Goal: Task Accomplishment & Management: Manage account settings

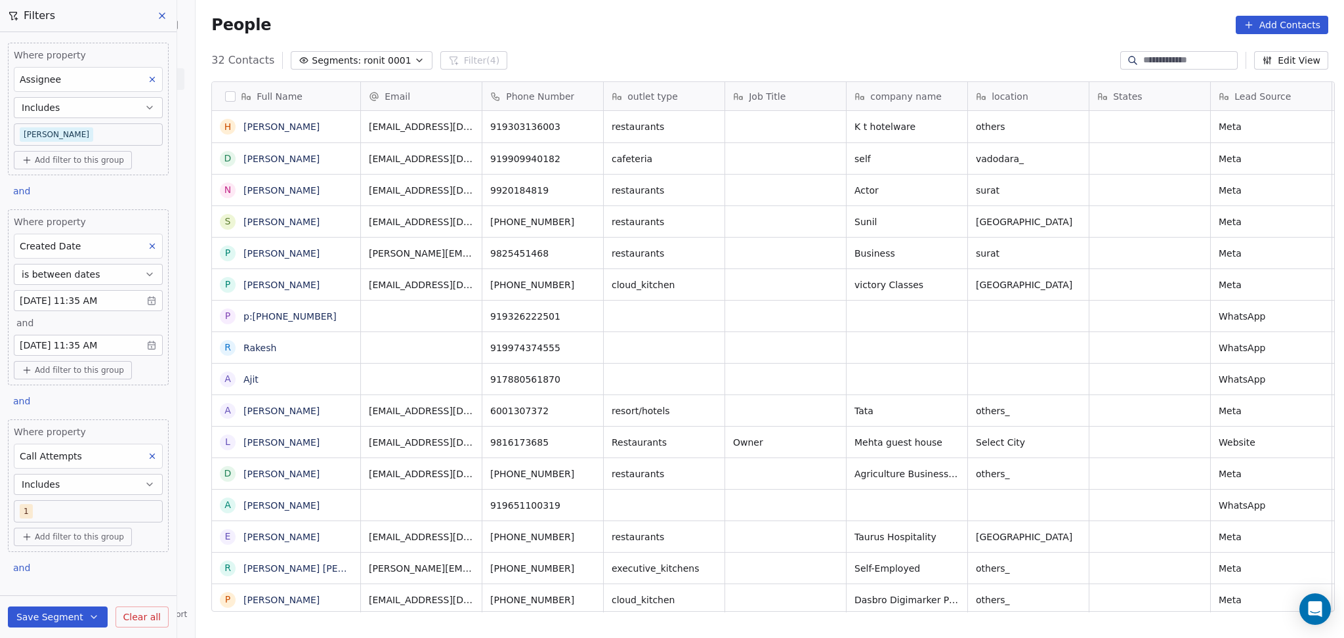
scroll to position [548, 1142]
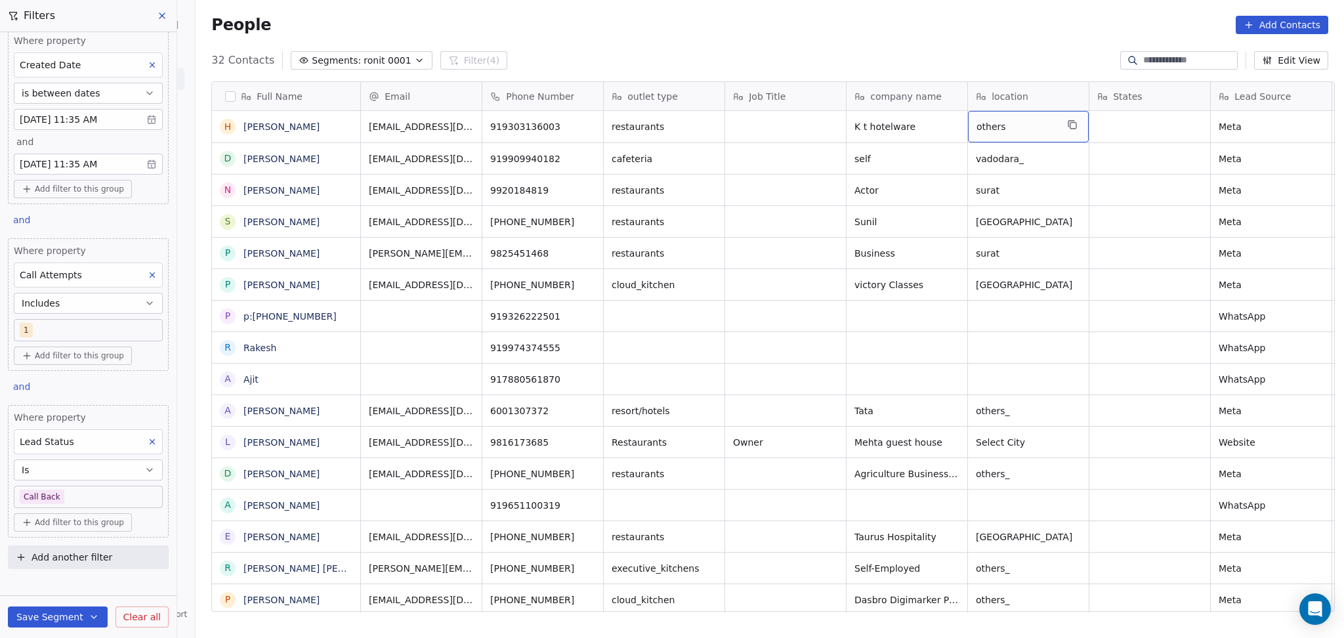
click at [996, 121] on span "others" at bounding box center [1017, 126] width 80 height 13
click at [989, 124] on textarea "******" at bounding box center [1022, 132] width 119 height 41
type textarea "*********"
click at [712, 268] on html "On2Cook India Pvt. Ltd. Contacts People Marketing Workflows Campaigns Metrics &…" at bounding box center [672, 319] width 1344 height 638
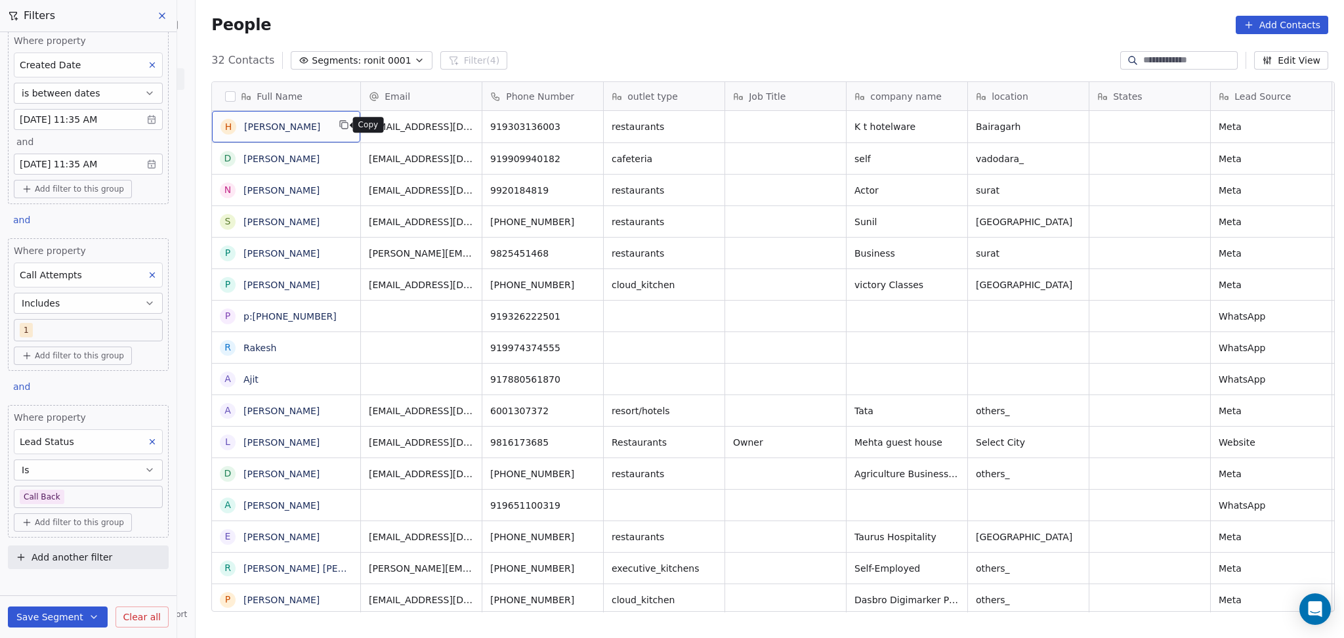
click at [339, 127] on icon "grid" at bounding box center [344, 124] width 11 height 11
click at [536, 127] on icon "grid" at bounding box center [541, 124] width 11 height 11
click at [582, 127] on icon "grid" at bounding box center [587, 124] width 11 height 11
click at [703, 127] on icon "grid" at bounding box center [708, 124] width 11 height 11
click at [947, 128] on icon "grid" at bounding box center [951, 124] width 11 height 11
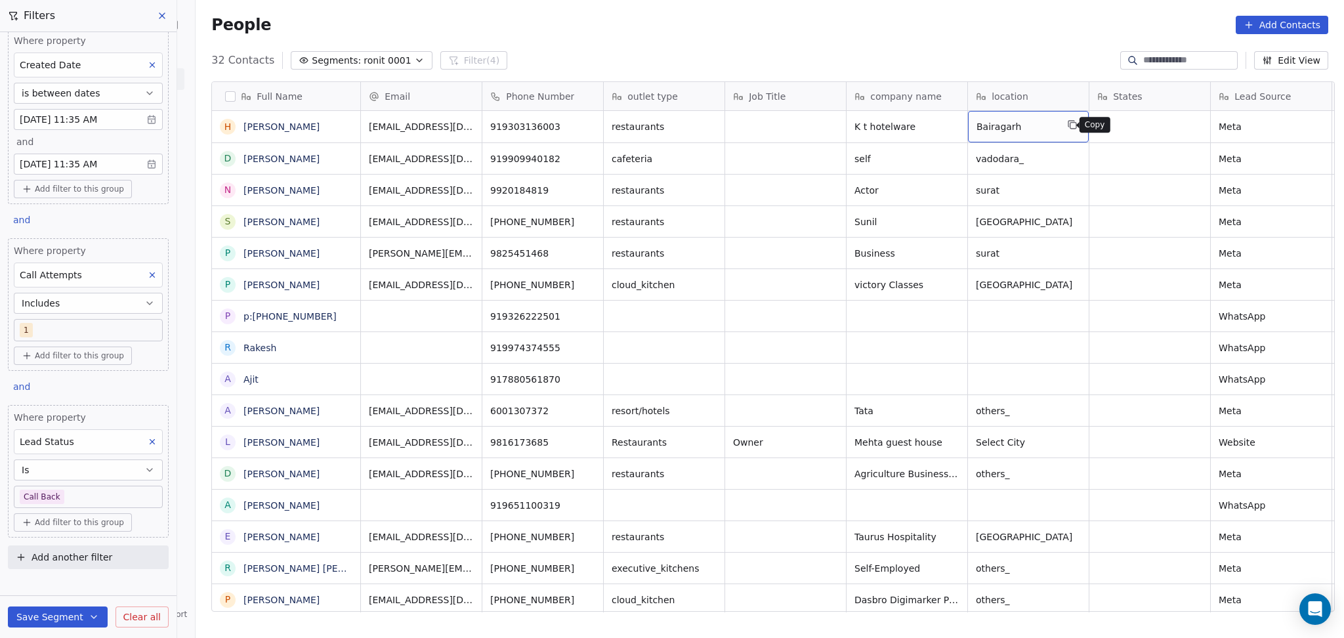
click at [1065, 131] on button "grid" at bounding box center [1073, 125] width 16 height 16
click at [341, 114] on div "H Harish mulchandani" at bounding box center [286, 127] width 148 height 32
click at [342, 123] on icon "grid" at bounding box center [345, 126] width 6 height 6
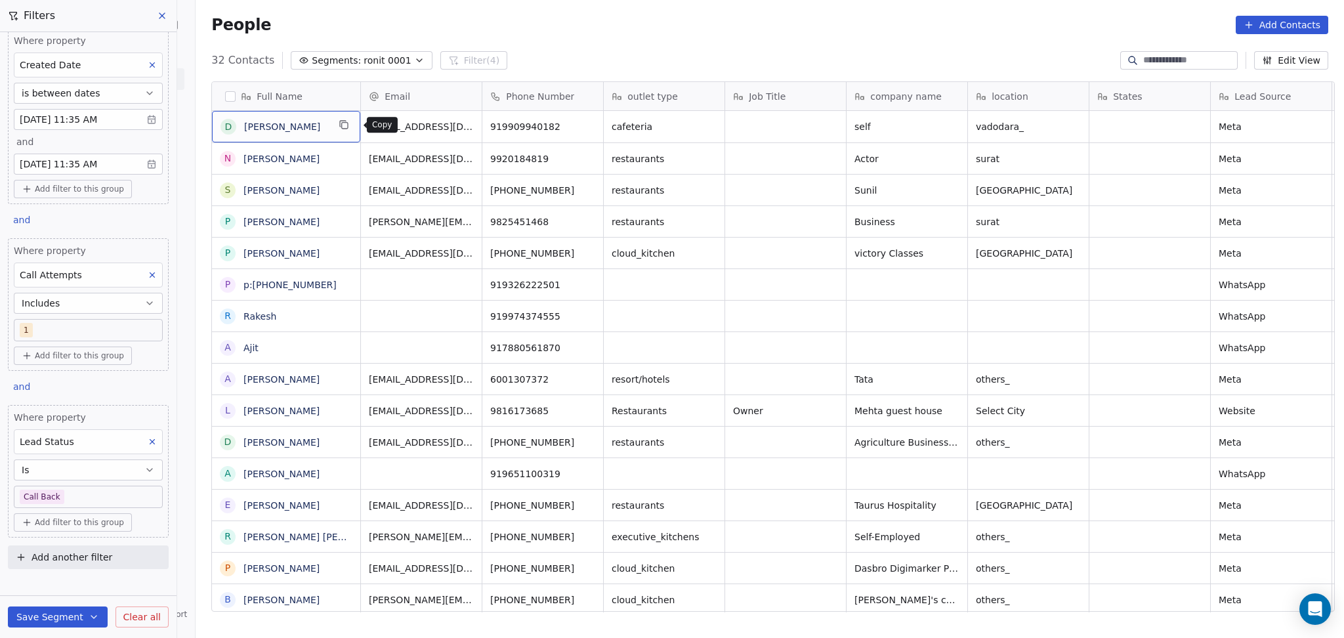
click at [348, 121] on icon "grid" at bounding box center [344, 124] width 11 height 11
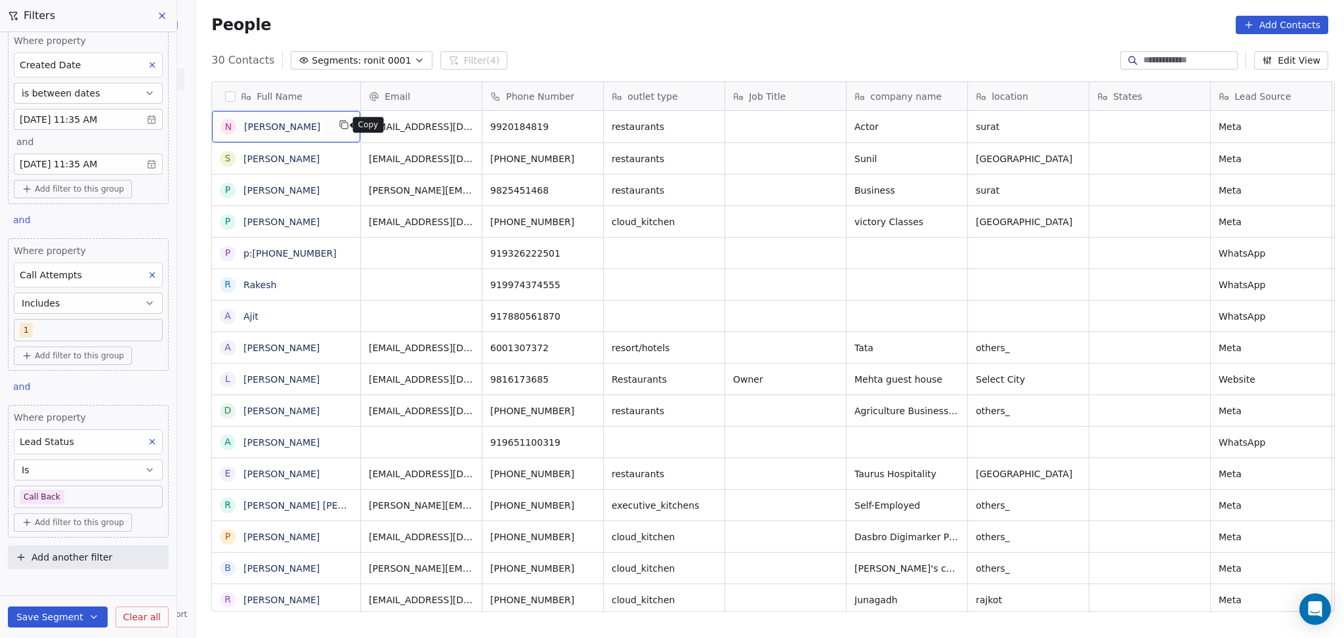
click at [339, 119] on button "grid" at bounding box center [344, 125] width 16 height 16
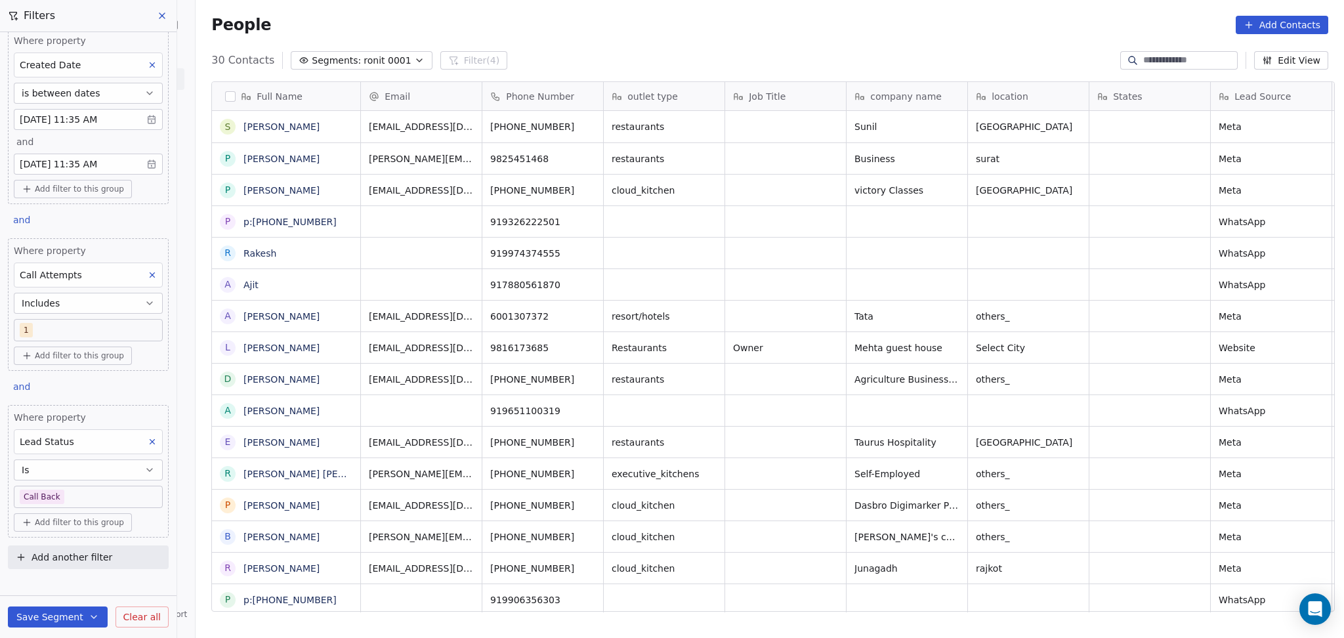
click at [777, 106] on div "Job Title" at bounding box center [785, 96] width 121 height 28
click at [769, 212] on html "On2Cook India Pvt. Ltd. Contacts People Marketing Workflows Campaigns Metrics &…" at bounding box center [672, 319] width 1344 height 638
click at [1013, 137] on div "[GEOGRAPHIC_DATA]" at bounding box center [1036, 127] width 137 height 32
click at [1013, 125] on span "[GEOGRAPHIC_DATA]" at bounding box center [1025, 126] width 96 height 13
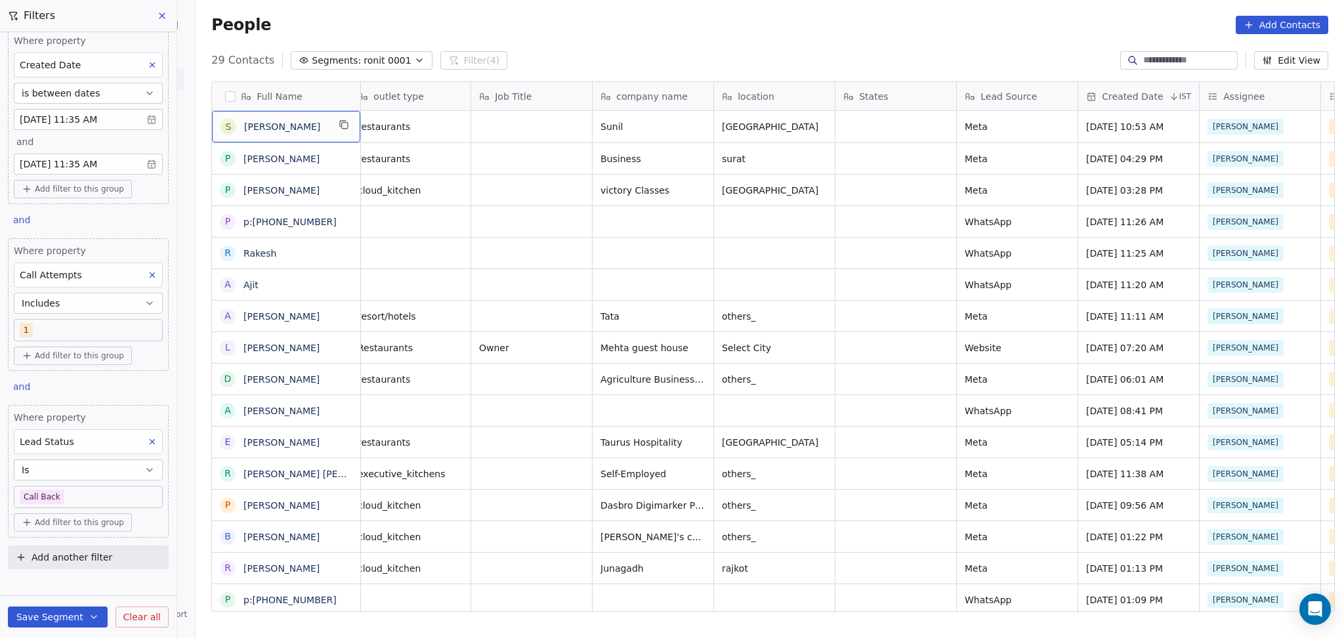
scroll to position [0, 0]
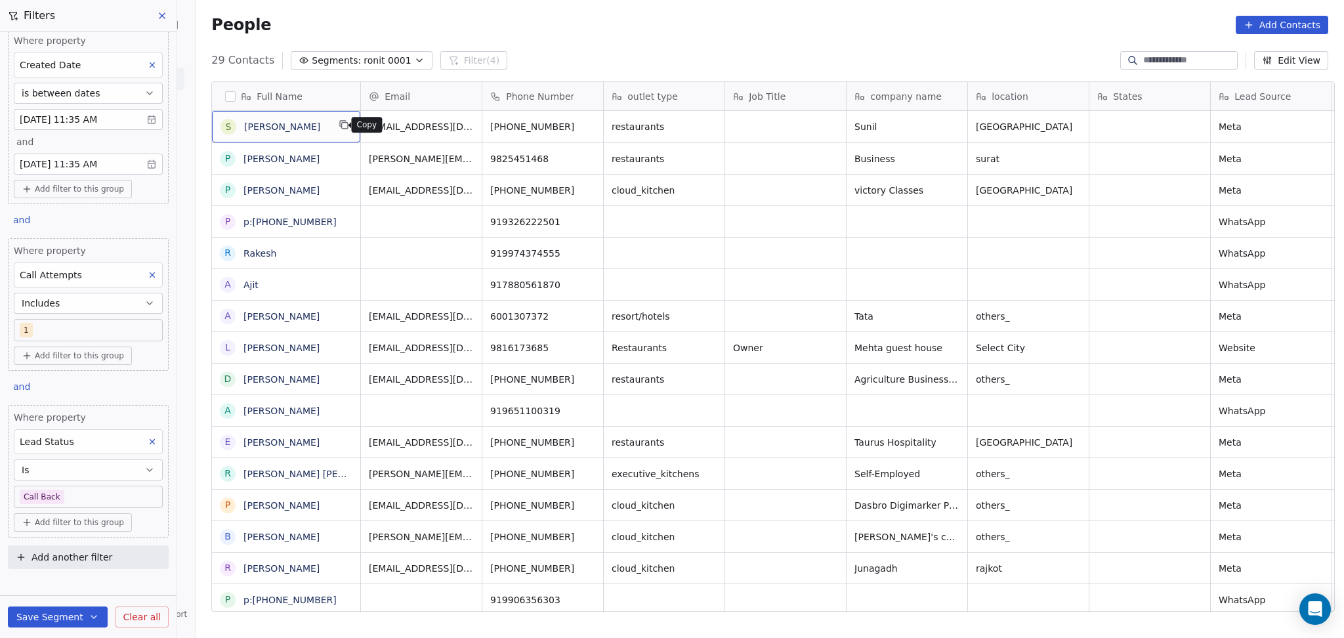
click at [339, 120] on icon "grid" at bounding box center [344, 124] width 11 height 11
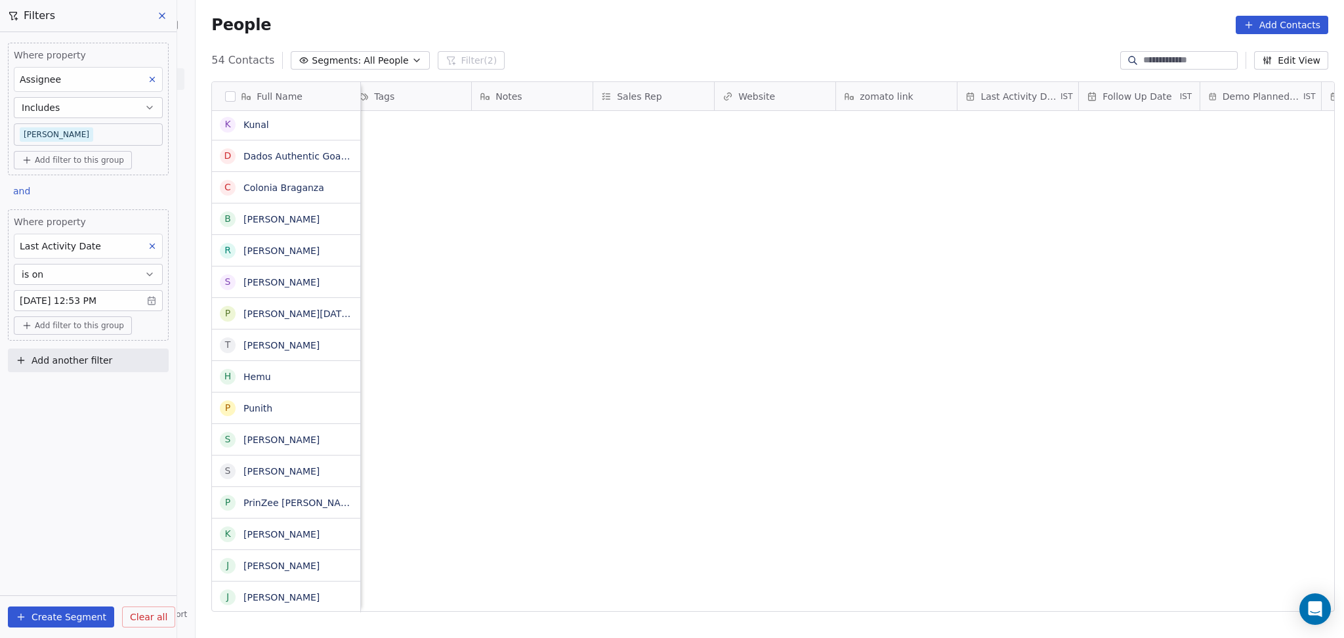
scroll to position [548, 1142]
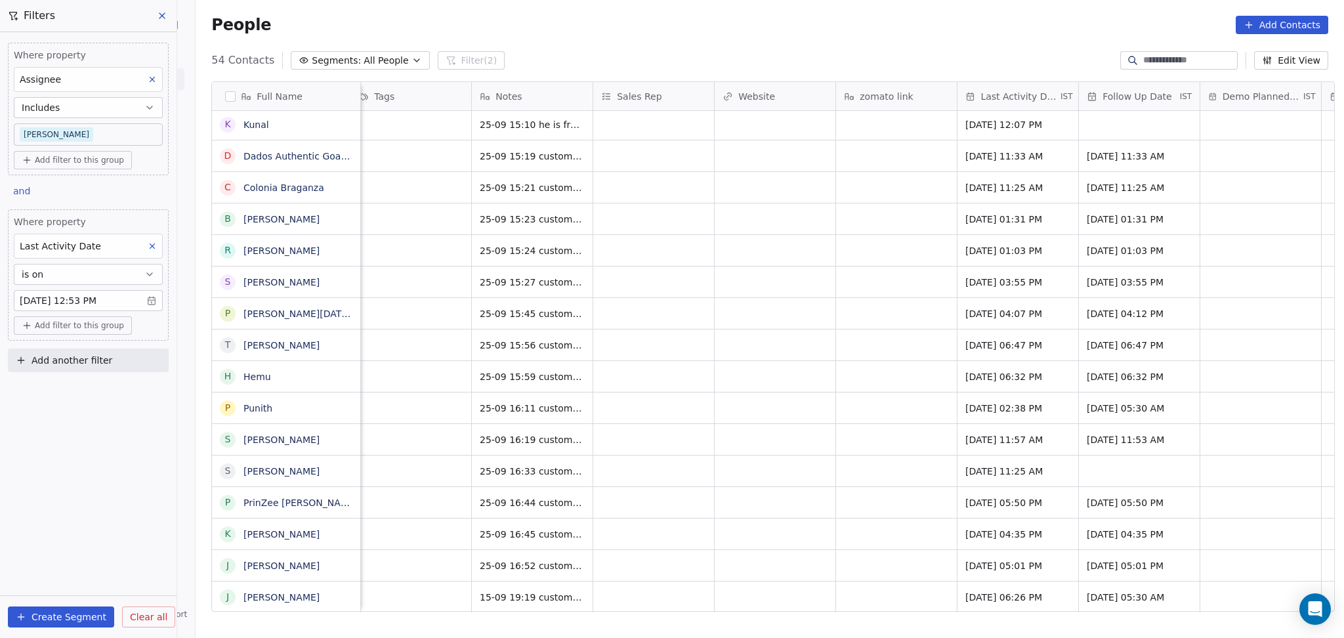
click at [61, 139] on body "On2Cook India Pvt. Ltd. Contacts People Marketing Workflows Campaigns Metrics &…" at bounding box center [672, 319] width 1344 height 638
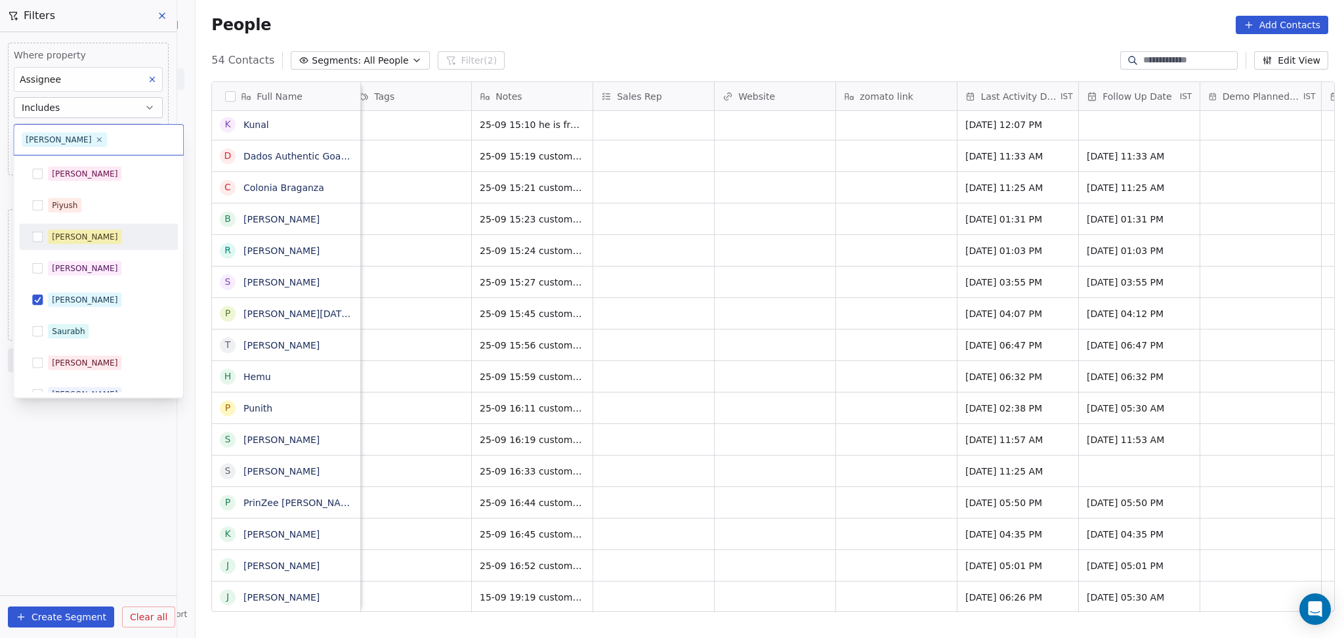
click at [68, 244] on span "[PERSON_NAME]" at bounding box center [85, 237] width 74 height 14
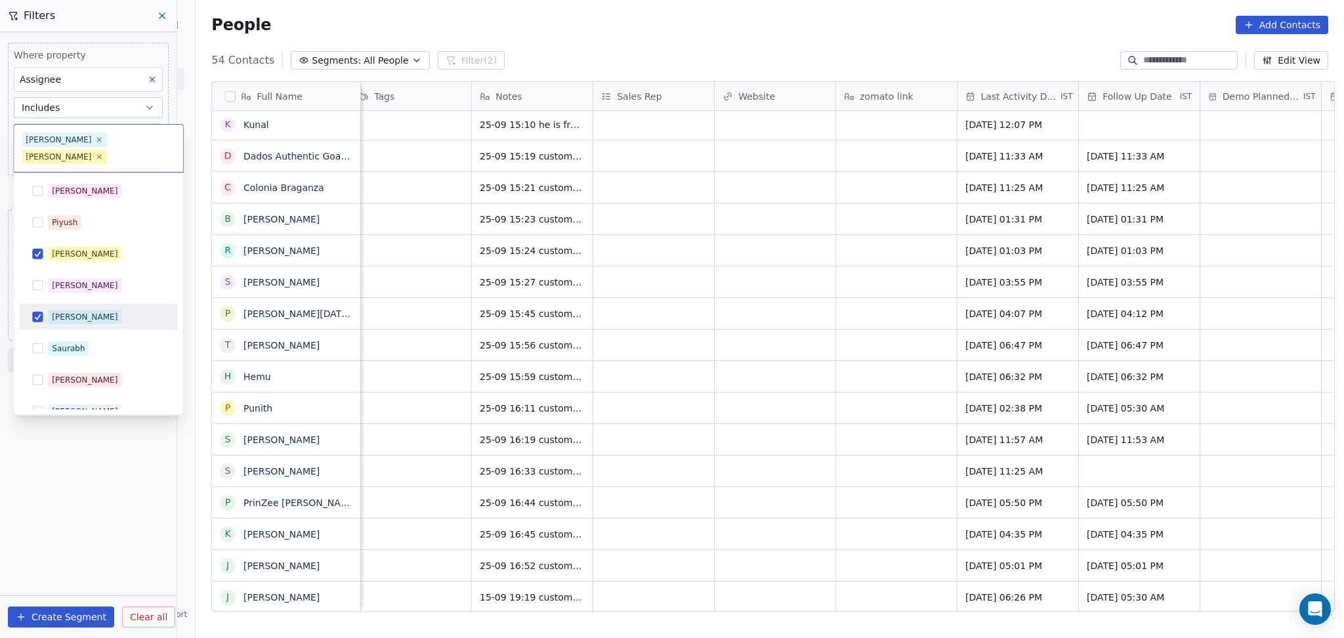
click at [66, 311] on div "[PERSON_NAME]" at bounding box center [85, 317] width 66 height 12
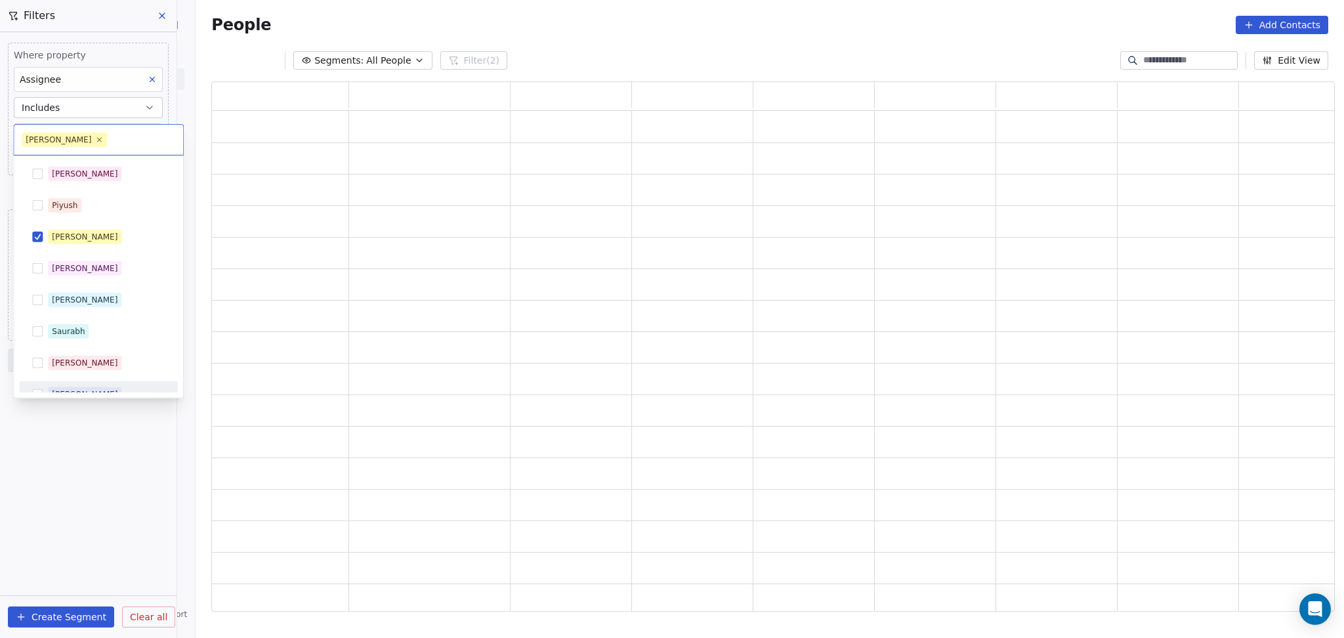
click at [121, 455] on html "On2Cook India Pvt. Ltd. Contacts People Marketing Workflows Campaigns Metrics &…" at bounding box center [672, 319] width 1344 height 638
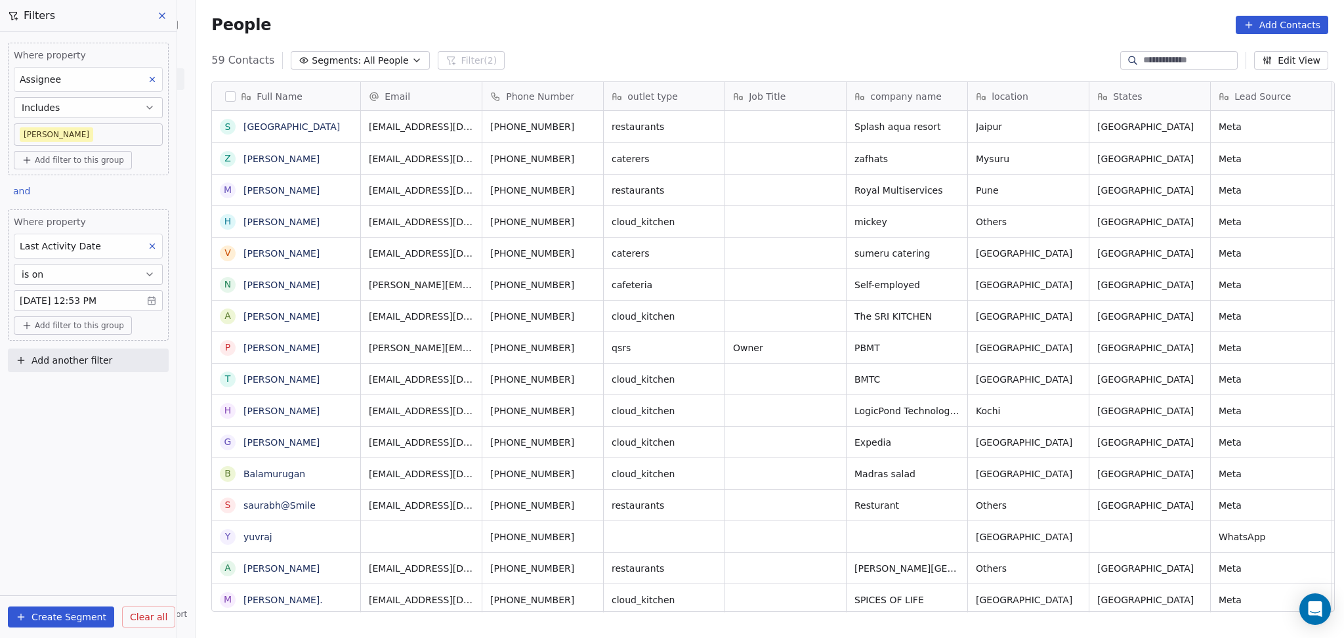
click at [28, 137] on body "On2Cook India Pvt. Ltd. Contacts People Marketing Workflows Campaigns Metrics &…" at bounding box center [672, 319] width 1344 height 638
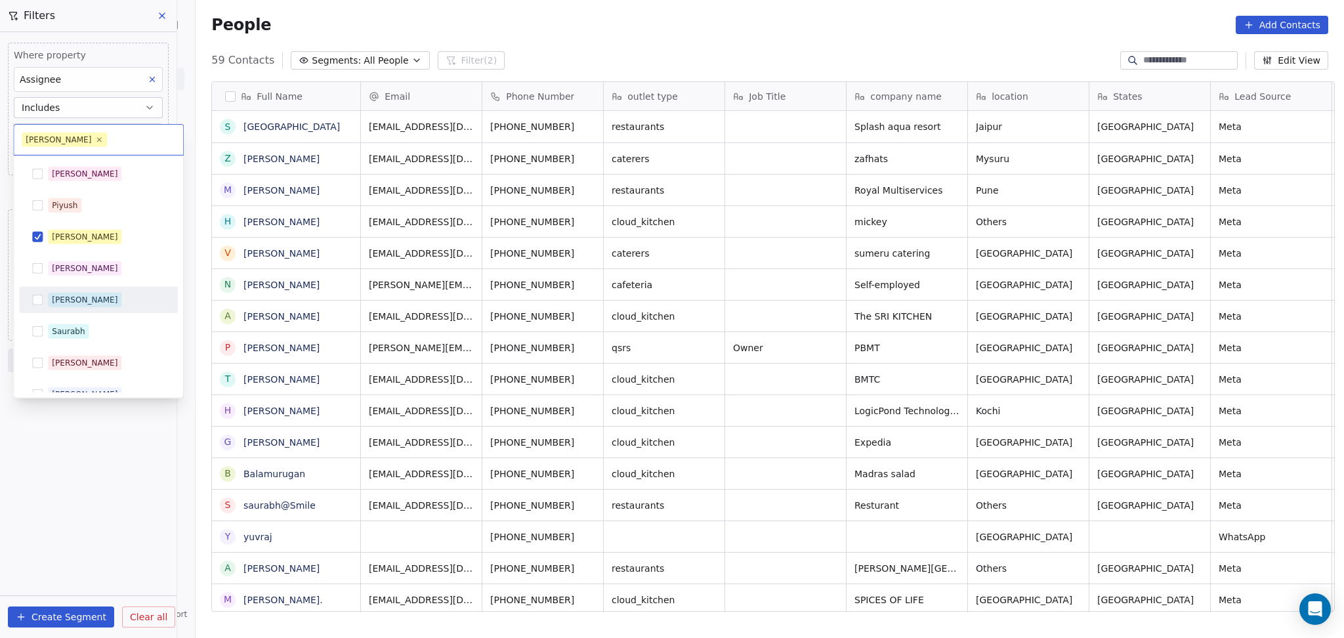
click at [53, 293] on span "[PERSON_NAME]" at bounding box center [85, 300] width 74 height 14
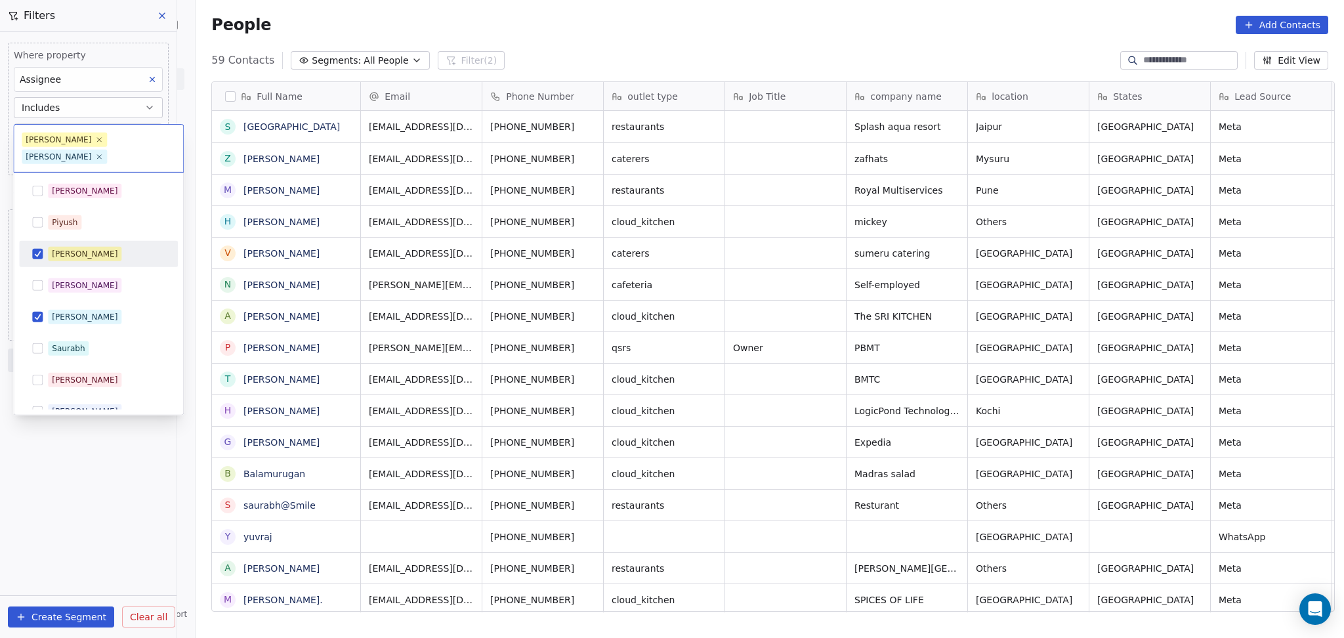
click at [40, 241] on div "[PERSON_NAME]" at bounding box center [98, 254] width 159 height 26
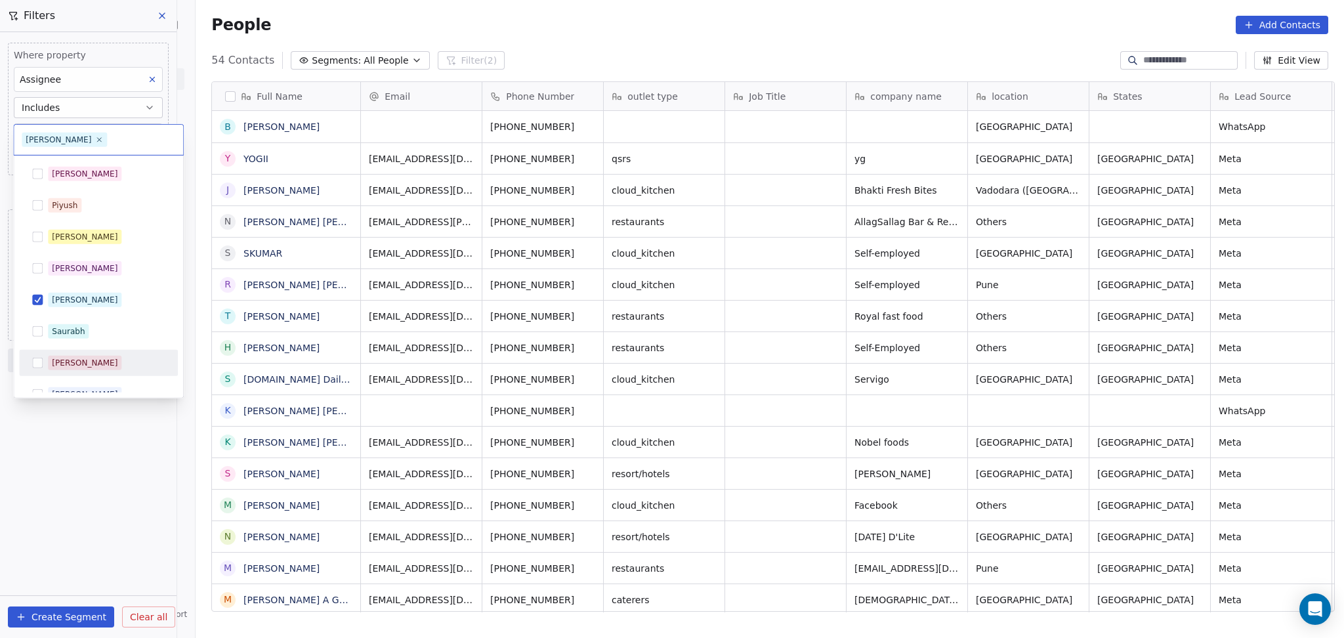
click at [72, 443] on html "On2Cook India Pvt. Ltd. Contacts People Marketing Workflows Campaigns Metrics &…" at bounding box center [672, 319] width 1344 height 638
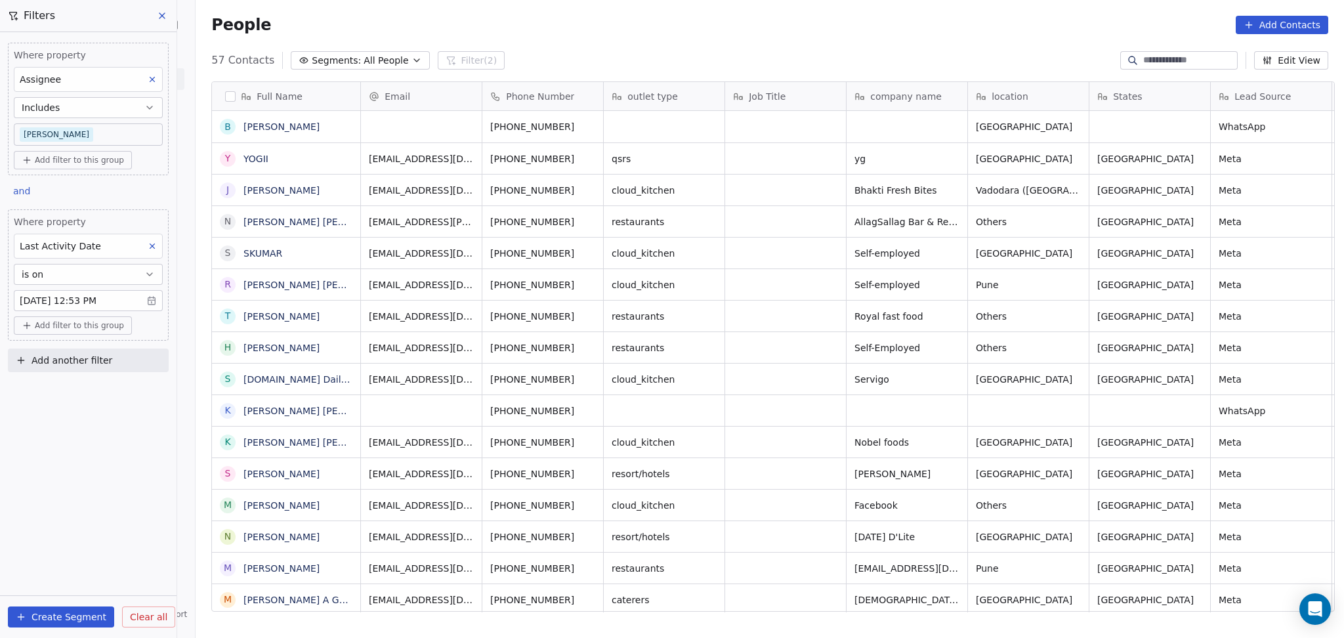
click at [1163, 56] on input at bounding box center [1190, 60] width 92 height 13
paste input "**********"
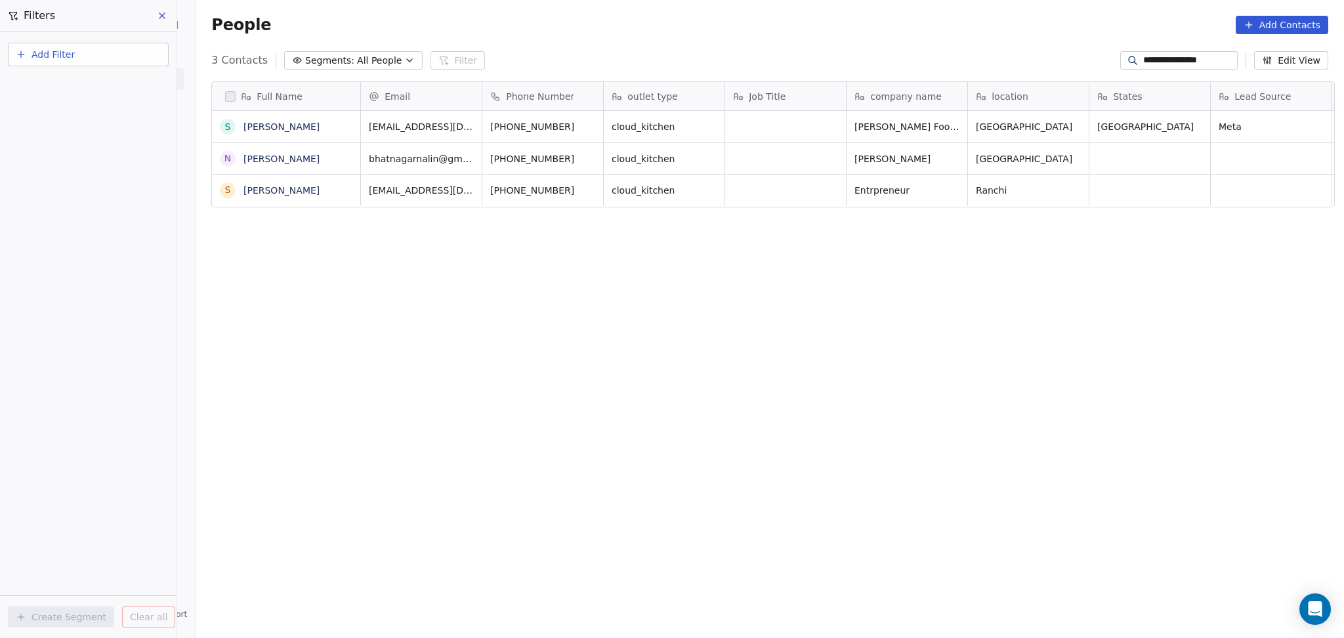
type input "**********"
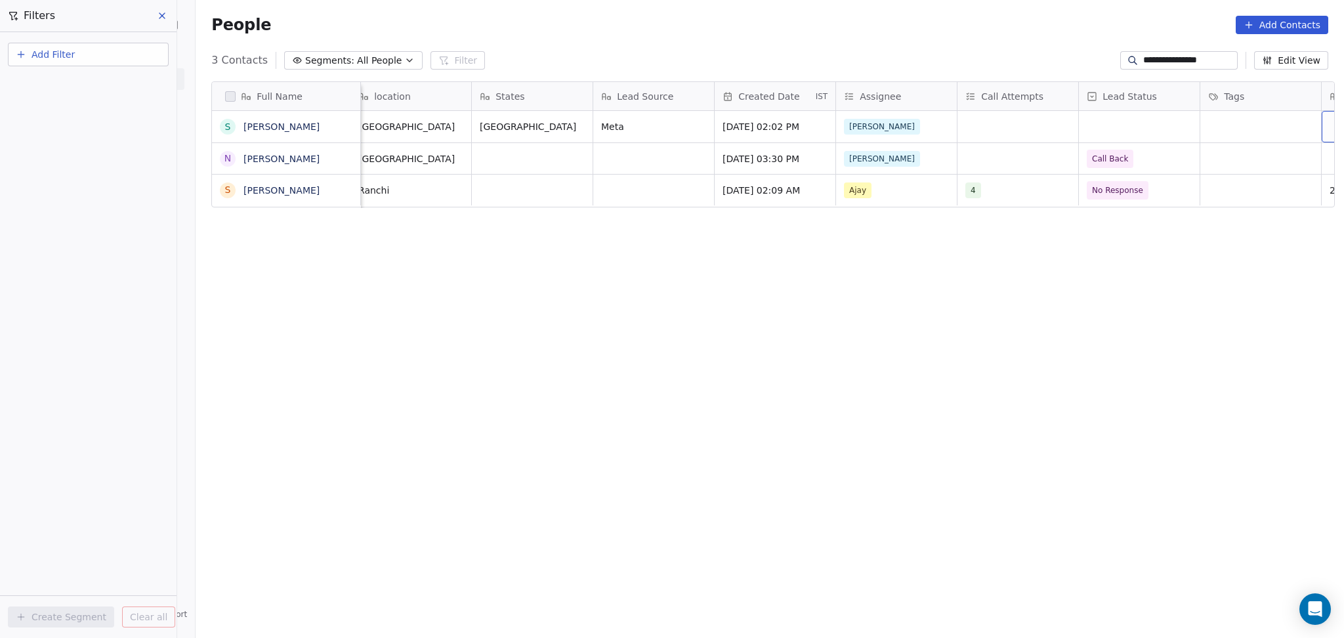
scroll to position [0, 740]
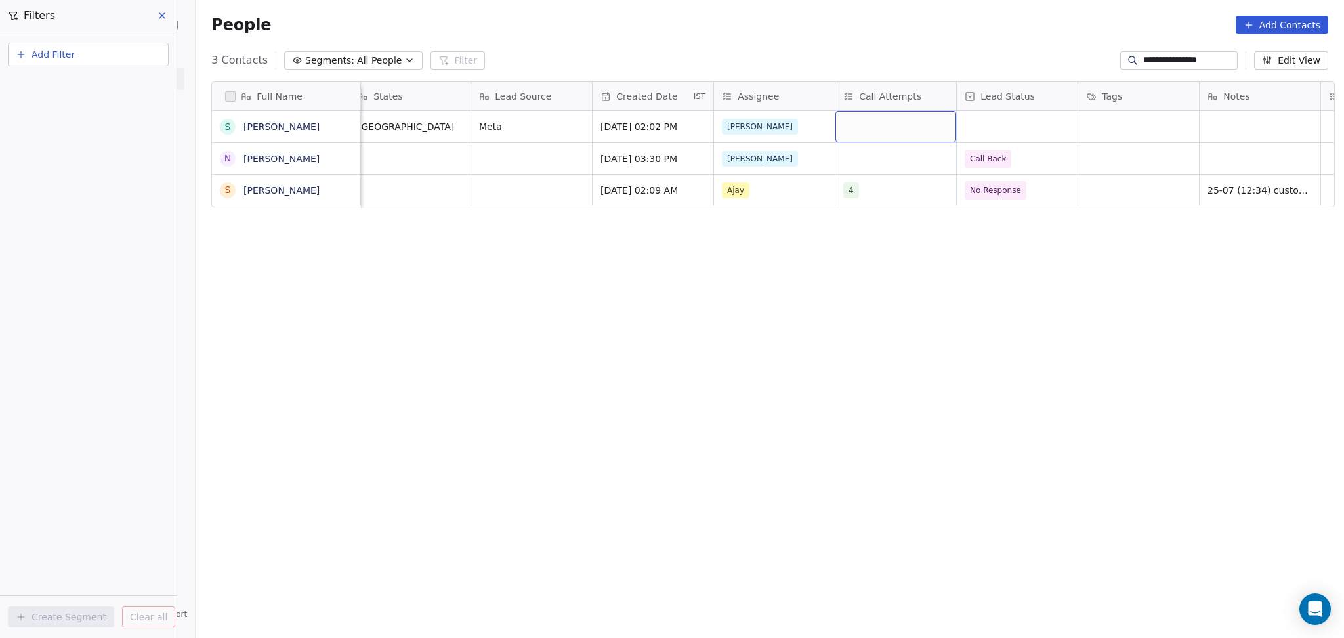
click at [880, 135] on div "grid" at bounding box center [896, 127] width 121 height 32
click at [880, 159] on div "1" at bounding box center [921, 162] width 117 height 14
click at [1212, 148] on html "**********" at bounding box center [672, 319] width 1344 height 638
click at [999, 108] on div "Lead Status" at bounding box center [1017, 96] width 121 height 28
click at [885, 128] on html "**********" at bounding box center [672, 319] width 1344 height 638
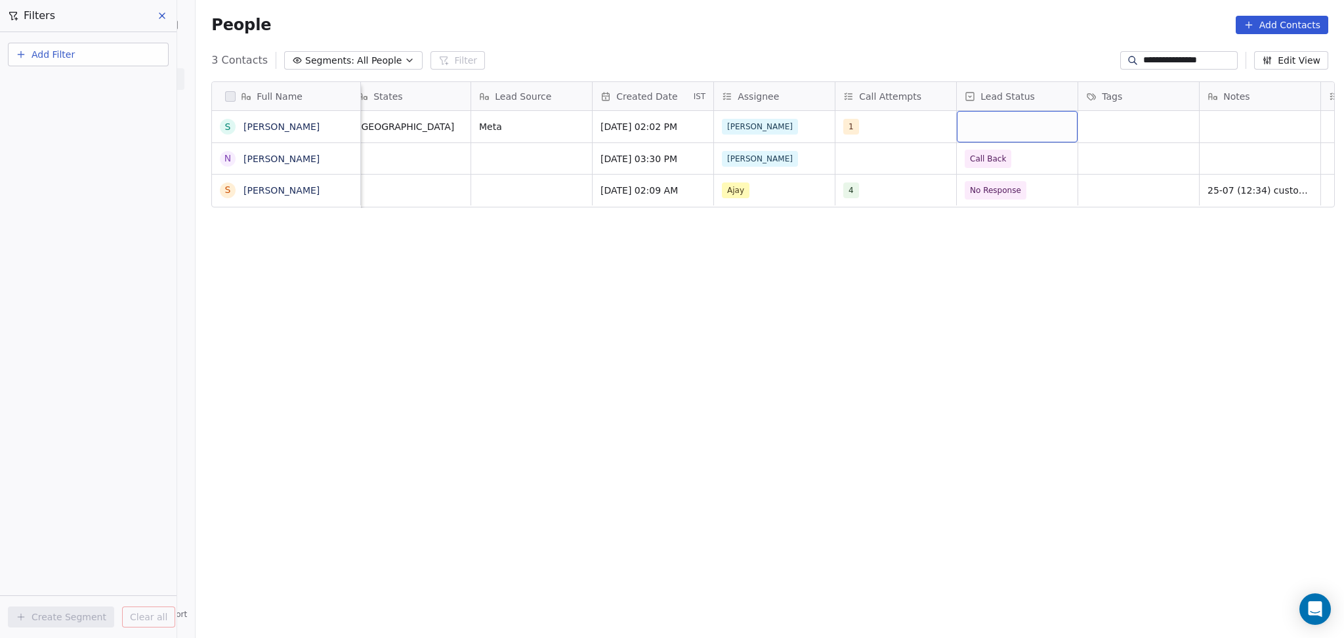
click at [989, 115] on div "grid" at bounding box center [1017, 127] width 121 height 32
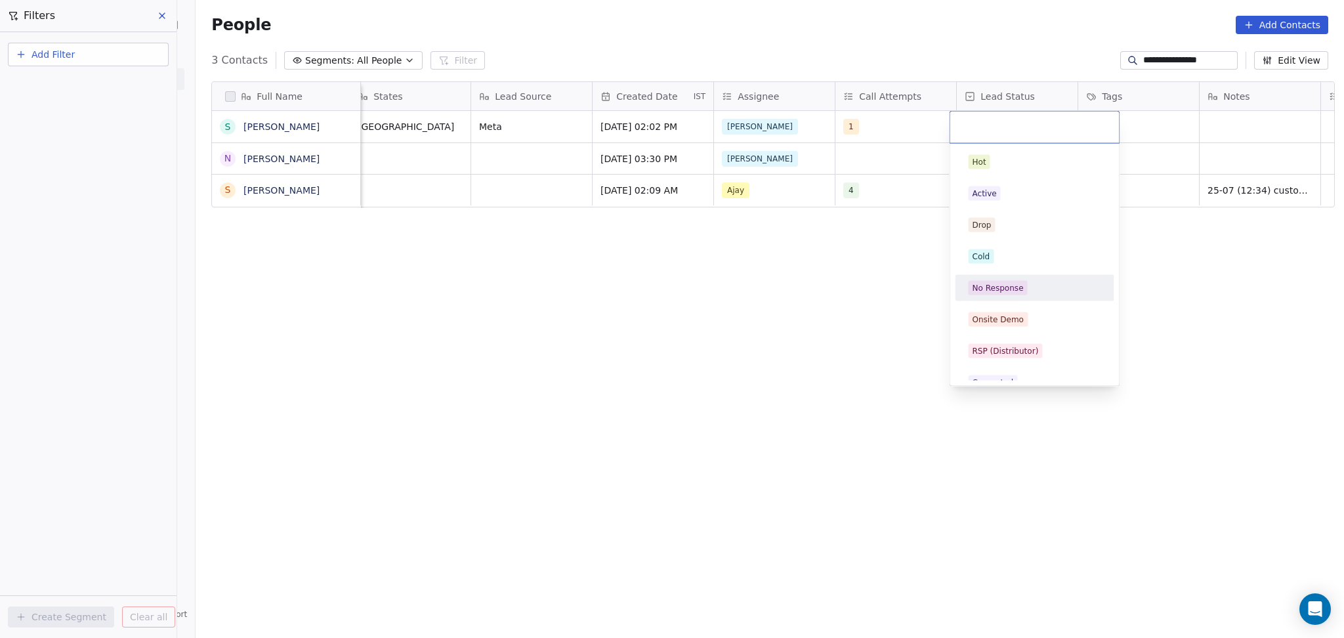
click at [1002, 285] on div "No Response" at bounding box center [997, 288] width 51 height 12
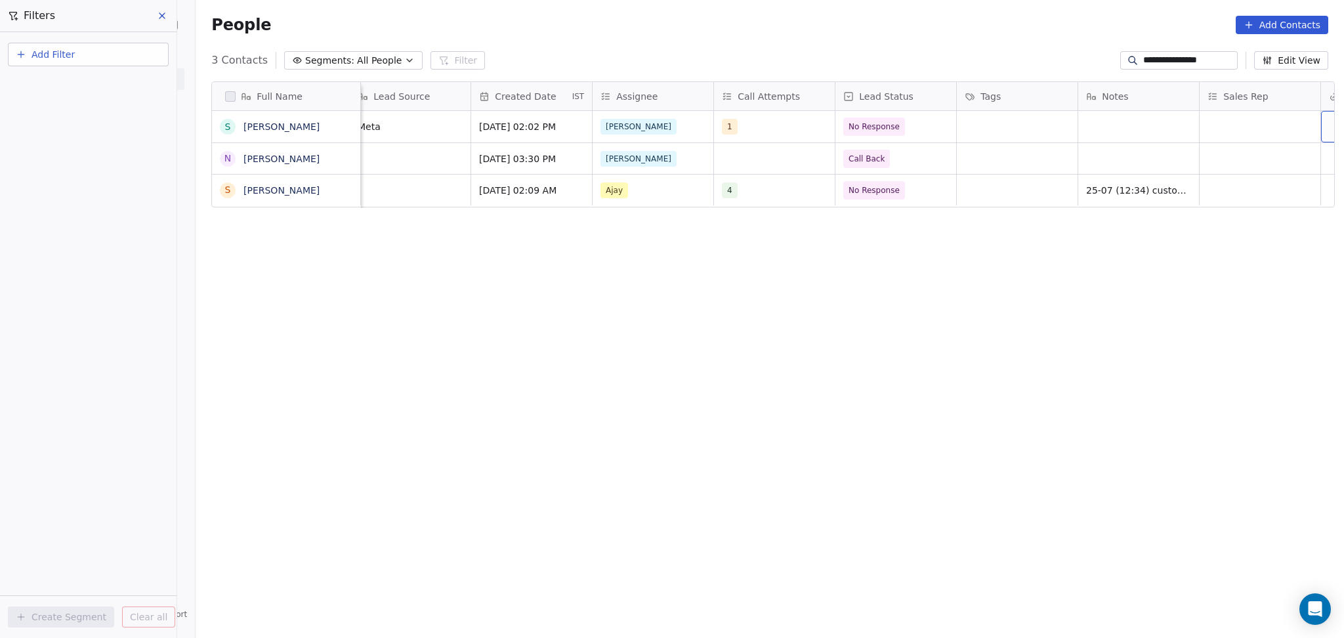
scroll to position [0, 982]
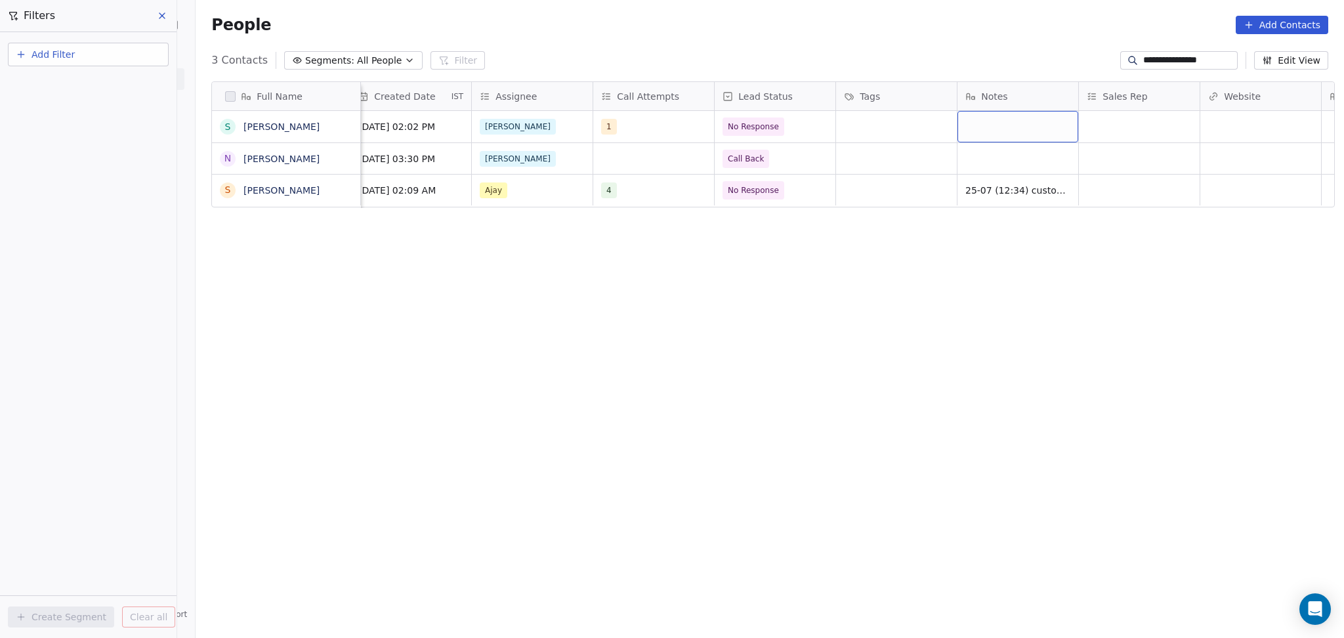
click at [1015, 122] on div "grid" at bounding box center [1018, 127] width 121 height 32
type textarea "**********"
click at [1125, 137] on html "**********" at bounding box center [672, 319] width 1344 height 638
click at [1214, 136] on div "grid" at bounding box center [1261, 127] width 121 height 32
click at [1132, 114] on html "**********" at bounding box center [672, 319] width 1344 height 638
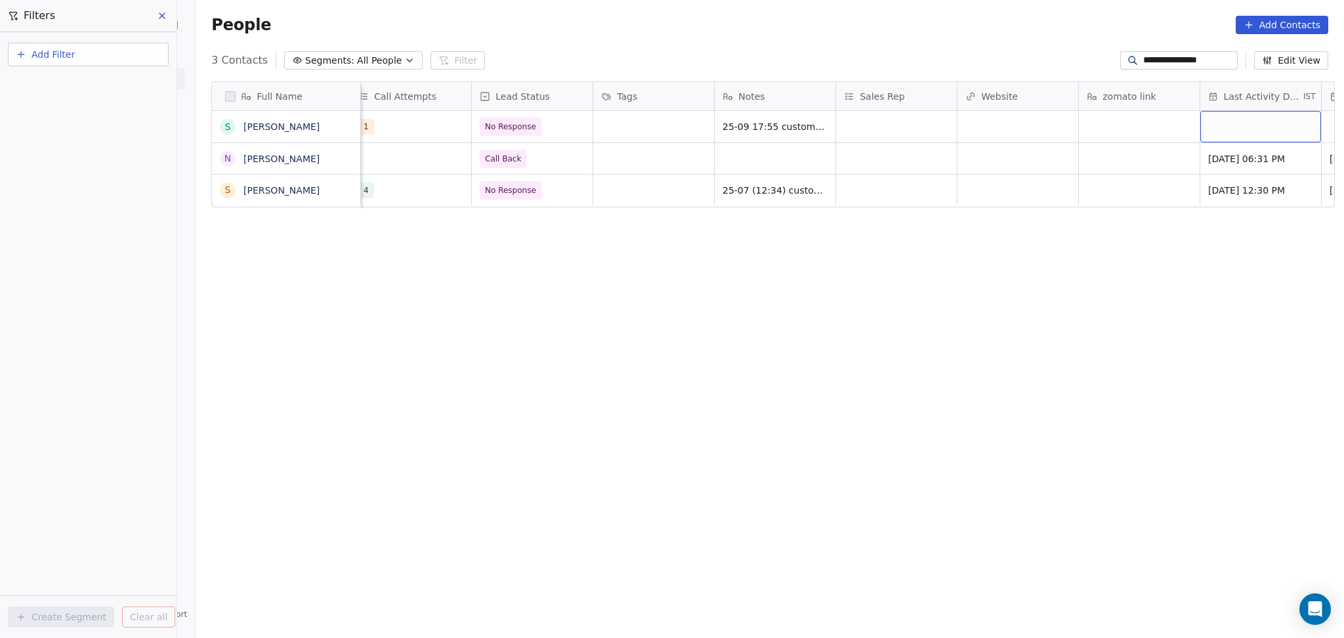
scroll to position [0, 1347]
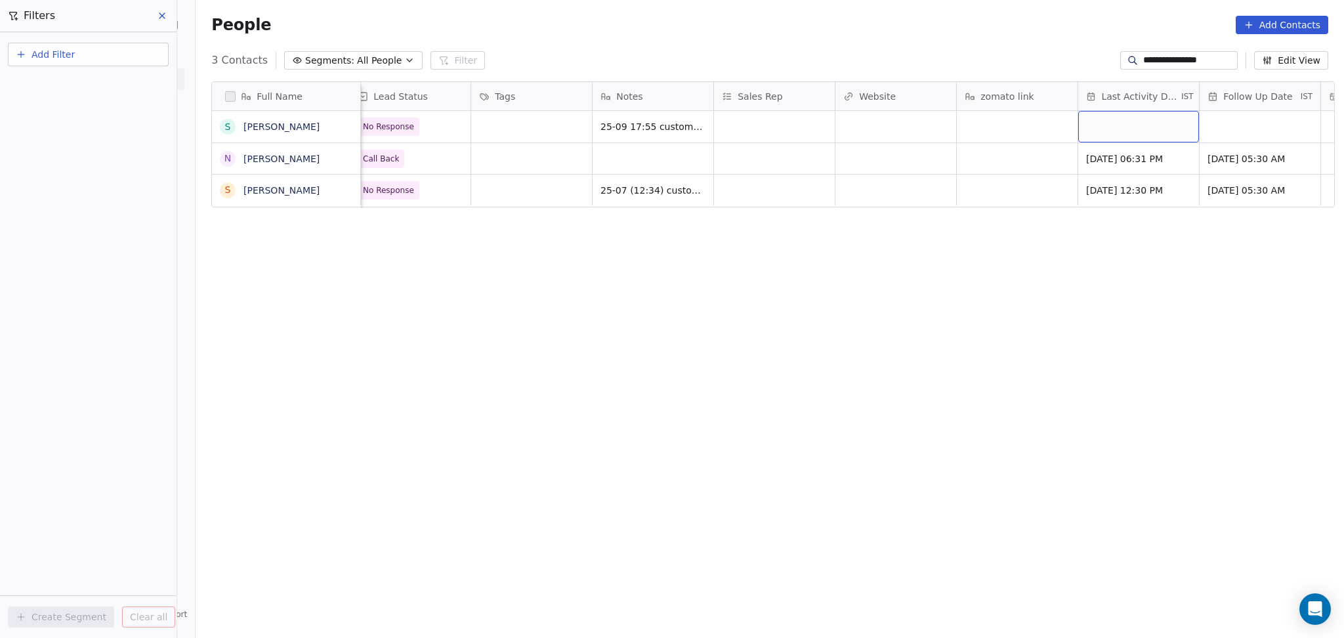
click at [1142, 122] on div "grid" at bounding box center [1139, 127] width 121 height 32
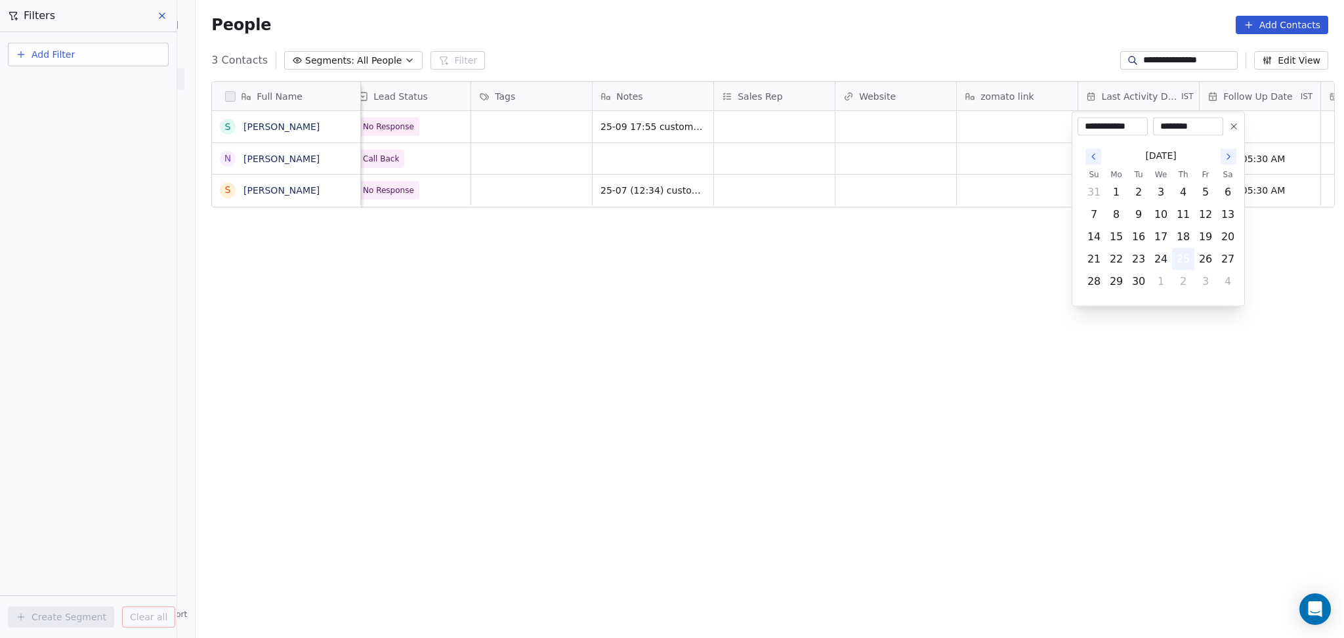
click at [1184, 257] on button "25" at bounding box center [1183, 259] width 21 height 21
click at [887, 125] on html "**********" at bounding box center [672, 319] width 1344 height 638
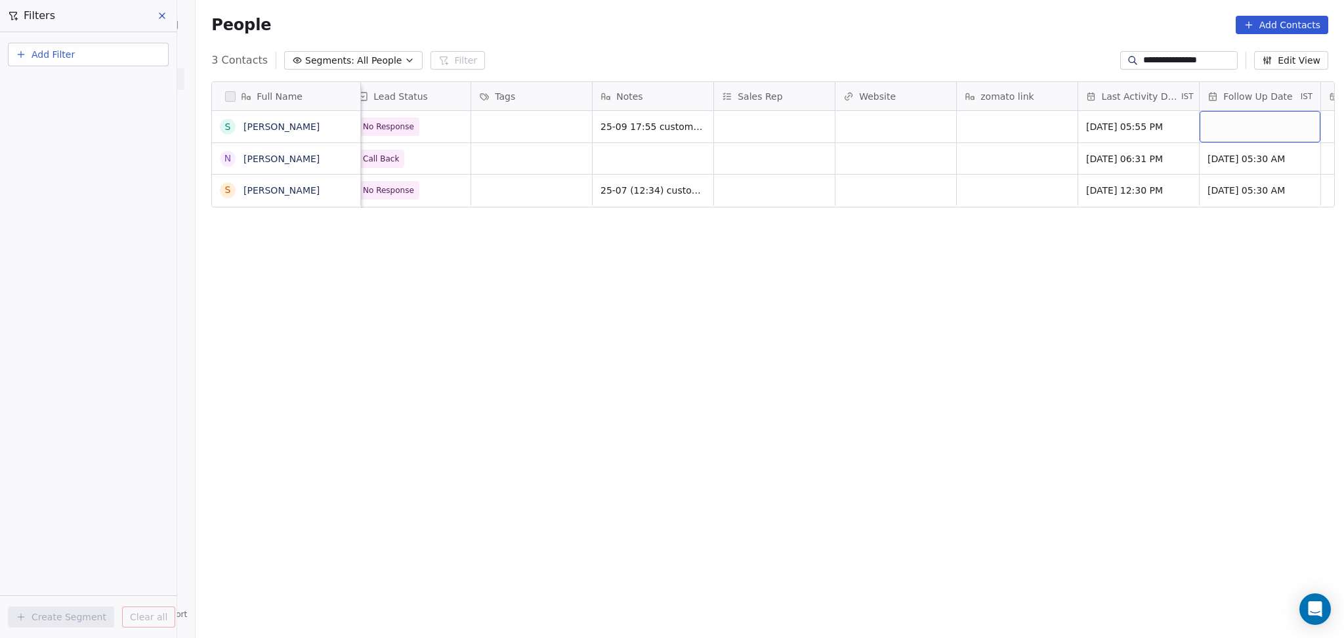
click at [1223, 123] on div "grid" at bounding box center [1260, 127] width 121 height 32
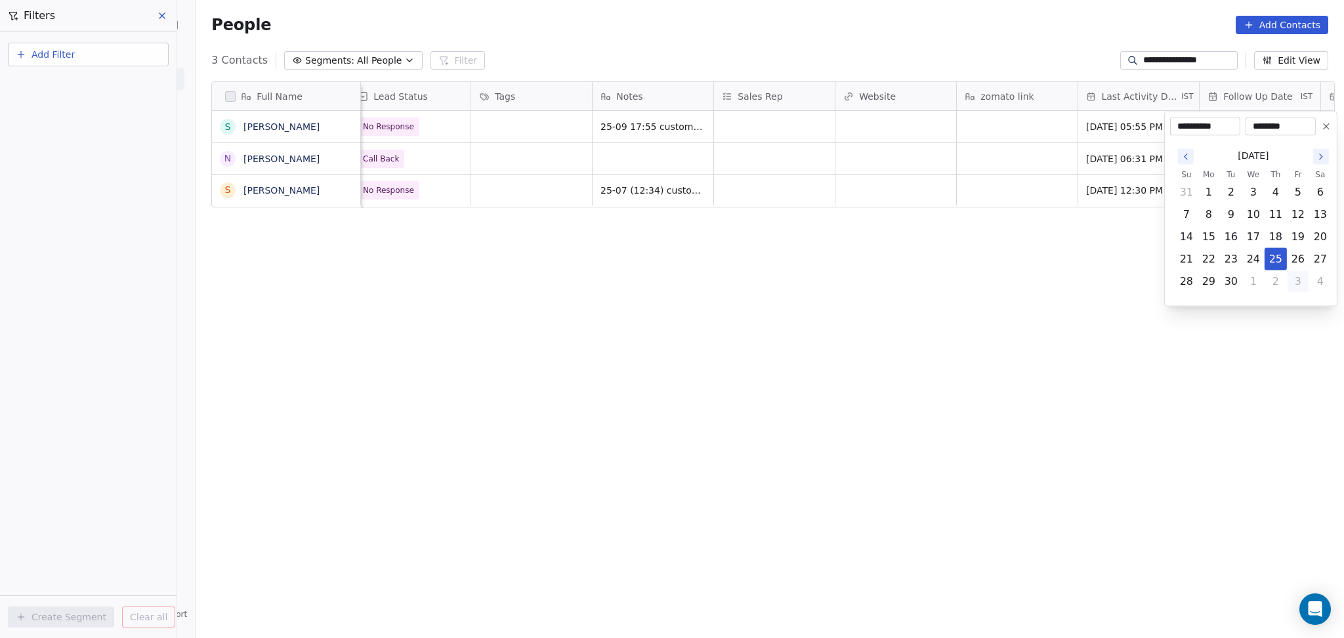
click at [1297, 279] on button "3" at bounding box center [1298, 281] width 21 height 21
type input "**********"
click at [939, 219] on html "**********" at bounding box center [672, 319] width 1344 height 638
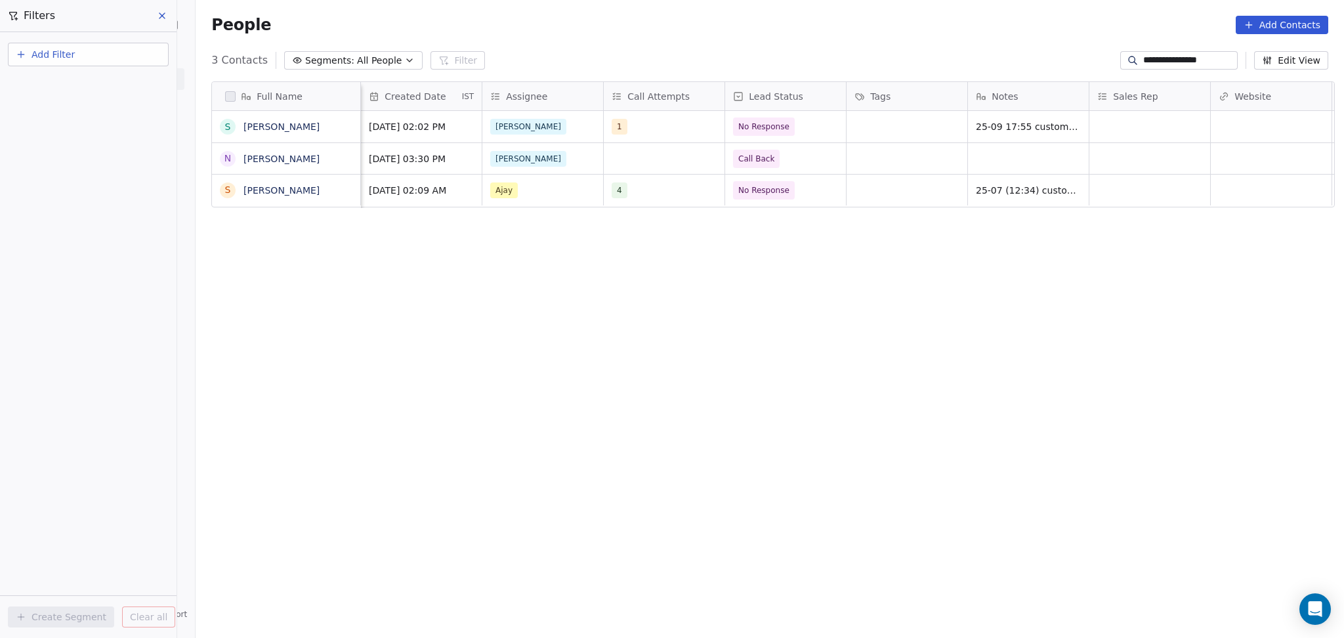
scroll to position [0, 0]
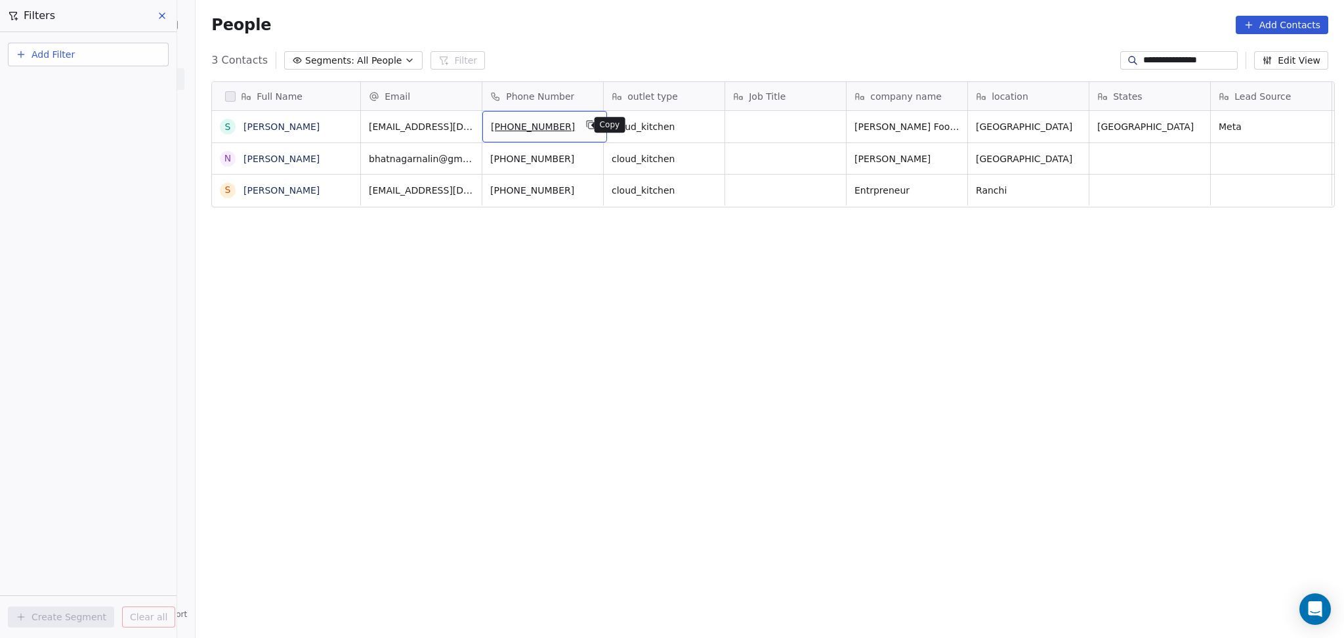
click at [586, 126] on icon "grid" at bounding box center [591, 124] width 11 height 11
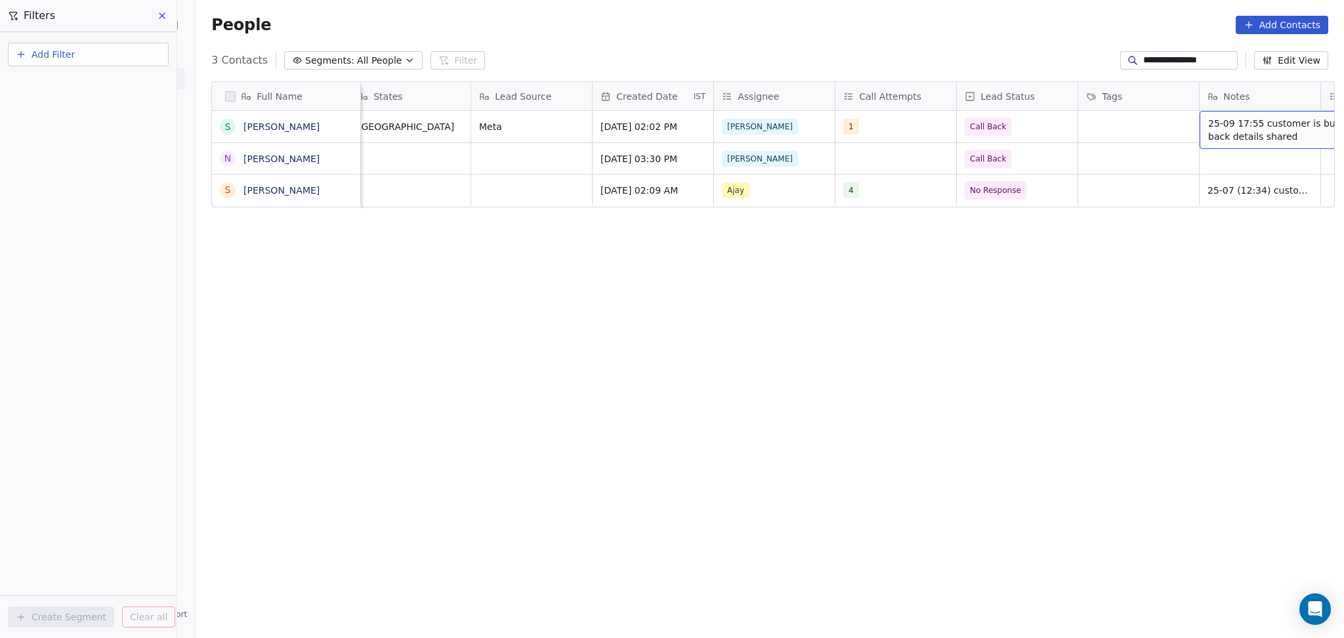
scroll to position [0, 861]
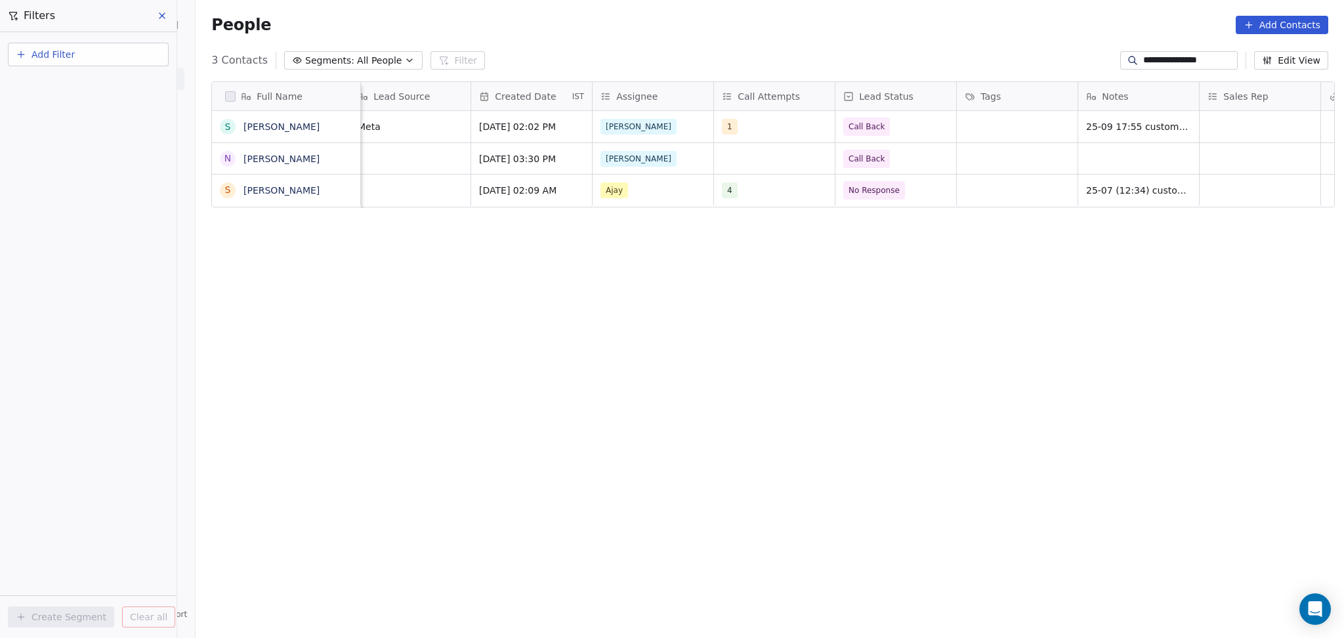
click at [1160, 62] on input "**********" at bounding box center [1190, 60] width 92 height 13
paste input "*"
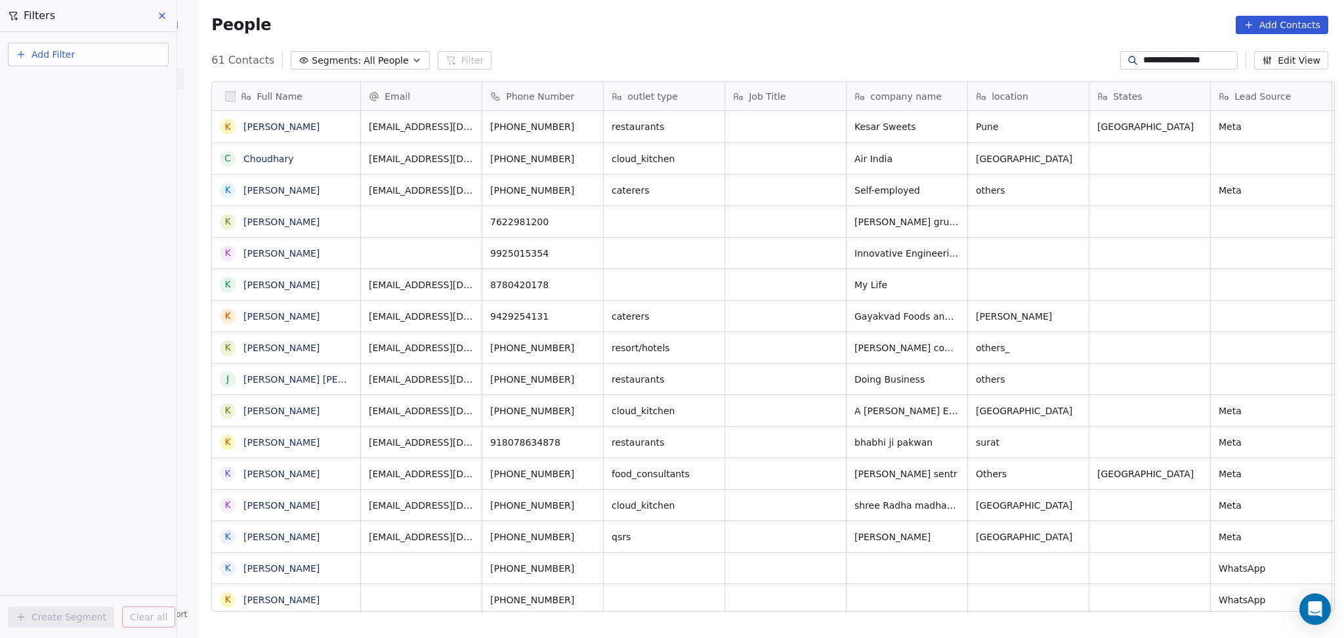
scroll to position [548, 1142]
type input "**********"
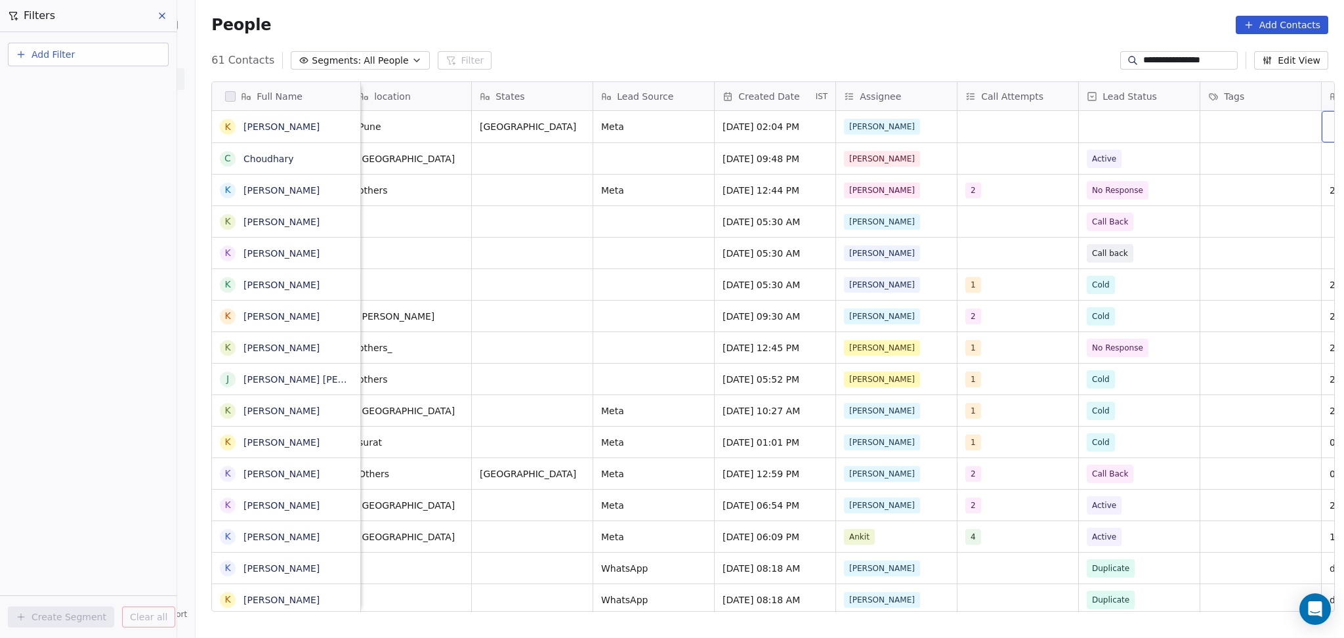
scroll to position [0, 740]
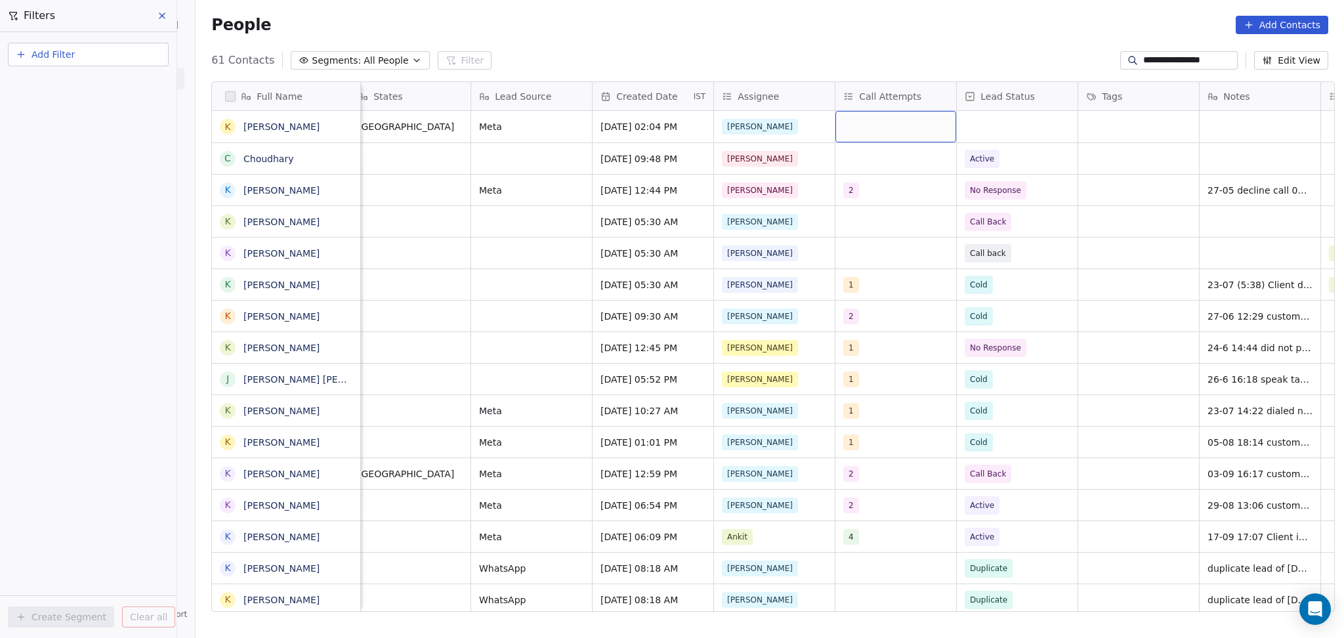
click at [899, 135] on div "grid" at bounding box center [896, 127] width 121 height 32
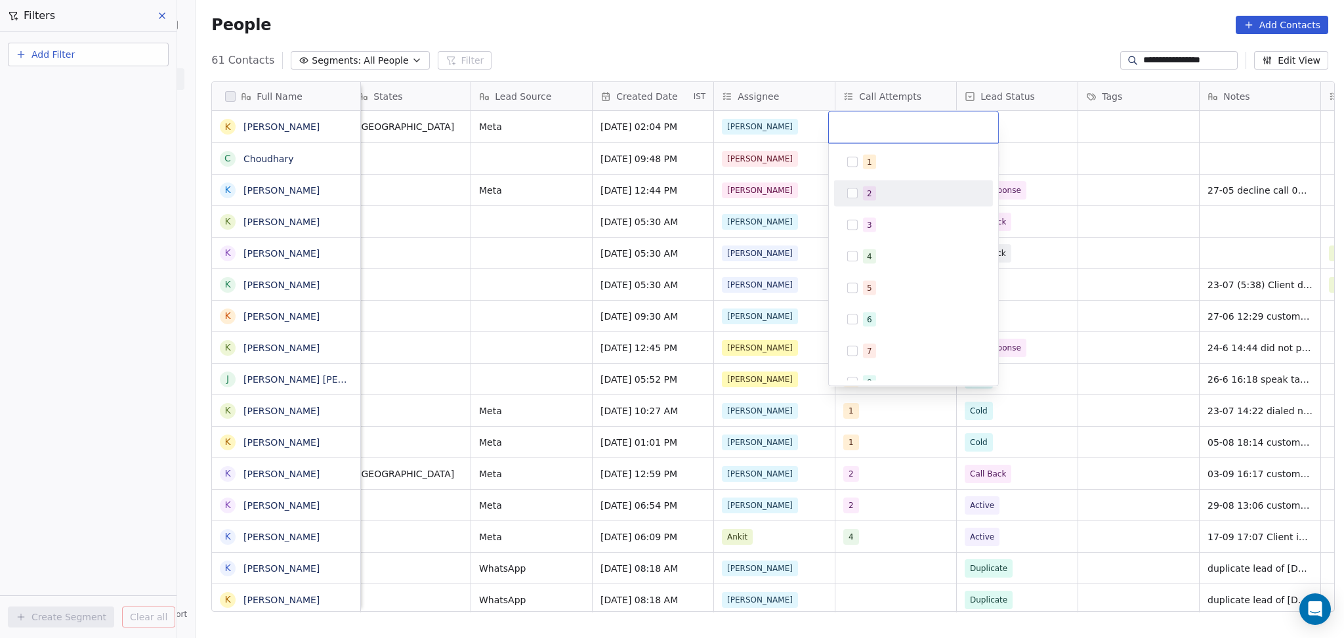
click at [876, 173] on div "1" at bounding box center [913, 162] width 159 height 26
click at [1033, 179] on html "**********" at bounding box center [672, 319] width 1344 height 638
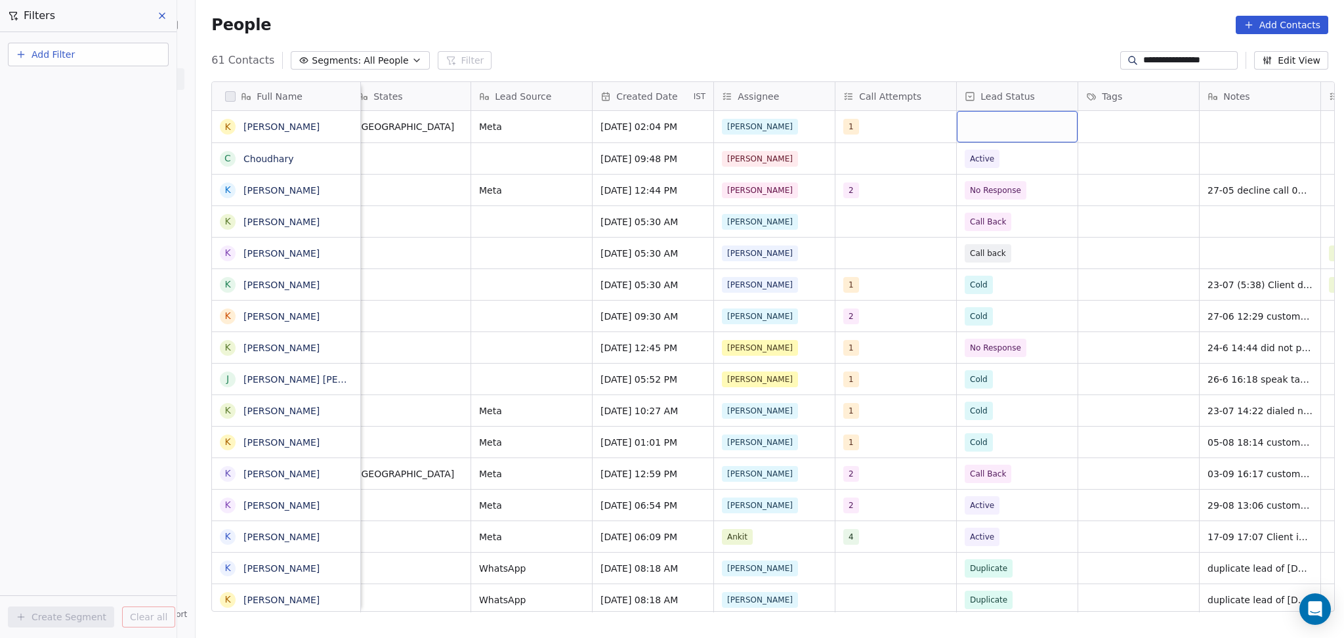
click at [1012, 131] on div "grid" at bounding box center [1017, 127] width 121 height 32
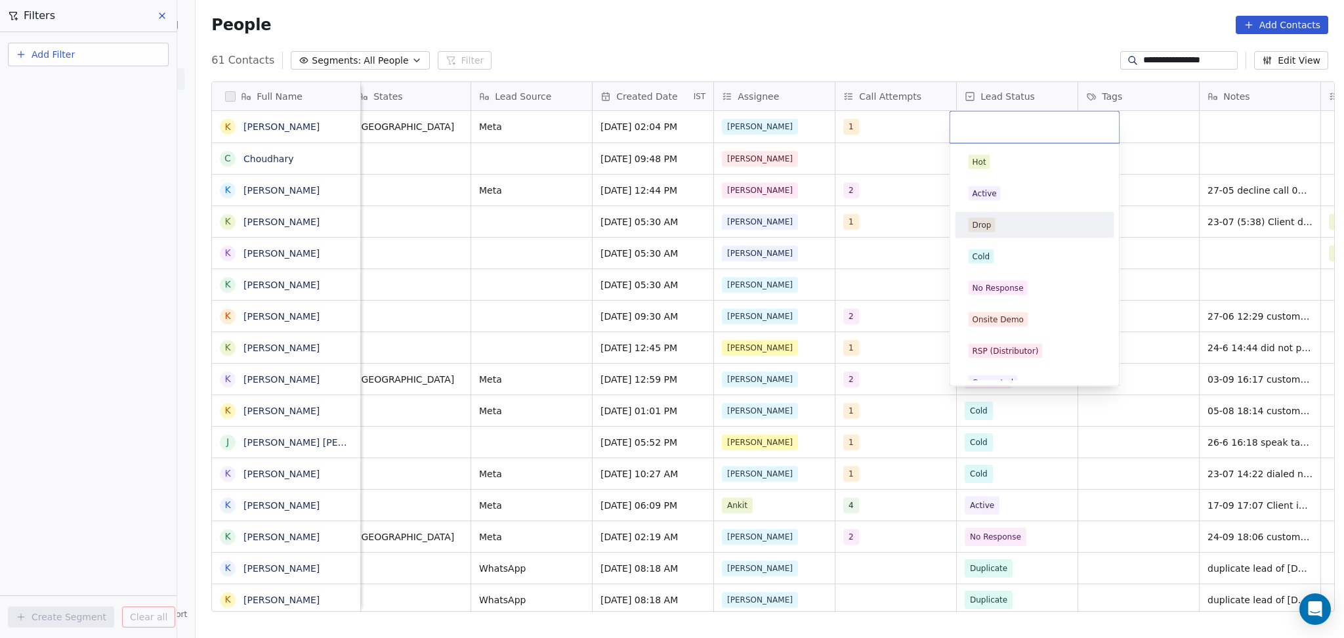
click at [1015, 200] on div "Active" at bounding box center [1034, 193] width 133 height 14
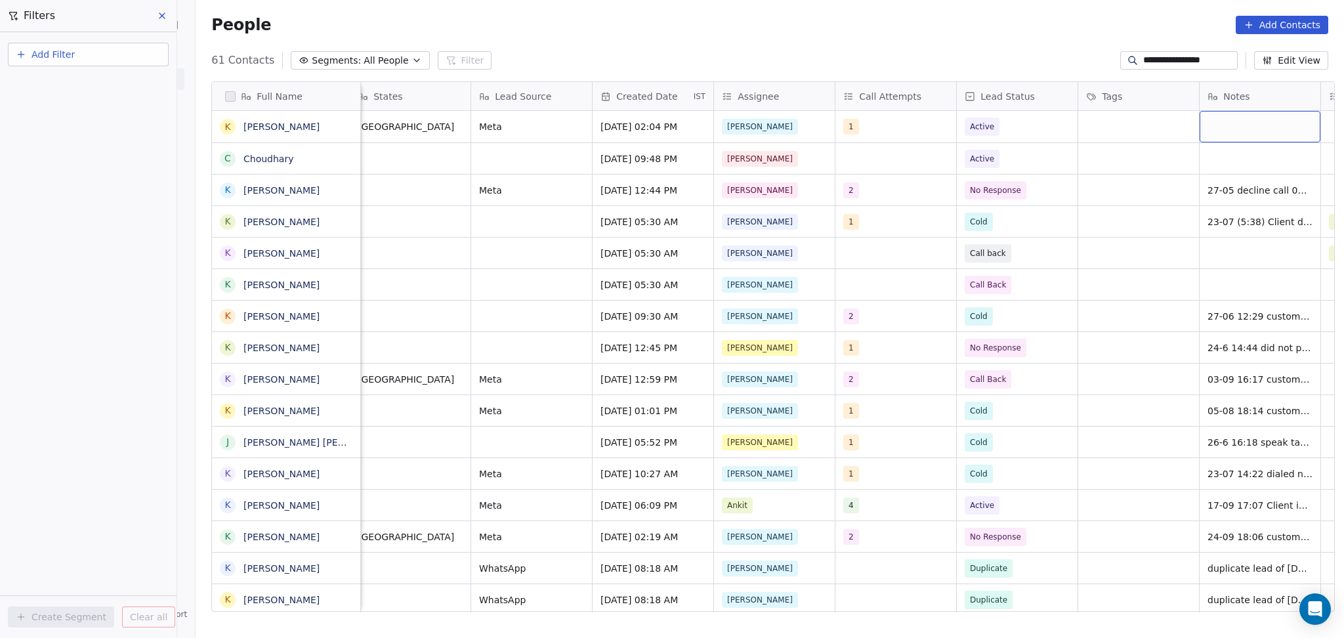
click at [1220, 123] on div "grid" at bounding box center [1260, 127] width 121 height 32
type textarea "**********"
click at [997, 126] on html "**********" at bounding box center [672, 319] width 1344 height 638
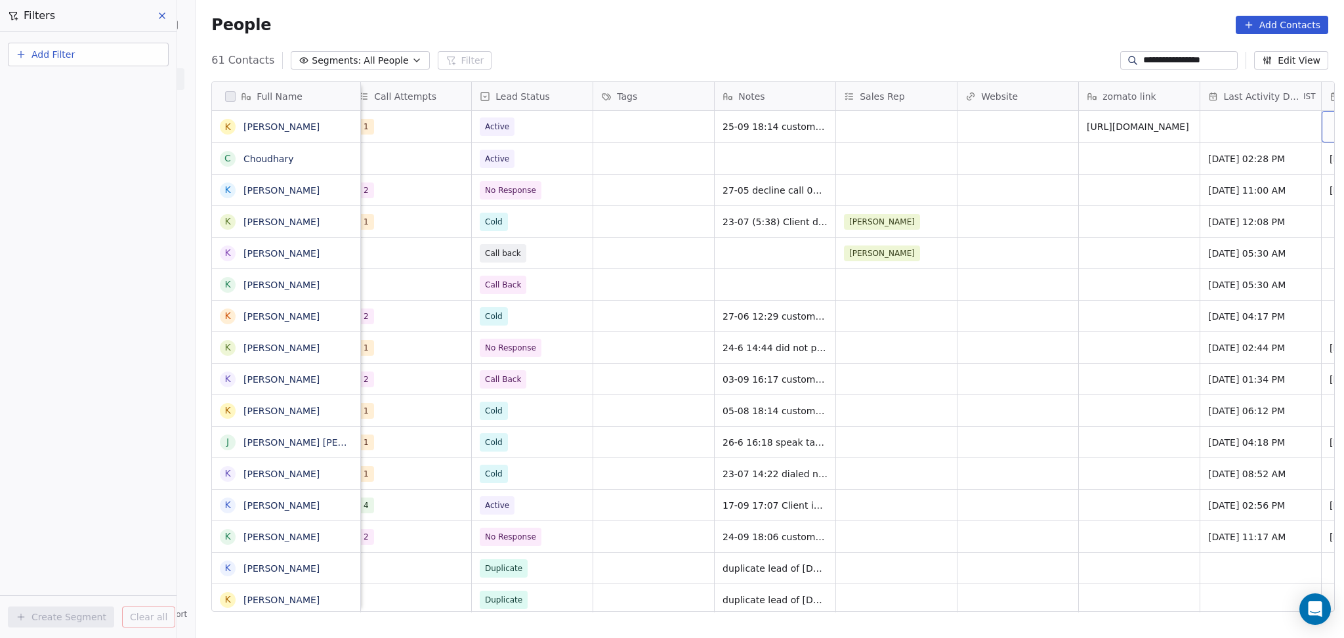
scroll to position [0, 1347]
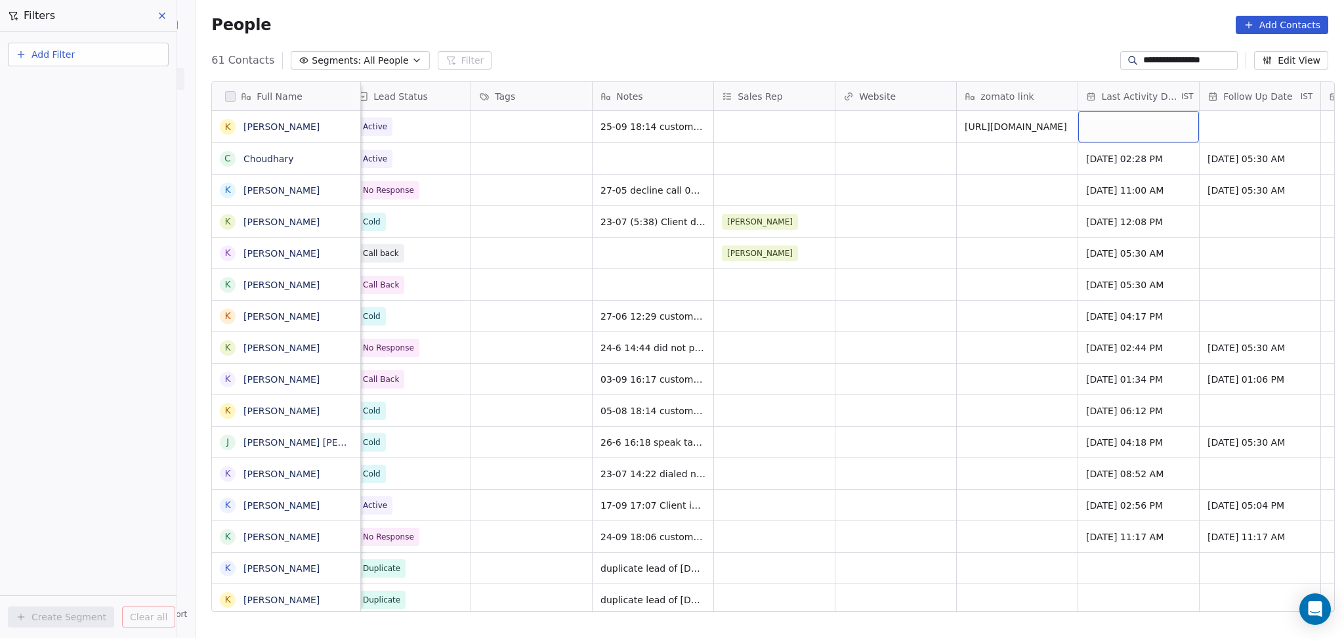
click at [1115, 126] on div "grid" at bounding box center [1139, 127] width 121 height 32
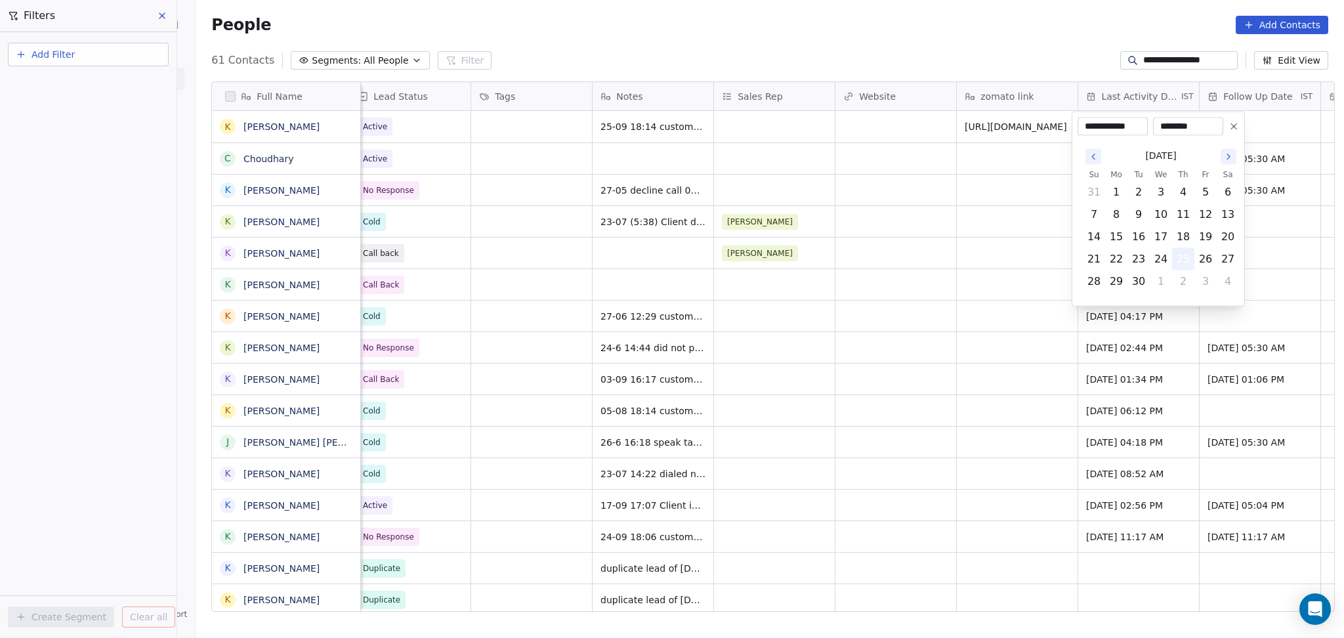
click at [1183, 257] on button "25" at bounding box center [1183, 259] width 21 height 21
click at [1005, 221] on html "**********" at bounding box center [672, 319] width 1344 height 638
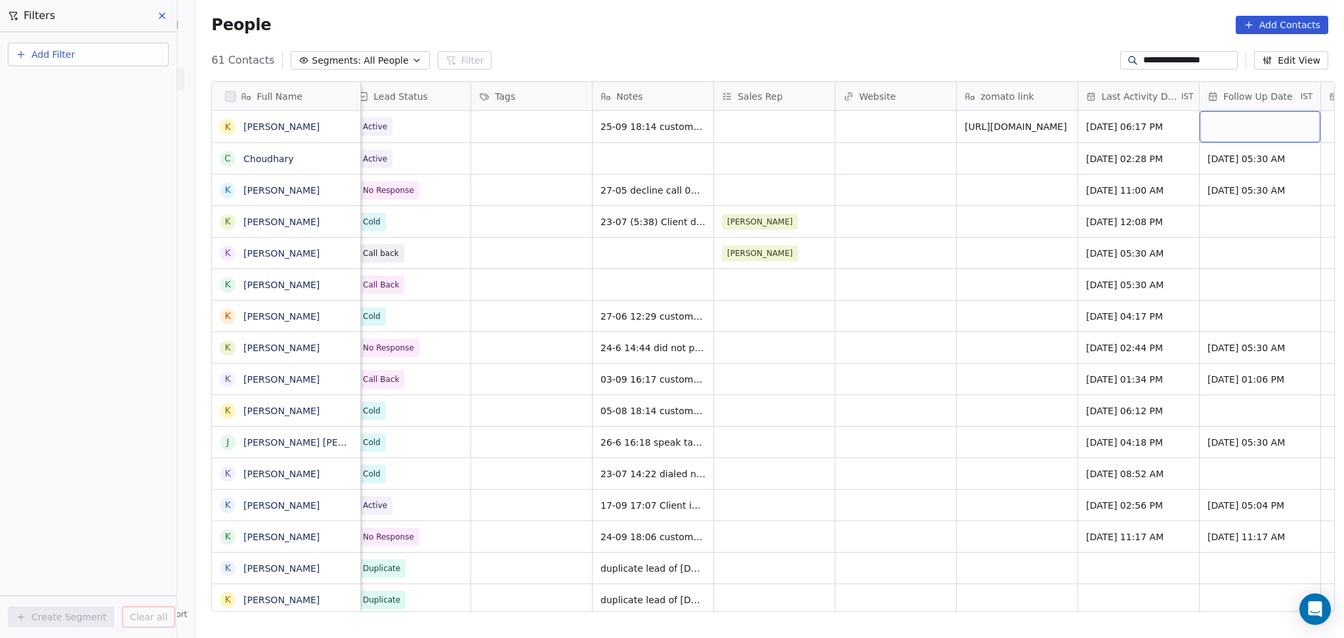
click at [1254, 129] on div "grid" at bounding box center [1260, 127] width 121 height 32
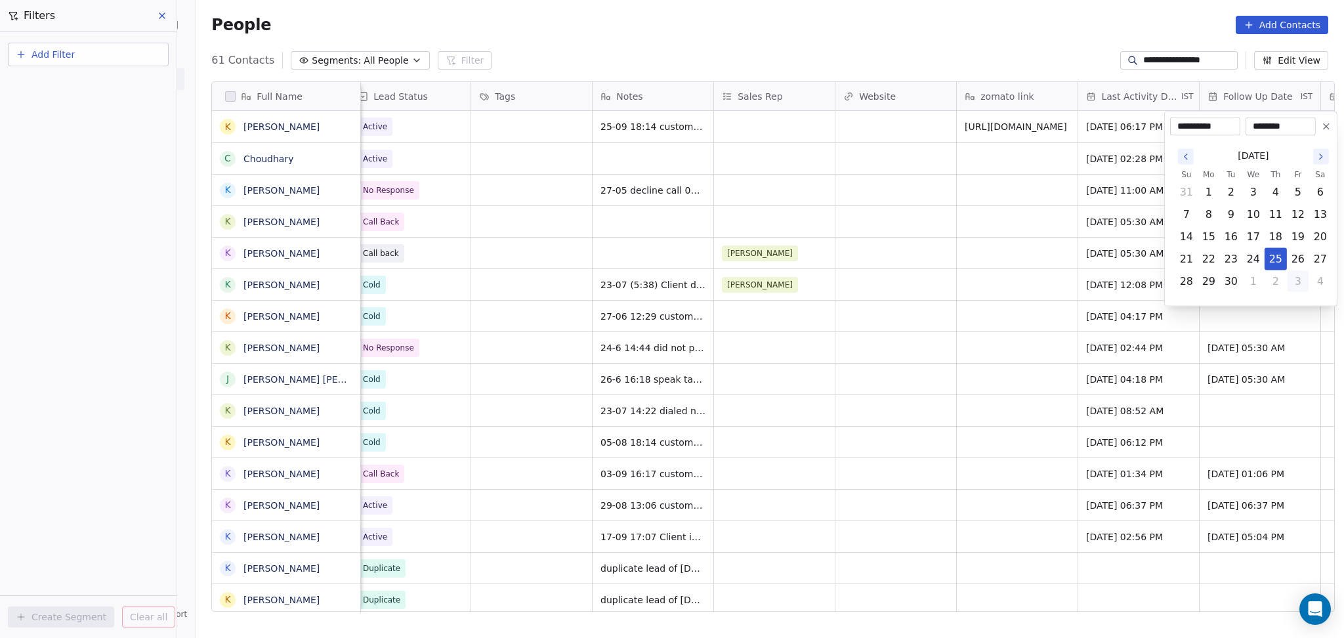
click at [1298, 278] on button "3" at bounding box center [1298, 281] width 21 height 21
type input "**********"
click at [1026, 209] on html "**********" at bounding box center [672, 319] width 1344 height 638
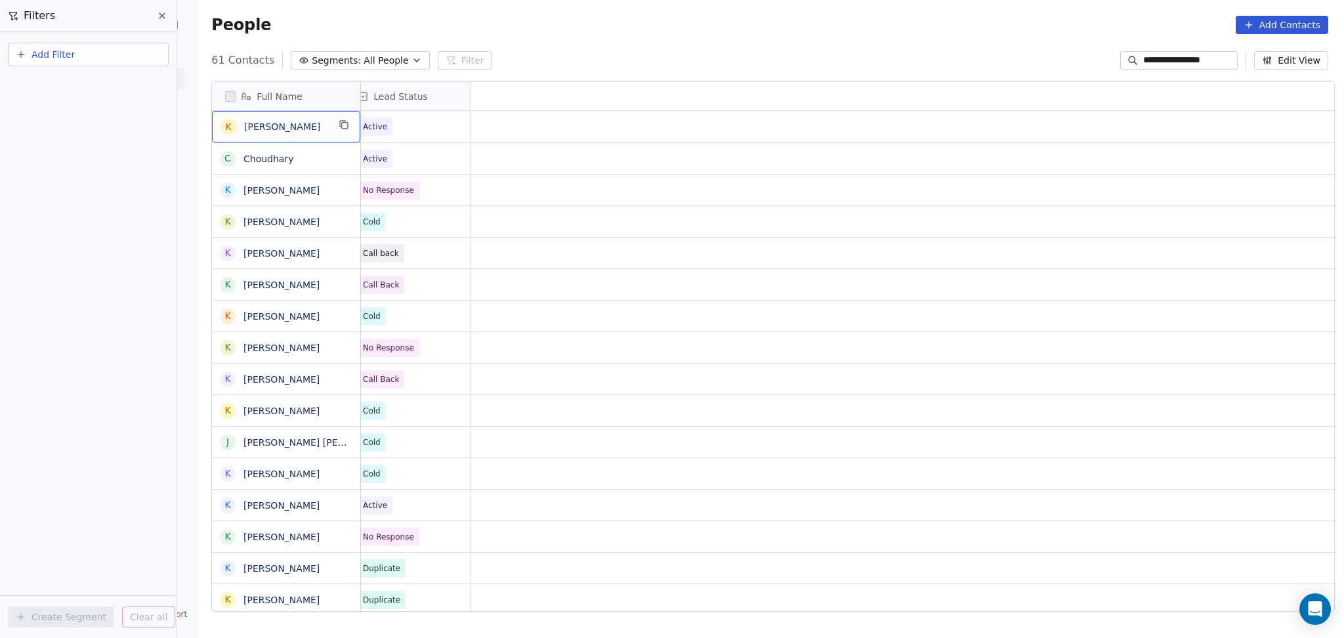
scroll to position [0, 0]
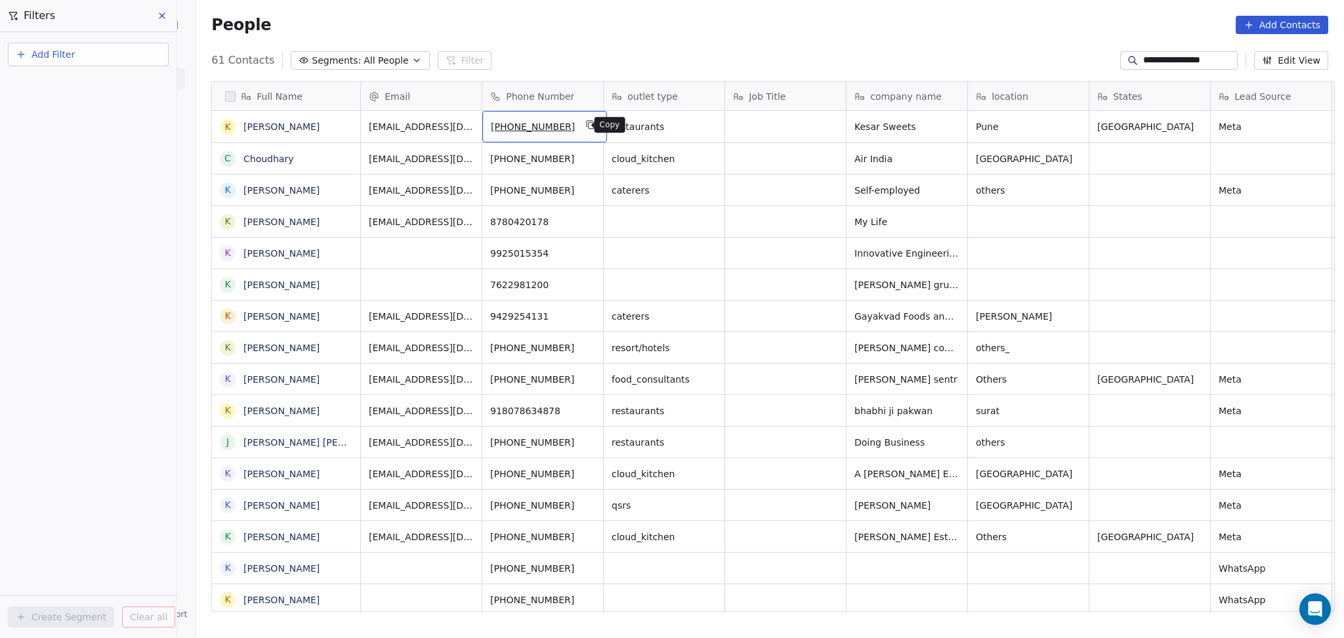
click at [584, 118] on button "grid" at bounding box center [591, 125] width 16 height 16
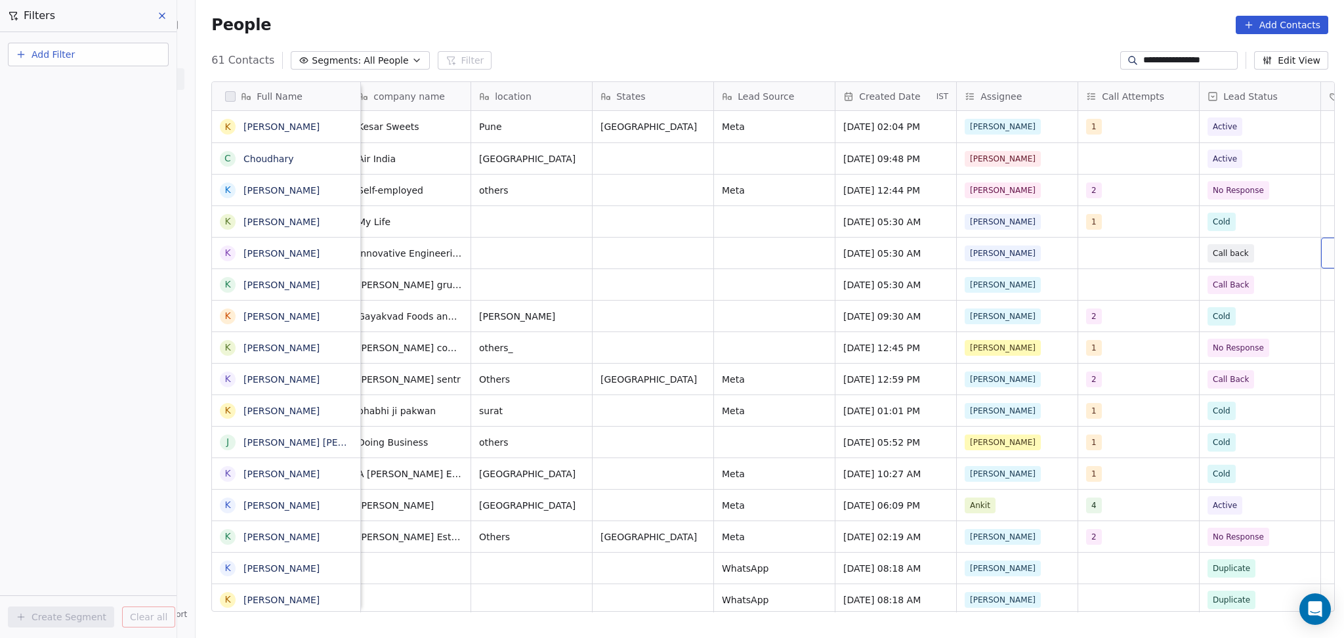
scroll to position [0, 618]
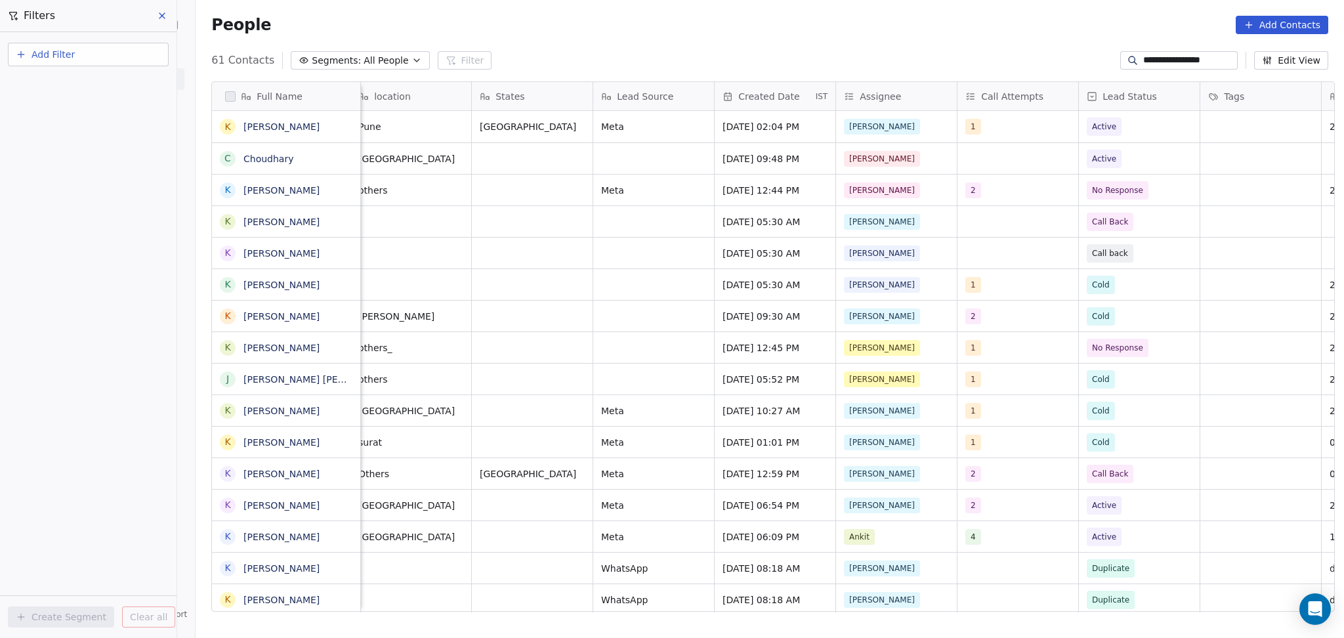
click at [1182, 60] on input "**********" at bounding box center [1190, 60] width 92 height 13
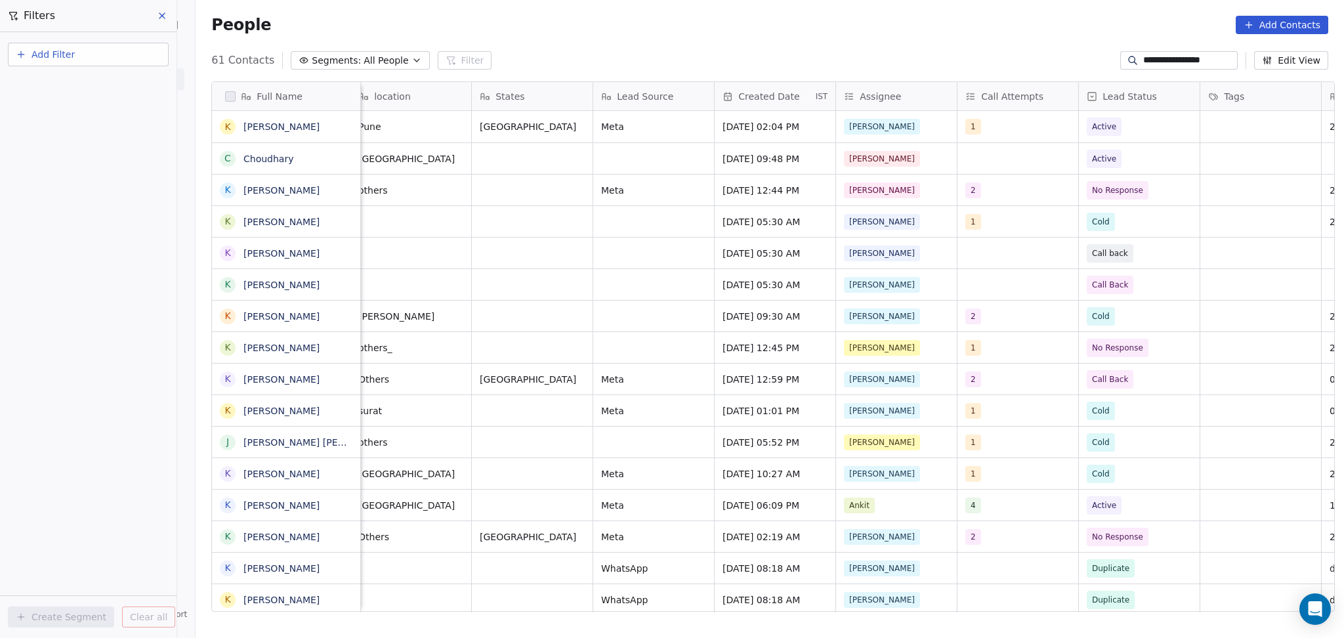
paste input "*******"
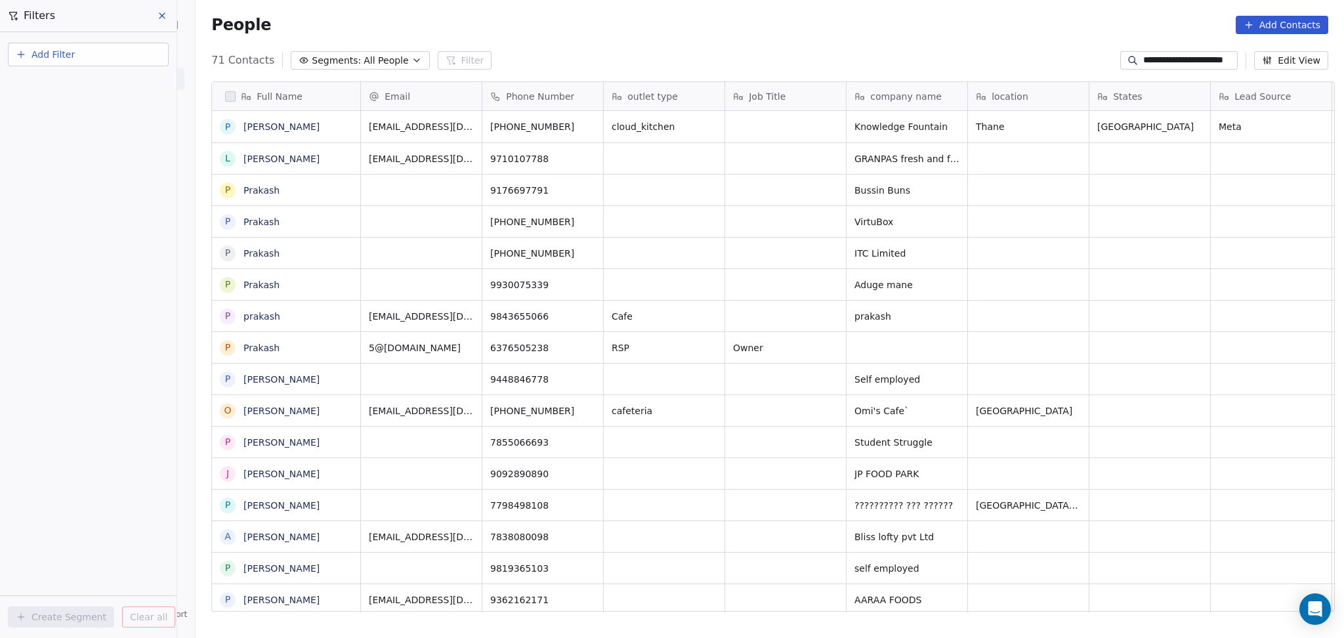
scroll to position [548, 1142]
type input "**********"
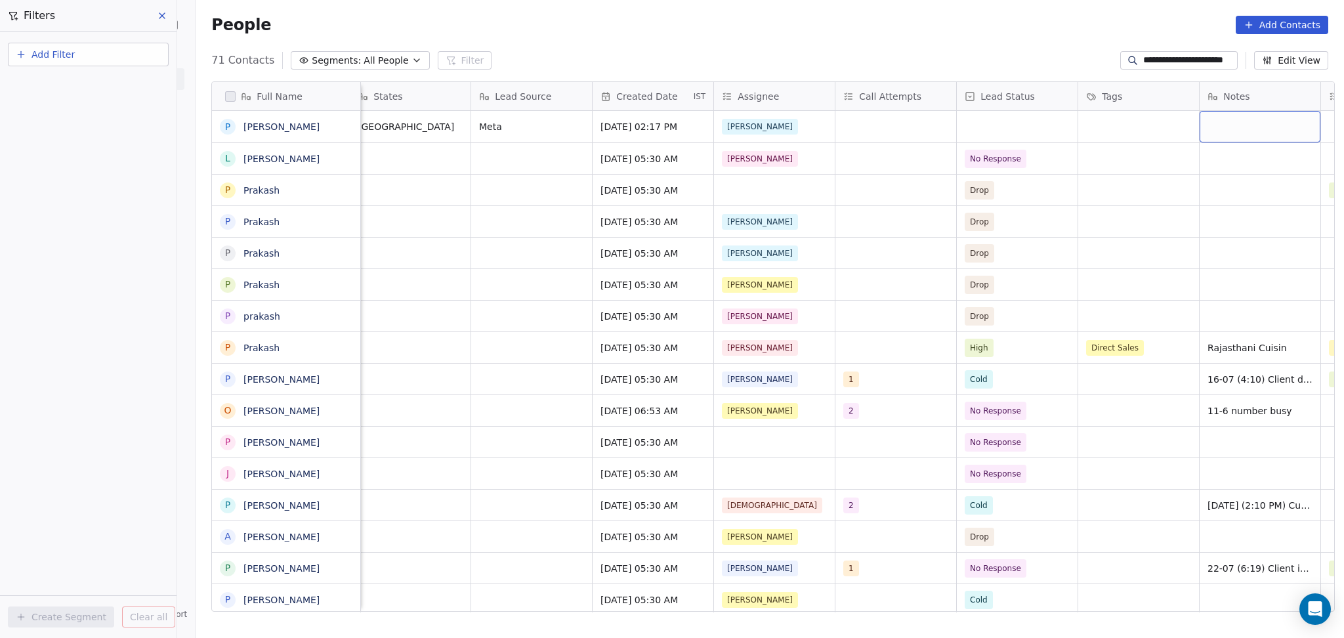
scroll to position [0, 861]
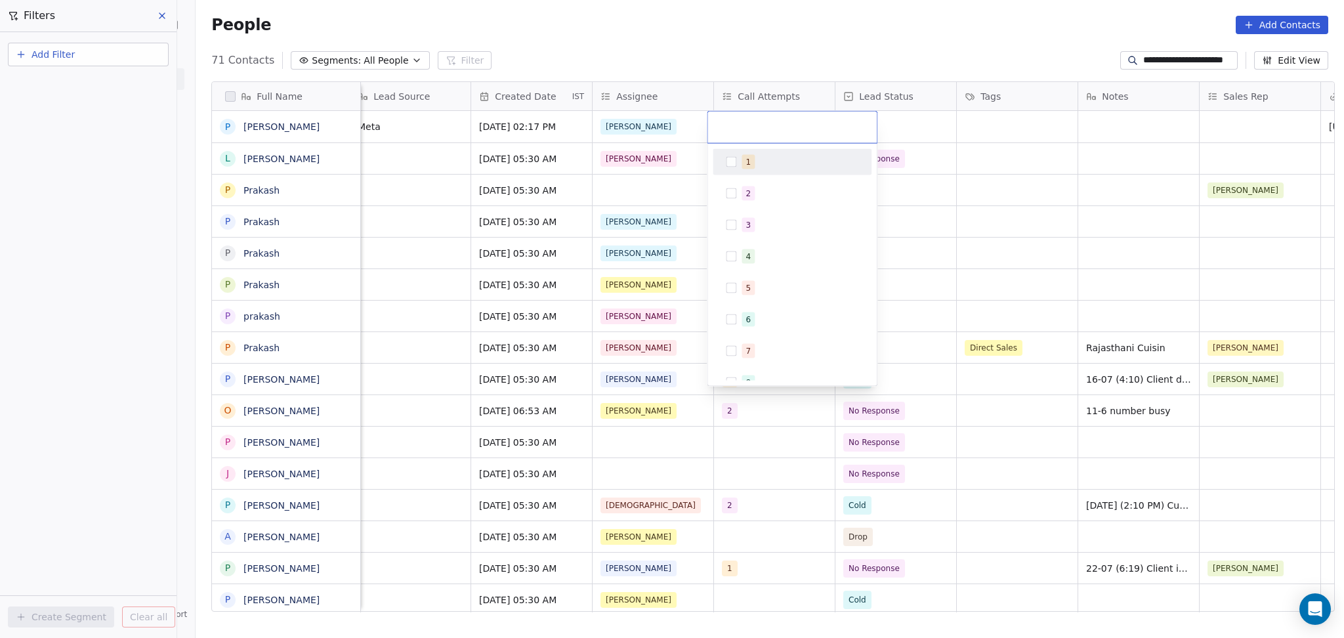
click at [753, 156] on div "1" at bounding box center [800, 162] width 117 height 14
click at [879, 141] on html "**********" at bounding box center [672, 319] width 1344 height 638
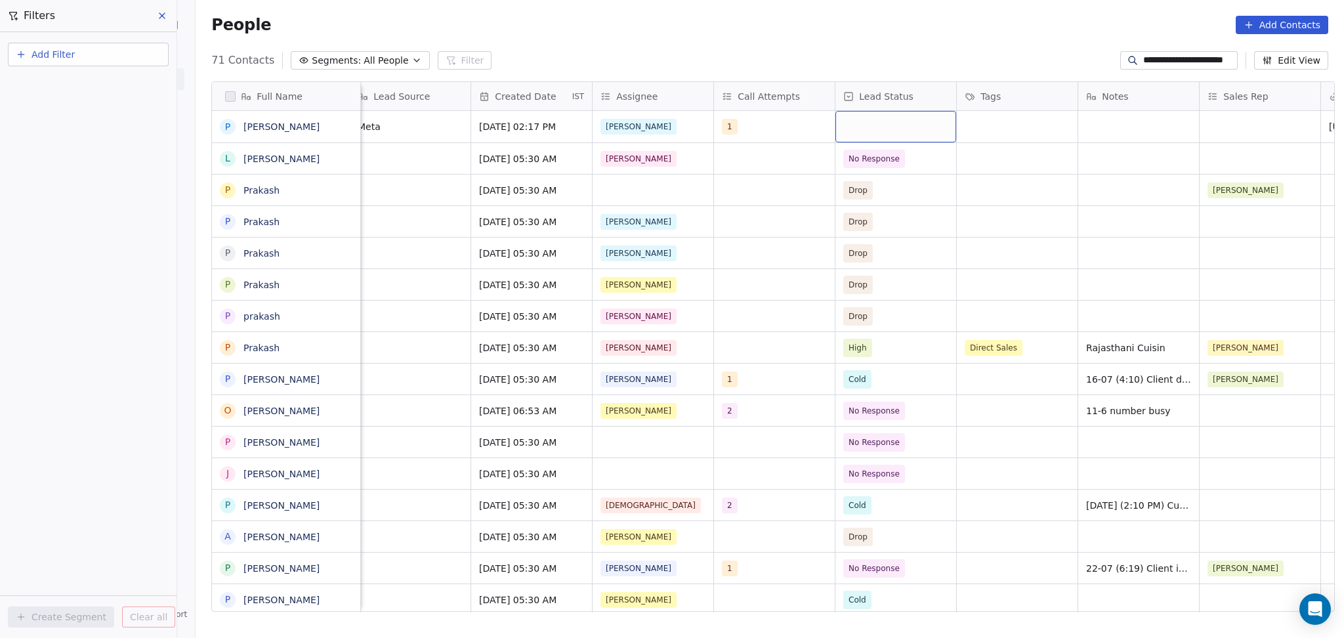
click at [888, 120] on div "grid" at bounding box center [896, 127] width 121 height 32
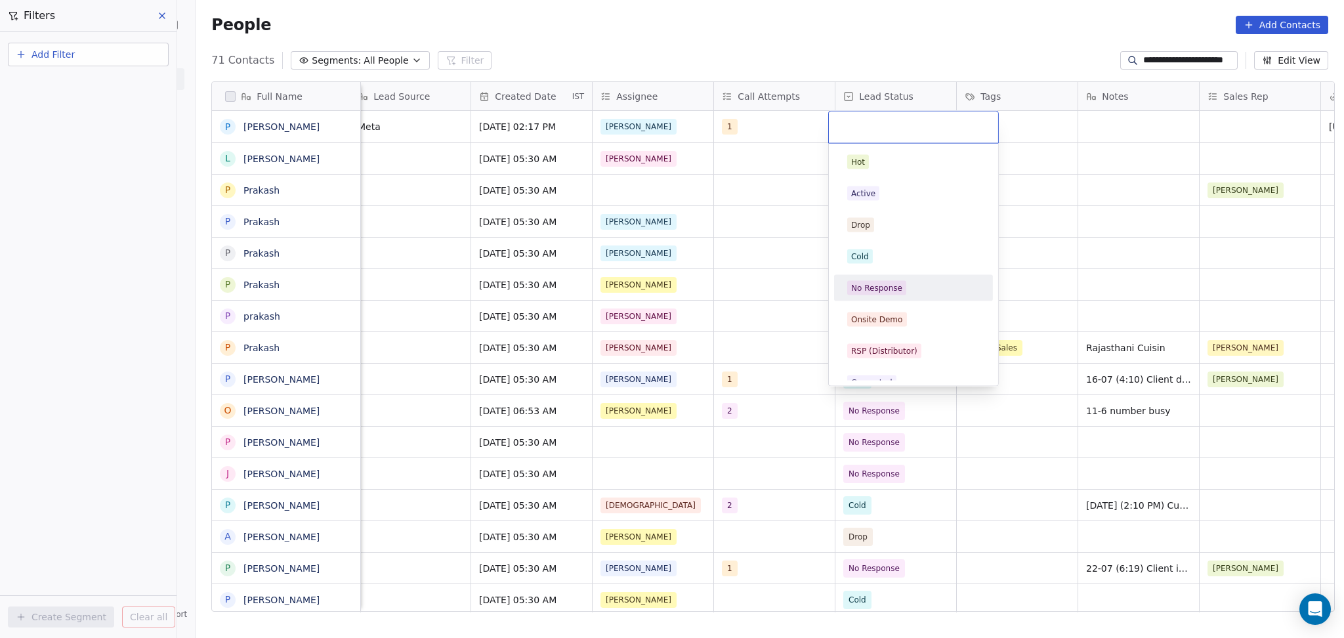
click at [870, 284] on div "No Response" at bounding box center [876, 288] width 51 height 12
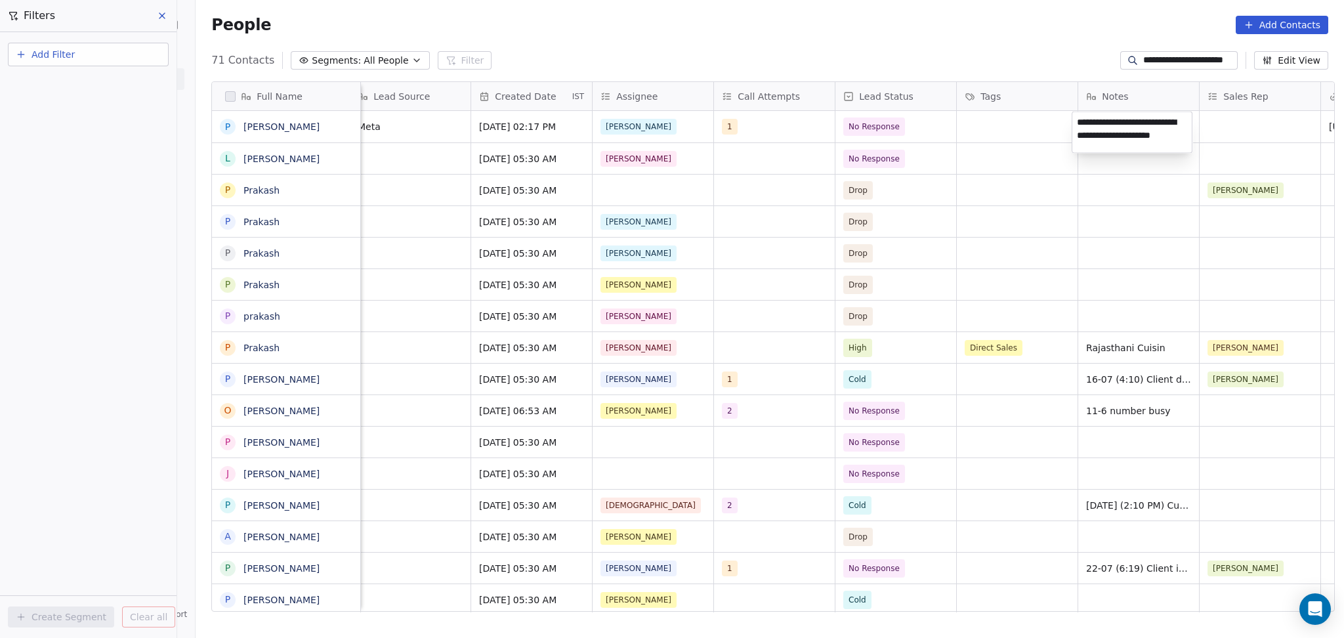
type textarea "**********"
click at [1064, 183] on html "**********" at bounding box center [672, 319] width 1344 height 638
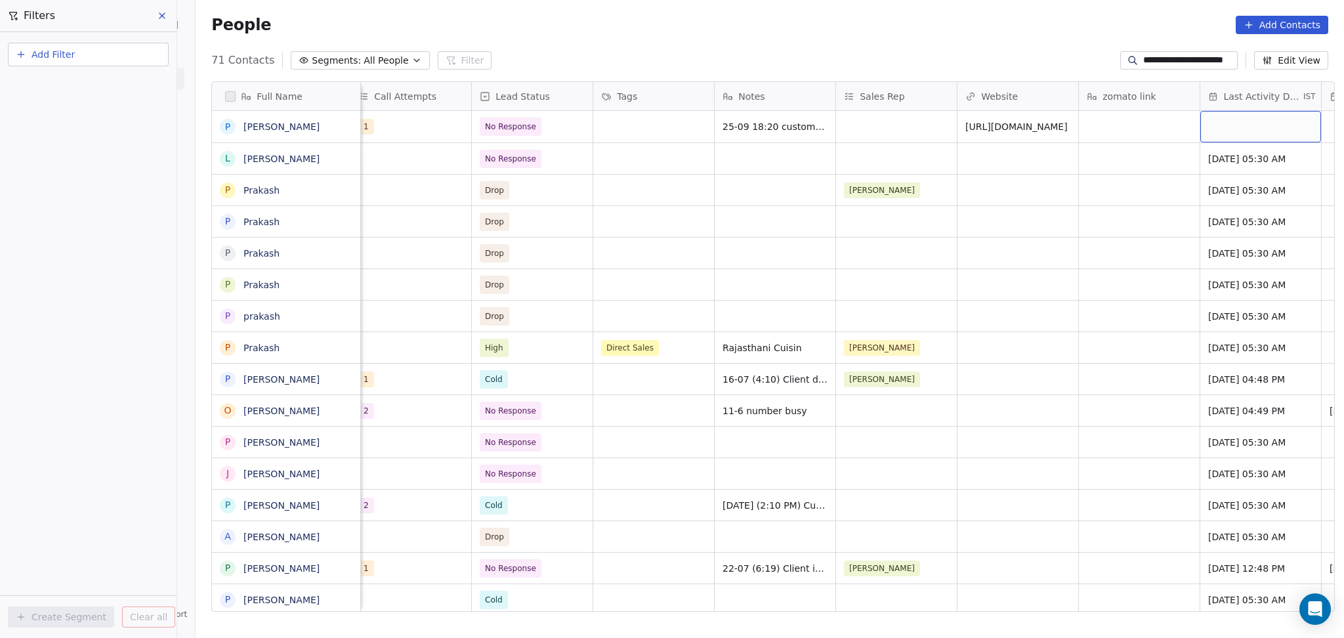
scroll to position [0, 1347]
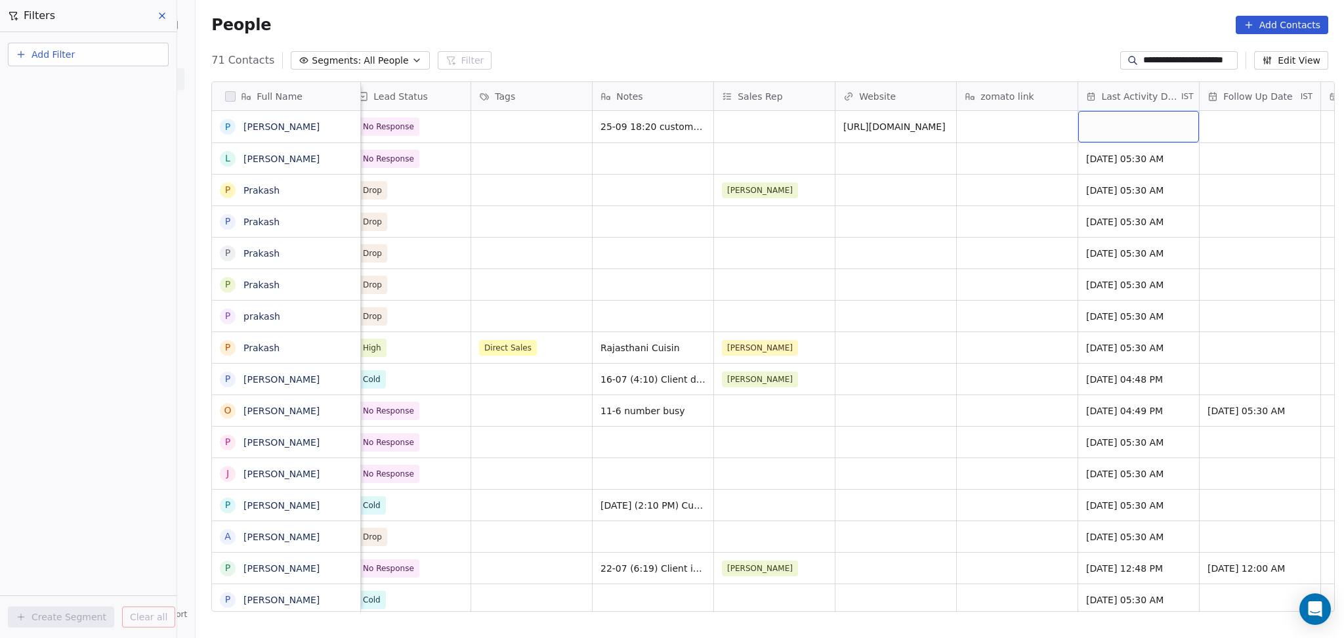
click at [1094, 118] on div "grid" at bounding box center [1139, 127] width 121 height 32
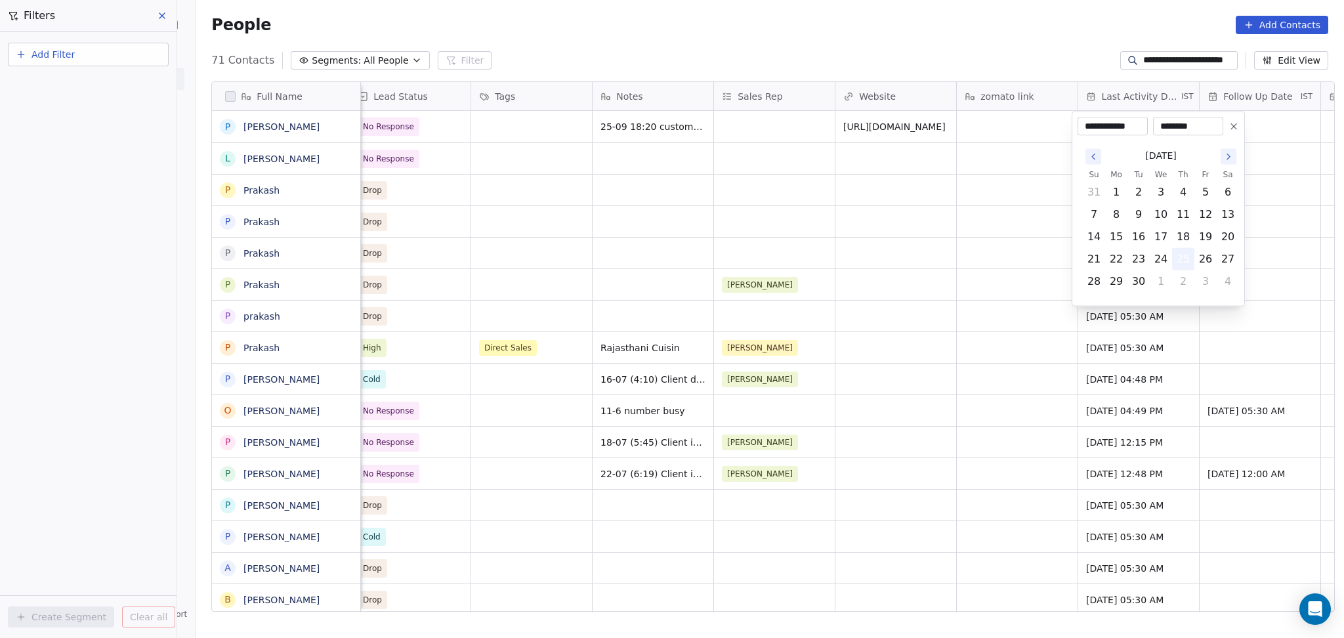
click at [1189, 253] on button "25" at bounding box center [1183, 259] width 21 height 21
drag, startPoint x: 864, startPoint y: 209, endPoint x: 1235, endPoint y: 113, distance: 383.7
click at [868, 208] on html "**********" at bounding box center [672, 319] width 1344 height 638
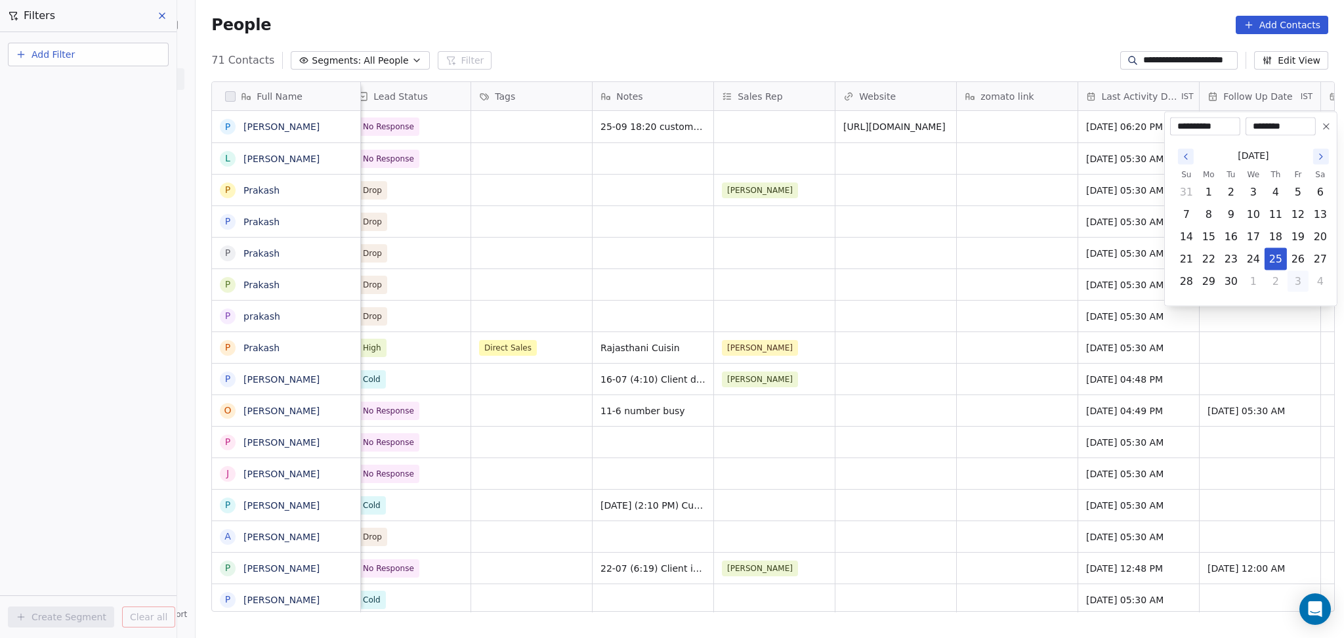
click at [1307, 284] on button "3" at bounding box center [1298, 281] width 21 height 21
type input "**********"
click at [781, 188] on html "**********" at bounding box center [672, 319] width 1344 height 638
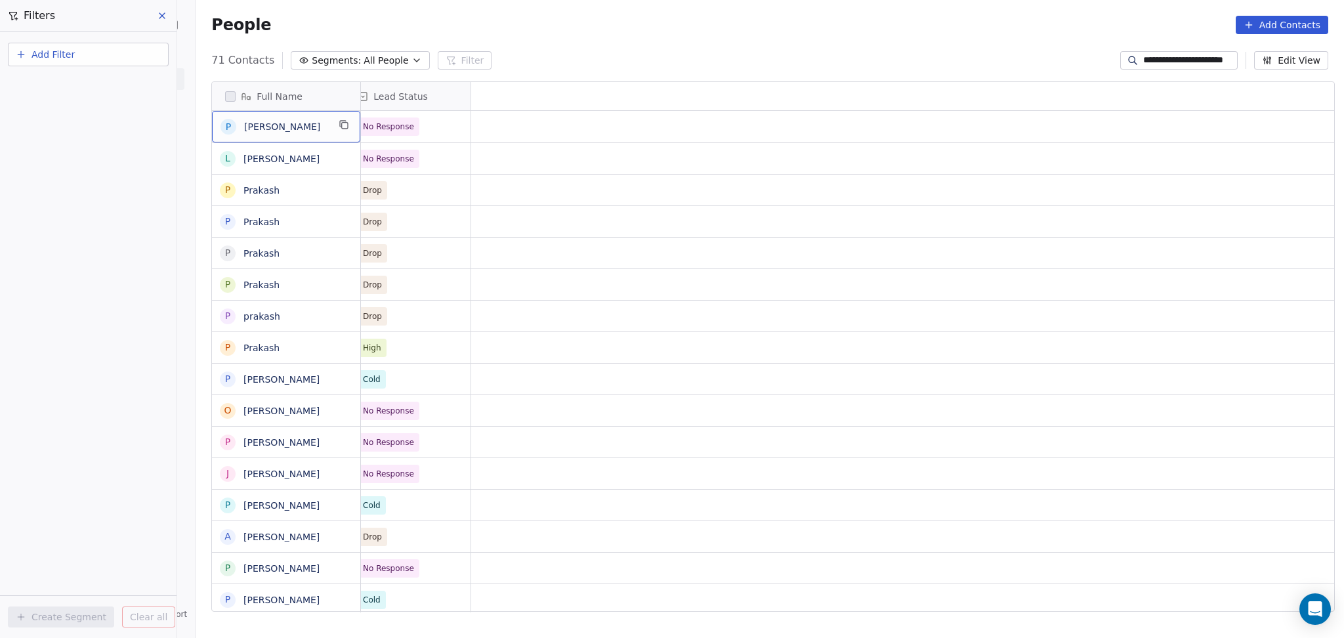
scroll to position [0, 0]
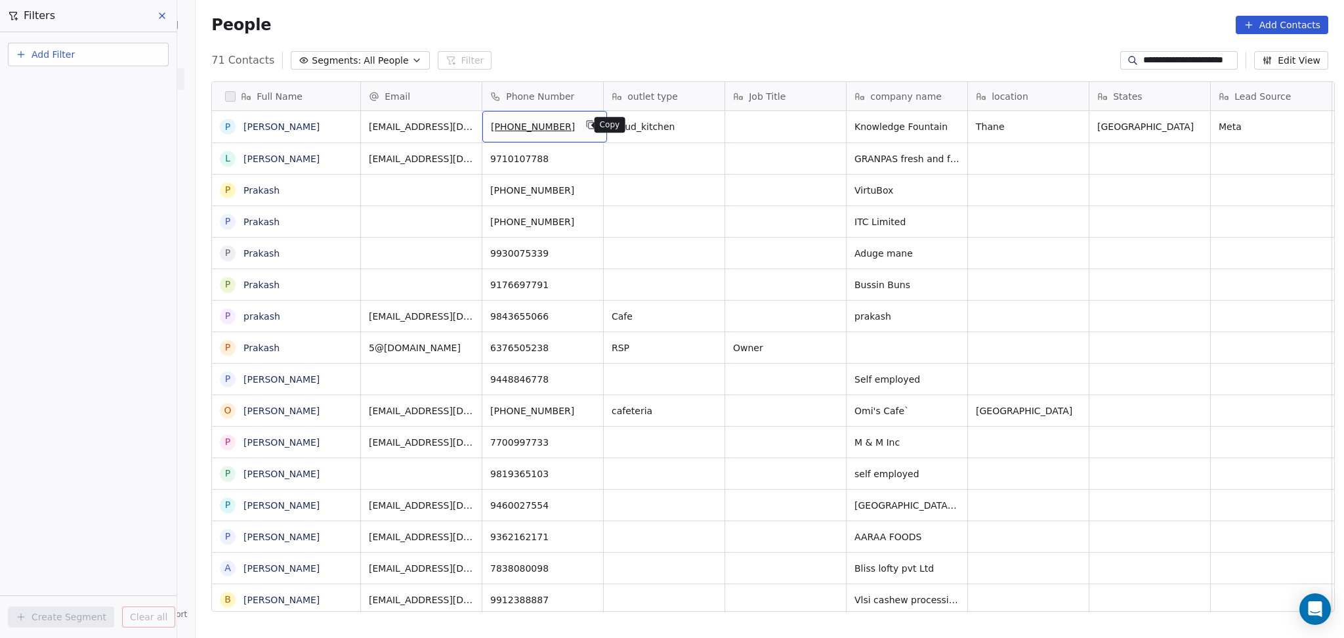
click at [589, 126] on icon "grid" at bounding box center [592, 126] width 6 height 6
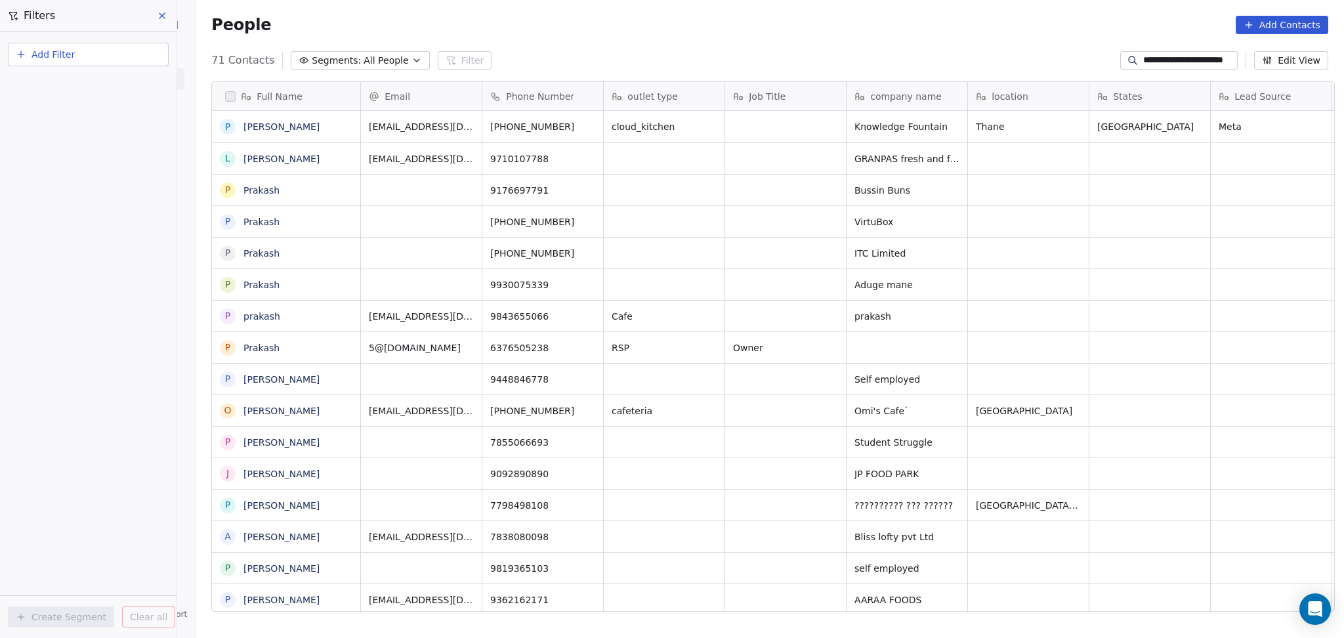
click at [114, 58] on button "Add Filter" at bounding box center [88, 55] width 161 height 24
click at [1170, 56] on html "**********" at bounding box center [672, 319] width 1344 height 638
click at [1170, 56] on input "**********" at bounding box center [1190, 60] width 92 height 13
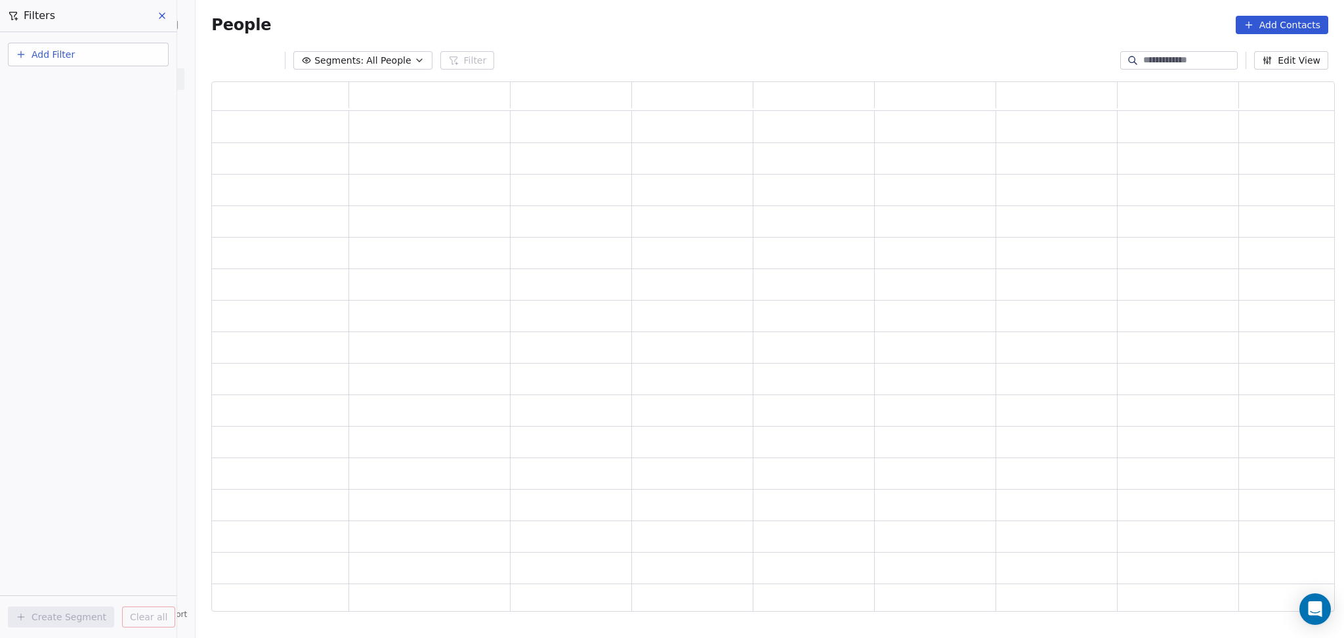
scroll to position [517, 1110]
click at [70, 51] on span "Add Filter" at bounding box center [53, 55] width 43 height 14
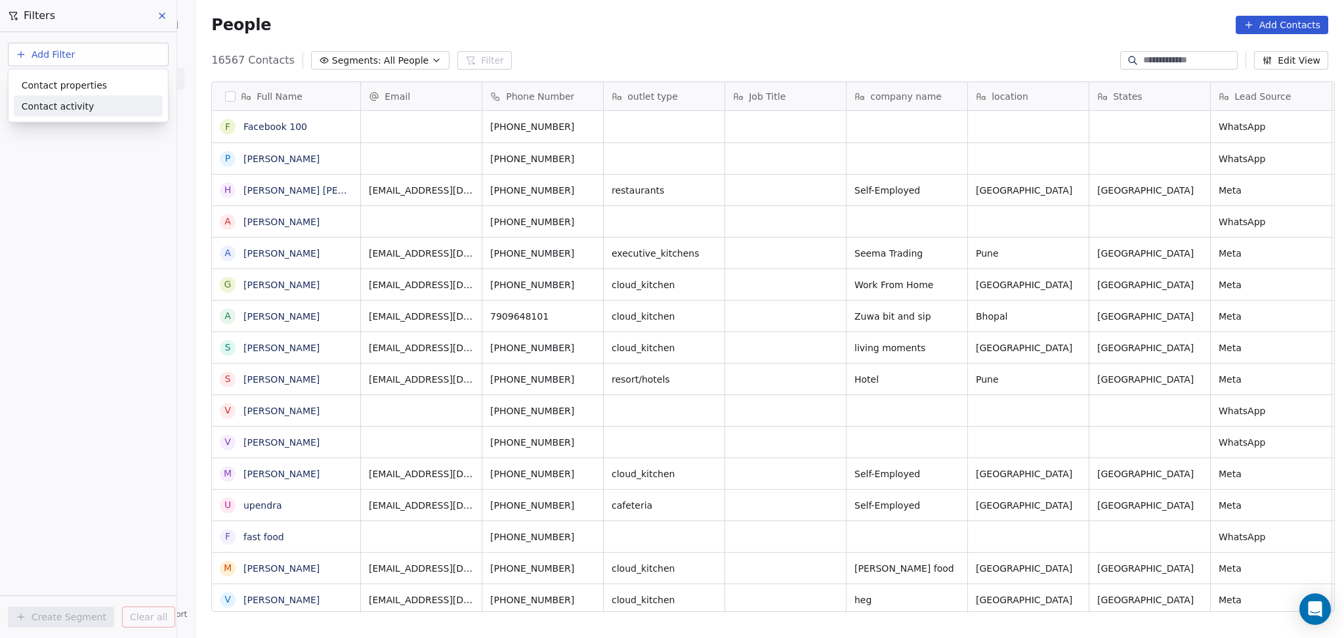
click at [79, 100] on span "Contact activity" at bounding box center [58, 106] width 73 height 14
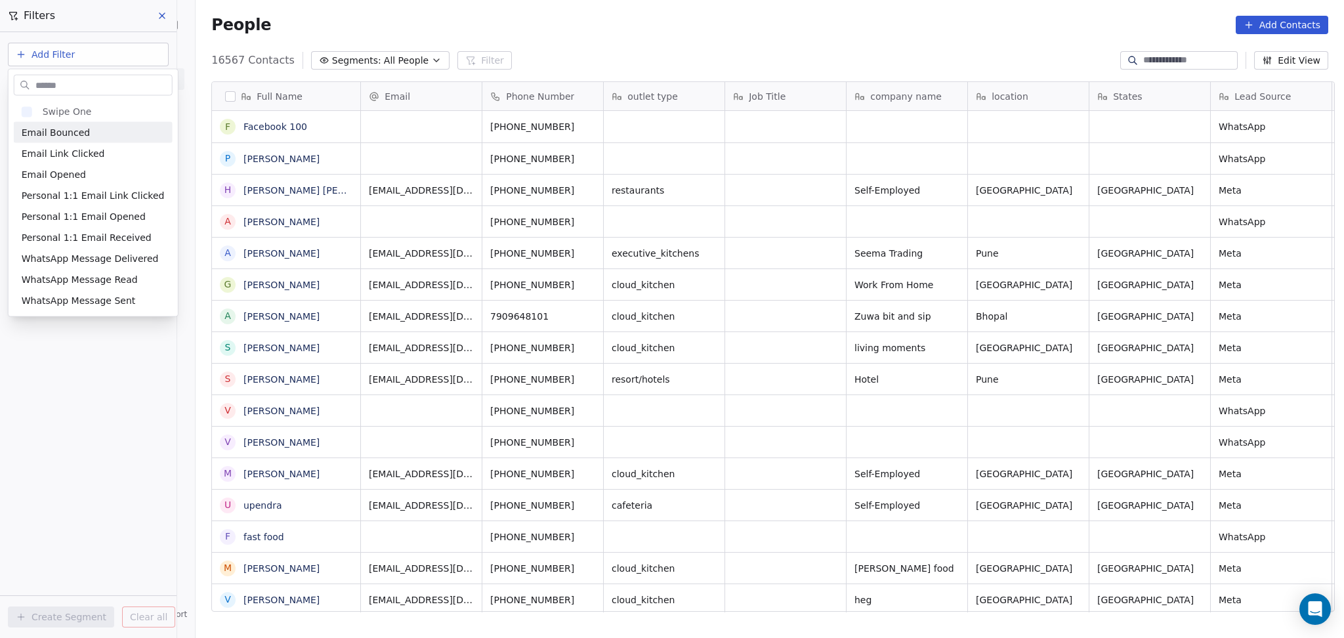
scroll to position [548, 1142]
click at [101, 59] on html "On2Cook India Pvt. Ltd. Contacts People Marketing Workflows Campaigns Metrics &…" at bounding box center [672, 319] width 1344 height 638
click at [101, 58] on html "On2Cook India Pvt. Ltd. Contacts People Marketing Workflows Campaigns Metrics &…" at bounding box center [672, 319] width 1344 height 638
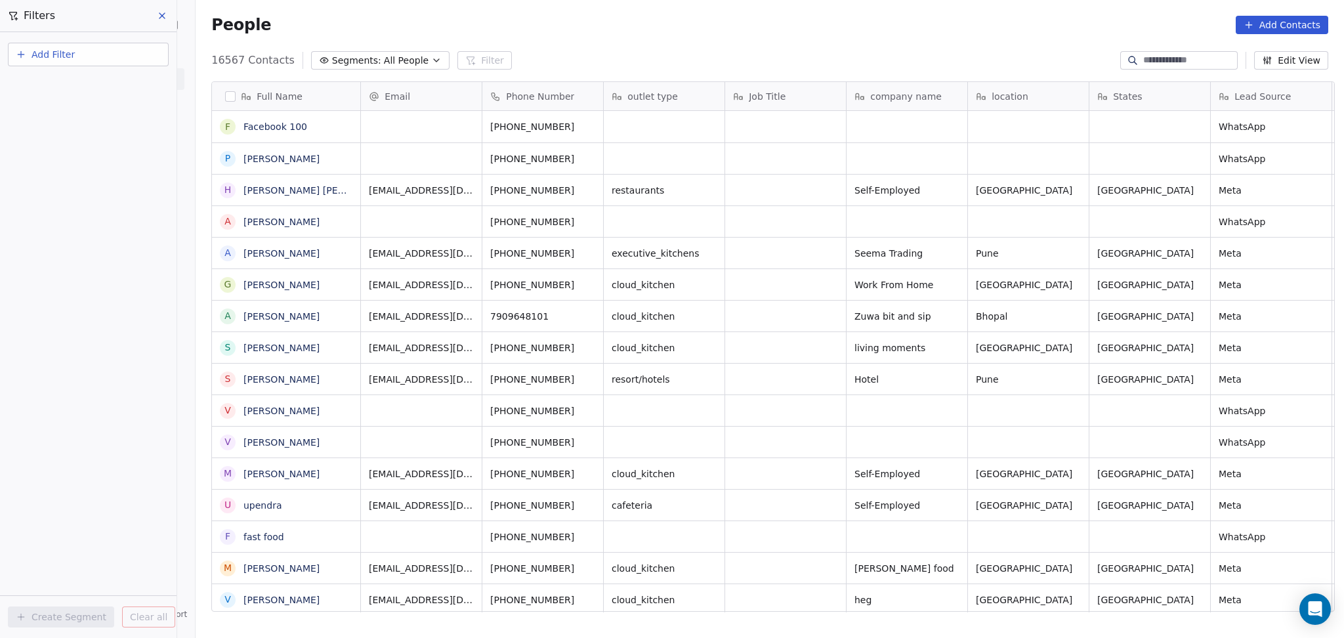
click at [89, 62] on button "Add Filter" at bounding box center [88, 55] width 161 height 24
click at [77, 83] on span "Contact properties" at bounding box center [64, 85] width 85 height 14
type input "***"
click at [72, 132] on div "Assignee" at bounding box center [88, 132] width 133 height 13
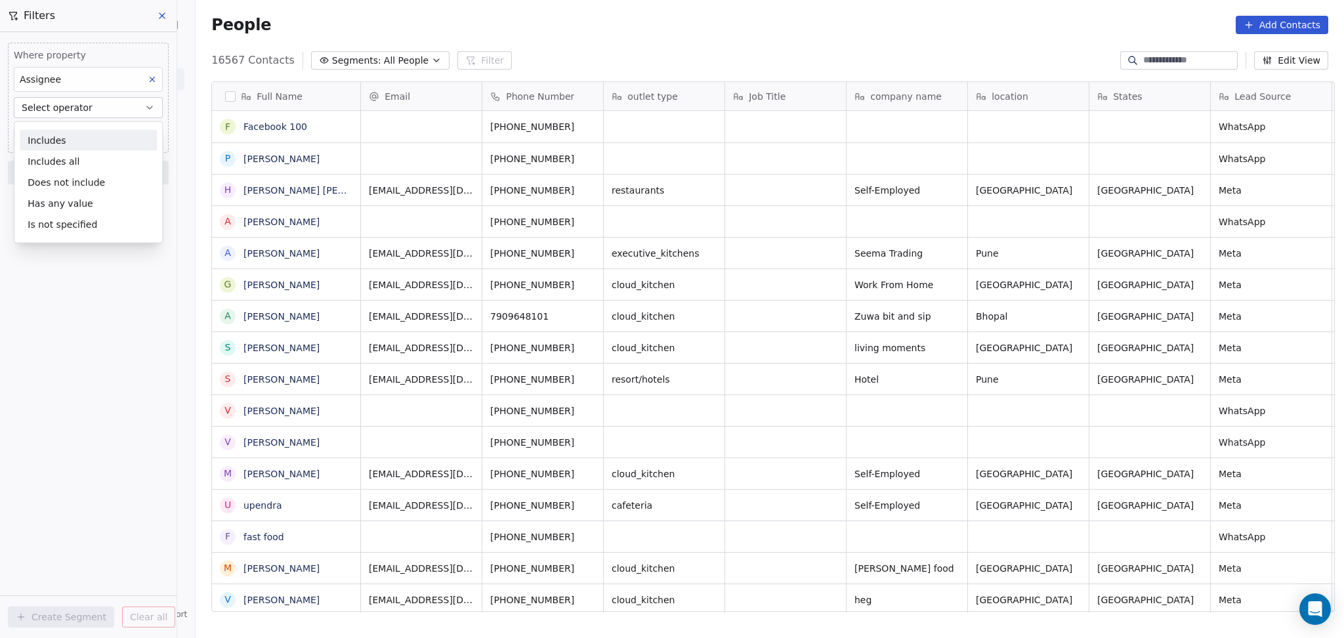
click at [68, 141] on div "Includes" at bounding box center [88, 140] width 137 height 21
click at [70, 125] on body "On2Cook India Pvt. Ltd. Contacts People Marketing Workflows Campaigns Metrics &…" at bounding box center [672, 319] width 1344 height 638
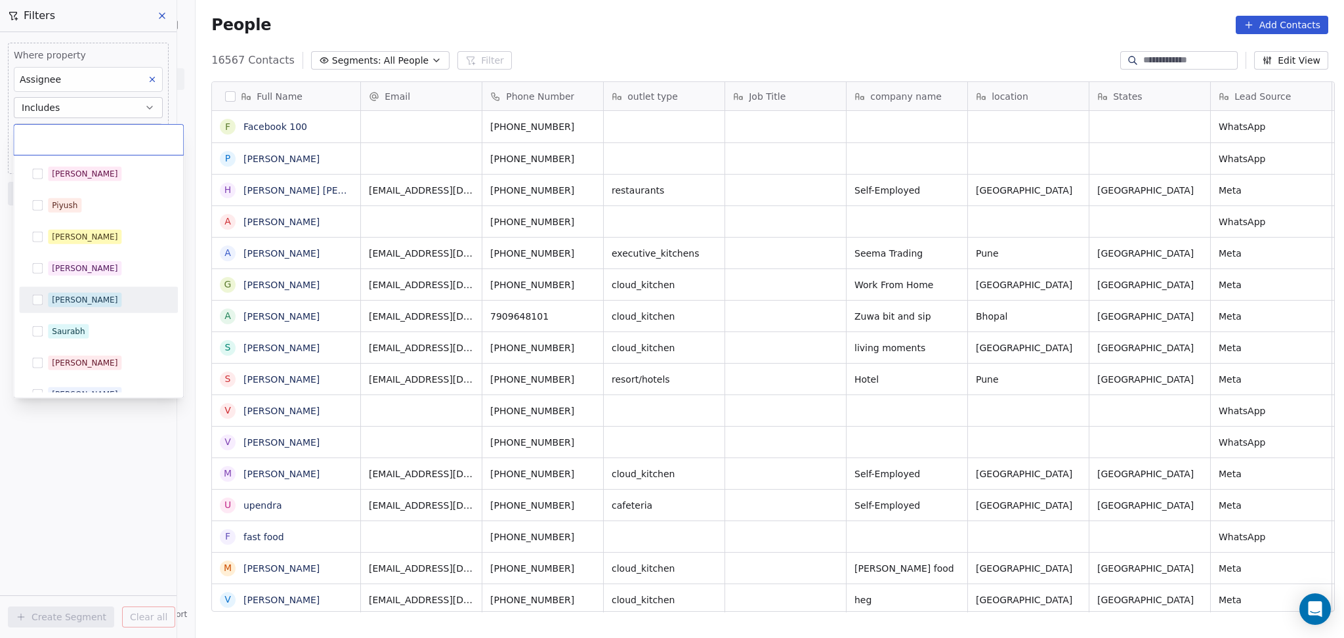
click at [74, 295] on span "[PERSON_NAME]" at bounding box center [85, 300] width 74 height 14
click at [119, 452] on html "On2Cook India Pvt. Ltd. Contacts People Marketing Workflows Campaigns Metrics &…" at bounding box center [672, 319] width 1344 height 638
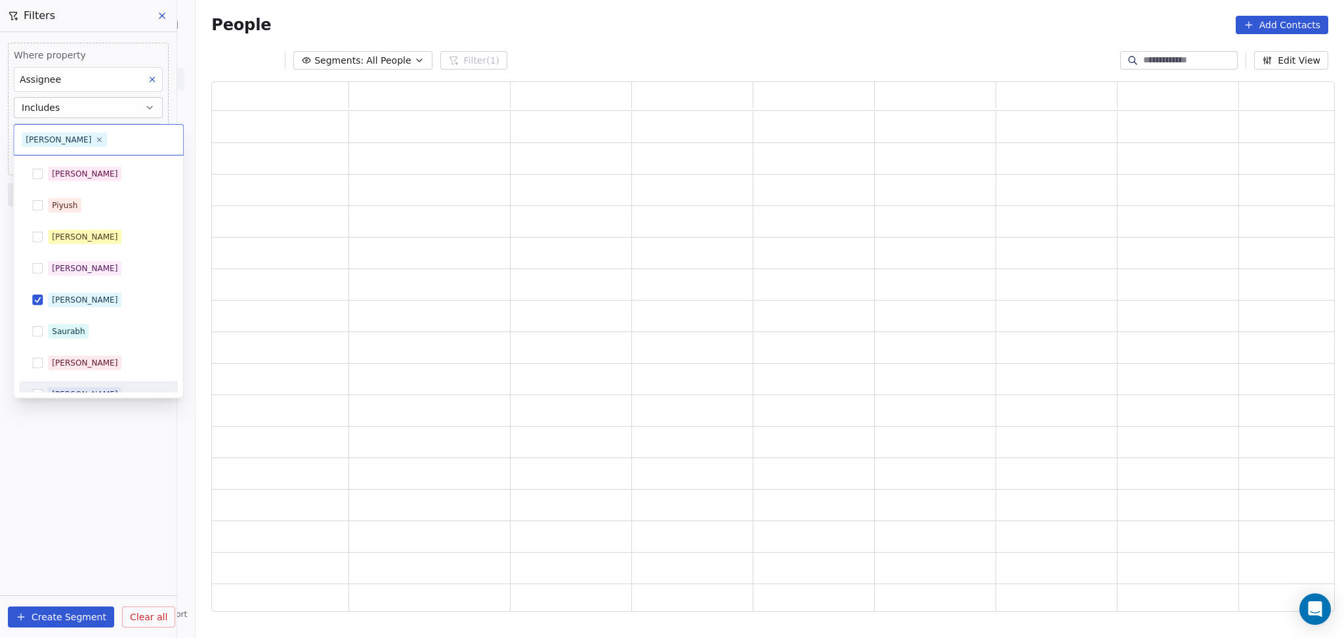
scroll to position [517, 1110]
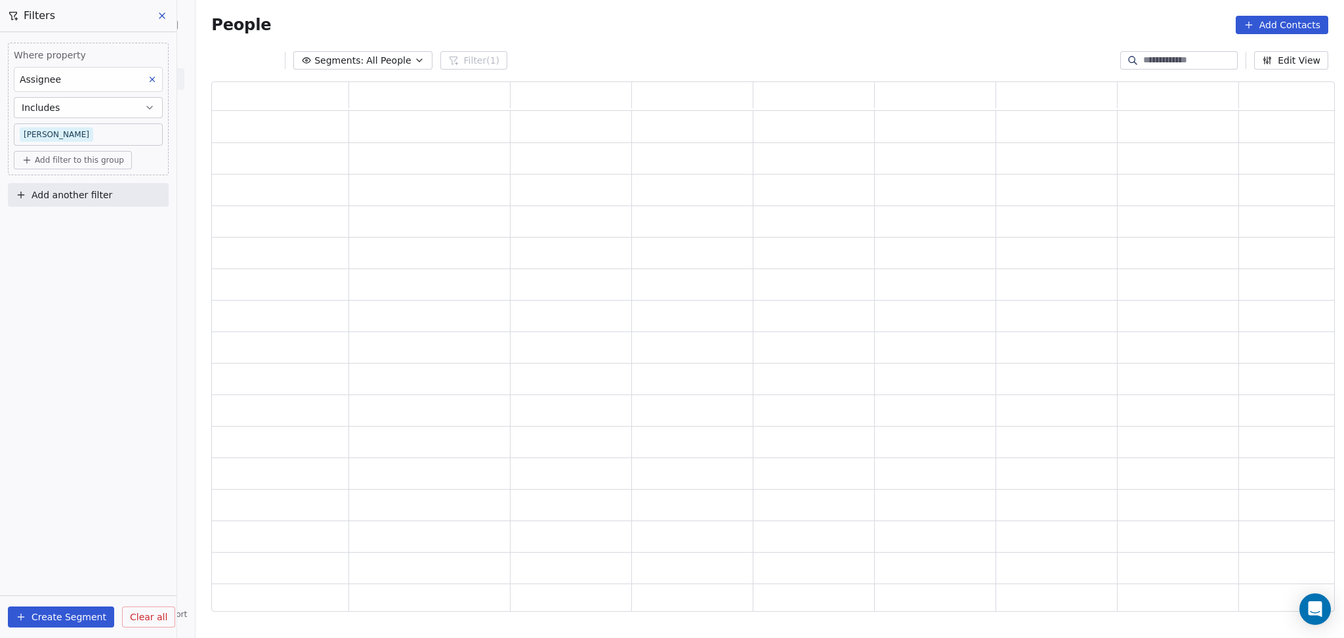
click at [82, 185] on button "Add another filter" at bounding box center [88, 195] width 161 height 24
click at [90, 236] on div "Contact activity" at bounding box center [88, 246] width 149 height 21
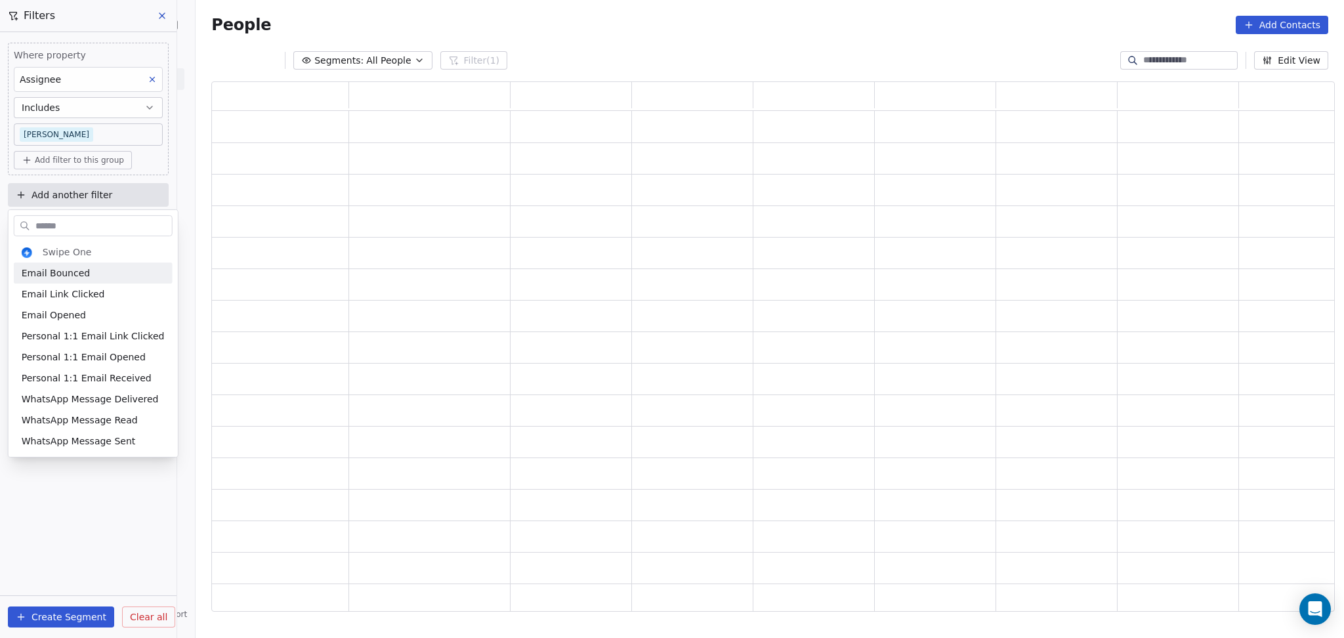
click at [123, 194] on html "On2Cook India Pvt. Ltd. Contacts People Marketing Workflows Campaigns Metrics &…" at bounding box center [672, 319] width 1344 height 638
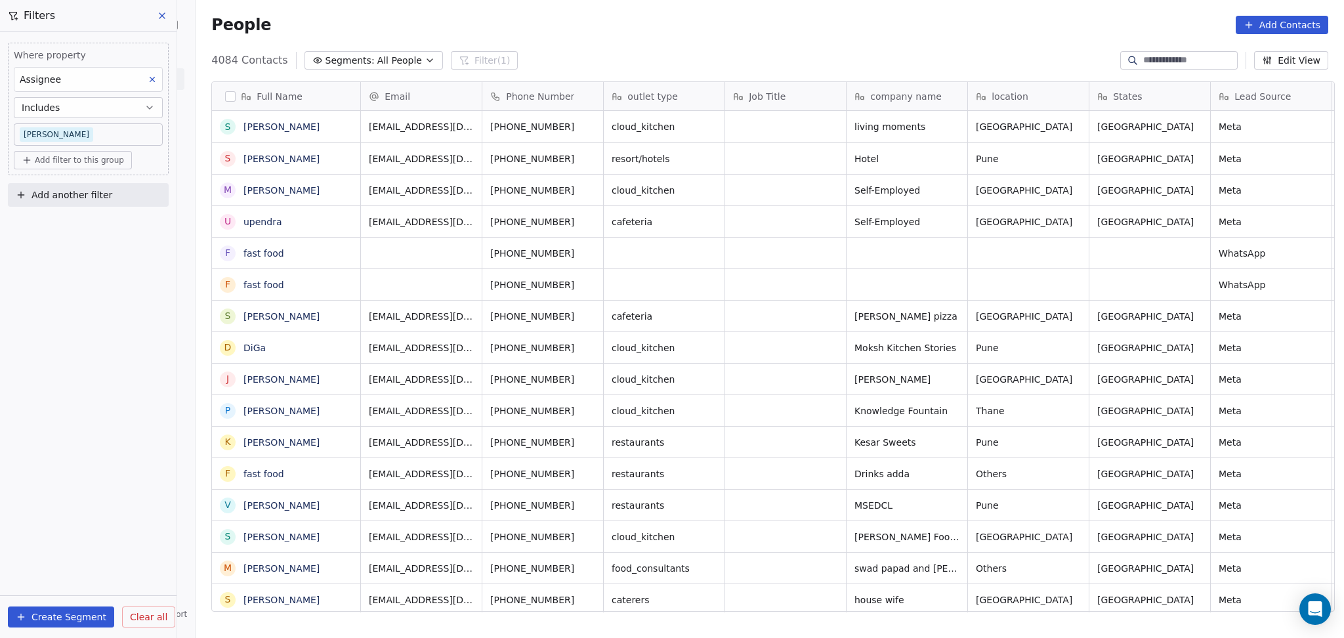
click at [119, 195] on button "Add another filter" at bounding box center [88, 195] width 161 height 24
click at [87, 217] on div "Contact properties" at bounding box center [88, 225] width 149 height 21
type input "****"
click at [70, 313] on div "Lead Status" at bounding box center [88, 315] width 133 height 13
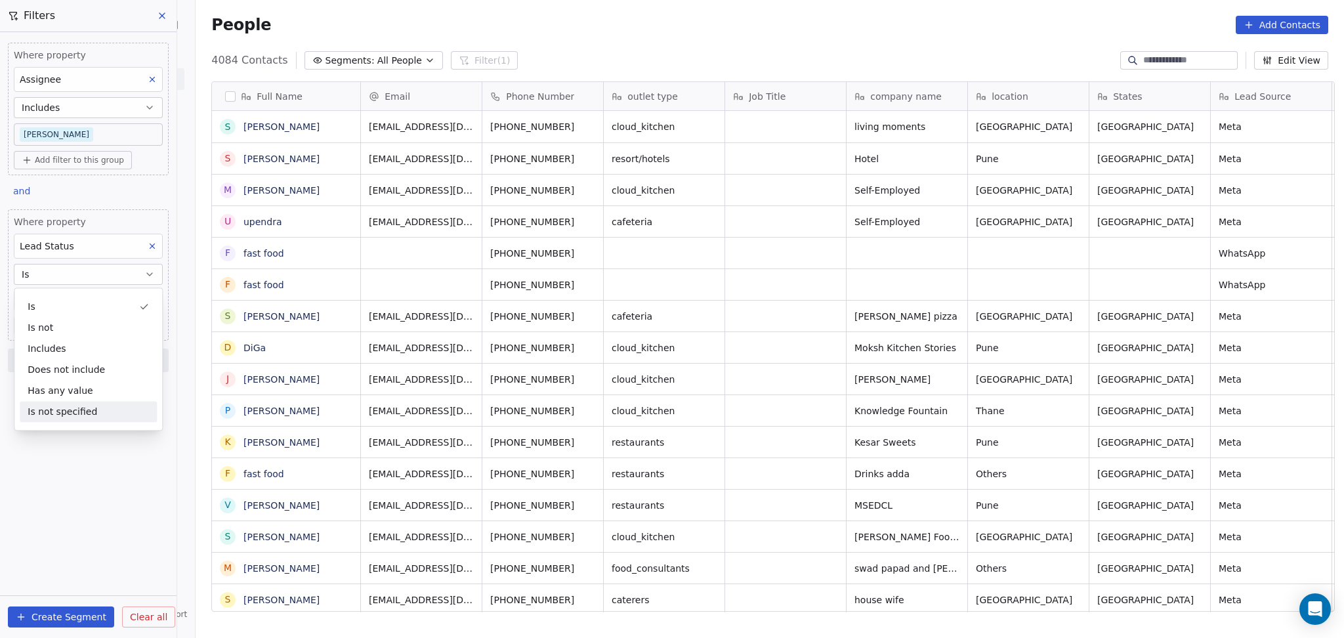
click at [92, 490] on div "Where property Assignee Includes Ronit Add filter to this group and Where prope…" at bounding box center [88, 335] width 177 height 606
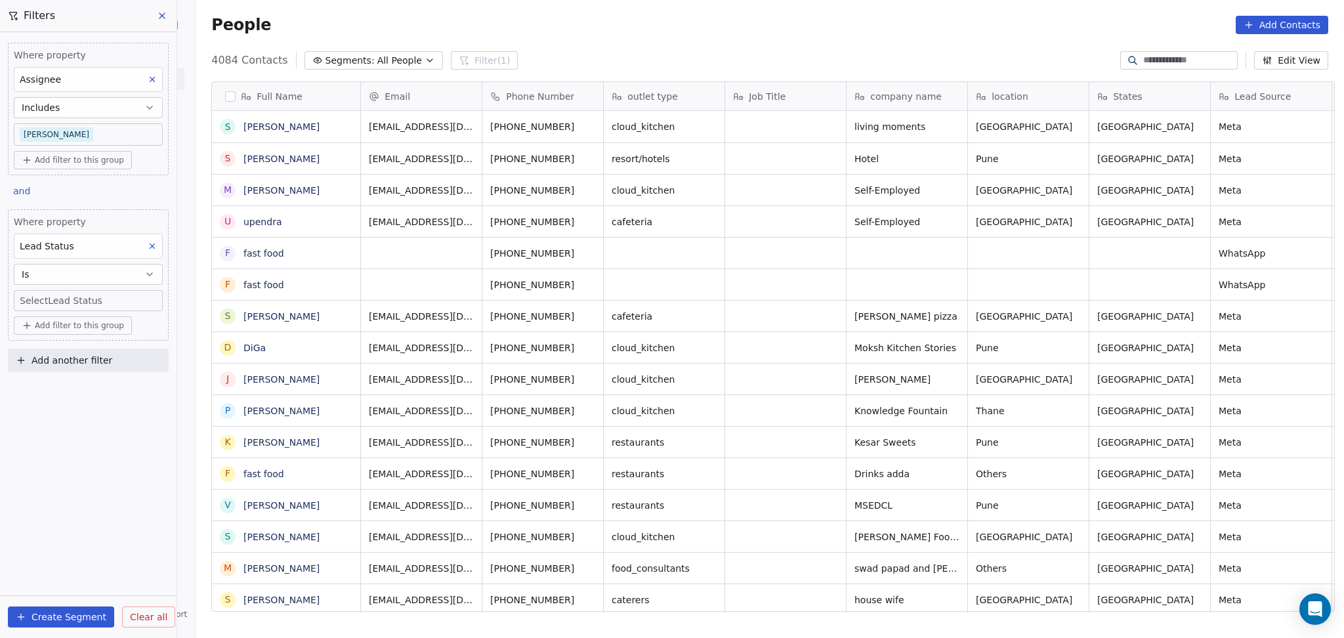
click at [81, 242] on div "Lead Status" at bounding box center [88, 246] width 149 height 25
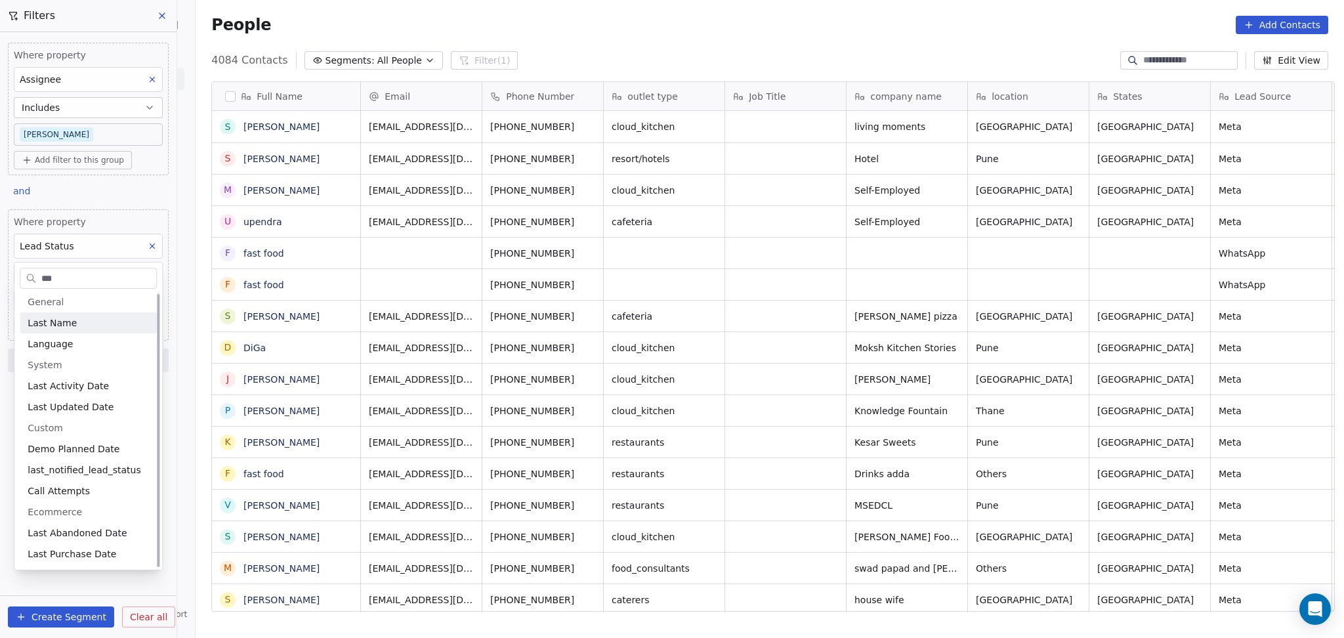
scroll to position [0, 0]
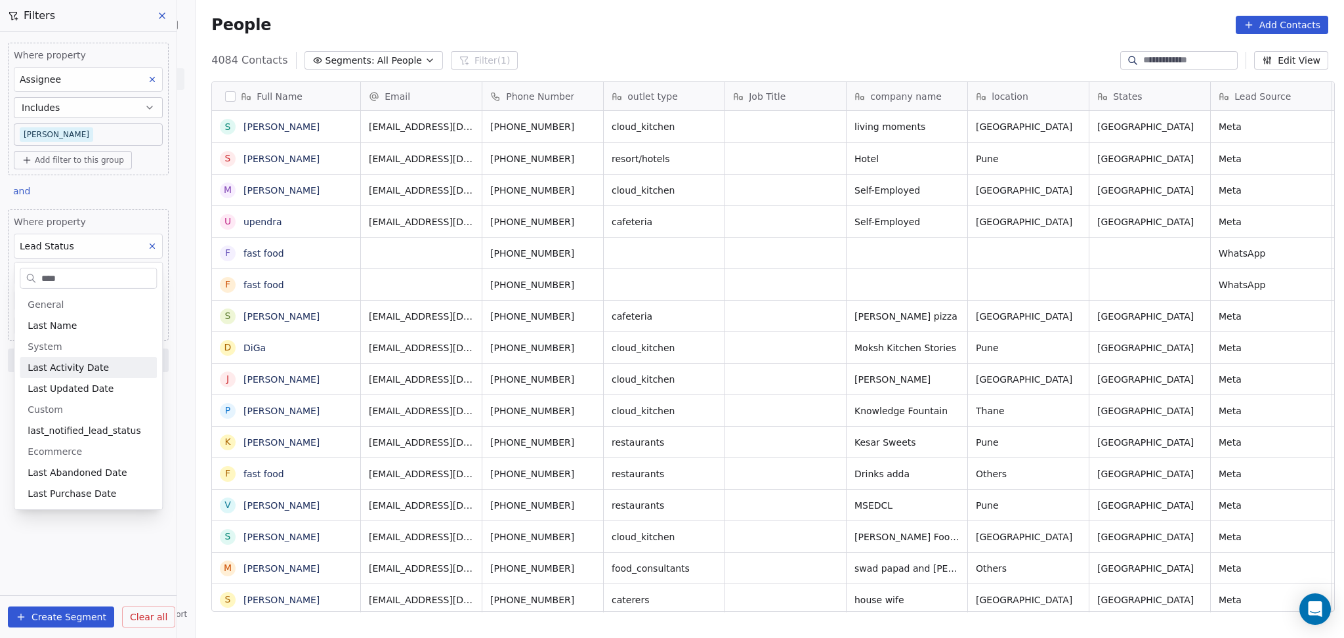
type input "****"
click at [61, 375] on div "Last Activity Date" at bounding box center [88, 367] width 137 height 21
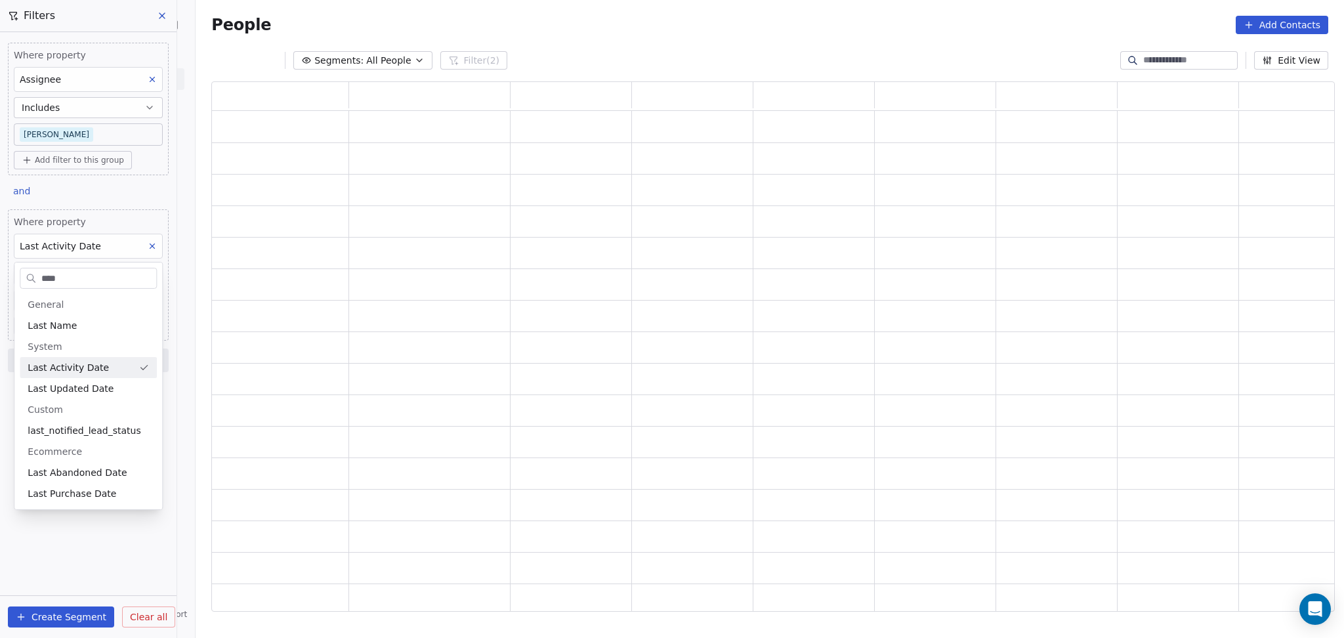
scroll to position [517, 1110]
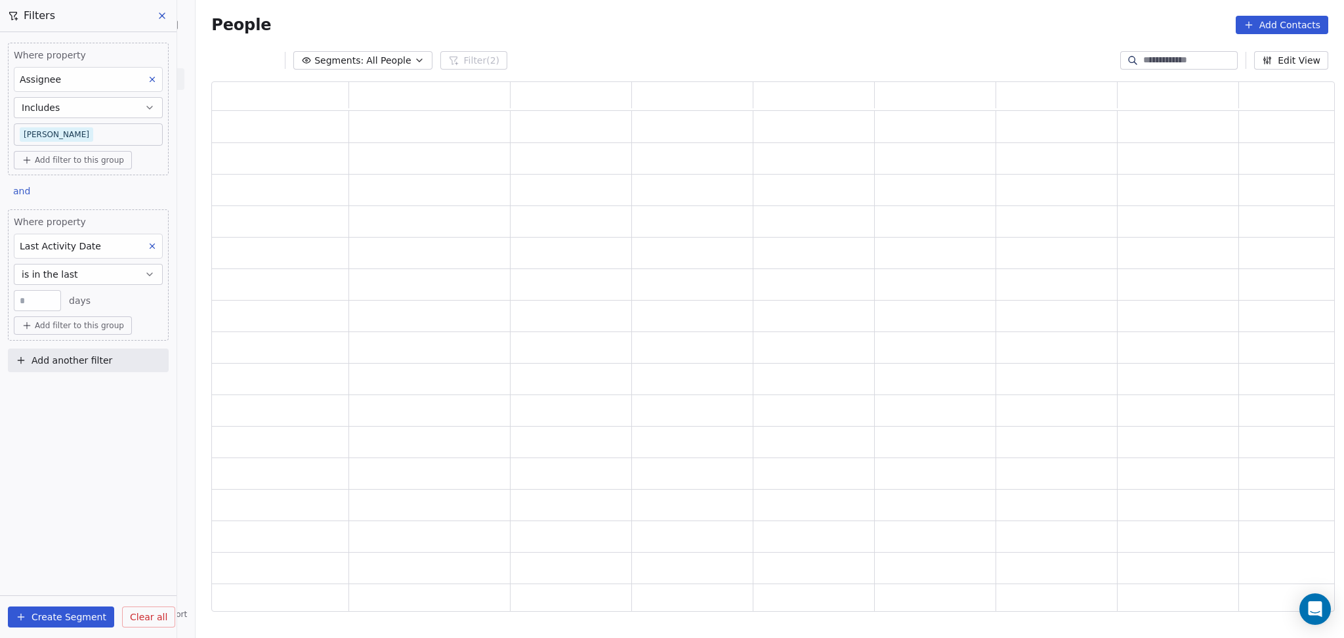
click at [67, 261] on div "Where property Last Activity Date is in the last ** days" at bounding box center [88, 263] width 149 height 96
click at [68, 272] on span "is in the last" at bounding box center [50, 274] width 56 height 13
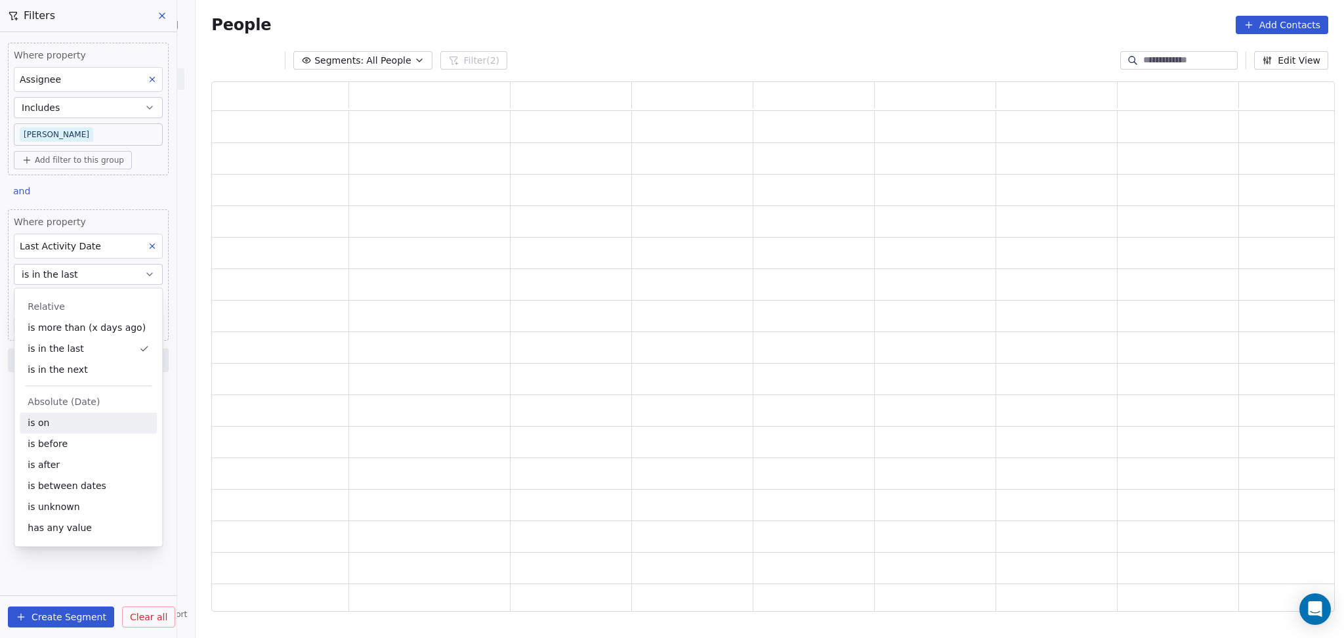
click at [58, 423] on div "is on" at bounding box center [88, 422] width 137 height 21
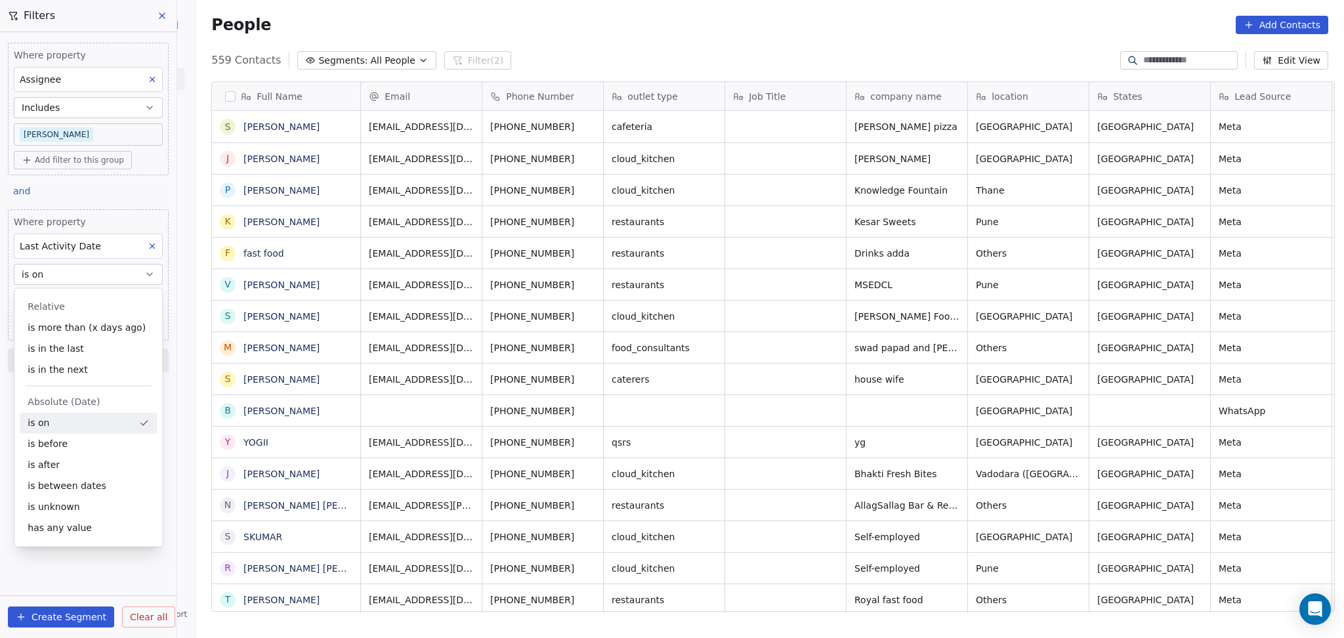
scroll to position [548, 1142]
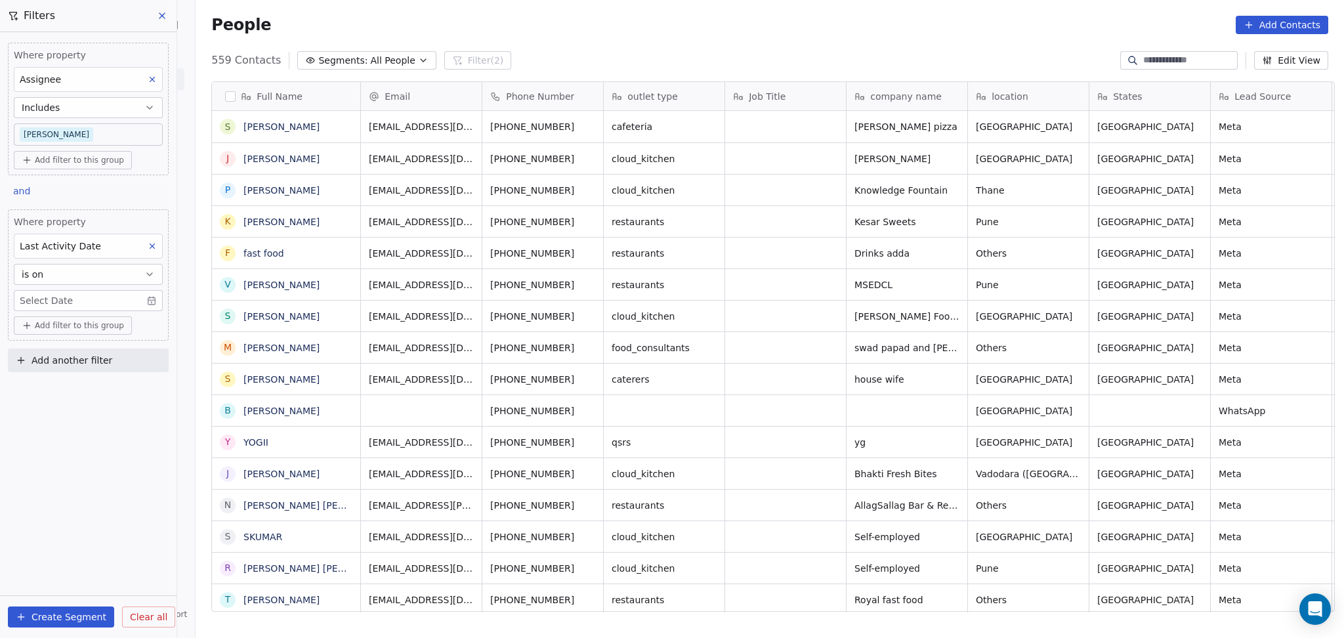
click at [70, 293] on body "On2Cook India Pvt. Ltd. Contacts People Marketing Workflows Campaigns Metrics &…" at bounding box center [672, 319] width 1344 height 638
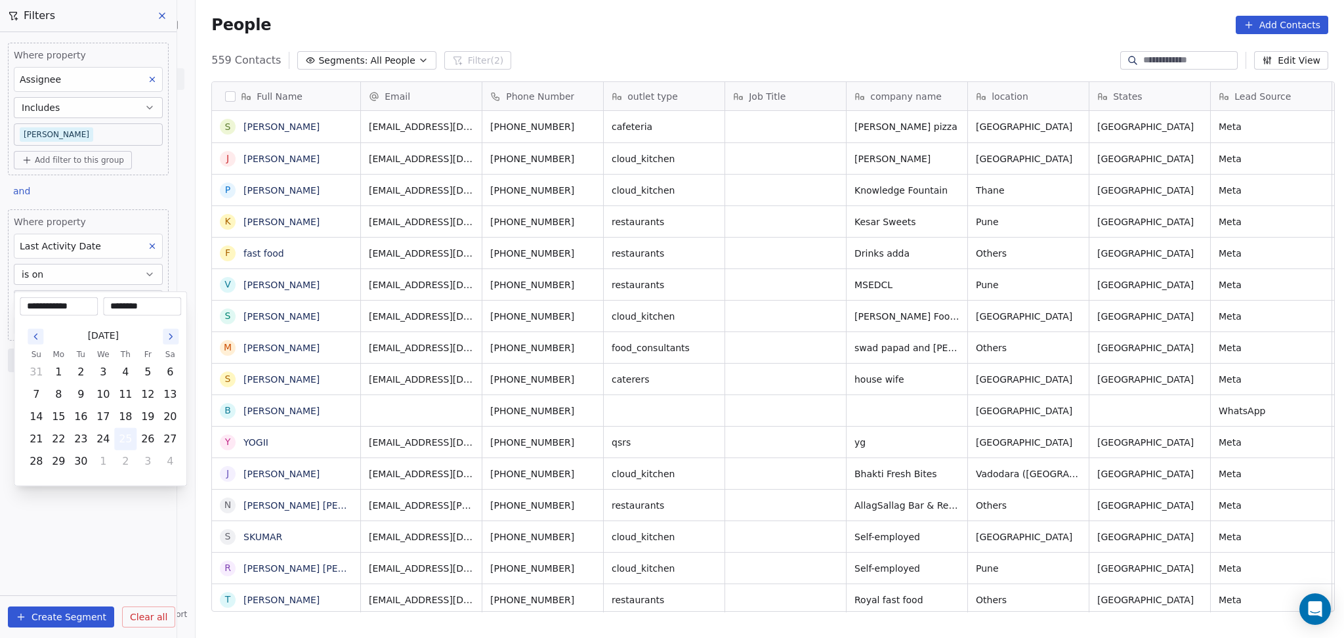
click at [118, 435] on button "25" at bounding box center [125, 439] width 21 height 21
click at [127, 517] on html "On2Cook India Pvt. Ltd. Contacts People Marketing Workflows Campaigns Metrics &…" at bounding box center [672, 319] width 1344 height 638
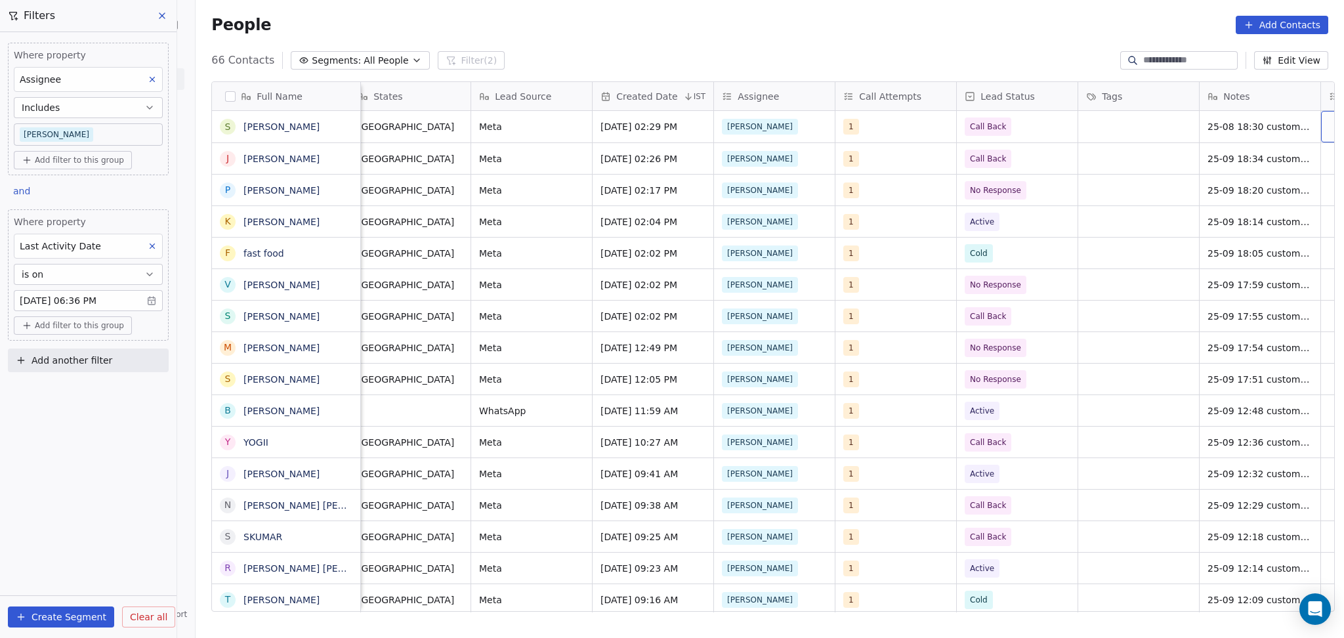
scroll to position [0, 861]
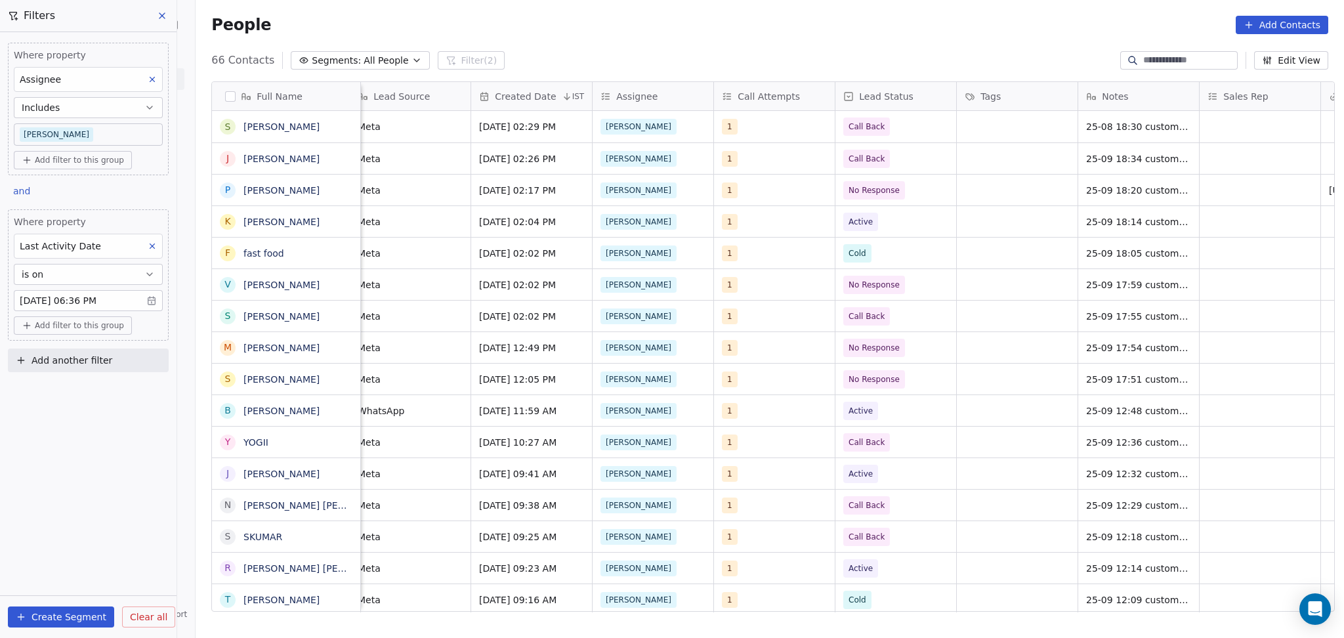
click at [51, 114] on span "Includes" at bounding box center [41, 107] width 38 height 13
click at [79, 108] on button "Includes" at bounding box center [88, 107] width 149 height 21
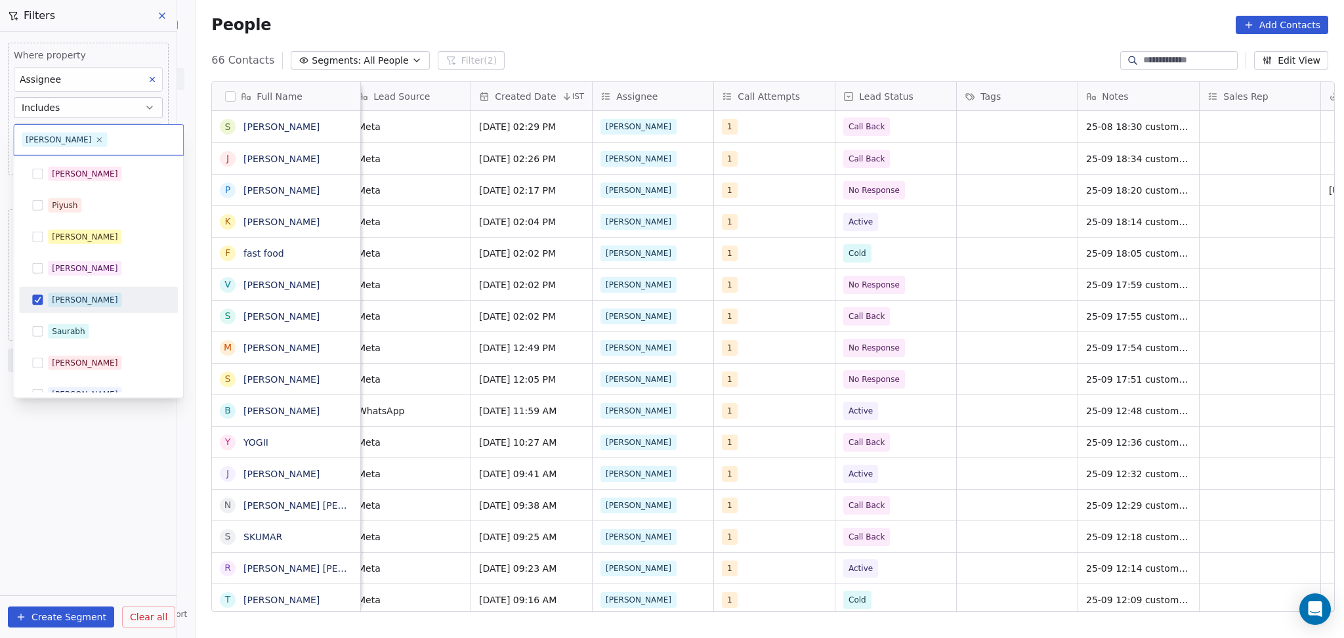
click at [77, 123] on body "On2Cook India Pvt. Ltd. Contacts People Marketing Workflows Campaigns Metrics &…" at bounding box center [672, 319] width 1344 height 638
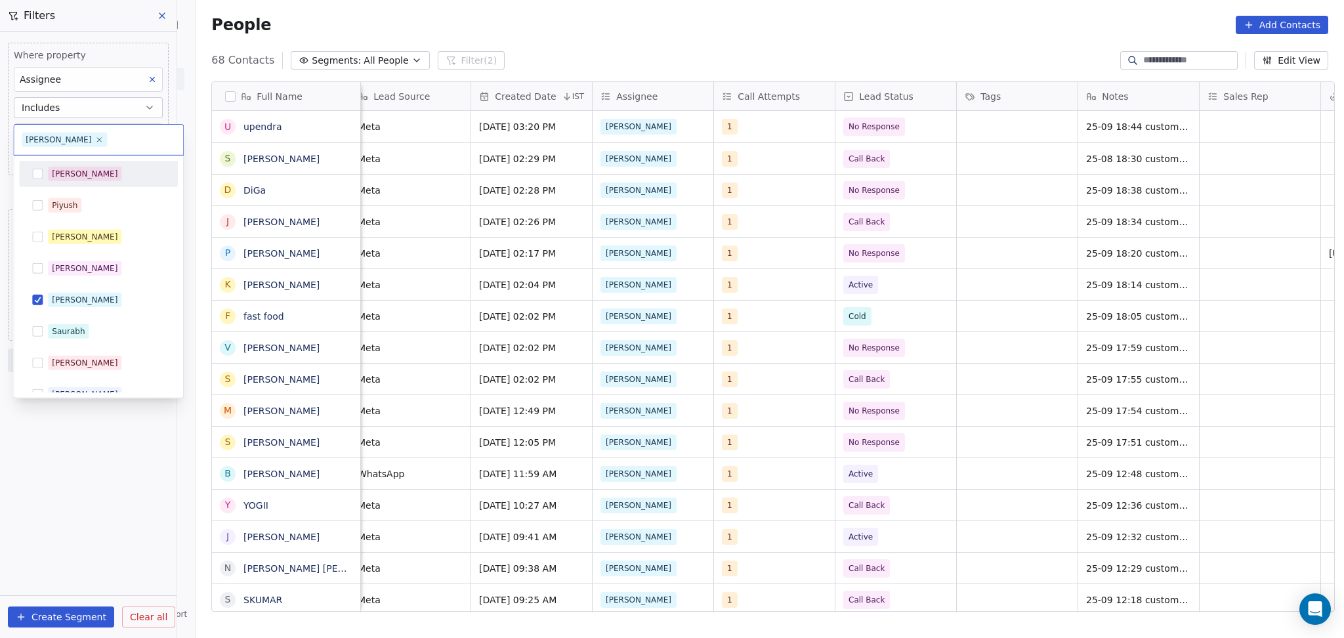
click at [72, 173] on div "Salim" at bounding box center [85, 174] width 66 height 12
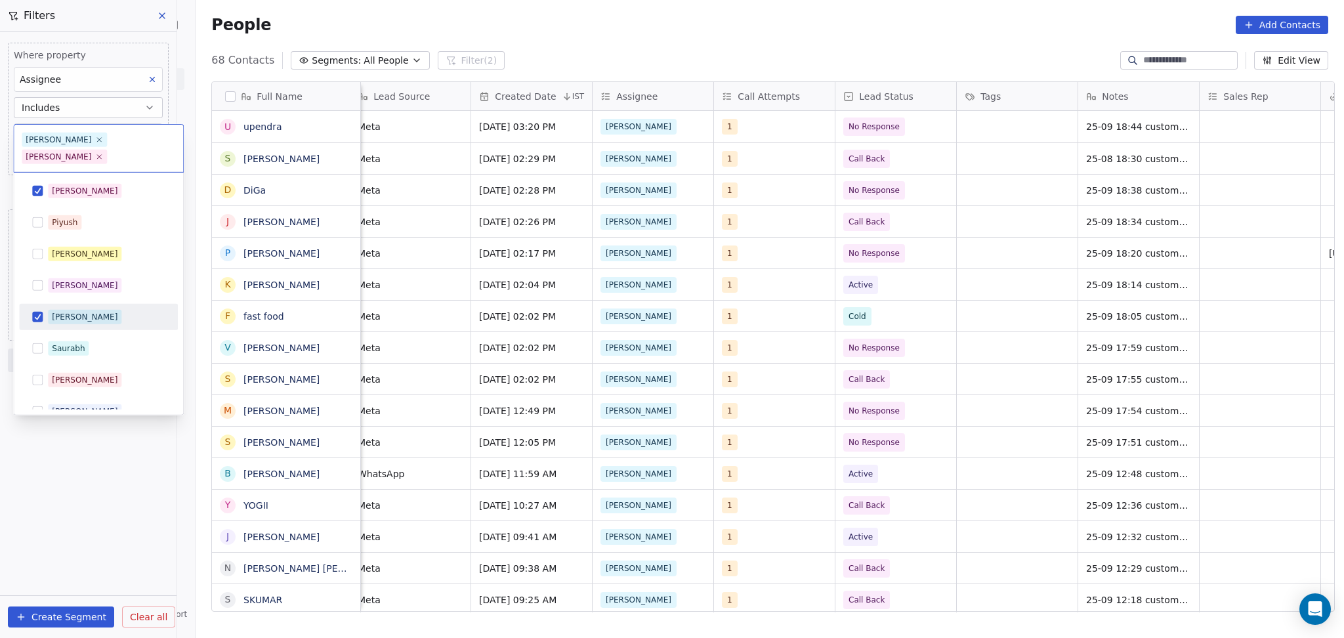
click at [72, 310] on span "[PERSON_NAME]" at bounding box center [85, 317] width 74 height 14
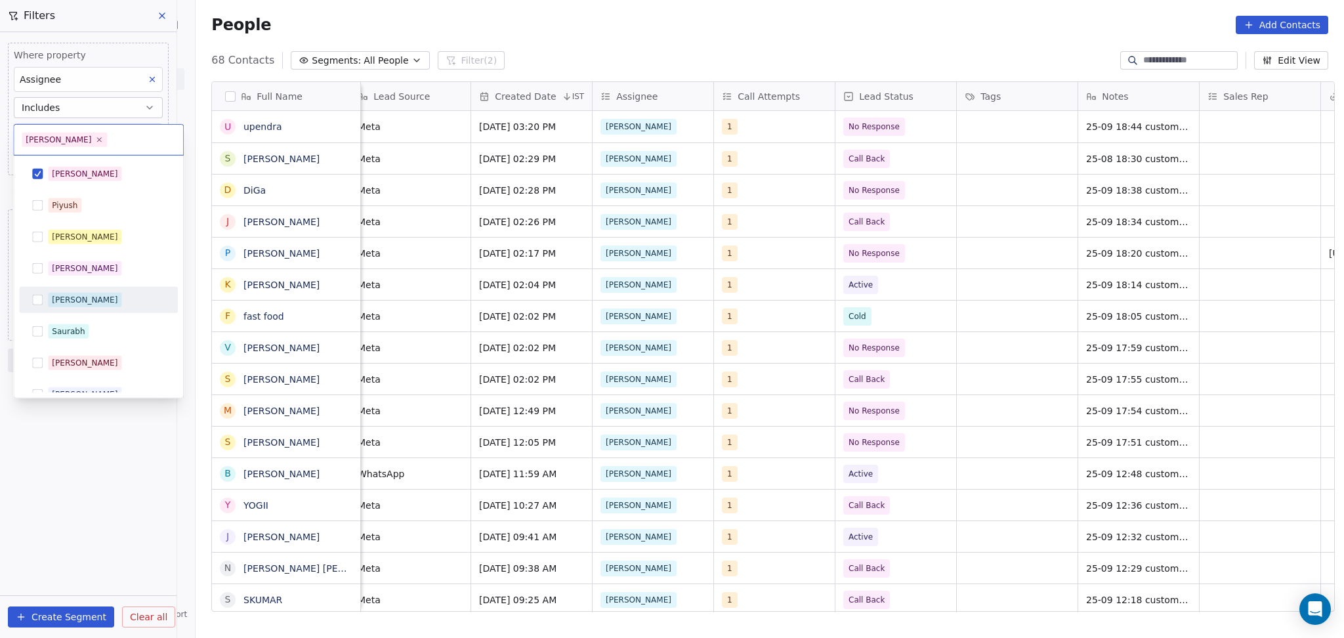
click at [72, 476] on html "On2Cook India Pvt. Ltd. Contacts People Marketing Workflows Campaigns Metrics &…" at bounding box center [672, 319] width 1344 height 638
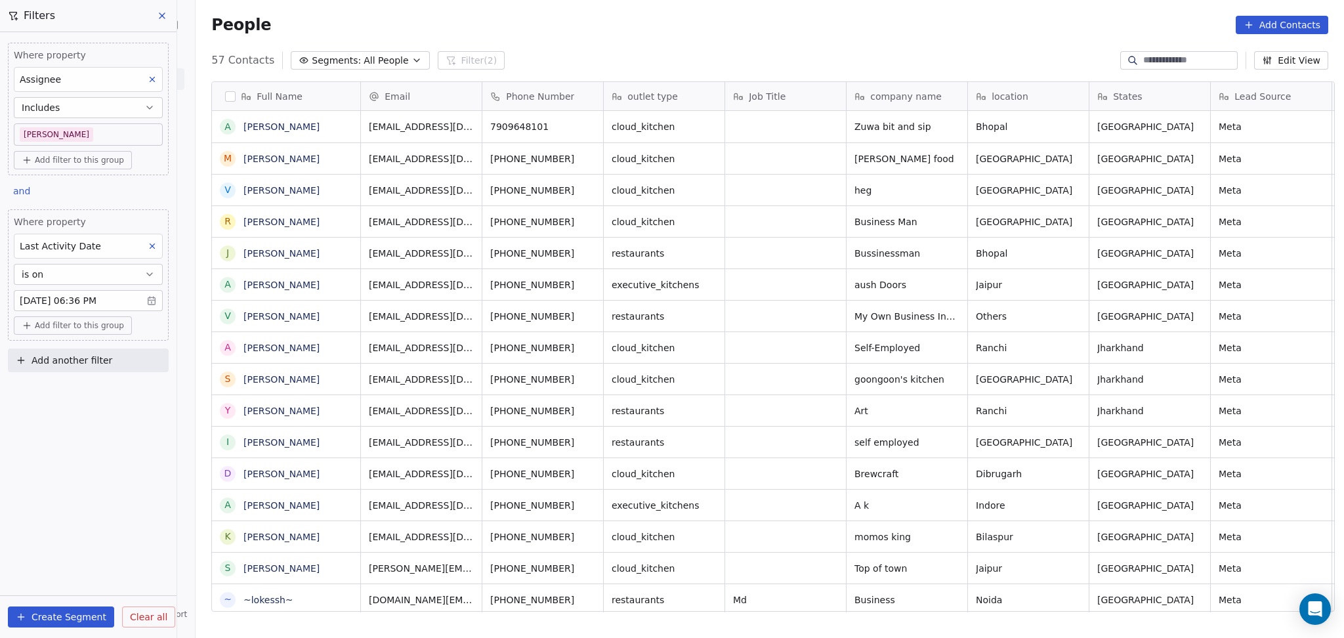
scroll to position [548, 1142]
click at [49, 131] on body "On2Cook India Pvt. Ltd. Contacts People Marketing Workflows Campaigns Metrics &…" at bounding box center [672, 319] width 1344 height 638
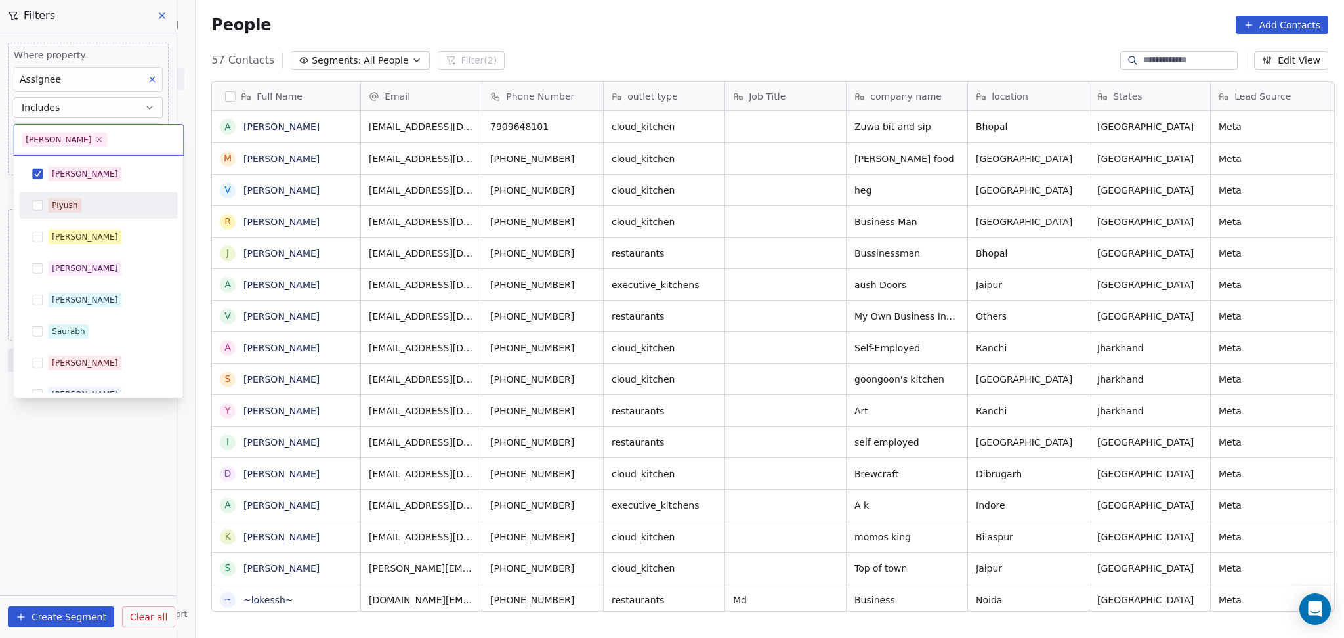
click at [64, 184] on div "Salim" at bounding box center [98, 173] width 148 height 21
click at [61, 289] on div "[PERSON_NAME]" at bounding box center [98, 299] width 148 height 21
click at [72, 486] on html "On2Cook India Pvt. Ltd. Contacts People Marketing Workflows Campaigns Metrics &…" at bounding box center [672, 319] width 1344 height 638
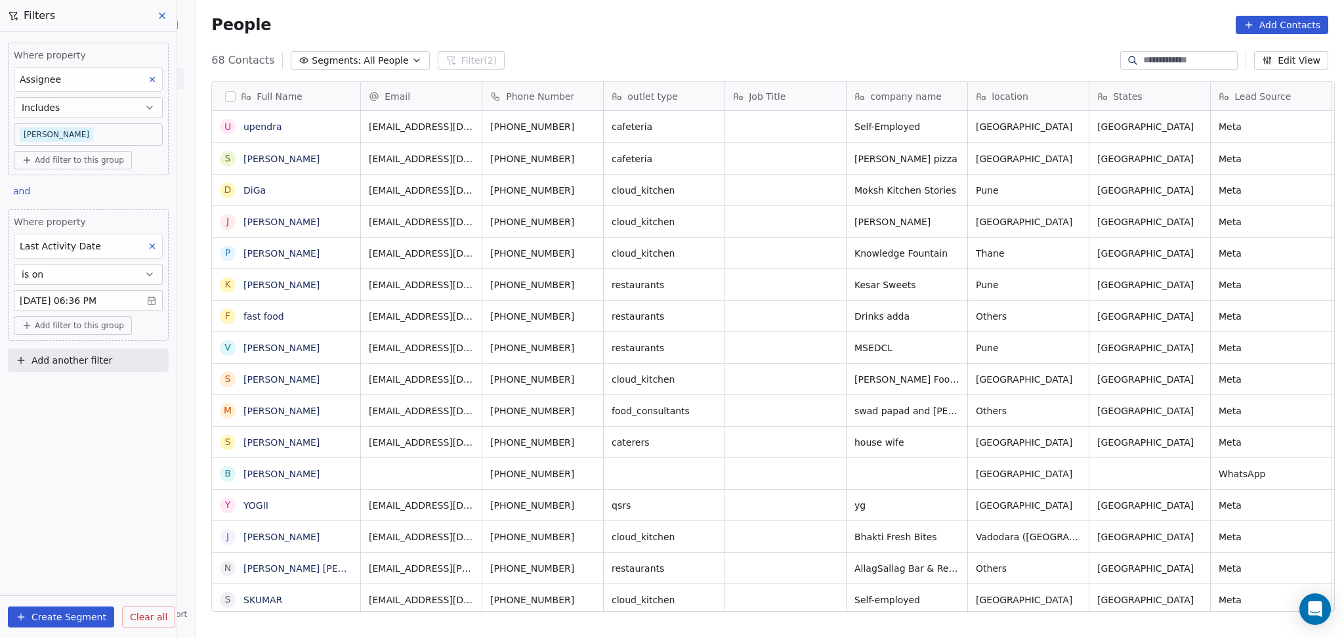
click at [1128, 58] on icon at bounding box center [1133, 60] width 11 height 11
paste input "**********"
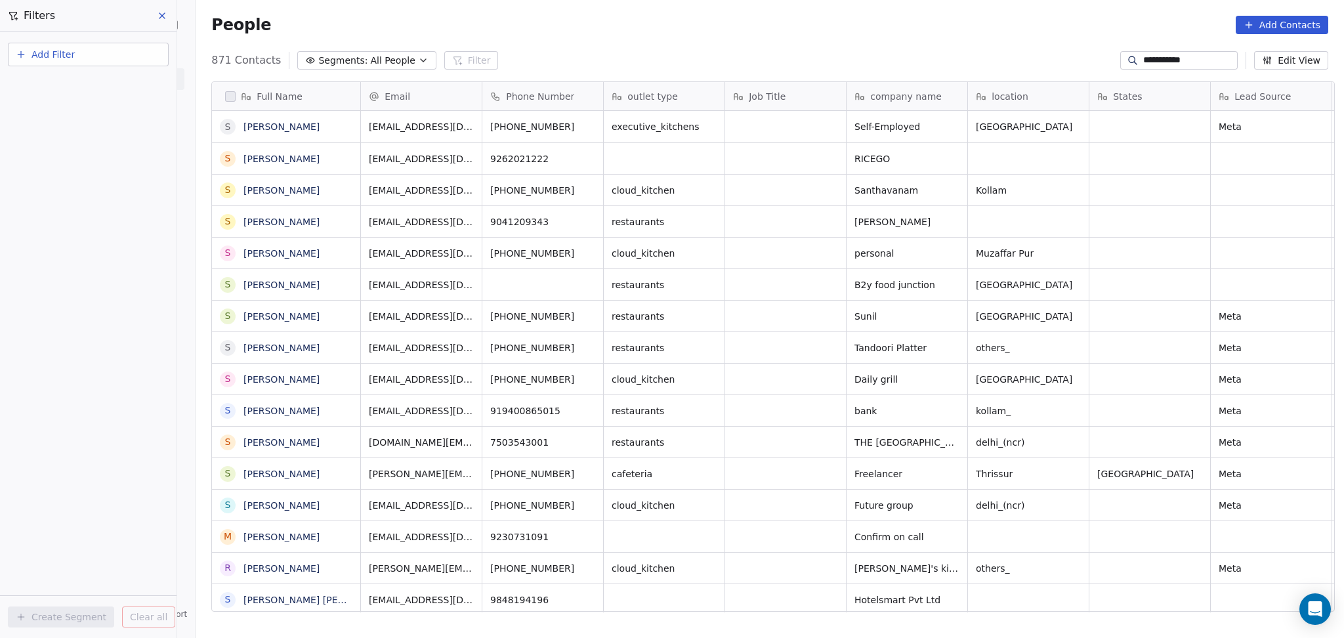
type input "**********"
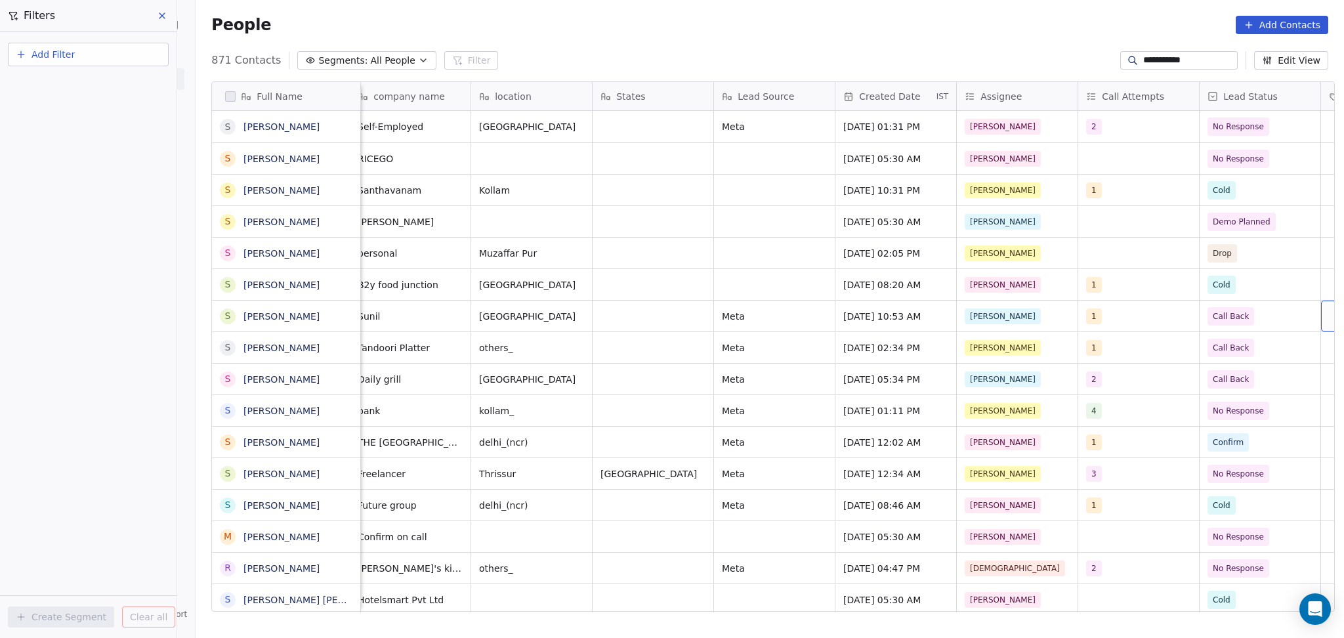
scroll to position [0, 618]
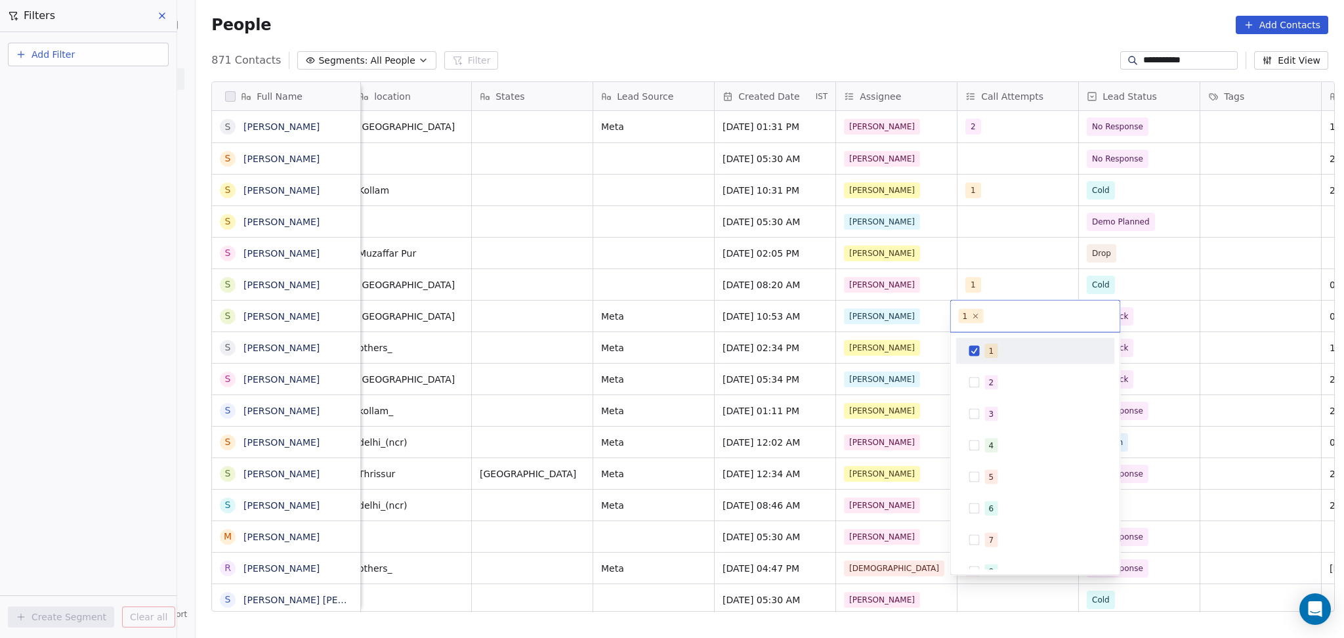
click at [989, 360] on div "1" at bounding box center [1036, 351] width 148 height 21
click at [988, 381] on span "2" at bounding box center [991, 382] width 13 height 14
click at [1241, 330] on html "**********" at bounding box center [672, 319] width 1344 height 638
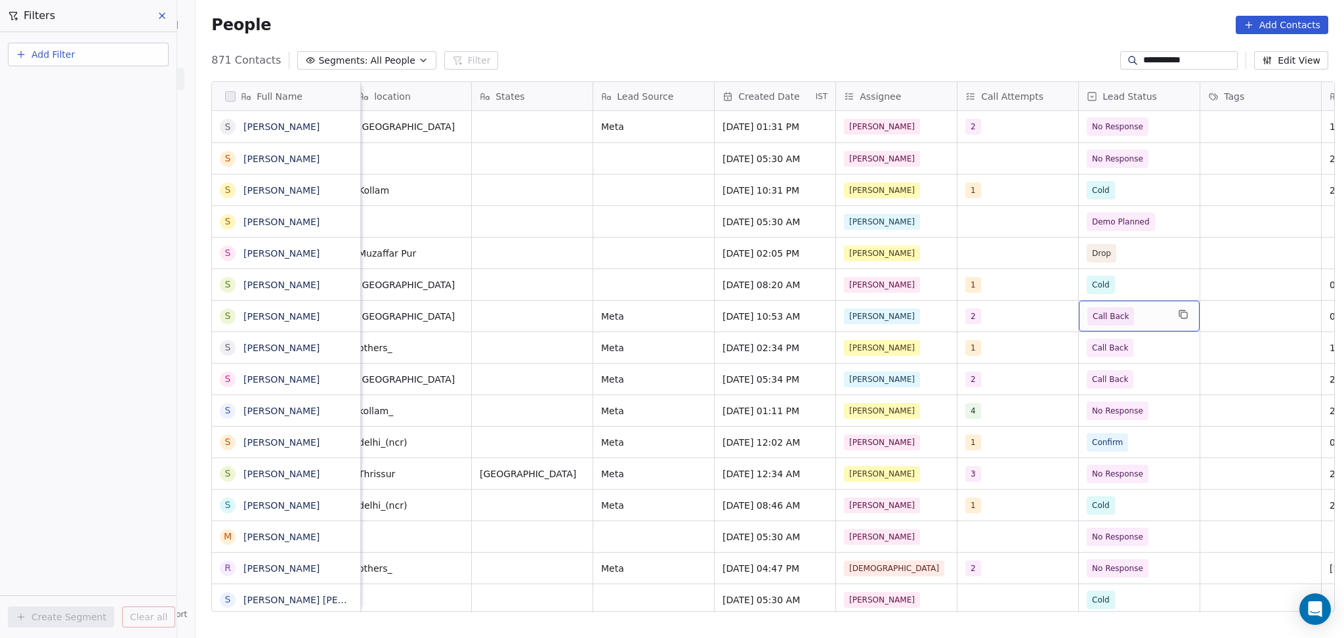
click at [1152, 318] on span "Call Back" at bounding box center [1128, 316] width 80 height 18
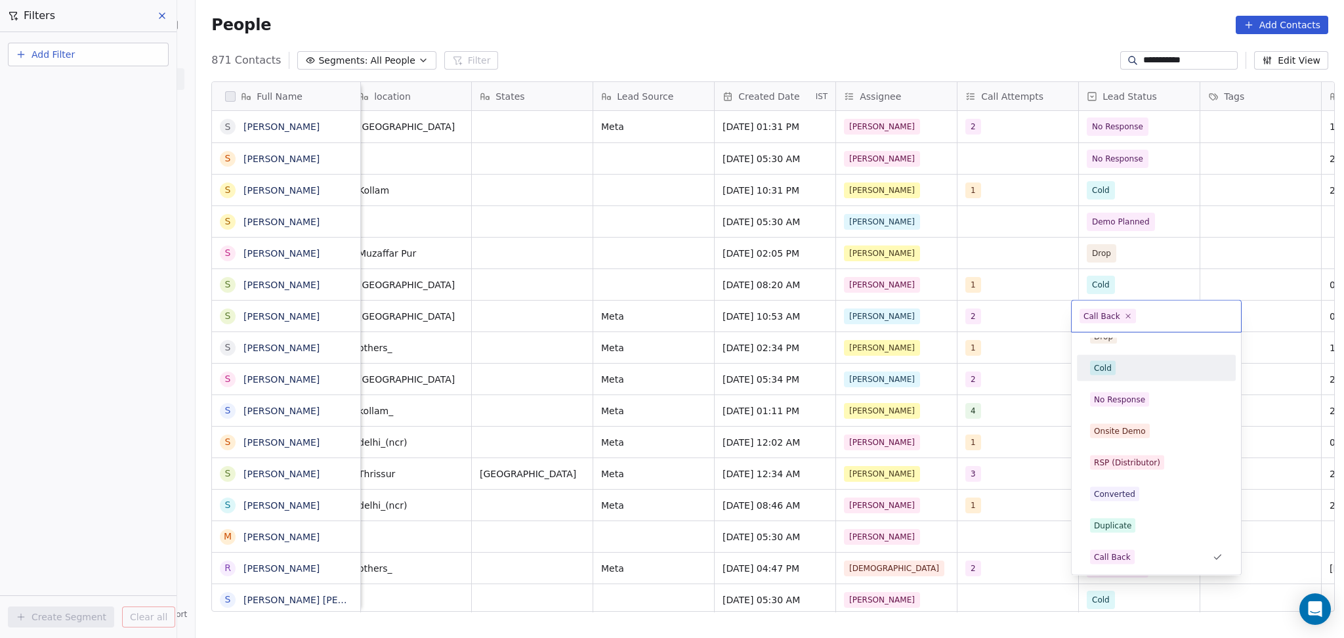
click at [1137, 385] on div "Hot Active Drop Cold No Response Onsite Demo RSP (Distributor) Converted Duplic…" at bounding box center [1156, 557] width 159 height 593
click at [1143, 387] on div "No Response" at bounding box center [1156, 400] width 159 height 26
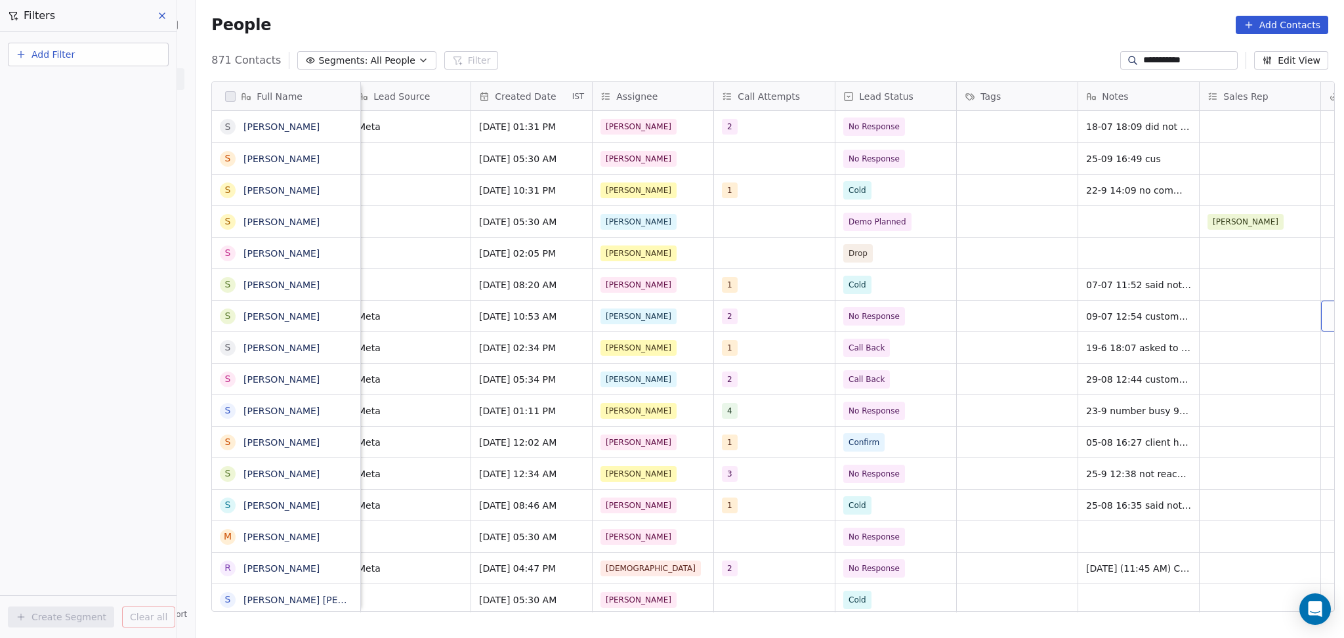
scroll to position [0, 982]
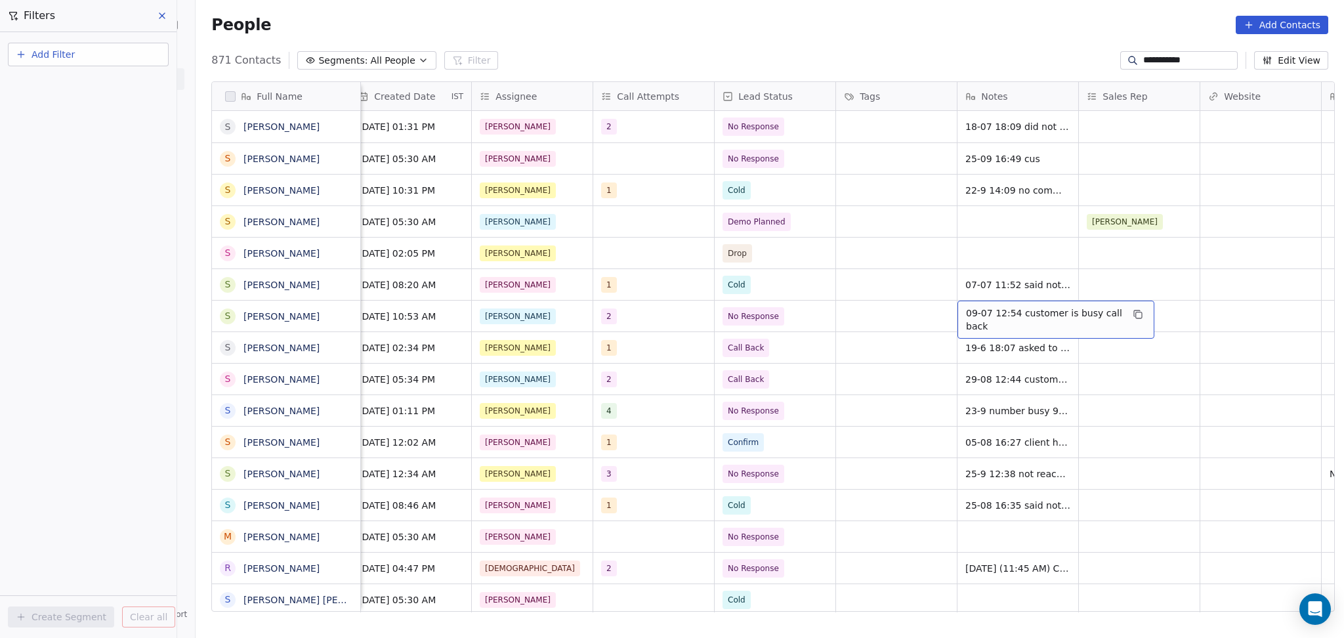
drag, startPoint x: 1000, startPoint y: 320, endPoint x: 940, endPoint y: 319, distance: 59.7
click at [998, 324] on span "09-07 12:54 customer is busy call back" at bounding box center [1044, 320] width 156 height 26
click at [953, 311] on textarea "**********" at bounding box center [1050, 321] width 196 height 41
type textarea "**********"
click at [837, 355] on html "**********" at bounding box center [672, 319] width 1344 height 638
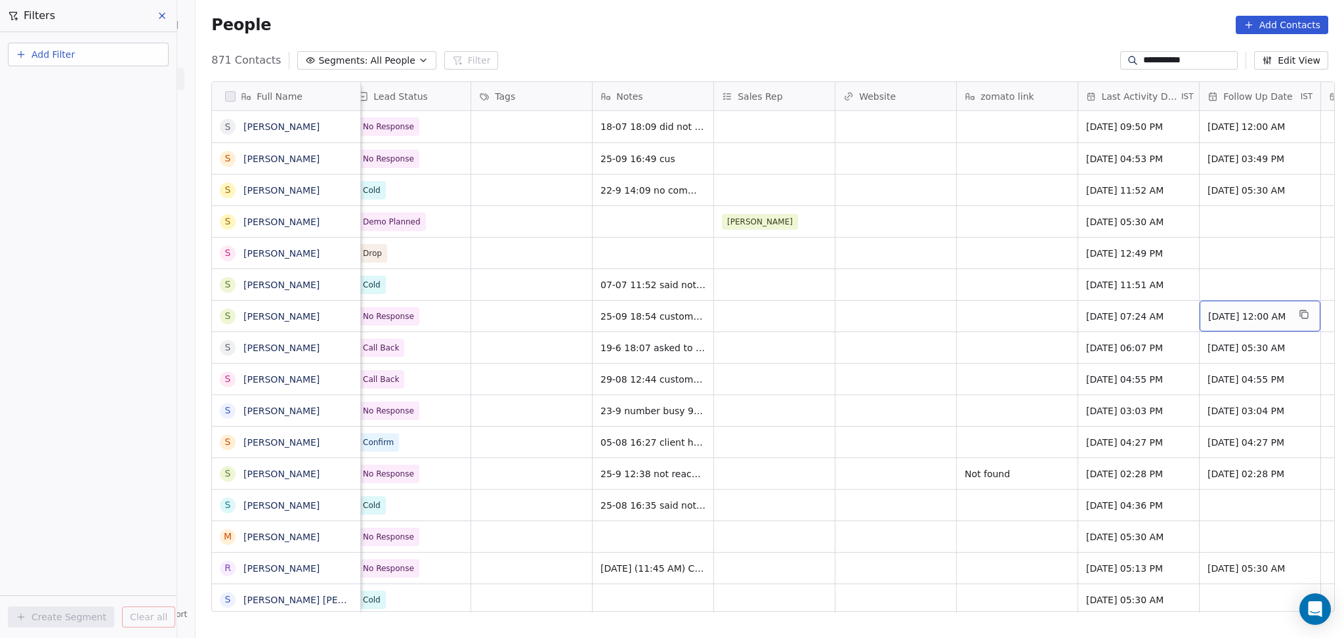
scroll to position [0, 1468]
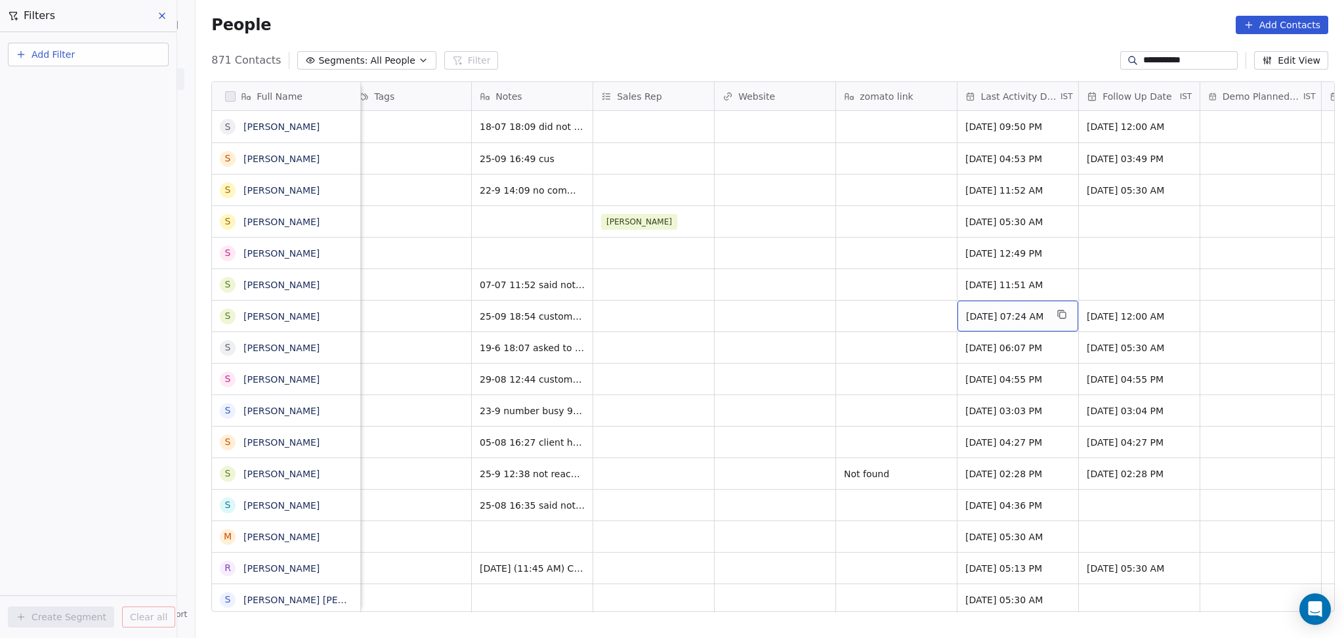
click at [1037, 317] on span "Jul 09, 2025 07:24 AM" at bounding box center [1006, 316] width 80 height 13
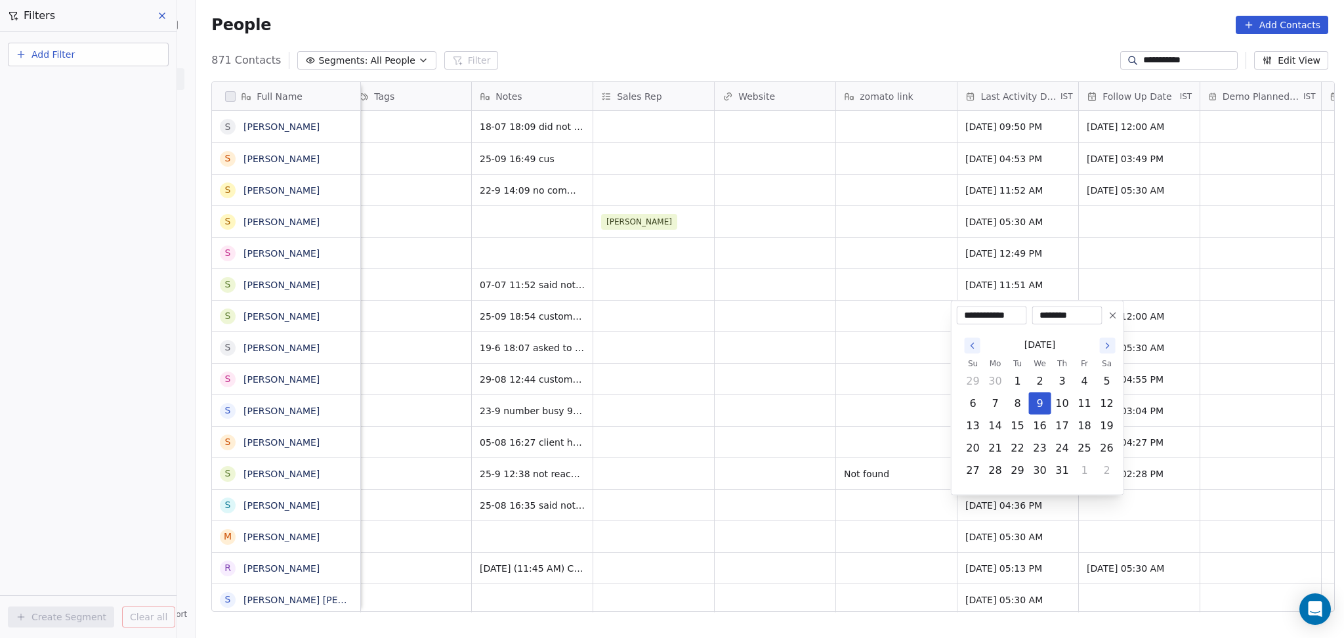
click at [1096, 347] on div "July 2025" at bounding box center [1040, 345] width 156 height 24
click at [1101, 350] on button "Go to the Next Month" at bounding box center [1108, 346] width 16 height 16
click at [1056, 444] on button "25" at bounding box center [1062, 448] width 21 height 21
type input "**********"
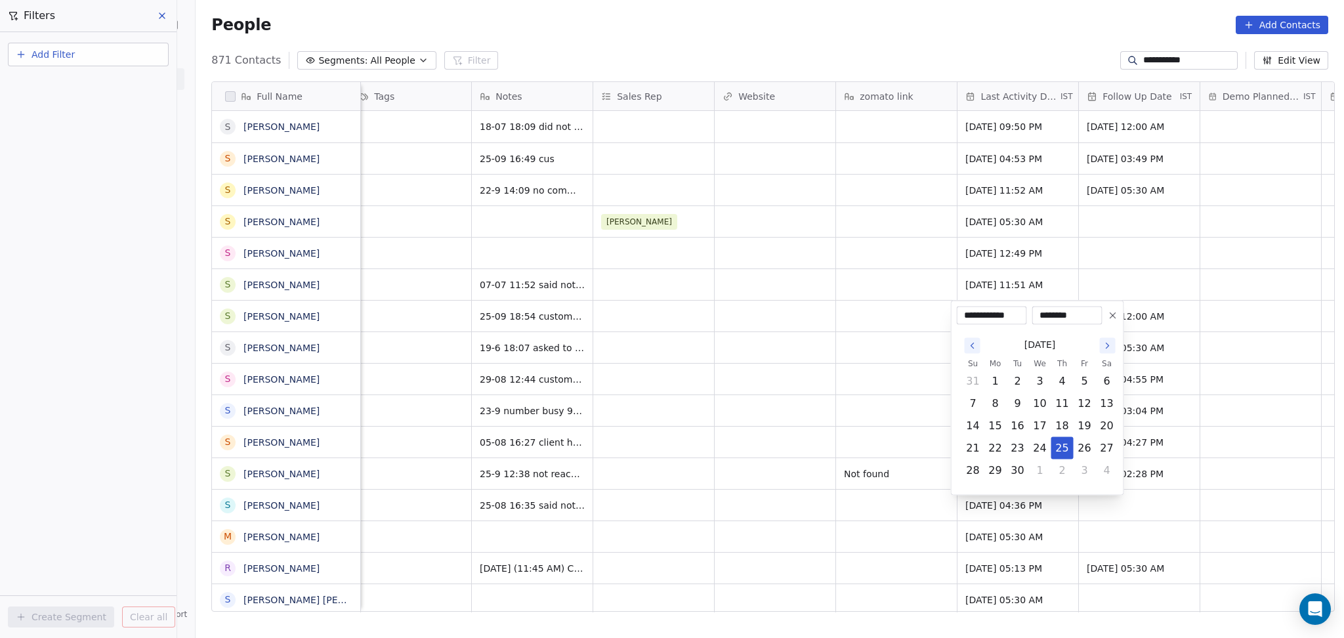
click at [844, 412] on html "**********" at bounding box center [672, 319] width 1344 height 638
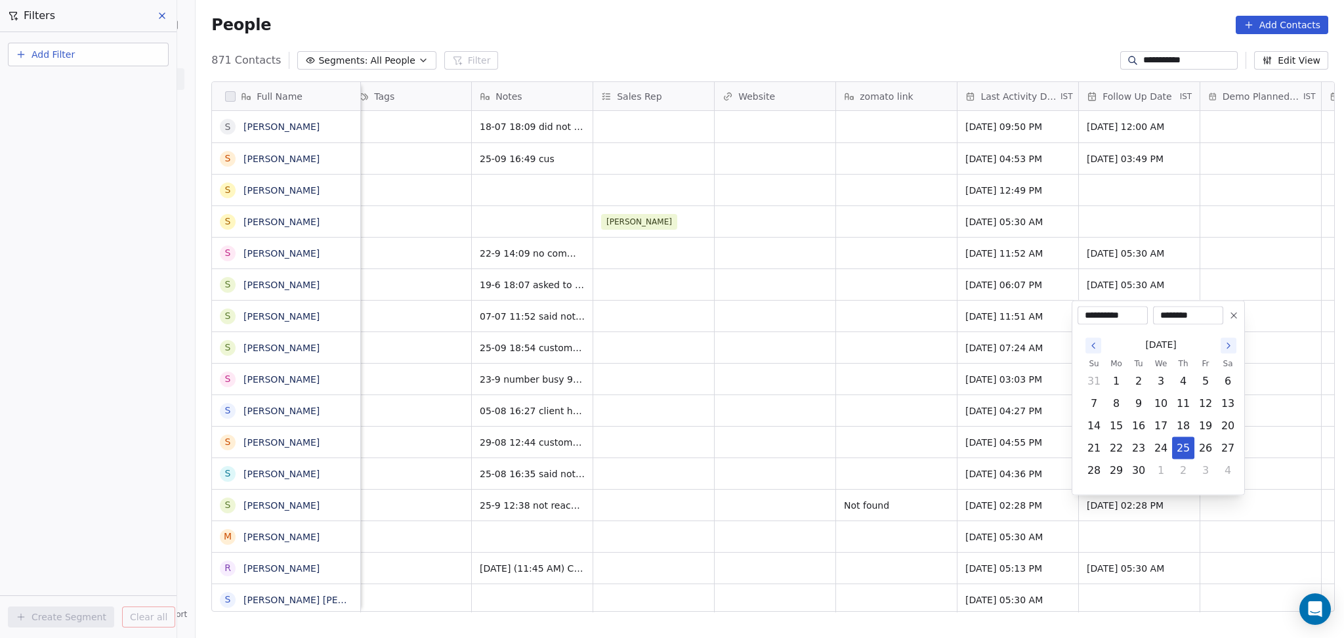
click at [1231, 347] on icon "Go to the Next Month" at bounding box center [1229, 346] width 11 height 11
click at [1094, 345] on icon "Go to the Previous Month" at bounding box center [1093, 346] width 11 height 11
click at [877, 402] on html "**********" at bounding box center [672, 319] width 1344 height 638
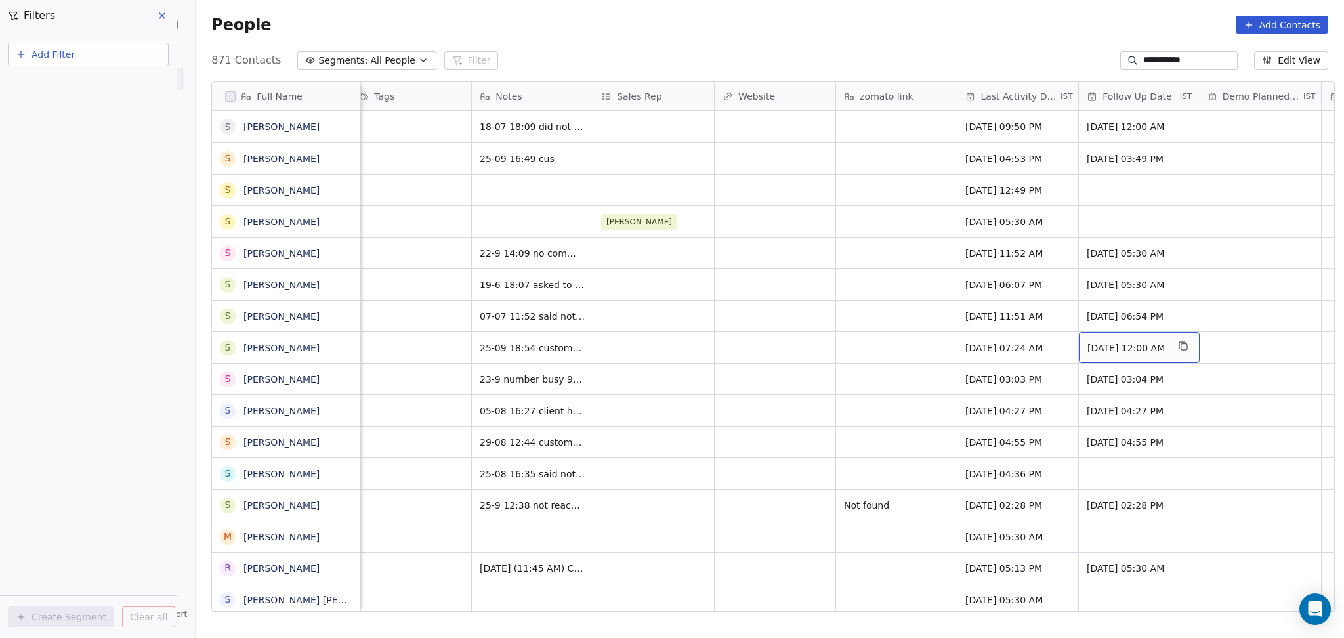
click at [1115, 356] on div "Jul 15, 2025 12:00 AM" at bounding box center [1139, 347] width 121 height 31
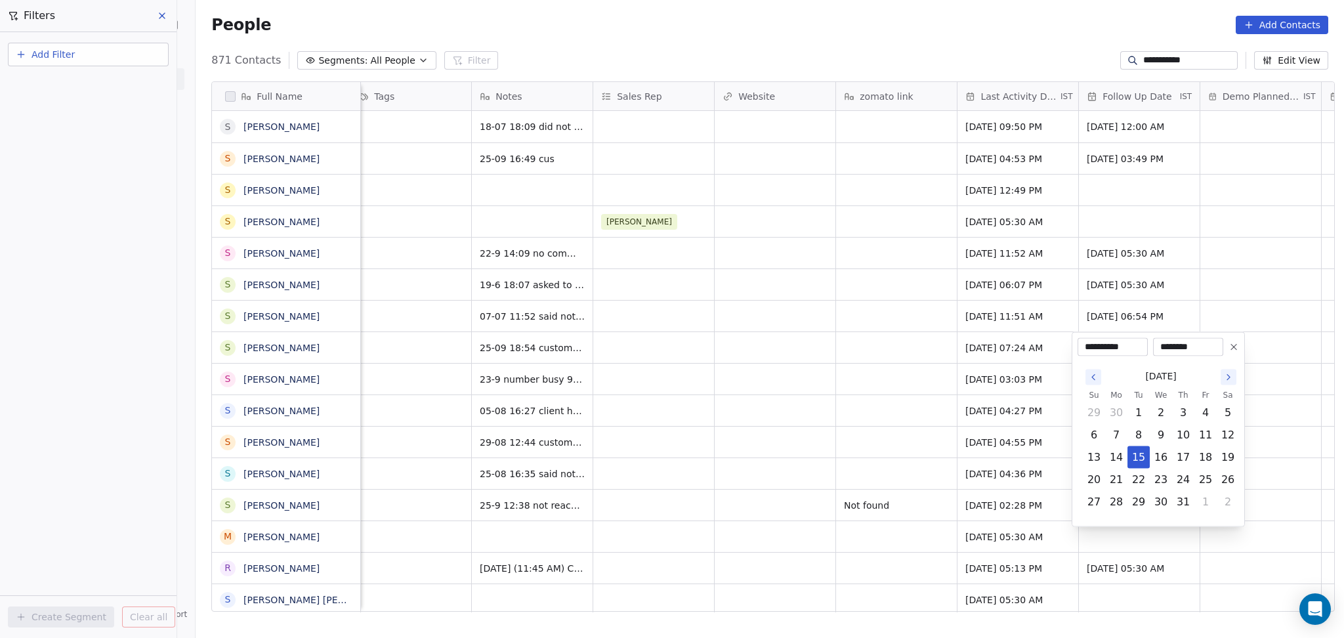
click at [1222, 374] on button "Go to the Next Month" at bounding box center [1229, 378] width 16 height 16
click at [1224, 376] on icon "Go to the Next Month" at bounding box center [1229, 377] width 11 height 11
click at [1135, 504] on button "30" at bounding box center [1138, 502] width 21 height 21
type input "**********"
click at [834, 452] on html "**********" at bounding box center [672, 319] width 1344 height 638
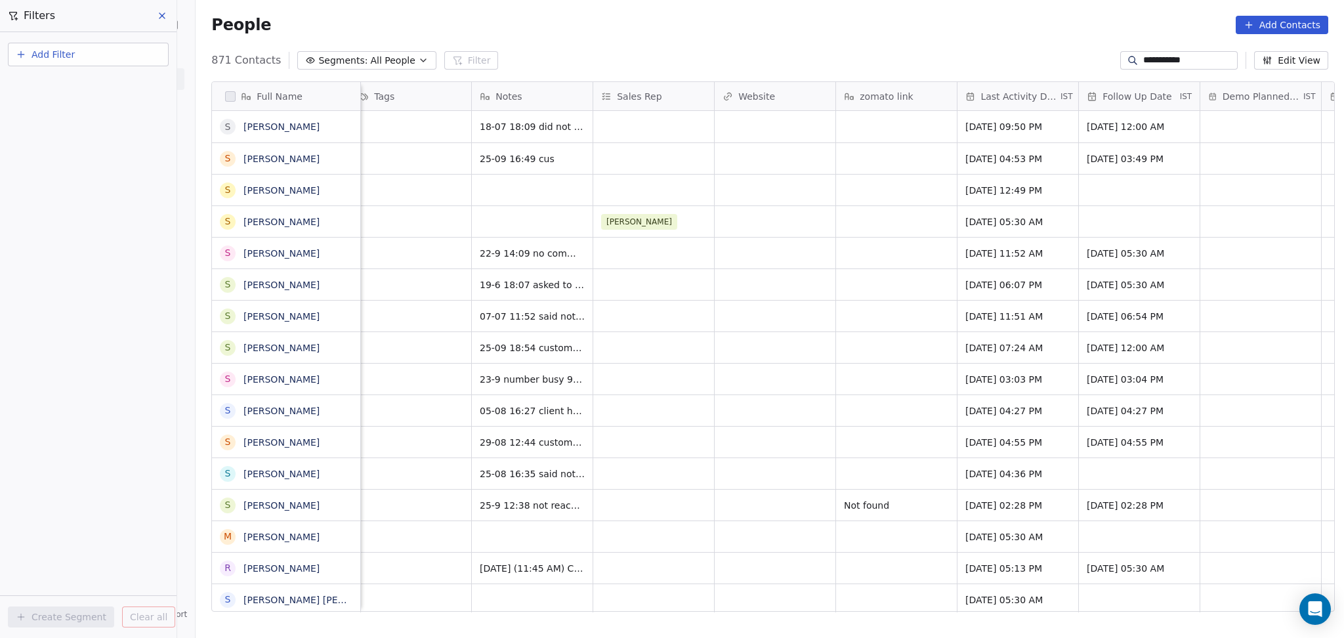
click at [71, 64] on button "Add Filter" at bounding box center [88, 55] width 161 height 24
click at [71, 89] on span "Contact properties" at bounding box center [64, 85] width 85 height 14
type input "***"
click at [83, 131] on div "Assignee" at bounding box center [88, 132] width 133 height 13
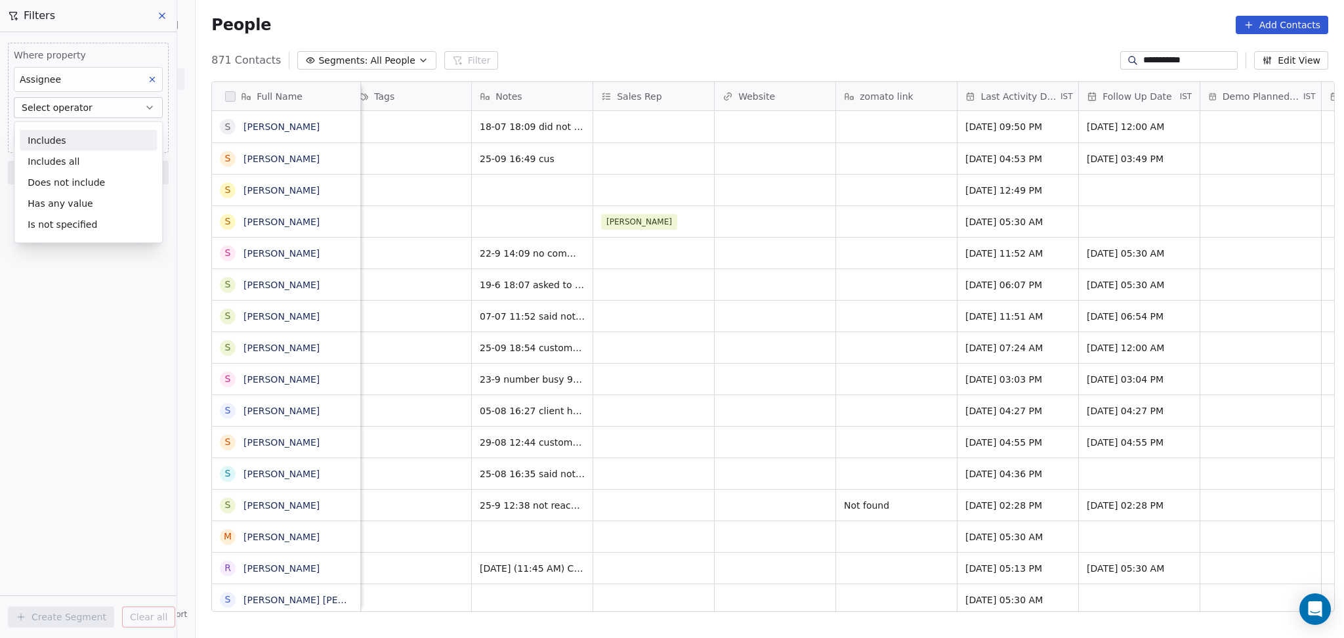
click at [84, 140] on div "Includes" at bounding box center [88, 140] width 137 height 21
click at [84, 130] on body "**********" at bounding box center [672, 319] width 1344 height 638
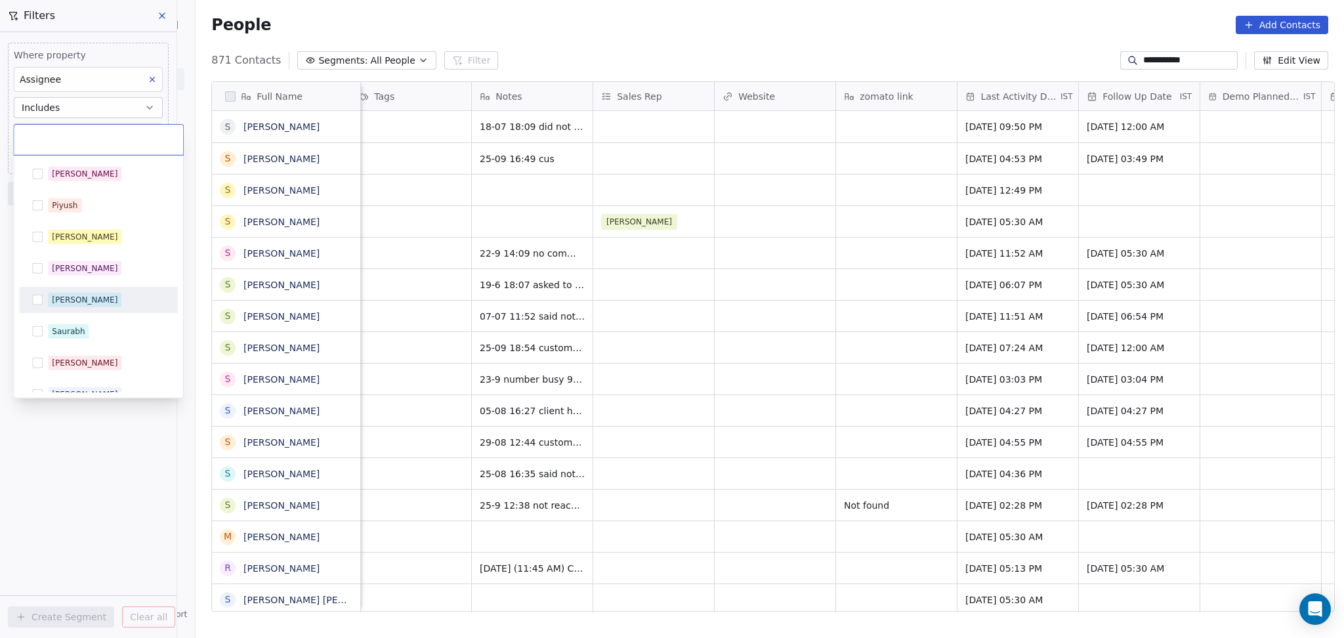
click at [80, 299] on div "[PERSON_NAME]" at bounding box center [106, 300] width 117 height 14
click at [60, 461] on html "**********" at bounding box center [672, 319] width 1344 height 638
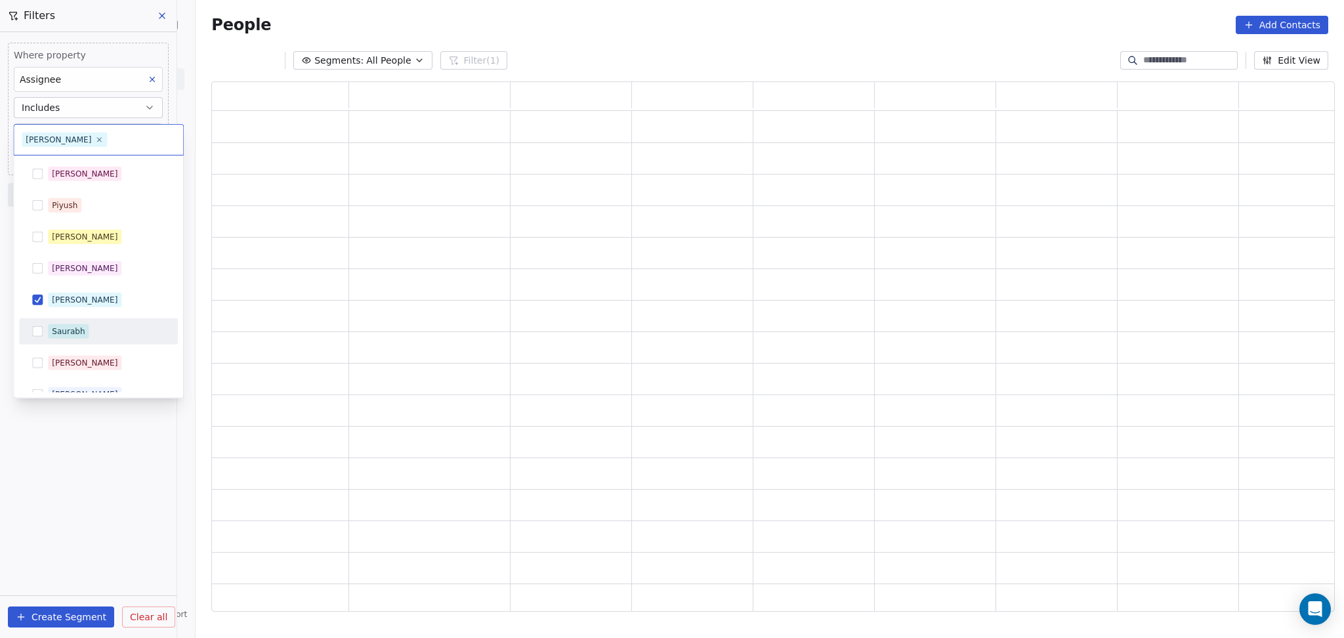
scroll to position [517, 1110]
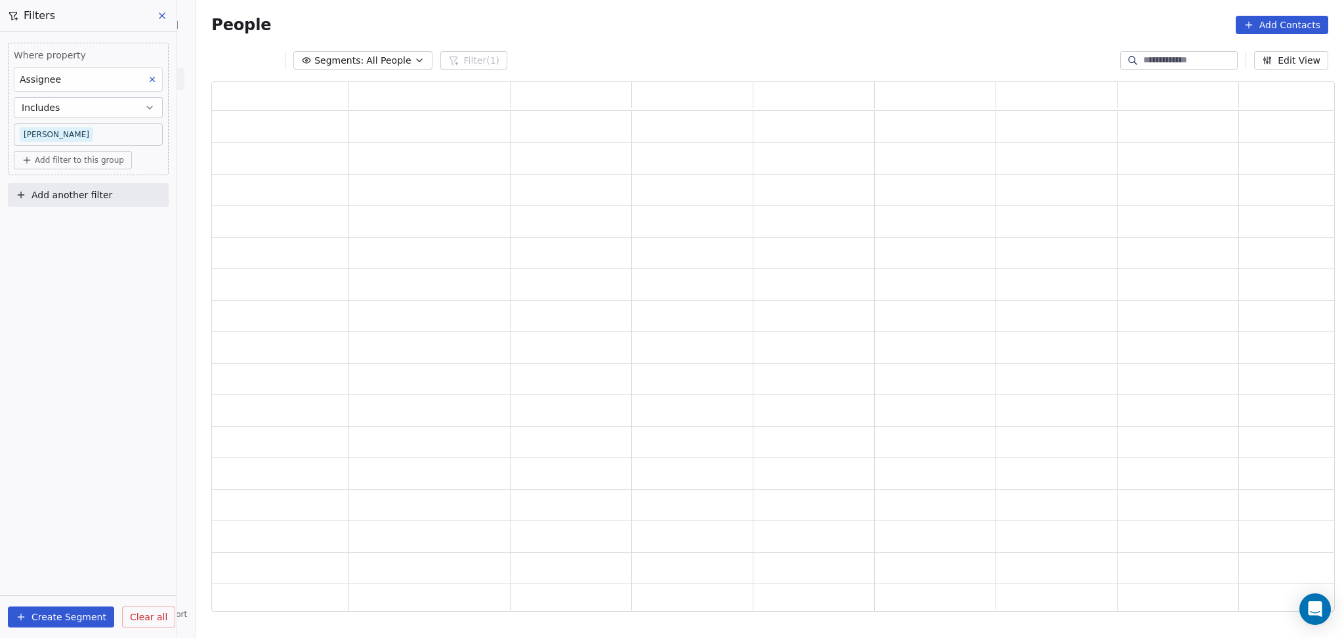
click at [97, 198] on span "Add another filter" at bounding box center [72, 195] width 81 height 14
click at [97, 226] on span "Contact properties" at bounding box center [64, 226] width 85 height 14
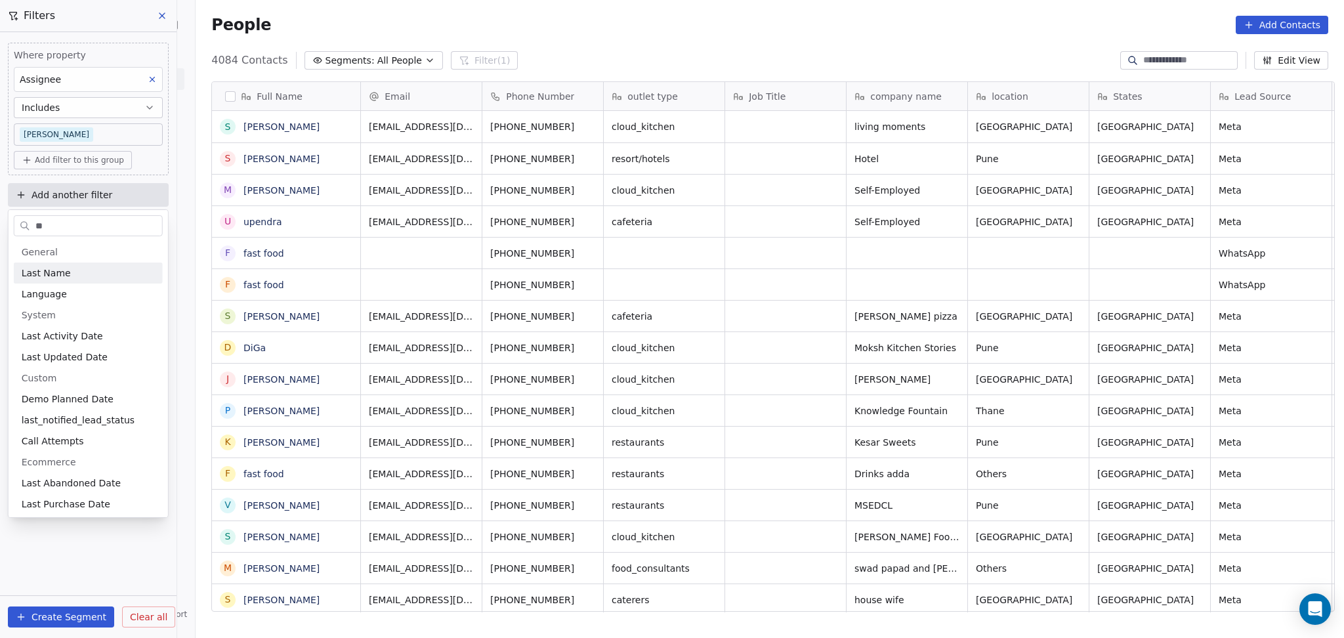
scroll to position [548, 1142]
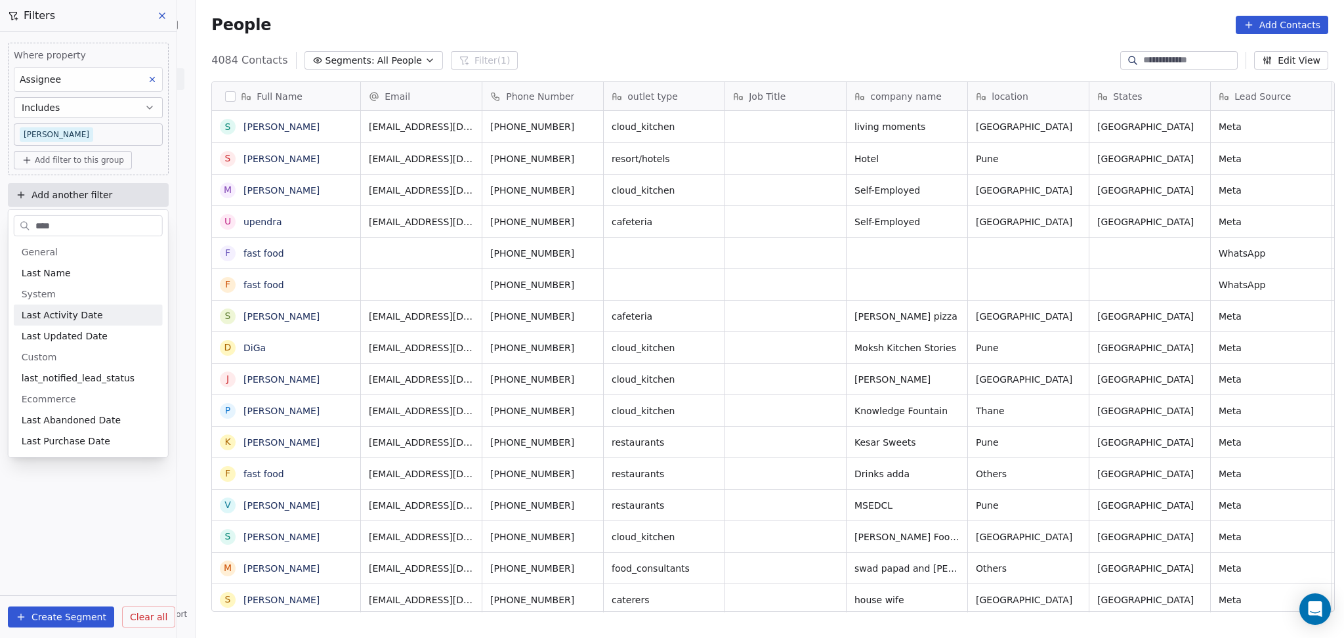
type input "****"
click at [75, 316] on span "Last Activity Date" at bounding box center [62, 315] width 81 height 13
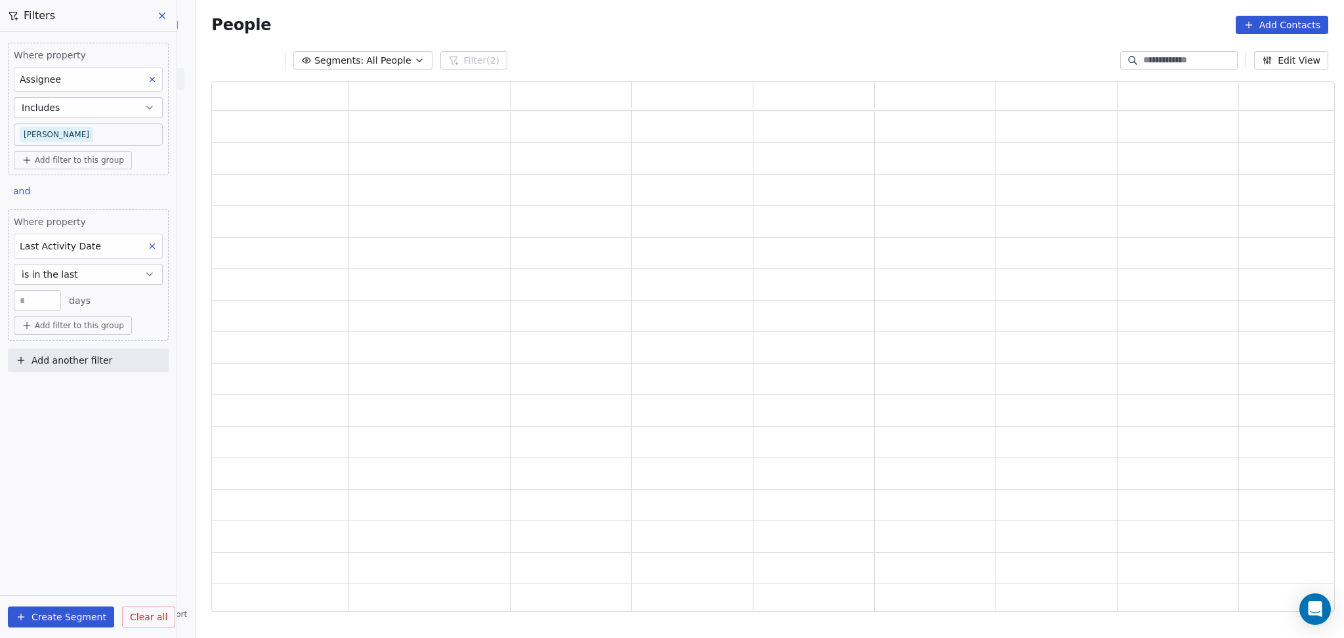
scroll to position [517, 1110]
click at [81, 281] on button "is in the last" at bounding box center [88, 274] width 149 height 21
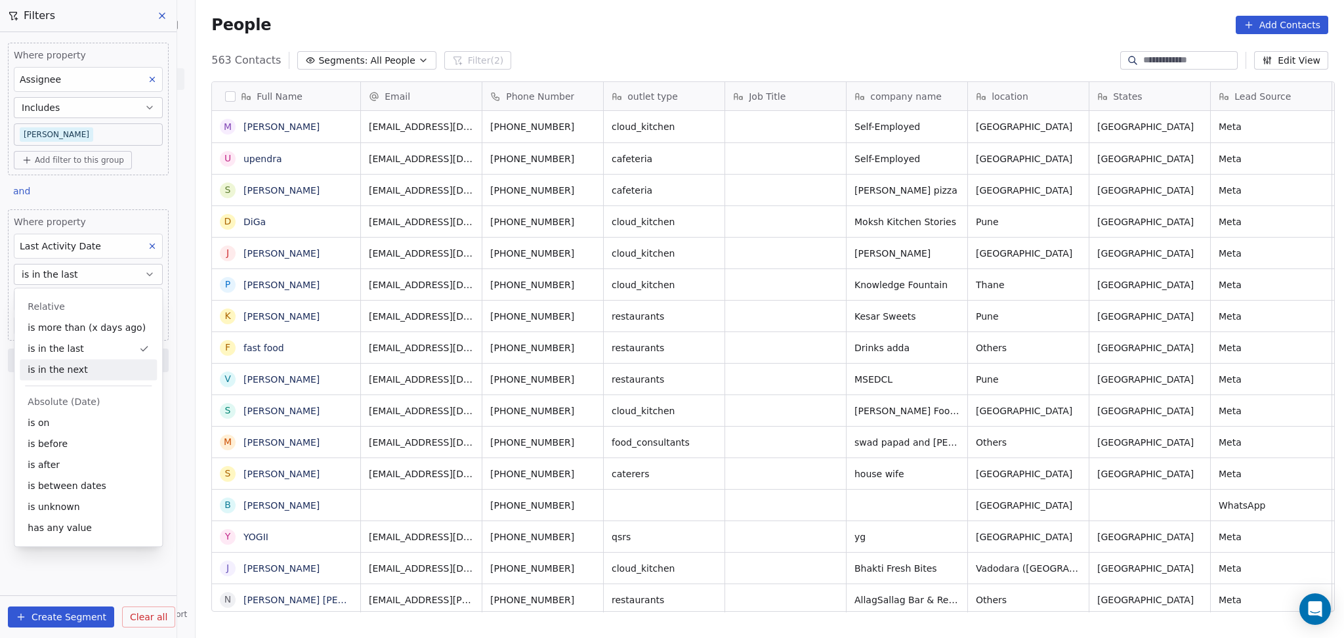
scroll to position [548, 1142]
click at [69, 409] on div "Absolute (Date)" at bounding box center [88, 401] width 137 height 21
click at [67, 421] on div "is on" at bounding box center [88, 422] width 137 height 21
click at [75, 301] on body "On2Cook India Pvt. Ltd. Contacts People Marketing Workflows Campaigns Metrics &…" at bounding box center [672, 319] width 1344 height 638
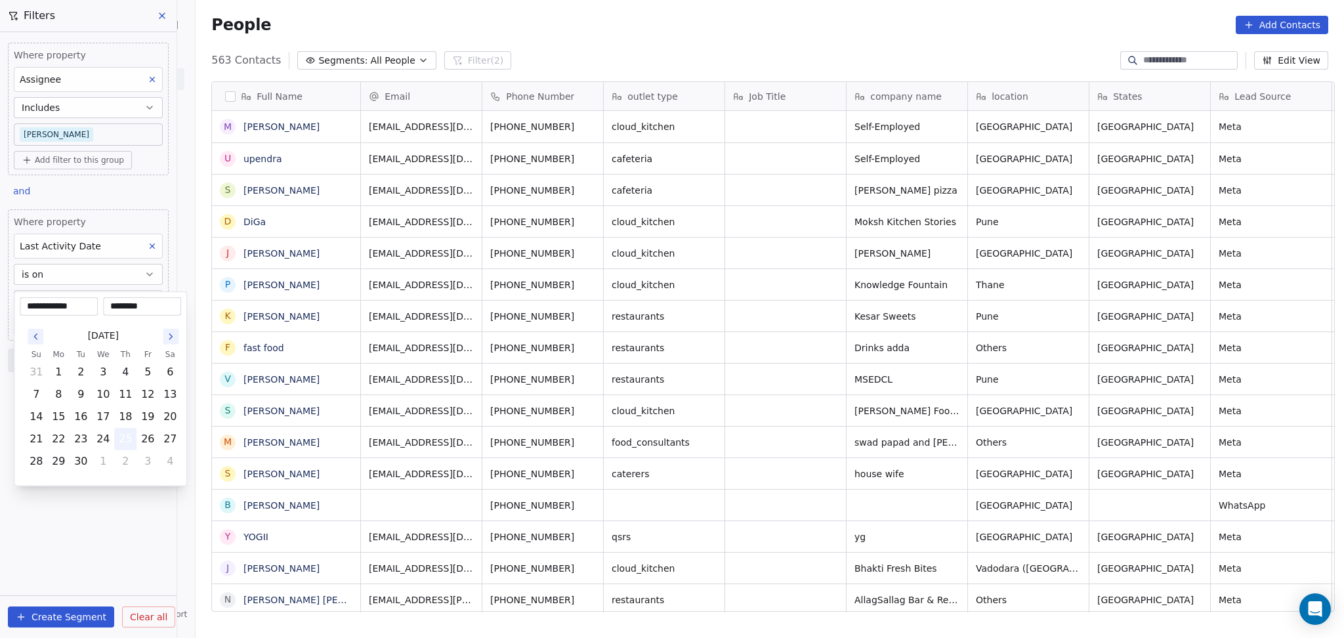
click at [123, 433] on button "25" at bounding box center [125, 439] width 21 height 21
click at [98, 498] on html "On2Cook India Pvt. Ltd. Contacts People Marketing Workflows Campaigns Metrics &…" at bounding box center [672, 319] width 1344 height 638
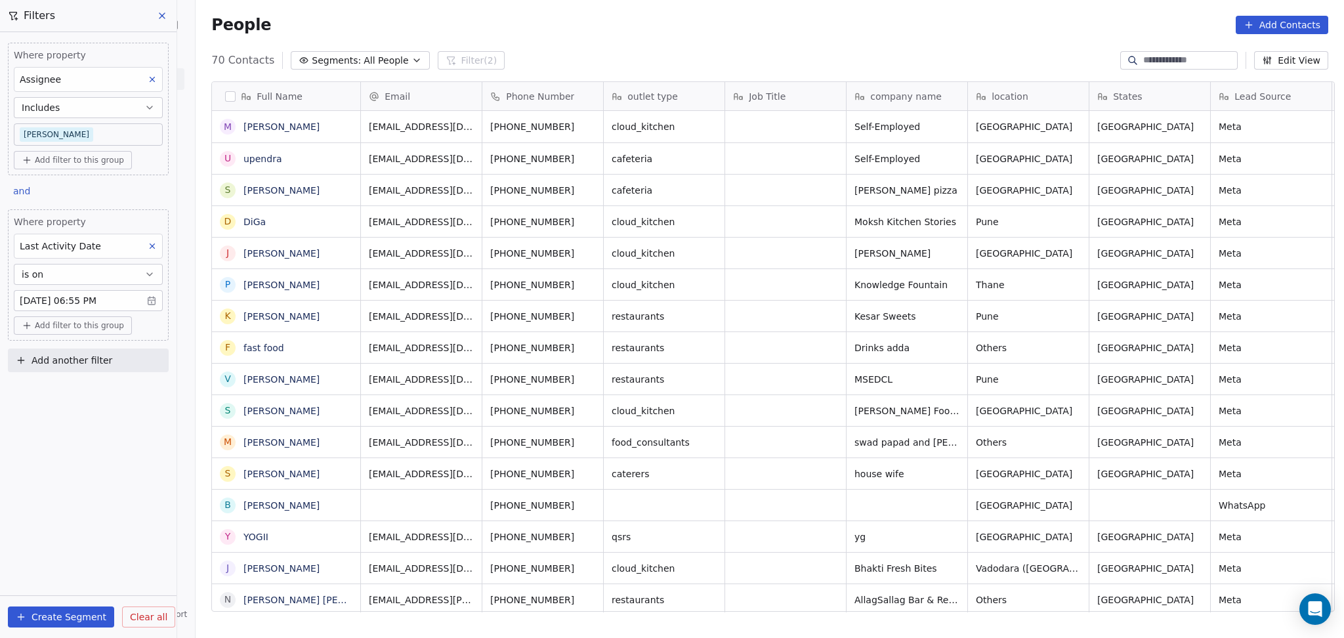
drag, startPoint x: 61, startPoint y: 345, endPoint x: 68, endPoint y: 358, distance: 15.6
click at [60, 346] on div "Where property Assignee Includes Ronit Add filter to this group and Where prope…" at bounding box center [88, 204] width 177 height 345
click at [68, 363] on span "Add another filter" at bounding box center [72, 361] width 81 height 14
click at [75, 391] on span "Contact properties" at bounding box center [64, 392] width 85 height 14
type input "****"
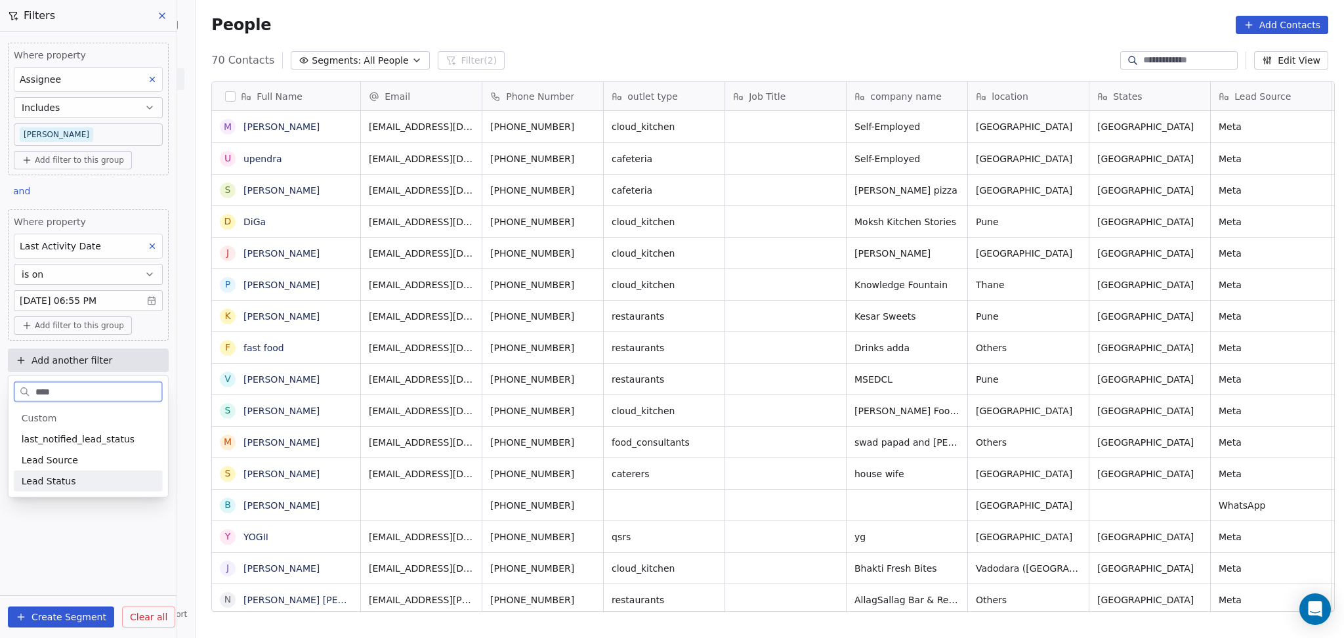
click at [74, 486] on div "Lead Status" at bounding box center [88, 481] width 133 height 13
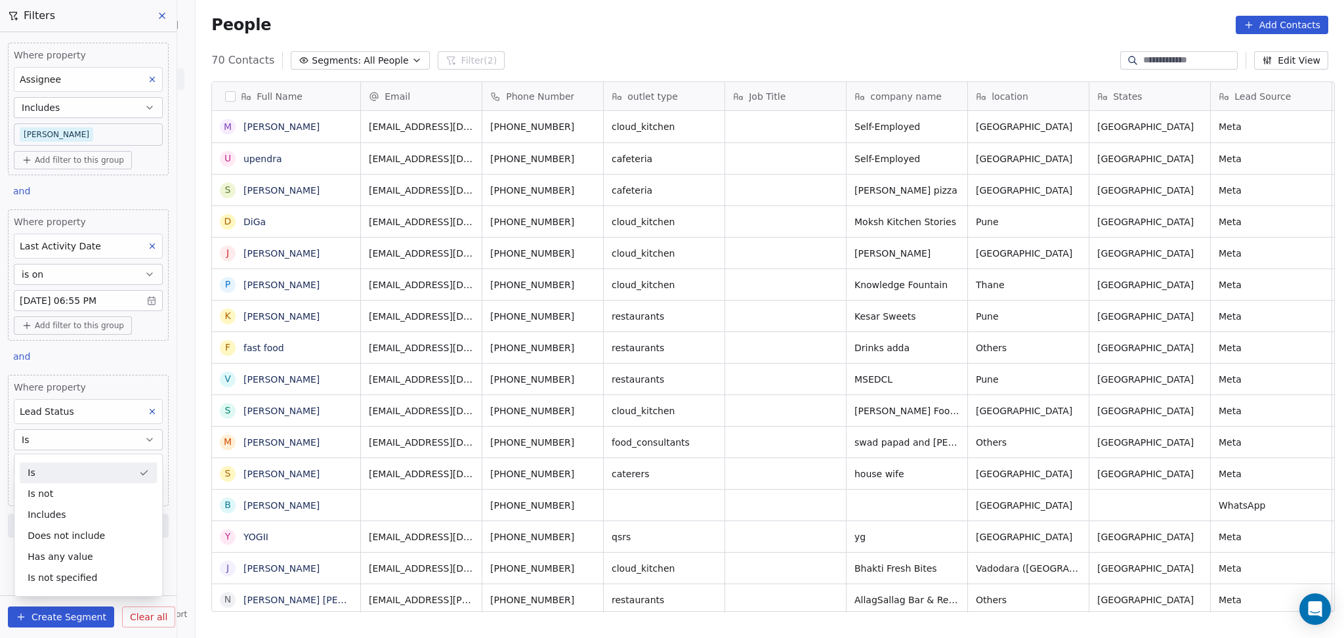
click at [79, 477] on div "Is" at bounding box center [88, 472] width 137 height 21
click at [74, 467] on body "On2Cook India Pvt. Ltd. Contacts People Marketing Workflows Campaigns Metrics &…" at bounding box center [672, 319] width 1344 height 638
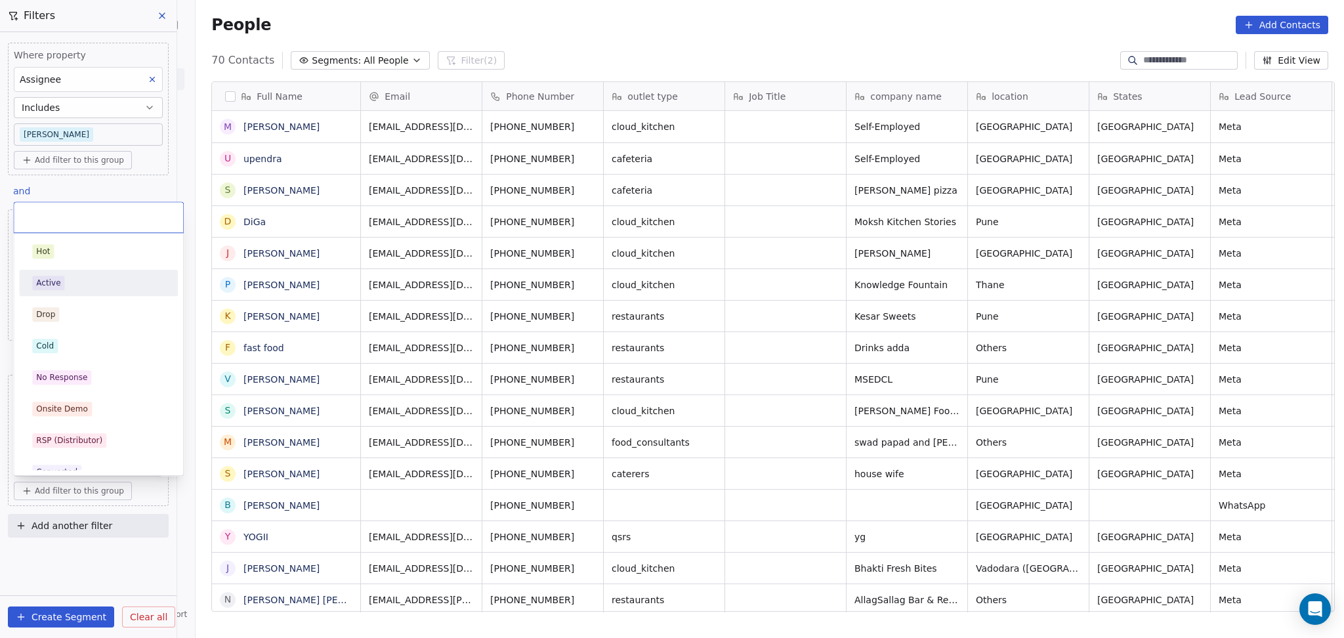
click at [76, 286] on div "Active" at bounding box center [98, 283] width 133 height 14
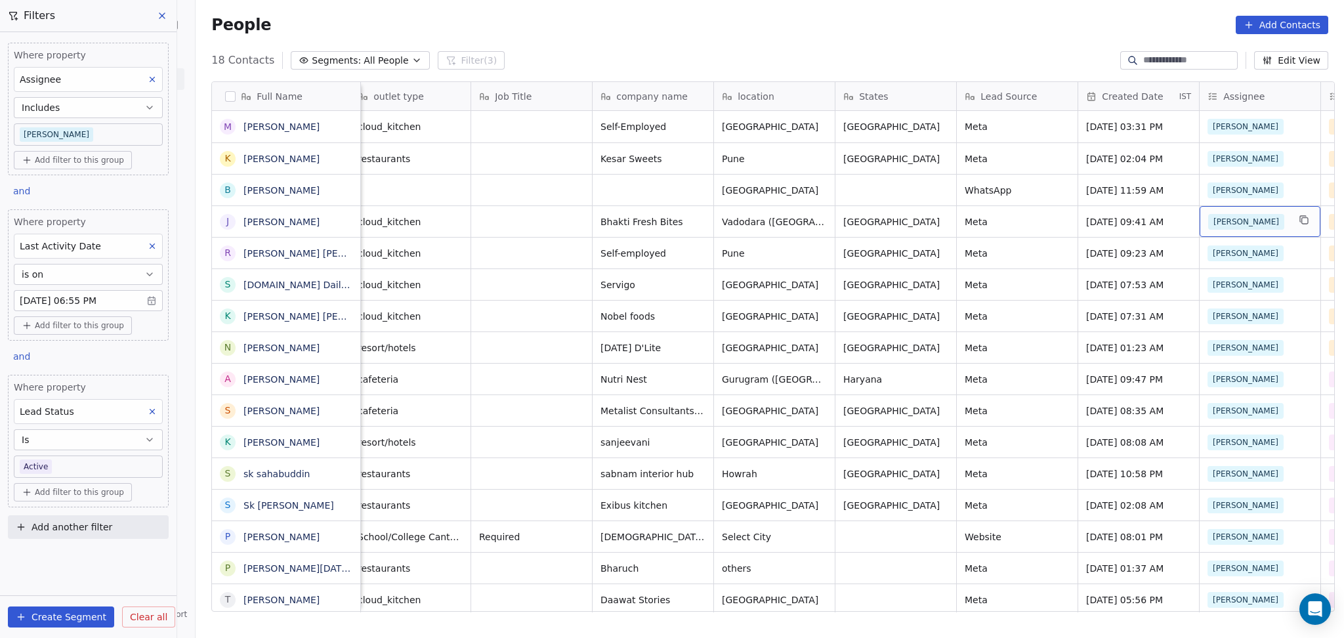
scroll to position [0, 375]
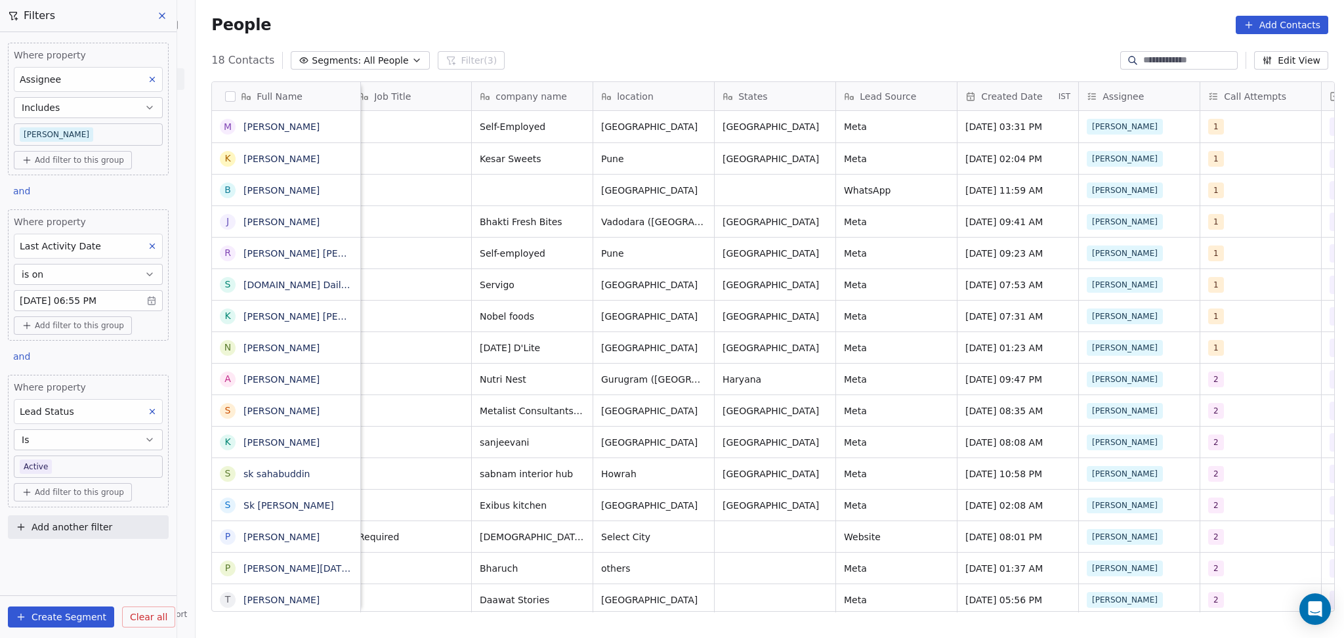
click at [84, 461] on body "On2Cook India Pvt. Ltd. Contacts People Marketing Workflows Campaigns Metrics &…" at bounding box center [672, 319] width 1344 height 638
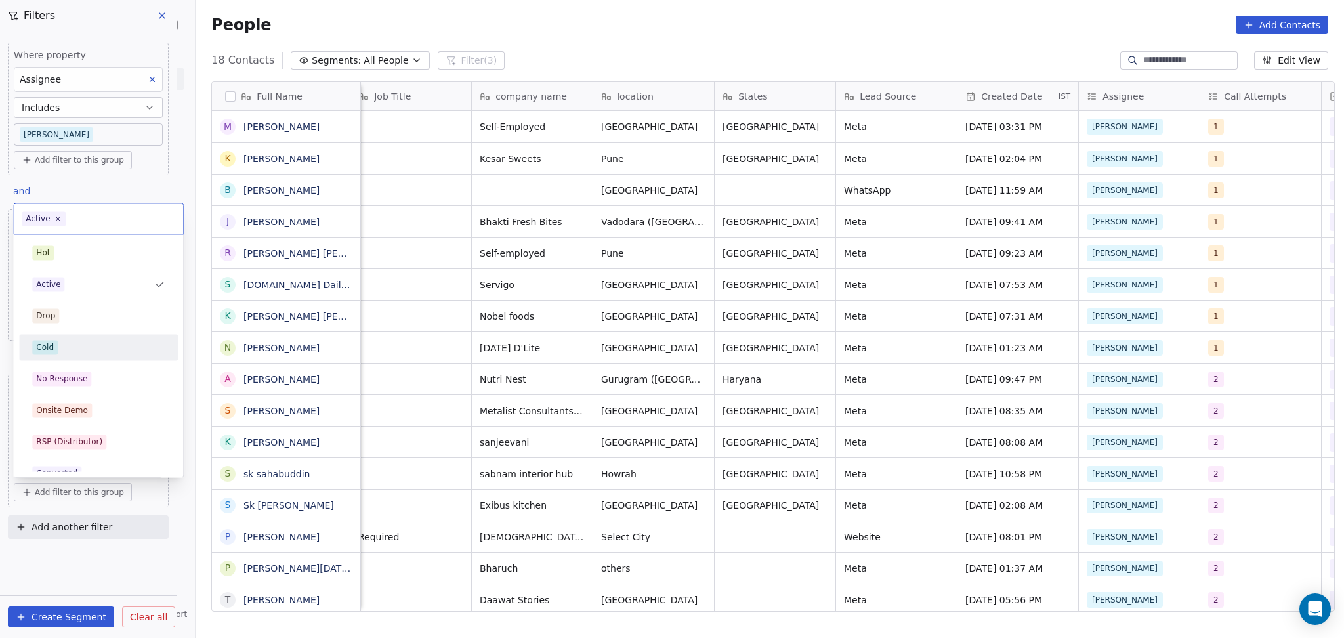
click at [60, 349] on div "Cold" at bounding box center [98, 347] width 133 height 14
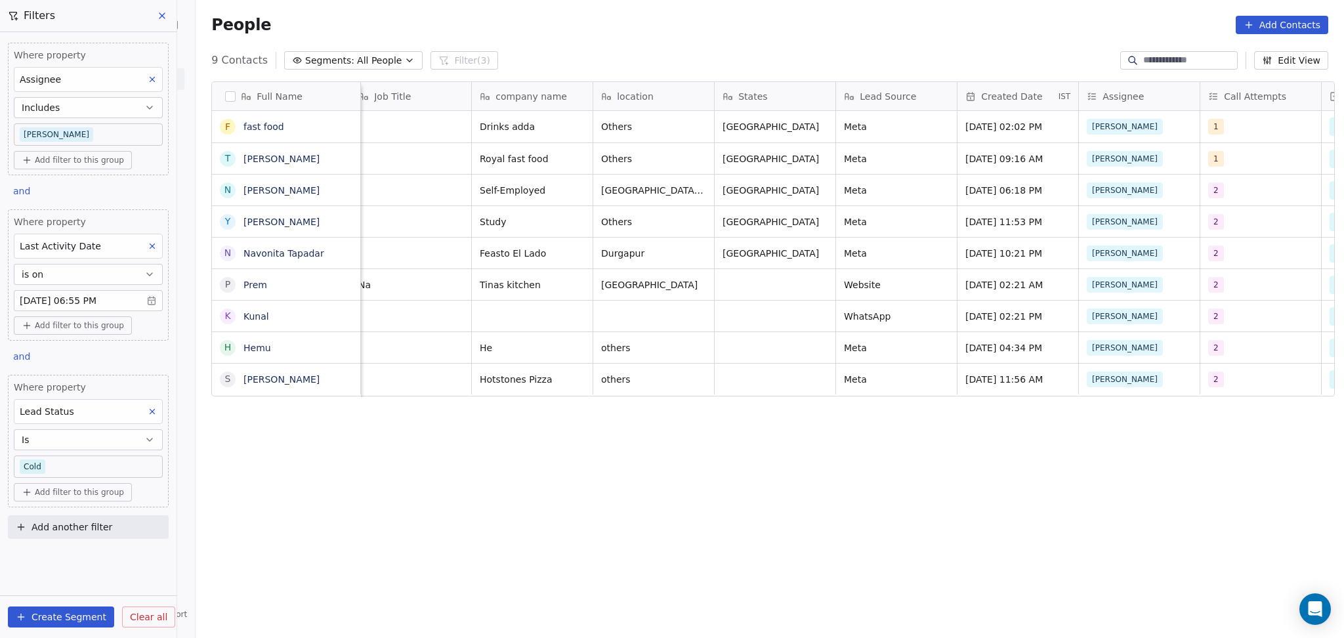
click at [60, 472] on body "On2Cook India Pvt. Ltd. Contacts People Marketing Workflows Campaigns Metrics &…" at bounding box center [672, 319] width 1344 height 638
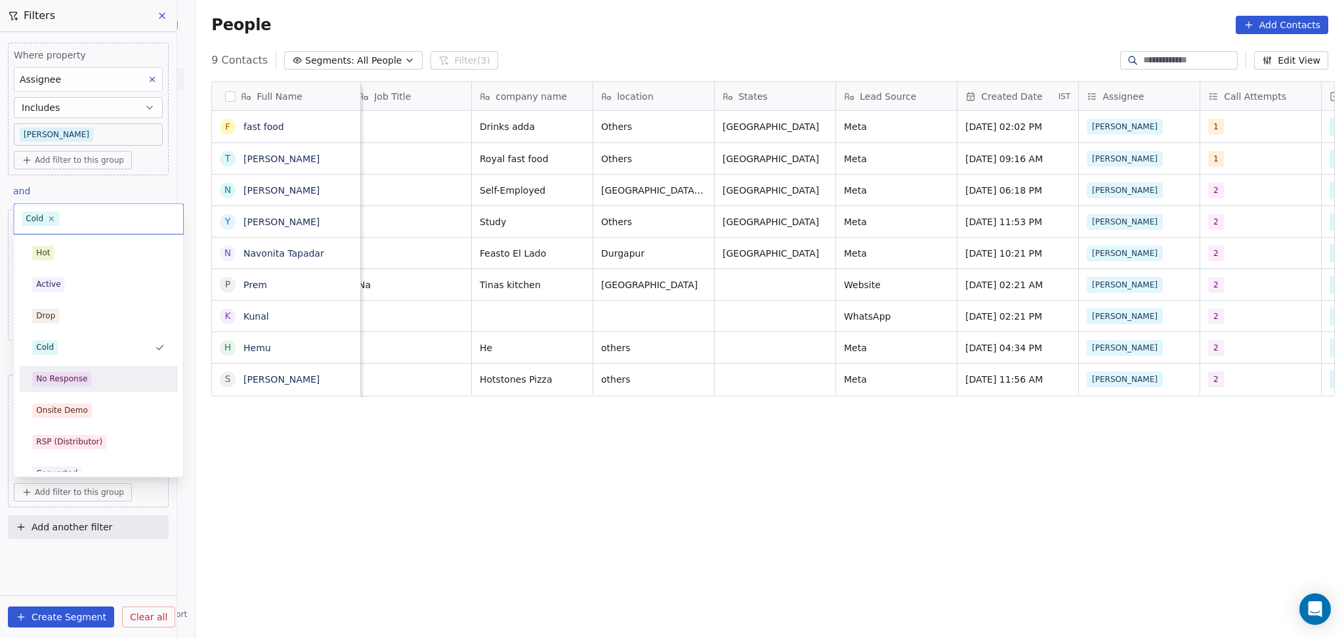
click at [83, 374] on div "No Response" at bounding box center [61, 379] width 51 height 12
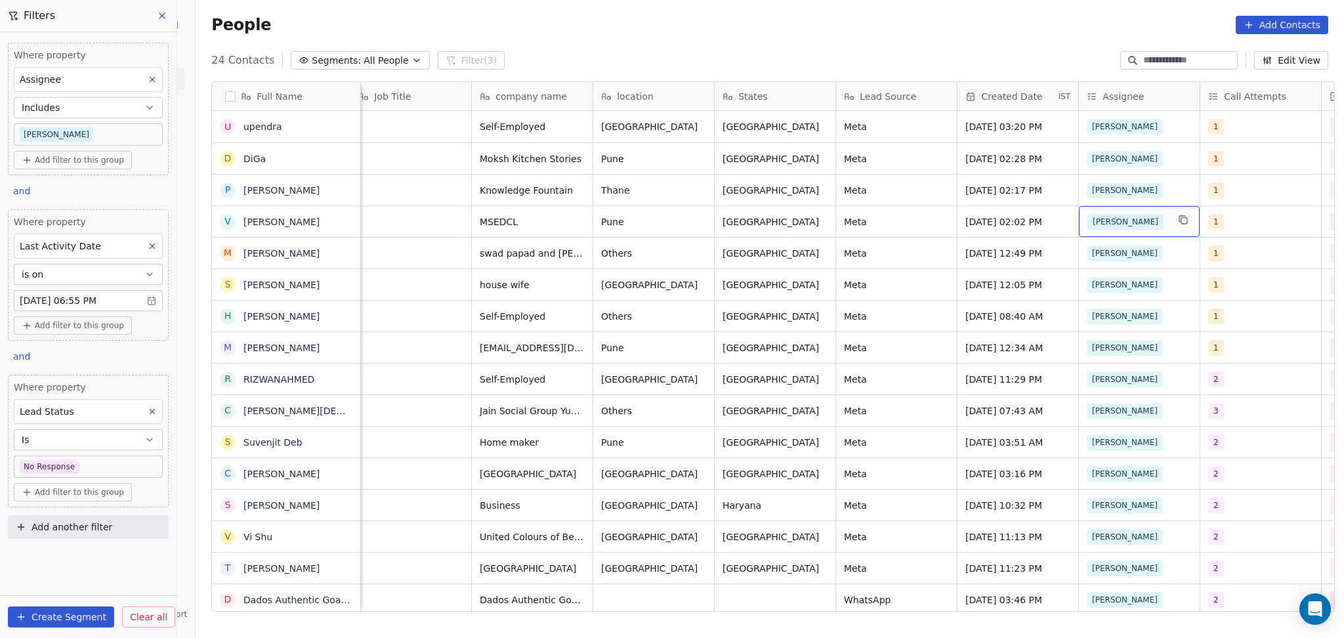
click at [1127, 174] on div "prakashalmeida@knowledgefountain.org +918600178825 cloud_kitchen Knowledge Foun…" at bounding box center [1337, 190] width 2703 height 32
click at [80, 456] on body "On2Cook India Pvt. Ltd. Contacts People Marketing Workflows Campaigns Metrics &…" at bounding box center [672, 319] width 1344 height 638
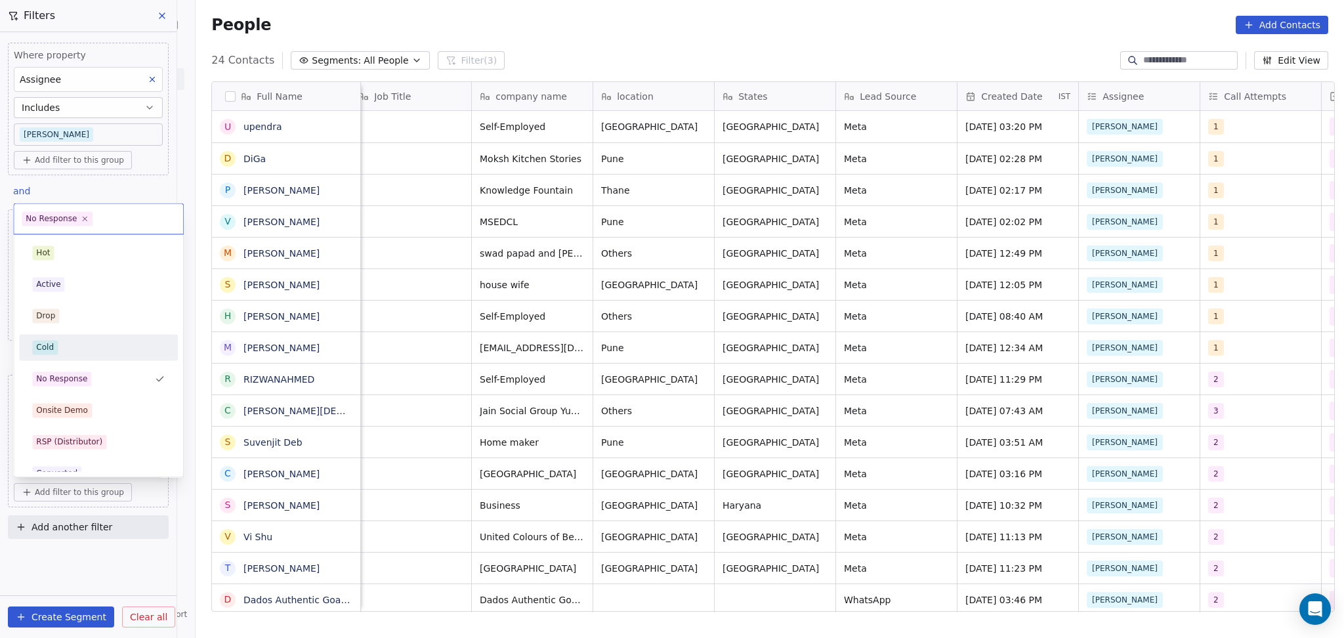
click at [68, 353] on div "Cold" at bounding box center [98, 347] width 133 height 14
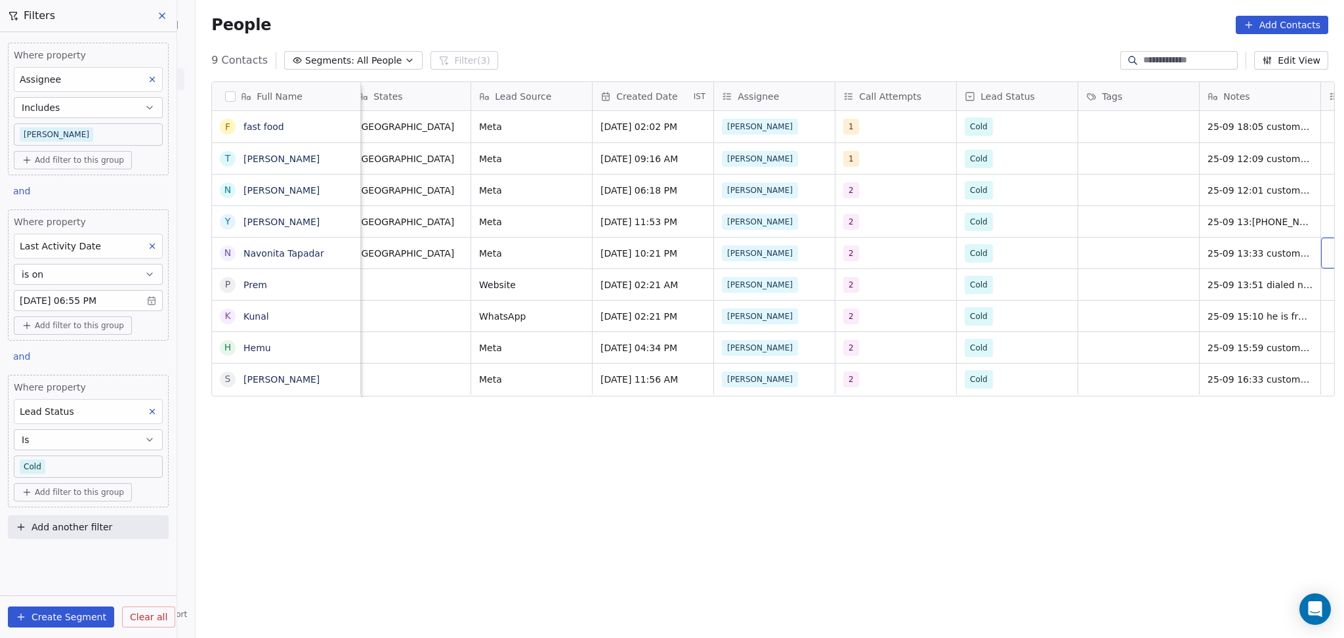
scroll to position [0, 861]
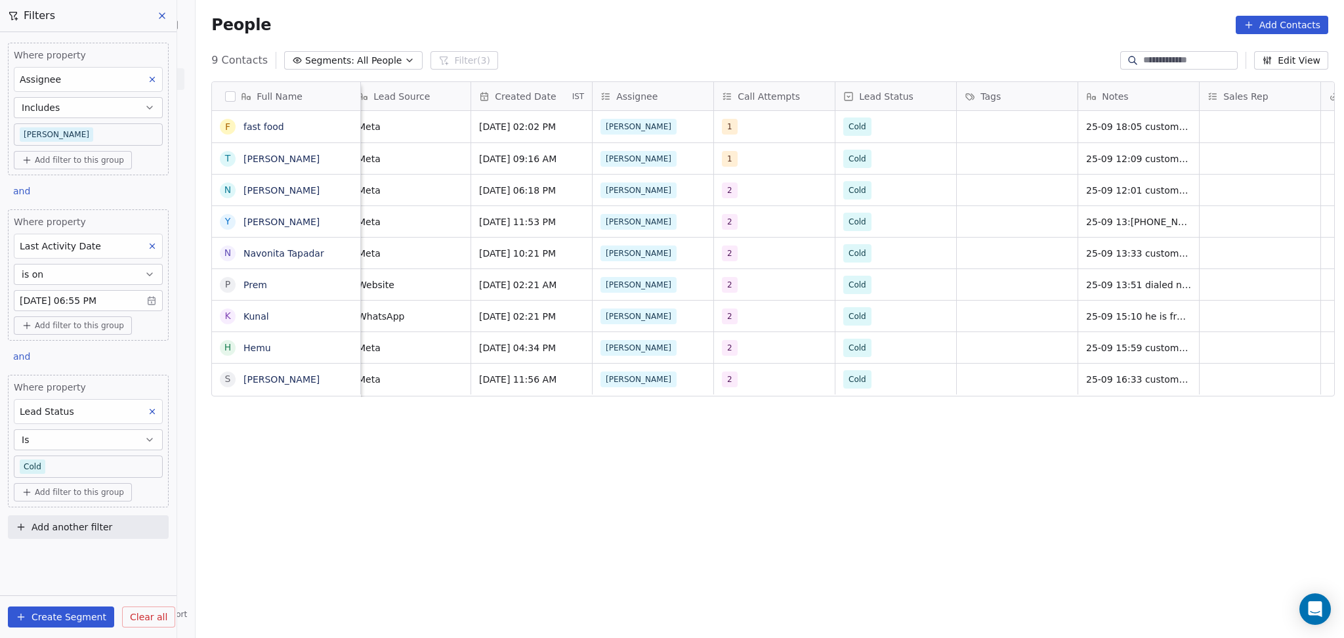
click at [123, 458] on body "On2Cook India Pvt. Ltd. Contacts People Marketing Workflows Campaigns Metrics &…" at bounding box center [672, 319] width 1344 height 638
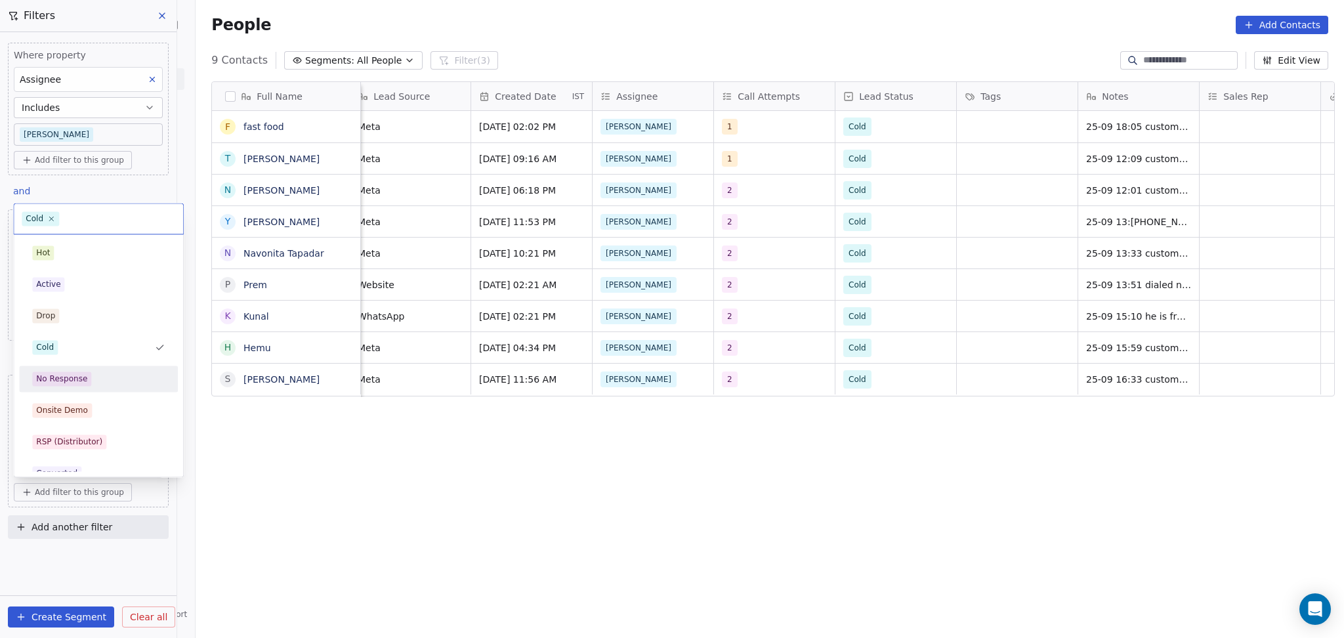
click at [85, 379] on span "No Response" at bounding box center [61, 379] width 59 height 14
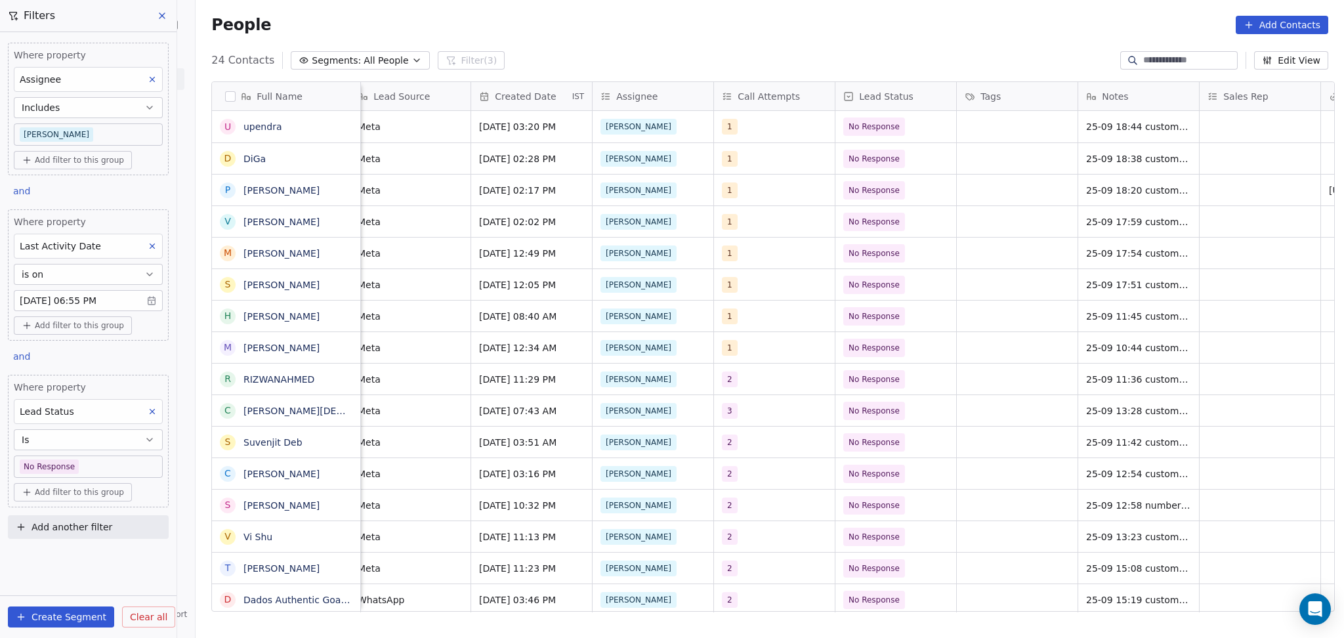
click at [85, 463] on body "On2Cook India Pvt. Ltd. Contacts People Marketing Workflows Campaigns Metrics &…" at bounding box center [672, 319] width 1344 height 638
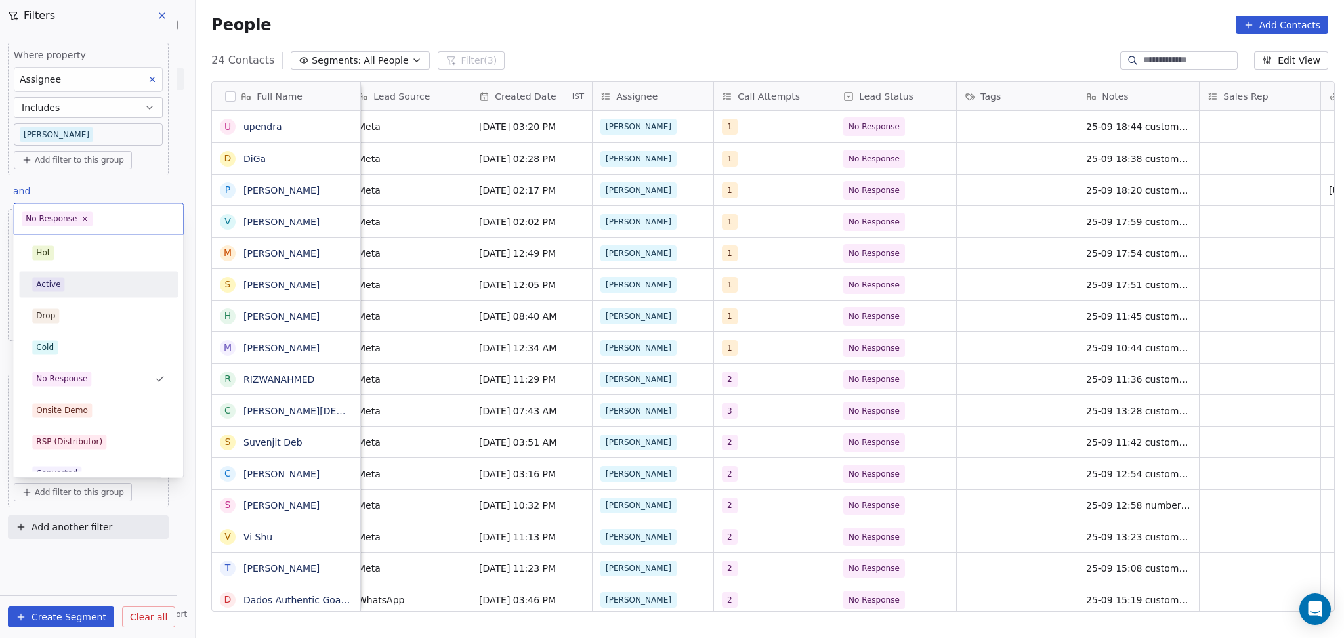
click at [98, 290] on div "Active" at bounding box center [98, 284] width 133 height 14
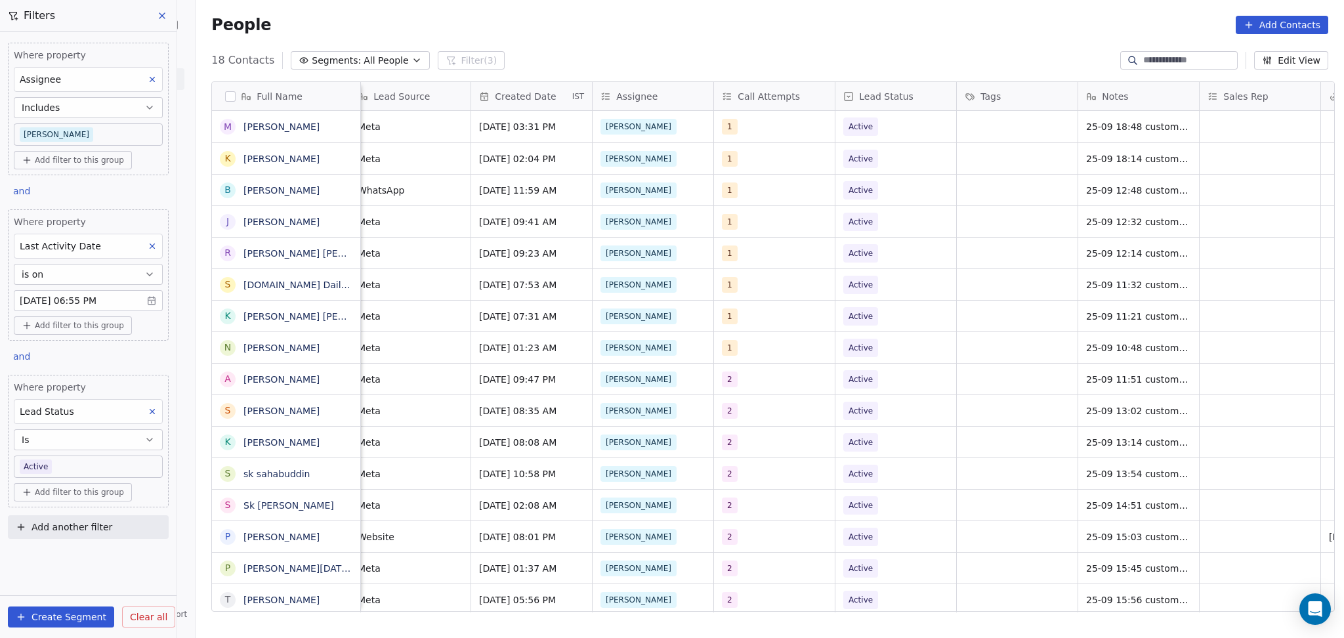
click at [152, 412] on icon at bounding box center [152, 412] width 5 height 5
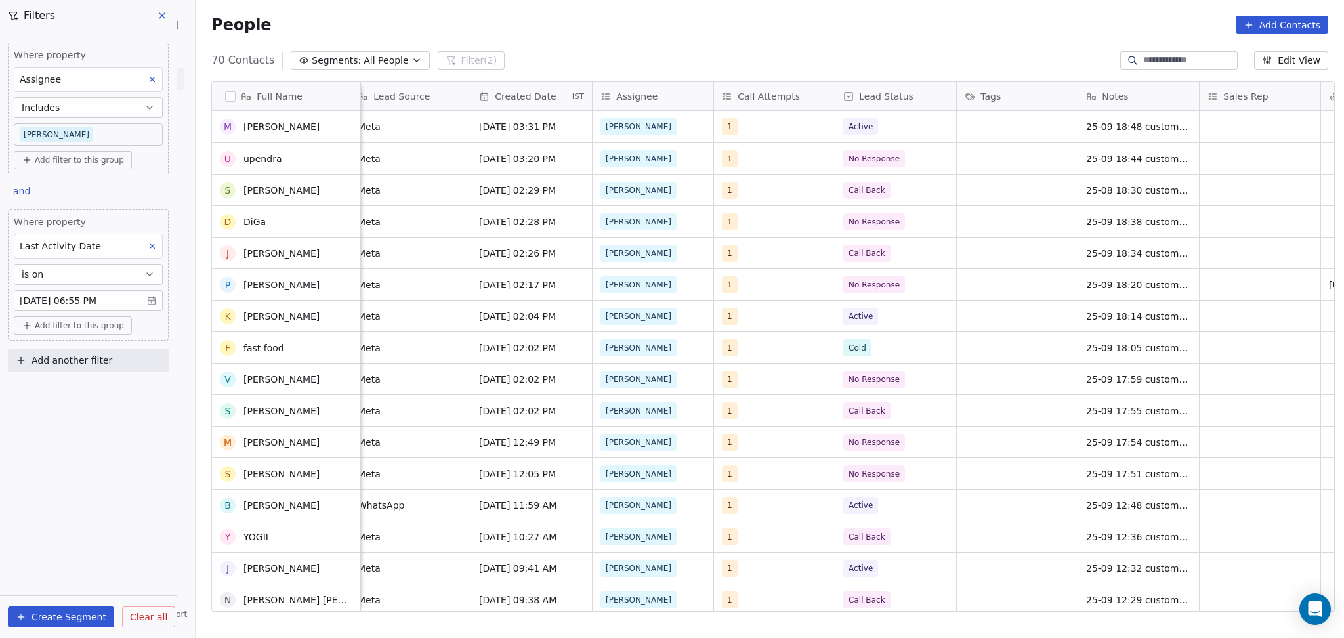
scroll to position [0, 0]
click at [61, 365] on span "Add another filter" at bounding box center [72, 361] width 81 height 14
click at [821, 412] on html "On2Cook India Pvt. Ltd. Contacts People Marketing Workflows Campaigns Metrics &…" at bounding box center [672, 319] width 1344 height 638
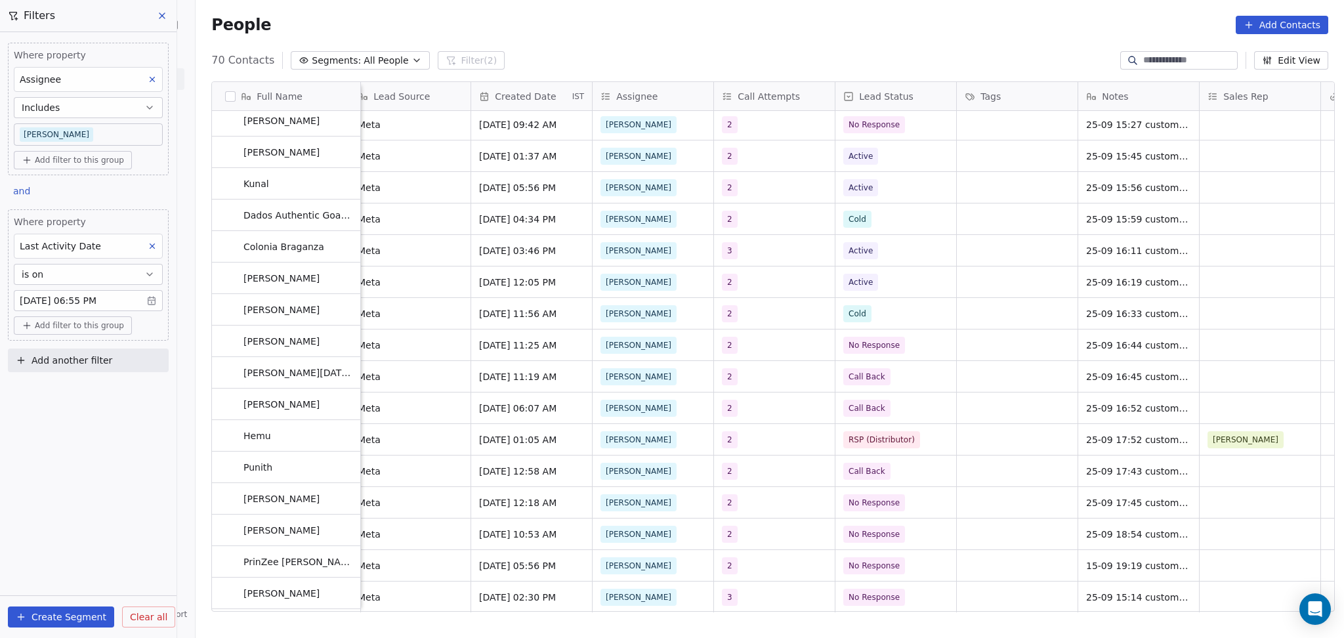
scroll to position [1704, 0]
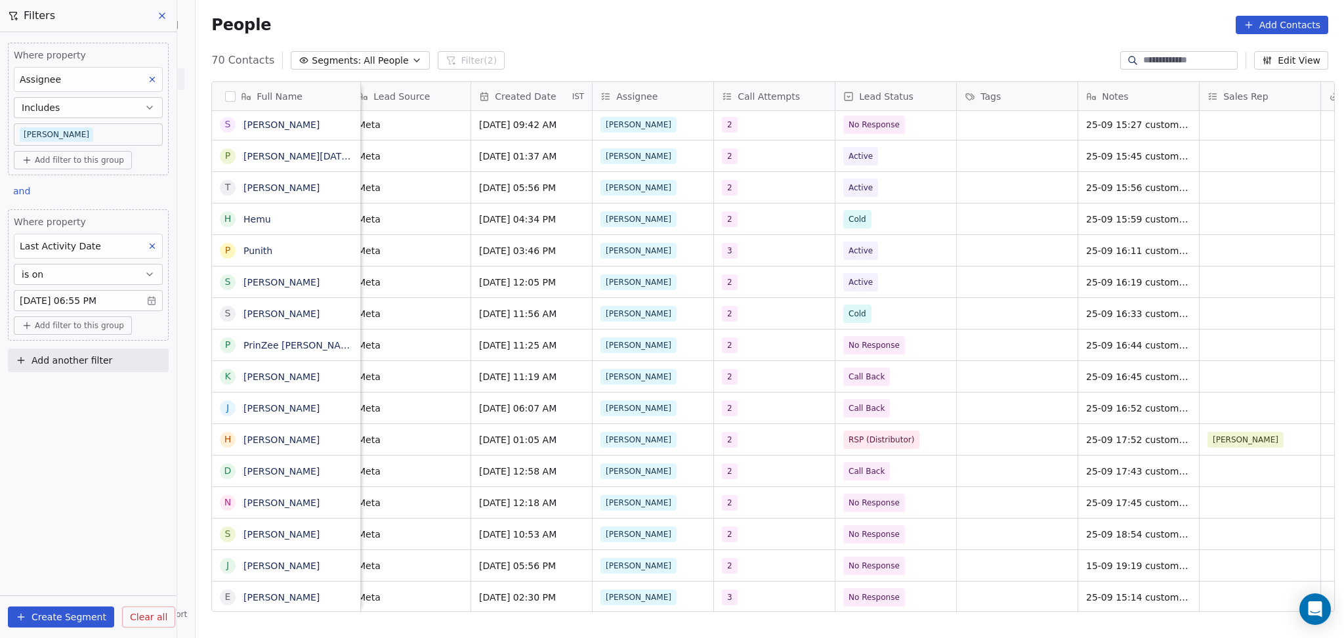
click at [97, 360] on span "Add another filter" at bounding box center [72, 361] width 81 height 14
click at [81, 388] on span "Contact properties" at bounding box center [64, 392] width 85 height 14
type input "****"
click at [71, 484] on div "Lead Status" at bounding box center [88, 481] width 133 height 13
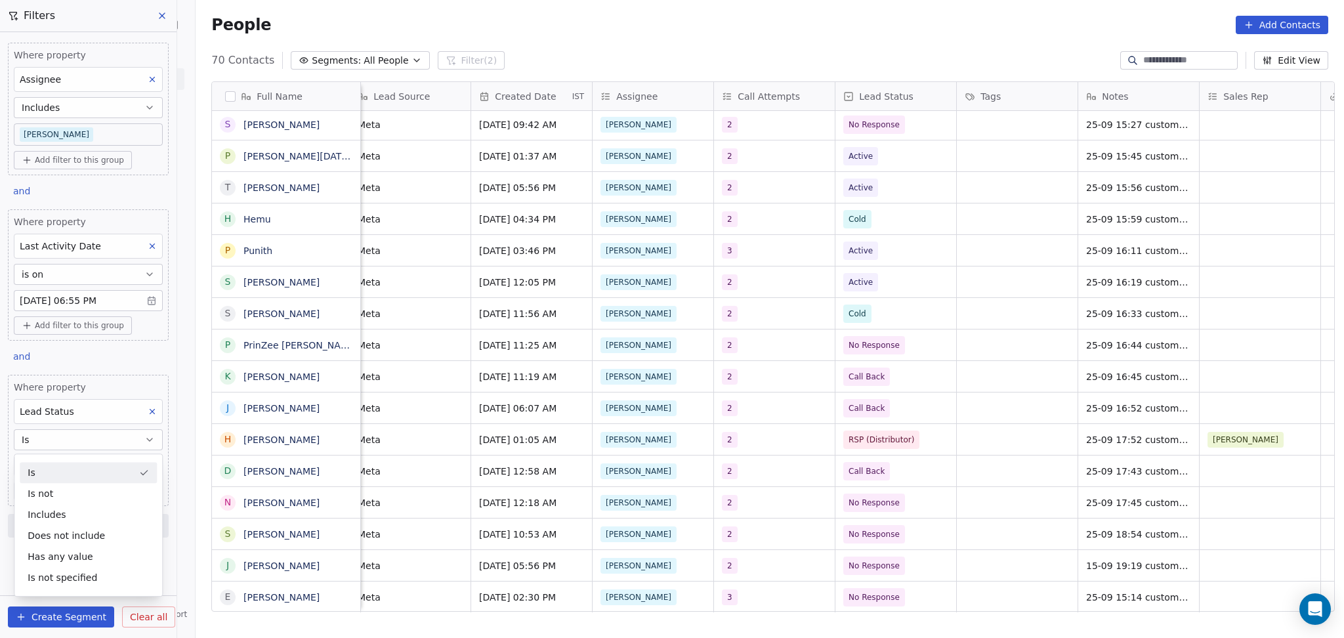
click at [71, 461] on div "Is Is not Includes Does not include Has any value Is not specified" at bounding box center [88, 525] width 149 height 143
click at [74, 466] on div "Is" at bounding box center [88, 472] width 137 height 21
click at [74, 461] on body "On2Cook India Pvt. Ltd. Contacts People Marketing Workflows Campaigns Metrics &…" at bounding box center [672, 319] width 1344 height 638
type input "****"
click at [84, 521] on div "Call Back" at bounding box center [98, 512] width 148 height 21
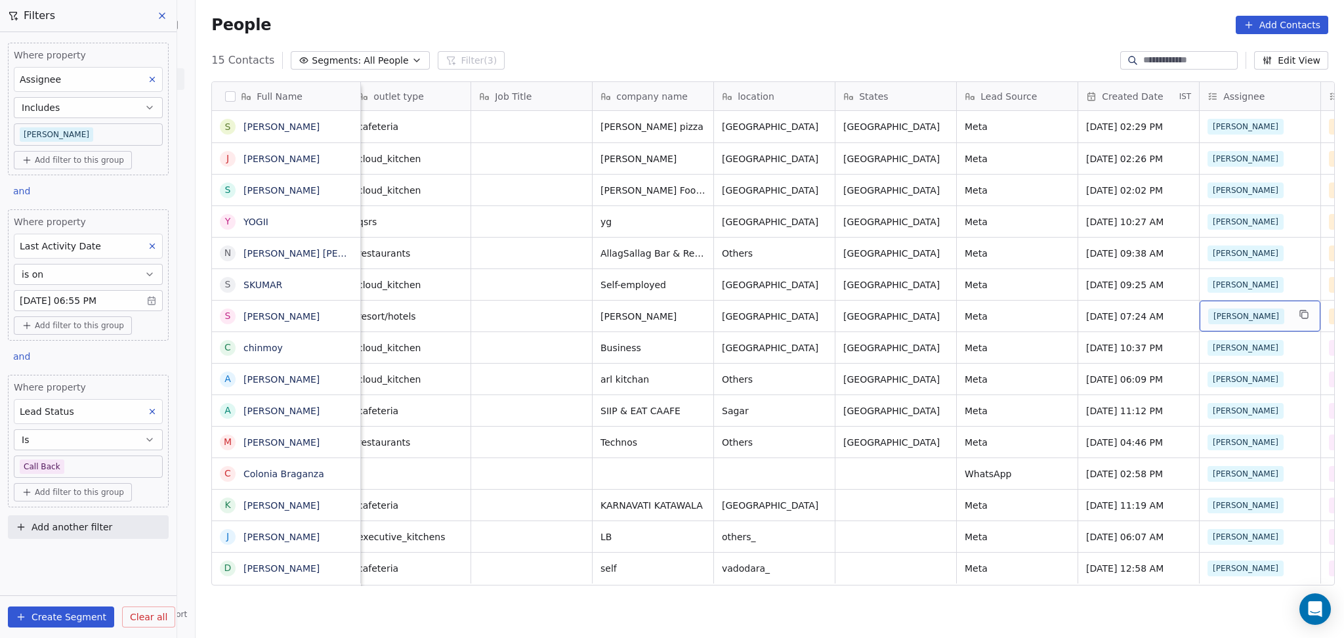
scroll to position [0, 375]
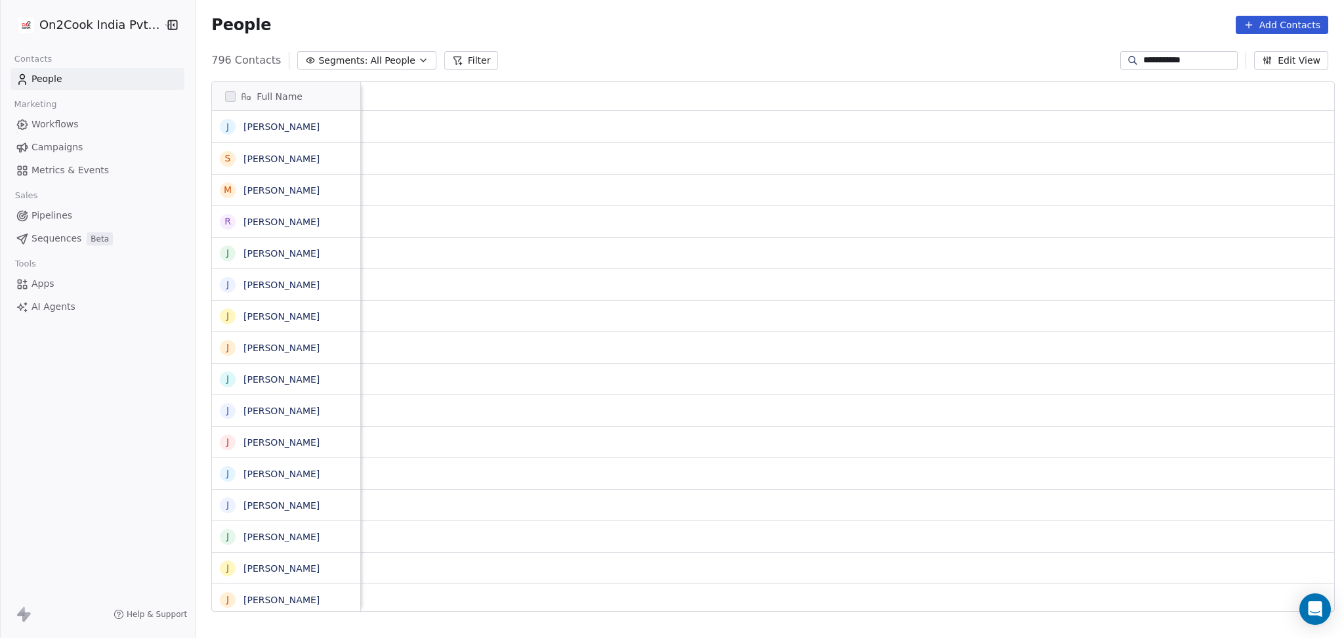
scroll to position [548, 1142]
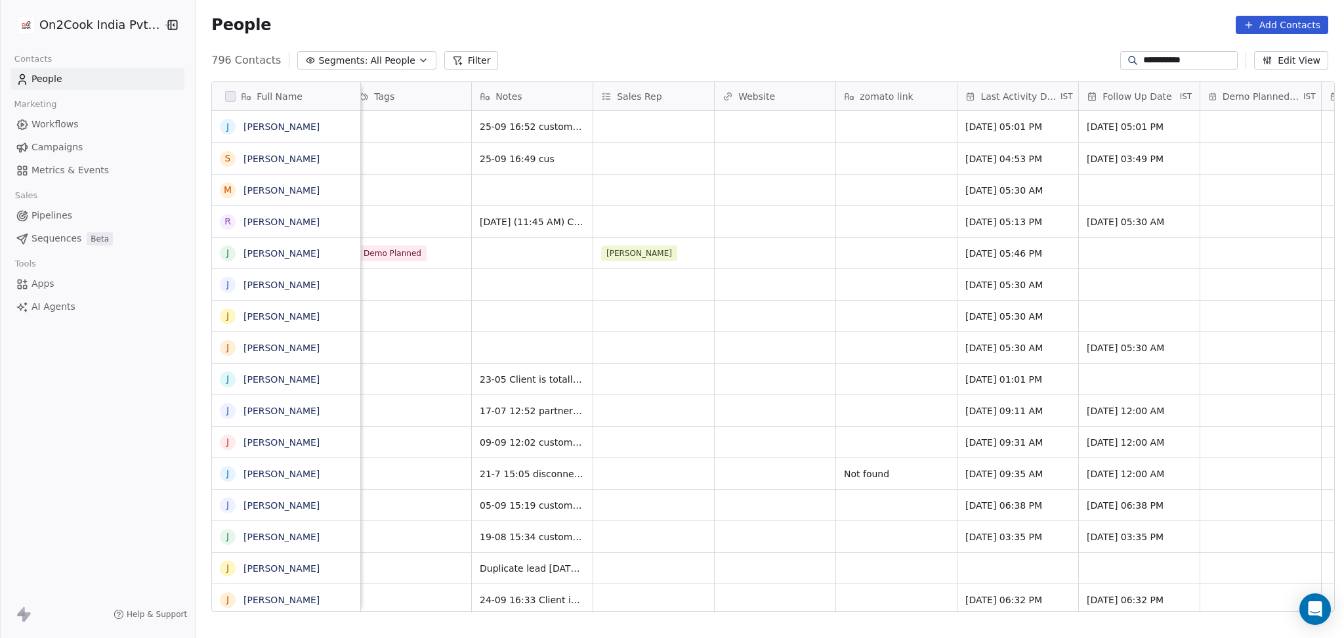
click at [1149, 66] on input "**********" at bounding box center [1190, 60] width 92 height 13
paste input "*******"
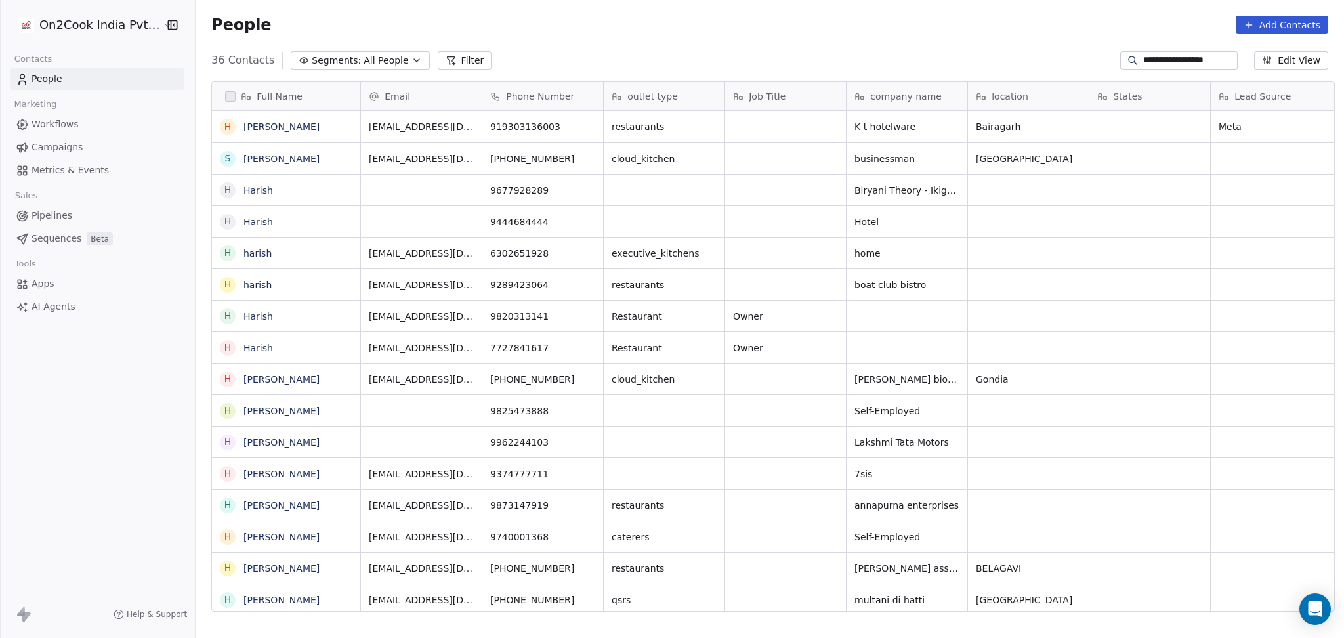
type input "**********"
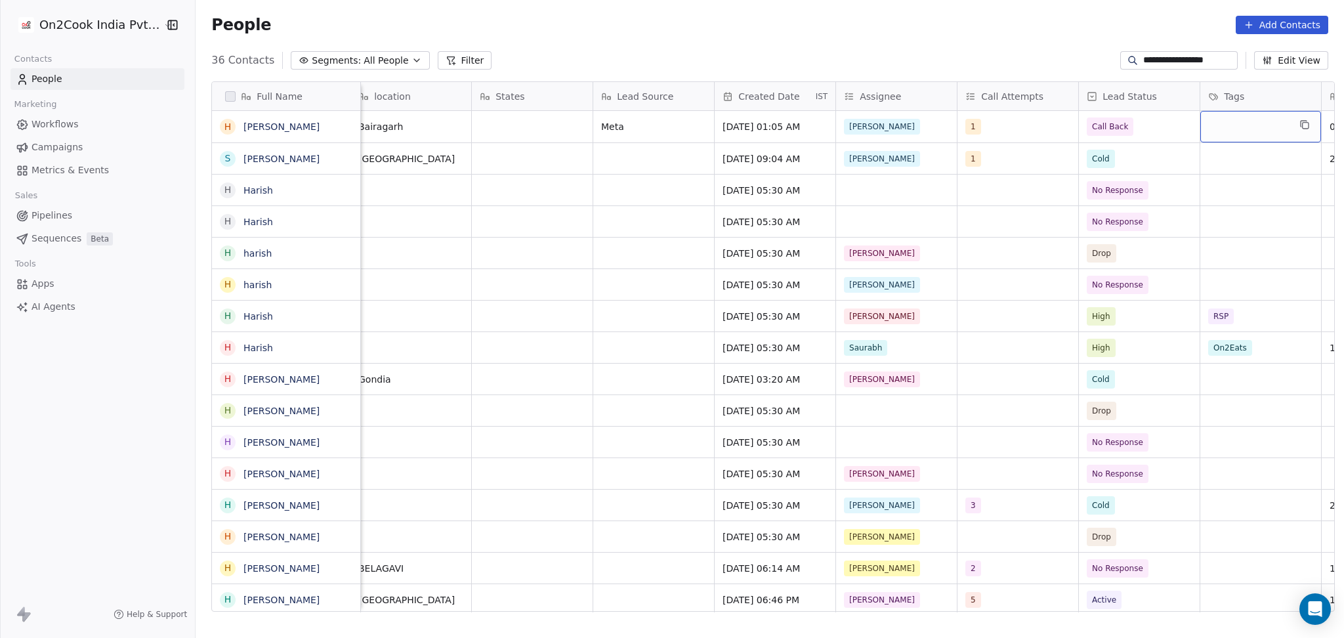
scroll to position [0, 740]
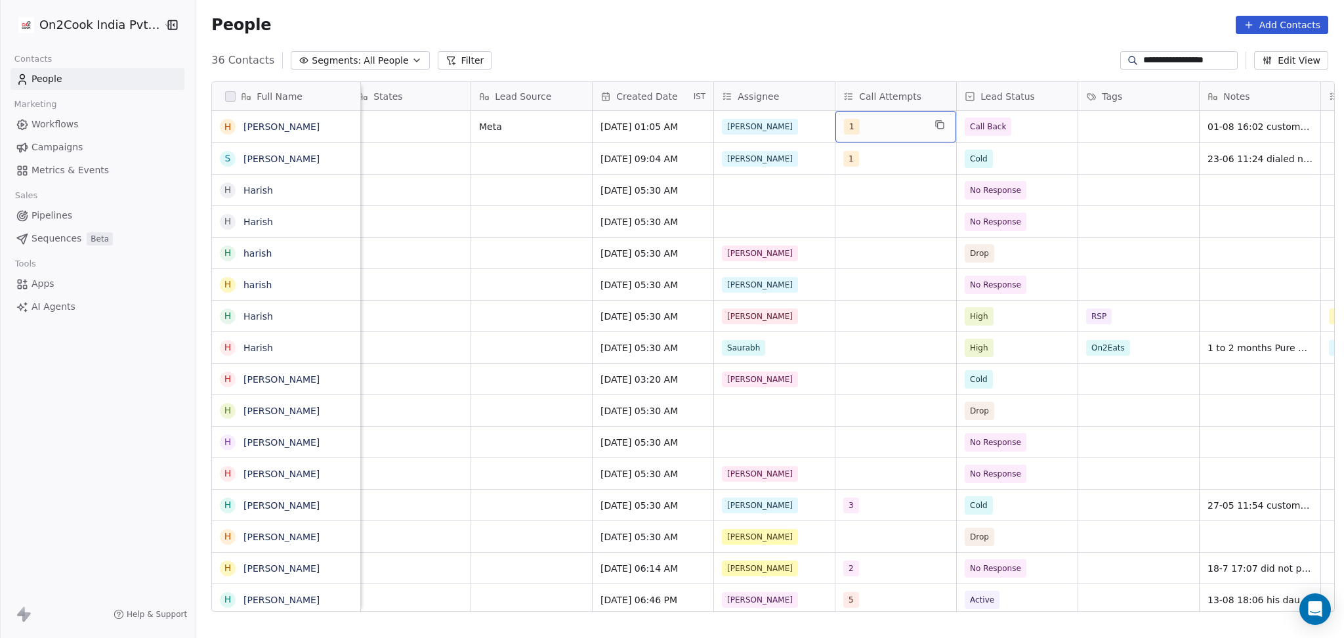
click at [895, 129] on div "1" at bounding box center [884, 127] width 80 height 16
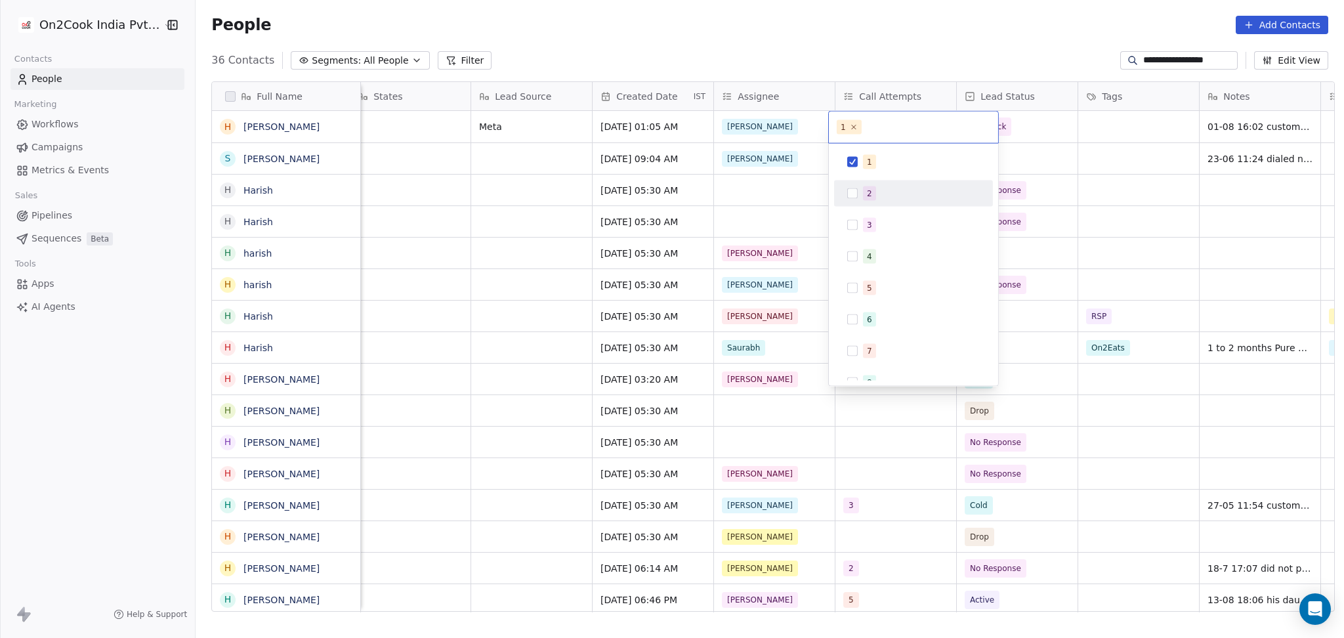
click at [863, 201] on div "2" at bounding box center [914, 193] width 148 height 21
click at [867, 166] on div "1" at bounding box center [869, 162] width 5 height 12
click at [1160, 183] on html "**********" at bounding box center [672, 319] width 1344 height 638
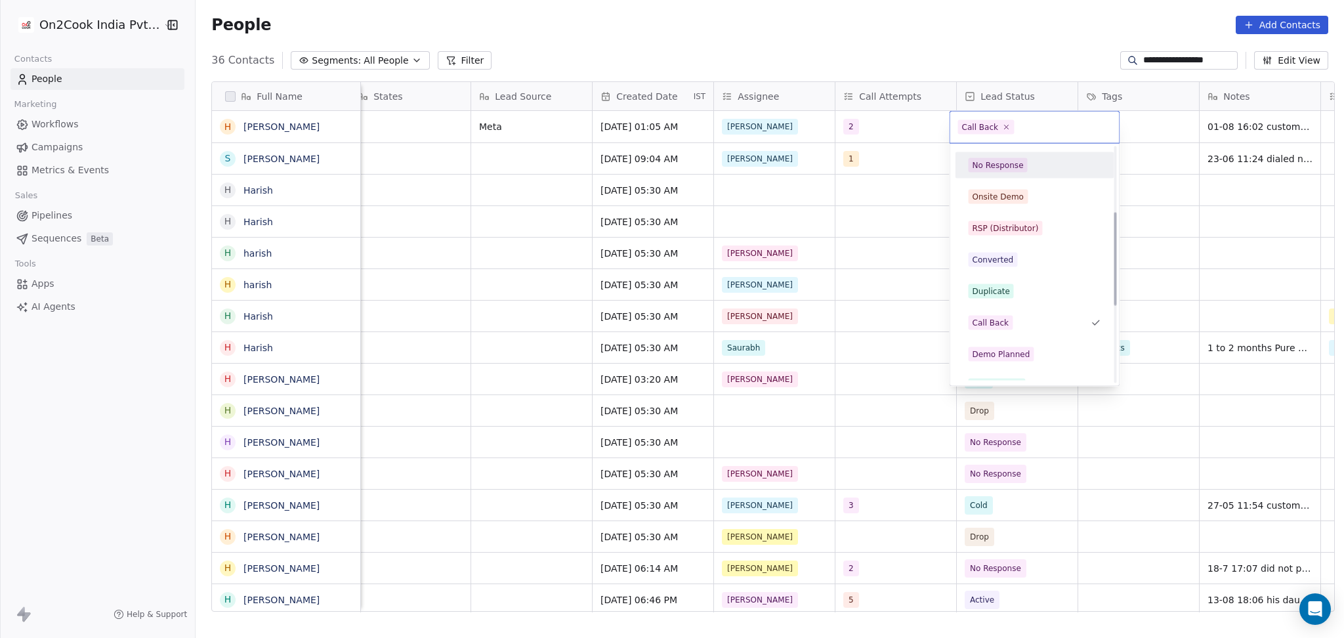
scroll to position [175, 0]
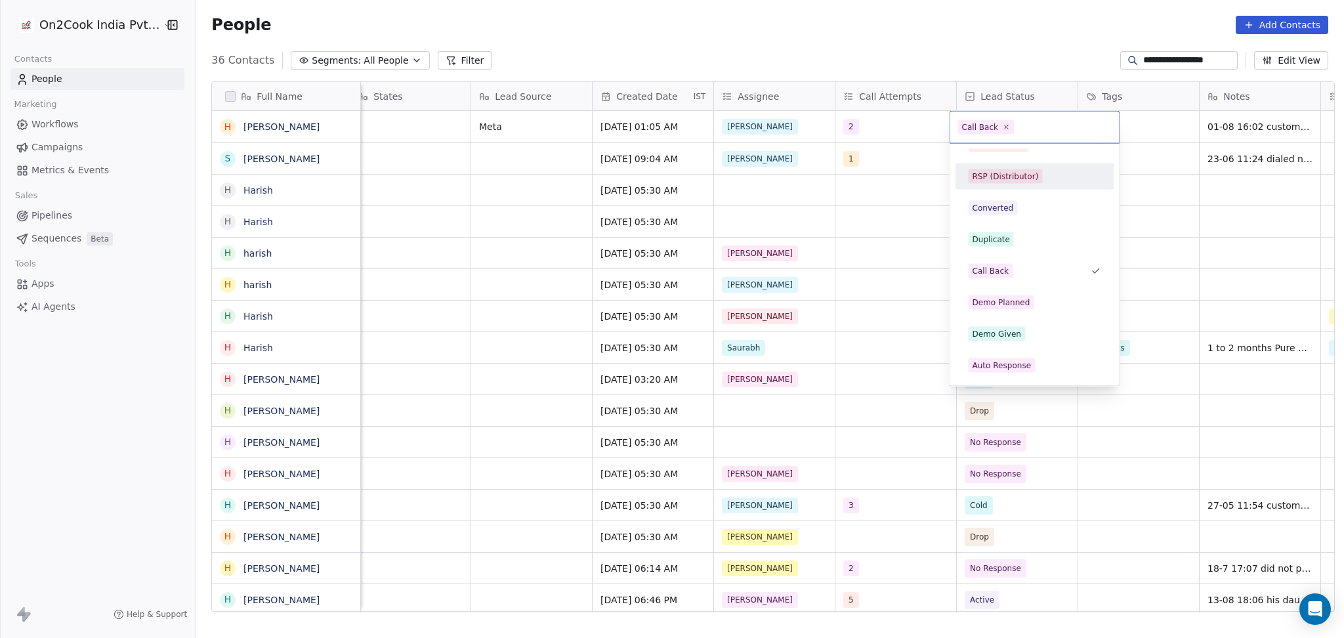
click at [1011, 177] on div "RSP (Distributor)" at bounding box center [1005, 177] width 66 height 12
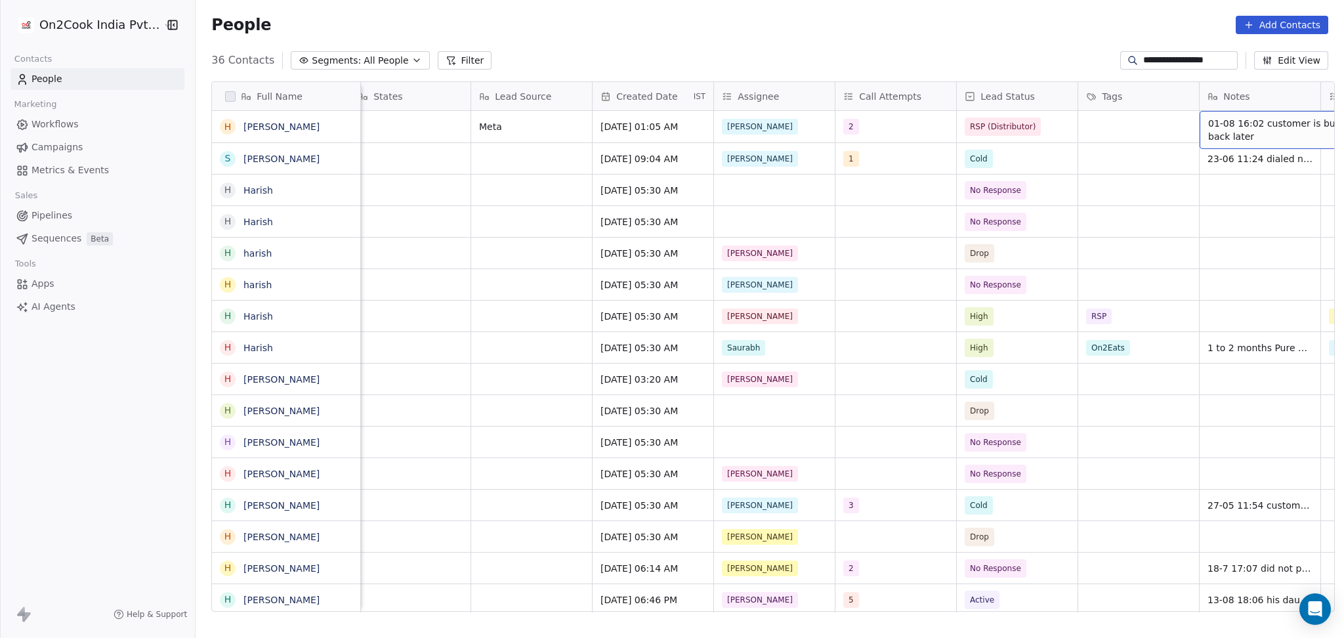
click at [1253, 125] on span "01-08 16:02 customer is busy call back later" at bounding box center [1287, 130] width 156 height 26
click at [1142, 122] on textarea "**********" at bounding box center [1240, 132] width 196 height 41
type textarea "**********"
click at [1095, 132] on html "**********" at bounding box center [672, 319] width 1344 height 638
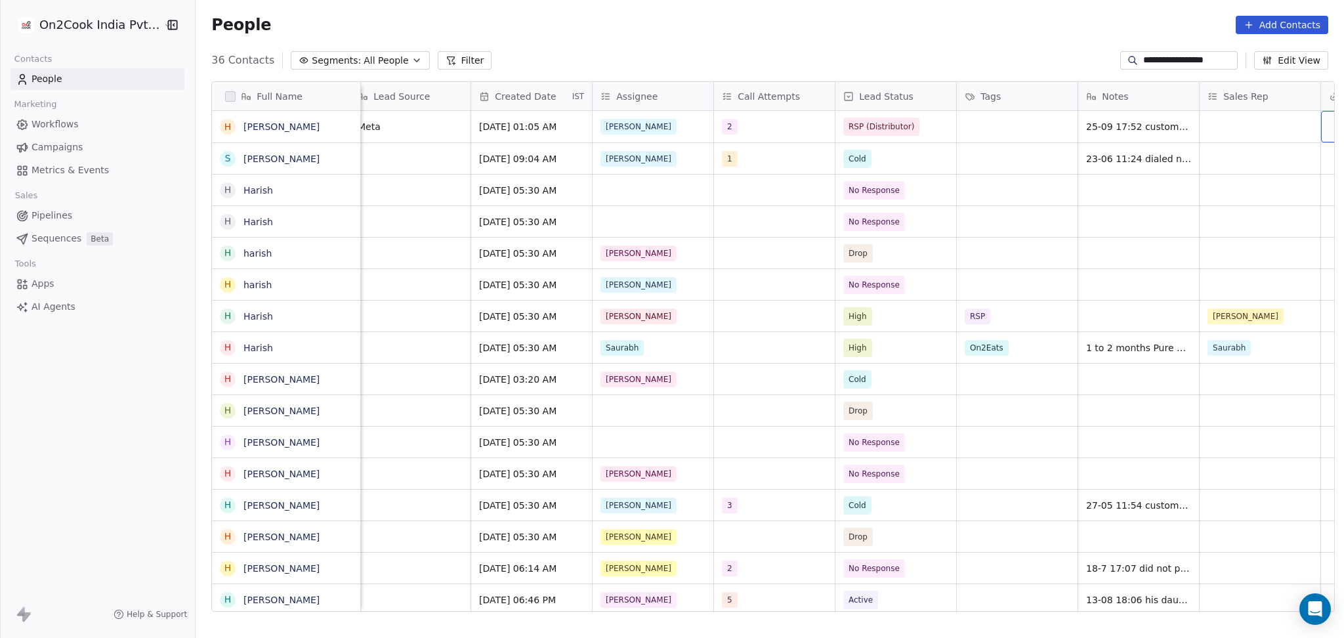
scroll to position [0, 982]
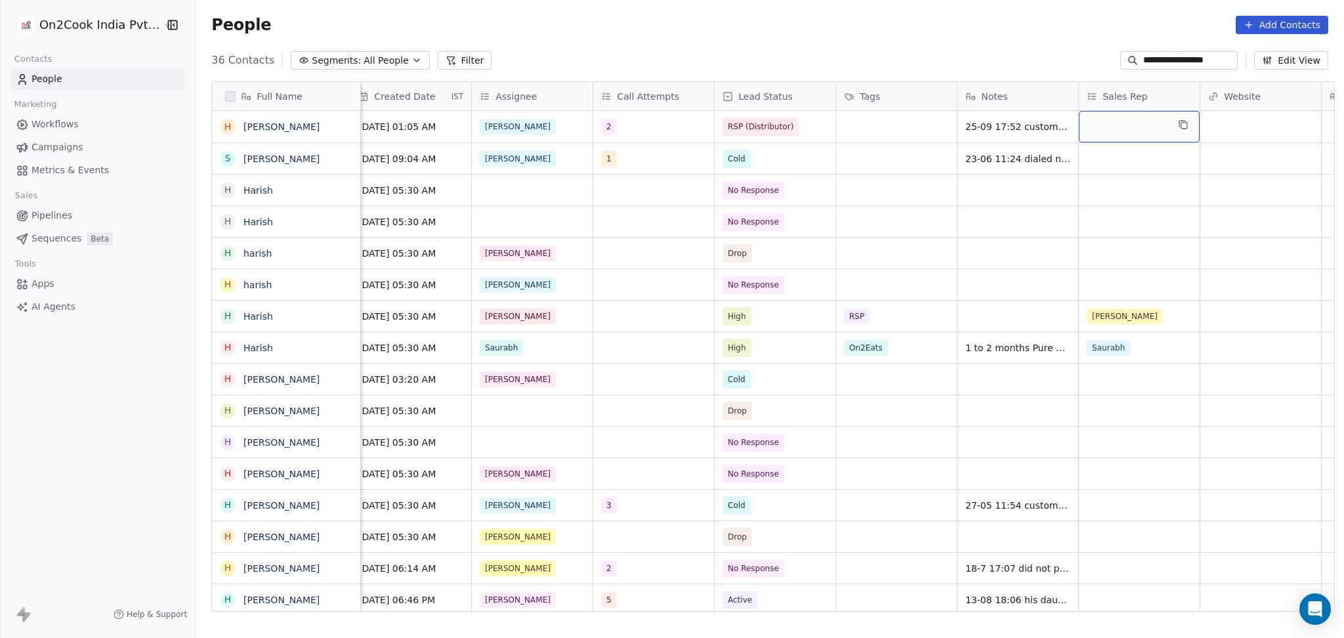
click at [1137, 124] on div "grid" at bounding box center [1139, 127] width 121 height 32
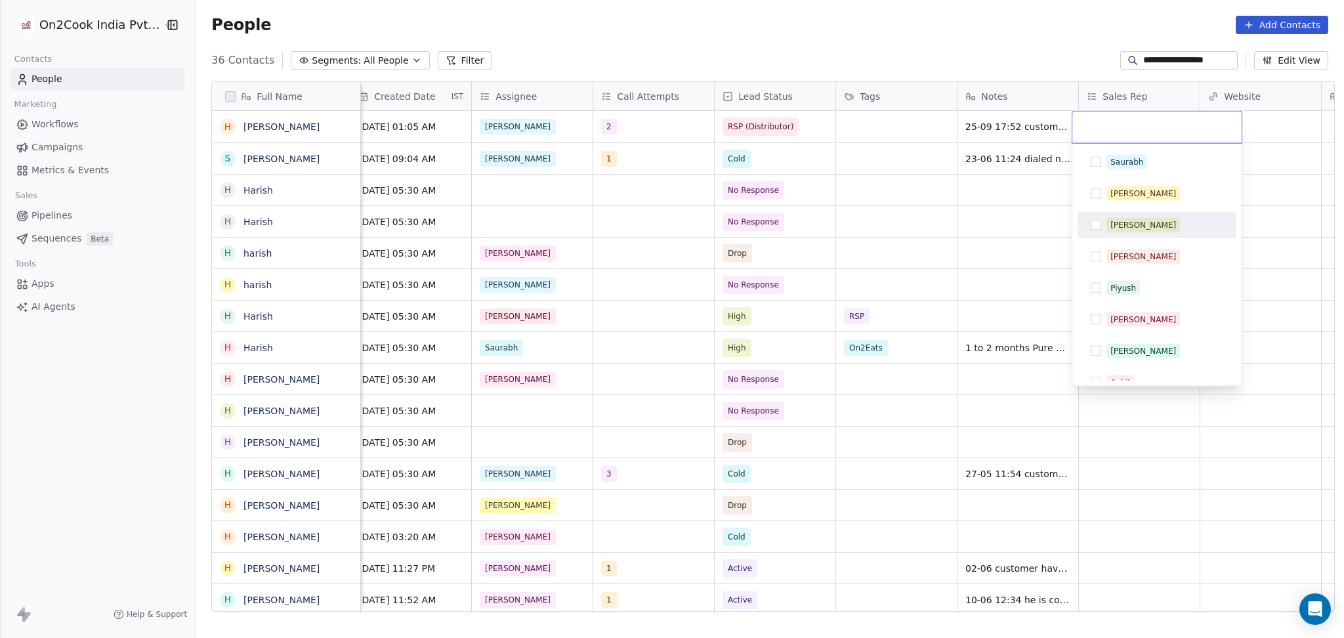
click at [1121, 230] on div "[PERSON_NAME]" at bounding box center [1144, 225] width 66 height 12
click at [1241, 131] on div "[PERSON_NAME]" at bounding box center [1157, 128] width 169 height 32
click at [1251, 128] on html "**********" at bounding box center [672, 319] width 1344 height 638
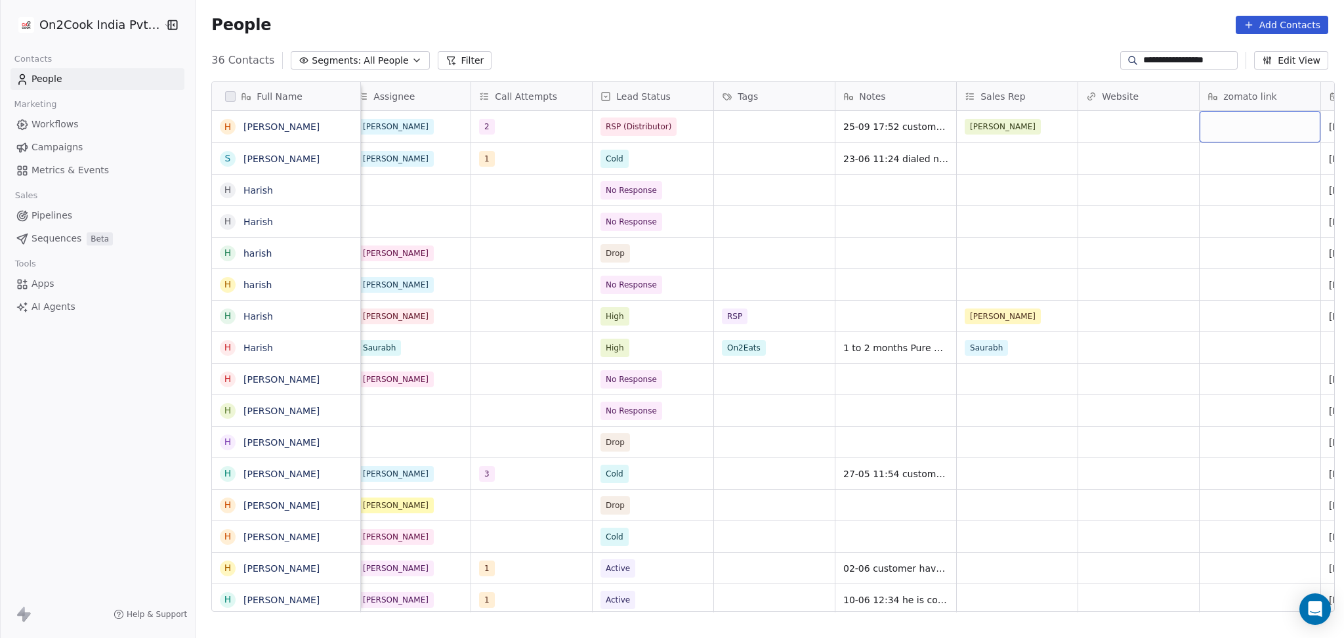
scroll to position [0, 1225]
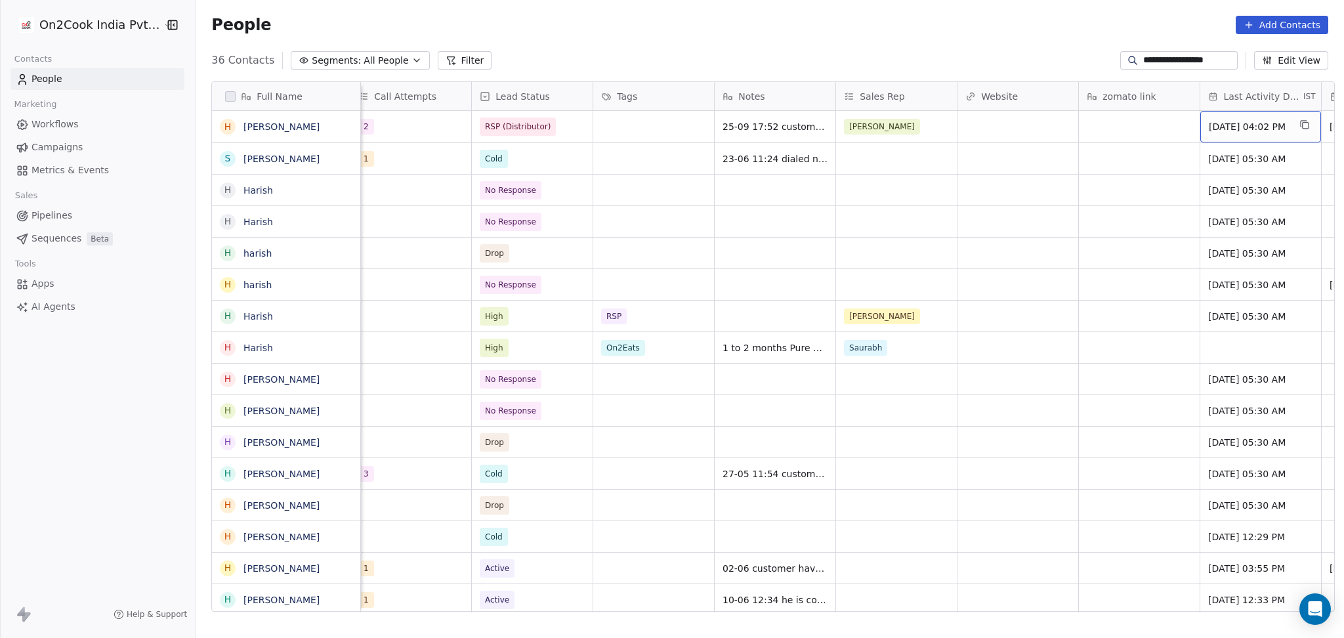
click at [1210, 131] on span "Aug 01, 2025 04:02 PM" at bounding box center [1249, 126] width 80 height 13
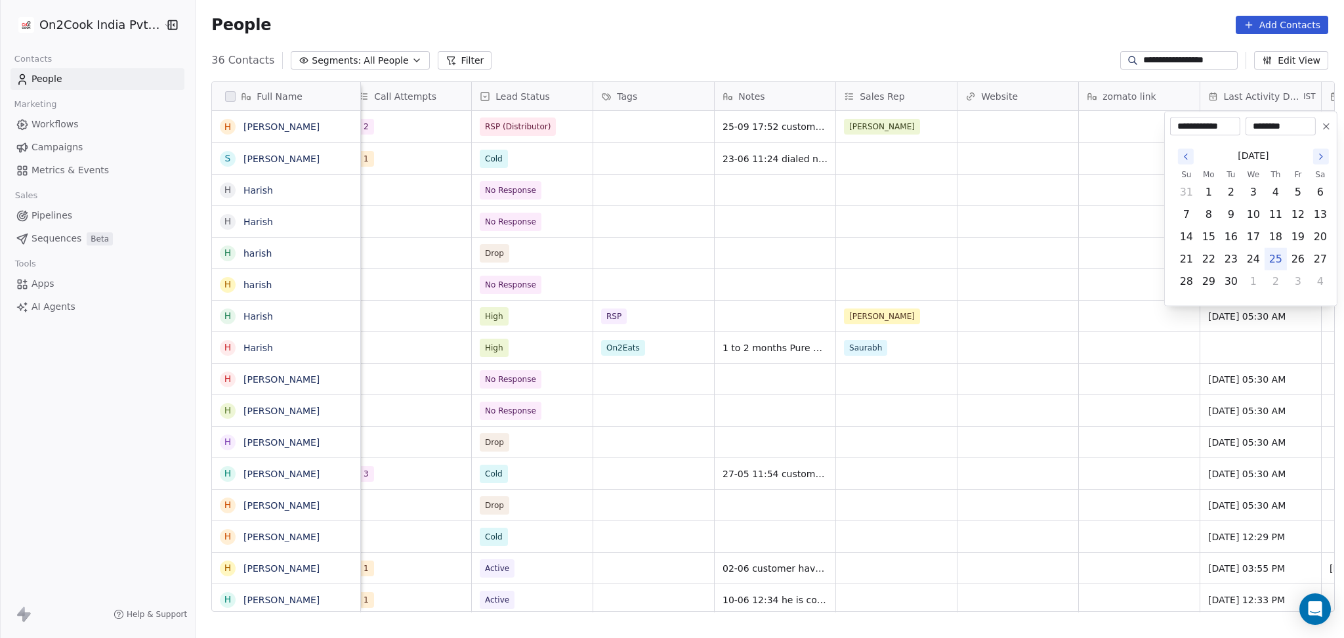
click at [1277, 263] on button "25" at bounding box center [1276, 259] width 21 height 21
type input "**********"
click at [977, 235] on html "**********" at bounding box center [672, 319] width 1344 height 638
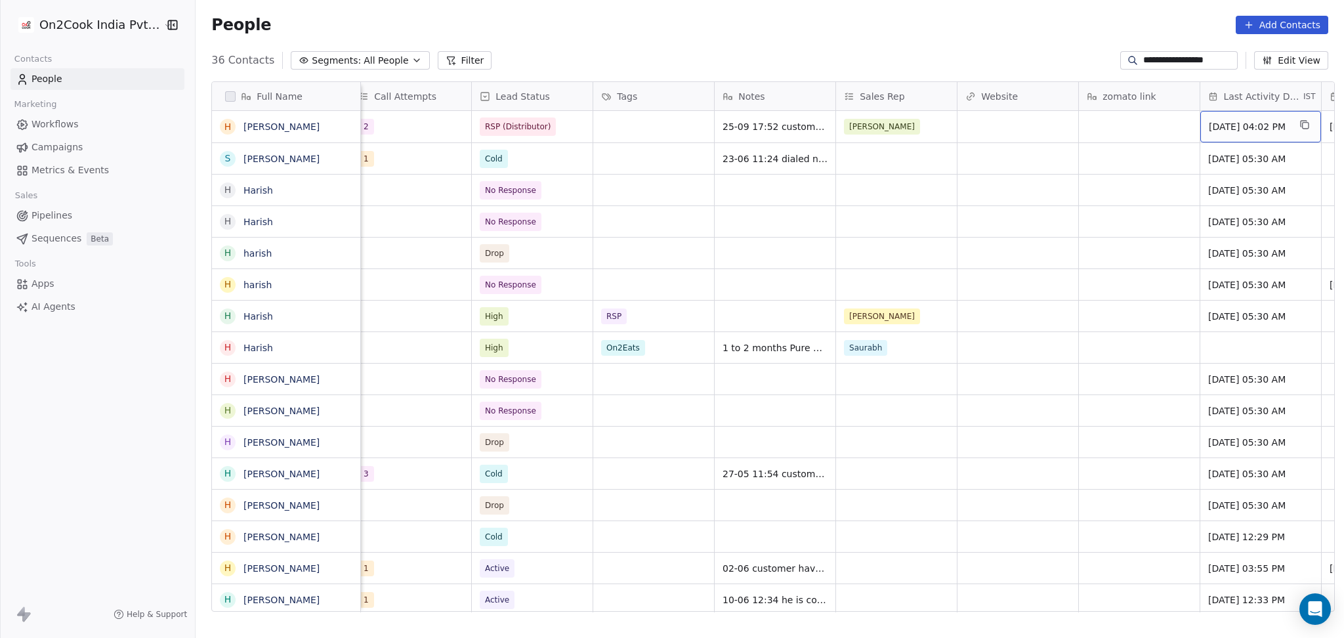
scroll to position [0, 1347]
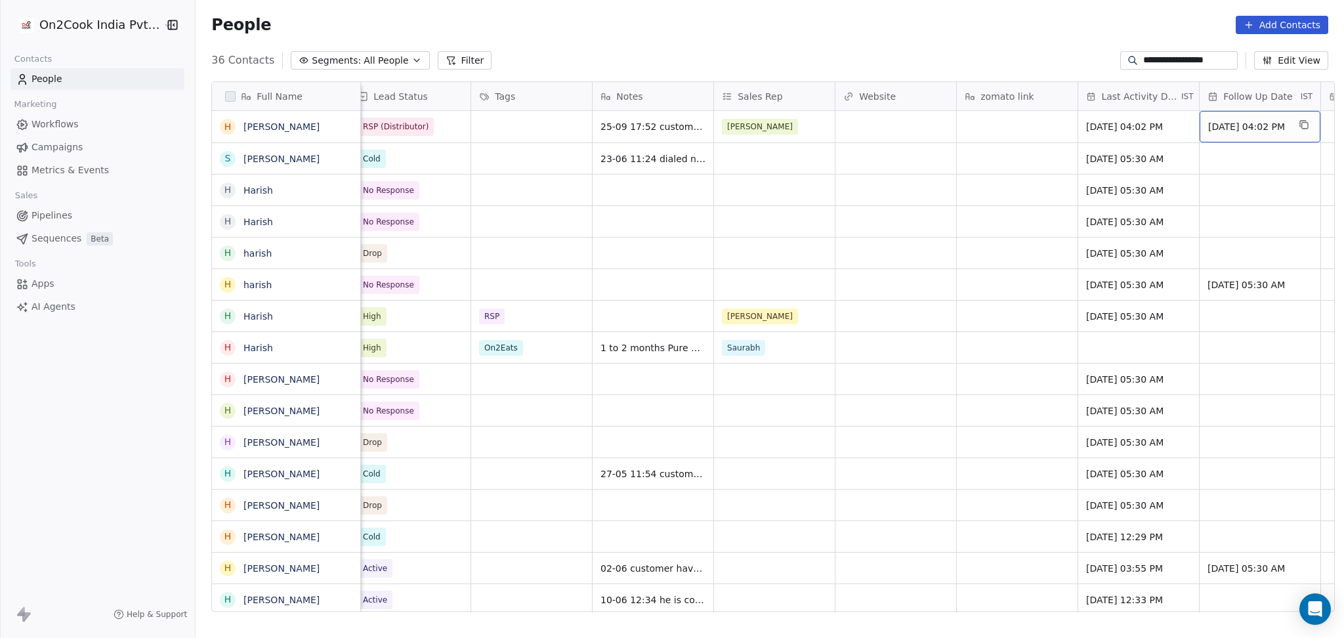
click at [1214, 129] on span "Aug 20, 2025 04:02 PM" at bounding box center [1249, 126] width 80 height 13
click at [1214, 130] on span "Aug 20, 2025 04:02 PM" at bounding box center [1249, 126] width 80 height 13
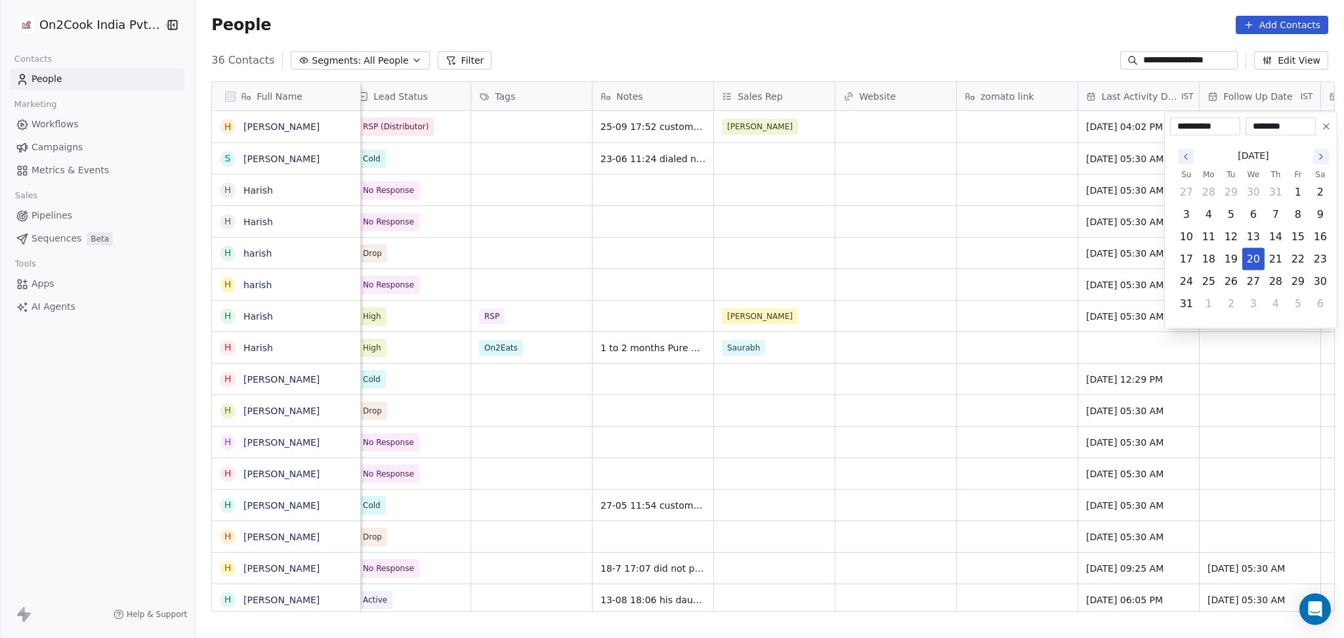
click at [1328, 130] on icon at bounding box center [1326, 126] width 11 height 11
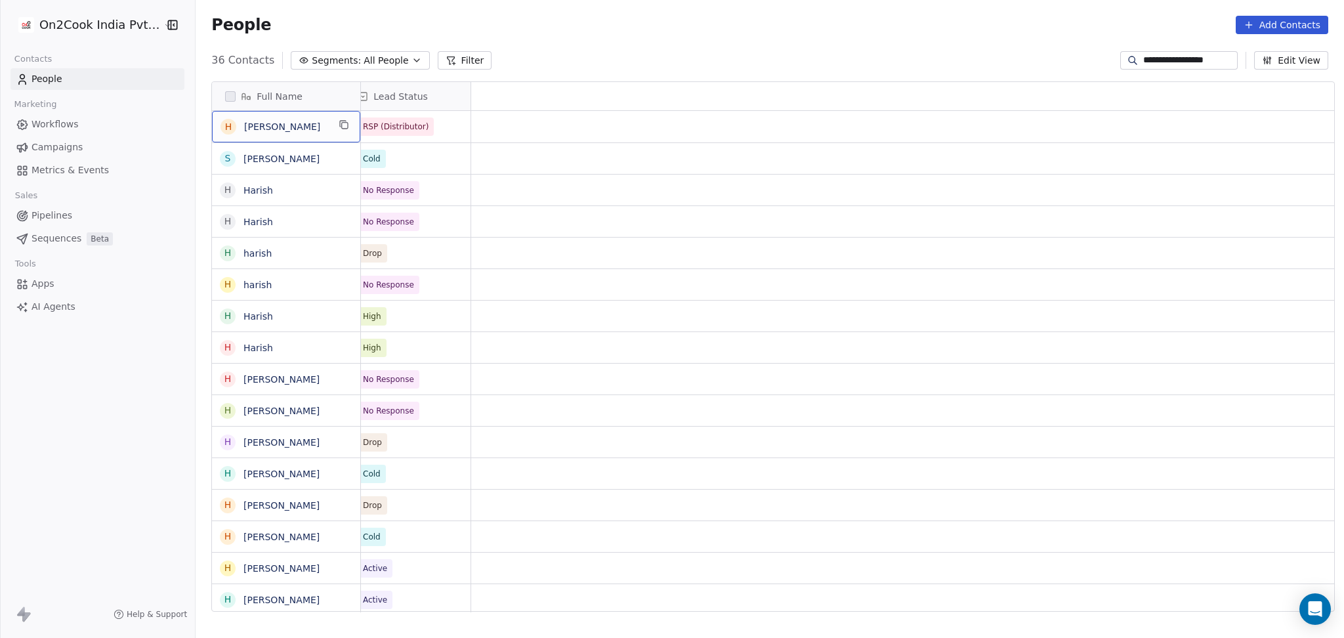
scroll to position [0, 0]
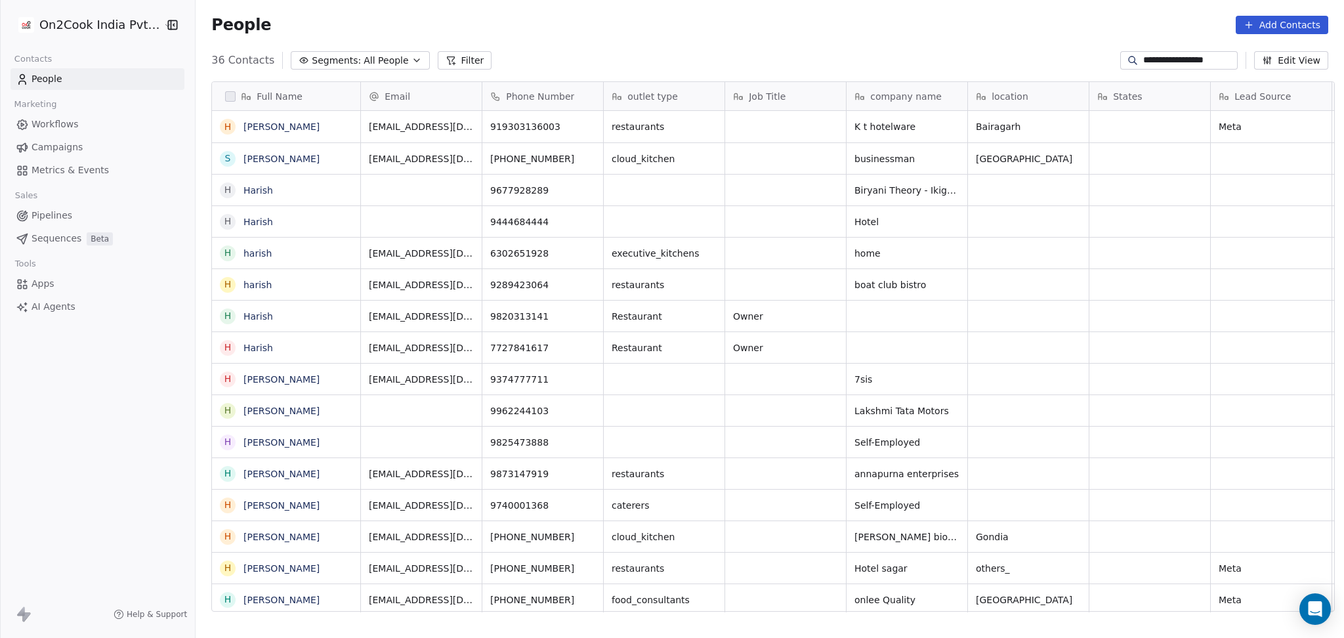
click at [1144, 63] on input "**********" at bounding box center [1190, 60] width 92 height 13
paste input "**"
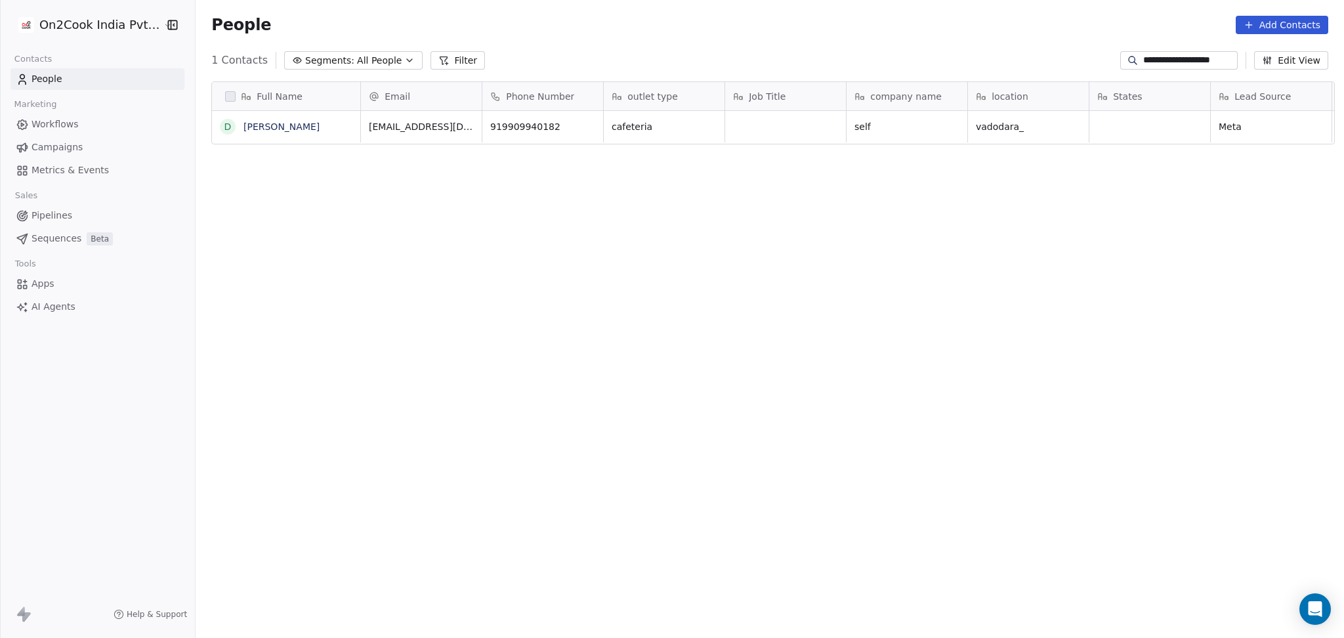
scroll to position [548, 1142]
type input "**********"
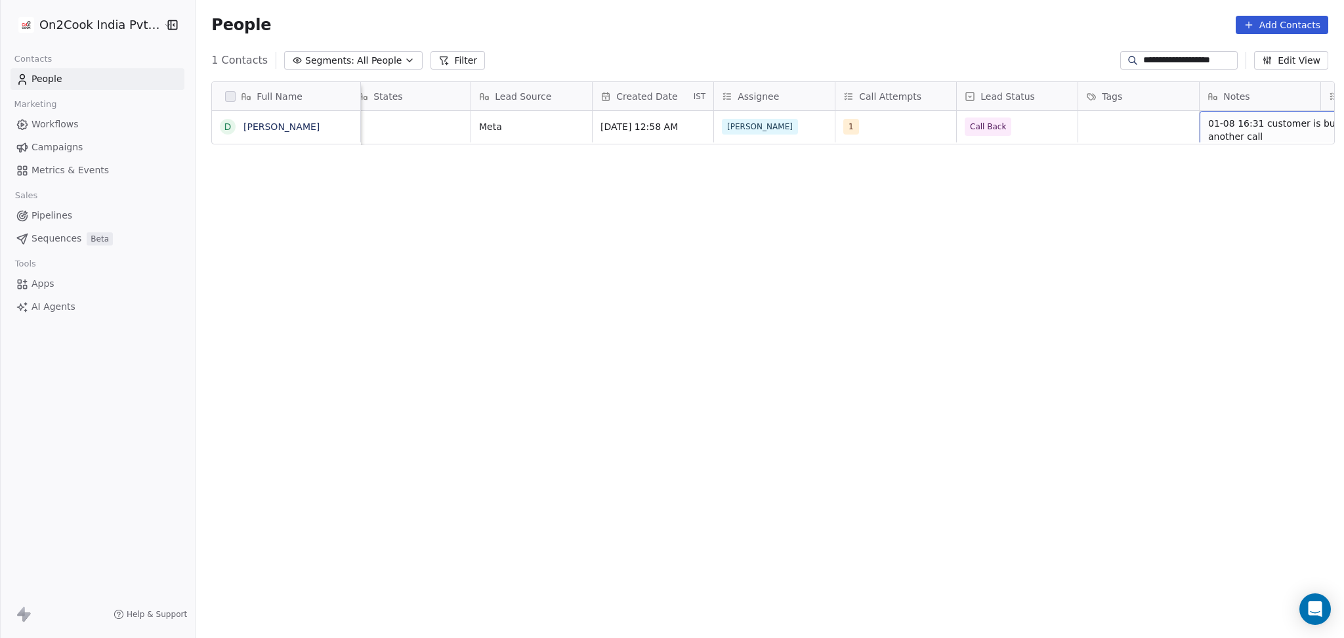
scroll to position [0, 861]
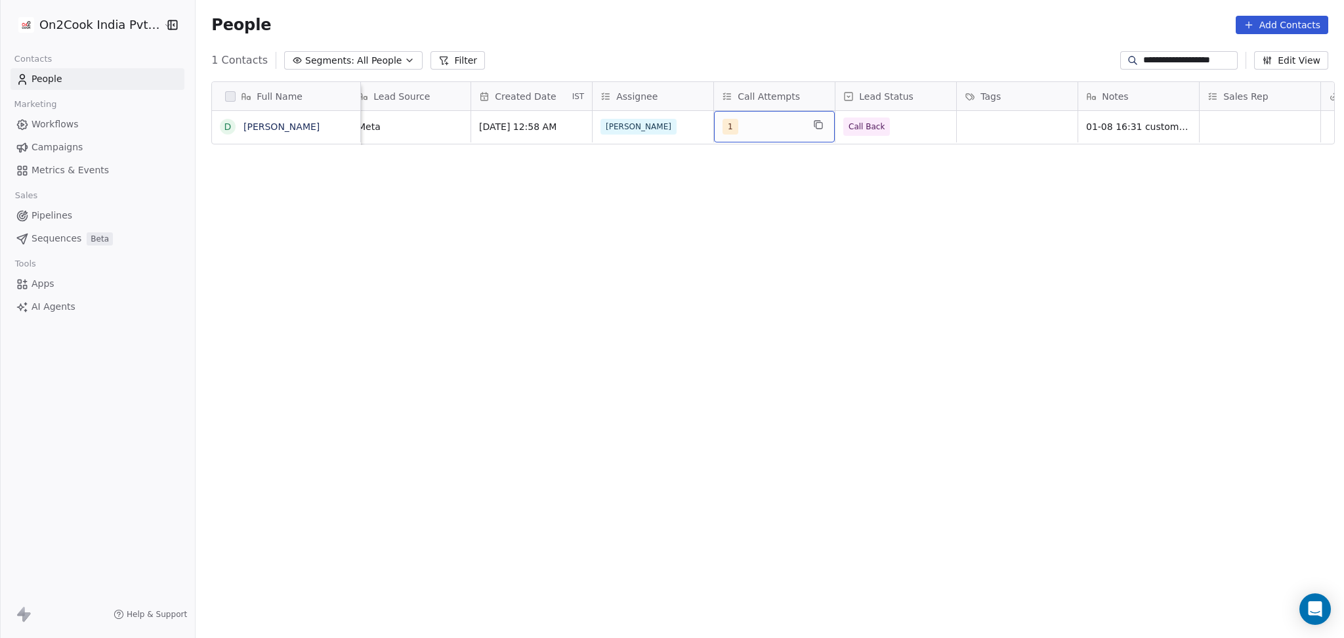
click at [791, 129] on div "1" at bounding box center [763, 127] width 80 height 16
drag, startPoint x: 764, startPoint y: 197, endPoint x: 769, endPoint y: 173, distance: 24.9
click at [764, 194] on div "2" at bounding box center [800, 193] width 117 height 14
click at [771, 162] on div "1" at bounding box center [800, 162] width 117 height 14
click at [1107, 179] on html "**********" at bounding box center [672, 319] width 1344 height 638
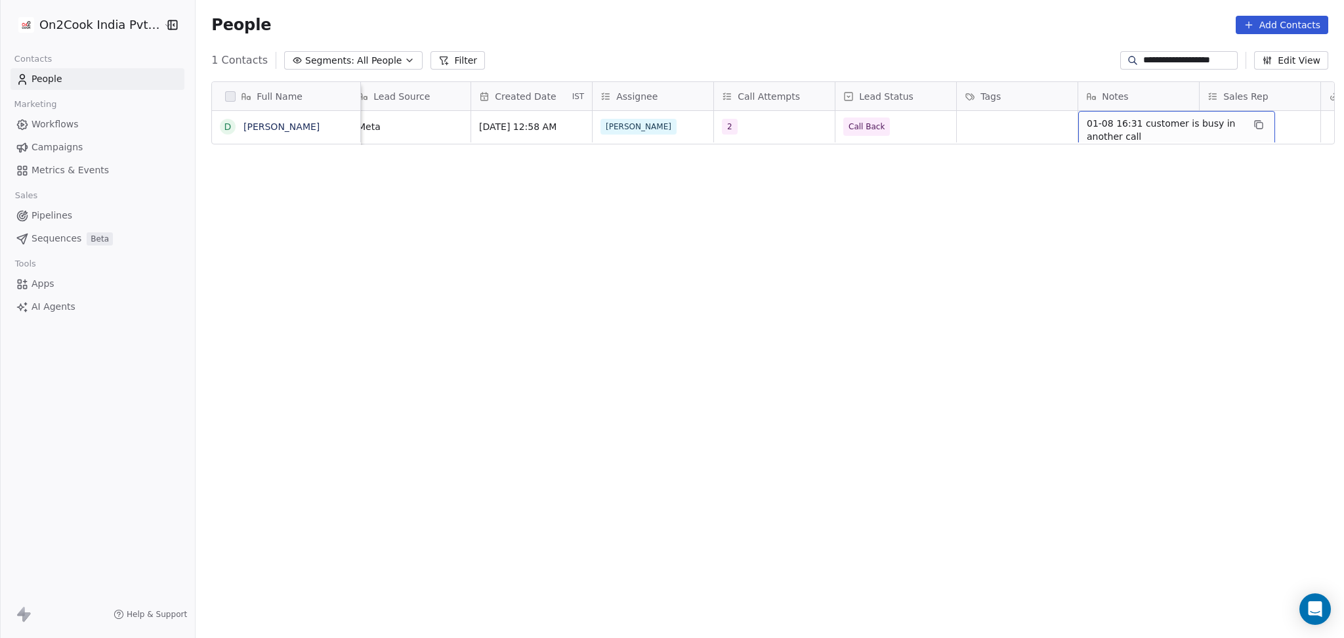
click at [1106, 132] on span "01-08 16:31 customer is busy in another call" at bounding box center [1165, 130] width 156 height 26
click at [1075, 124] on textarea "**********" at bounding box center [1171, 132] width 196 height 41
type textarea "**********"
click at [1000, 171] on html "**********" at bounding box center [672, 319] width 1344 height 638
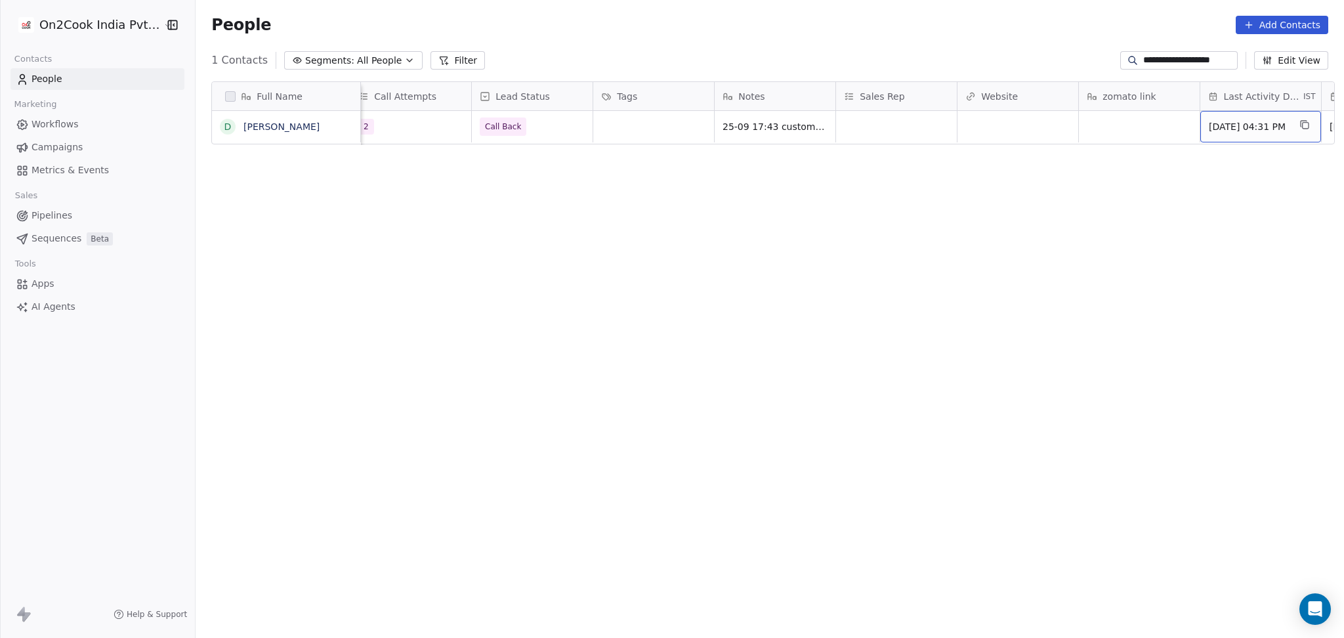
scroll to position [0, 1347]
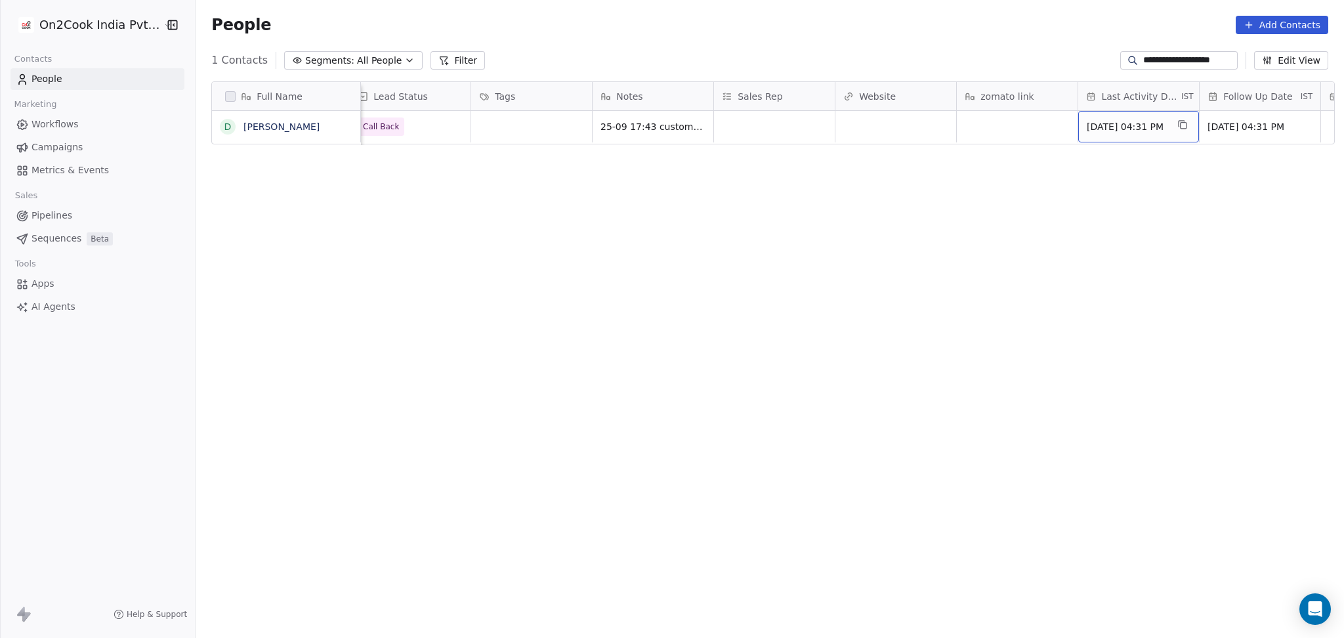
click at [1106, 123] on span "Aug 01, 2025 04:31 PM" at bounding box center [1127, 126] width 80 height 13
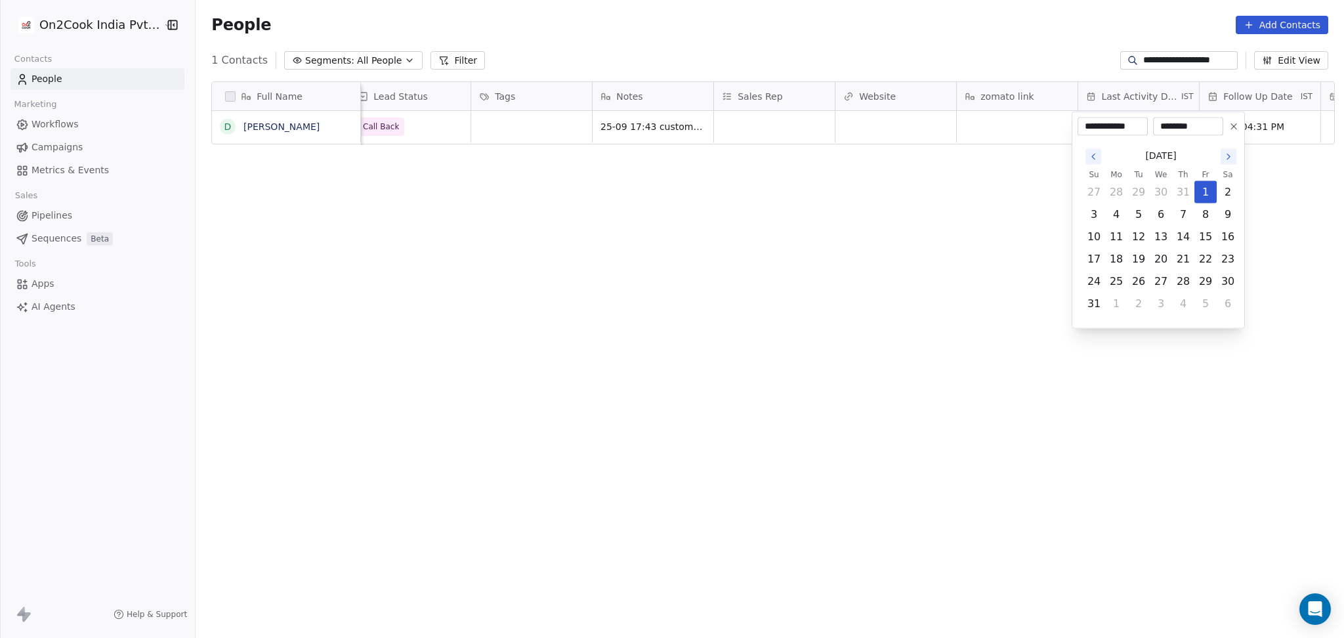
click at [1232, 146] on div "August 2025" at bounding box center [1161, 156] width 156 height 24
click at [1230, 152] on icon "Go to the Next Month" at bounding box center [1229, 157] width 11 height 11
click at [1184, 256] on button "25" at bounding box center [1183, 259] width 21 height 21
type input "**********"
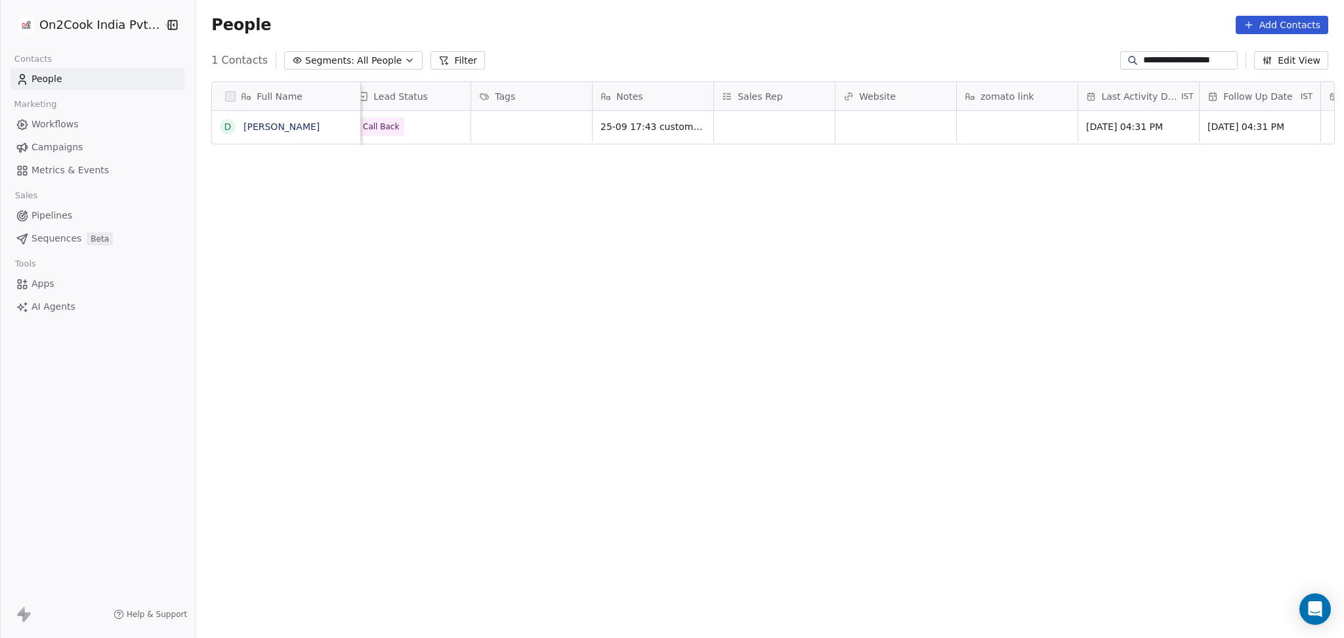
drag, startPoint x: 794, startPoint y: 235, endPoint x: 1149, endPoint y: 146, distance: 366.0
click at [795, 234] on html "**********" at bounding box center [672, 319] width 1344 height 638
click at [1220, 141] on div "Aug 20, 2025 04:31 PM" at bounding box center [1260, 127] width 121 height 32
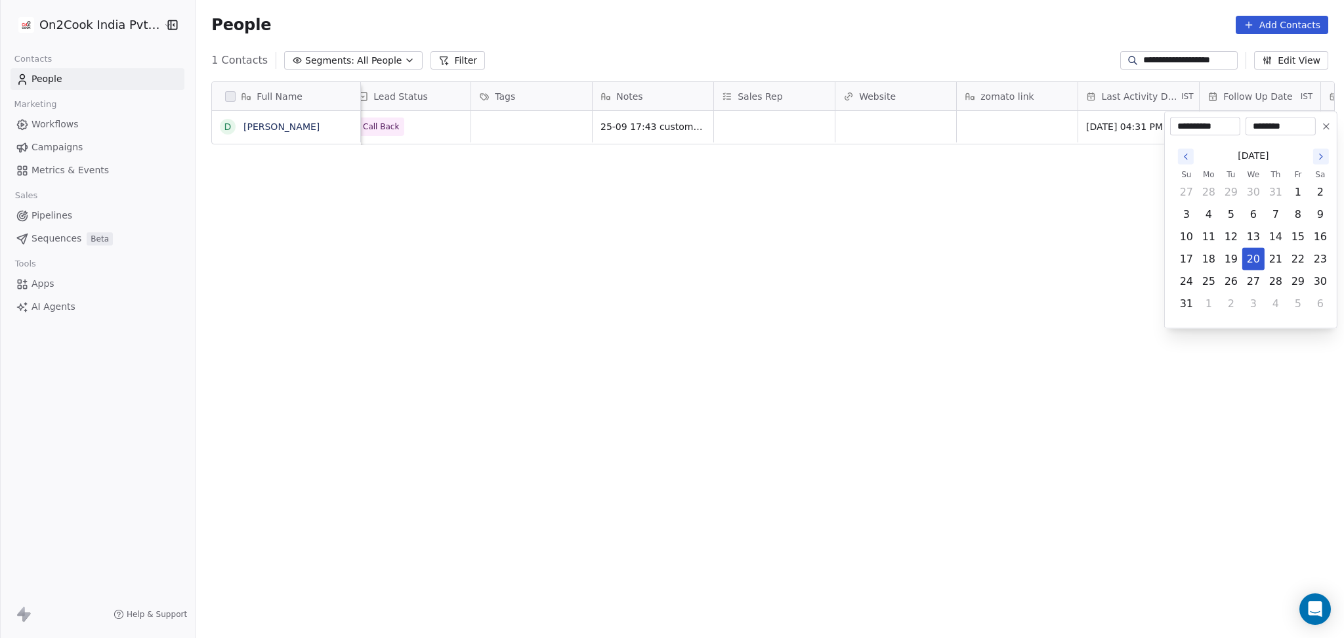
click at [1299, 148] on div "August 2025" at bounding box center [1254, 156] width 156 height 24
click at [1319, 158] on icon "Go to the Next Month" at bounding box center [1321, 157] width 11 height 11
click at [1235, 218] on button "7" at bounding box center [1231, 214] width 21 height 21
type input "**********"
click at [993, 197] on html "**********" at bounding box center [672, 319] width 1344 height 638
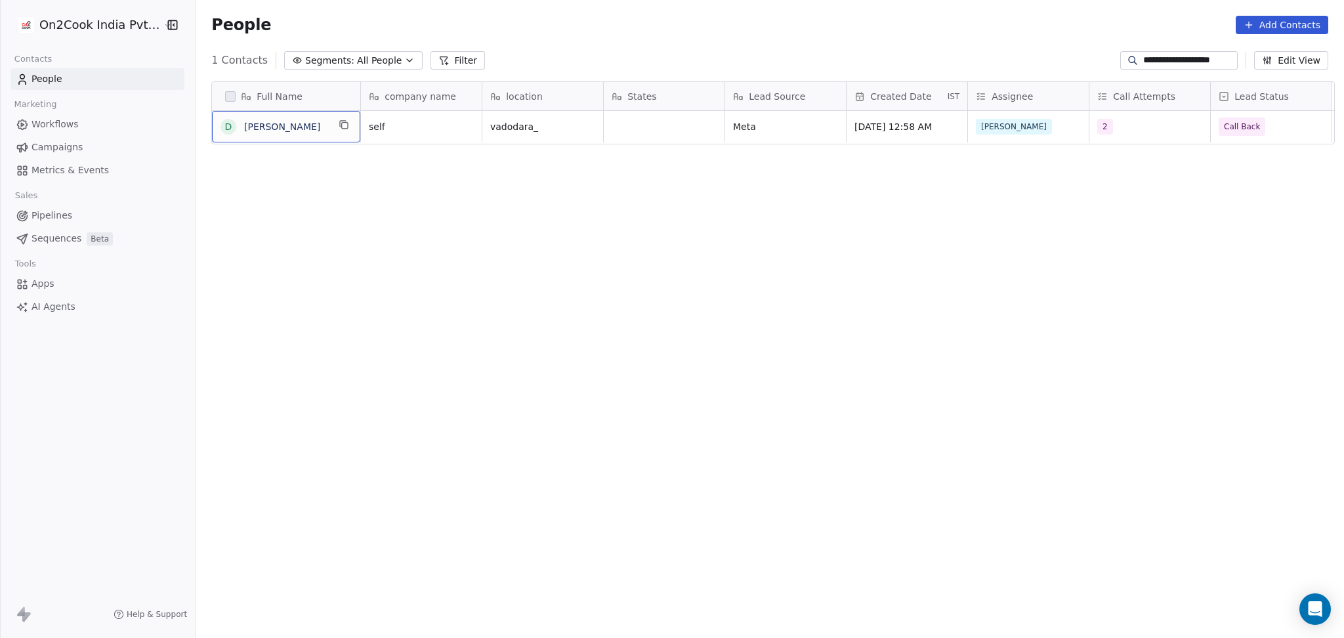
scroll to position [0, 0]
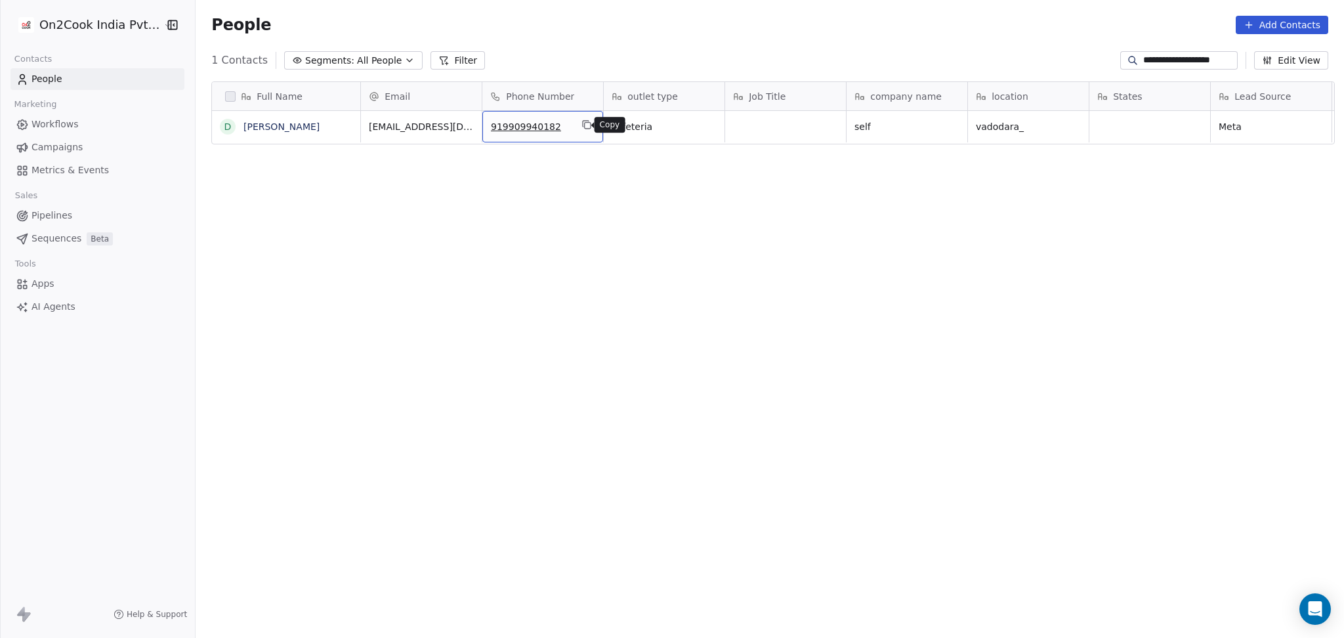
click at [582, 125] on icon "grid" at bounding box center [587, 124] width 11 height 11
click at [1166, 54] on input "**********" at bounding box center [1190, 60] width 92 height 13
paste input
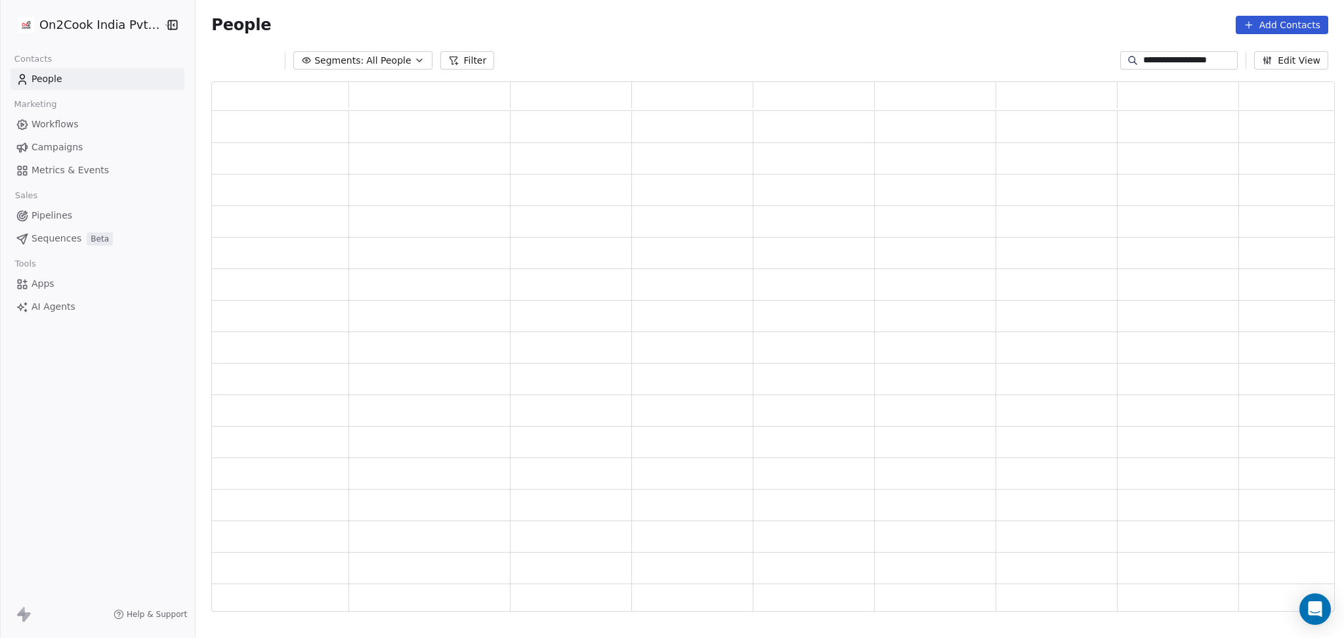
scroll to position [517, 1110]
type input "**********"
click at [810, 132] on div "grid" at bounding box center [814, 126] width 110 height 21
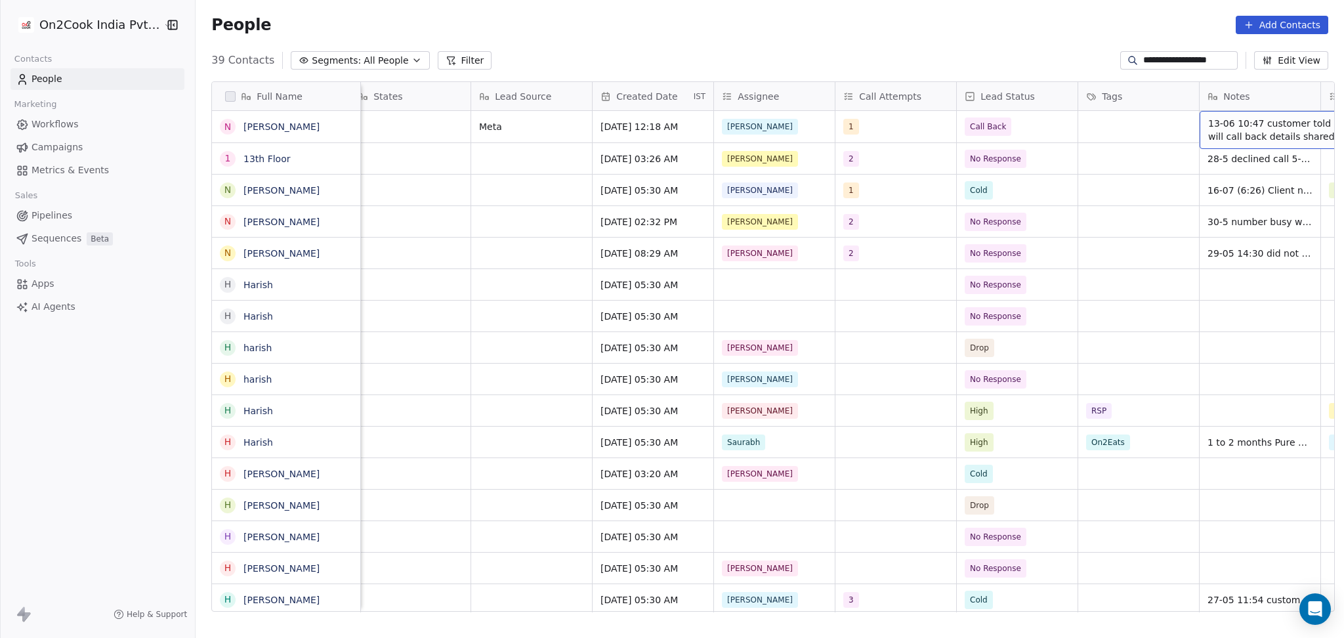
scroll to position [0, 861]
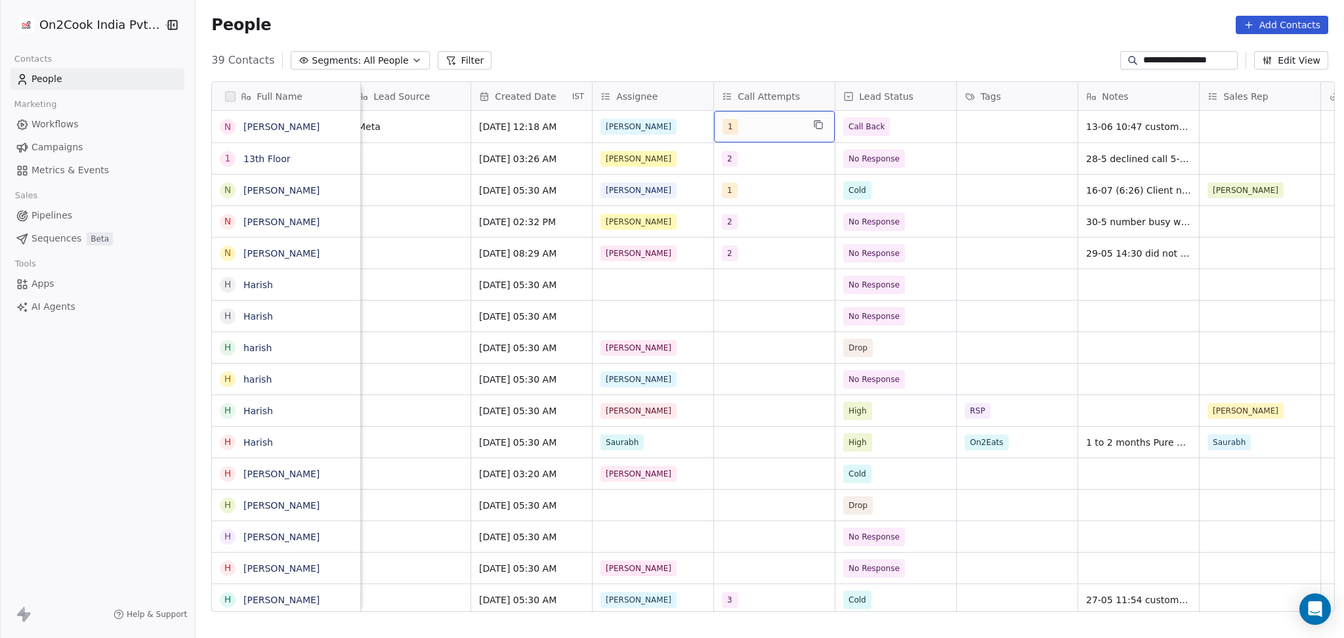
click at [780, 128] on div "1" at bounding box center [763, 127] width 80 height 16
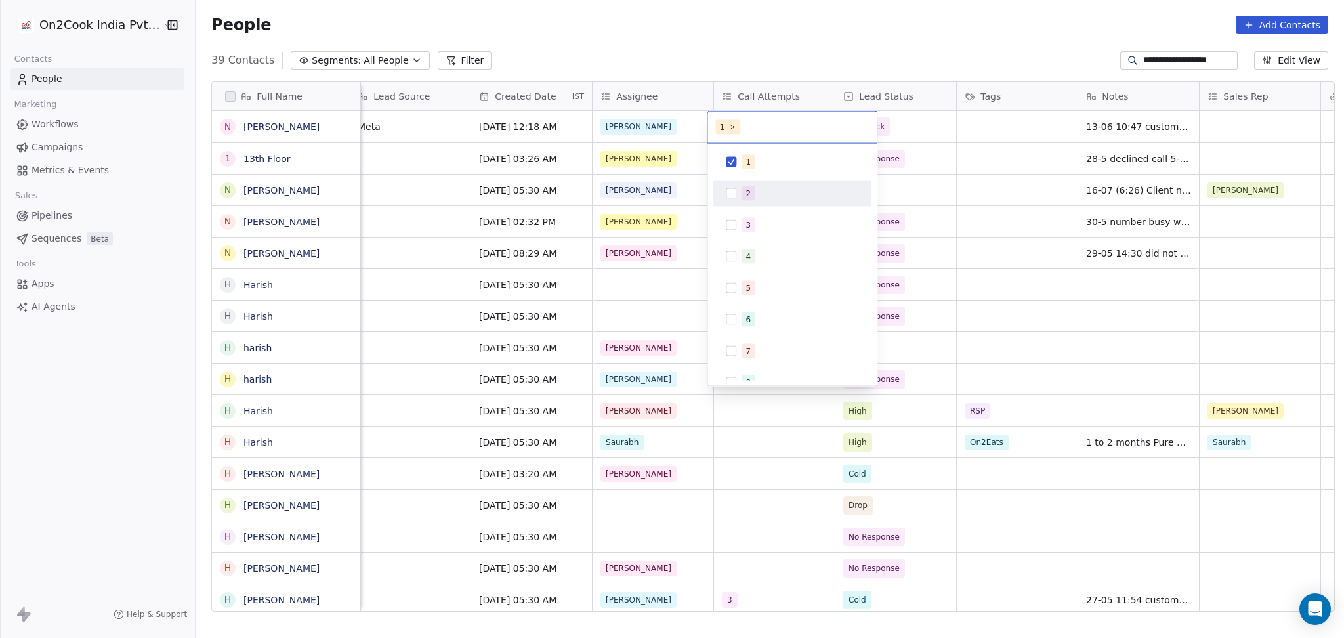
click at [765, 193] on div "2" at bounding box center [800, 193] width 117 height 14
click at [767, 179] on div "1 2 3 4 5 6 7 8 9 10" at bounding box center [792, 304] width 159 height 310
click at [771, 171] on div "1" at bounding box center [792, 162] width 148 height 21
click at [970, 168] on html "**********" at bounding box center [672, 319] width 1344 height 638
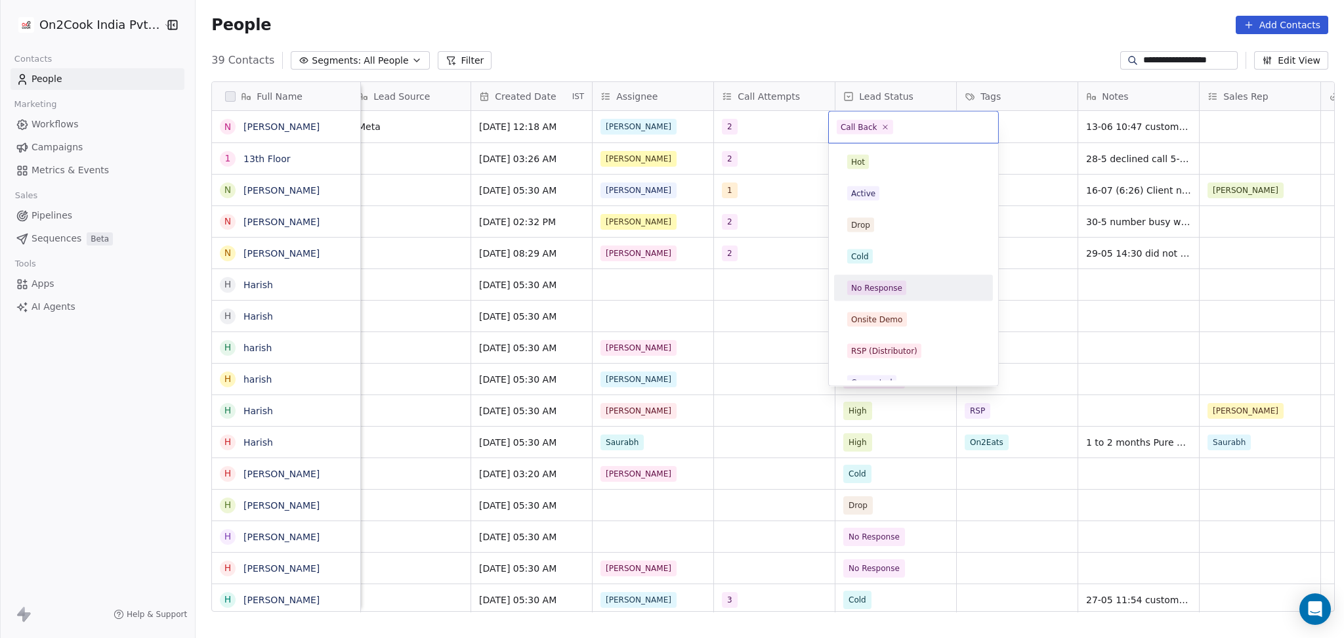
scroll to position [77, 0]
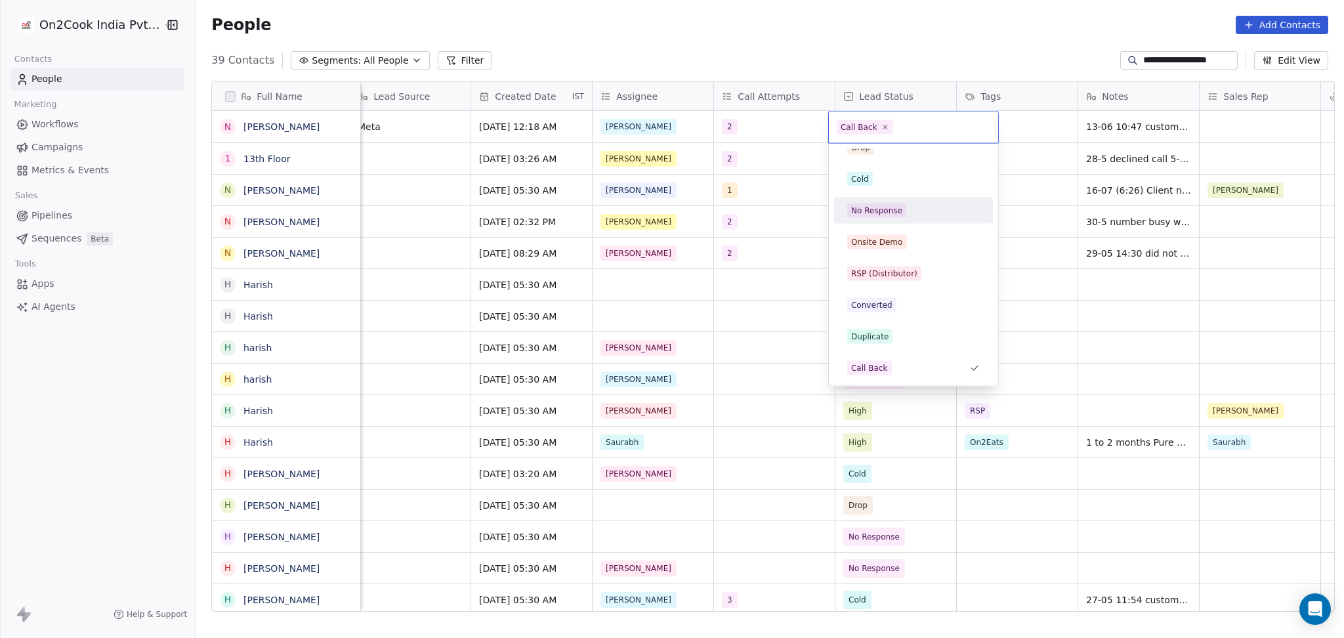
click at [905, 222] on div "No Response" at bounding box center [913, 211] width 159 height 26
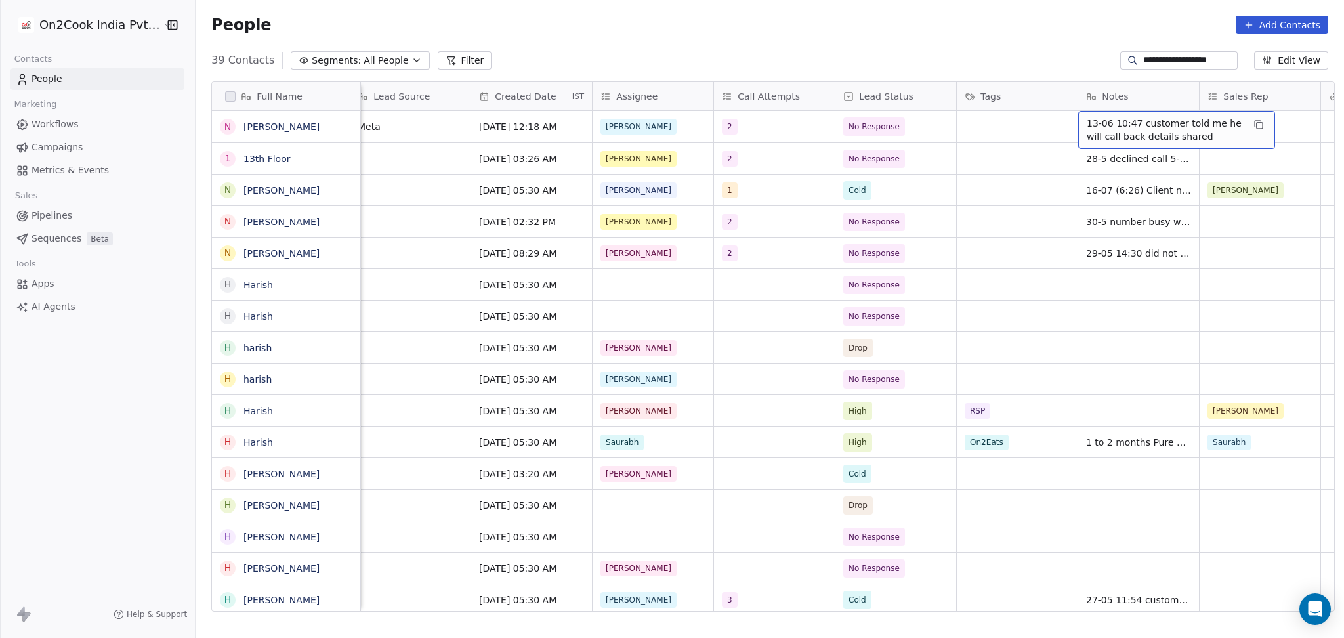
click at [1120, 141] on span "13-06 10:47 customer told me he will call back details shared" at bounding box center [1165, 130] width 156 height 26
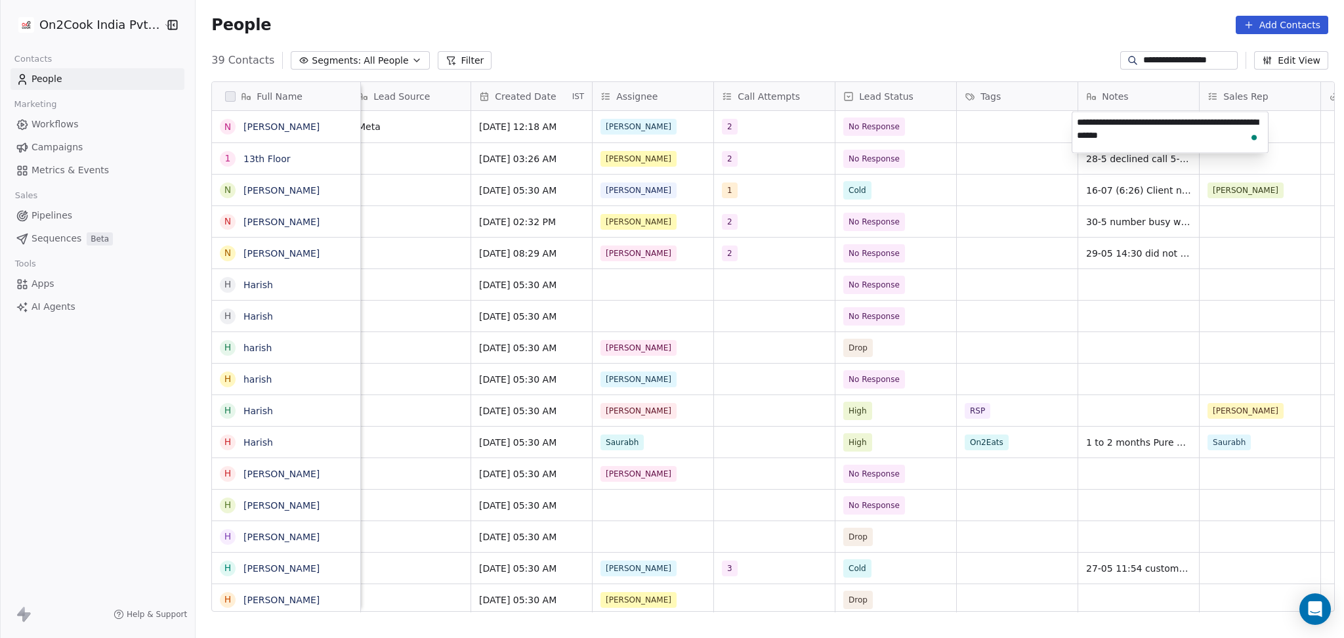
click at [1076, 118] on textarea "**********" at bounding box center [1171, 132] width 196 height 41
type textarea "**********"
drag, startPoint x: 1036, startPoint y: 255, endPoint x: 1021, endPoint y: 177, distance: 80.1
click at [1035, 256] on html "**********" at bounding box center [672, 319] width 1344 height 638
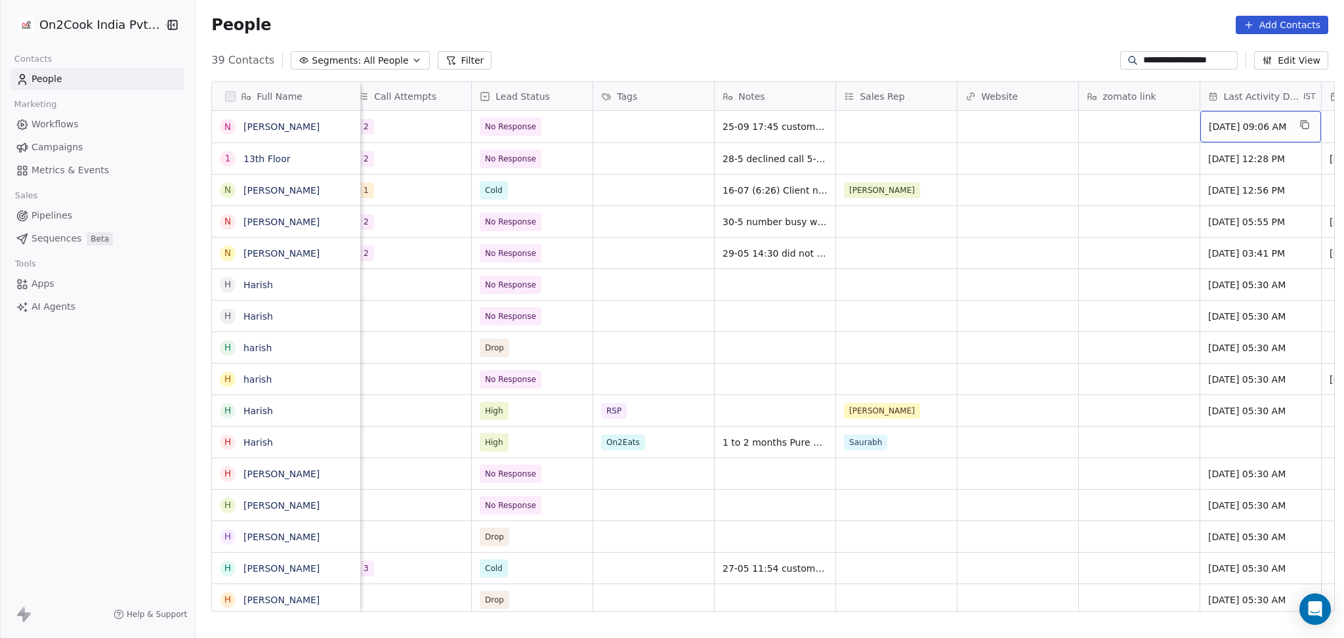
scroll to position [0, 1347]
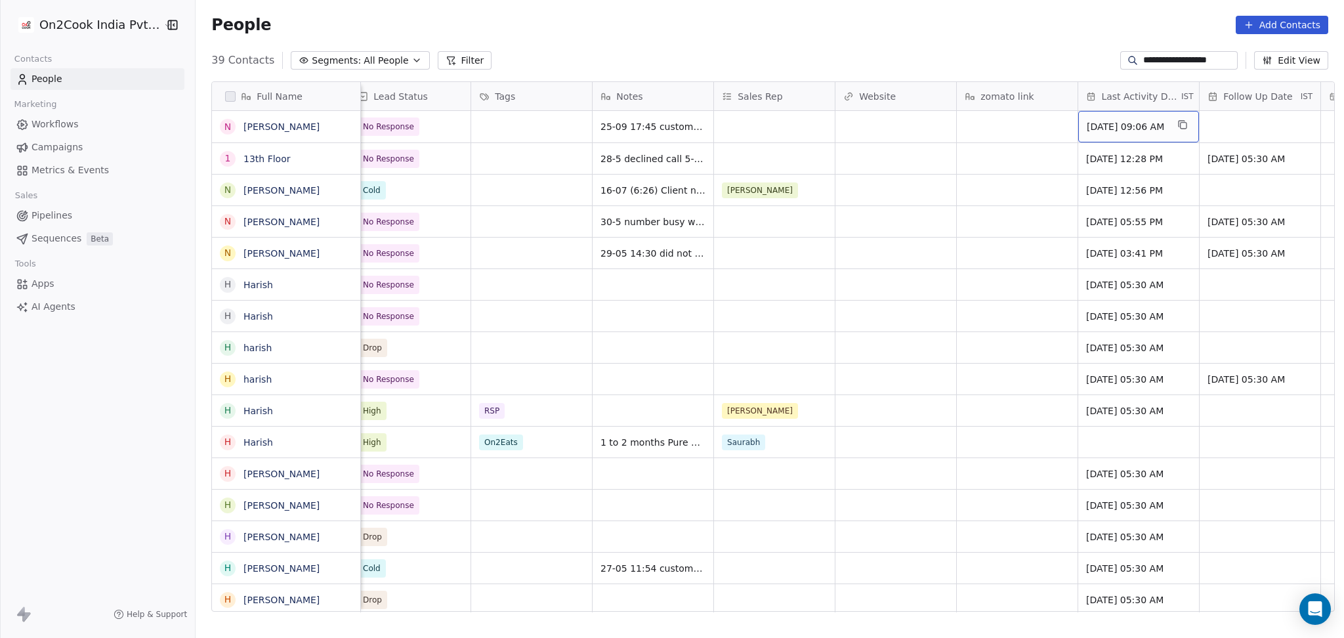
click at [1096, 117] on div "Jun 13, 2025 09:06 AM" at bounding box center [1139, 127] width 121 height 32
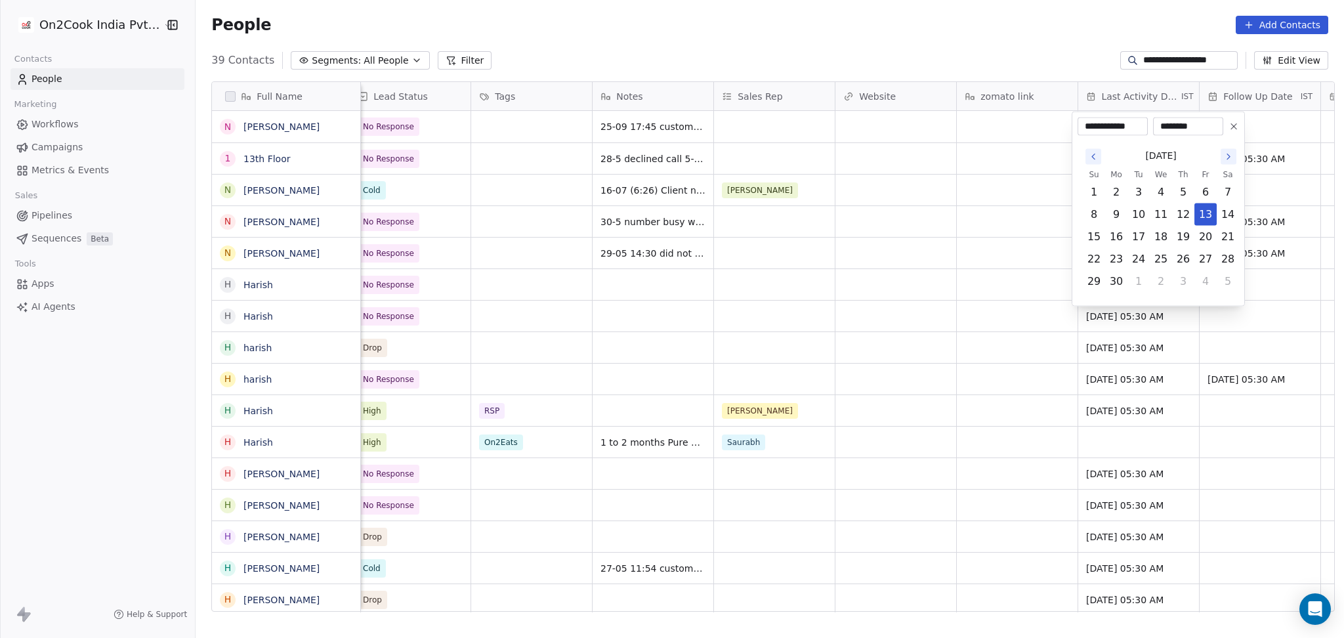
click at [1225, 152] on icon "Go to the Next Month" at bounding box center [1229, 157] width 11 height 11
click at [1224, 155] on icon "Go to the Next Month" at bounding box center [1229, 157] width 11 height 11
click at [1217, 145] on div "August 2025" at bounding box center [1161, 156] width 156 height 24
click at [1222, 154] on button "Go to the Next Month" at bounding box center [1229, 157] width 16 height 16
drag, startPoint x: 1182, startPoint y: 257, endPoint x: 975, endPoint y: 241, distance: 207.4
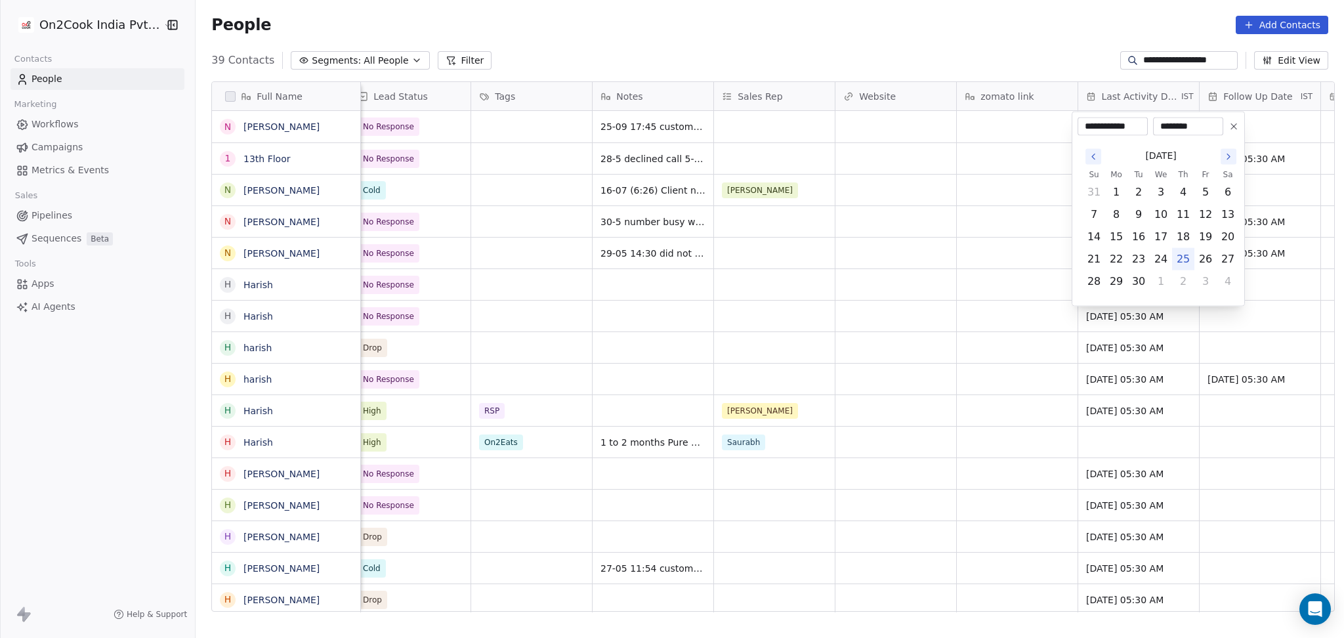
click at [1182, 257] on button "25" at bounding box center [1183, 259] width 21 height 21
type input "**********"
click at [970, 240] on html "**********" at bounding box center [672, 319] width 1344 height 638
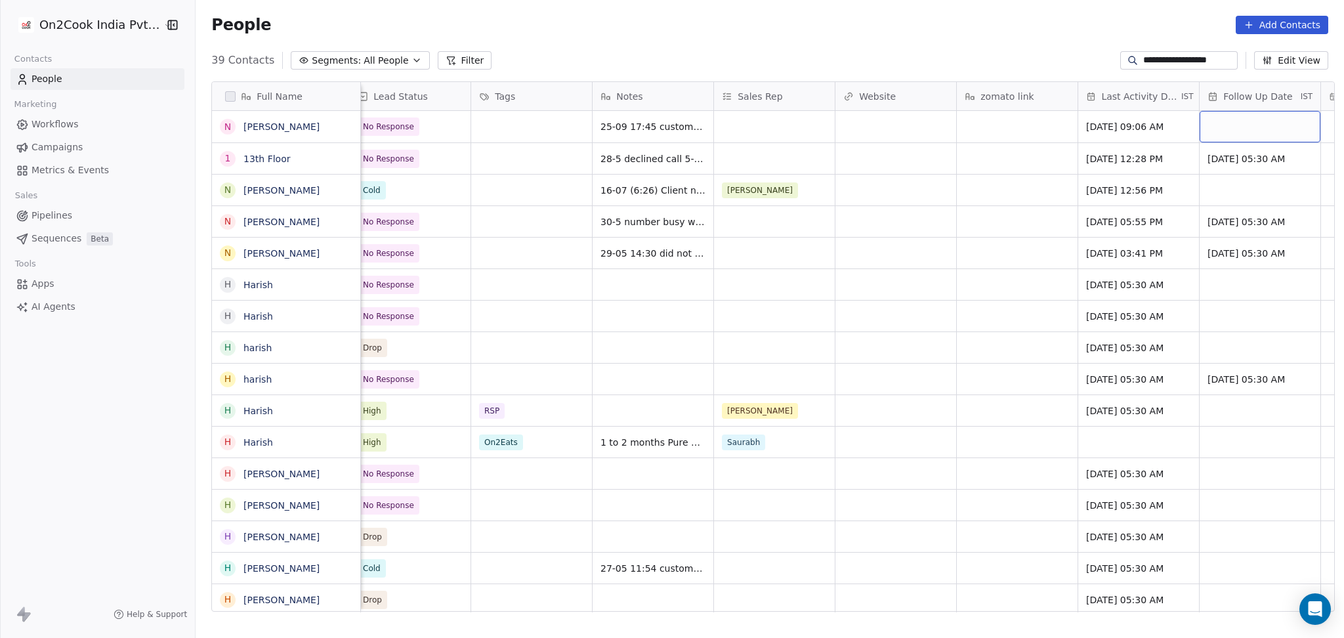
click at [1222, 122] on div "grid" at bounding box center [1260, 127] width 121 height 32
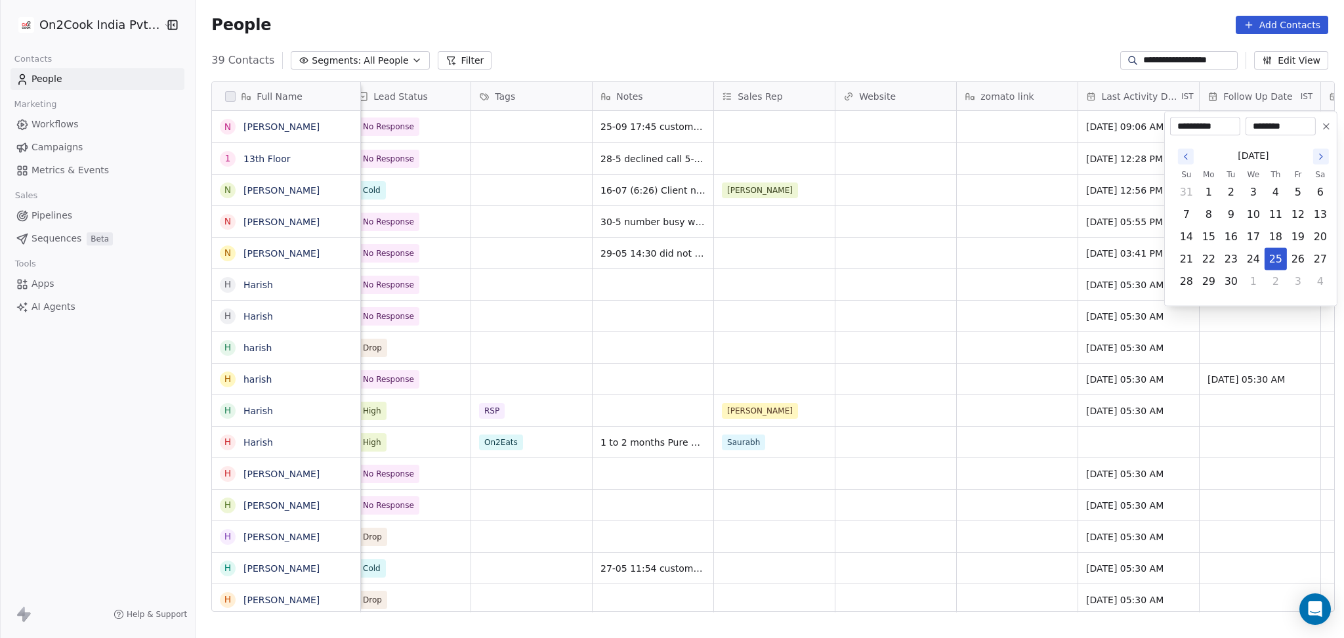
click at [1329, 152] on div "[DATE]" at bounding box center [1254, 156] width 156 height 24
click at [1325, 153] on icon "Go to the Next Month" at bounding box center [1321, 157] width 11 height 11
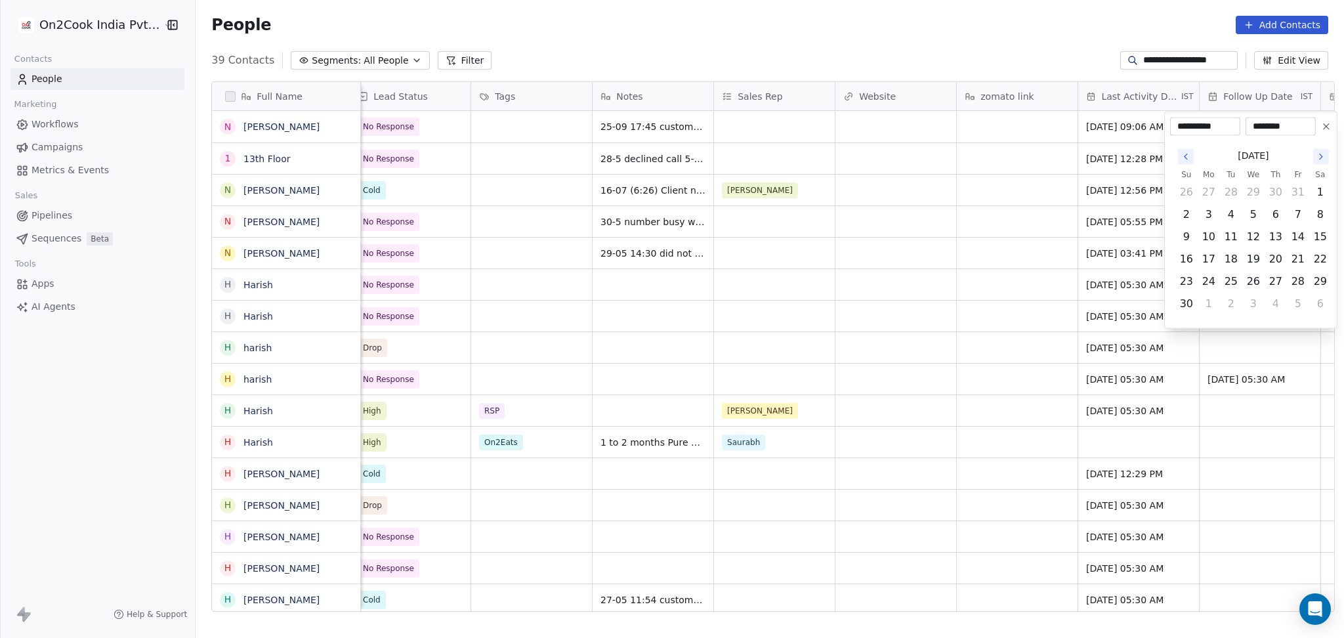
click at [1325, 153] on icon "Go to the Next Month" at bounding box center [1321, 157] width 11 height 11
click at [1184, 150] on button "Go to the Previous Month" at bounding box center [1186, 157] width 16 height 16
click at [1202, 214] on button "6" at bounding box center [1209, 214] width 21 height 21
type input "**********"
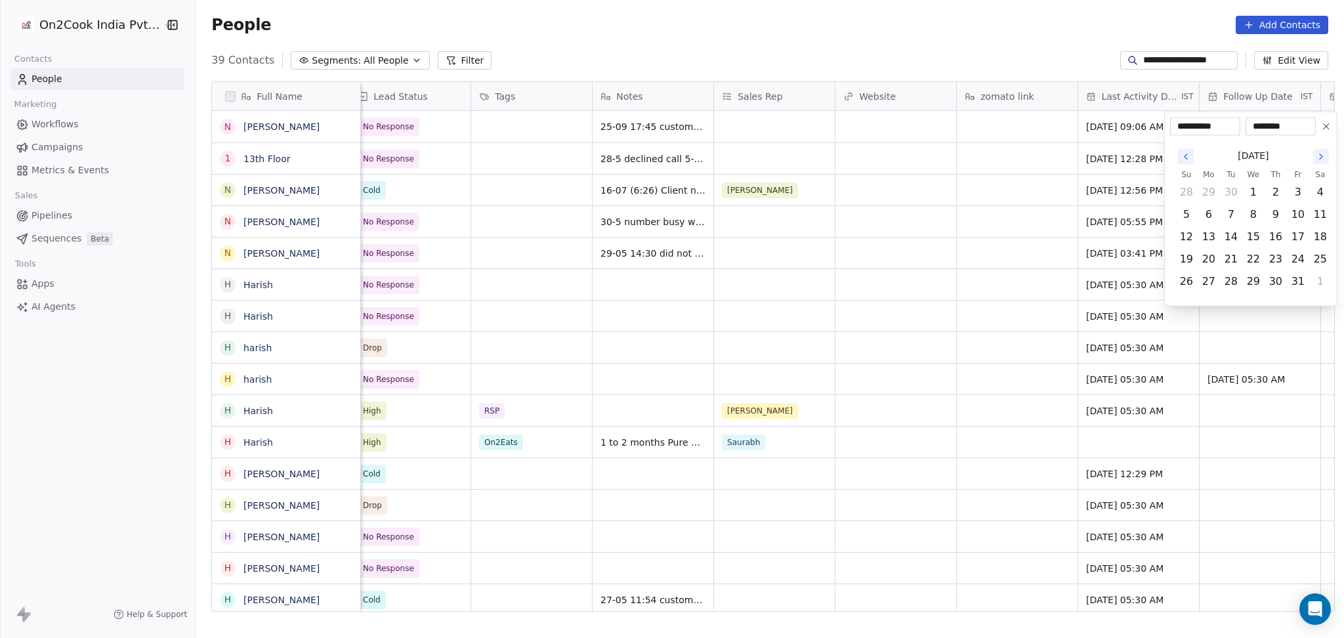
click at [887, 226] on html "**********" at bounding box center [672, 319] width 1344 height 638
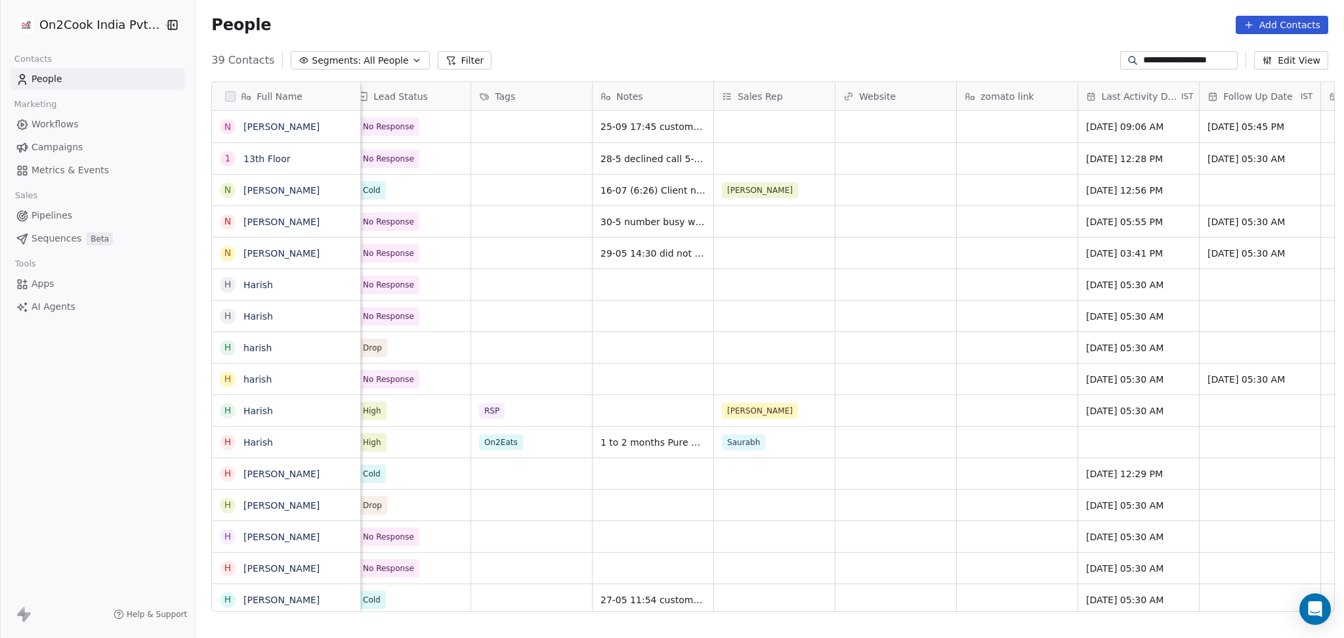
click at [1190, 63] on input "**********" at bounding box center [1190, 60] width 92 height 13
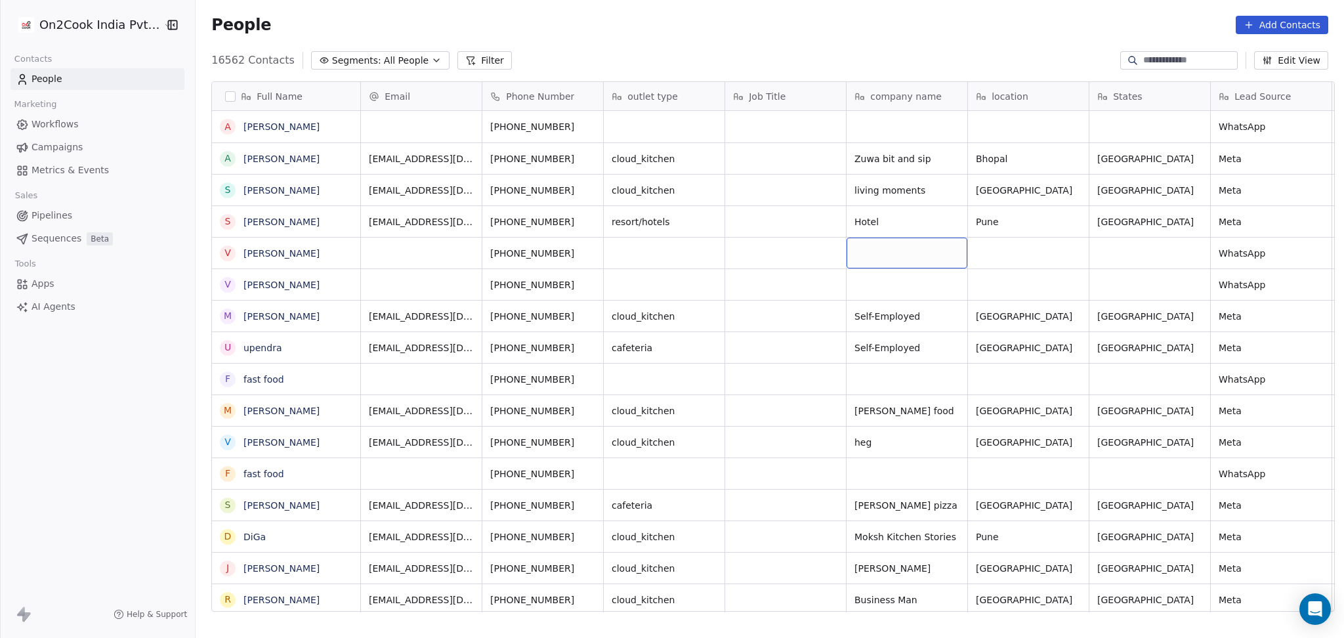
scroll to position [548, 1142]
click at [915, 248] on div "grid" at bounding box center [907, 253] width 121 height 31
click at [1044, 261] on html "On2Cook India Pvt. Ltd. Contacts People Marketing Workflows Campaigns Metrics &…" at bounding box center [672, 319] width 1344 height 638
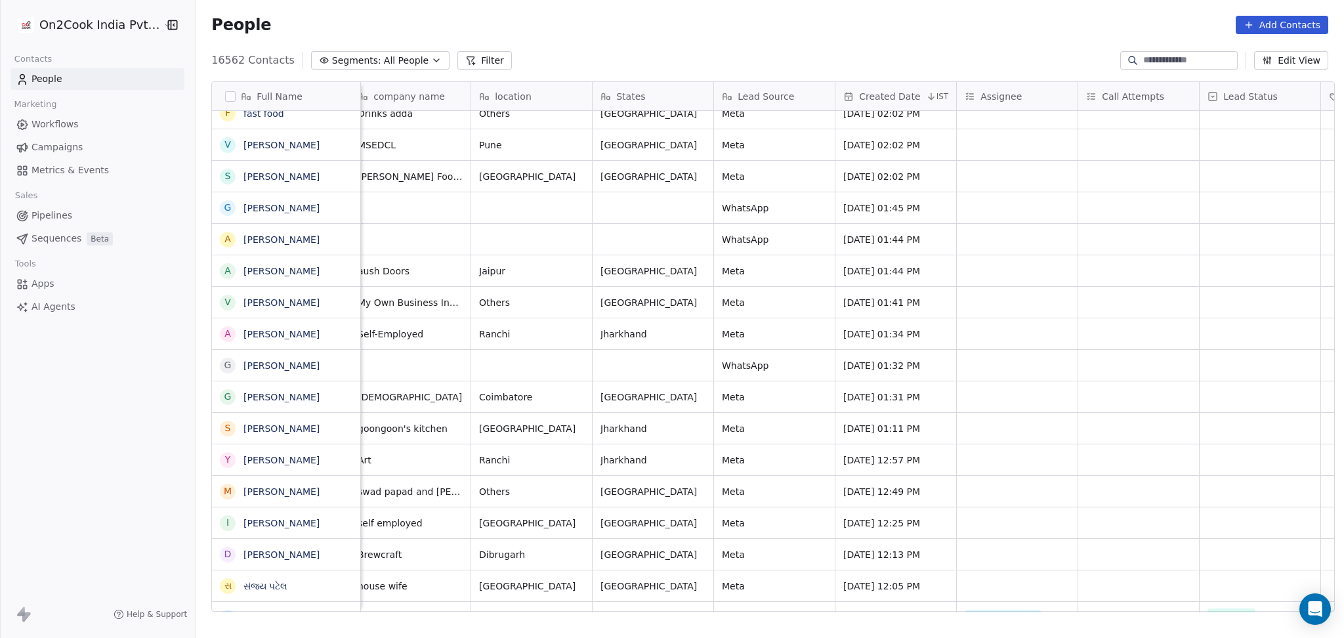
scroll to position [962, 0]
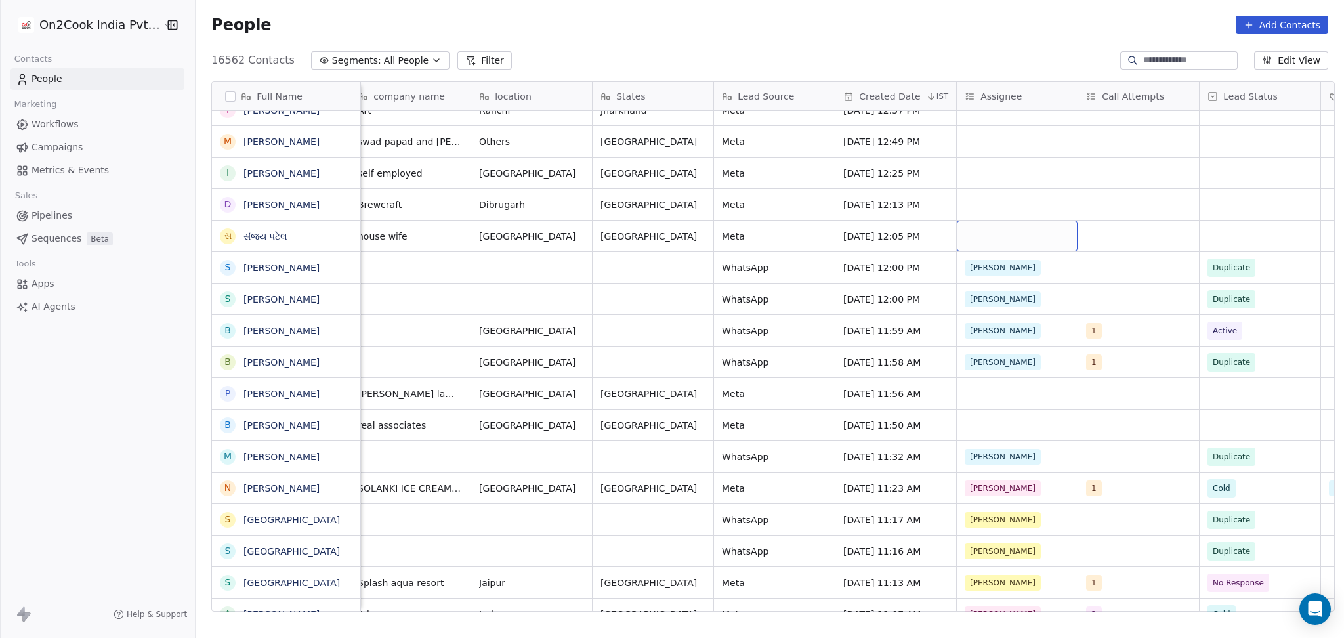
click at [970, 236] on div "grid" at bounding box center [1017, 236] width 121 height 31
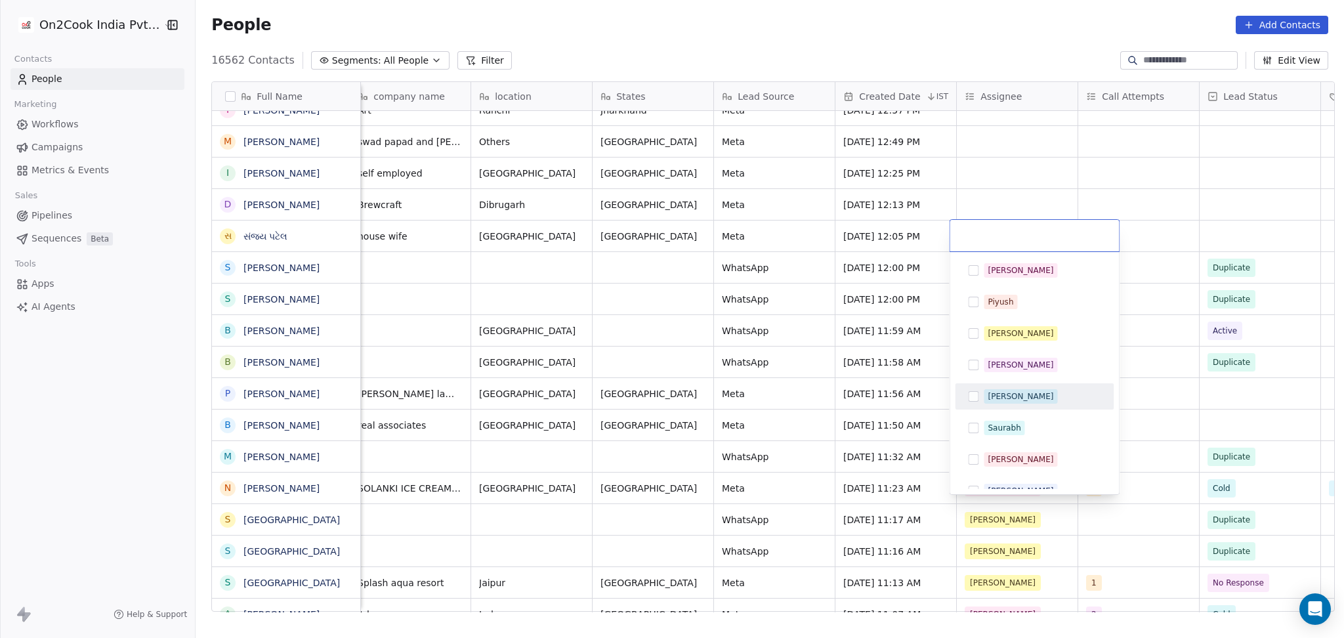
click at [990, 392] on div "[PERSON_NAME]" at bounding box center [1021, 397] width 66 height 12
click at [1174, 217] on html "On2Cook India Pvt. Ltd. Contacts People Marketing Workflows Campaigns Metrics &…" at bounding box center [672, 319] width 1344 height 638
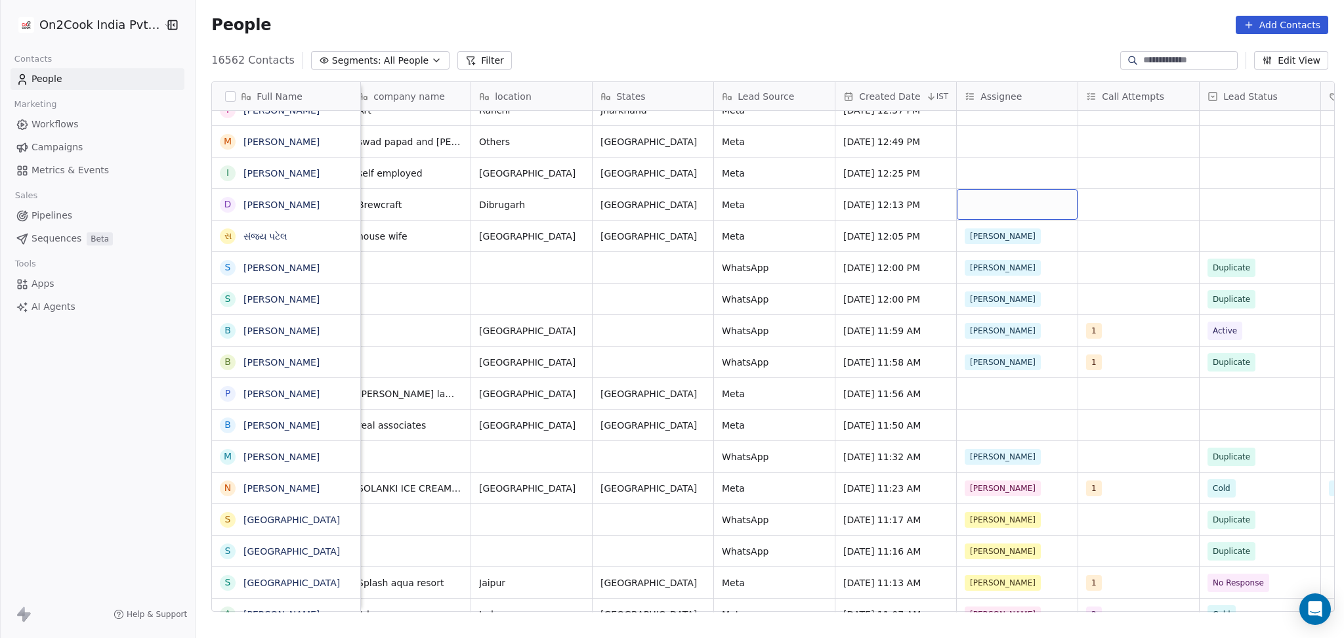
click at [980, 202] on div "grid" at bounding box center [1017, 204] width 121 height 31
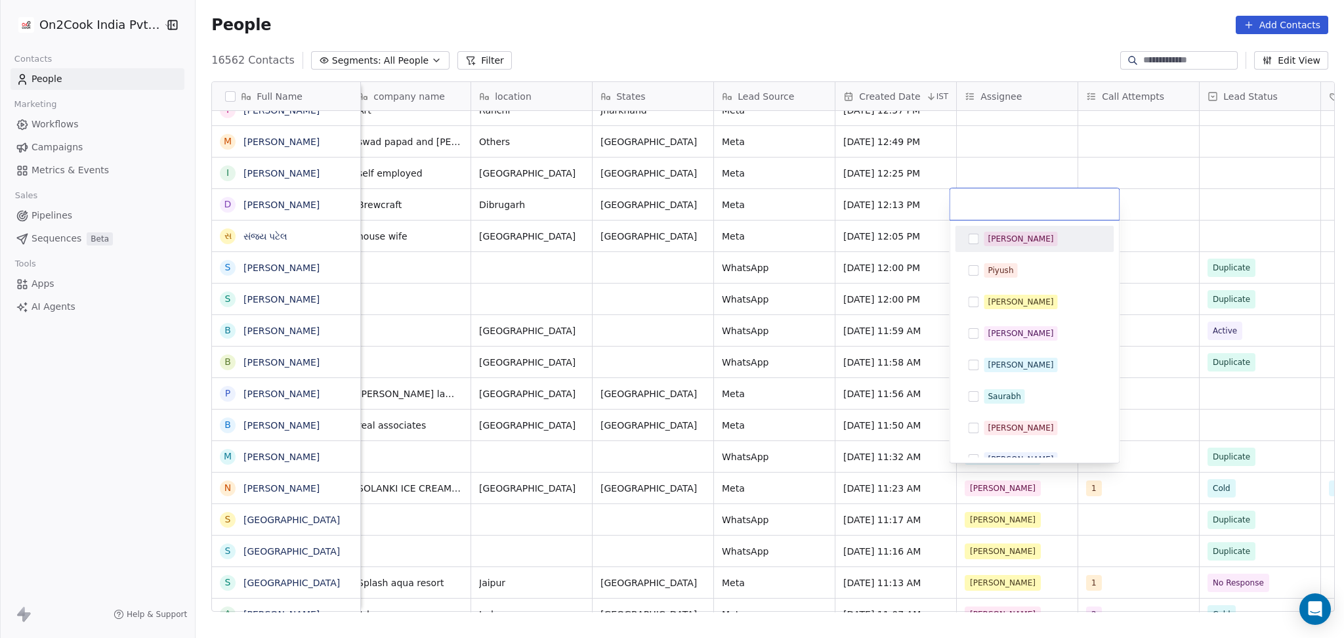
click at [995, 239] on div "Salim" at bounding box center [1021, 239] width 66 height 12
click at [1169, 186] on html "On2Cook India Pvt. Ltd. Contacts People Marketing Workflows Campaigns Metrics &…" at bounding box center [672, 319] width 1344 height 638
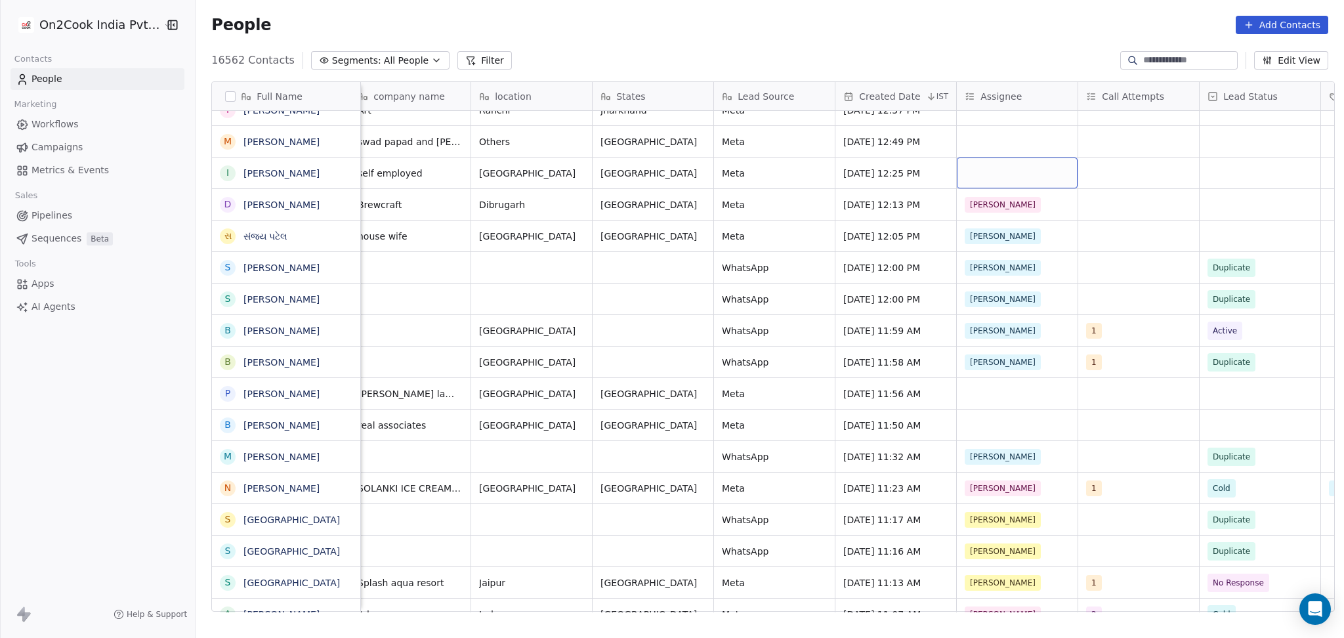
click at [1005, 176] on div "grid" at bounding box center [1017, 173] width 121 height 31
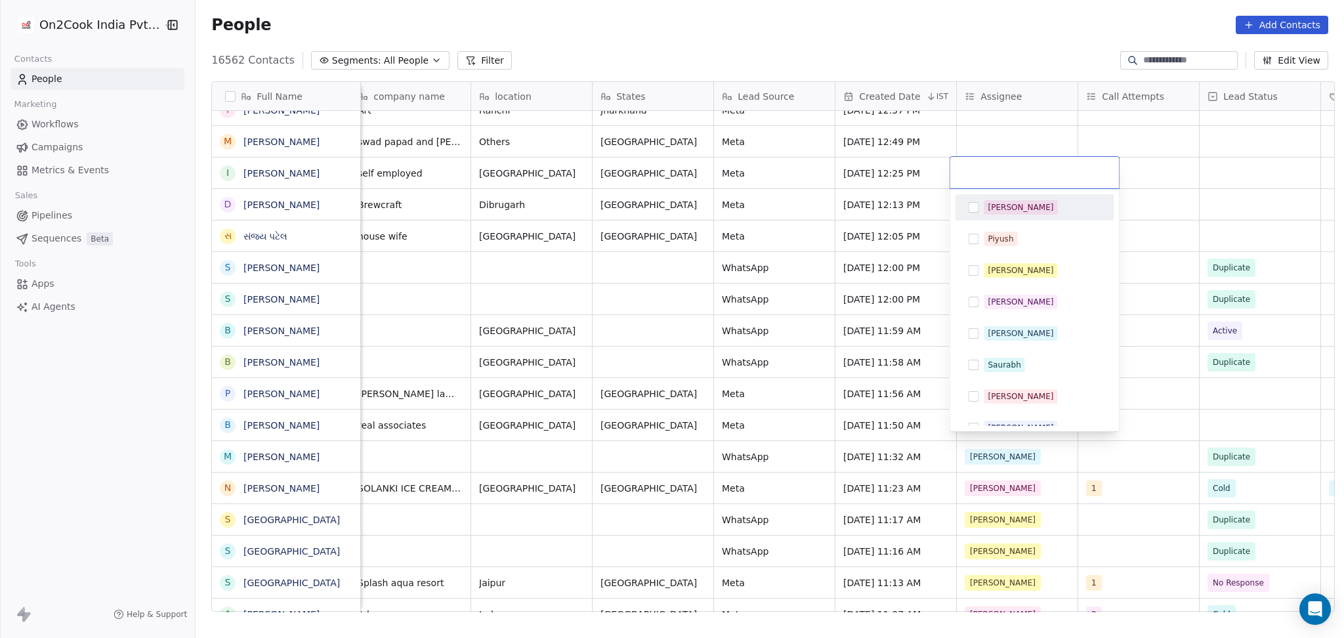
drag, startPoint x: 1005, startPoint y: 204, endPoint x: 1144, endPoint y: 204, distance: 138.5
click at [1005, 205] on div "Salim" at bounding box center [1021, 208] width 66 height 12
click at [1144, 204] on html "On2Cook India Pvt. Ltd. Contacts People Marketing Workflows Campaigns Metrics &…" at bounding box center [672, 319] width 1344 height 638
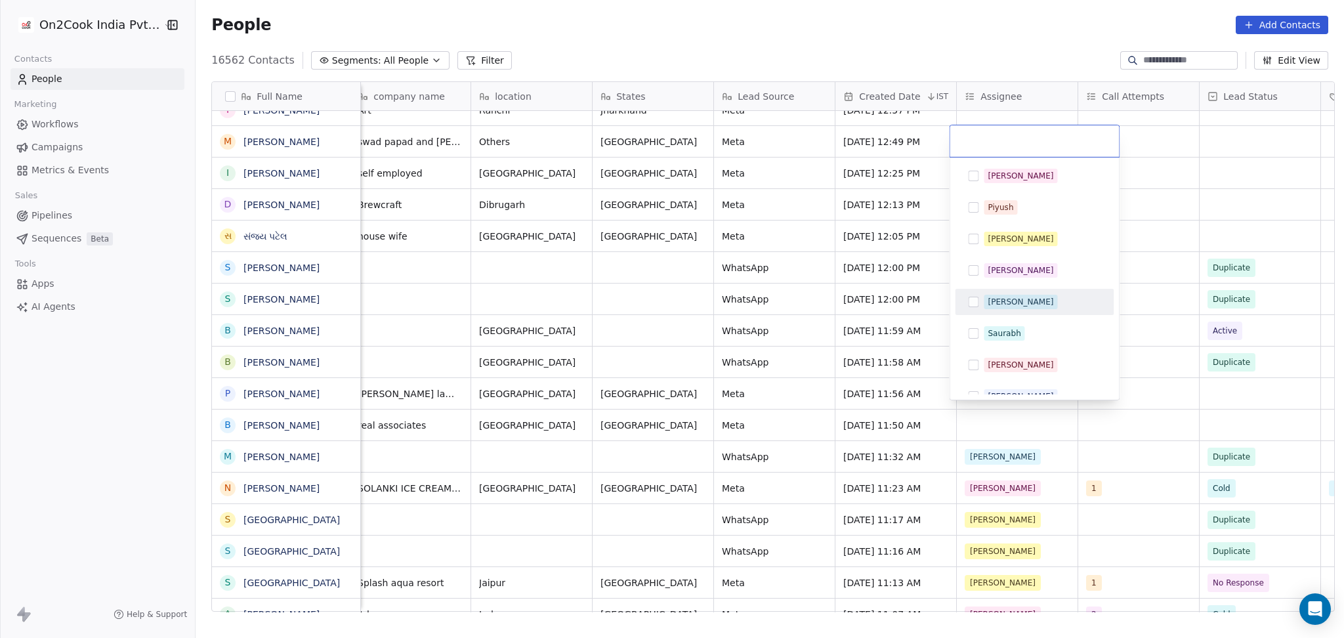
click at [1008, 295] on span "[PERSON_NAME]" at bounding box center [1021, 302] width 74 height 14
click at [1205, 211] on html "On2Cook India Pvt. Ltd. Contacts People Marketing Workflows Campaigns Metrics &…" at bounding box center [672, 319] width 1344 height 638
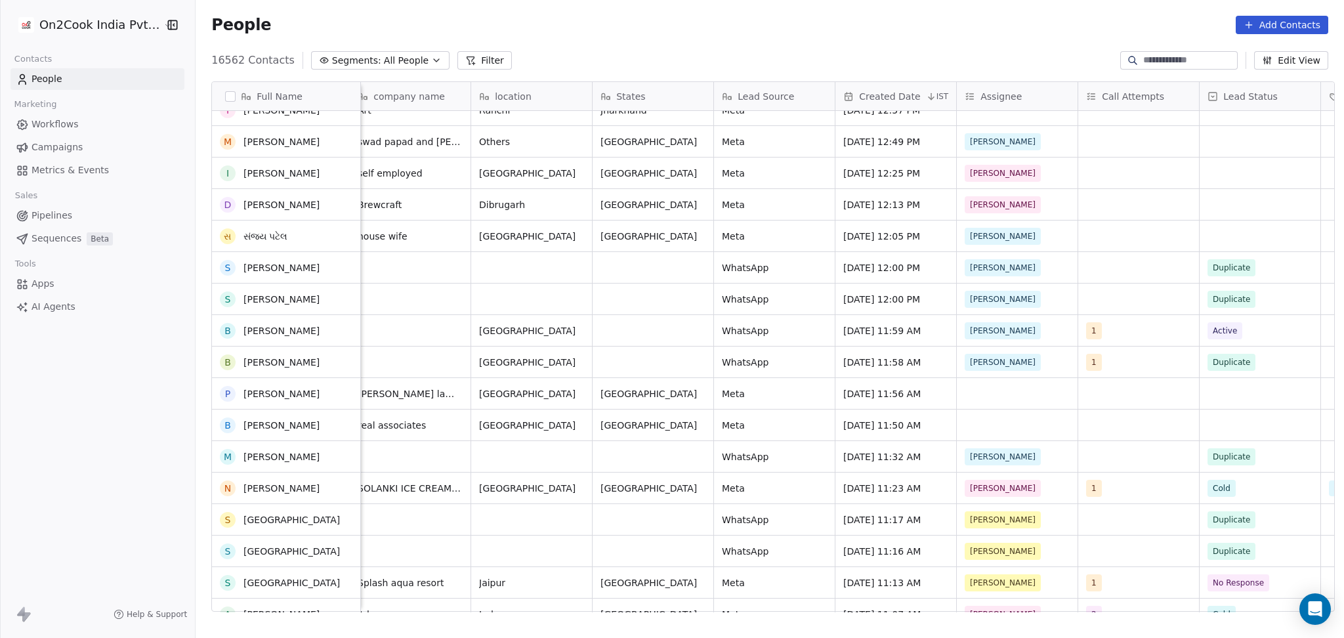
scroll to position [788, 0]
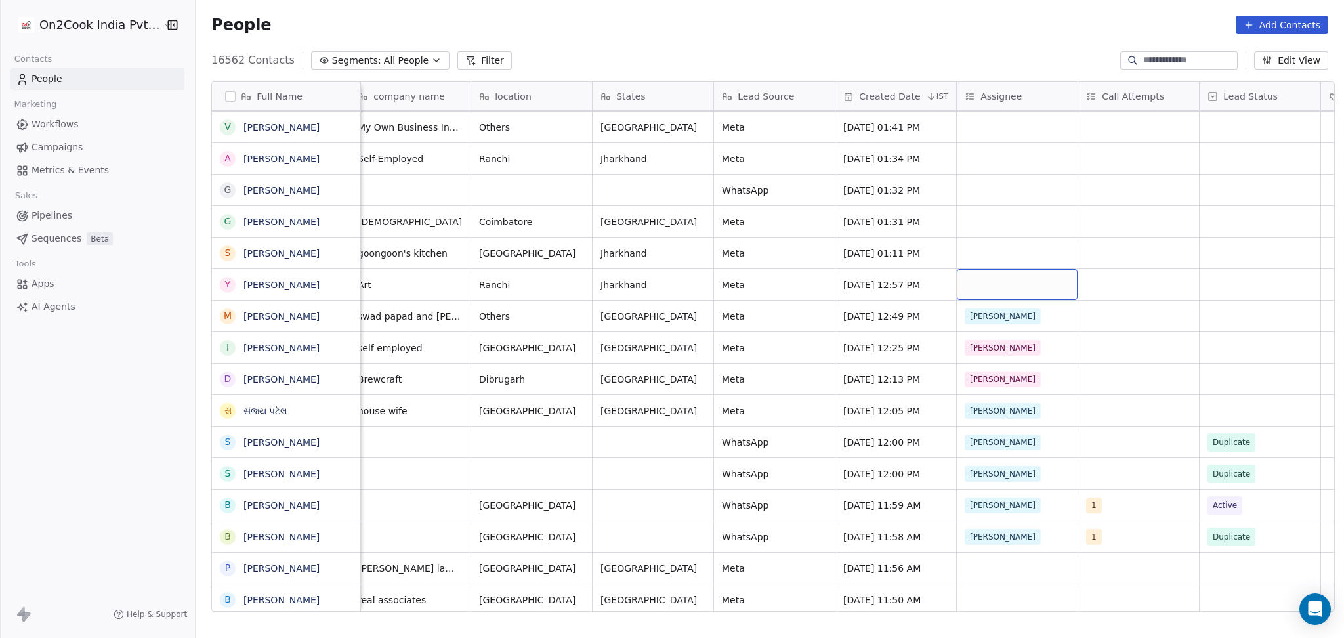
click at [960, 285] on div "grid" at bounding box center [1017, 284] width 121 height 31
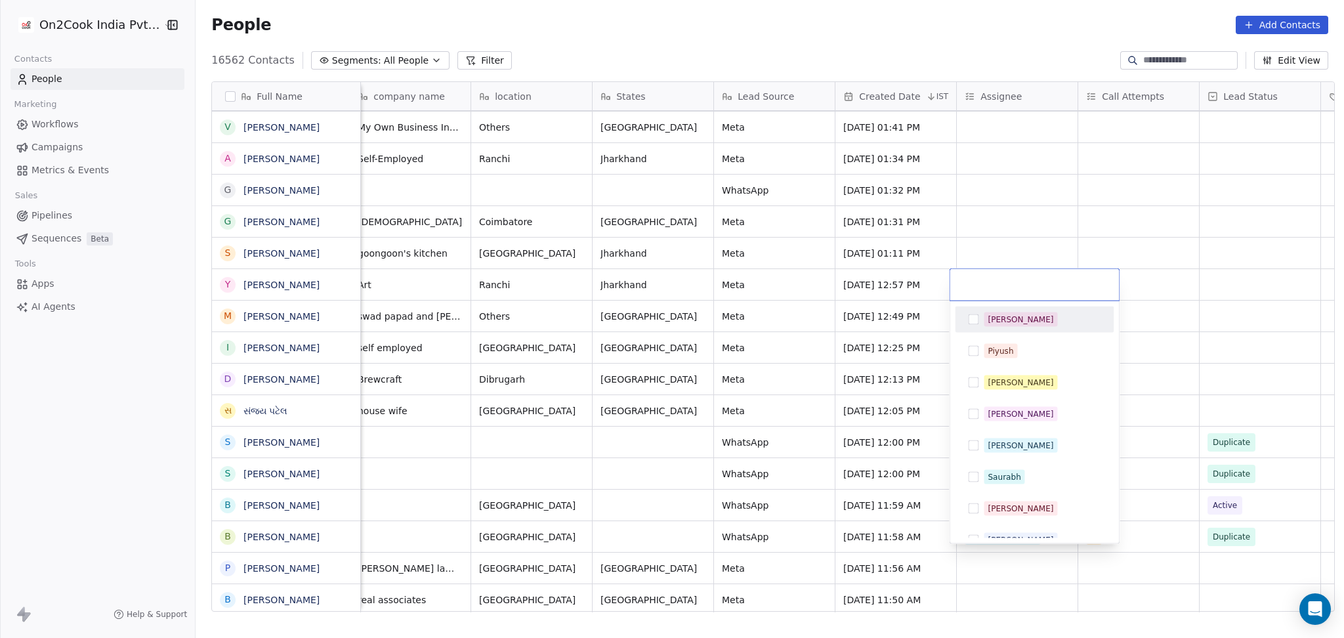
click at [979, 316] on button "Suggestions" at bounding box center [973, 319] width 11 height 11
click at [1006, 223] on html "On2Cook India Pvt. Ltd. Contacts People Marketing Workflows Campaigns Metrics &…" at bounding box center [672, 319] width 1344 height 638
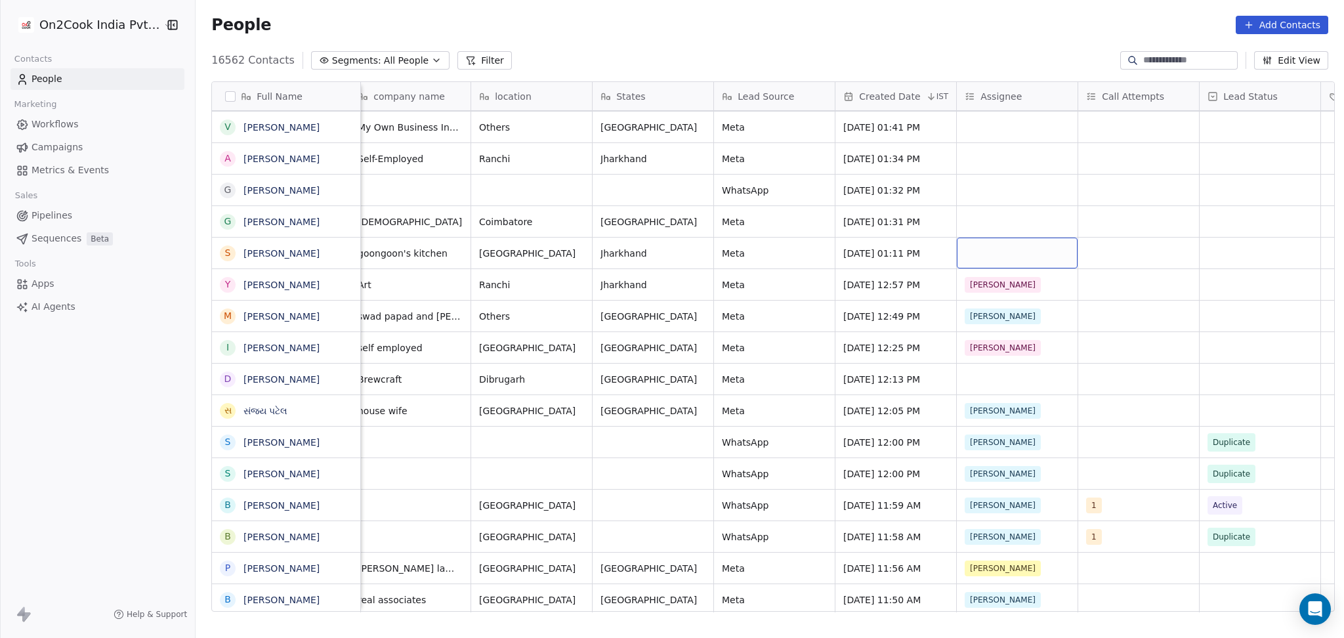
click at [984, 242] on div "grid" at bounding box center [1017, 253] width 121 height 31
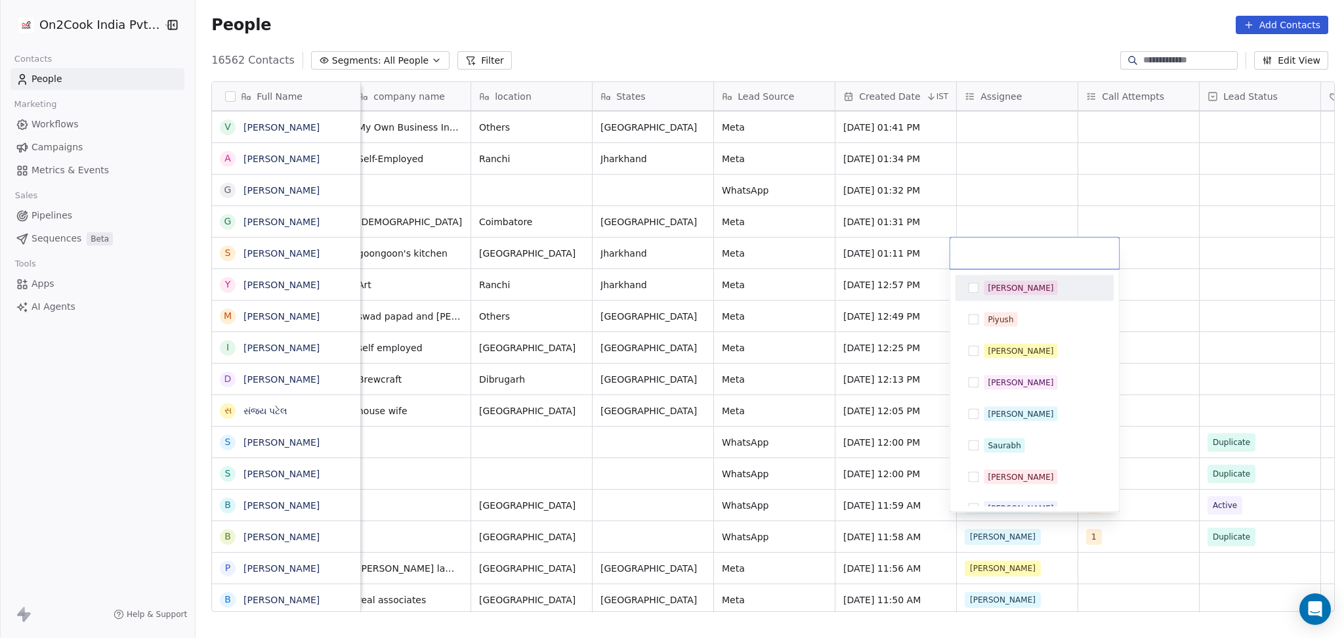
click at [990, 286] on div "Salim" at bounding box center [1021, 288] width 66 height 12
click at [1002, 209] on html "On2Cook India Pvt. Ltd. Contacts People Marketing Workflows Campaigns Metrics &…" at bounding box center [672, 319] width 1344 height 638
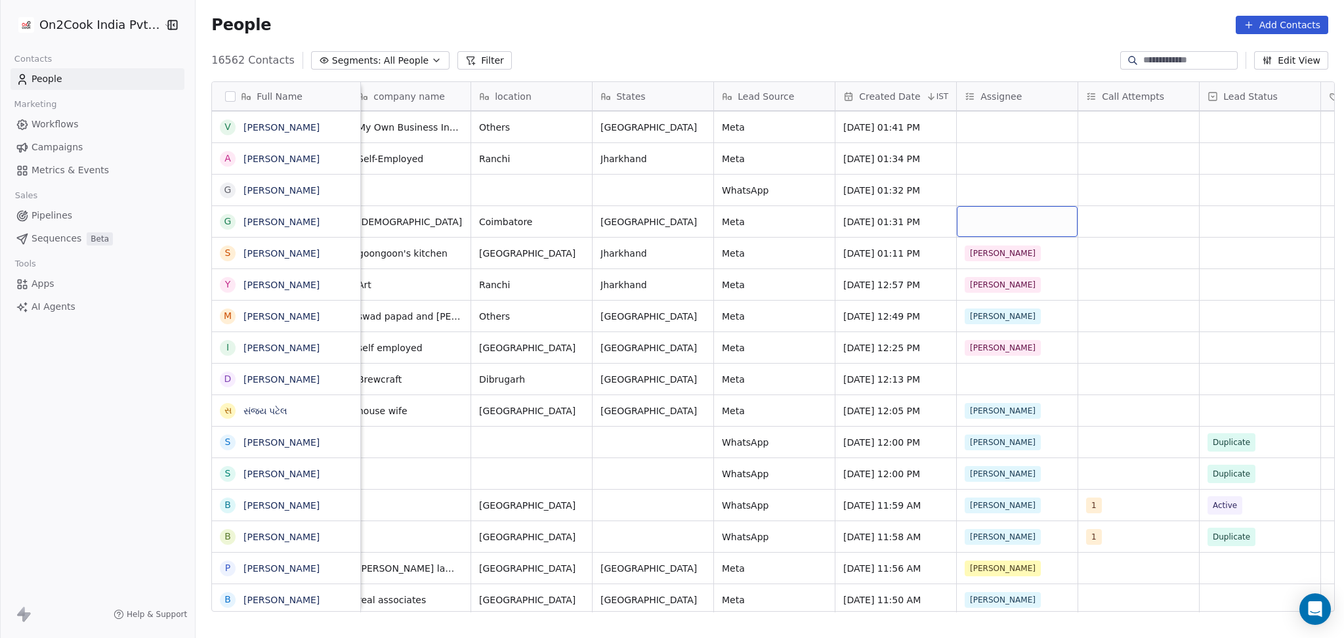
click at [987, 219] on div "grid" at bounding box center [1017, 221] width 121 height 31
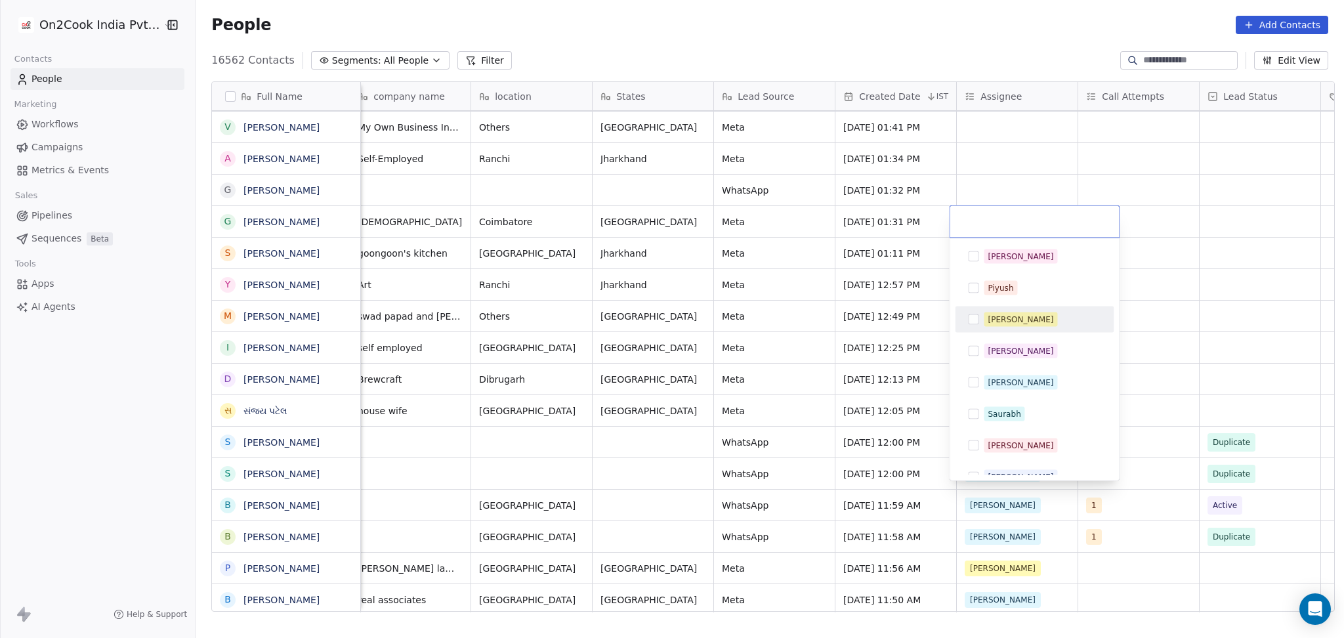
click at [1008, 320] on div "Madhuri" at bounding box center [1021, 320] width 66 height 12
click at [1157, 270] on html "On2Cook India Pvt. Ltd. Contacts People Marketing Workflows Campaigns Metrics &…" at bounding box center [672, 319] width 1344 height 638
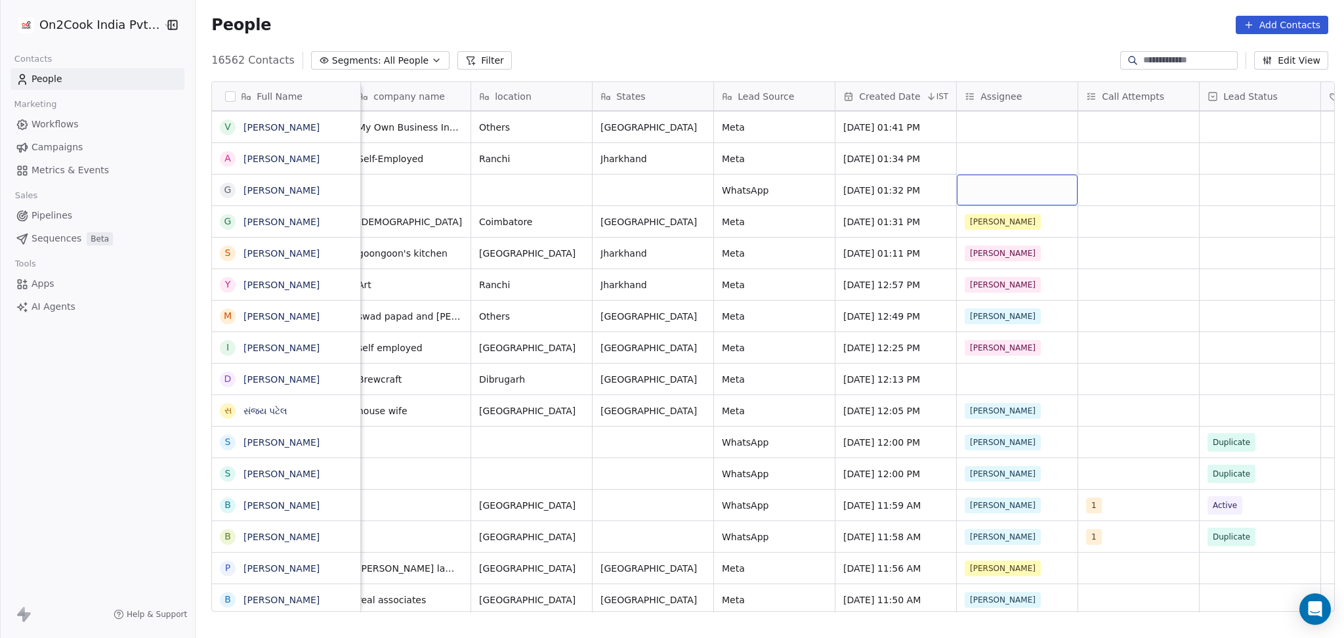
click at [957, 189] on div "grid" at bounding box center [1017, 190] width 121 height 31
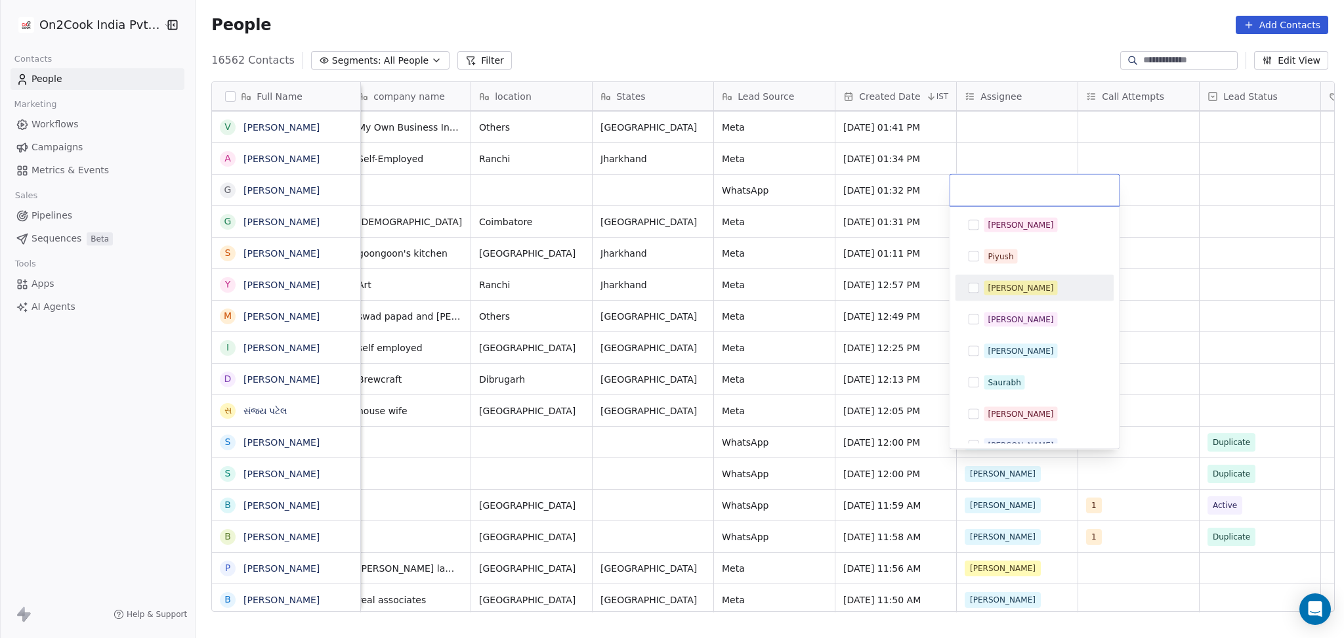
click at [994, 288] on div "Madhuri" at bounding box center [1021, 288] width 66 height 12
click at [1203, 239] on html "On2Cook India Pvt. Ltd. Contacts People Marketing Workflows Campaigns Metrics &…" at bounding box center [672, 319] width 1344 height 638
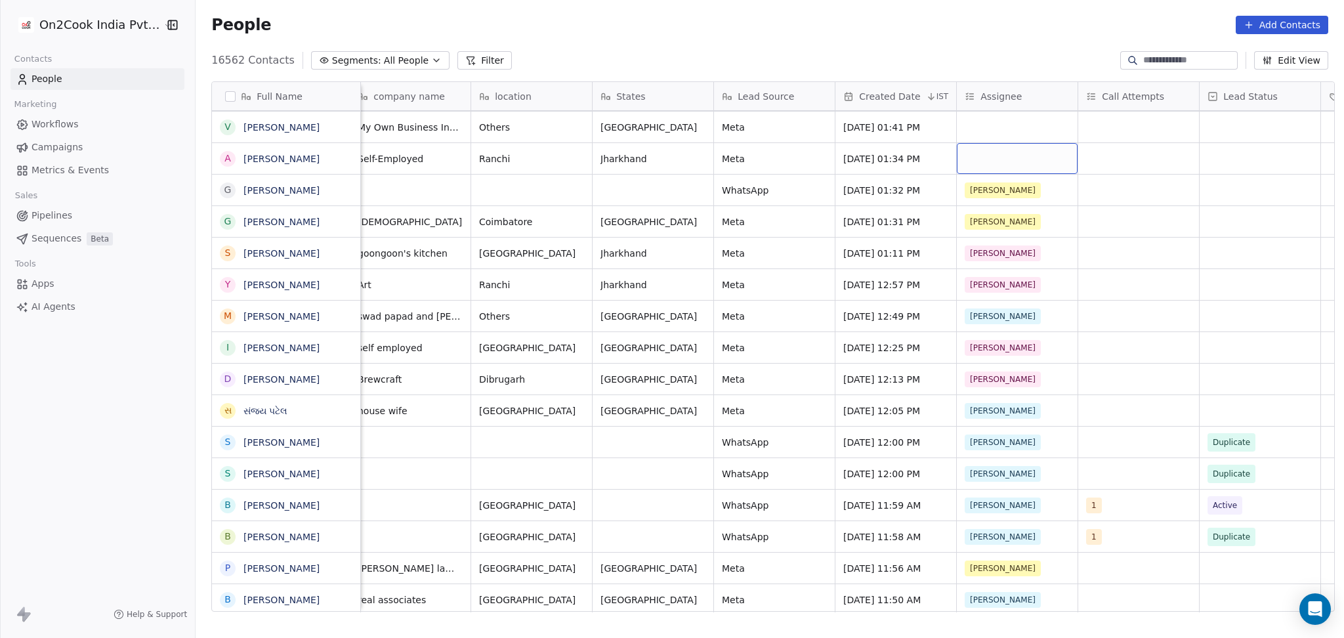
click at [968, 154] on div "grid" at bounding box center [1017, 158] width 121 height 31
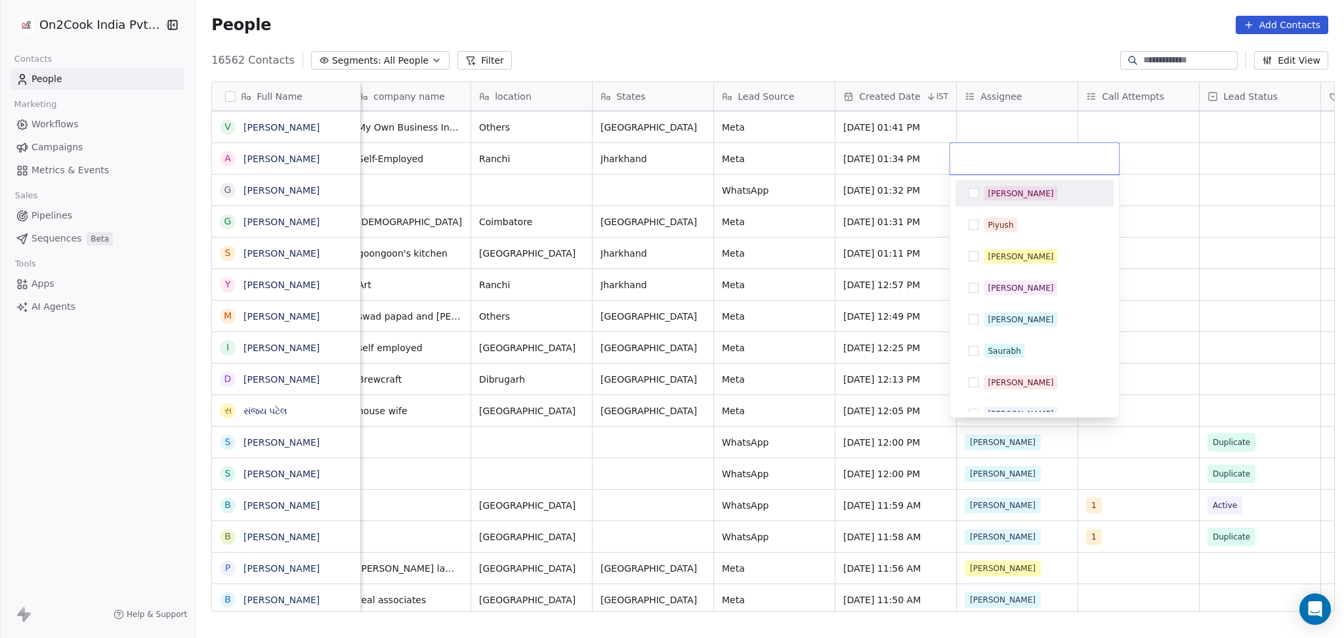
click at [983, 197] on div "Salim" at bounding box center [1034, 193] width 148 height 21
click at [1163, 202] on html "On2Cook India Pvt. Ltd. Contacts People Marketing Workflows Campaigns Metrics &…" at bounding box center [672, 319] width 1344 height 638
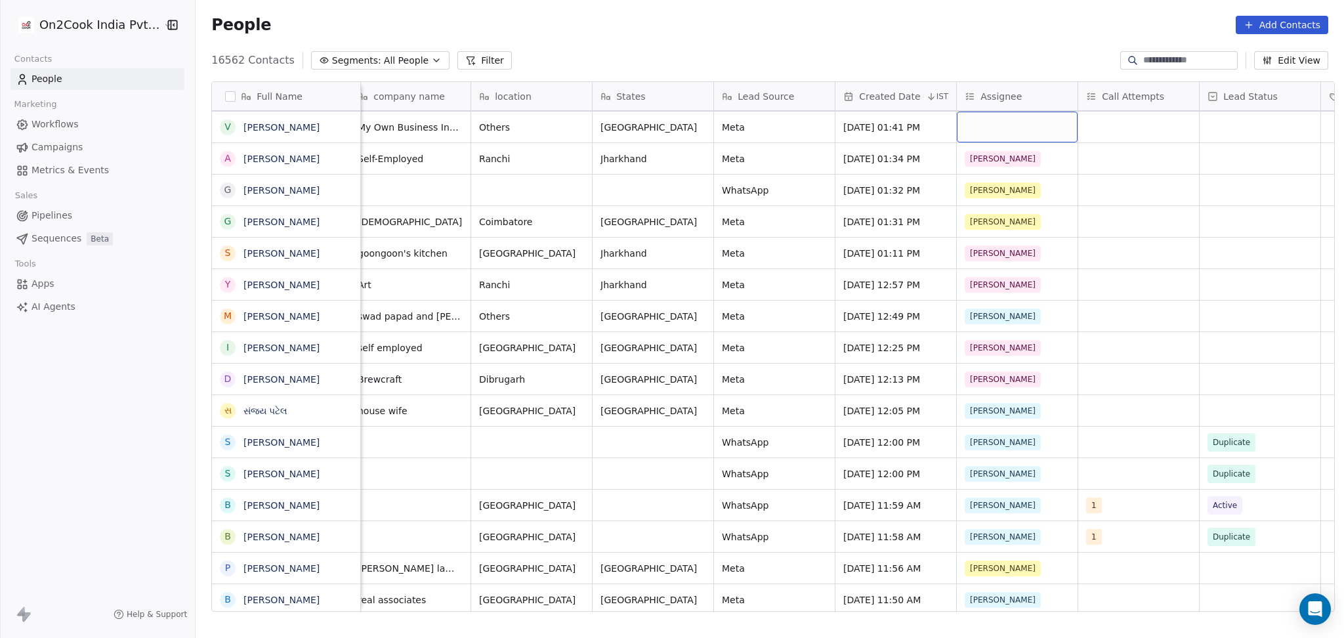
click at [1020, 135] on div "grid" at bounding box center [1017, 127] width 121 height 31
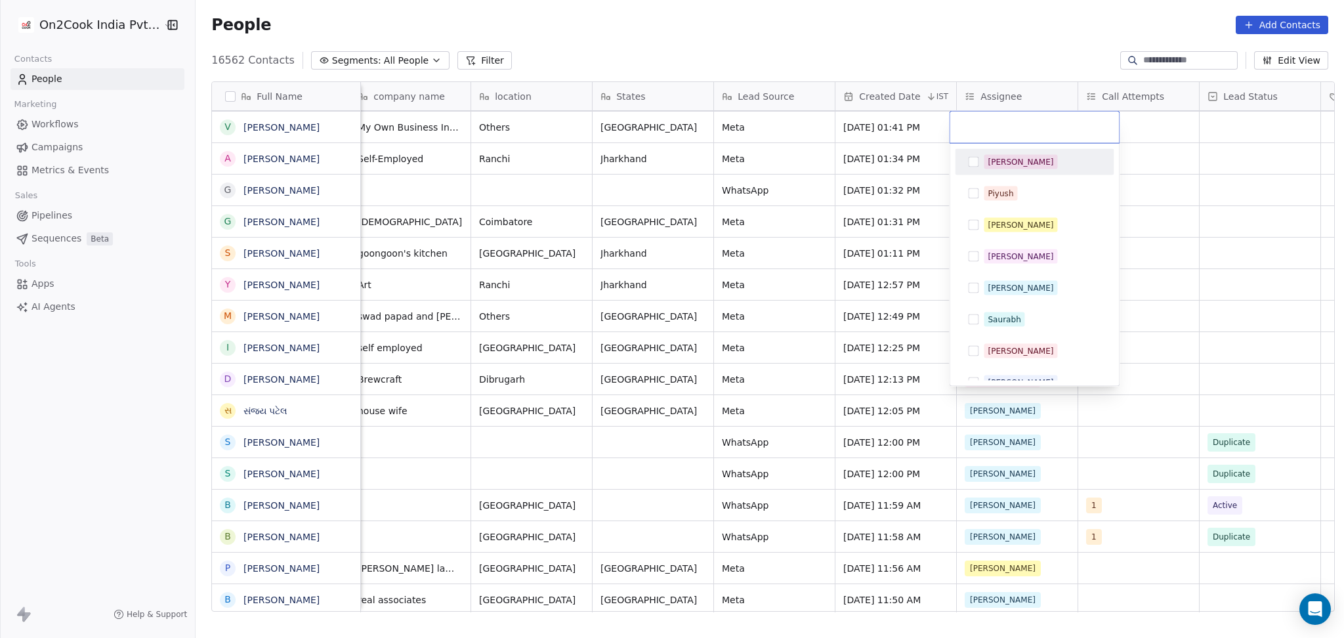
click at [989, 159] on div "Salim" at bounding box center [1021, 162] width 66 height 12
click at [1122, 158] on html "On2Cook India Pvt. Ltd. Contacts People Marketing Workflows Campaigns Metrics &…" at bounding box center [672, 319] width 1344 height 638
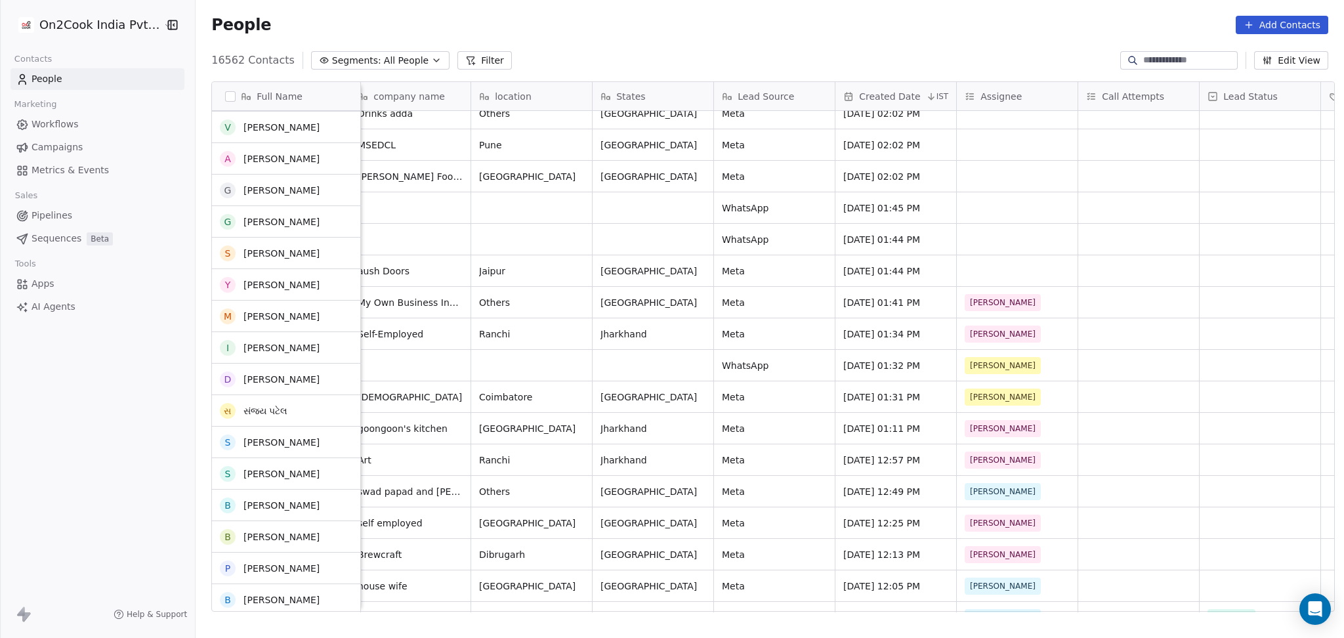
scroll to position [612, 0]
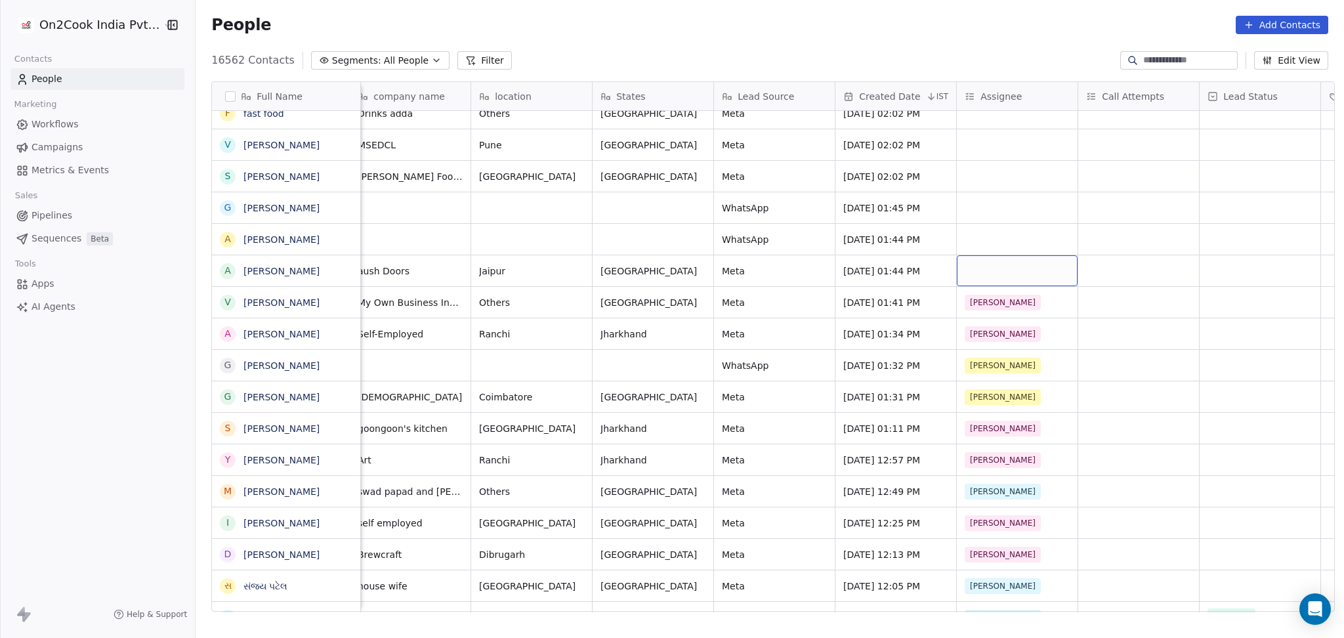
click at [991, 274] on div "grid" at bounding box center [1017, 270] width 121 height 31
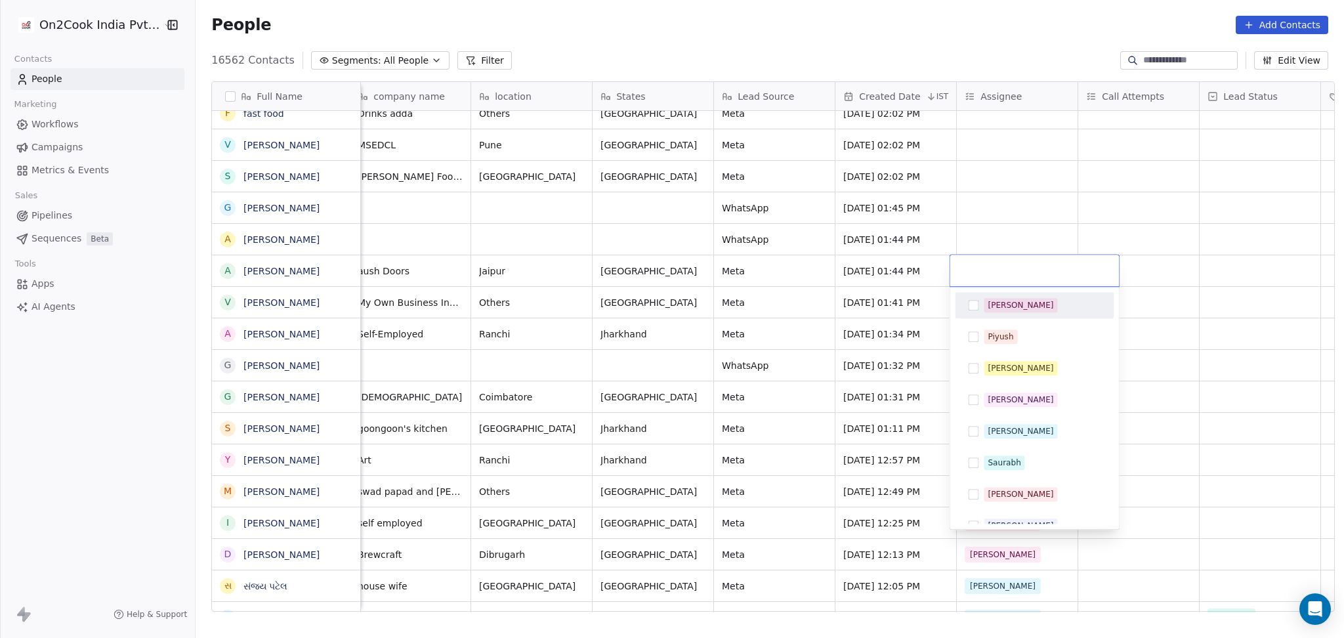
click at [982, 294] on div "Salim" at bounding box center [1034, 305] width 159 height 26
click at [1111, 264] on input "text" at bounding box center [1079, 270] width 66 height 14
click at [985, 244] on html "On2Cook India Pvt. Ltd. Contacts People Marketing Workflows Campaigns Metrics &…" at bounding box center [672, 319] width 1344 height 638
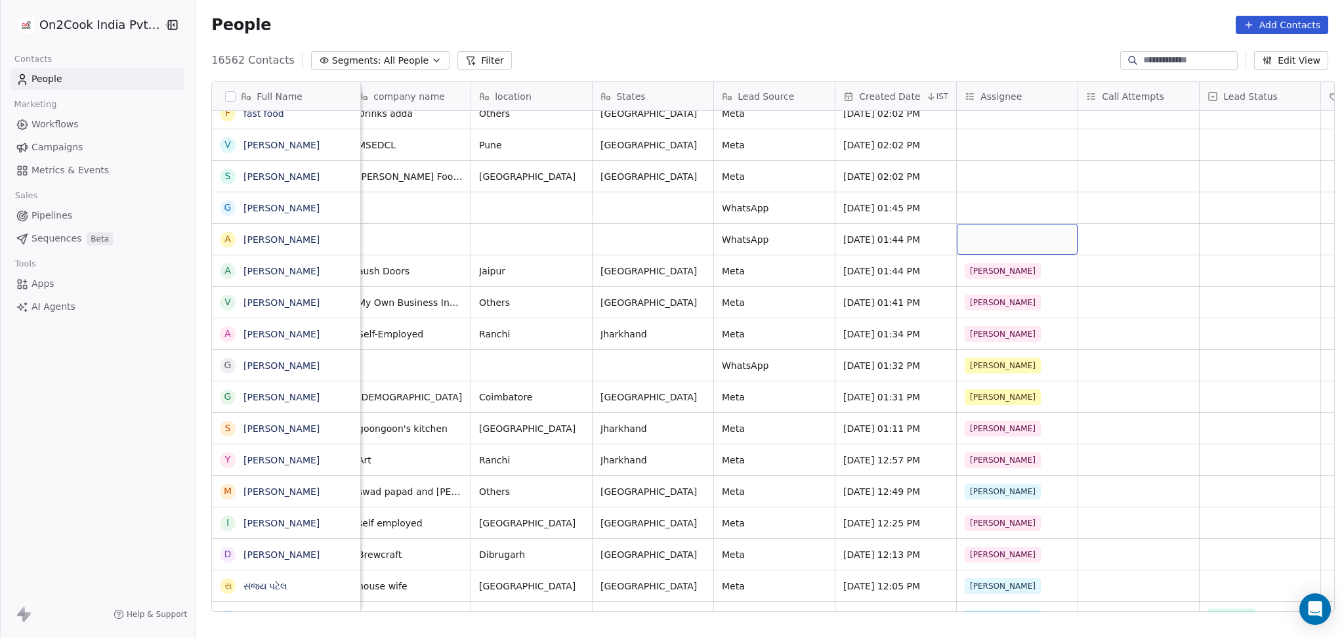
click at [985, 242] on div "grid" at bounding box center [1017, 239] width 121 height 31
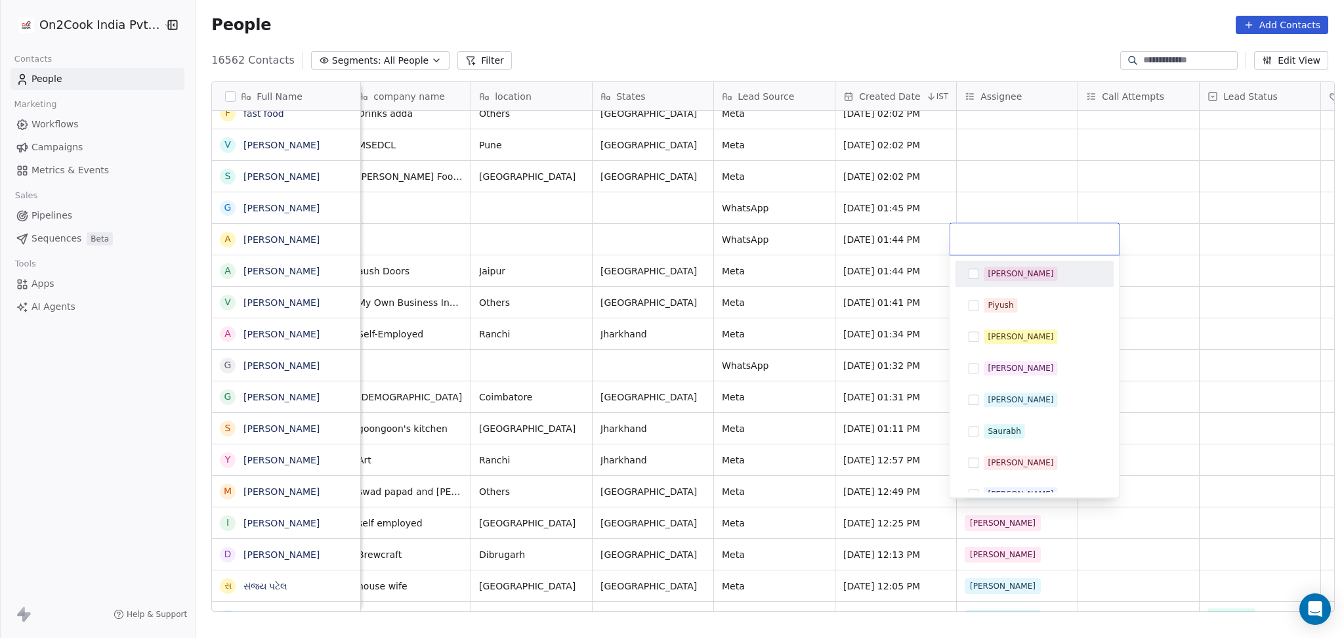
click at [982, 276] on div "Salim" at bounding box center [1034, 273] width 148 height 21
drag, startPoint x: 1004, startPoint y: 201, endPoint x: 993, endPoint y: 200, distance: 11.2
click at [1004, 200] on html "On2Cook India Pvt. Ltd. Contacts People Marketing Workflows Campaigns Metrics &…" at bounding box center [672, 319] width 1344 height 638
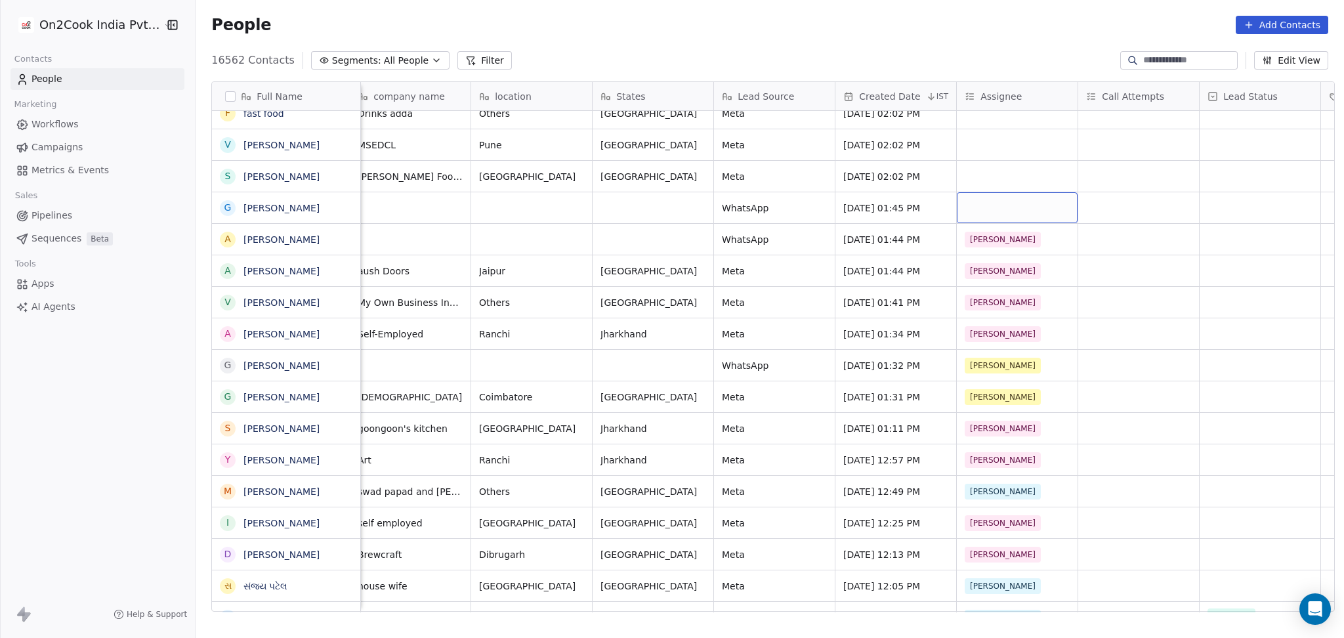
click at [993, 200] on div "grid" at bounding box center [1017, 207] width 121 height 31
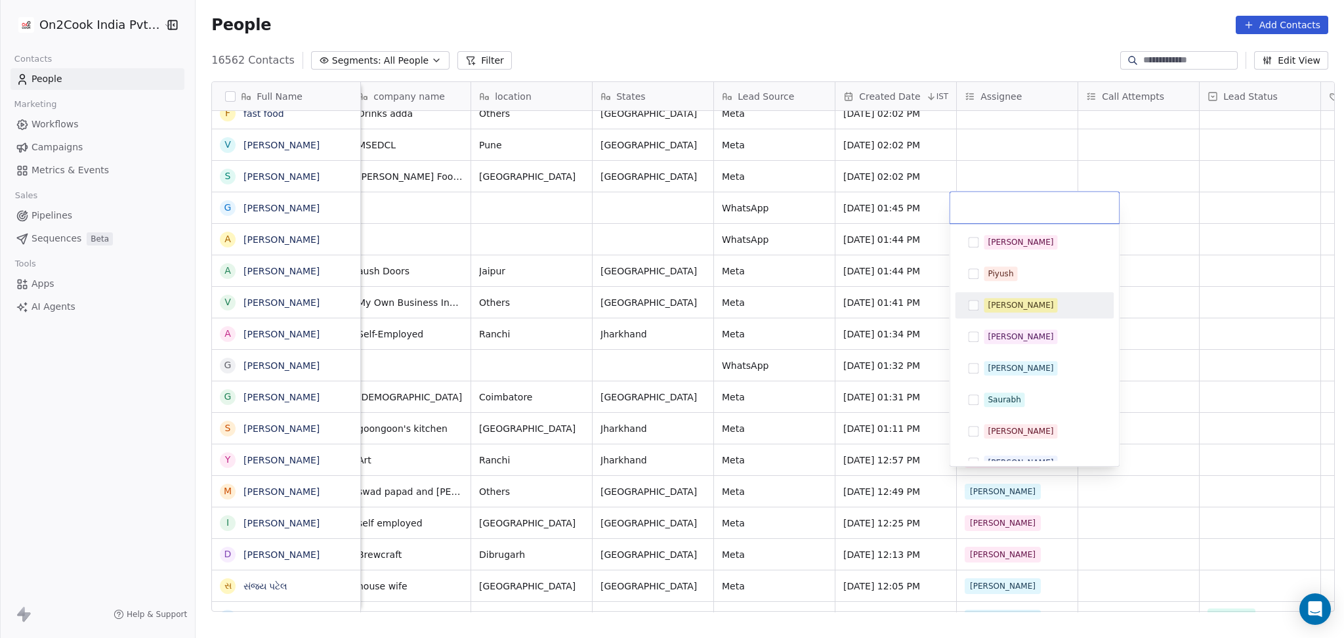
click at [1006, 309] on div "Madhuri" at bounding box center [1021, 305] width 66 height 12
click at [1178, 284] on html "On2Cook India Pvt. Ltd. Contacts People Marketing Workflows Campaigns Metrics &…" at bounding box center [672, 319] width 1344 height 638
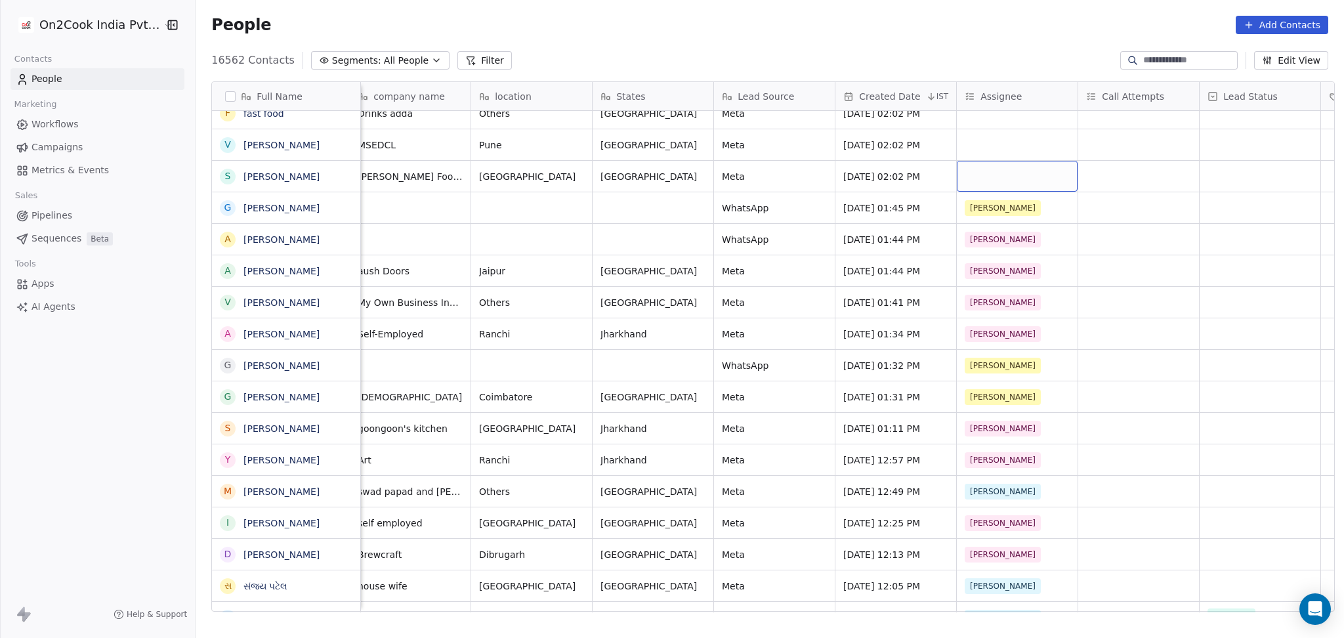
click at [1002, 165] on div "grid" at bounding box center [1017, 176] width 121 height 31
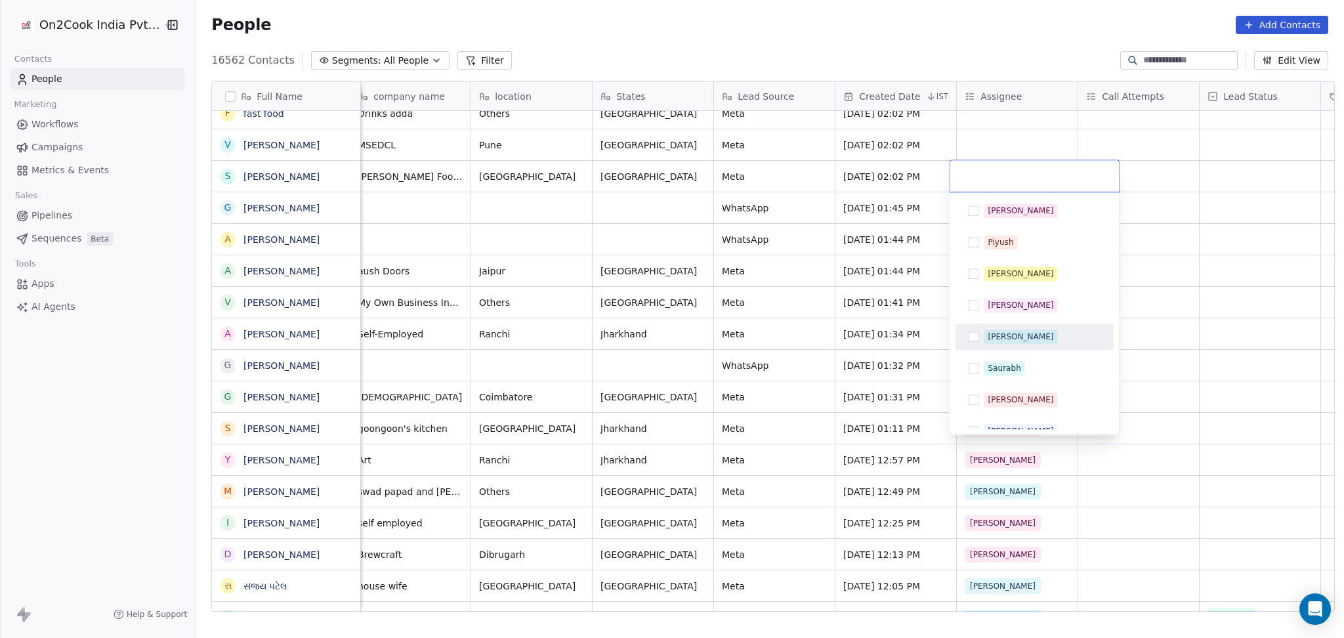
click at [1003, 326] on div "[PERSON_NAME]" at bounding box center [1034, 337] width 159 height 26
click at [1159, 291] on html "On2Cook India Pvt. Ltd. Contacts People Marketing Workflows Campaigns Metrics &…" at bounding box center [672, 319] width 1344 height 638
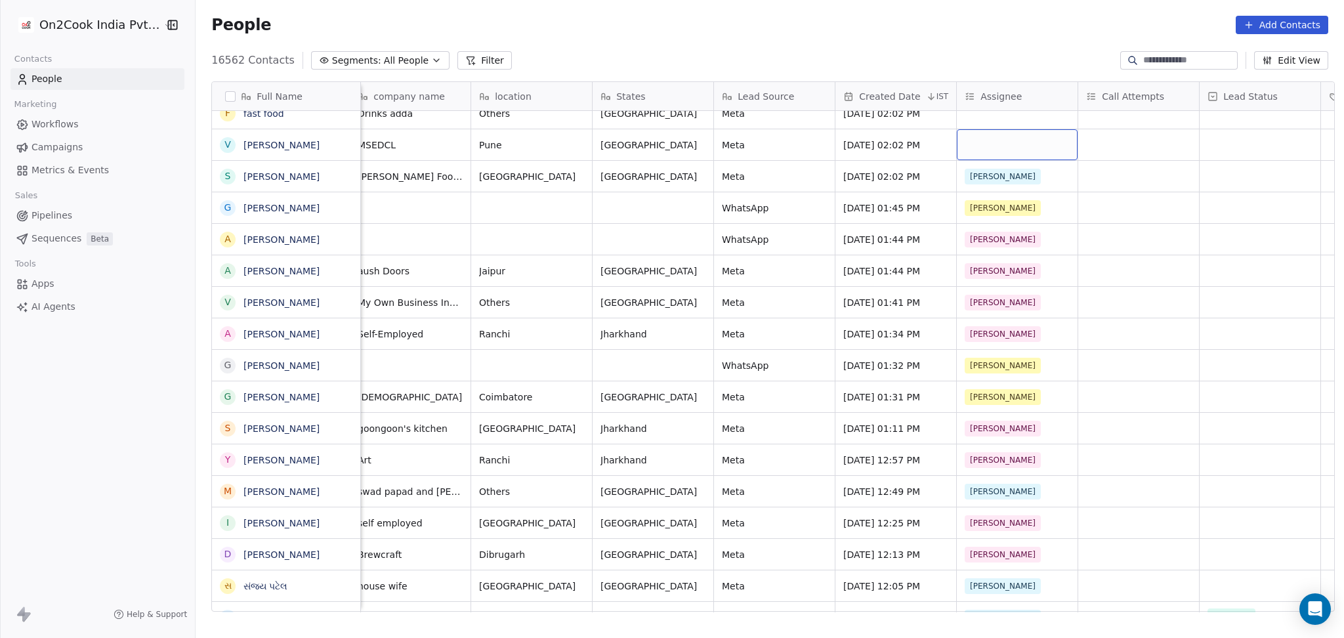
click at [998, 150] on div "grid" at bounding box center [1017, 144] width 121 height 31
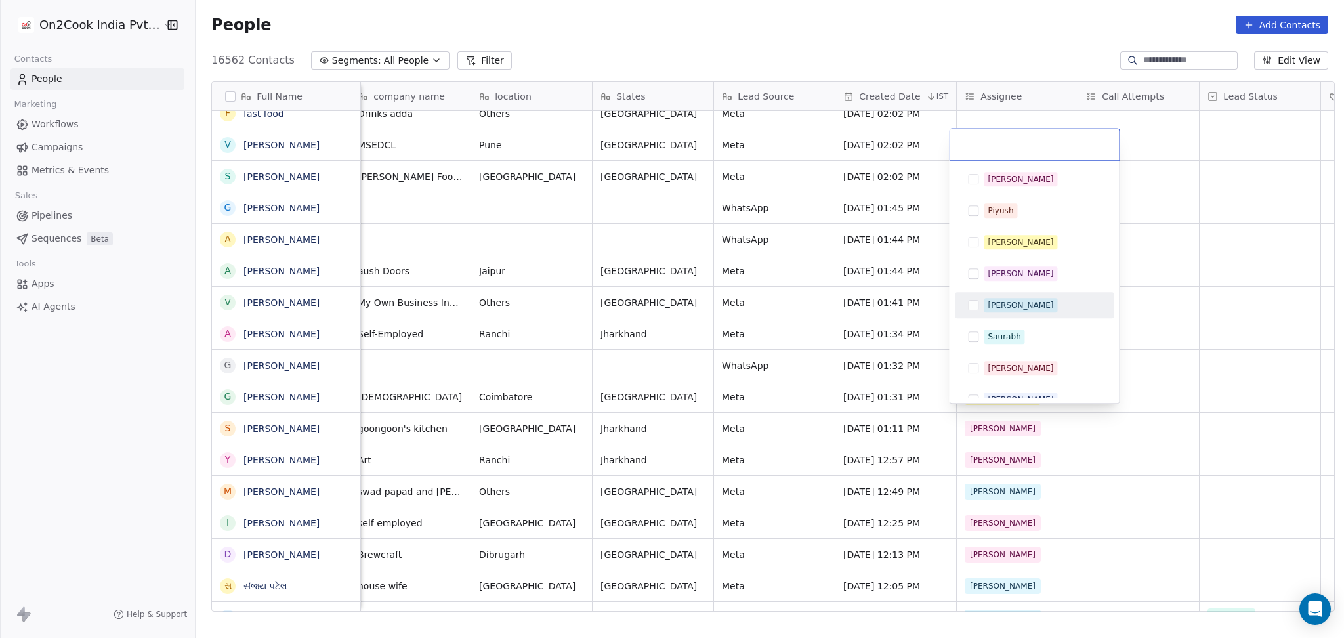
click at [1023, 293] on div "[PERSON_NAME]" at bounding box center [1034, 305] width 159 height 26
click at [1184, 267] on html "On2Cook India Pvt. Ltd. Contacts People Marketing Workflows Campaigns Metrics &…" at bounding box center [672, 319] width 1344 height 638
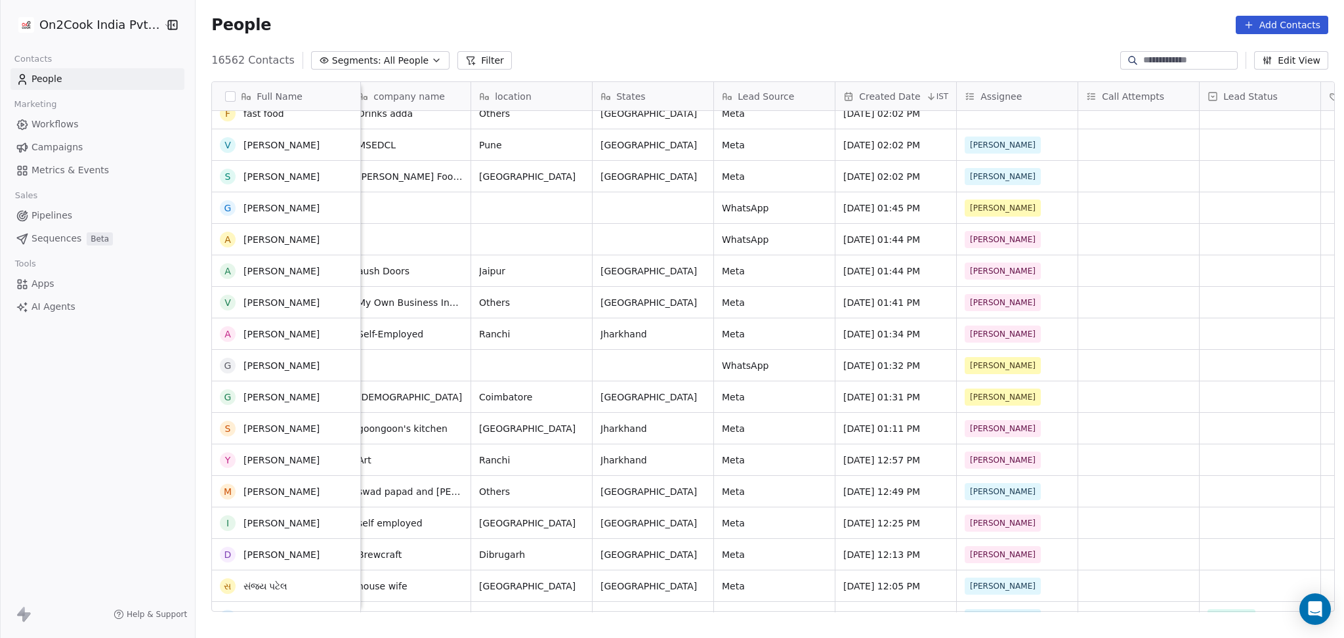
scroll to position [437, 0]
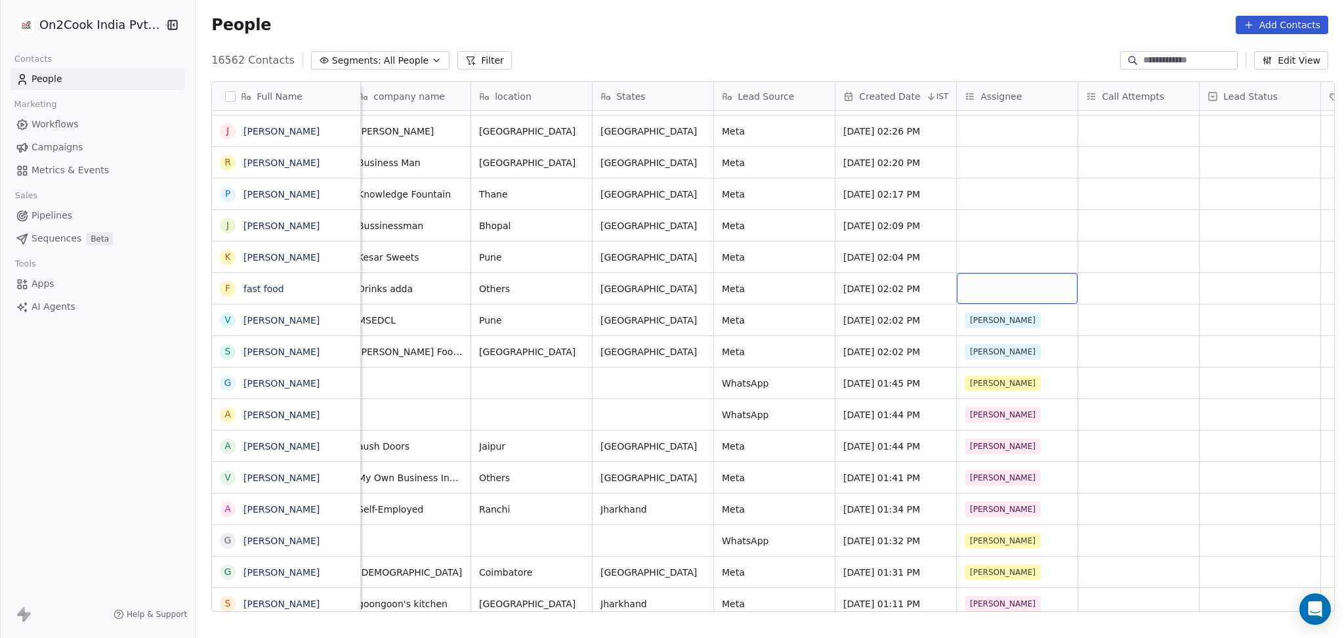
click at [982, 295] on div "grid" at bounding box center [1017, 288] width 121 height 31
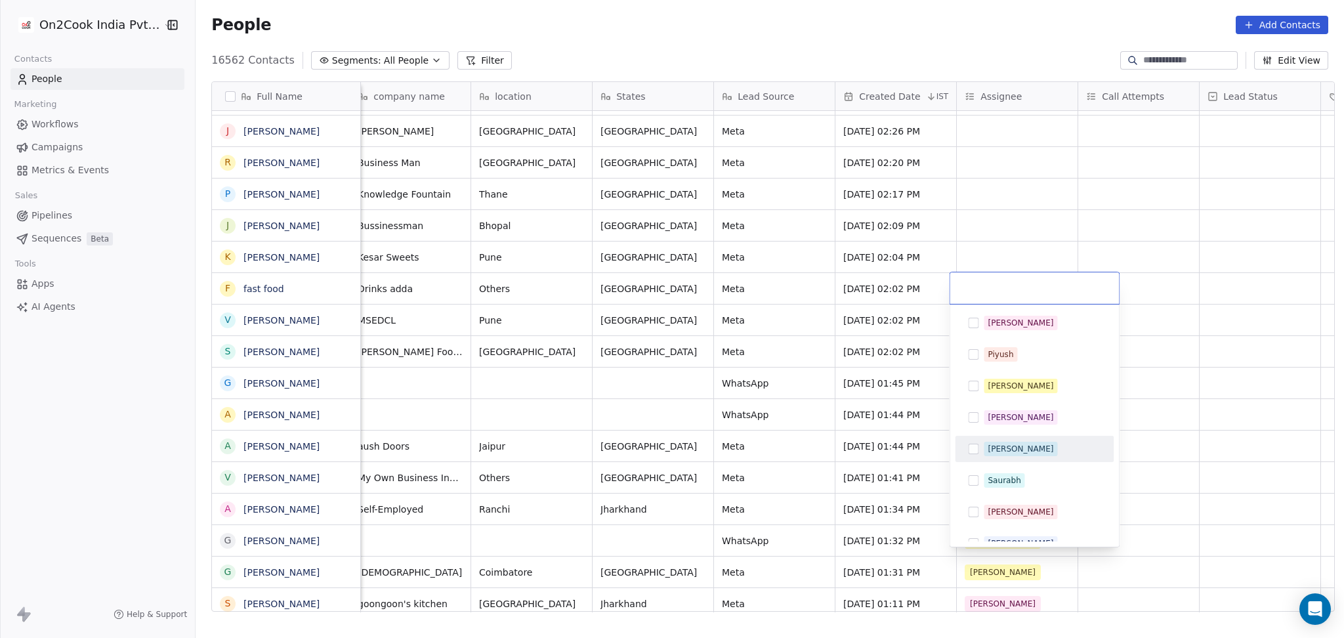
click at [980, 437] on div "[PERSON_NAME]" at bounding box center [1034, 449] width 159 height 26
click at [974, 255] on html "On2Cook India Pvt. Ltd. Contacts People Marketing Workflows Campaigns Metrics &…" at bounding box center [672, 319] width 1344 height 638
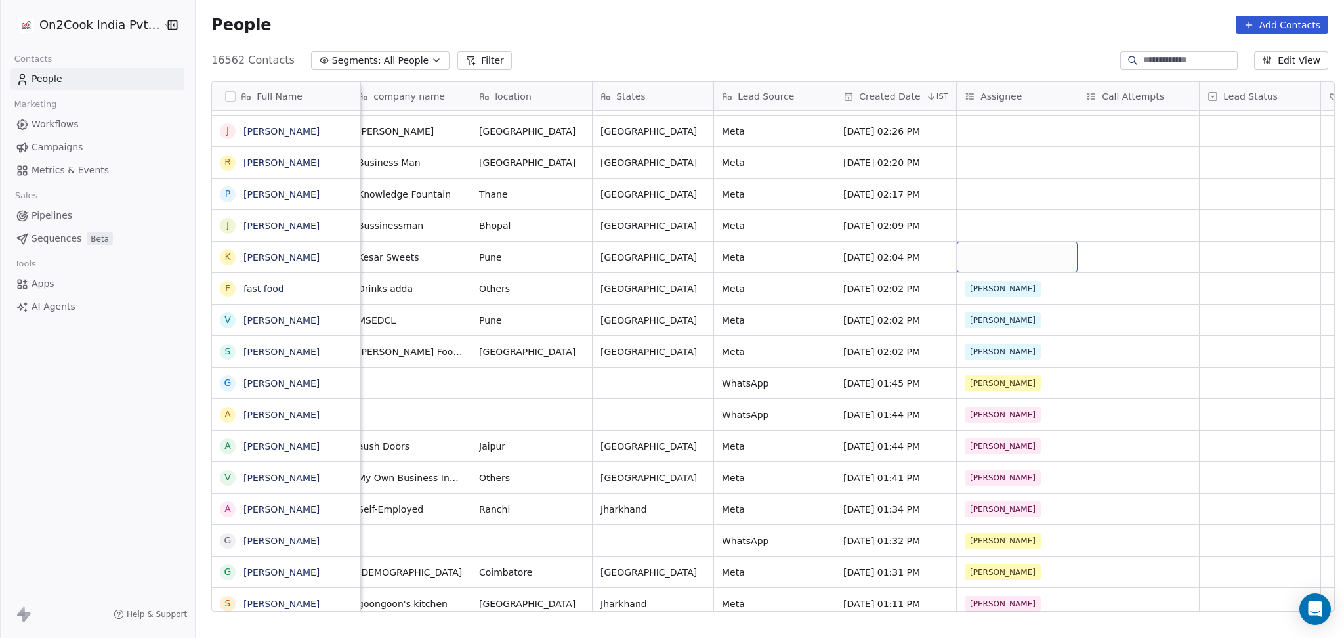
click at [974, 253] on div "grid" at bounding box center [1017, 257] width 121 height 31
click at [974, 255] on div "grid" at bounding box center [1017, 257] width 121 height 31
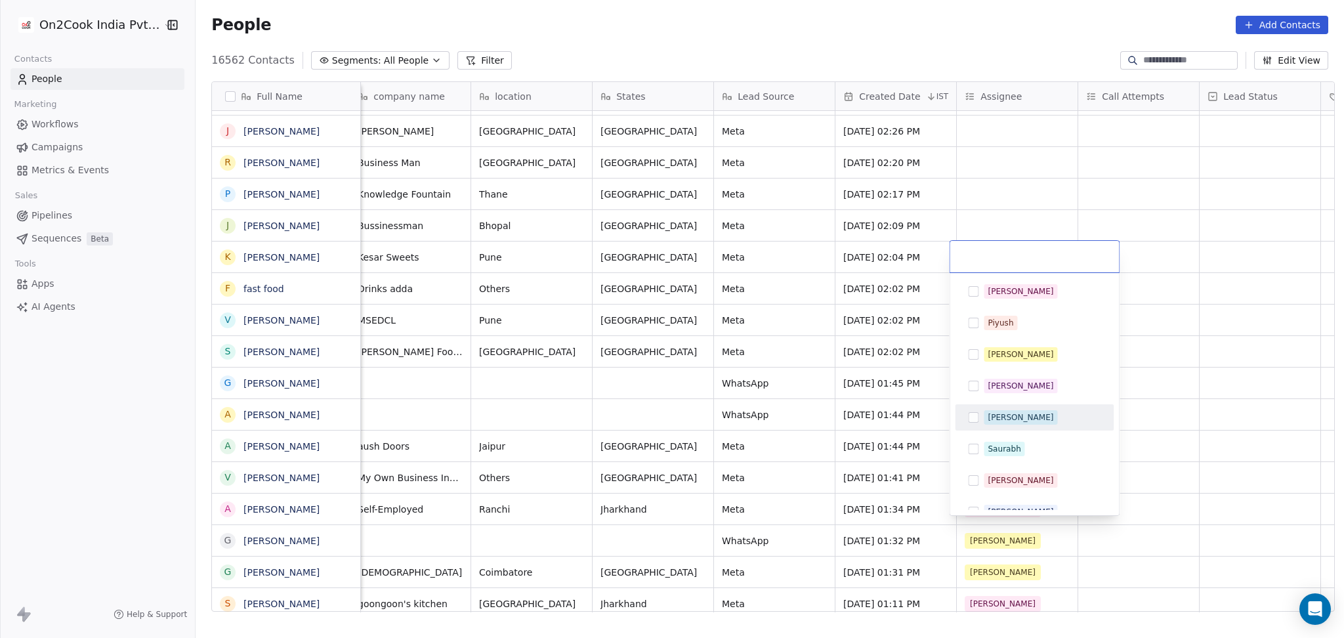
click at [985, 416] on span "[PERSON_NAME]" at bounding box center [1021, 417] width 74 height 14
click at [1153, 274] on html "On2Cook India Pvt. Ltd. Contacts People Marketing Workflows Campaigns Metrics &…" at bounding box center [672, 319] width 1344 height 638
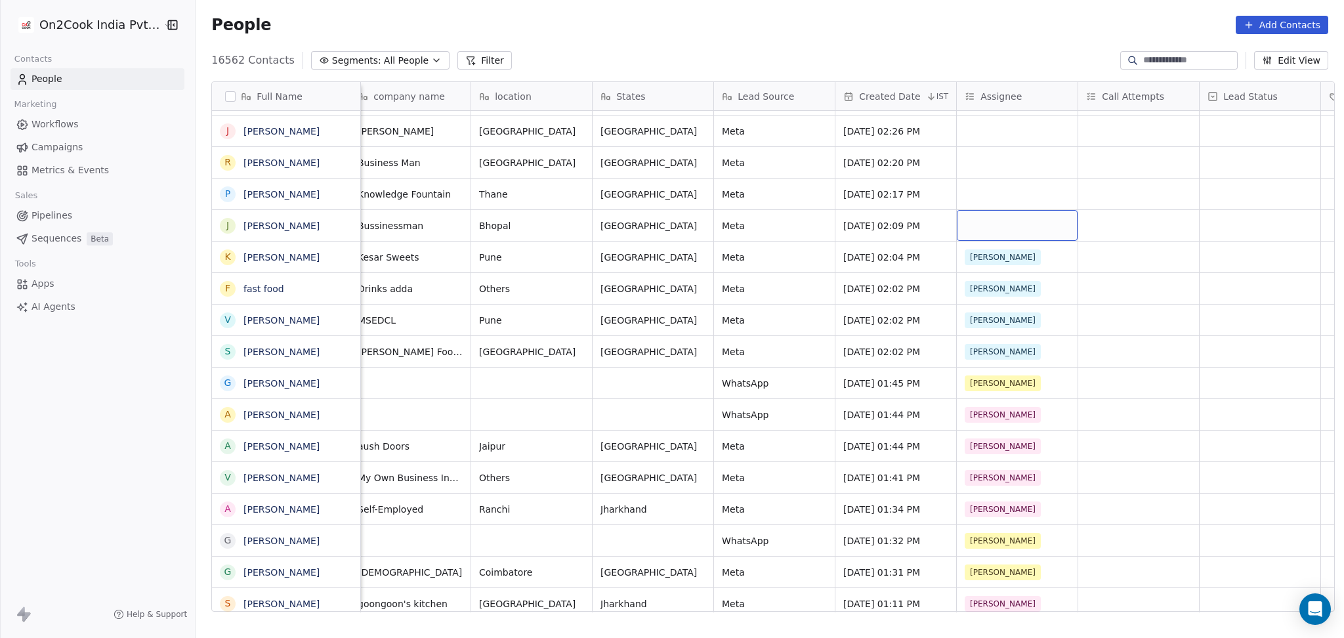
click at [1002, 215] on div "grid" at bounding box center [1017, 225] width 121 height 31
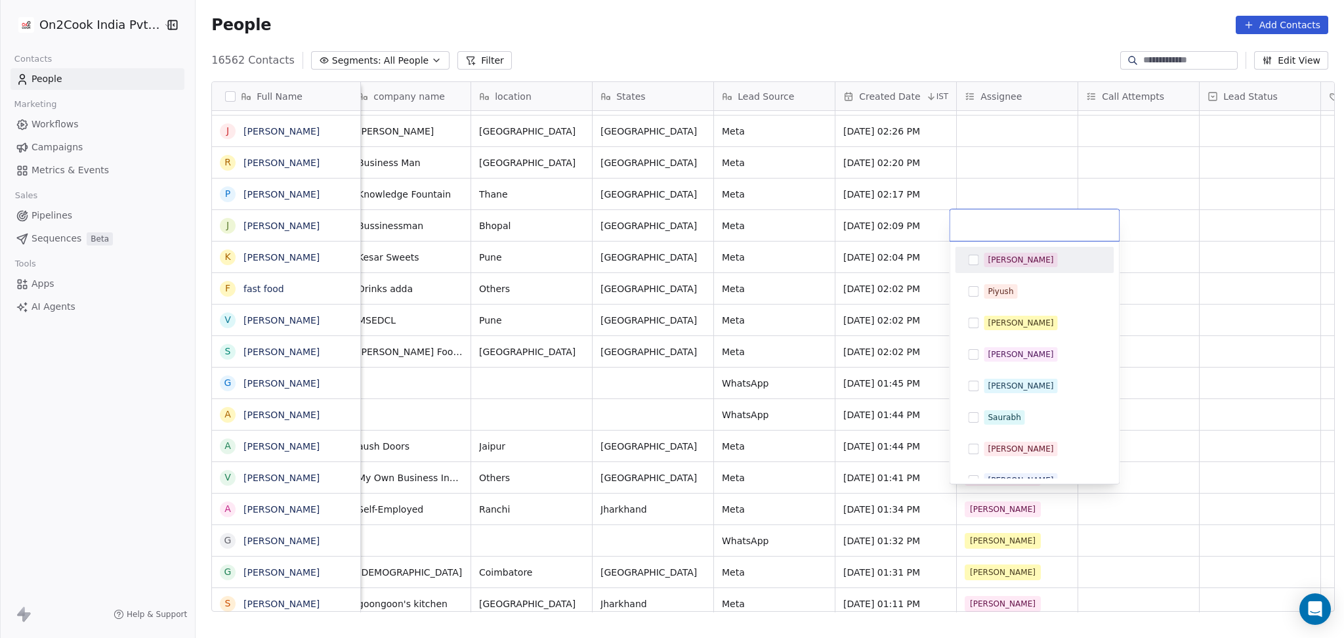
click at [991, 257] on div "Salim" at bounding box center [1021, 260] width 66 height 12
click at [1163, 247] on html "On2Cook India Pvt. Ltd. Contacts People Marketing Workflows Campaigns Metrics &…" at bounding box center [672, 319] width 1344 height 638
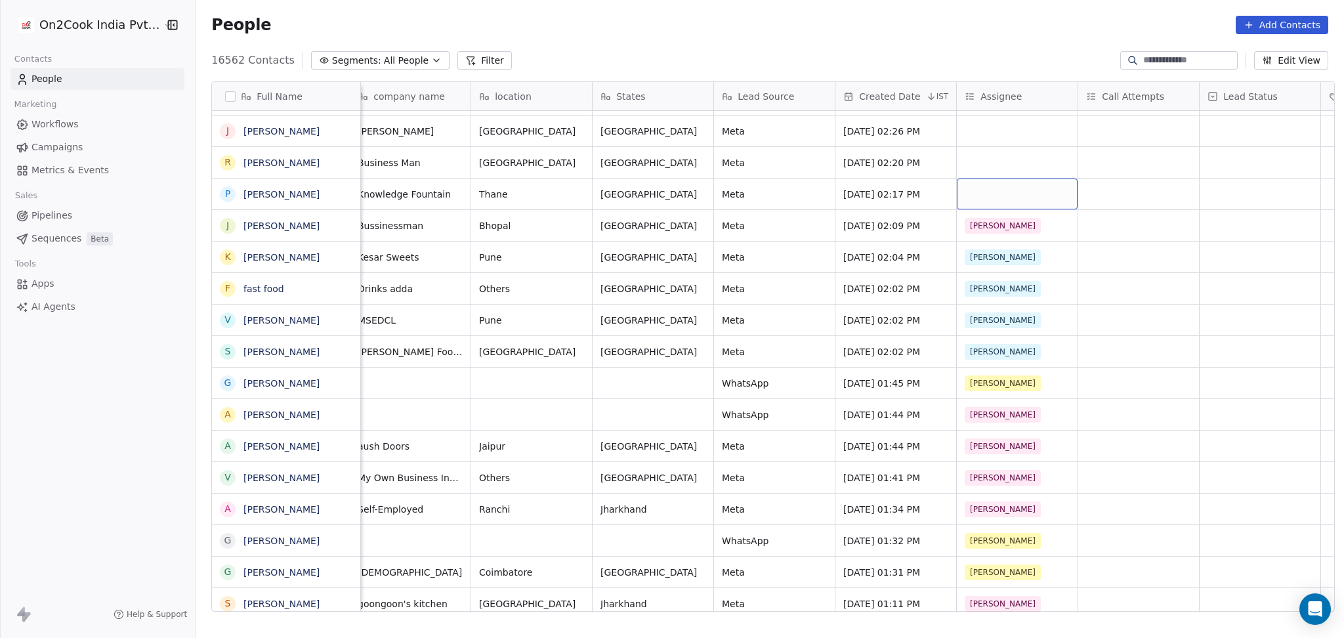
click at [1002, 204] on div "grid" at bounding box center [1017, 194] width 121 height 31
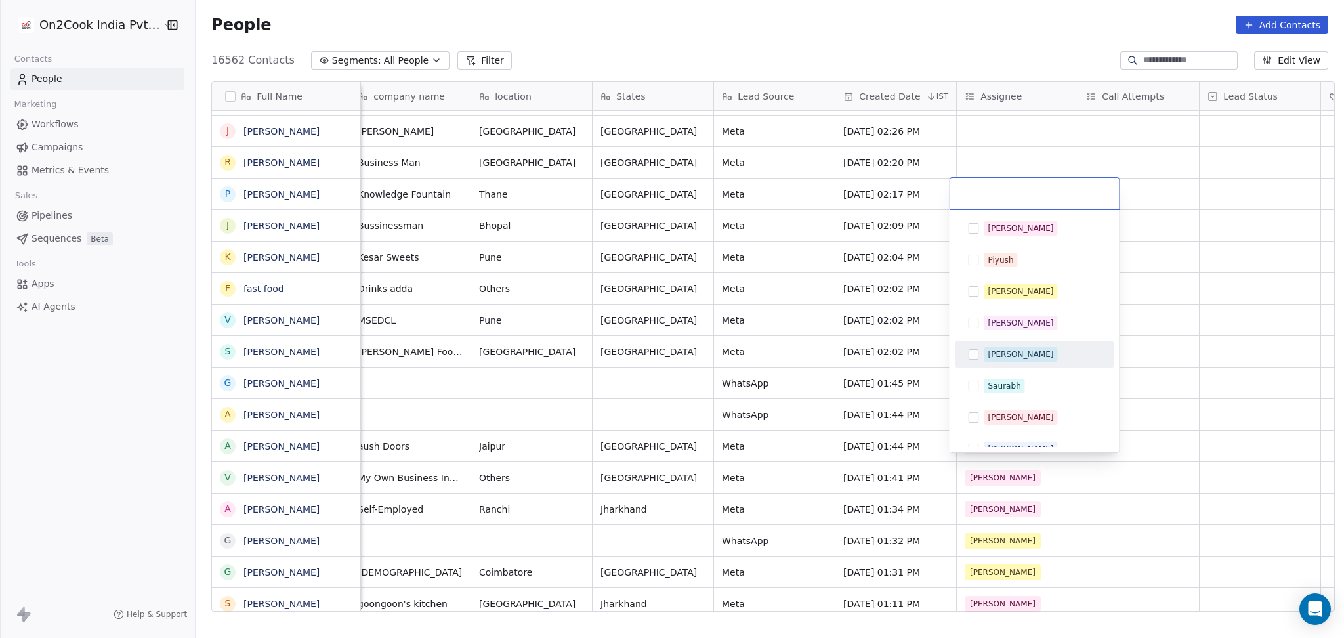
click at [1006, 351] on div "[PERSON_NAME]" at bounding box center [1021, 355] width 66 height 12
click at [1233, 280] on html "On2Cook India Pvt. Ltd. Contacts People Marketing Workflows Campaigns Metrics &…" at bounding box center [672, 319] width 1344 height 638
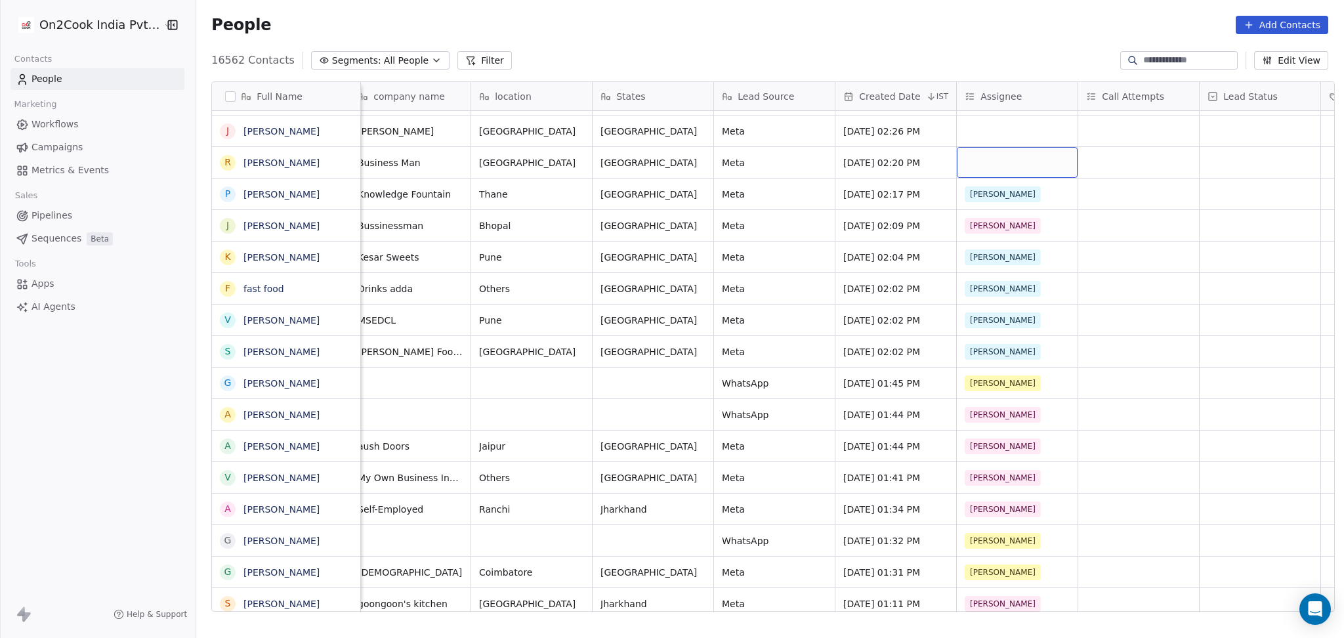
click at [969, 158] on div "grid" at bounding box center [1017, 162] width 121 height 31
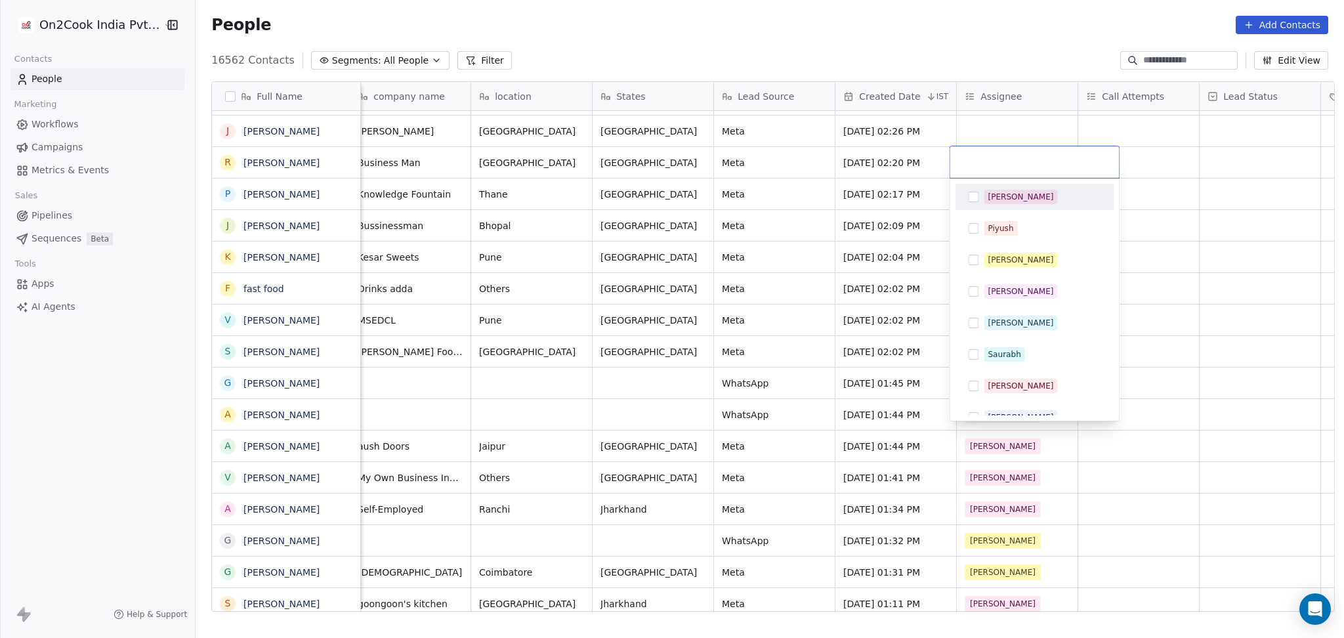
click at [992, 200] on div "Salim" at bounding box center [1021, 197] width 66 height 12
click at [1188, 201] on html "On2Cook India Pvt. Ltd. Contacts People Marketing Workflows Campaigns Metrics &…" at bounding box center [672, 319] width 1344 height 638
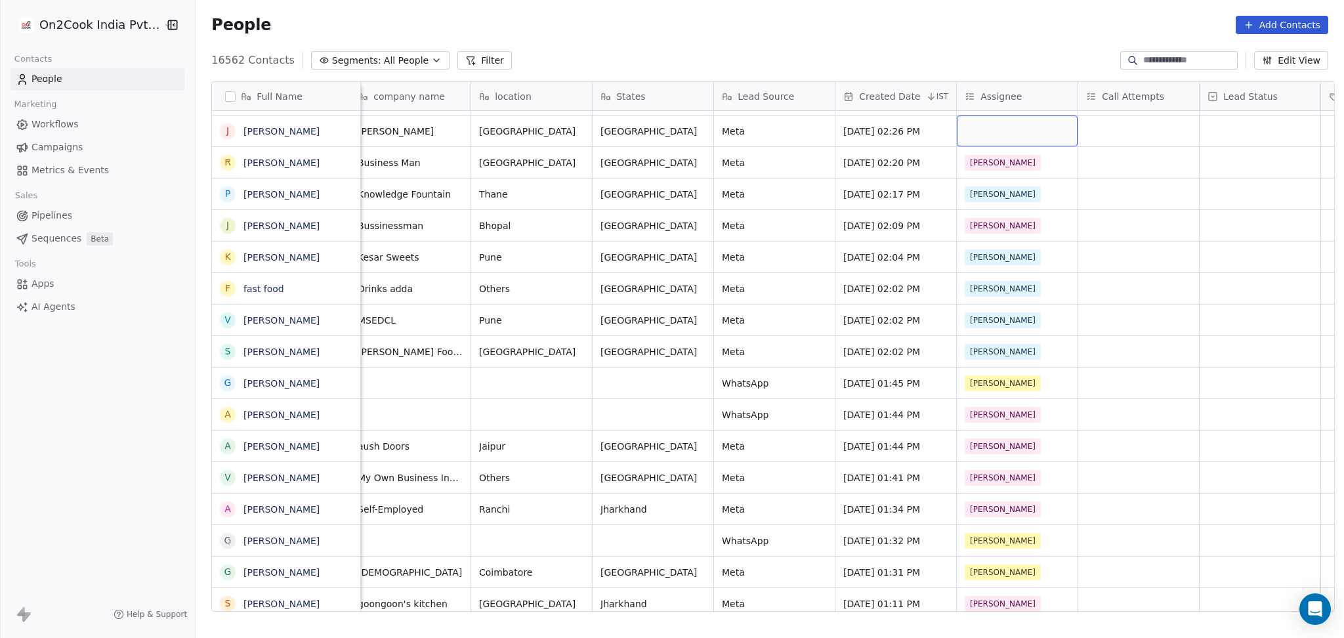
click at [983, 137] on div "grid" at bounding box center [1017, 131] width 121 height 31
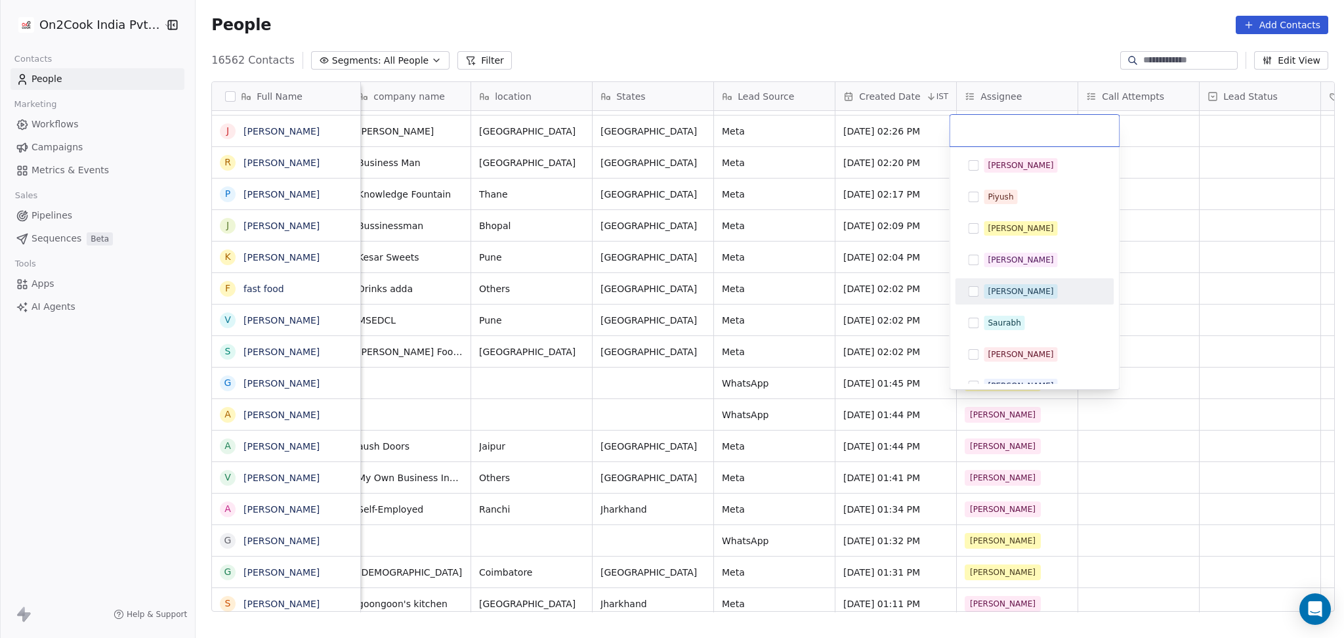
click at [1001, 293] on div "[PERSON_NAME]" at bounding box center [1021, 292] width 66 height 12
click at [1205, 274] on html "On2Cook India Pvt. Ltd. Contacts People Marketing Workflows Campaigns Metrics &…" at bounding box center [672, 319] width 1344 height 638
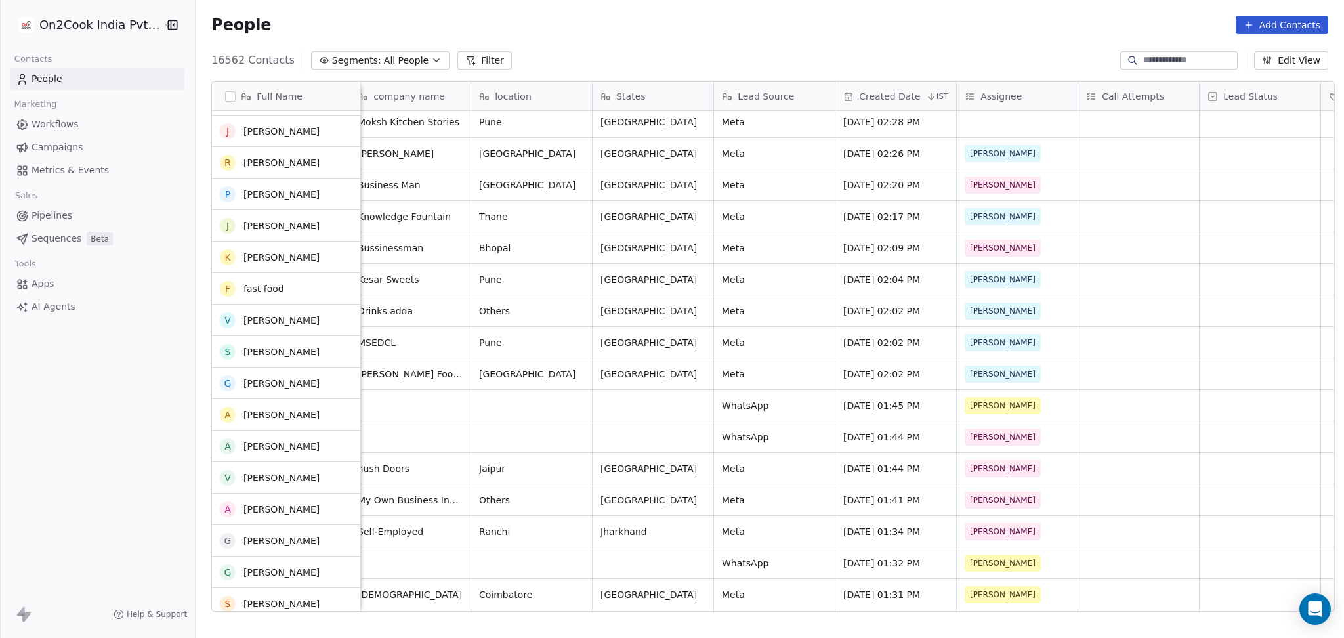
scroll to position [263, 0]
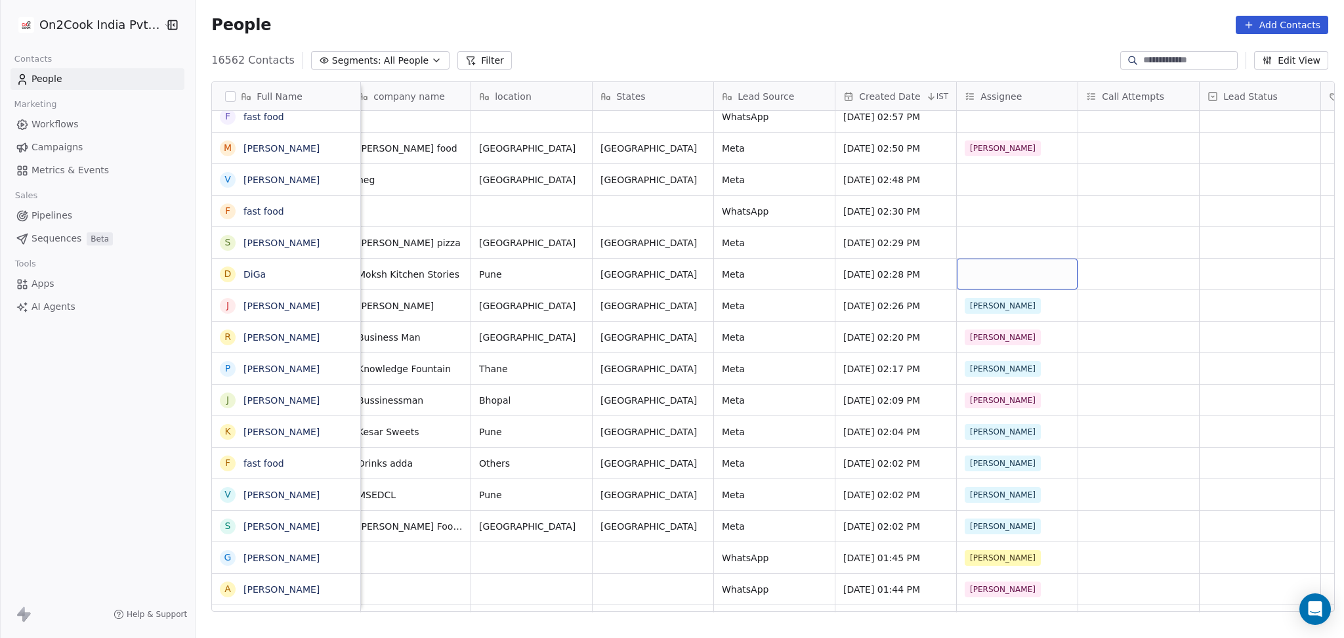
click at [1000, 283] on div "grid" at bounding box center [1017, 274] width 121 height 31
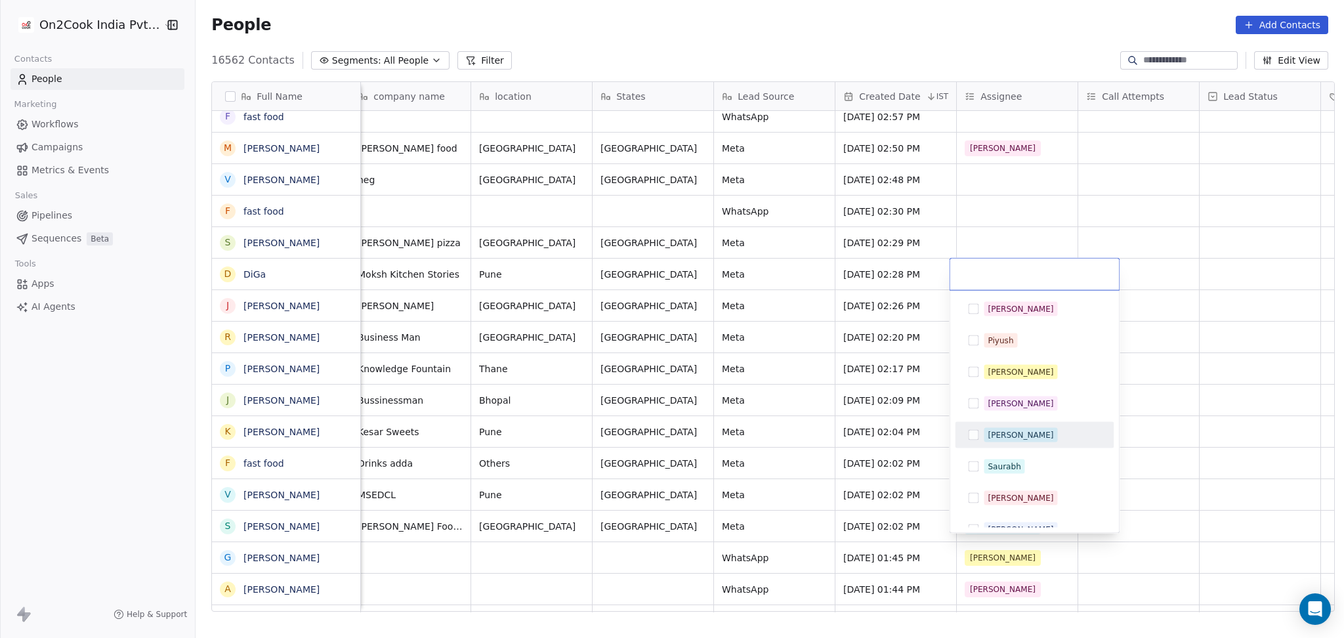
click at [987, 430] on span "[PERSON_NAME]" at bounding box center [1021, 435] width 74 height 14
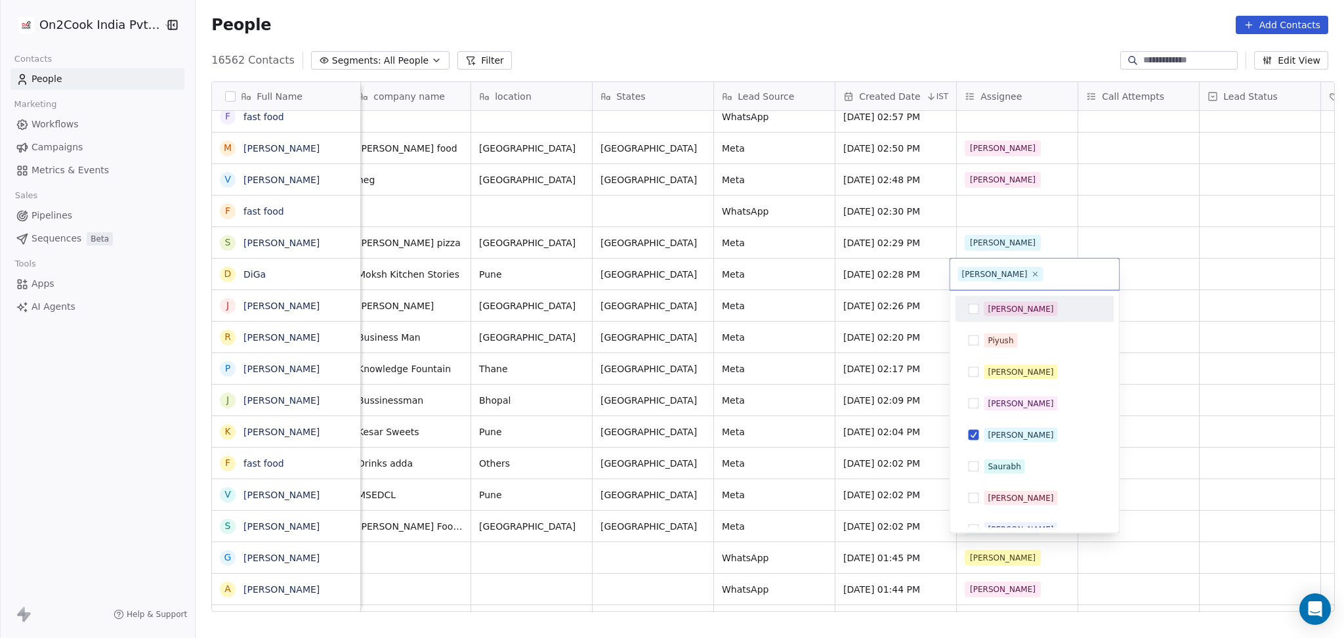
click at [982, 247] on html "On2Cook India Pvt. Ltd. Contacts People Marketing Workflows Campaigns Metrics &…" at bounding box center [672, 319] width 1344 height 638
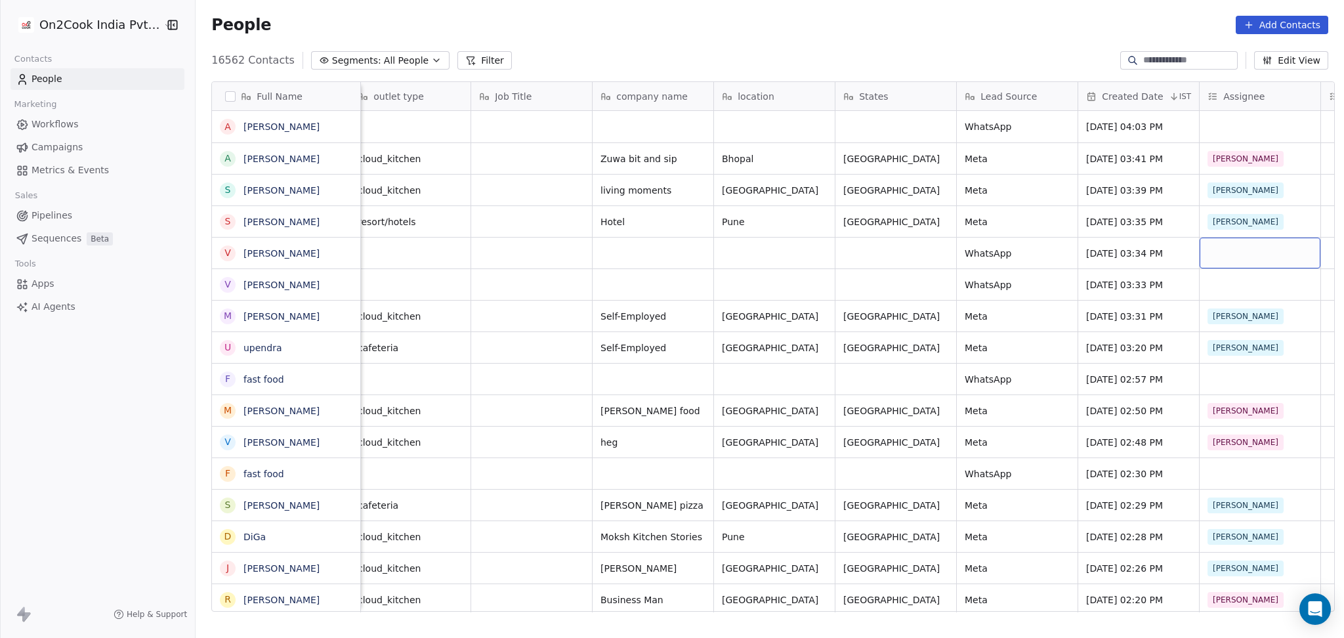
scroll to position [0, 375]
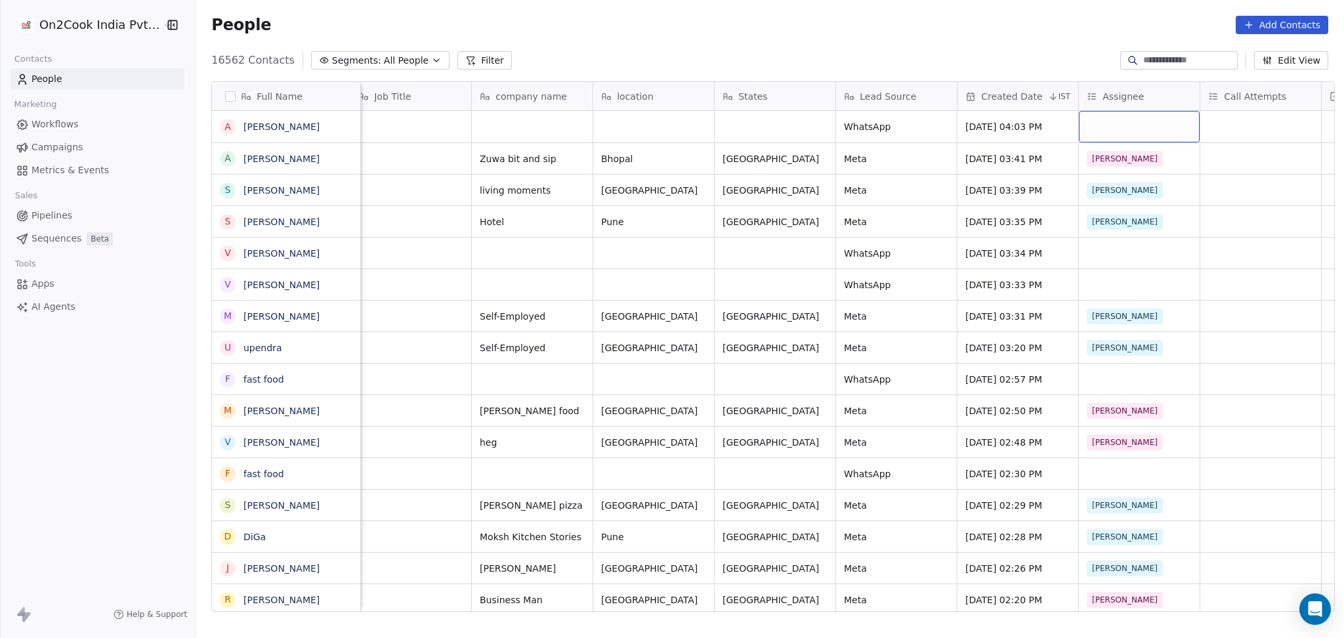
click at [1089, 136] on div "grid" at bounding box center [1139, 127] width 121 height 32
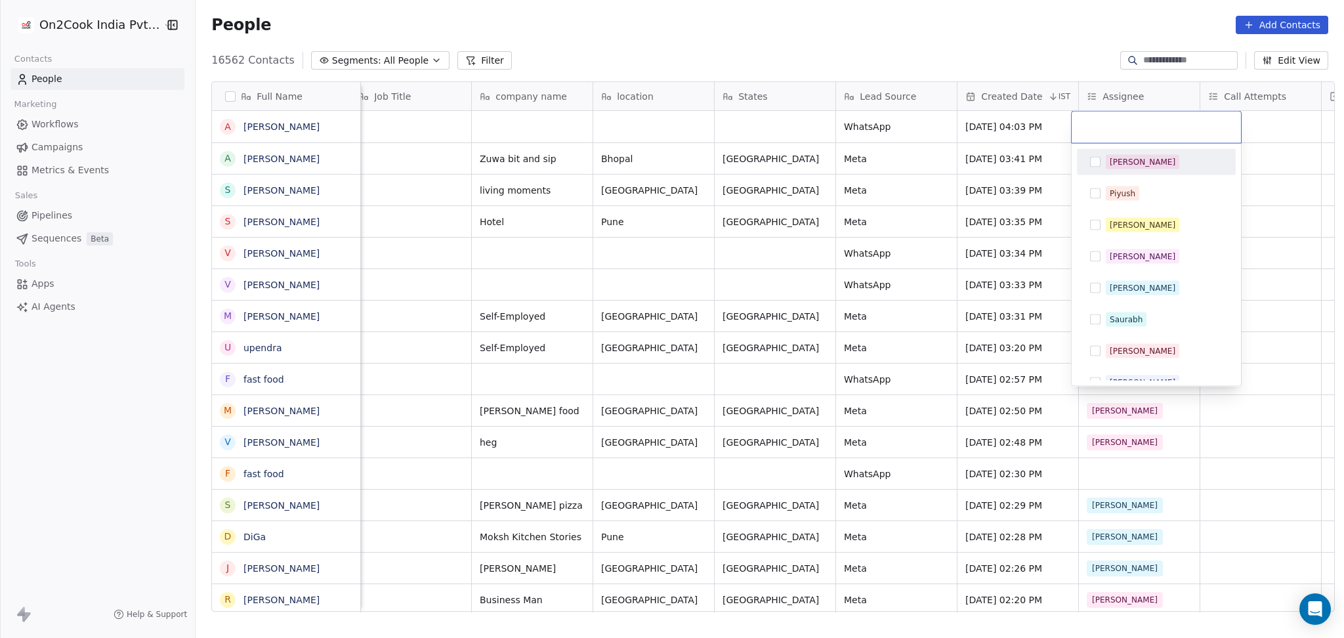
click at [1118, 166] on div "Salim" at bounding box center [1143, 162] width 66 height 12
click at [1251, 217] on html "On2Cook India Pvt. Ltd. Contacts People Marketing Workflows Campaigns Metrics &…" at bounding box center [672, 319] width 1344 height 638
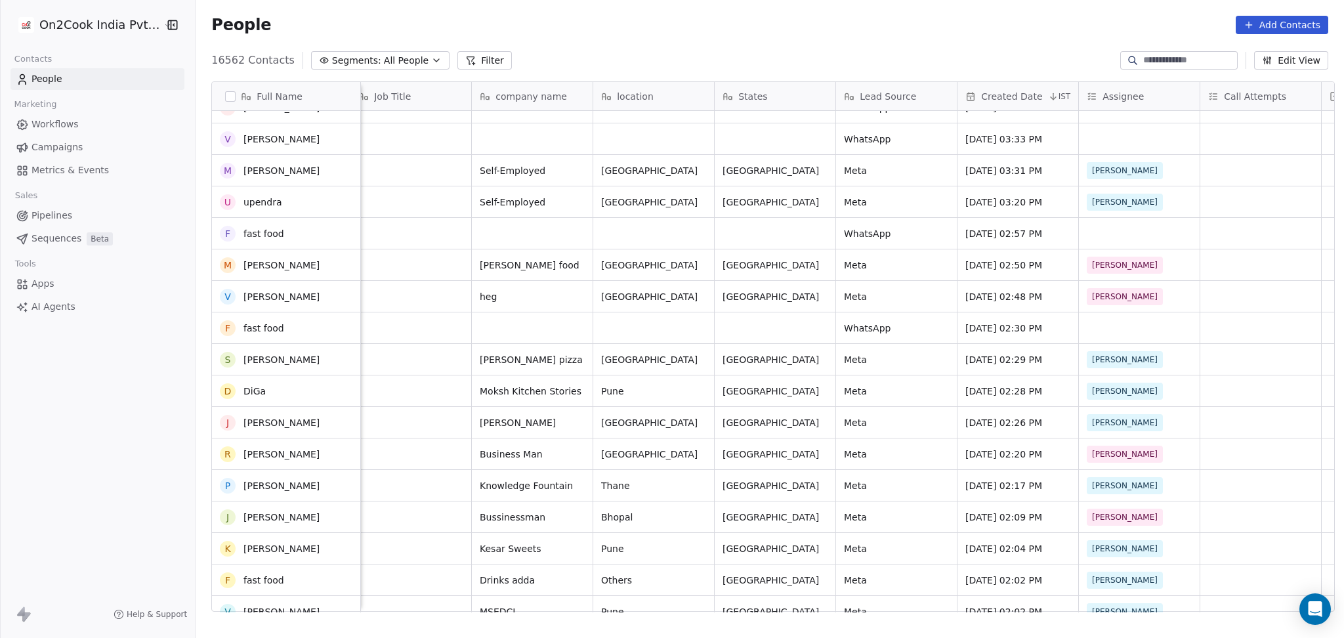
scroll to position [263, 0]
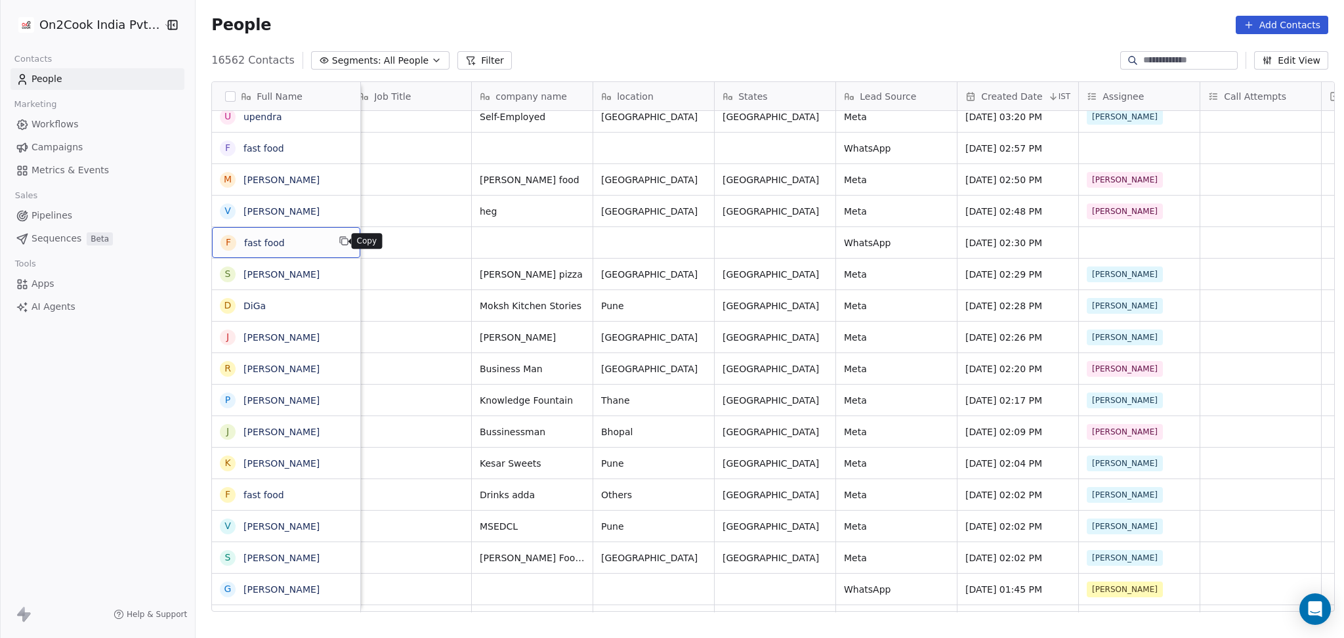
click at [339, 236] on icon "grid" at bounding box center [344, 241] width 11 height 11
drag, startPoint x: 339, startPoint y: 244, endPoint x: 467, endPoint y: 141, distance: 163.9
click at [339, 244] on icon "grid" at bounding box center [344, 241] width 11 height 11
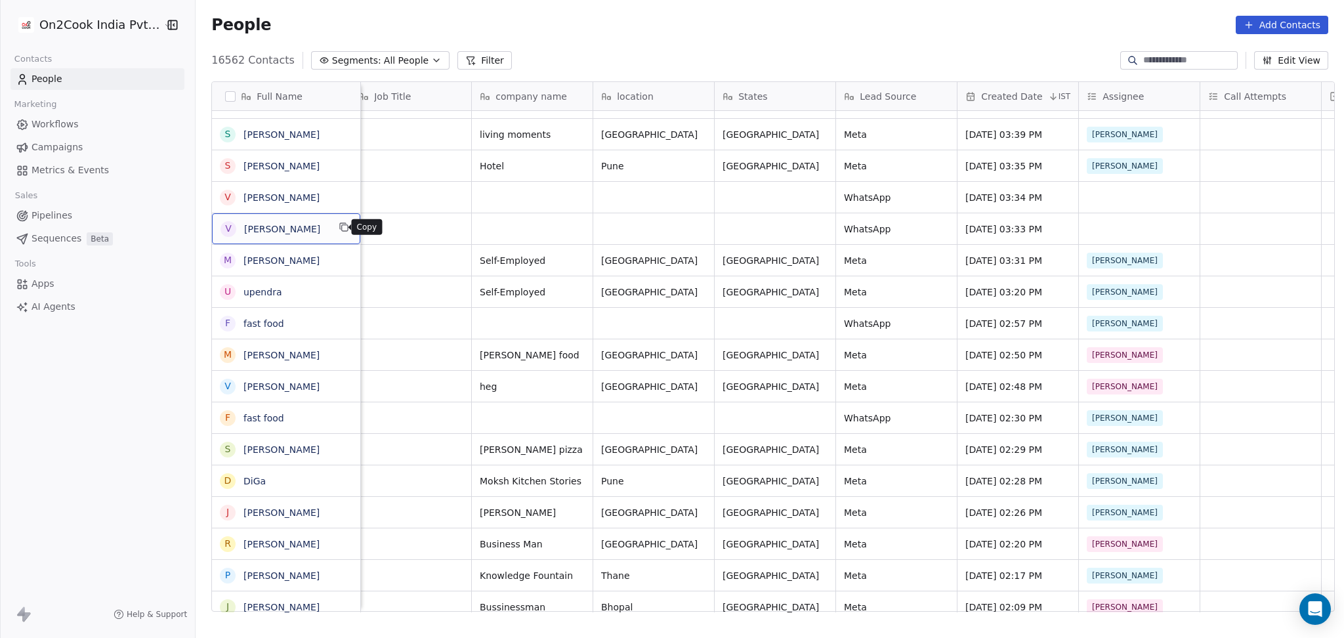
click at [339, 227] on icon "grid" at bounding box center [344, 227] width 11 height 11
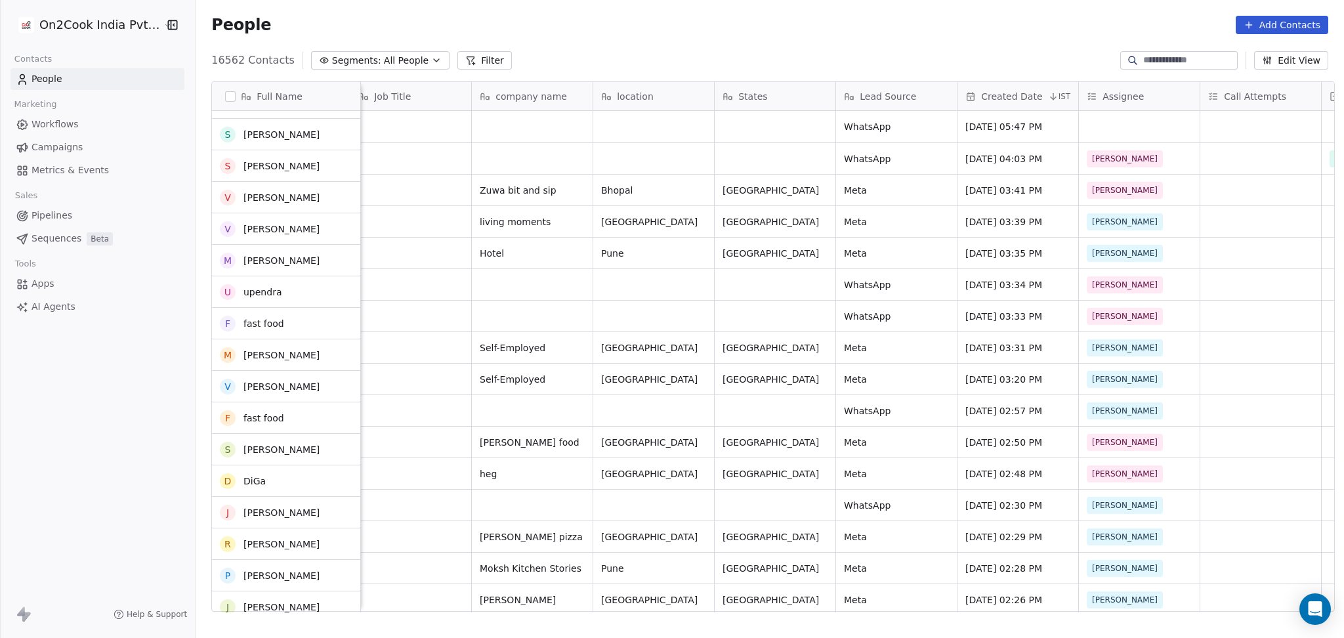
scroll to position [0, 0]
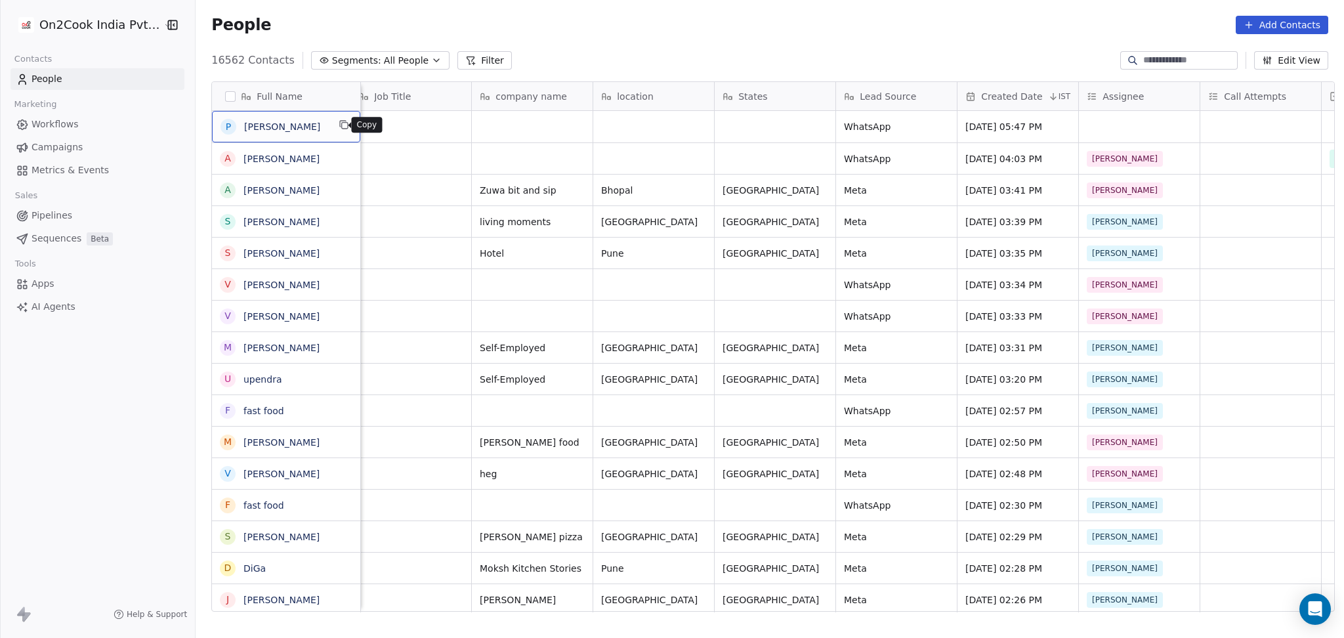
click at [339, 127] on icon "grid" at bounding box center [344, 124] width 11 height 11
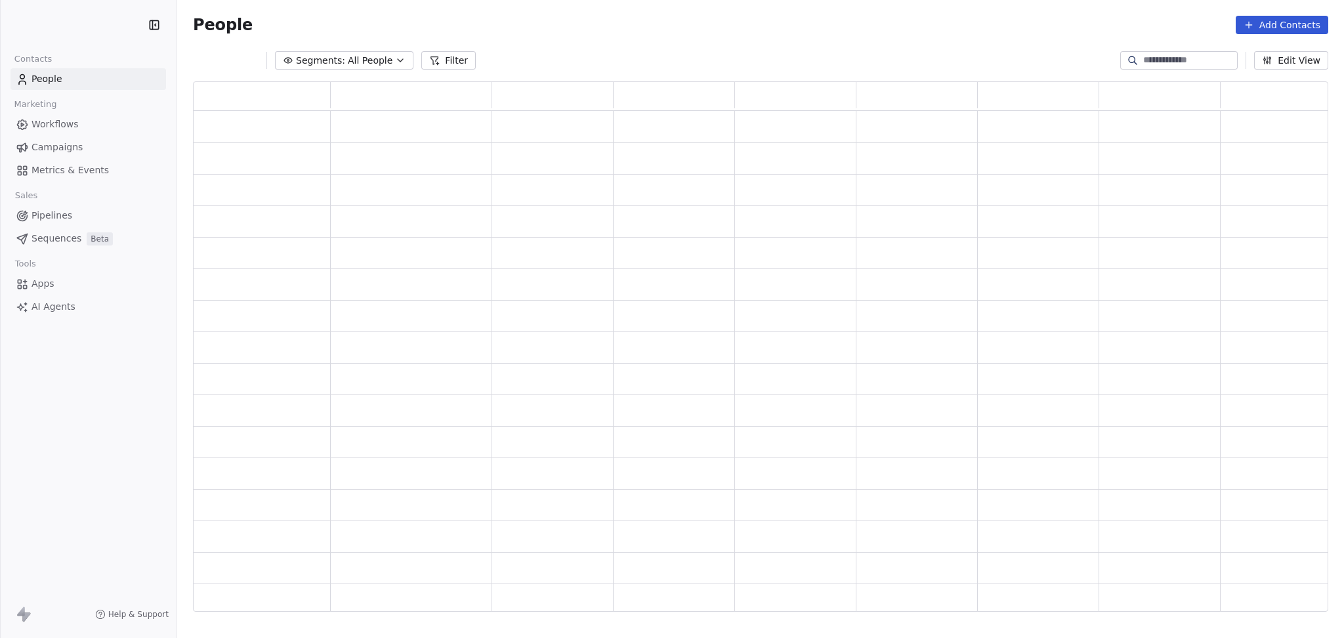
scroll to position [13, 14]
click at [1146, 61] on input at bounding box center [1190, 60] width 92 height 13
paste input "**********"
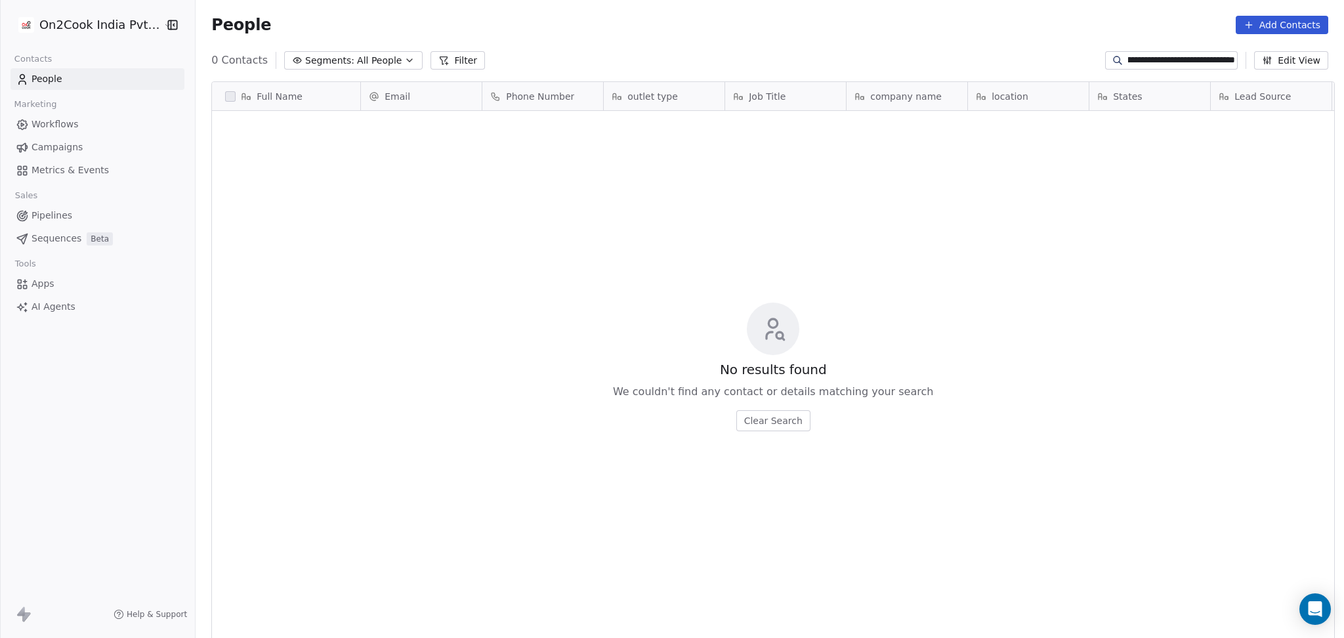
scroll to position [0, 0]
click at [1152, 54] on input "**********" at bounding box center [1181, 60] width 107 height 13
paste input
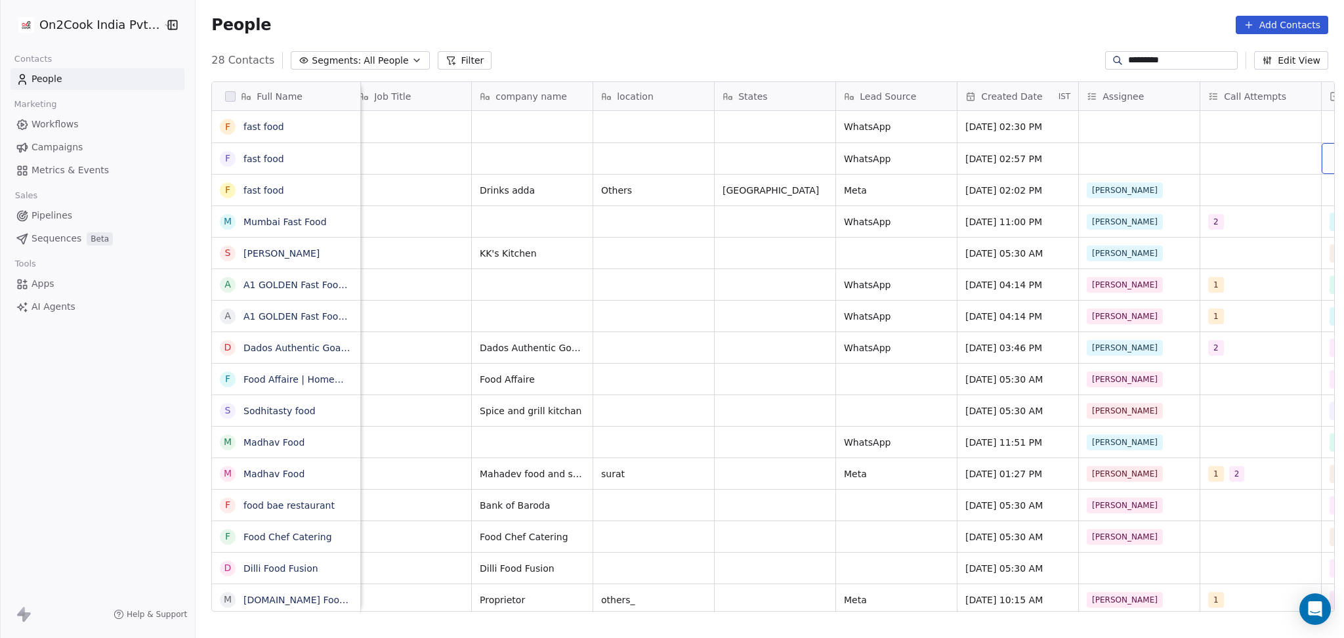
scroll to position [0, 497]
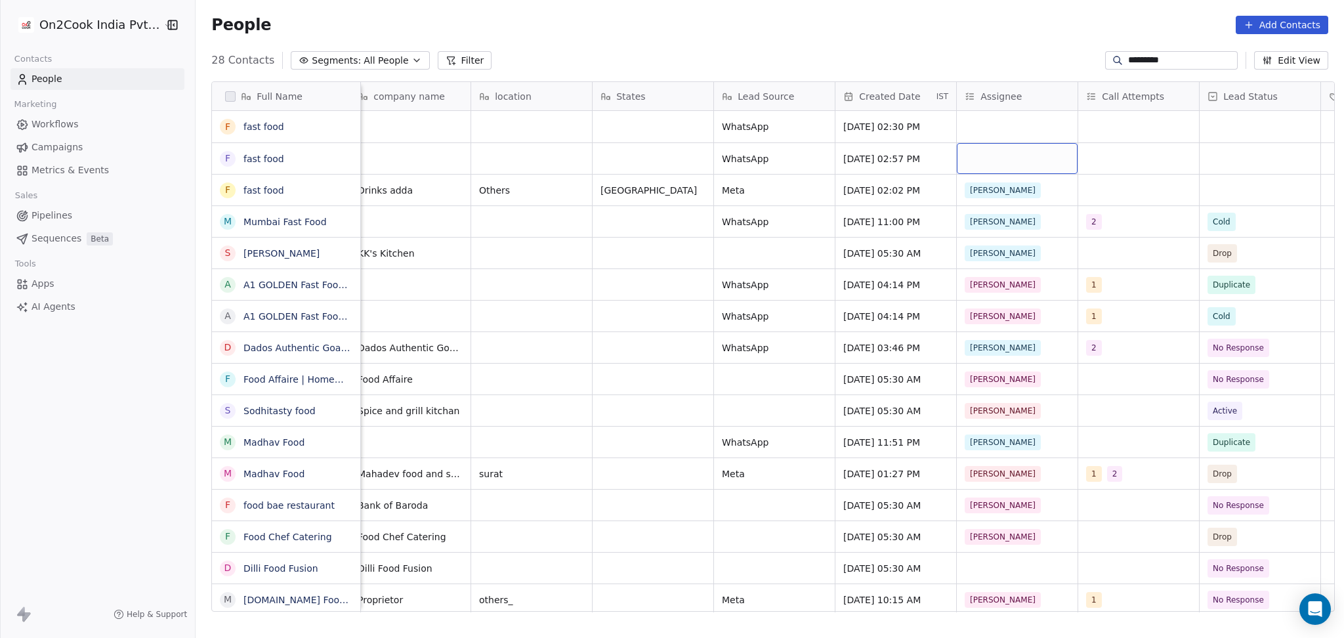
click at [1003, 158] on div "grid" at bounding box center [1017, 158] width 121 height 31
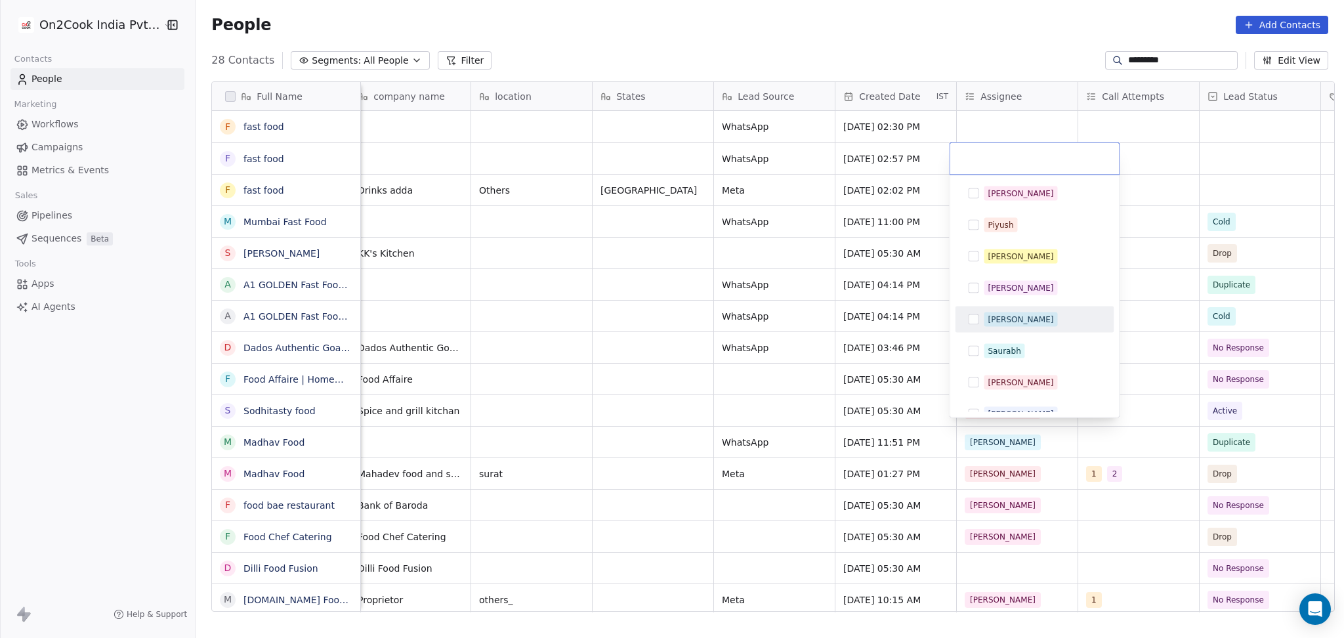
click at [1004, 321] on div "[PERSON_NAME]" at bounding box center [1021, 320] width 66 height 12
click at [988, 137] on html "On2Cook India Pvt. Ltd. Contacts People Marketing Workflows Campaigns Metrics &…" at bounding box center [672, 319] width 1344 height 638
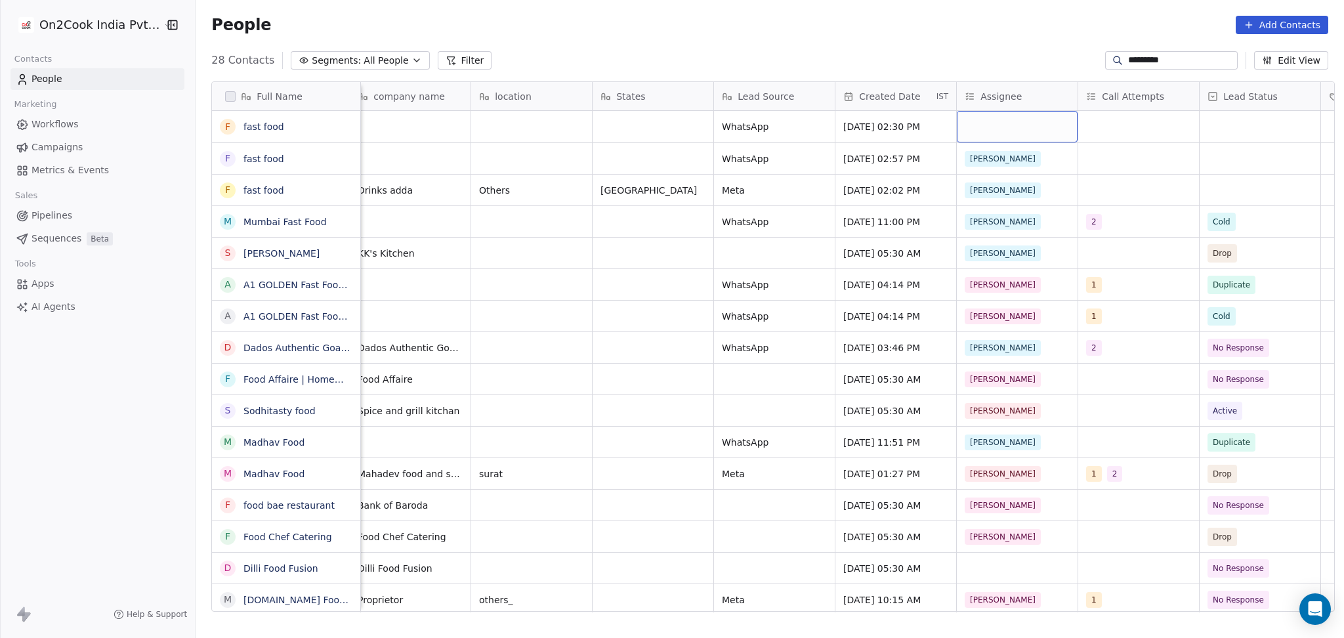
click at [979, 129] on div "grid" at bounding box center [1017, 127] width 121 height 32
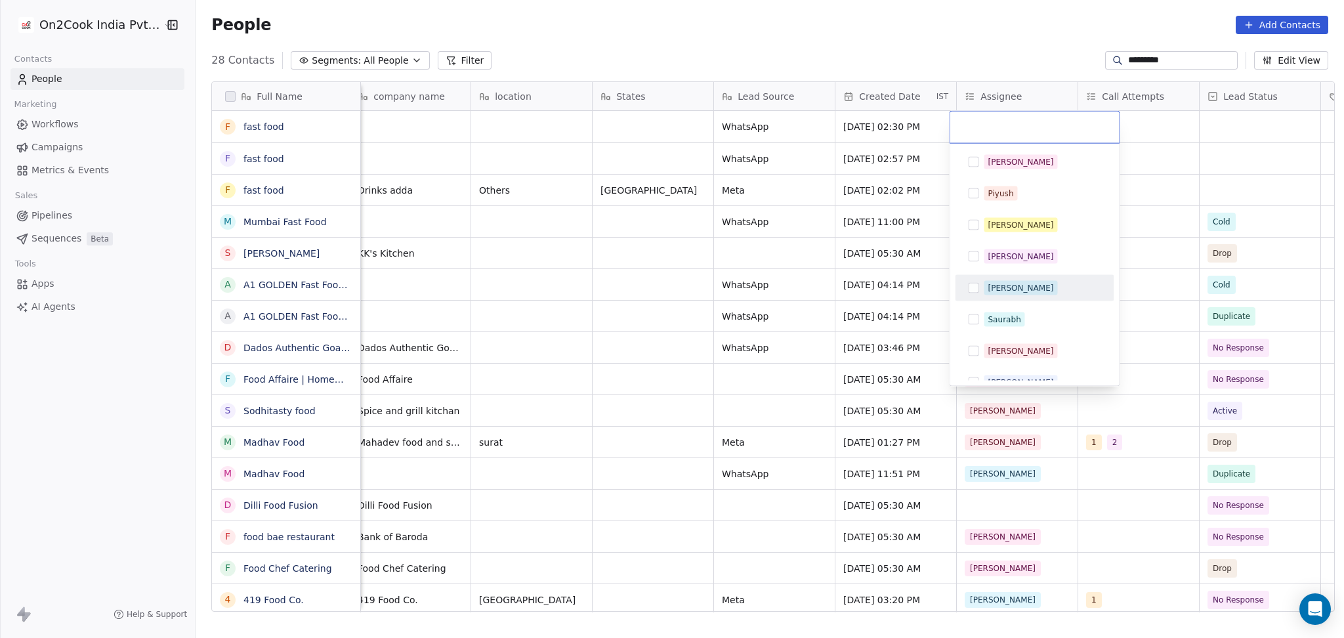
click at [981, 286] on div "[PERSON_NAME]" at bounding box center [1034, 288] width 148 height 21
click at [716, 284] on html "On2Cook India Pvt. Ltd. Contacts People Marketing Workflows Campaigns Metrics &…" at bounding box center [672, 319] width 1344 height 638
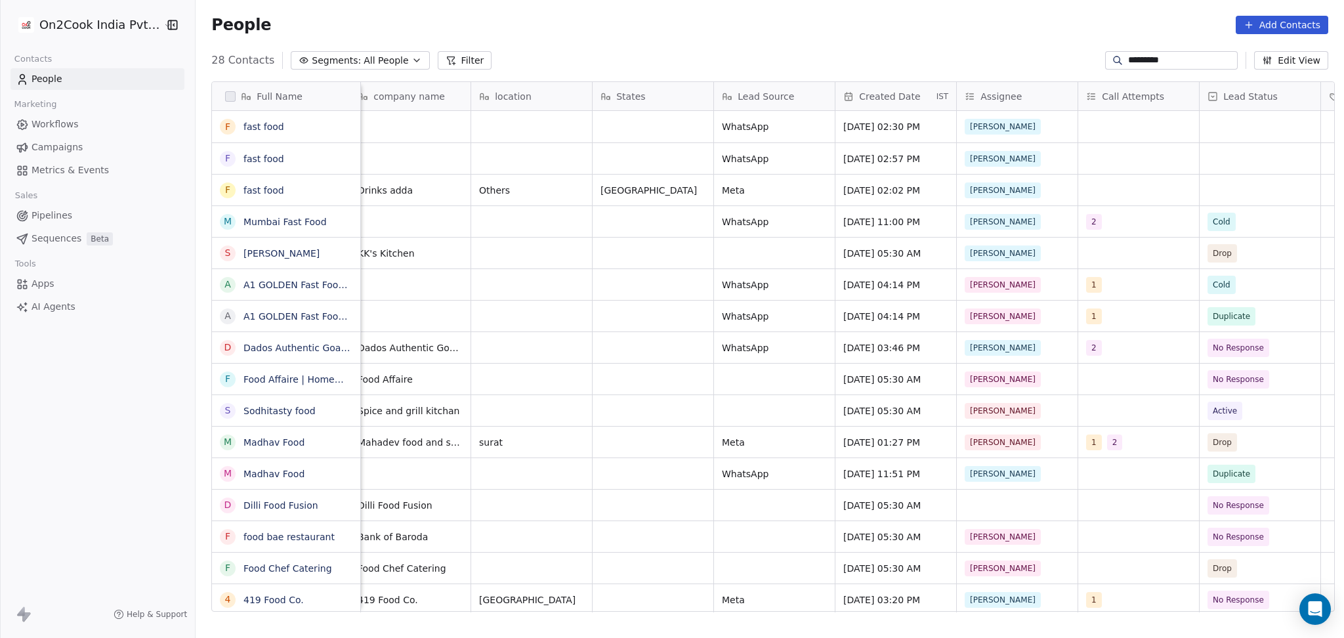
click at [1161, 68] on div "*********" at bounding box center [1171, 60] width 133 height 18
click at [1161, 67] on div "*********" at bounding box center [1171, 60] width 133 height 18
click at [1161, 64] on input "*********" at bounding box center [1181, 60] width 107 height 13
click at [1161, 63] on input "*********" at bounding box center [1181, 60] width 107 height 13
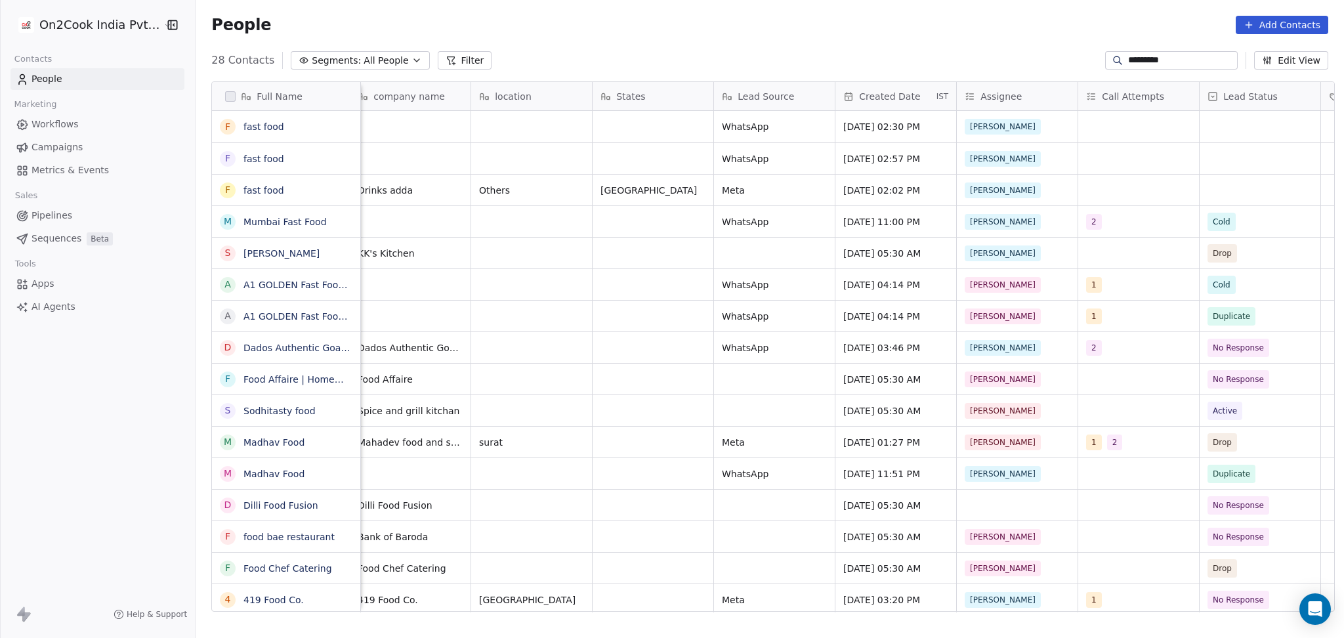
paste input
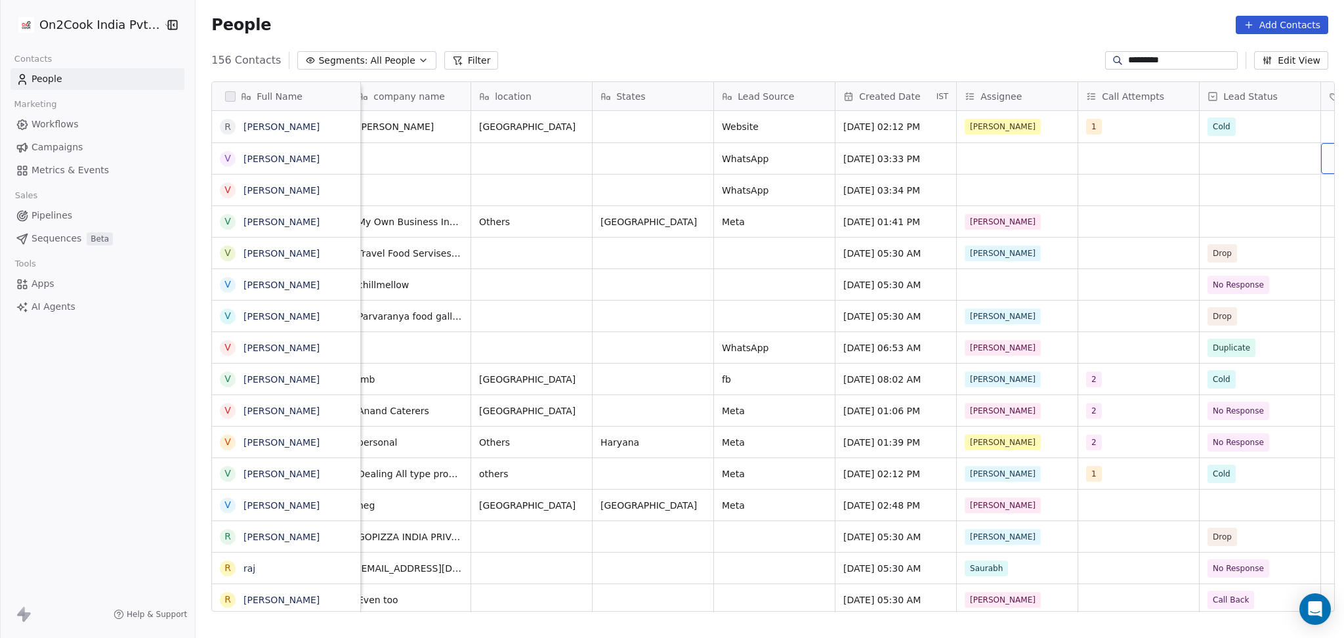
scroll to position [0, 618]
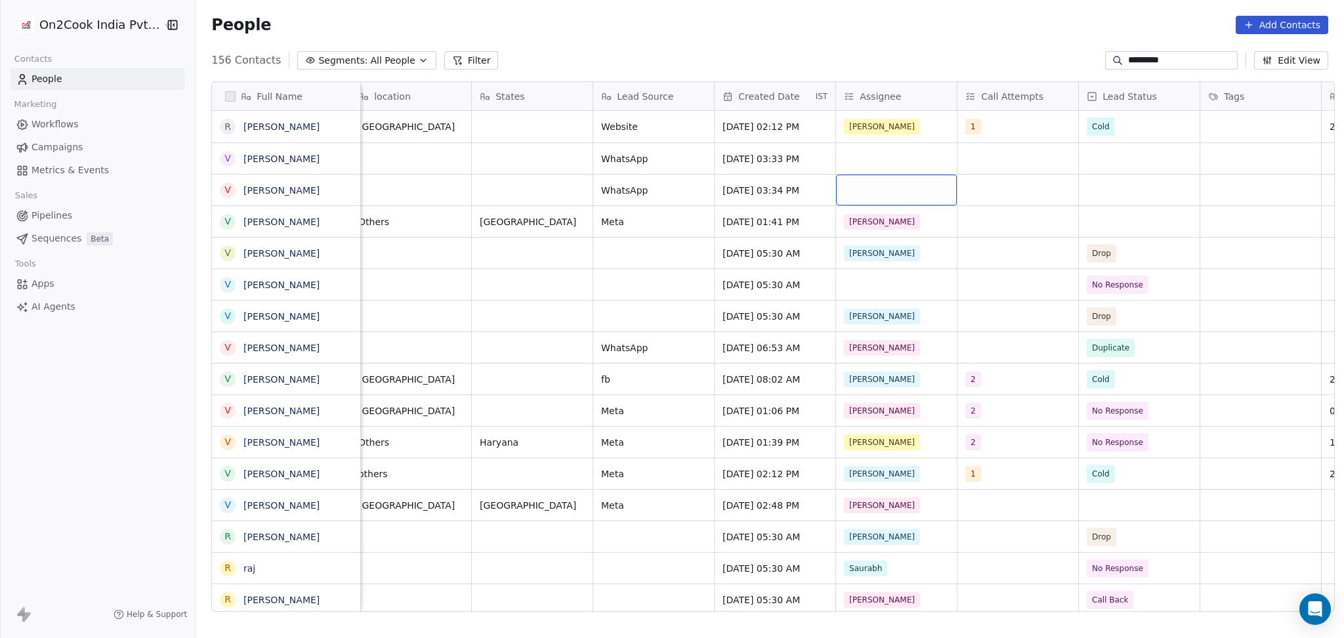
click at [882, 199] on div "grid" at bounding box center [896, 190] width 121 height 31
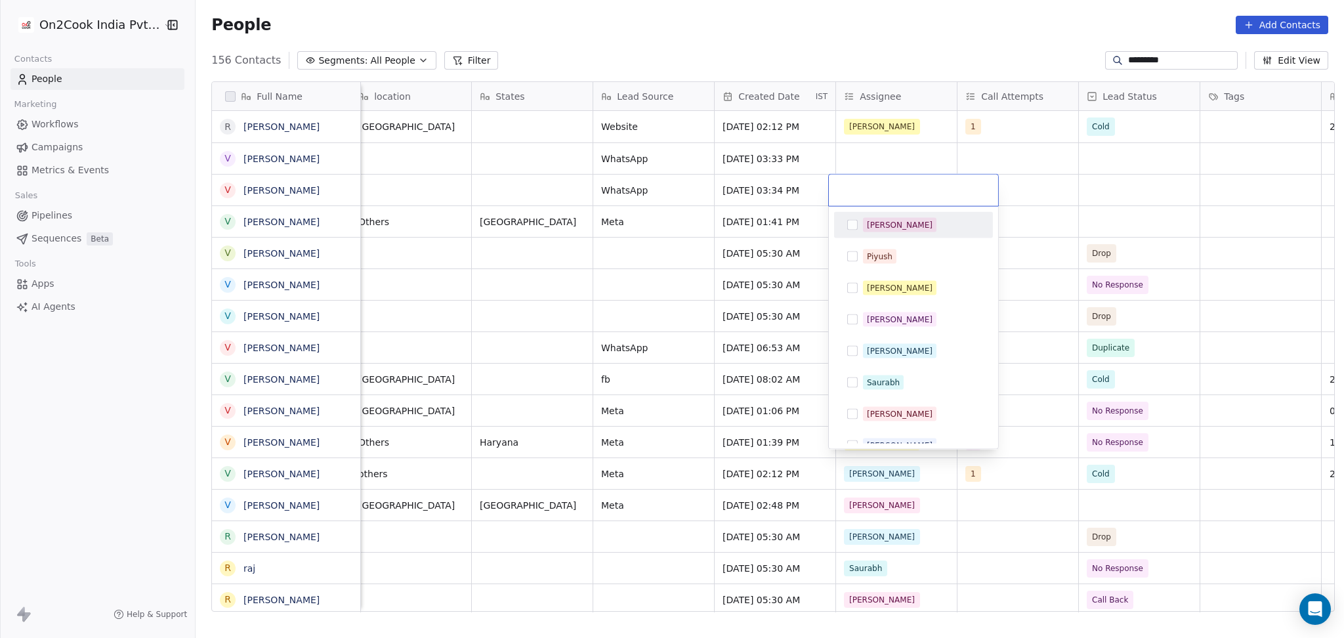
click at [888, 225] on span "[PERSON_NAME]" at bounding box center [900, 225] width 74 height 14
click at [863, 160] on html "On2Cook India Pvt. Ltd. Contacts People Marketing Workflows Campaigns Metrics &…" at bounding box center [672, 319] width 1344 height 638
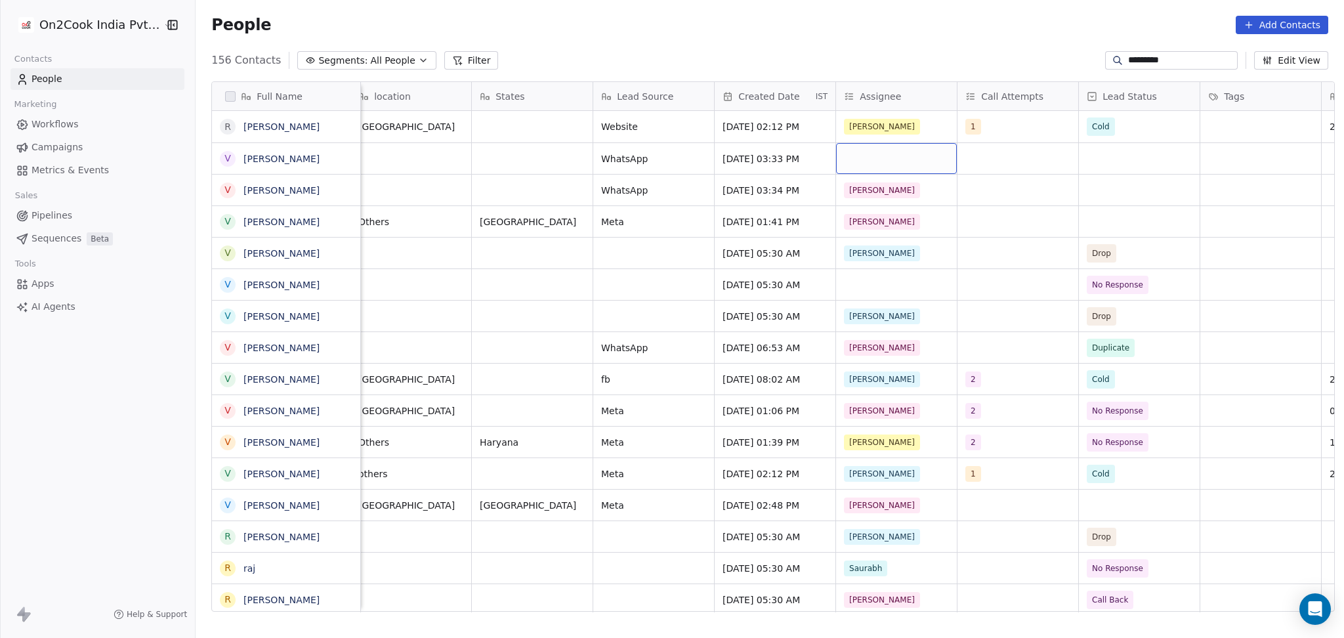
click at [863, 158] on div "grid" at bounding box center [896, 158] width 121 height 31
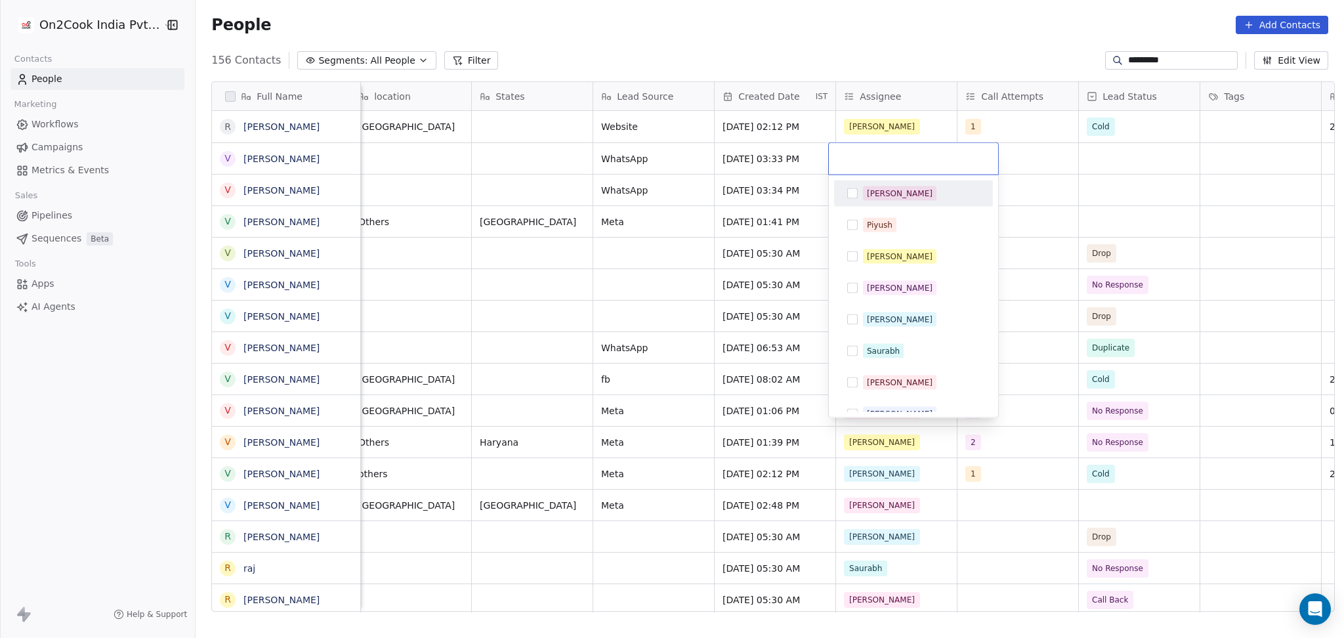
drag, startPoint x: 869, startPoint y: 190, endPoint x: 1002, endPoint y: 181, distance: 133.5
click at [868, 191] on div "[PERSON_NAME]" at bounding box center [900, 194] width 66 height 12
click at [1070, 190] on html "On2Cook India Pvt. Ltd. Contacts People Marketing Workflows Campaigns Metrics &…" at bounding box center [672, 319] width 1344 height 638
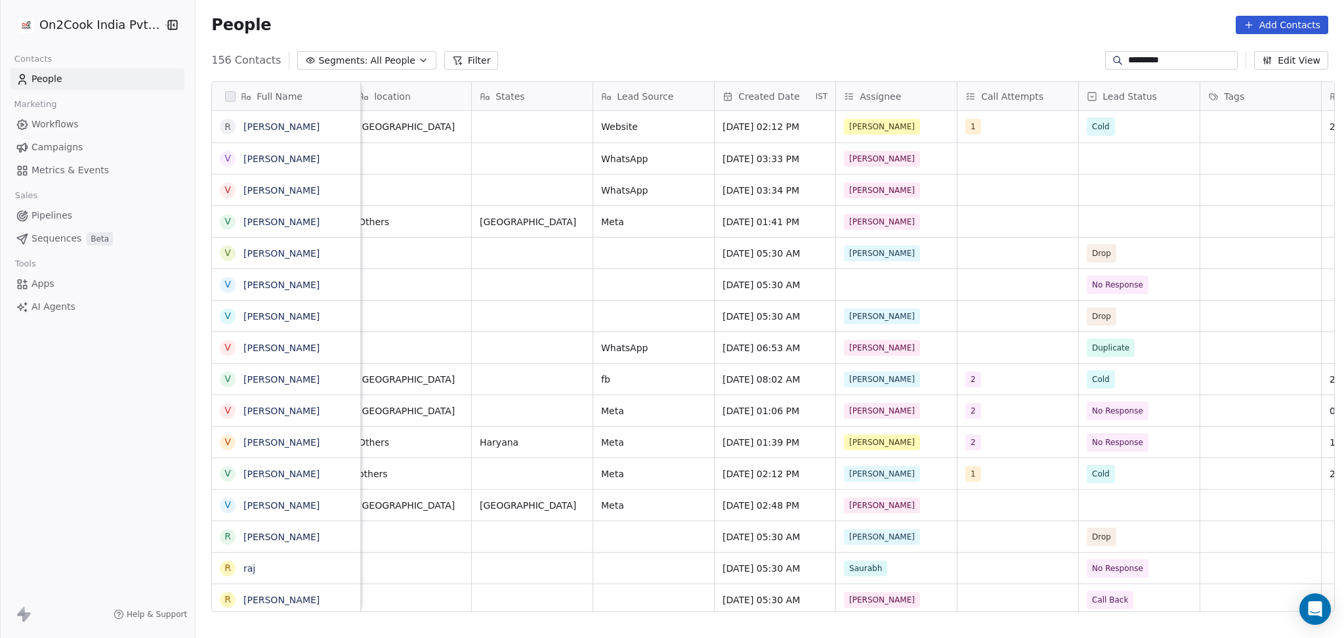
click at [1153, 61] on input "*********" at bounding box center [1181, 60] width 107 height 13
paste input "**"
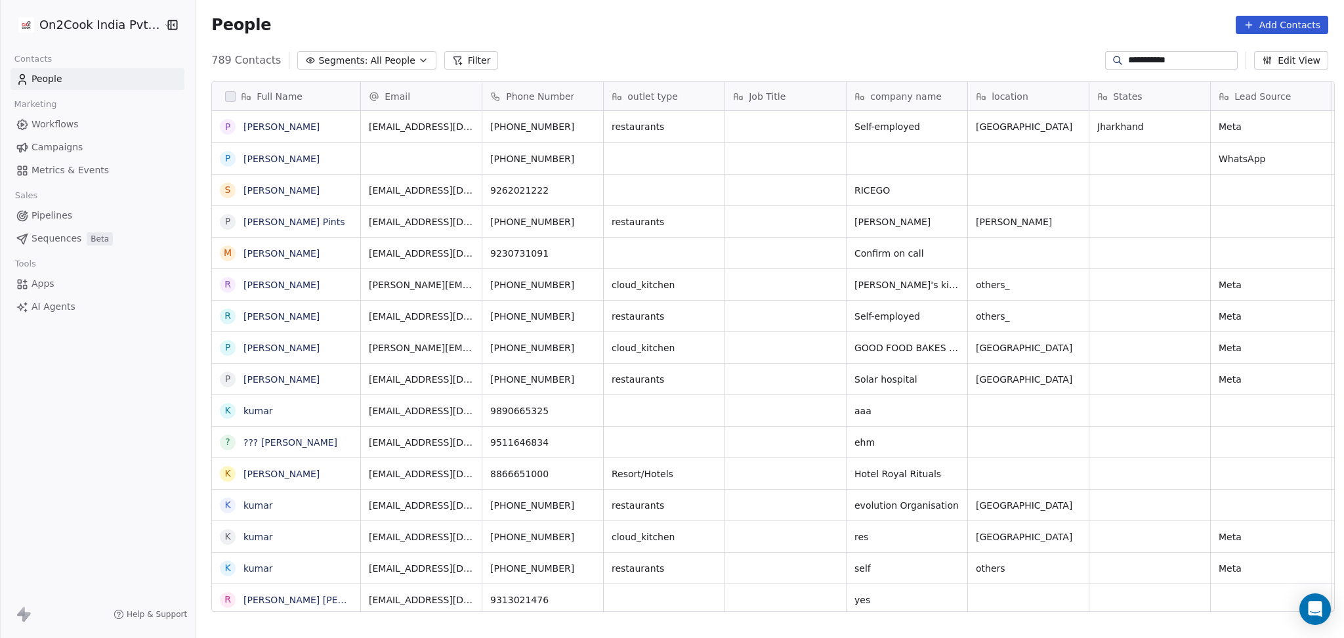
scroll to position [548, 1142]
type input "**********"
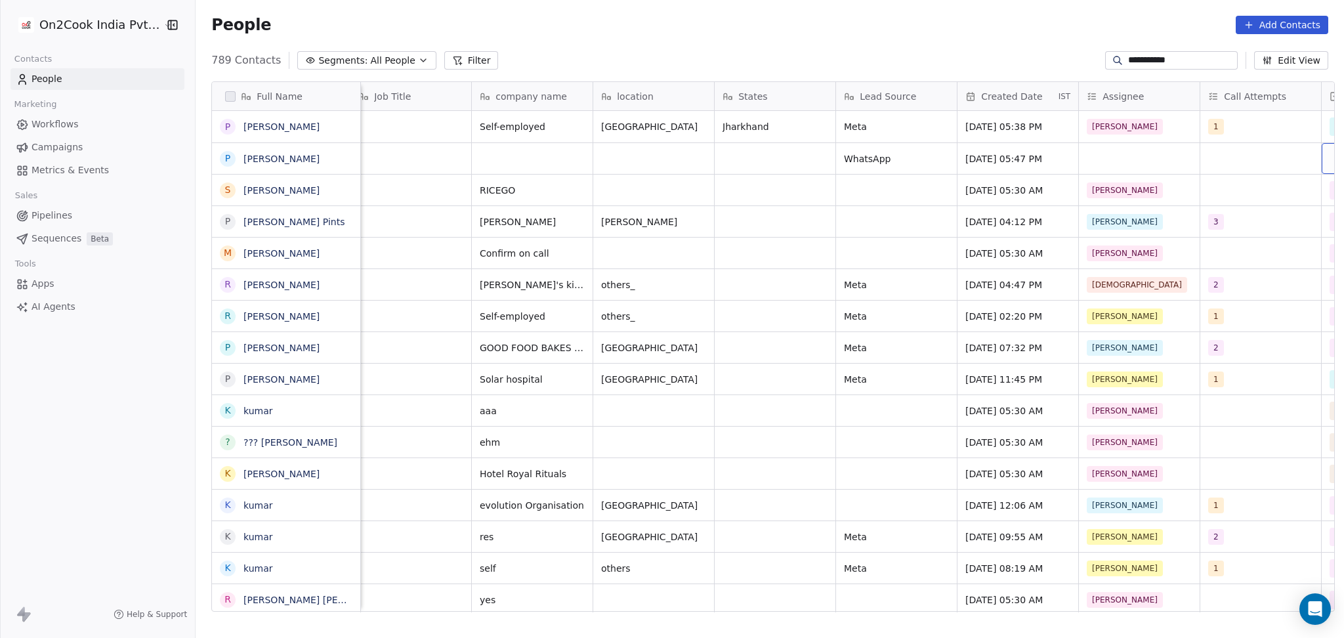
scroll to position [0, 497]
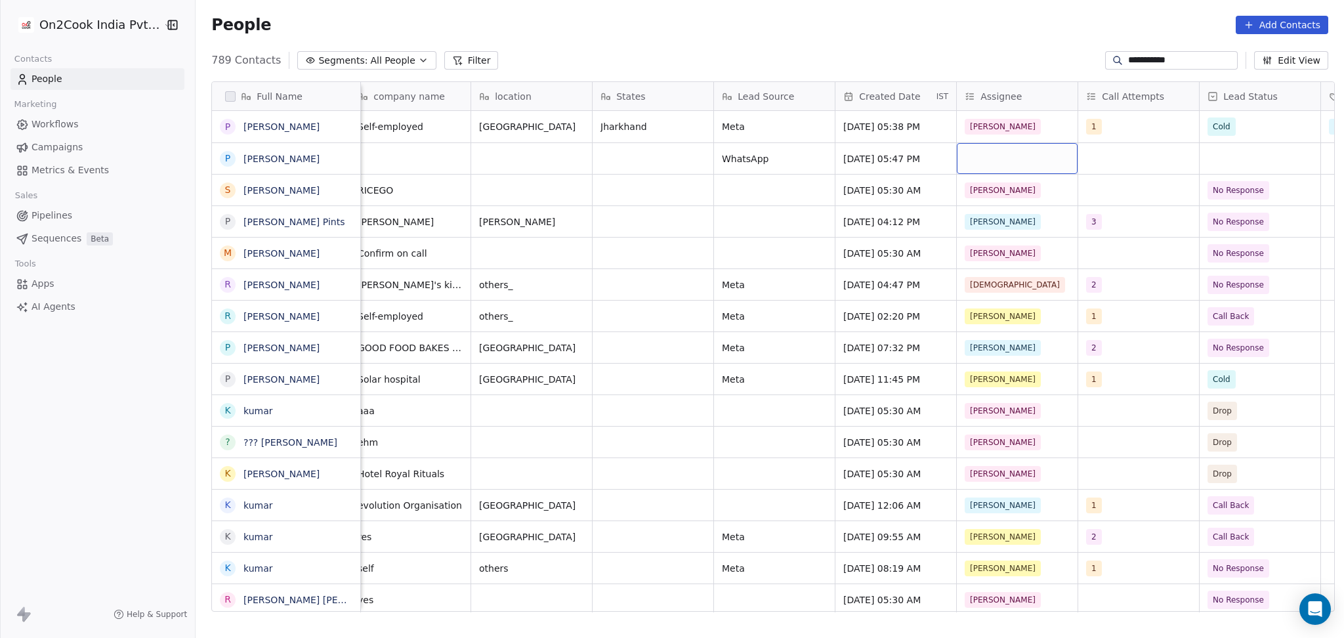
click at [1029, 156] on div "grid" at bounding box center [1017, 158] width 121 height 31
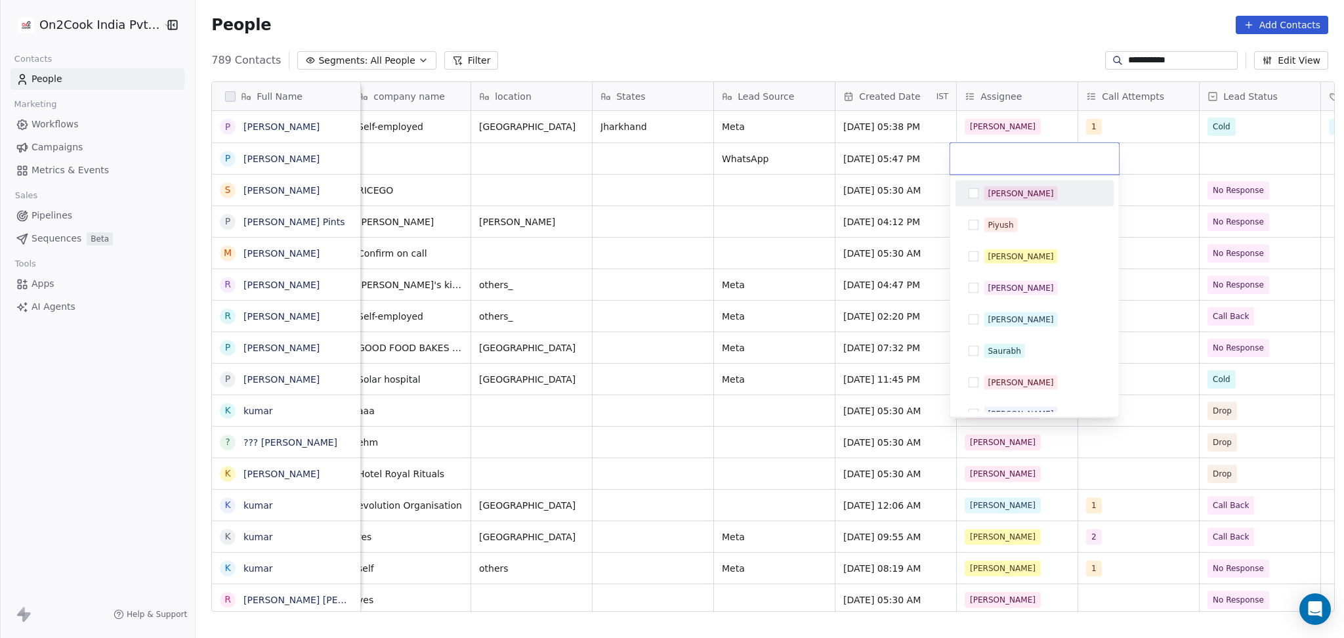
click at [1025, 194] on div "[PERSON_NAME]" at bounding box center [1042, 193] width 117 height 14
click at [1214, 166] on html "**********" at bounding box center [672, 319] width 1344 height 638
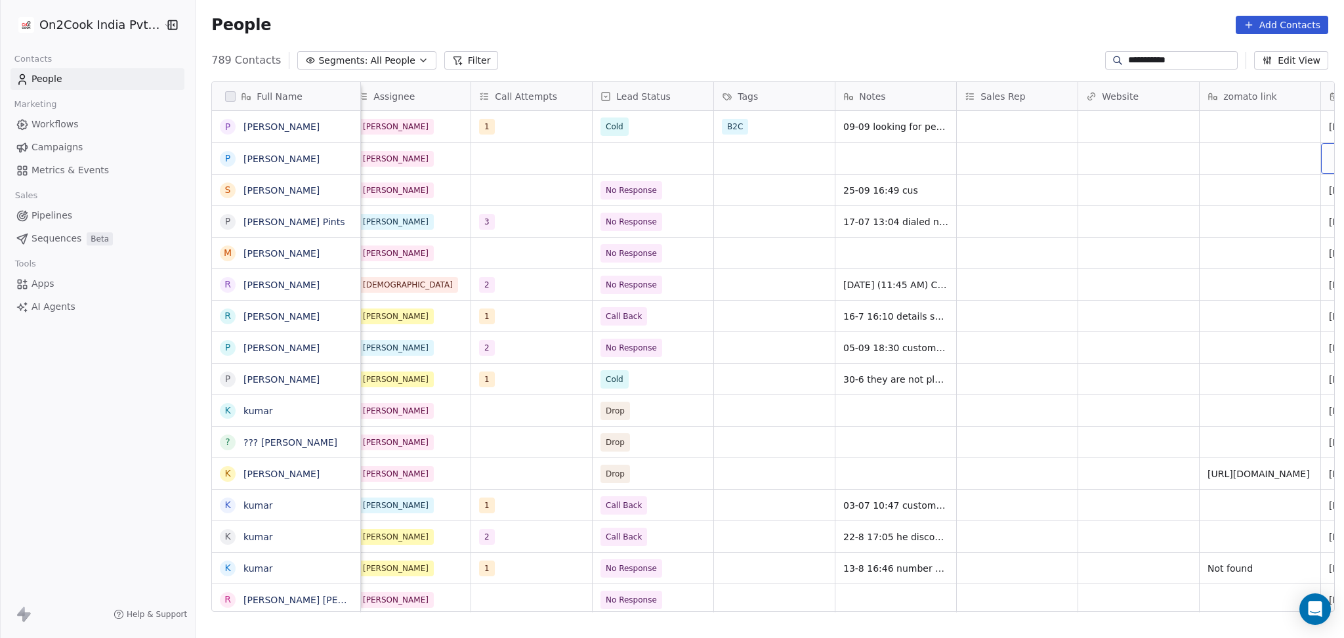
scroll to position [0, 1225]
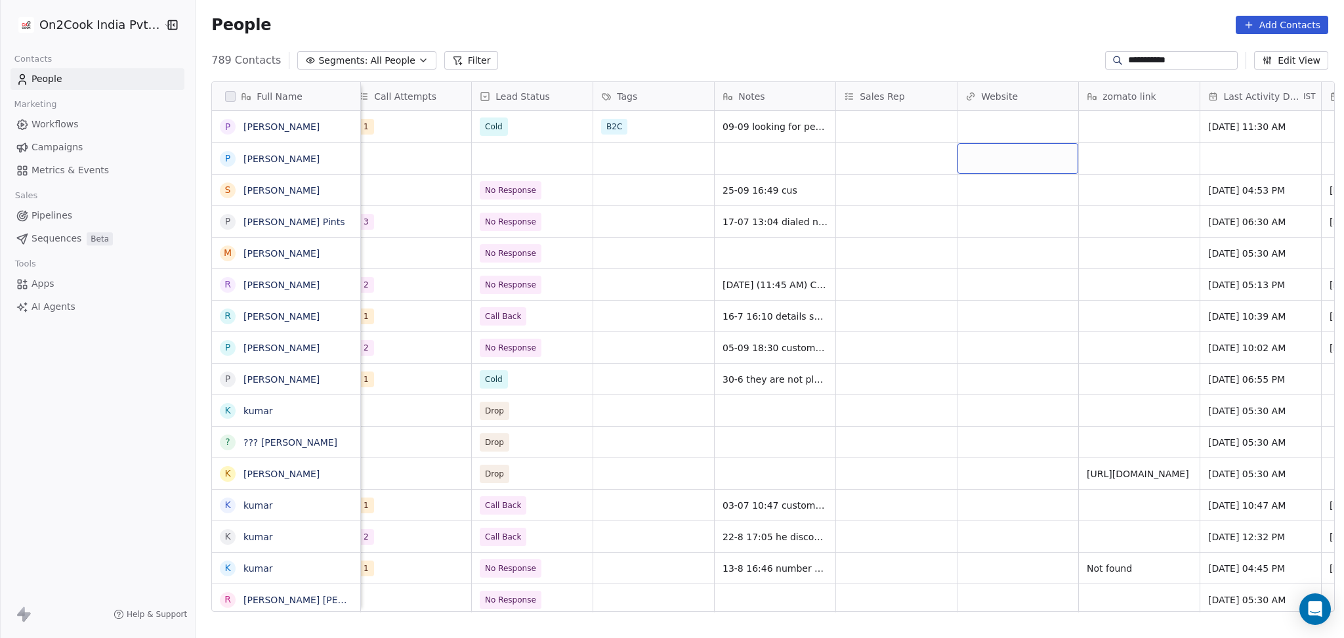
click at [979, 160] on div "grid" at bounding box center [1018, 158] width 121 height 31
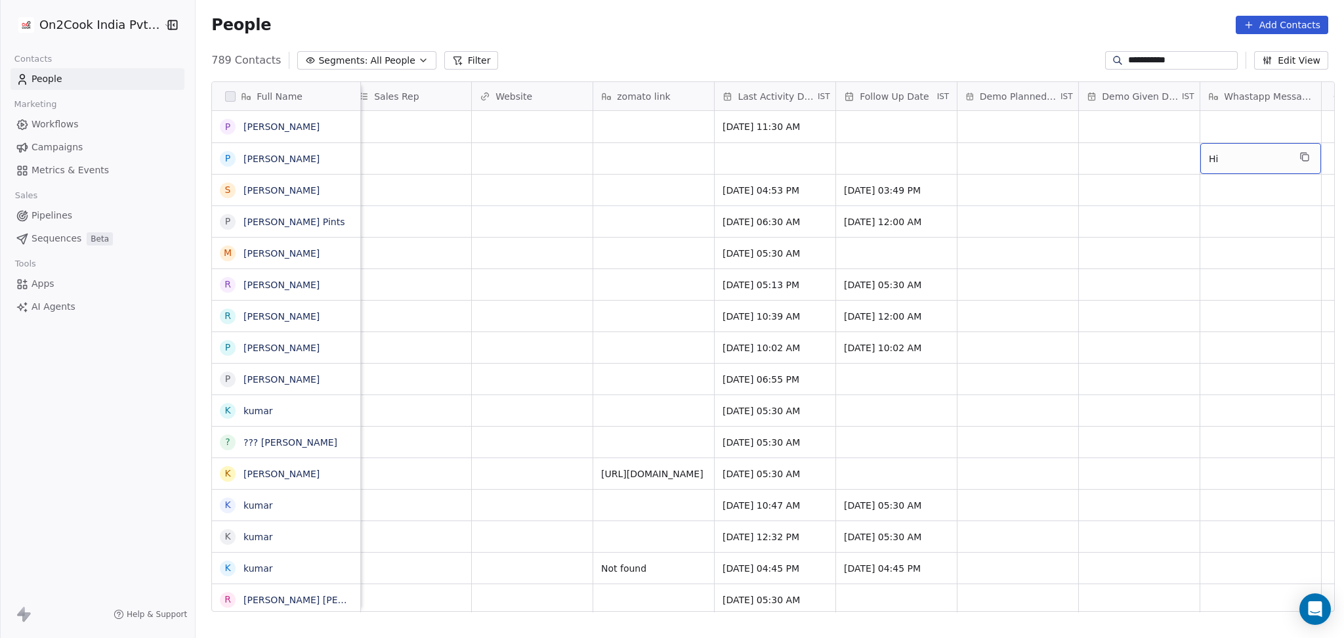
scroll to position [0, 1742]
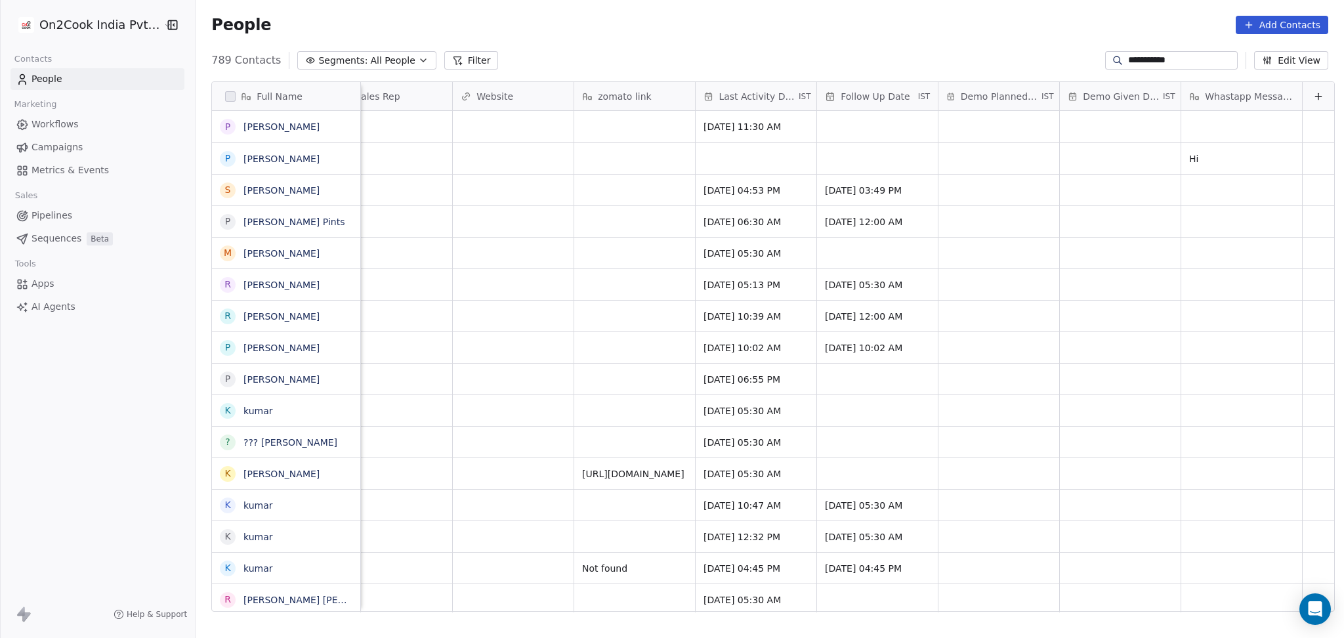
click at [450, 62] on button "Filter" at bounding box center [471, 60] width 54 height 18
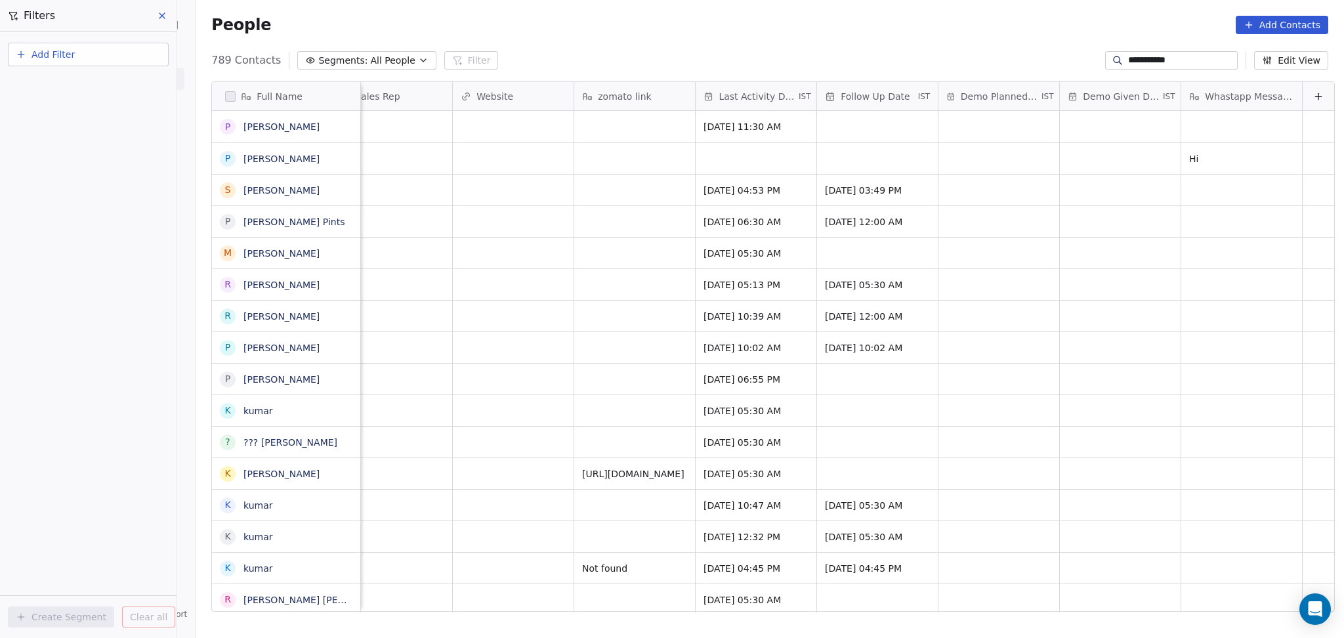
click at [93, 47] on button "Add Filter" at bounding box center [88, 55] width 161 height 24
drag, startPoint x: 93, startPoint y: 47, endPoint x: 90, endPoint y: 74, distance: 27.7
click at [90, 75] on div "Contact properties" at bounding box center [88, 85] width 149 height 21
type input "***"
click at [85, 129] on div "Assignee" at bounding box center [88, 132] width 133 height 13
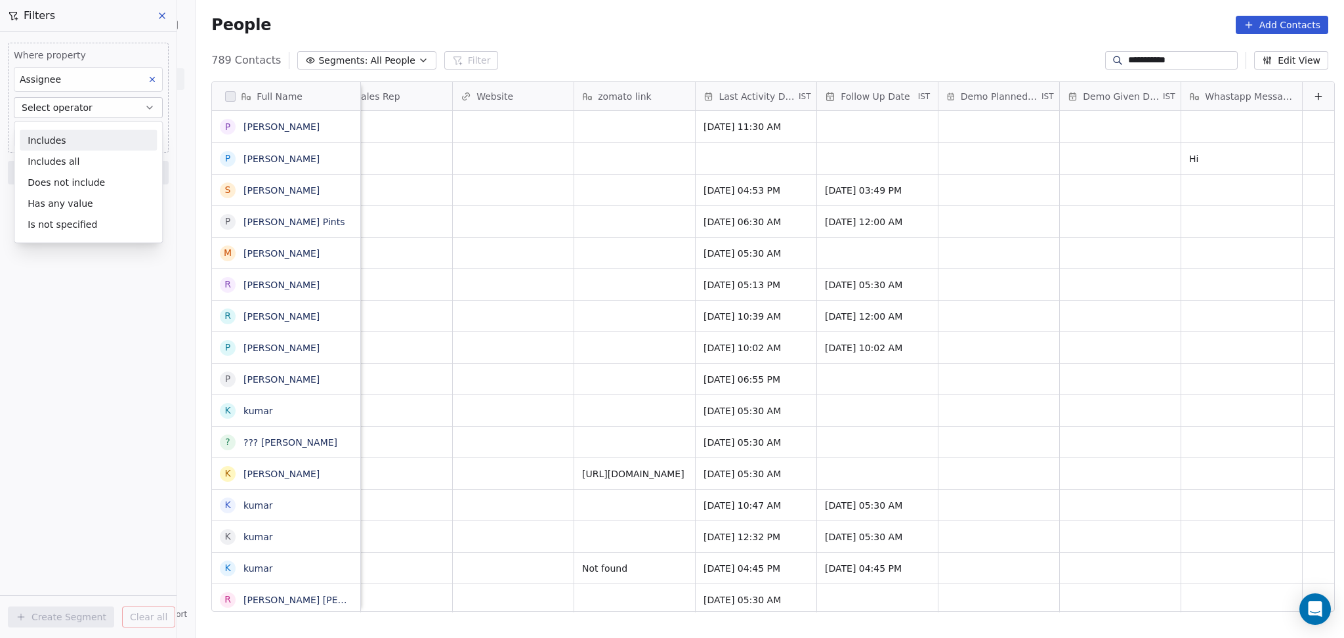
click at [77, 142] on div "Includes" at bounding box center [88, 140] width 137 height 21
click at [75, 131] on body "**********" at bounding box center [672, 319] width 1344 height 638
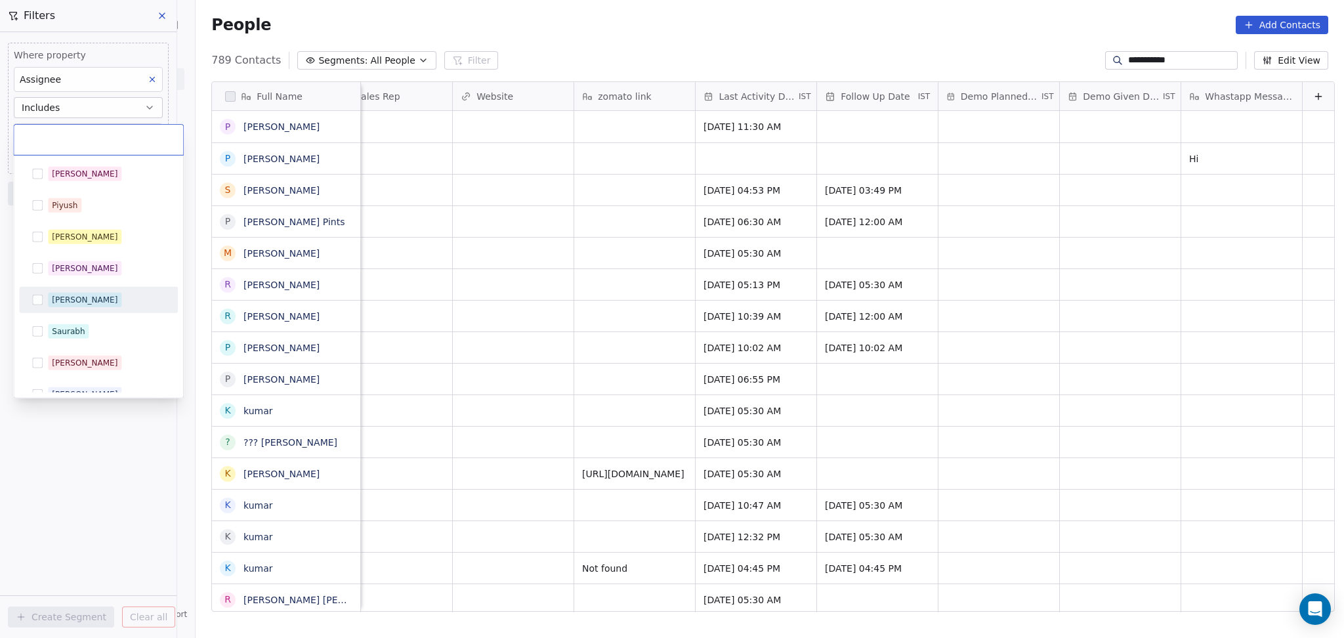
click at [77, 287] on div "[PERSON_NAME]" at bounding box center [98, 300] width 159 height 26
click at [434, 27] on html "**********" at bounding box center [672, 319] width 1344 height 638
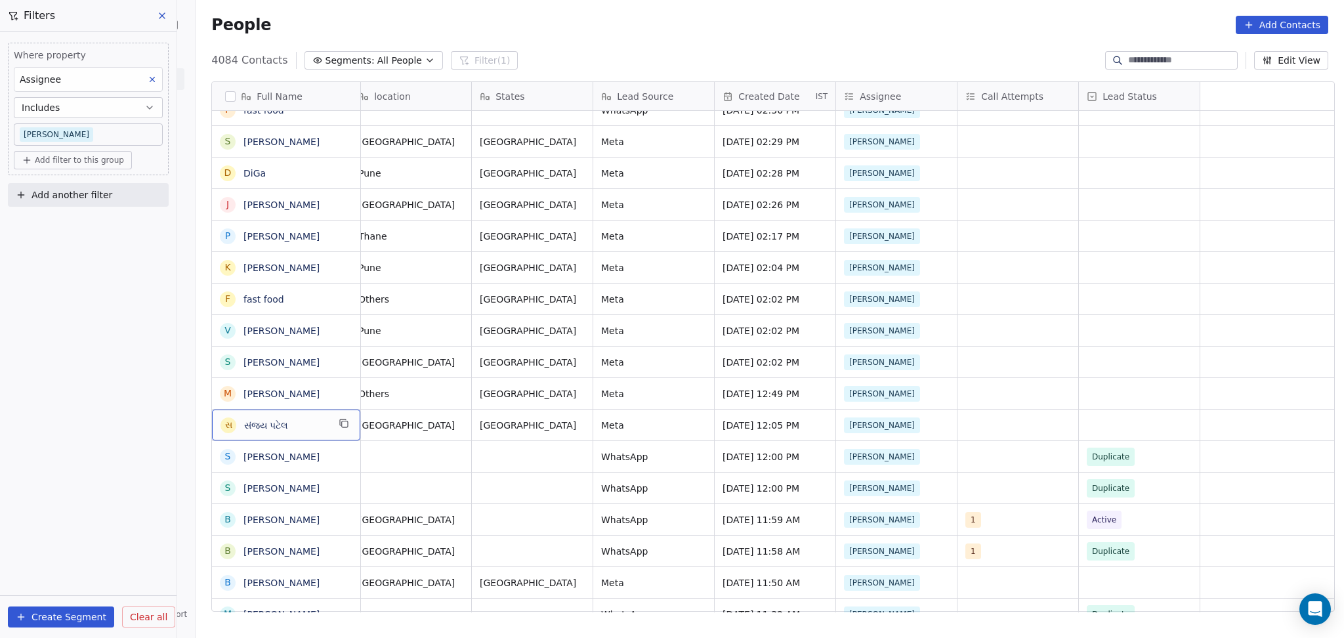
scroll to position [0, 0]
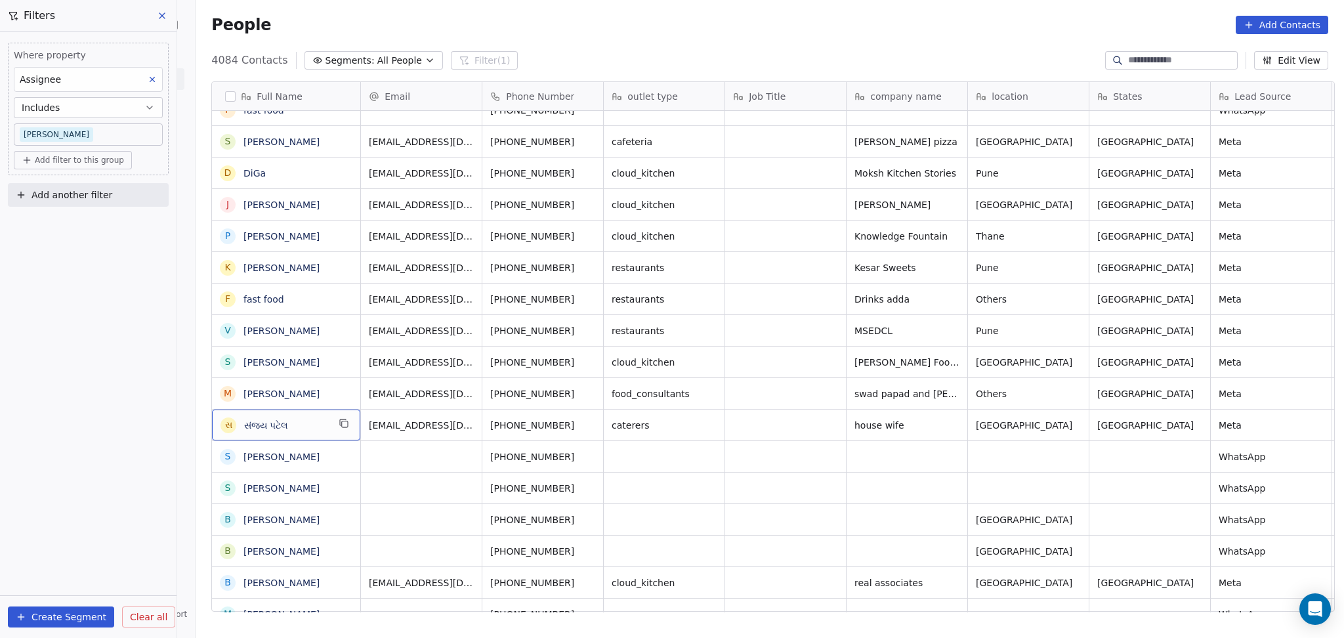
click at [303, 415] on div "સ સંજય પટેલ" at bounding box center [286, 425] width 148 height 31
type textarea "**********"
click at [836, 406] on html "On2Cook India Pvt. Ltd. Contacts People Marketing Workflows Campaigns Metrics &…" at bounding box center [672, 319] width 1344 height 638
click at [809, 423] on html "On2Cook India Pvt. Ltd. Contacts People Marketing Workflows Campaigns Metrics &…" at bounding box center [672, 319] width 1344 height 638
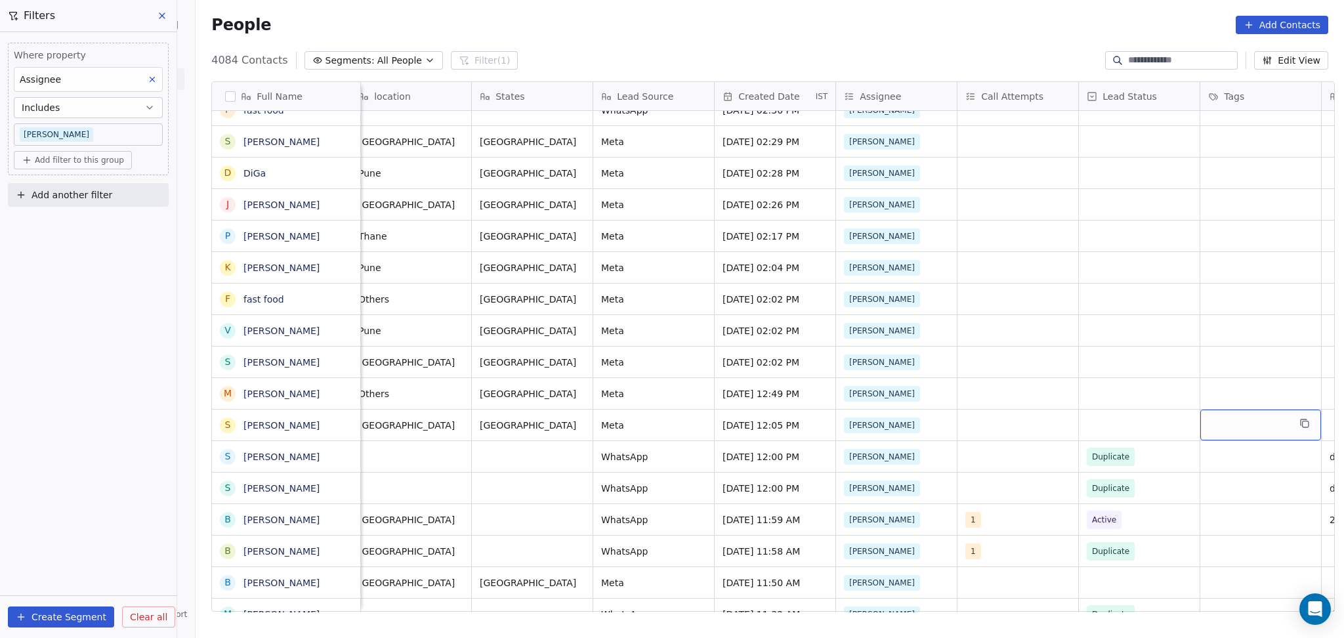
scroll to position [0, 740]
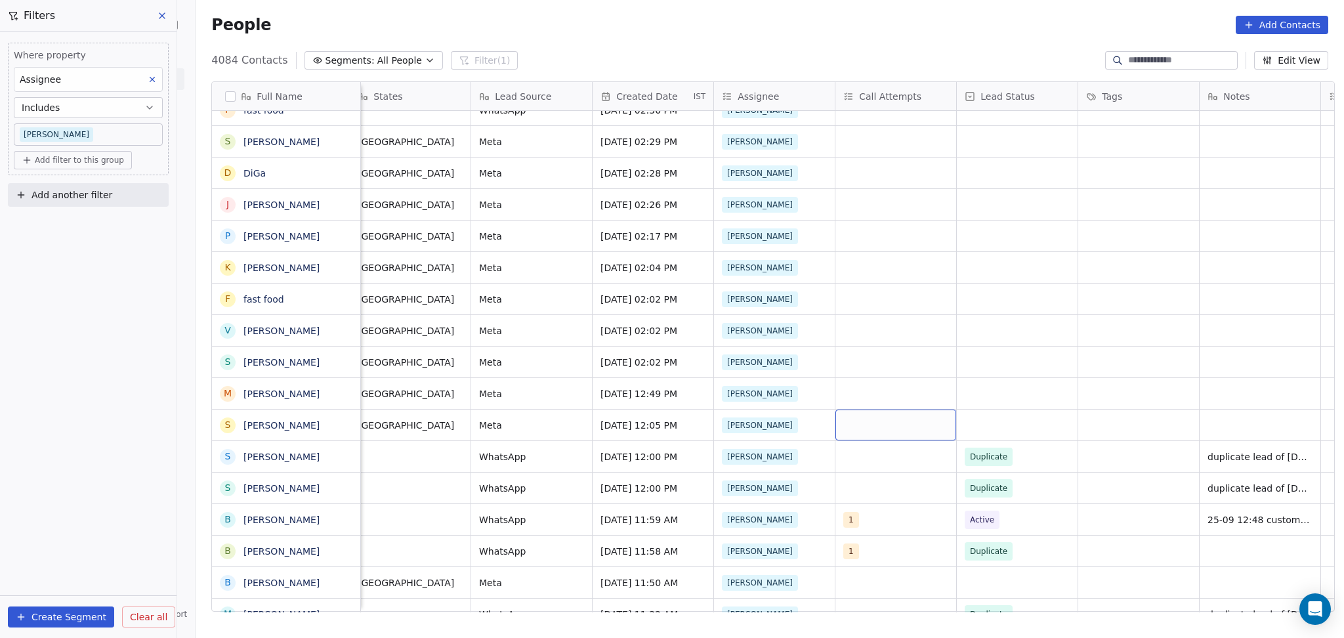
click at [890, 424] on div "grid" at bounding box center [896, 425] width 121 height 31
click at [890, 424] on div "8" at bounding box center [913, 436] width 159 height 26
click at [878, 427] on div "8" at bounding box center [914, 436] width 148 height 21
click at [875, 205] on div "1" at bounding box center [914, 215] width 148 height 21
drag, startPoint x: 1116, startPoint y: 297, endPoint x: 1001, endPoint y: 441, distance: 184.0
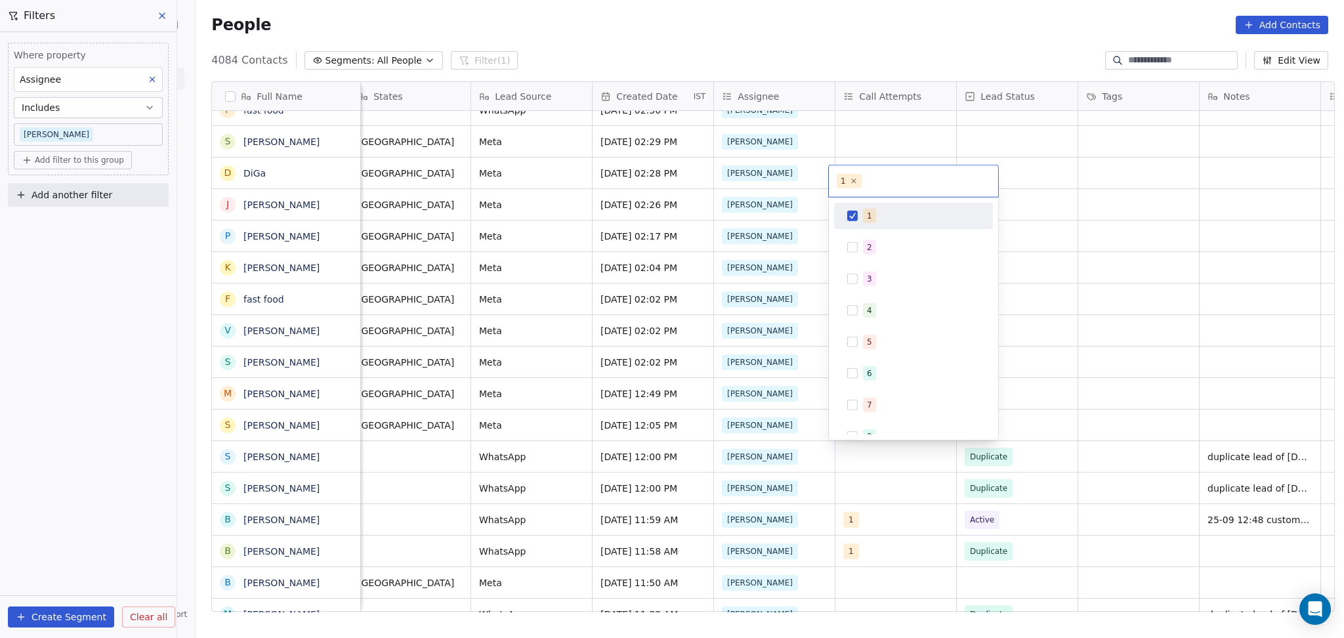
click at [1115, 298] on html "On2Cook India Pvt. Ltd. Contacts People Marketing Workflows Campaigns Metrics &…" at bounding box center [672, 319] width 1344 height 638
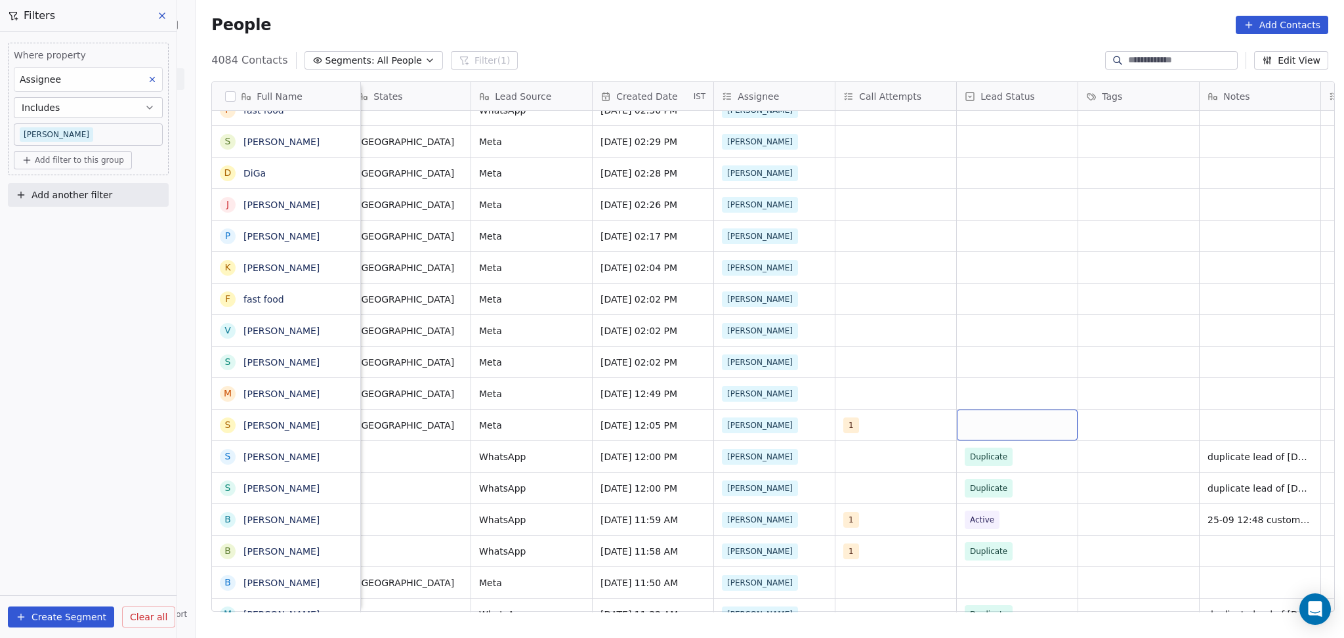
click at [993, 419] on div "grid" at bounding box center [1017, 425] width 121 height 31
click at [1031, 333] on div "No Response" at bounding box center [1034, 342] width 148 height 21
click at [1237, 419] on div "grid" at bounding box center [1260, 425] width 121 height 31
type textarea "**********"
click at [1151, 420] on html "On2Cook India Pvt. Ltd. Contacts People Marketing Workflows Campaigns Metrics &…" at bounding box center [672, 319] width 1344 height 638
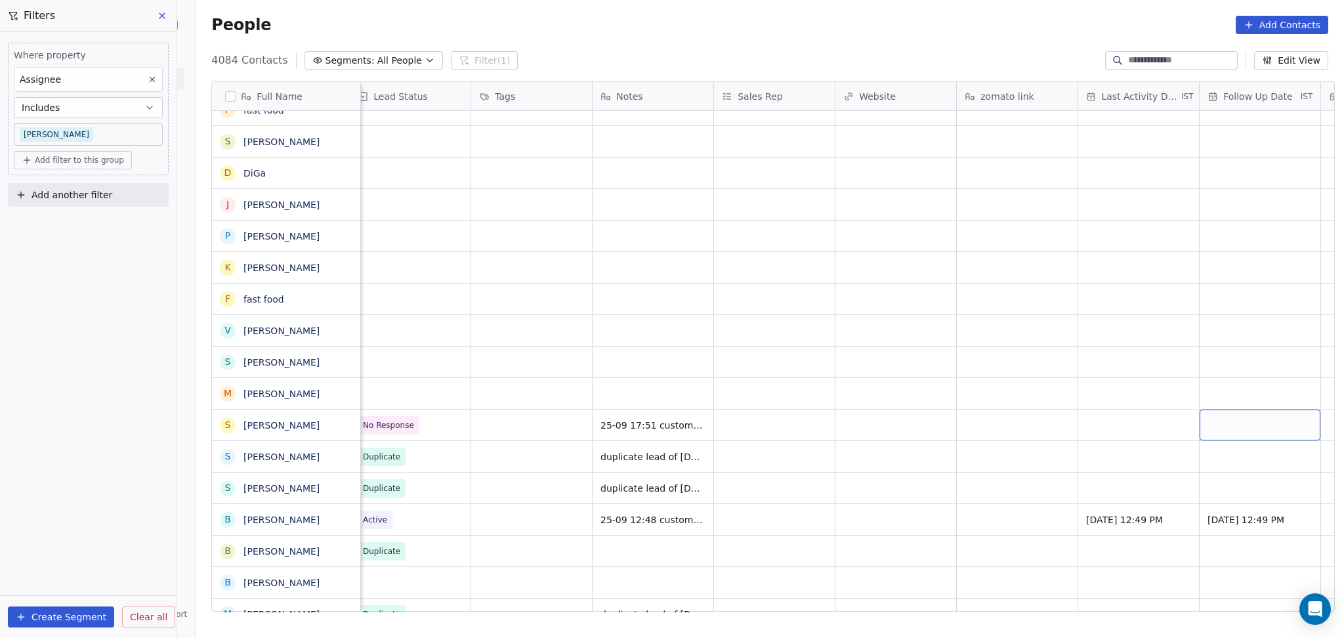
scroll to position [0, 1468]
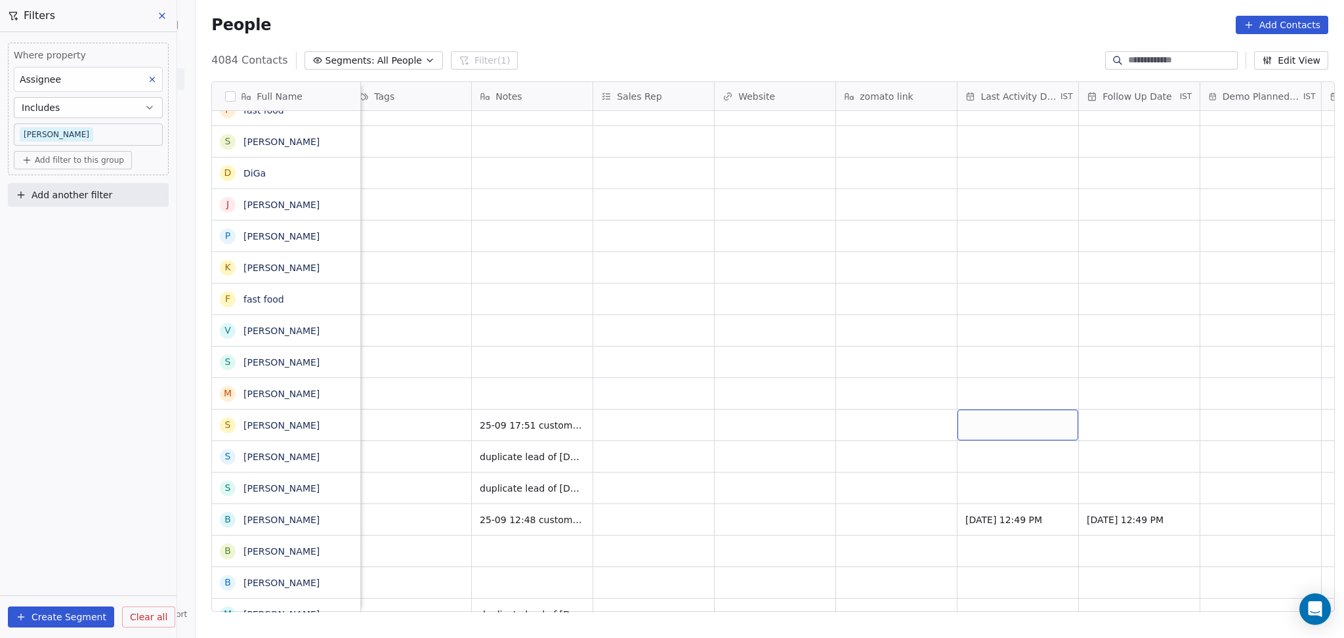
click at [1030, 427] on div "grid" at bounding box center [1018, 425] width 121 height 31
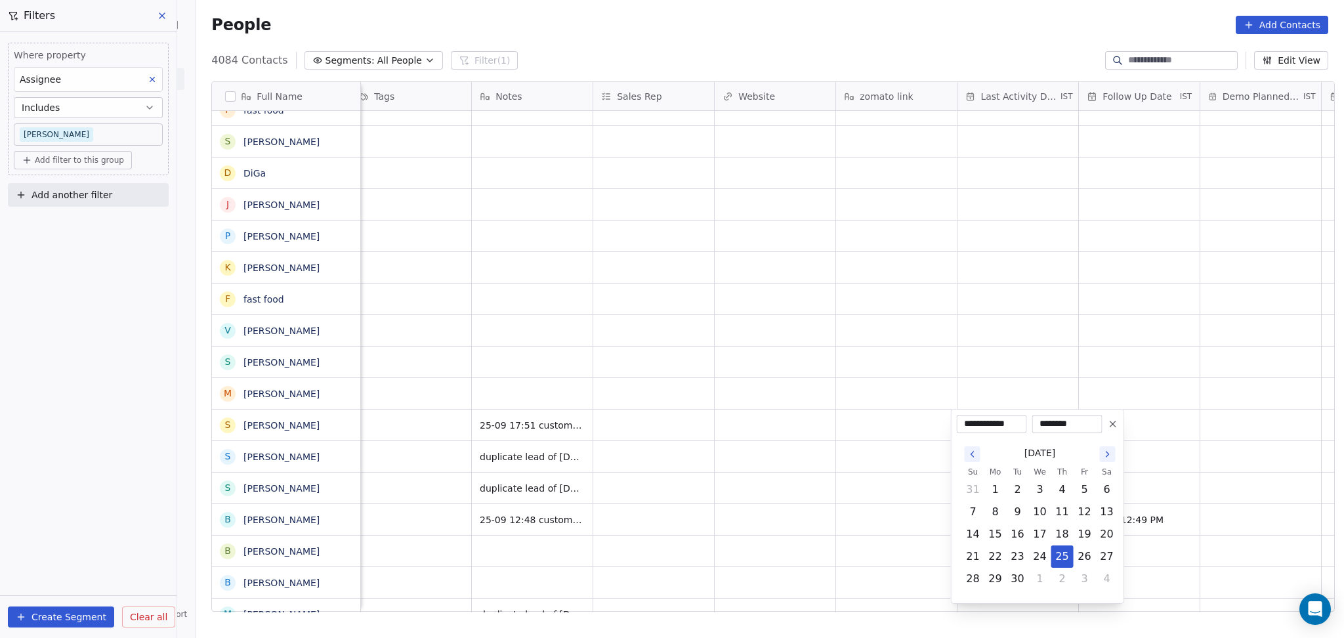
drag, startPoint x: 1068, startPoint y: 553, endPoint x: 884, endPoint y: 460, distance: 205.8
click at [1067, 553] on button "25" at bounding box center [1062, 556] width 21 height 21
click at [718, 506] on html "On2Cook India Pvt. Ltd. Contacts People Marketing Workflows Campaigns Metrics &…" at bounding box center [672, 319] width 1344 height 638
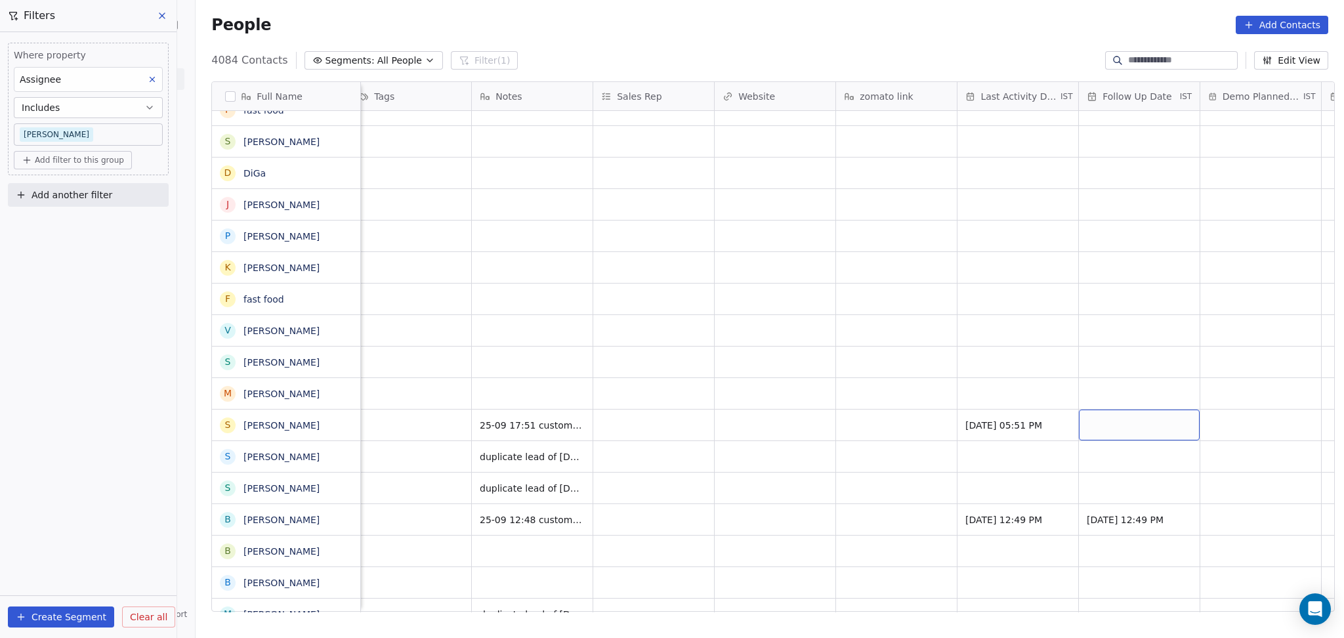
click at [1096, 422] on div "grid" at bounding box center [1139, 425] width 121 height 31
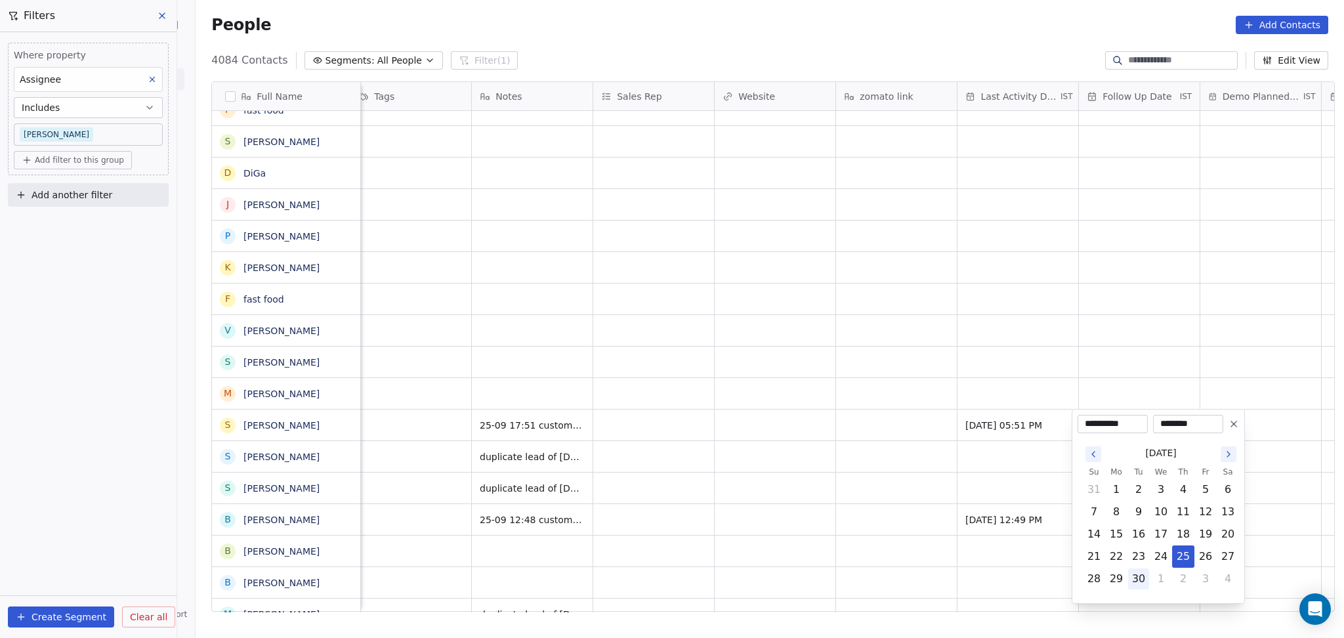
click at [1140, 579] on button "30" at bounding box center [1138, 578] width 21 height 21
type input "**********"
click at [765, 509] on html "On2Cook India Pvt. Ltd. Contacts People Marketing Workflows Campaigns Metrics &…" at bounding box center [672, 319] width 1344 height 638
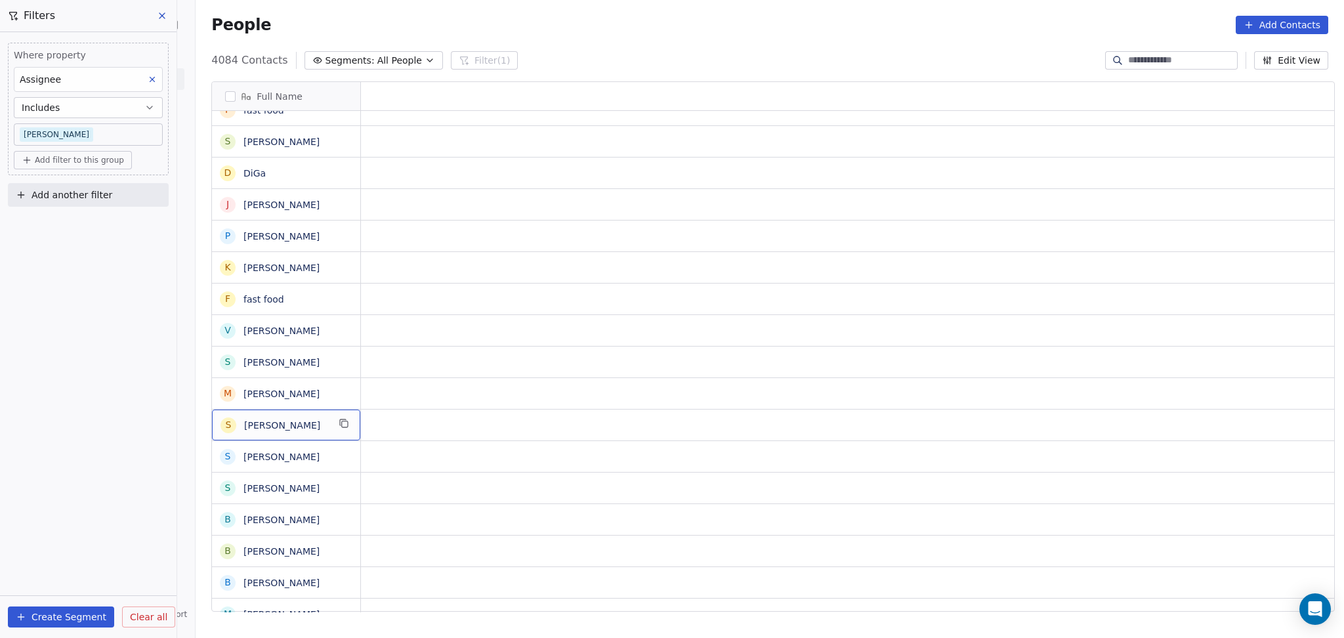
scroll to position [0, 0]
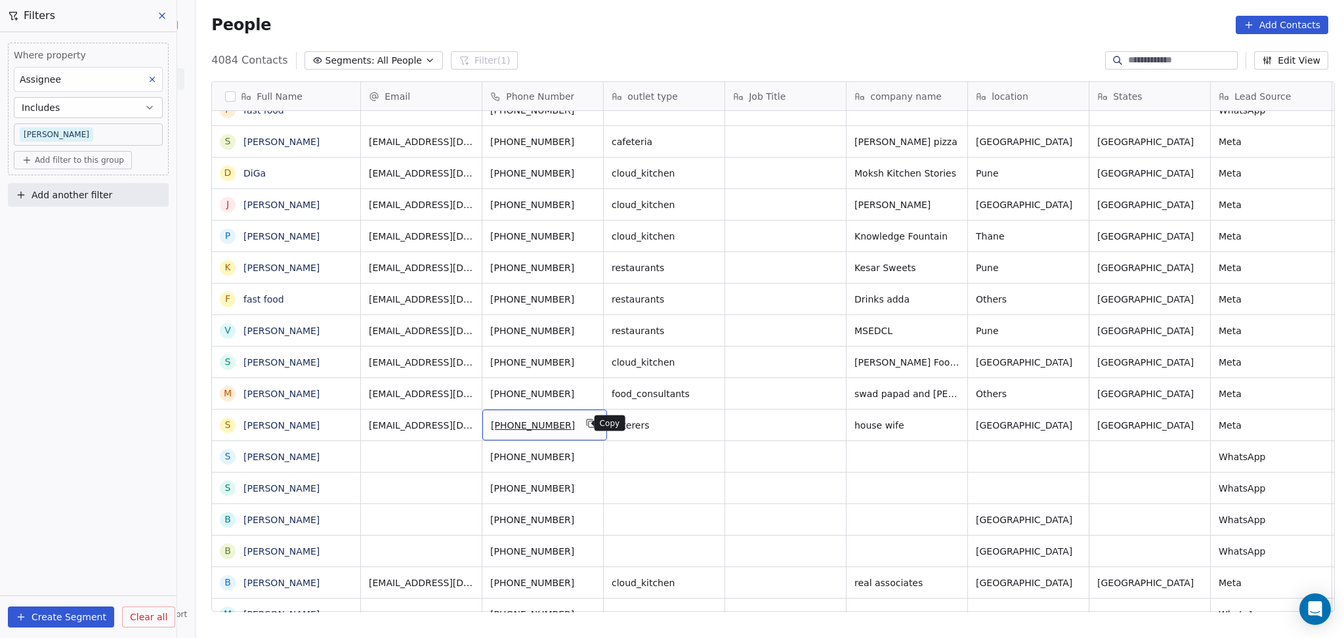
click at [588, 423] on div "[PHONE_NUMBER]" at bounding box center [544, 425] width 125 height 31
click at [586, 423] on icon "grid" at bounding box center [591, 423] width 11 height 11
click at [1021, 391] on icon "grid" at bounding box center [1026, 392] width 11 height 11
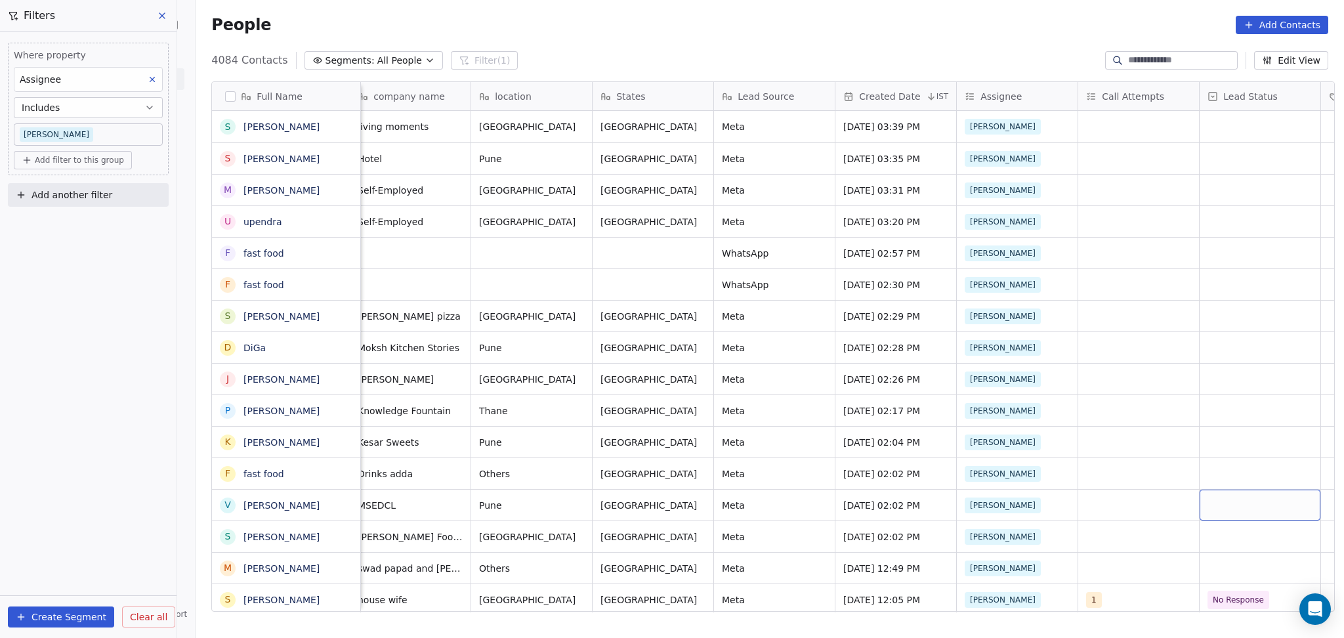
scroll to position [13, 0]
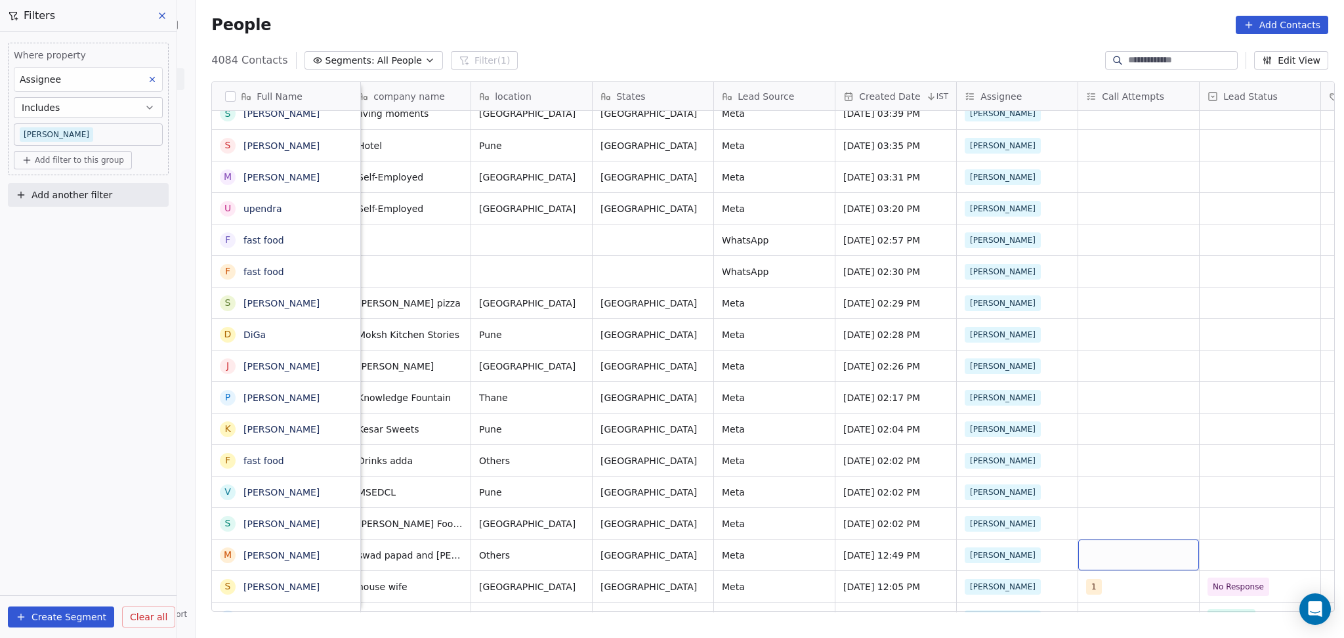
click at [1090, 549] on div "grid" at bounding box center [1139, 555] width 121 height 31
click at [1094, 345] on button "Suggestions" at bounding box center [1095, 346] width 11 height 11
click at [881, 473] on html "On2Cook India Pvt. Ltd. Contacts People Marketing Workflows Campaigns Metrics &…" at bounding box center [672, 319] width 1344 height 638
click at [1232, 557] on div "grid" at bounding box center [1260, 555] width 121 height 31
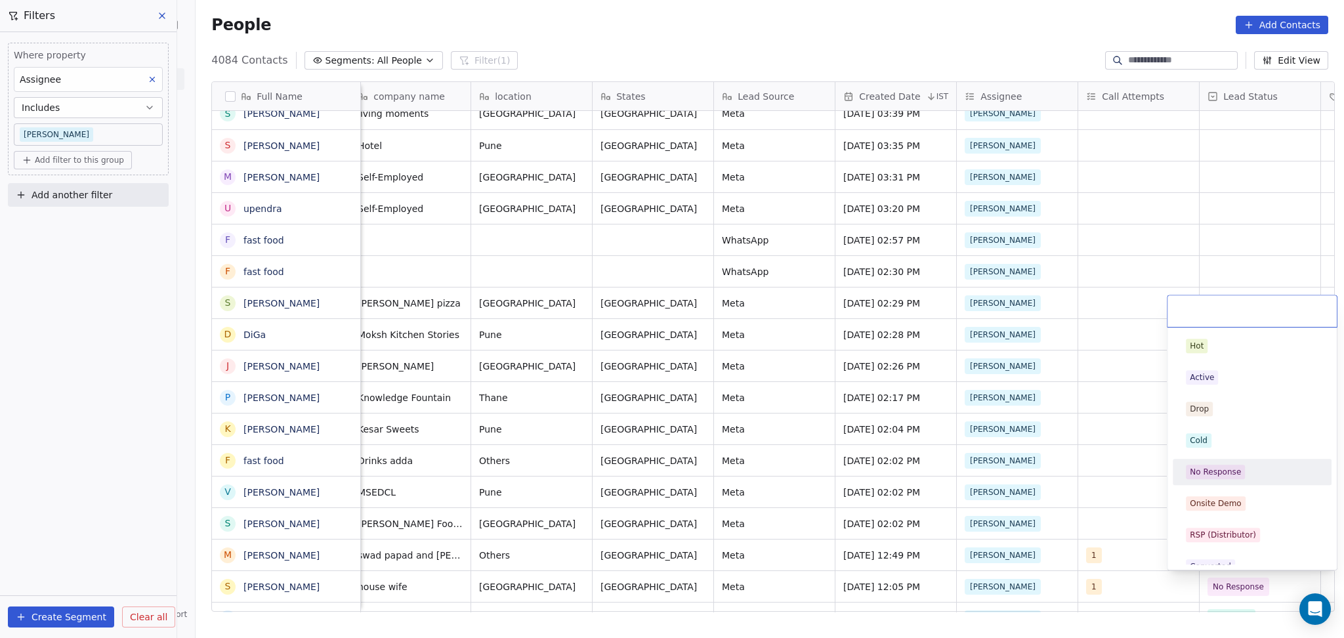
click at [1232, 461] on div "No Response" at bounding box center [1252, 472] width 159 height 26
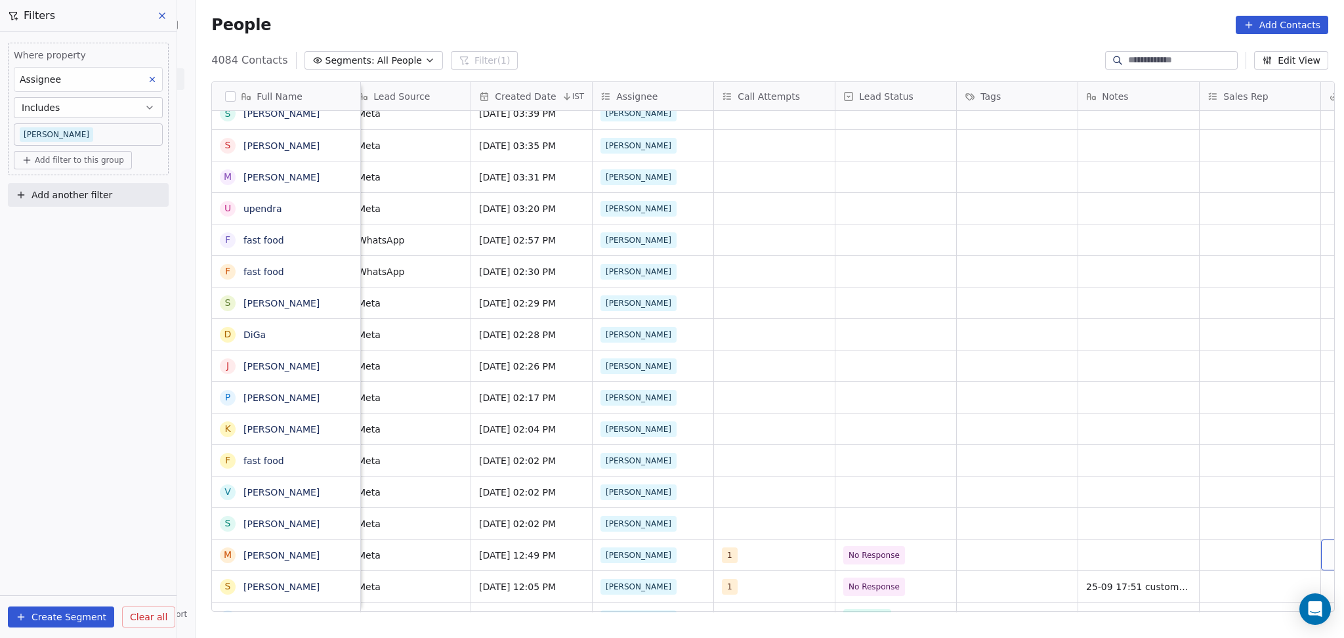
scroll to position [0, 982]
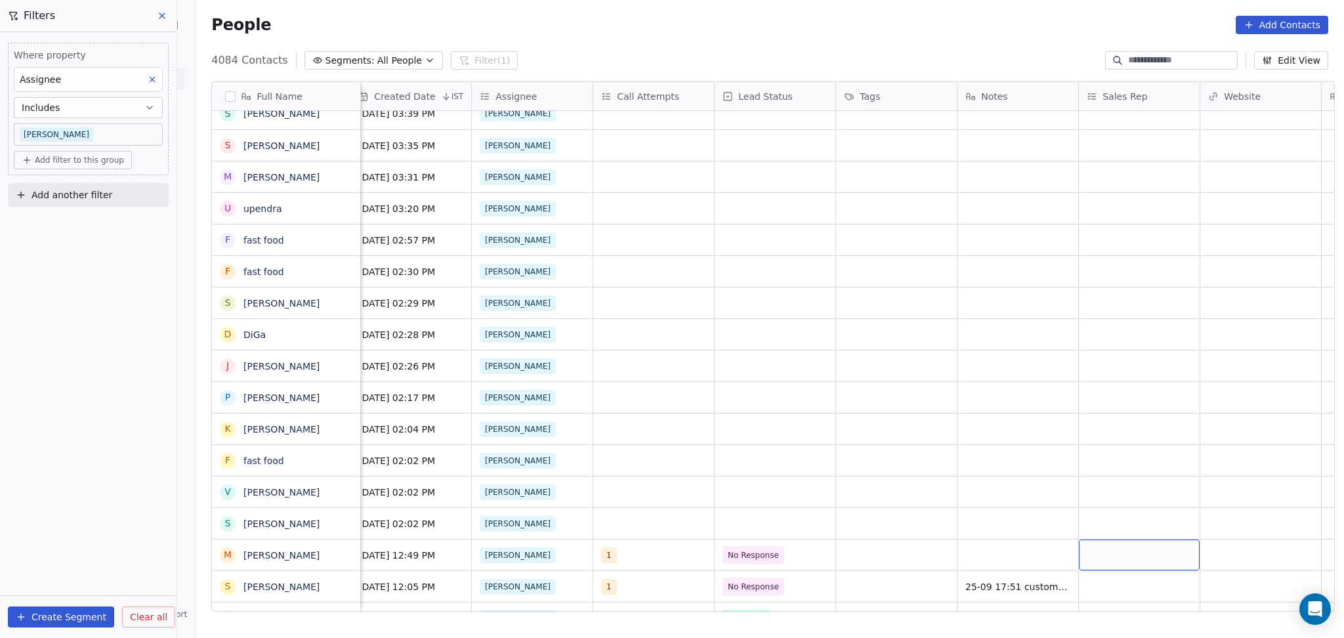
click at [1090, 552] on div "grid" at bounding box center [1139, 555] width 121 height 31
click at [1057, 551] on html "On2Cook India Pvt. Ltd. Contacts People Marketing Workflows Campaigns Metrics &…" at bounding box center [672, 319] width 1344 height 638
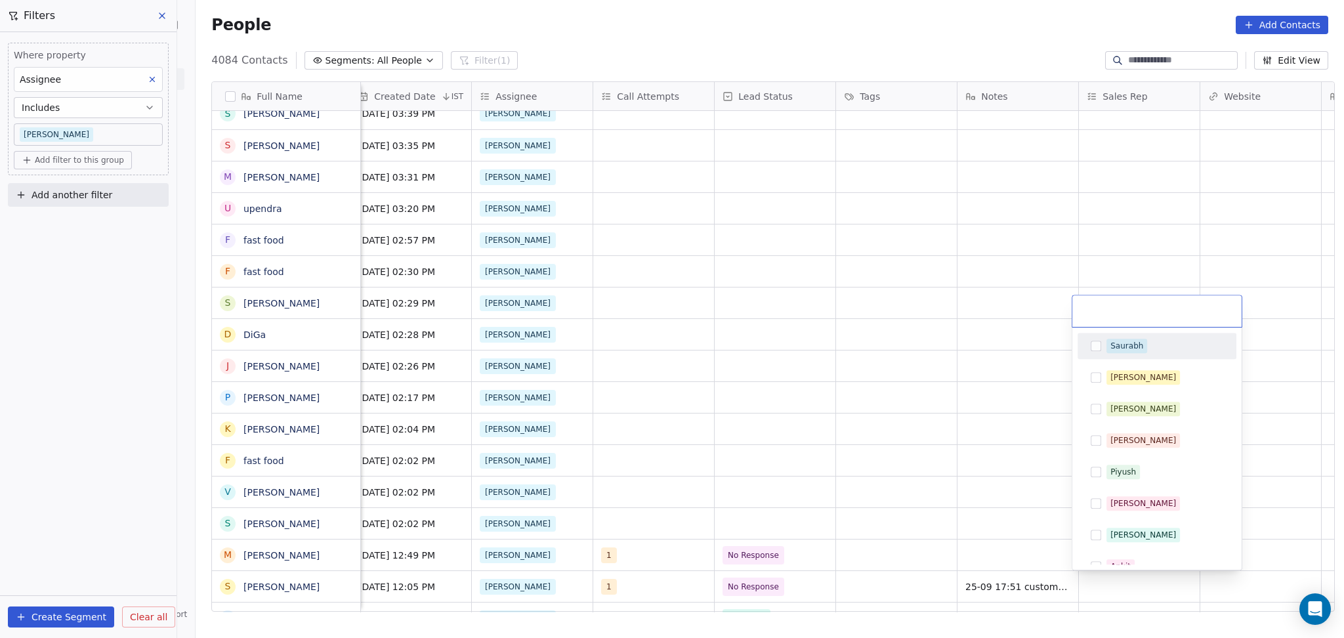
click at [1037, 553] on html "On2Cook India Pvt. Ltd. Contacts People Marketing Workflows Campaigns Metrics &…" at bounding box center [672, 319] width 1344 height 638
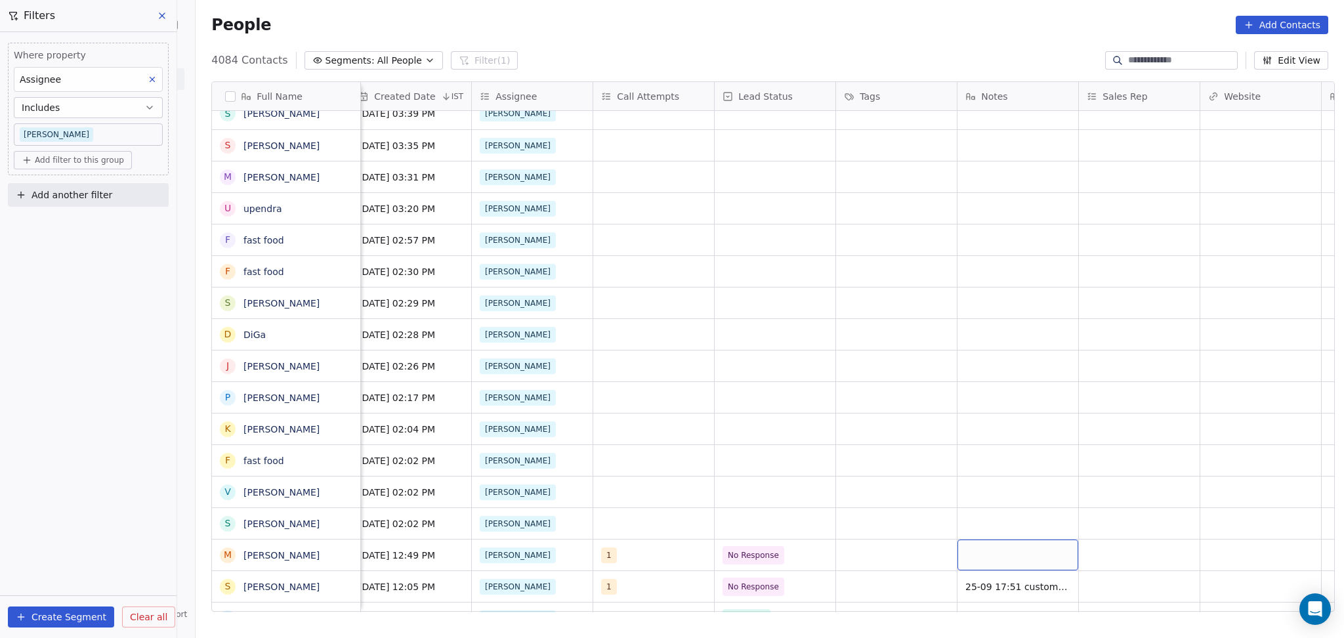
click at [1008, 551] on div "grid" at bounding box center [1018, 555] width 121 height 31
type textarea "**********"
click at [1233, 571] on html "On2Cook India Pvt. Ltd. Contacts People Marketing Workflows Campaigns Metrics &…" at bounding box center [672, 319] width 1344 height 638
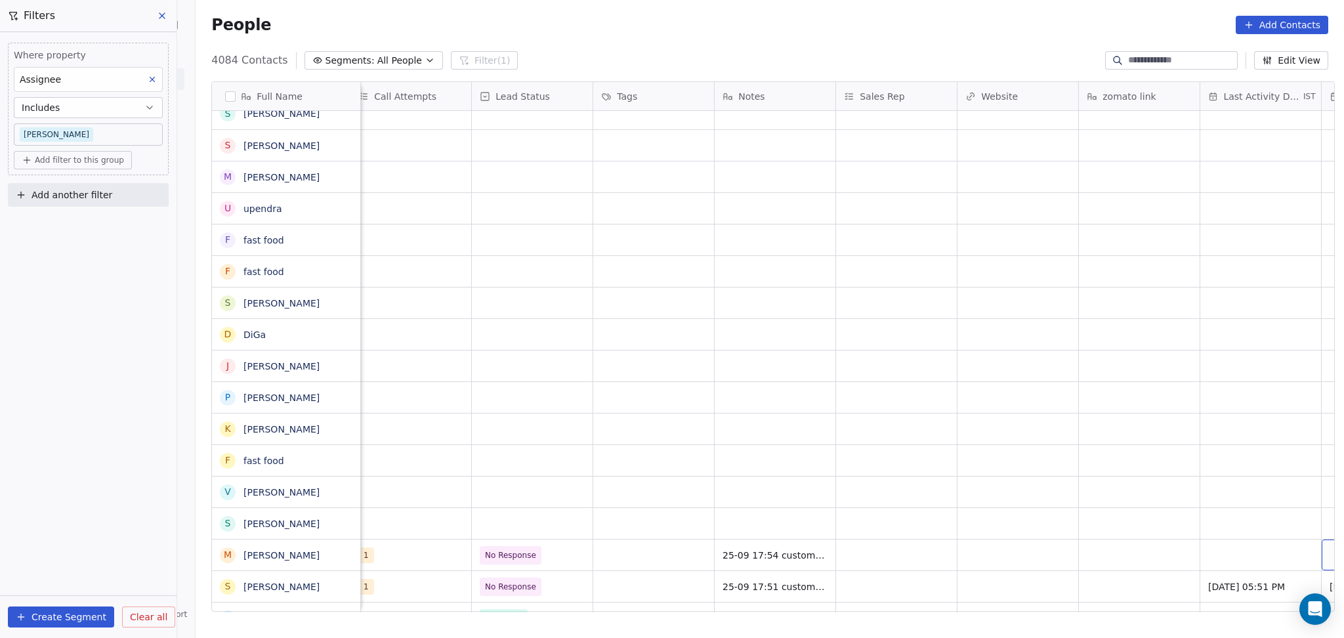
scroll to position [0, 1347]
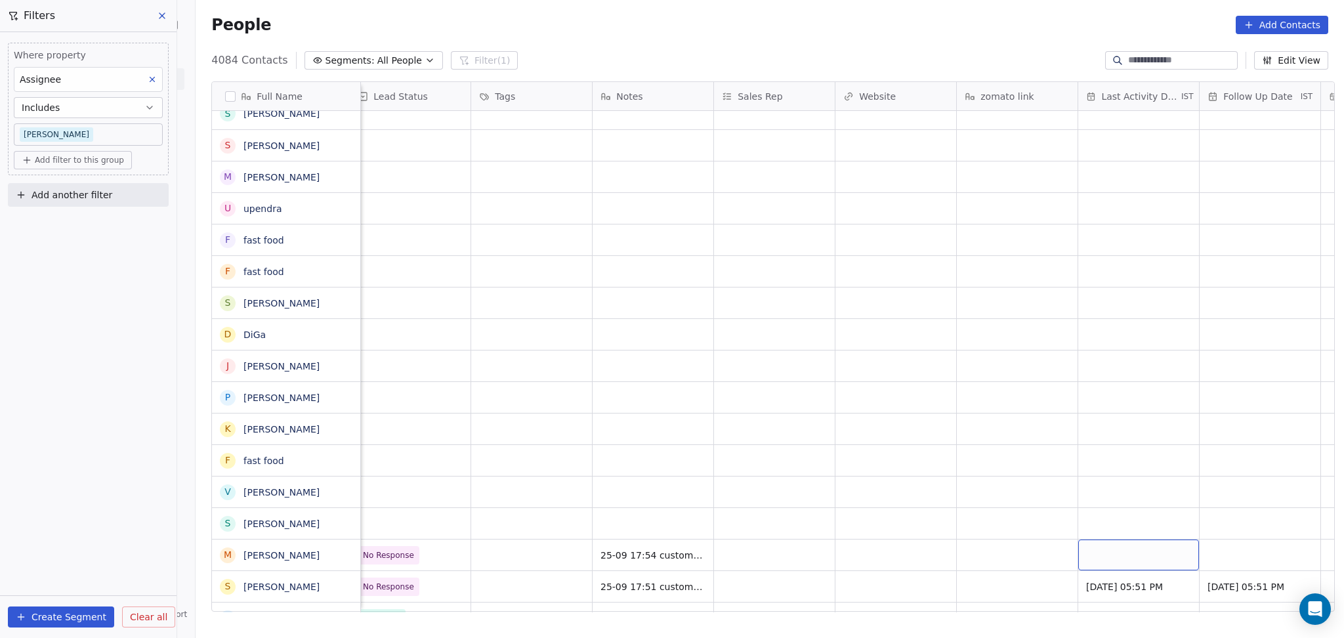
click at [1105, 553] on div "grid" at bounding box center [1139, 555] width 121 height 31
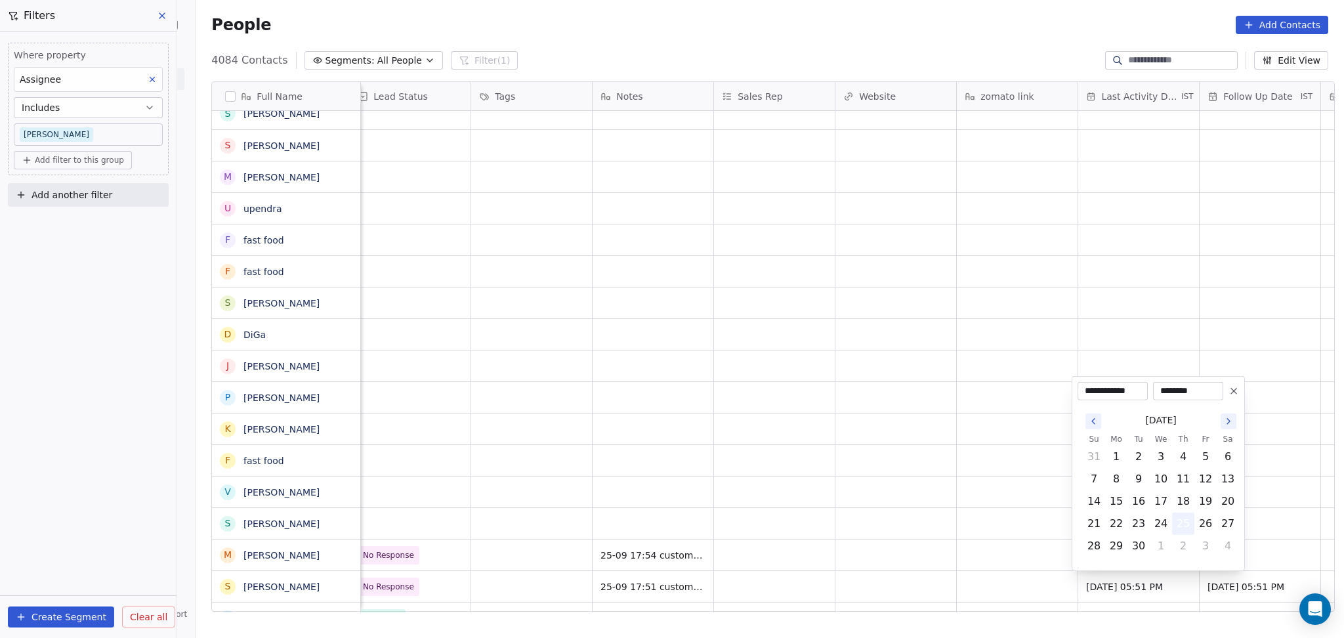
click at [1190, 525] on button "25" at bounding box center [1183, 523] width 21 height 21
click at [781, 500] on html "On2Cook India Pvt. Ltd. Contacts People Marketing Workflows Campaigns Metrics &…" at bounding box center [672, 319] width 1344 height 638
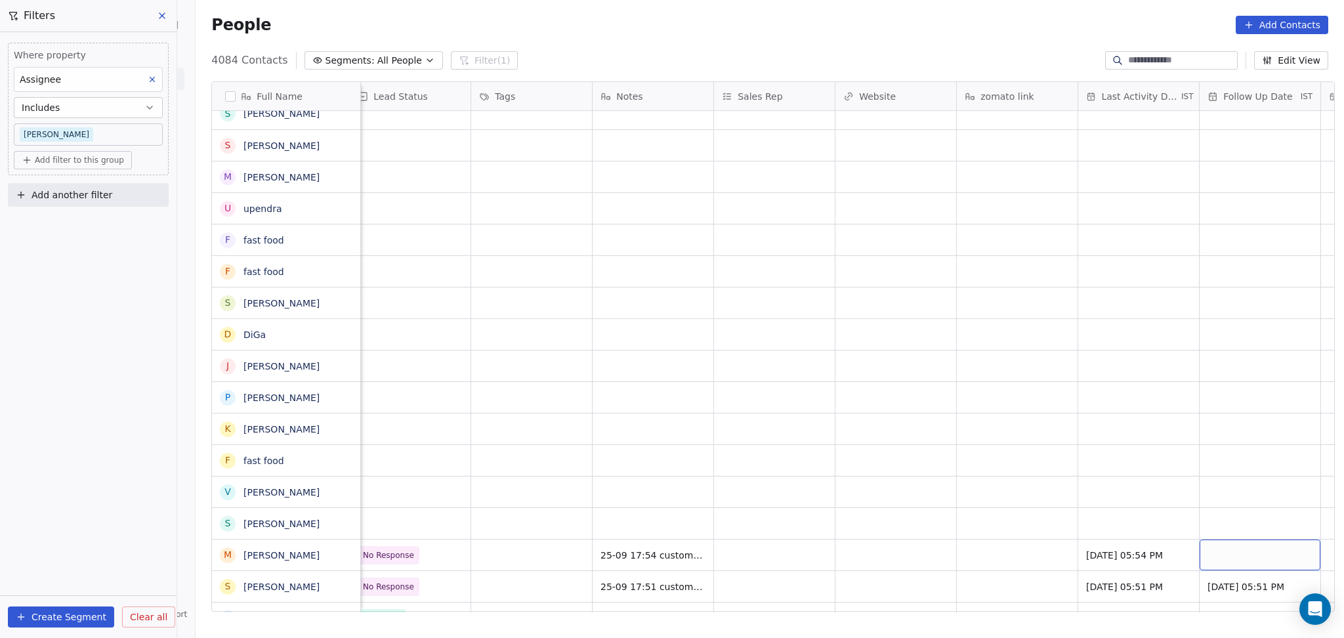
click at [1236, 547] on div "grid" at bounding box center [1260, 555] width 121 height 31
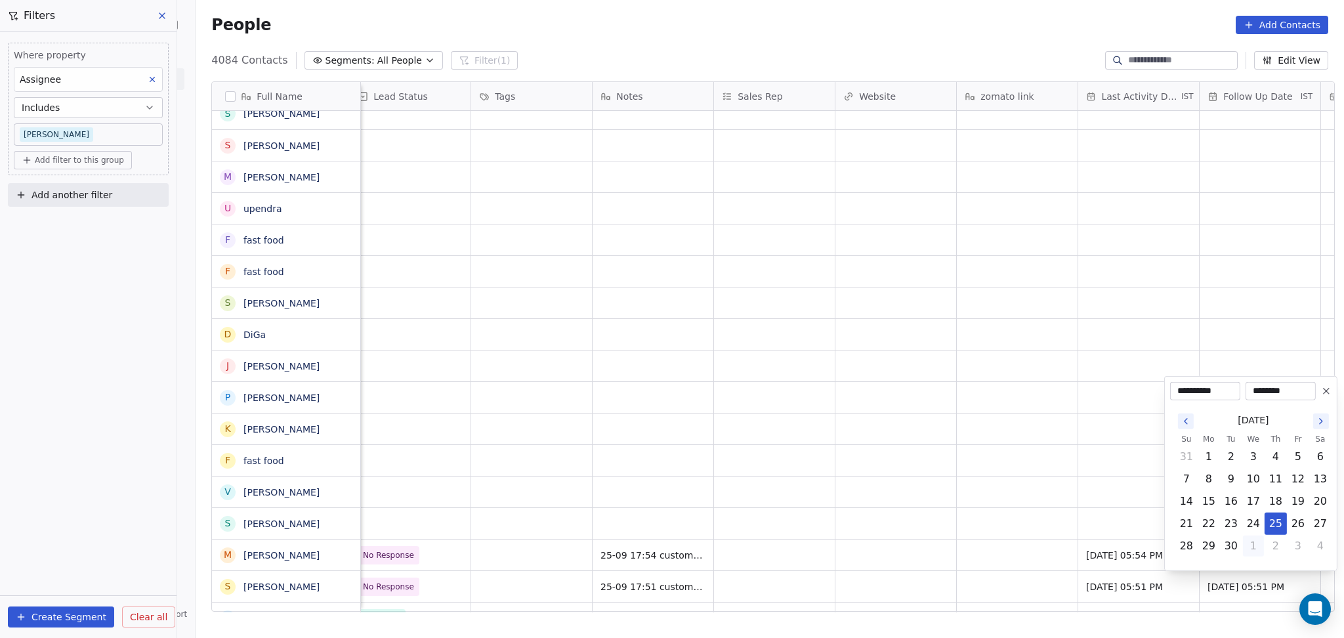
click at [1253, 544] on button "1" at bounding box center [1253, 546] width 21 height 21
type input "**********"
click at [982, 542] on html "On2Cook India Pvt. Ltd. Contacts People Marketing Workflows Campaigns Metrics &…" at bounding box center [672, 319] width 1344 height 638
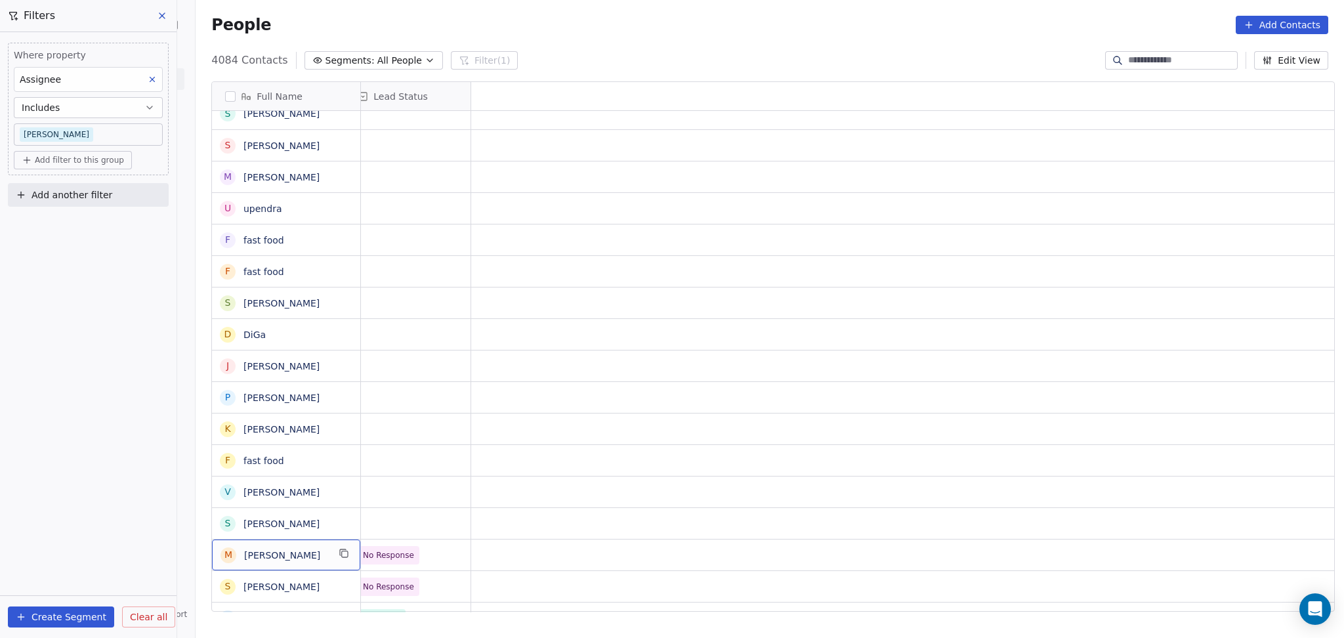
scroll to position [0, 0]
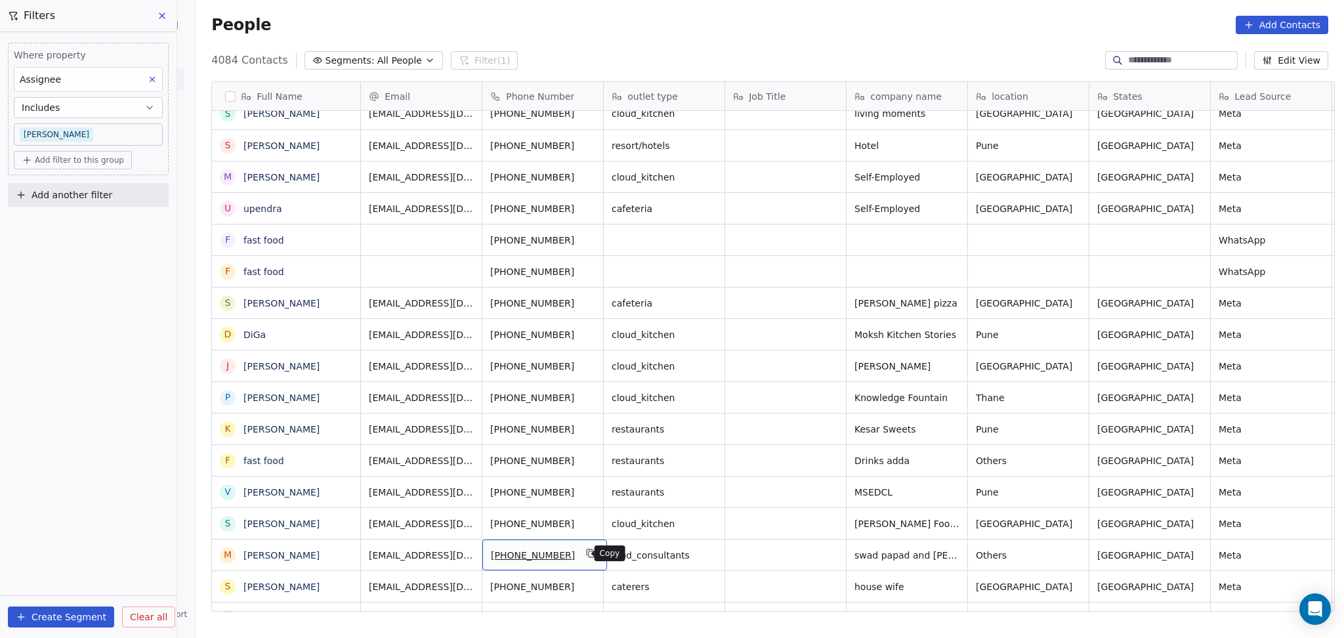
click at [586, 550] on icon "grid" at bounding box center [591, 553] width 11 height 11
click at [339, 523] on icon "grid" at bounding box center [344, 522] width 11 height 11
click at [1014, 520] on icon "grid" at bounding box center [1017, 523] width 6 height 6
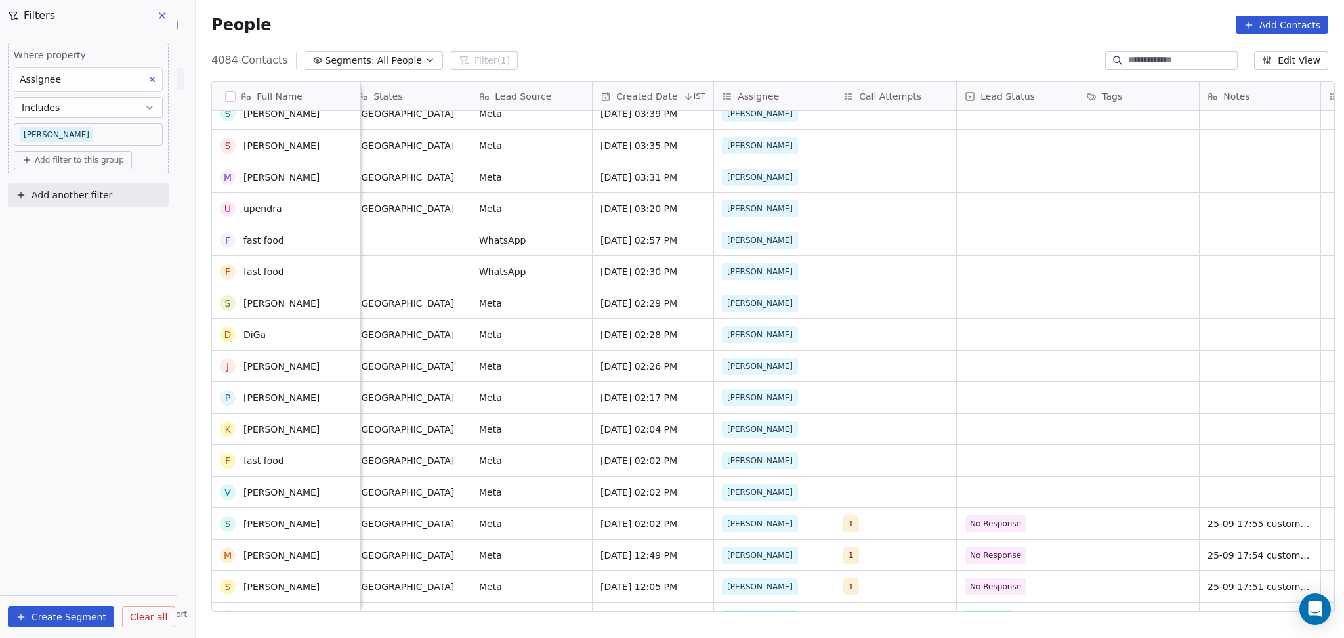
scroll to position [100, 0]
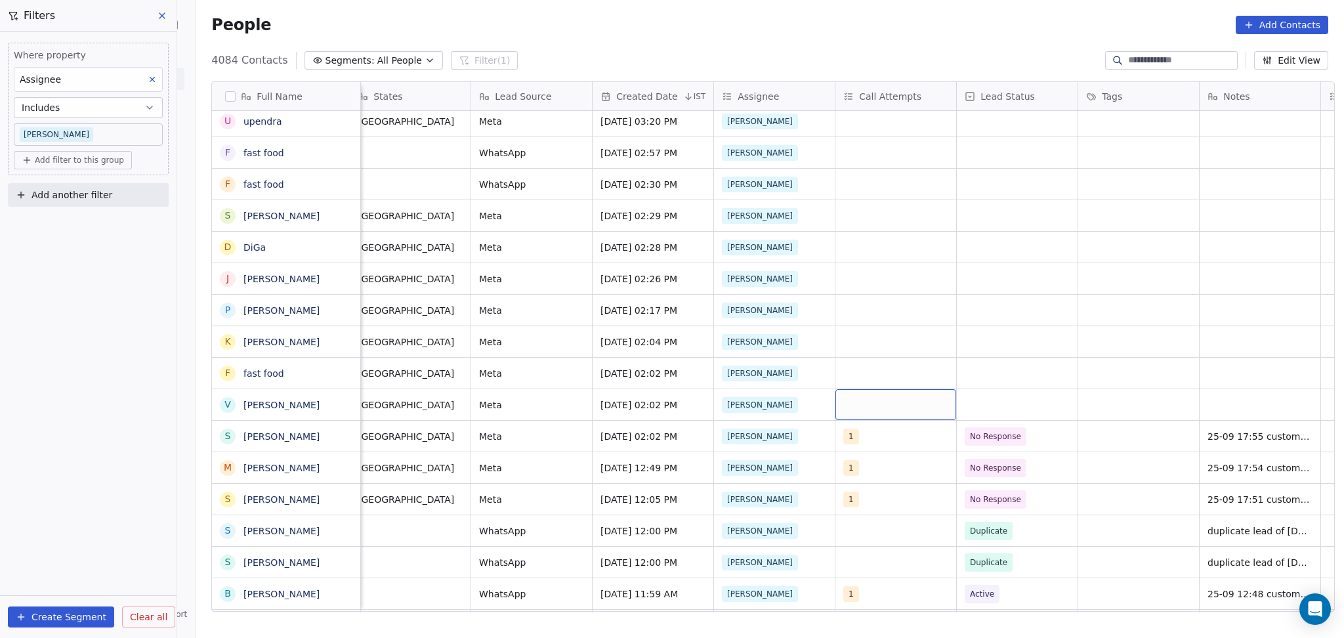
click at [891, 397] on div "grid" at bounding box center [896, 404] width 121 height 31
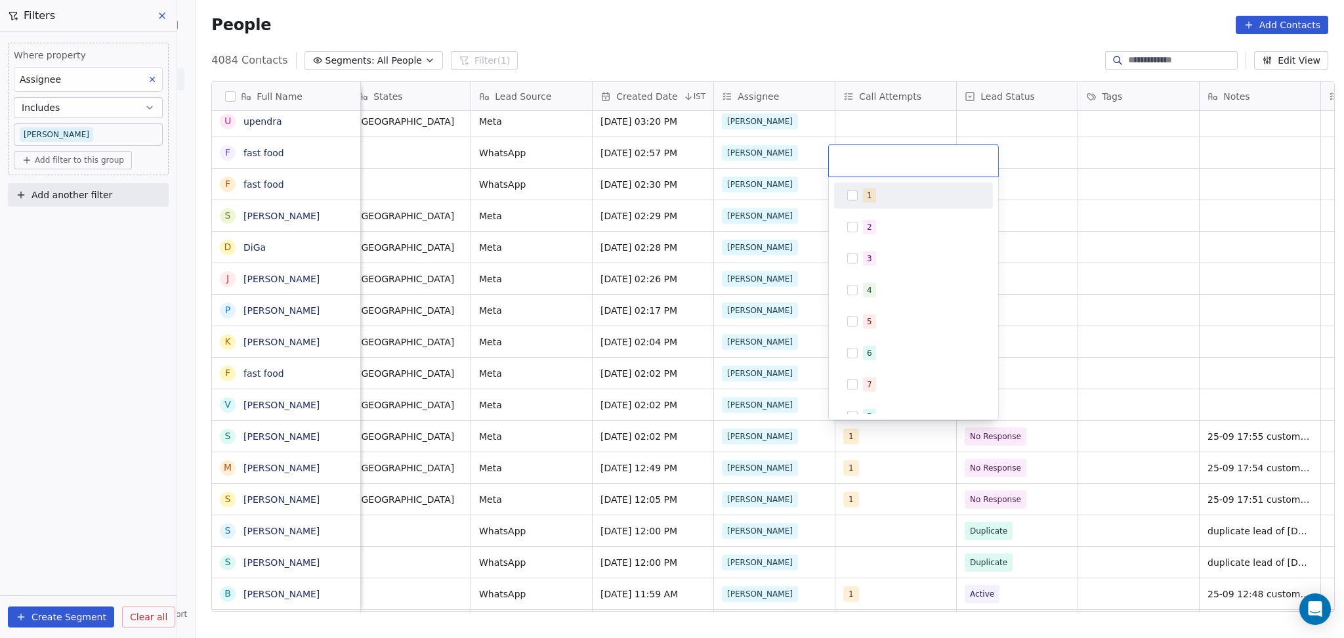
click at [1069, 395] on html "On2Cook India Pvt. Ltd. Contacts People Marketing Workflows Campaigns Metrics &…" at bounding box center [672, 319] width 1344 height 638
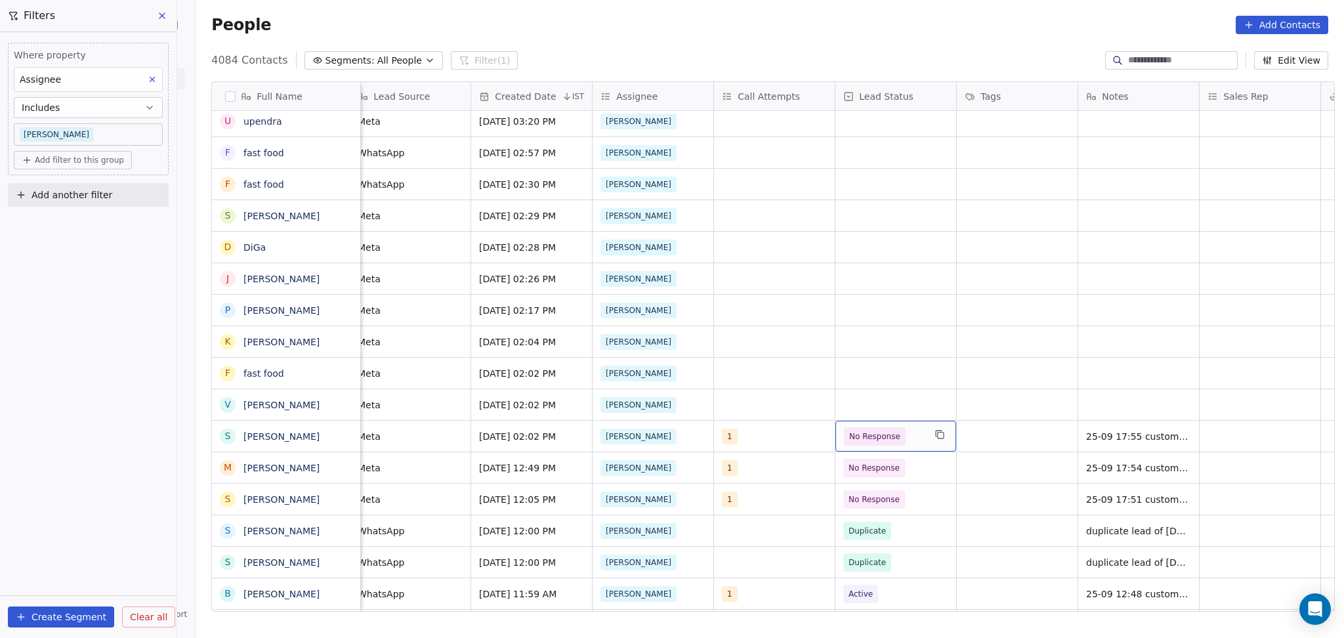
click at [888, 449] on div "No Response" at bounding box center [896, 436] width 121 height 31
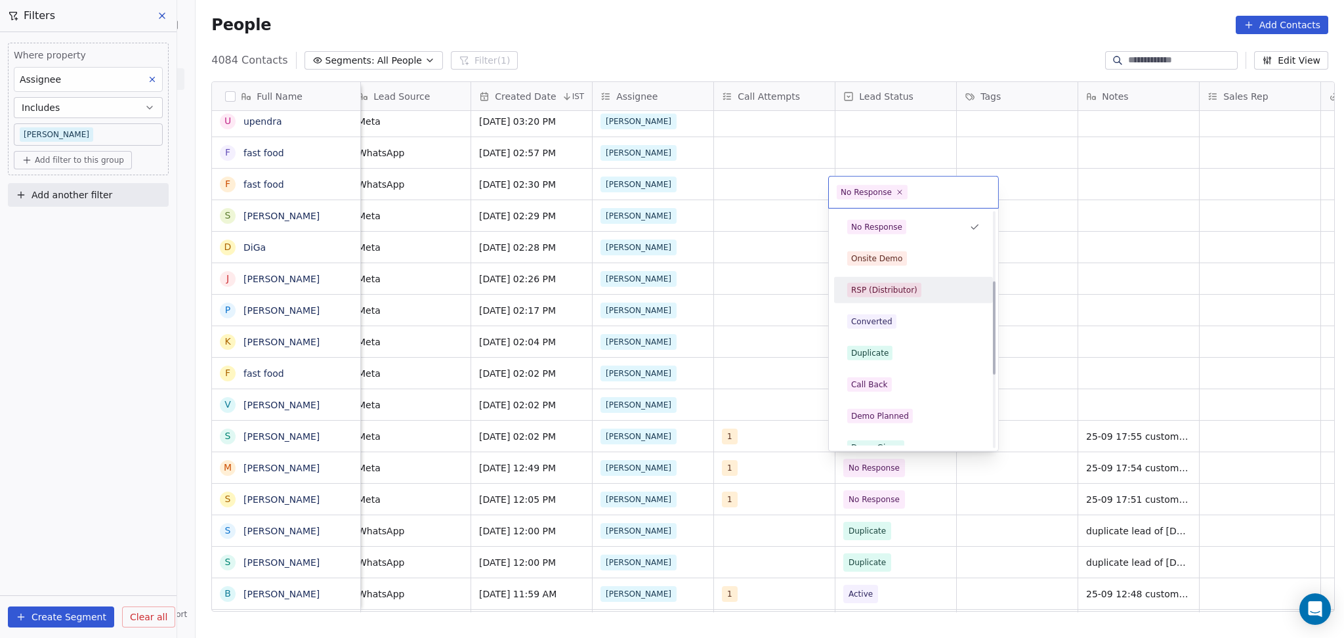
scroll to position [175, 0]
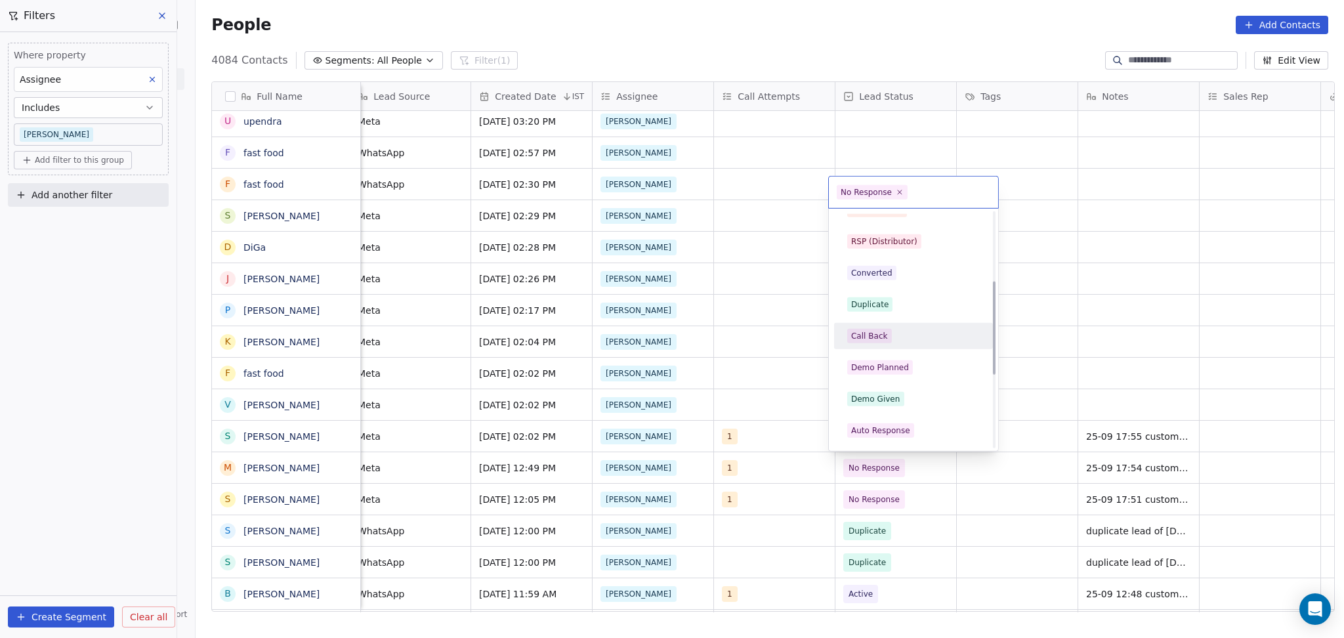
click at [881, 343] on div "Call Back" at bounding box center [914, 336] width 148 height 21
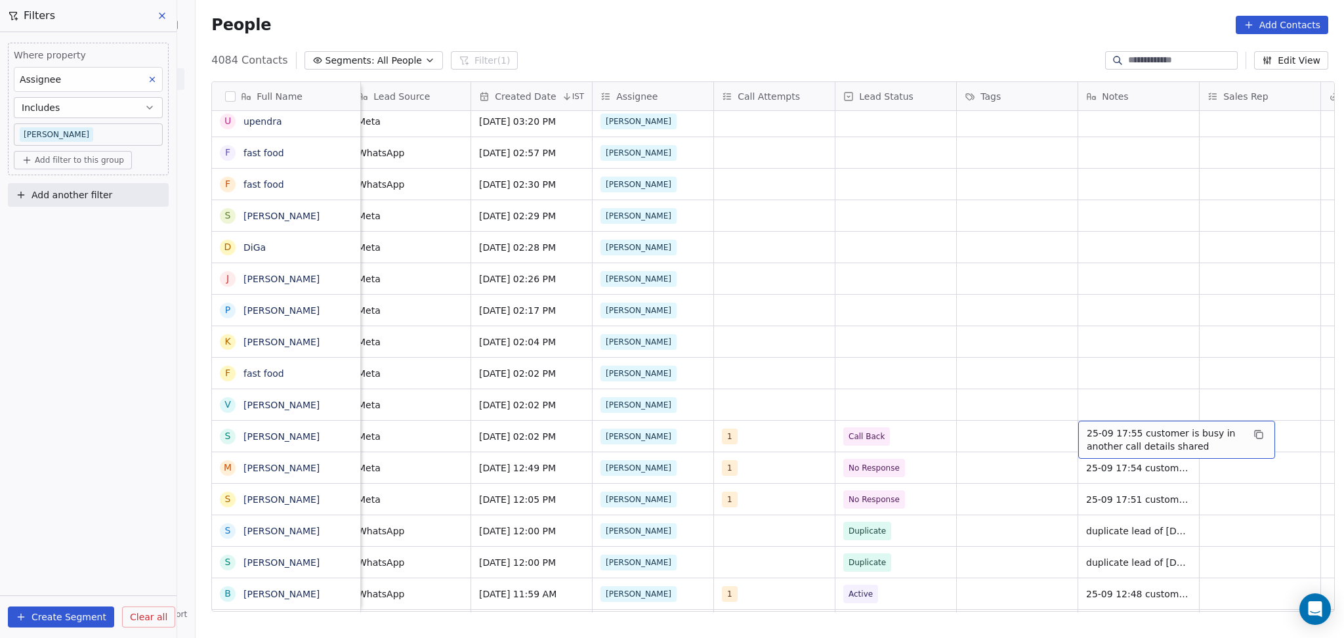
click at [1087, 431] on span "25-09 17:55 customer is busy in another call details shared" at bounding box center [1165, 440] width 156 height 26
drag, startPoint x: 1233, startPoint y: 423, endPoint x: 1243, endPoint y: 421, distance: 9.3
click at [1243, 421] on textarea "**********" at bounding box center [1171, 441] width 196 height 41
drag, startPoint x: 1260, startPoint y: 427, endPoint x: 1202, endPoint y: 426, distance: 58.4
click at [1202, 426] on textarea "**********" at bounding box center [1171, 441] width 196 height 41
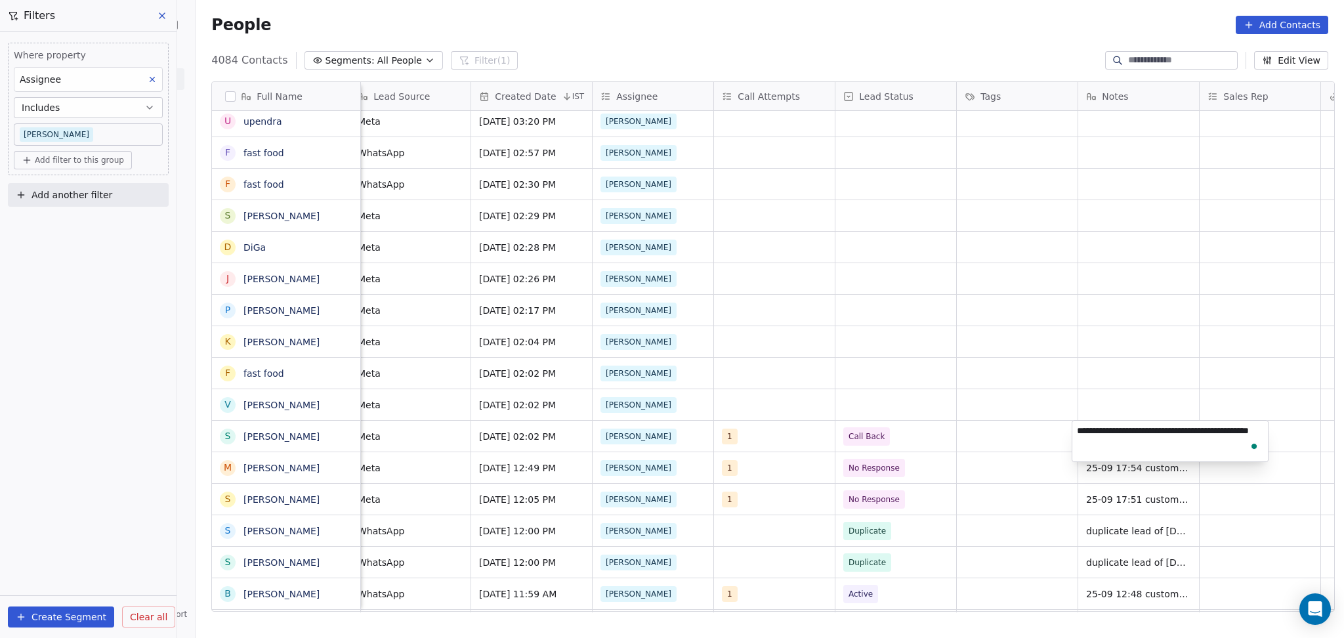
type textarea "**********"
click at [734, 412] on html "On2Cook India Pvt. Ltd. Contacts People Marketing Workflows Campaigns Metrics &…" at bounding box center [672, 319] width 1344 height 638
click at [734, 412] on div "grid" at bounding box center [774, 404] width 121 height 31
click at [733, 409] on div "grid" at bounding box center [774, 404] width 121 height 31
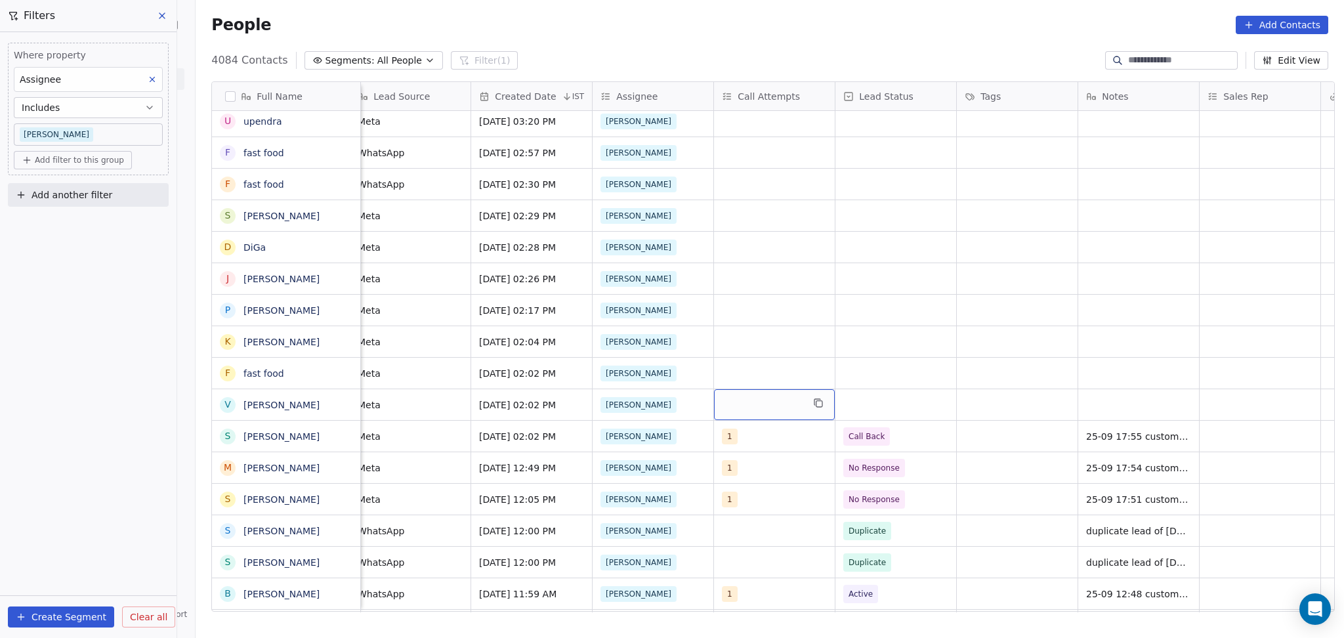
click at [733, 409] on div "grid" at bounding box center [774, 404] width 121 height 31
click at [729, 201] on div "1" at bounding box center [792, 195] width 148 height 21
click at [1001, 354] on html "On2Cook India Pvt. Ltd. Contacts People Marketing Workflows Campaigns Metrics &…" at bounding box center [672, 319] width 1344 height 638
click at [896, 400] on div "grid" at bounding box center [896, 404] width 121 height 31
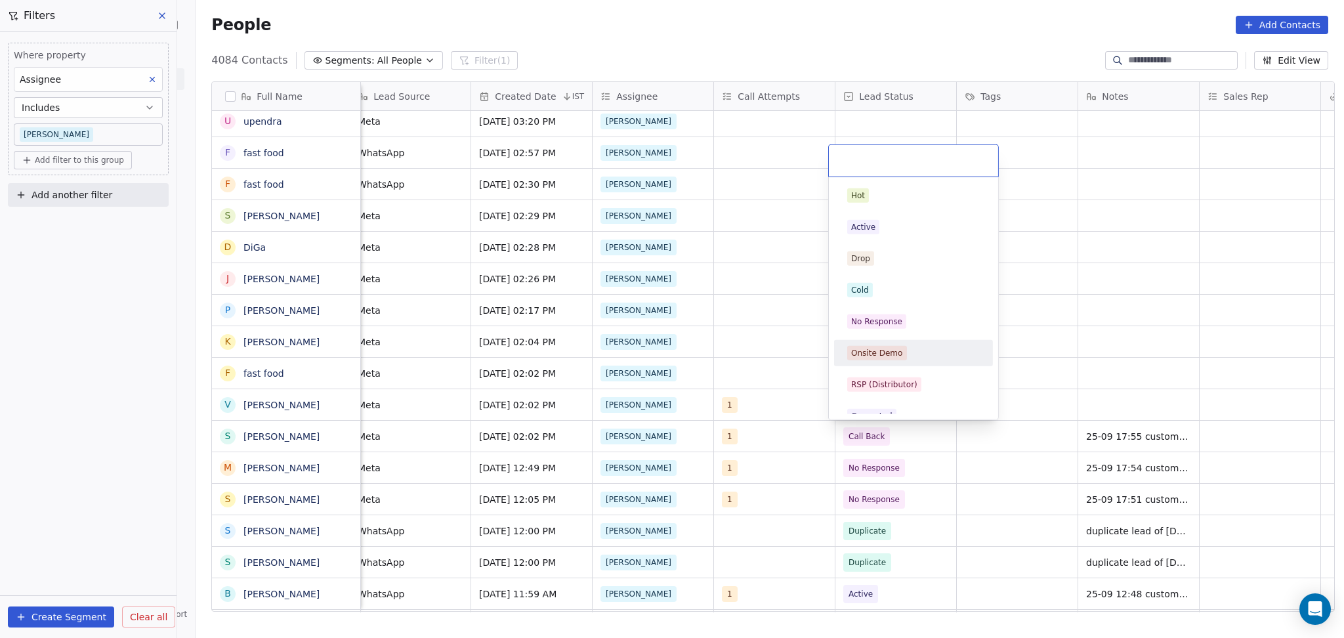
click at [874, 311] on div "No Response" at bounding box center [914, 321] width 148 height 21
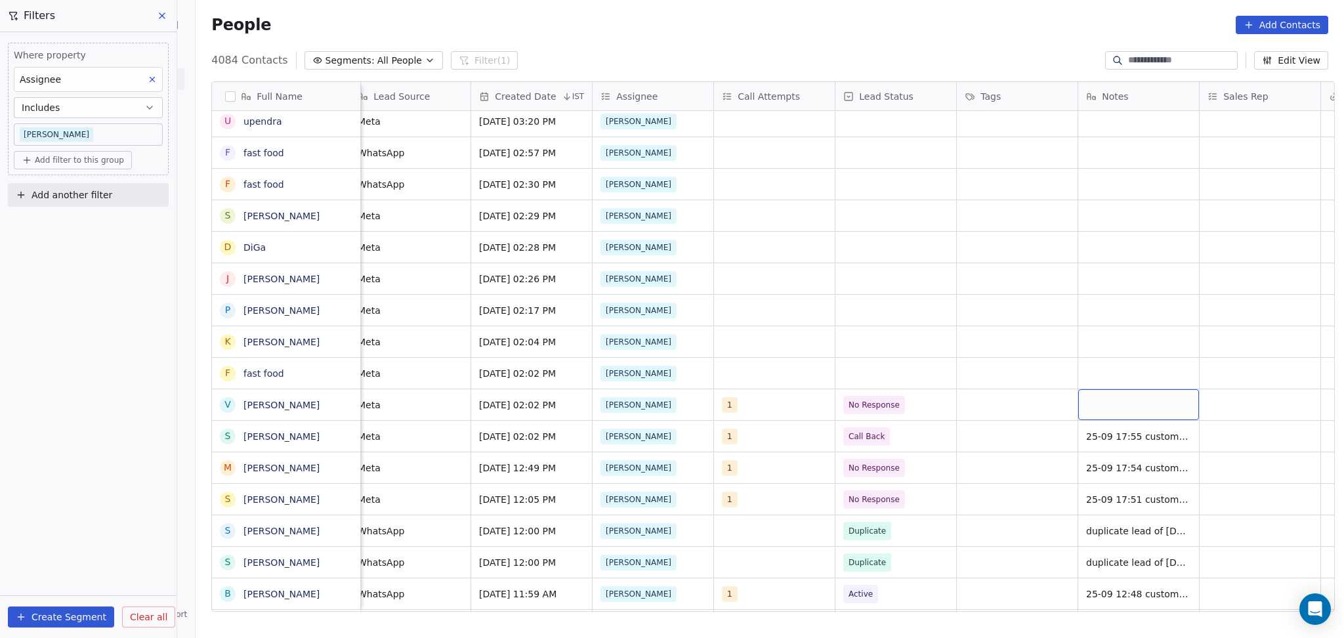
click at [1082, 400] on div "grid" at bounding box center [1139, 404] width 121 height 31
type textarea "**********"
click at [1218, 409] on html "On2Cook India Pvt. Ltd. Contacts People Marketing Workflows Campaigns Metrics &…" at bounding box center [672, 319] width 1344 height 638
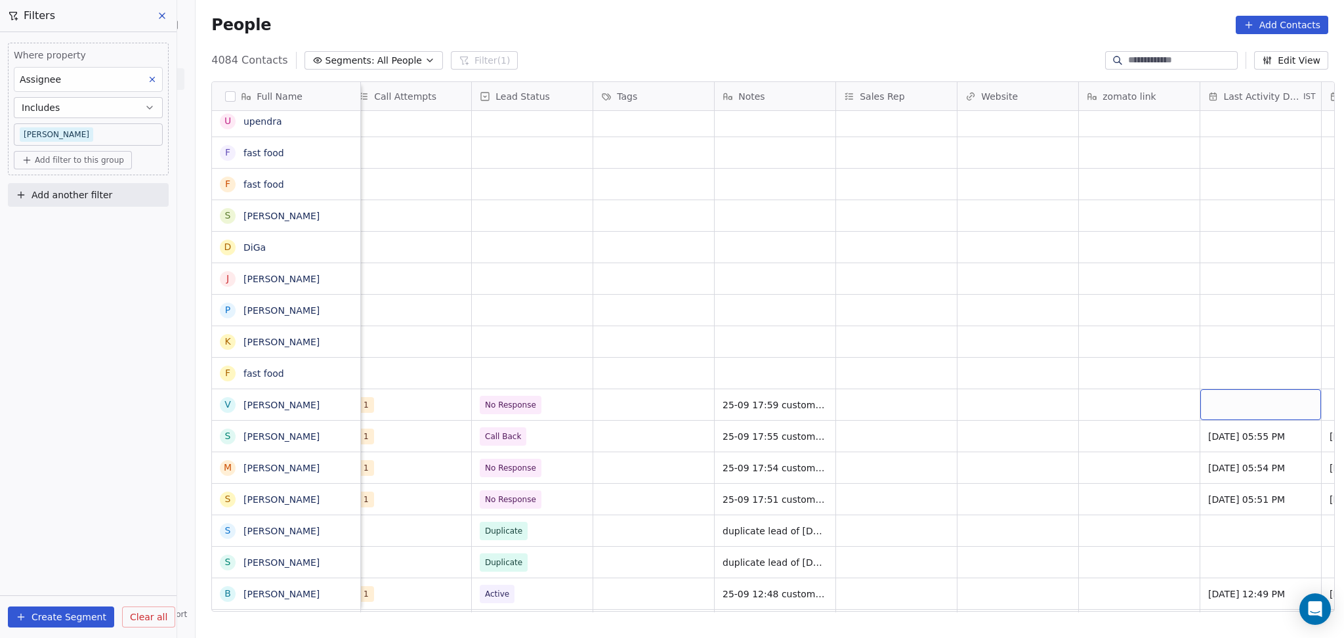
scroll to position [0, 1347]
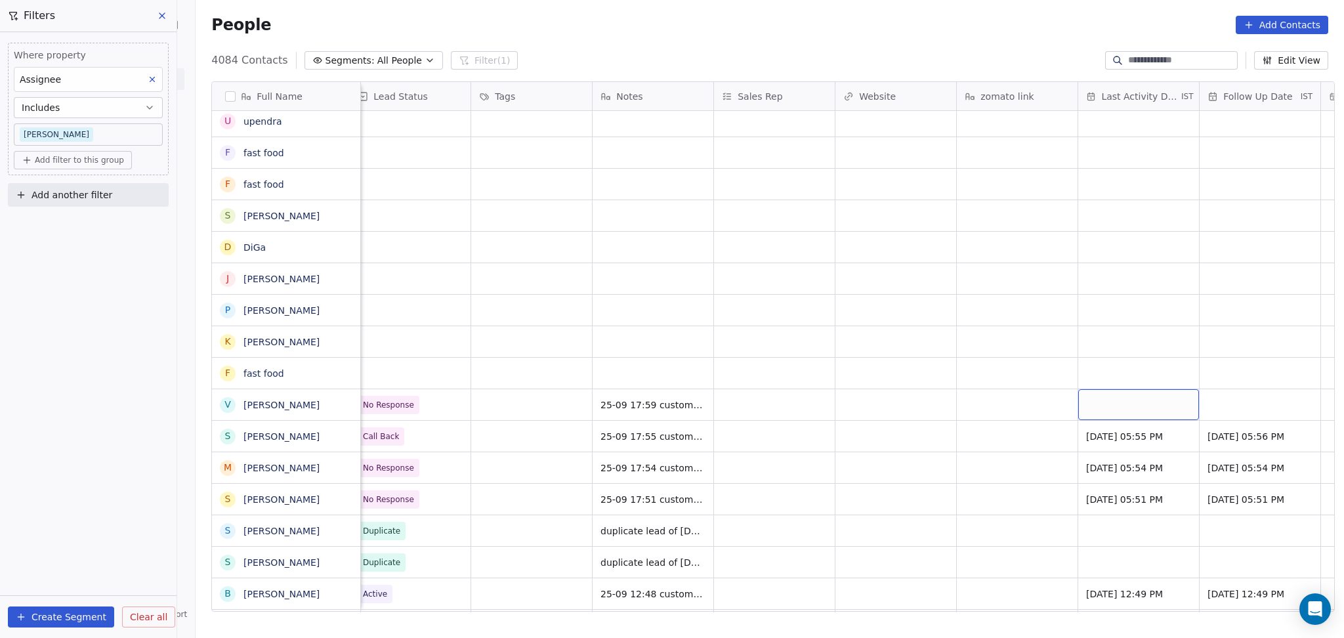
click at [1161, 410] on div "grid" at bounding box center [1139, 404] width 121 height 31
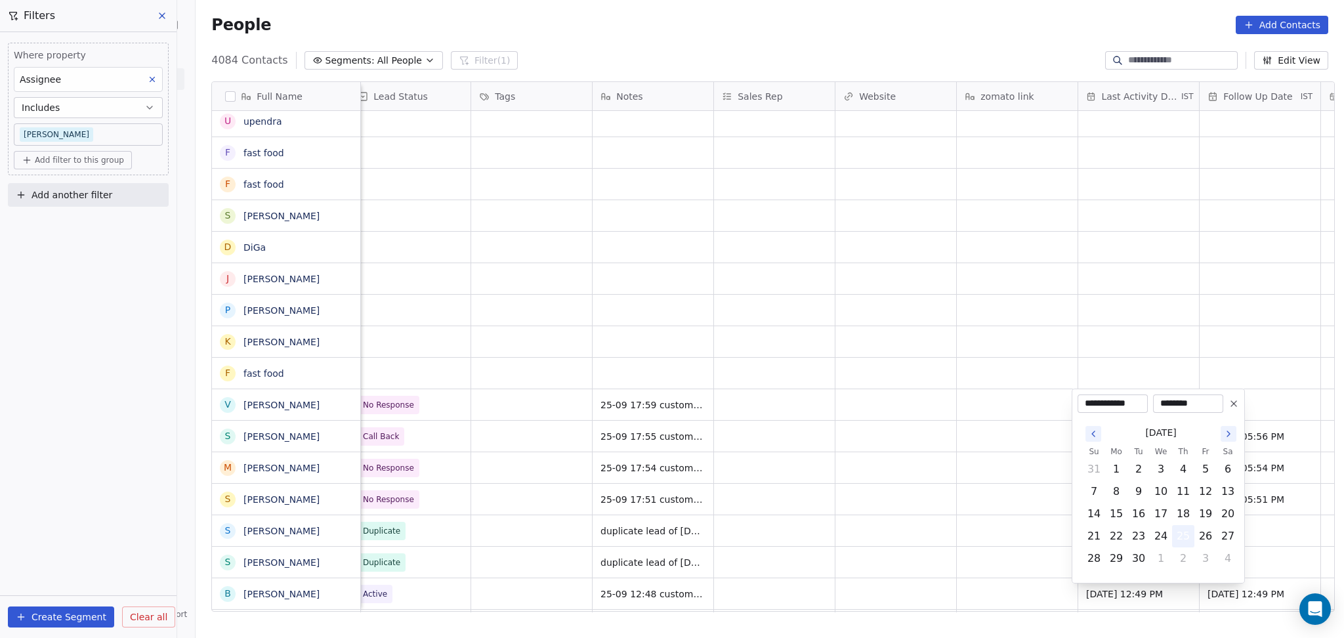
click at [1177, 536] on button "25" at bounding box center [1183, 536] width 21 height 21
click at [902, 509] on html "On2Cook India Pvt. Ltd. Contacts People Marketing Workflows Campaigns Metrics &…" at bounding box center [672, 319] width 1344 height 638
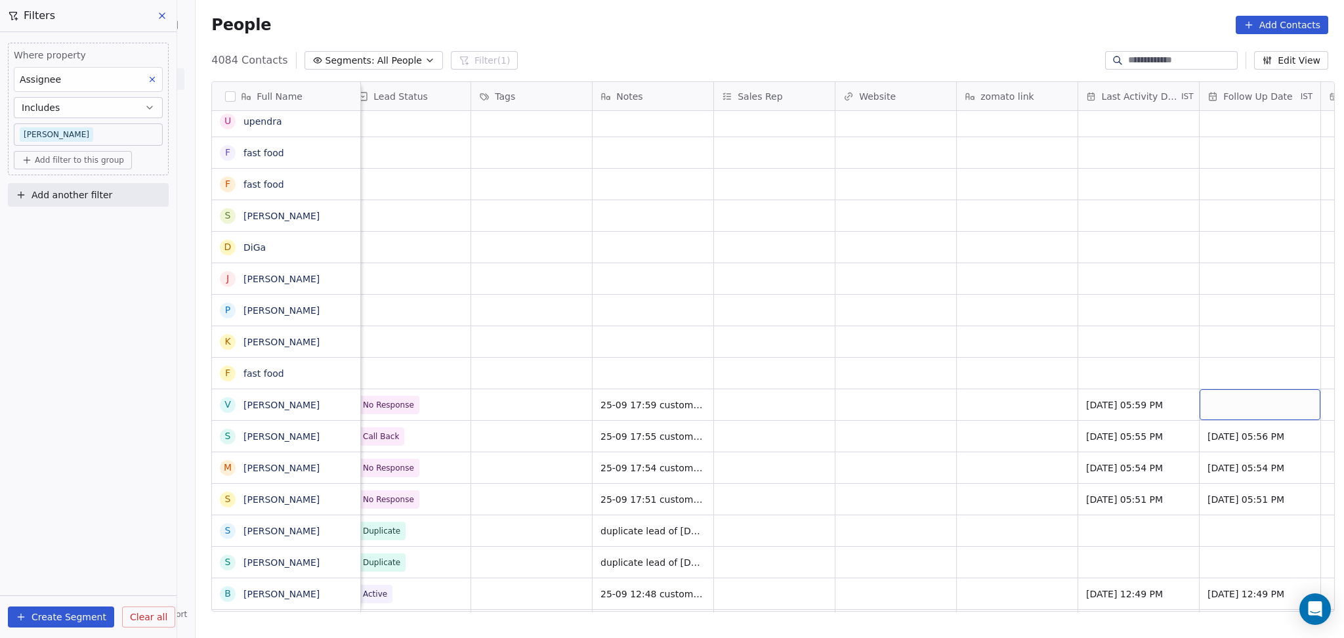
click at [1229, 409] on div "grid" at bounding box center [1260, 404] width 121 height 31
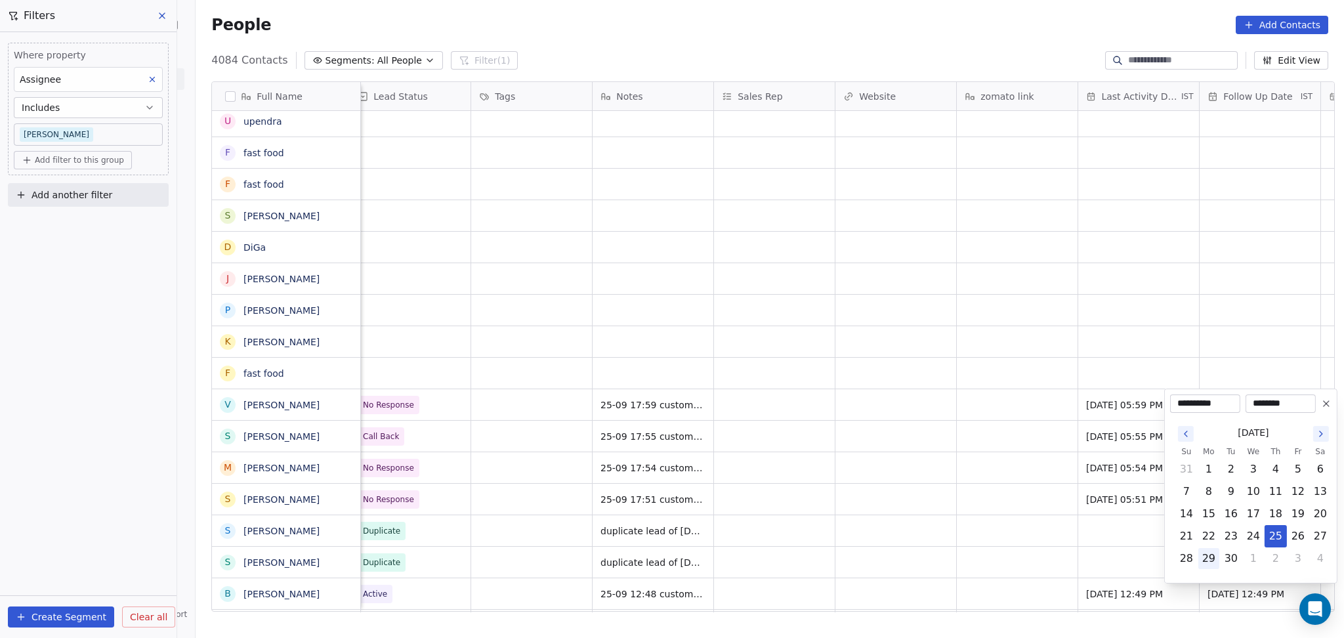
click at [1201, 555] on button "29" at bounding box center [1209, 558] width 21 height 21
type input "**********"
click at [893, 503] on html "On2Cook India Pvt. Ltd. Contacts People Marketing Workflows Campaigns Metrics &…" at bounding box center [672, 319] width 1344 height 638
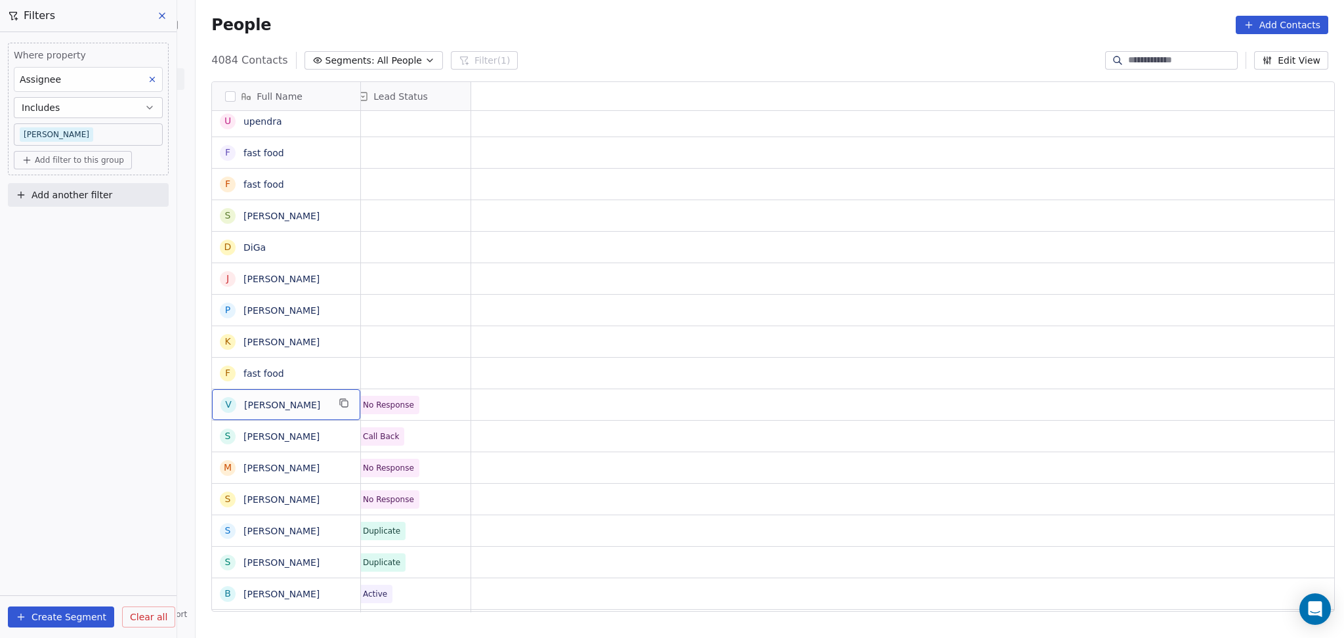
scroll to position [0, 0]
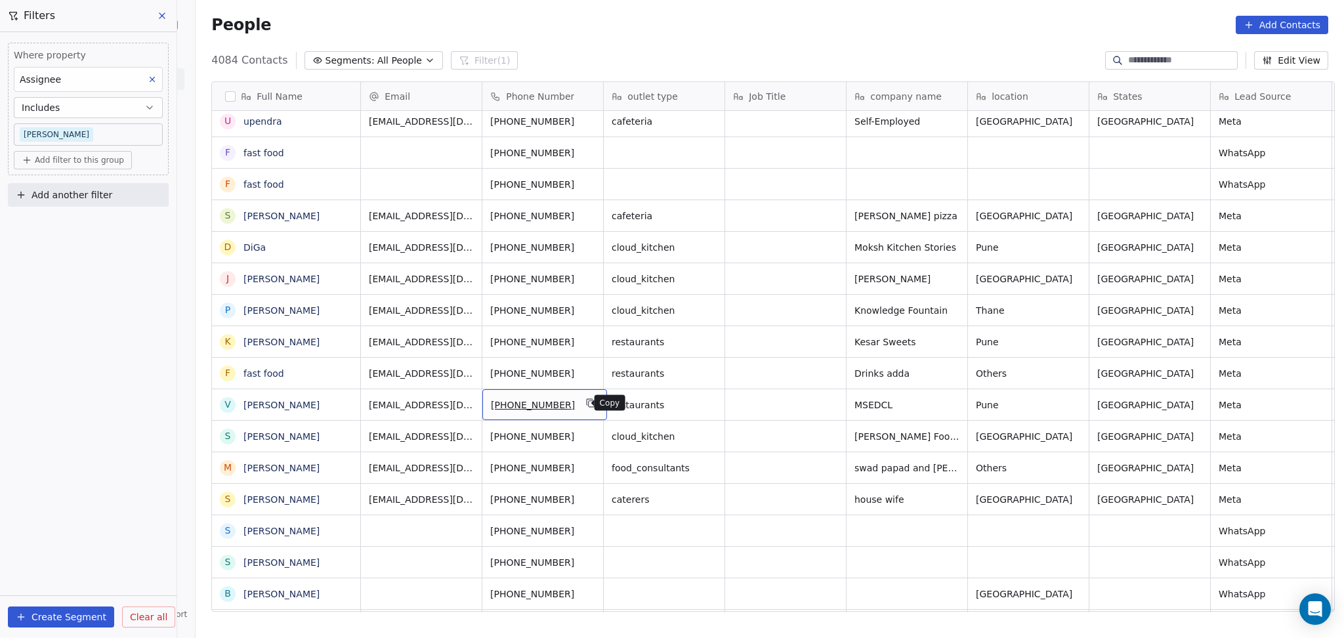
click at [589, 404] on icon "grid" at bounding box center [592, 404] width 6 height 6
click at [956, 372] on div "Drinks adda" at bounding box center [907, 373] width 121 height 31
drag, startPoint x: 948, startPoint y: 371, endPoint x: 996, endPoint y: 339, distance: 57.7
click at [947, 371] on icon "grid" at bounding box center [951, 371] width 11 height 11
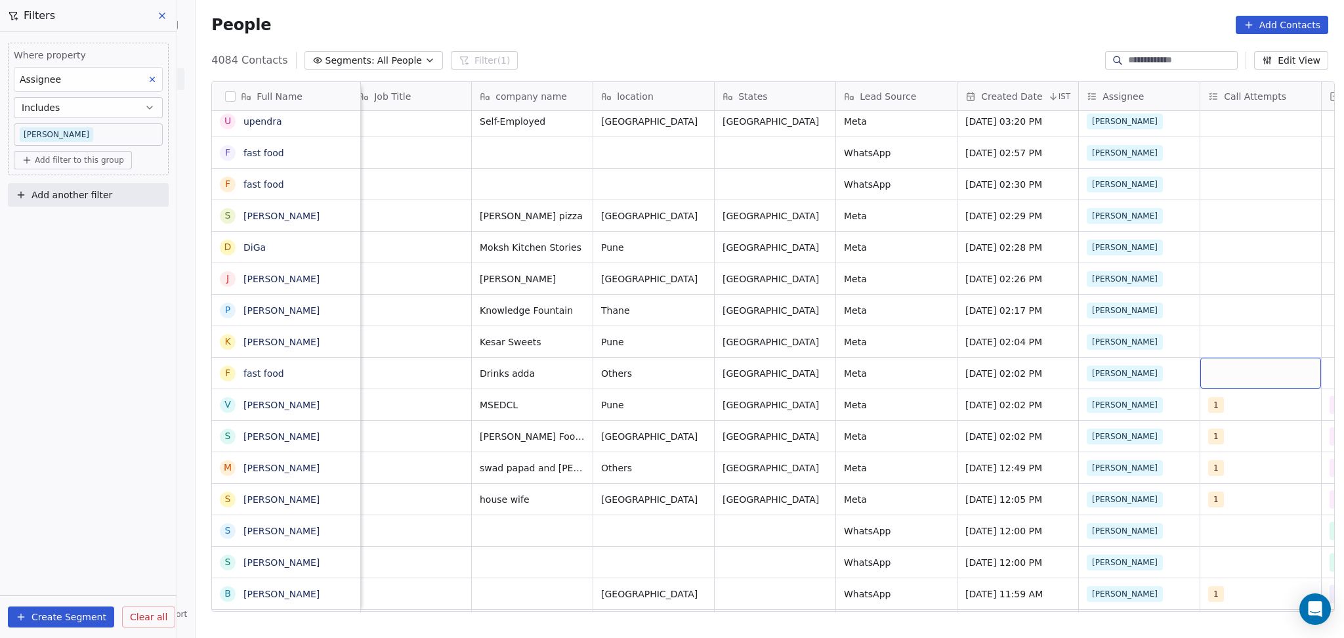
scroll to position [0, 497]
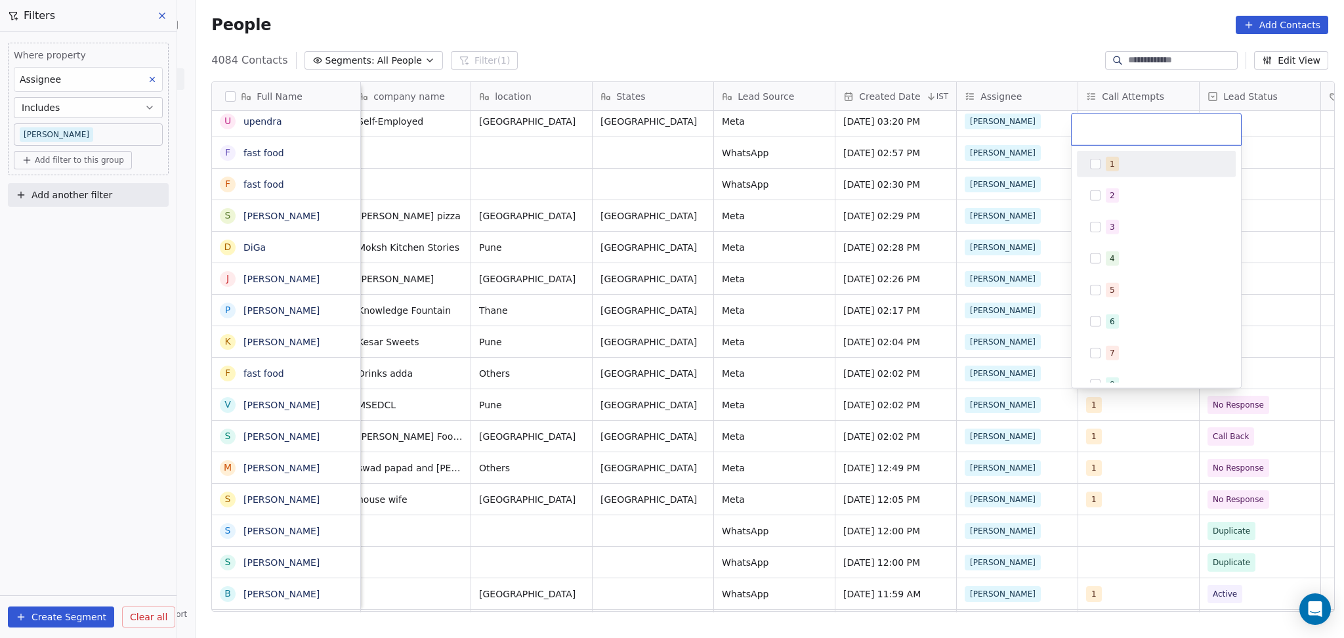
click at [1108, 175] on div "1" at bounding box center [1156, 164] width 159 height 26
click at [1266, 345] on html "On2Cook India Pvt. Ltd. Contacts People Marketing Workflows Campaigns Metrics &…" at bounding box center [672, 319] width 1344 height 638
click at [1249, 377] on div "grid" at bounding box center [1260, 373] width 121 height 31
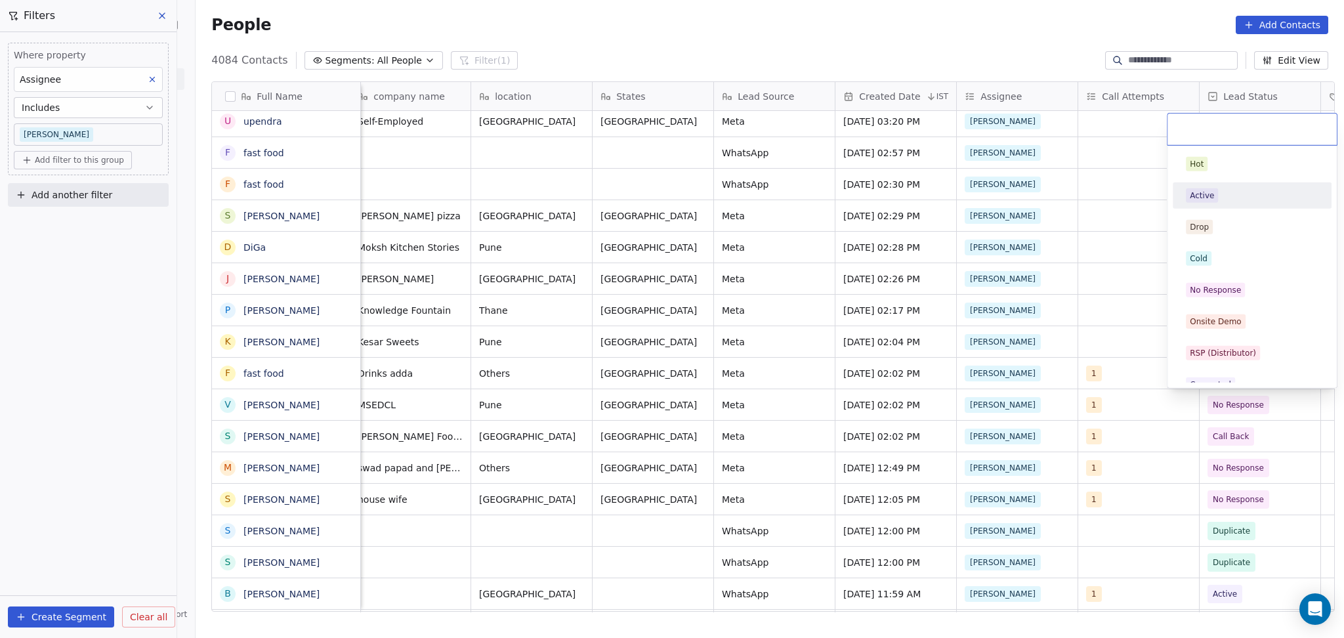
click at [1205, 191] on div "Active" at bounding box center [1202, 196] width 24 height 12
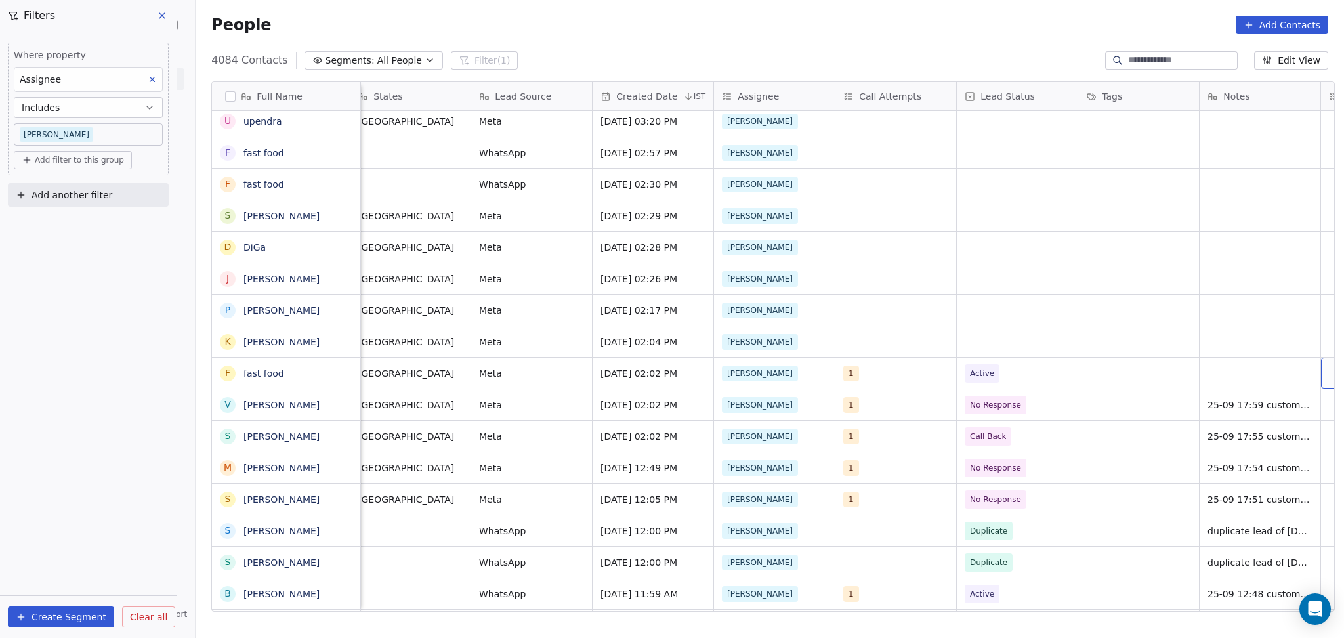
scroll to position [0, 861]
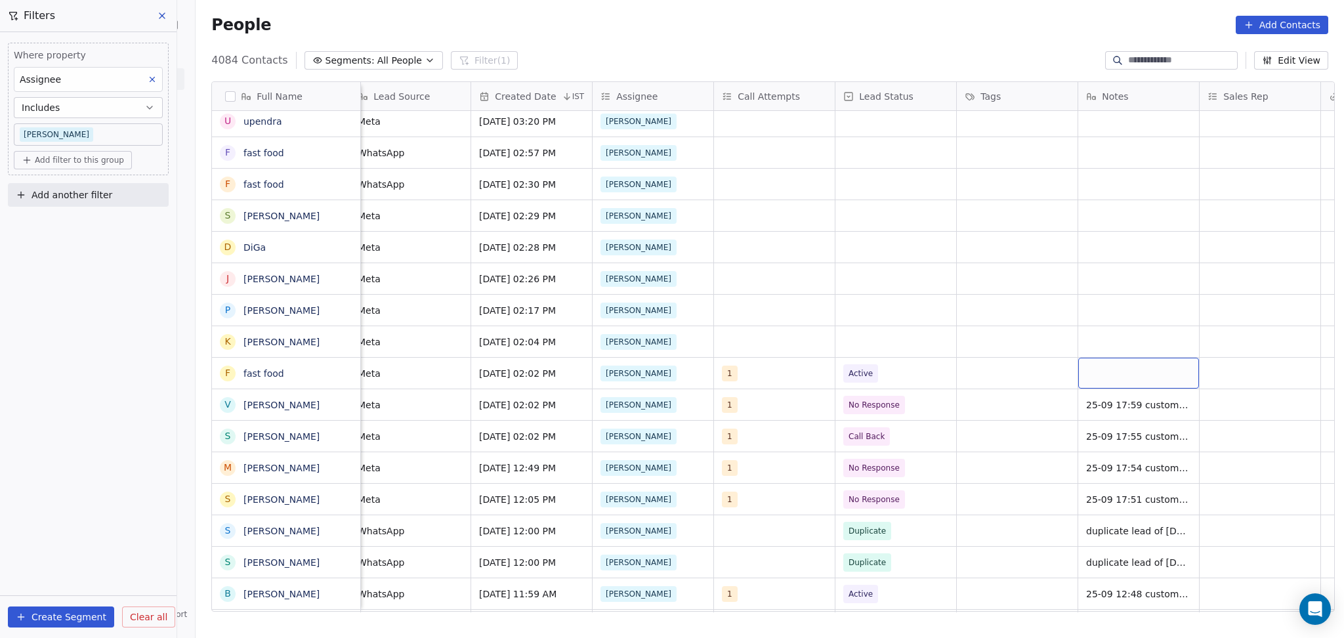
click at [1095, 372] on div "grid" at bounding box center [1139, 373] width 121 height 31
type textarea "*****"
click at [884, 369] on html "On2Cook India Pvt. Ltd. Contacts People Marketing Workflows Campaigns Metrics &…" at bounding box center [672, 319] width 1344 height 638
click at [857, 369] on span "Active" at bounding box center [861, 373] width 24 height 13
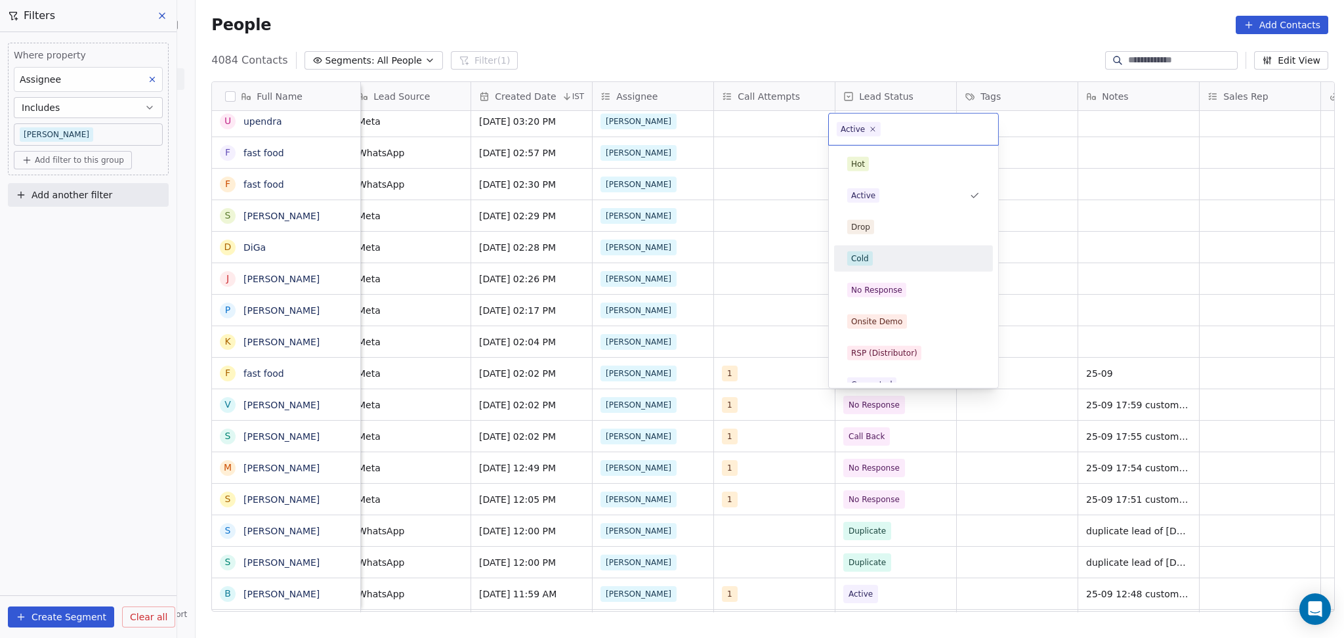
click at [868, 268] on div "Cold" at bounding box center [914, 258] width 148 height 21
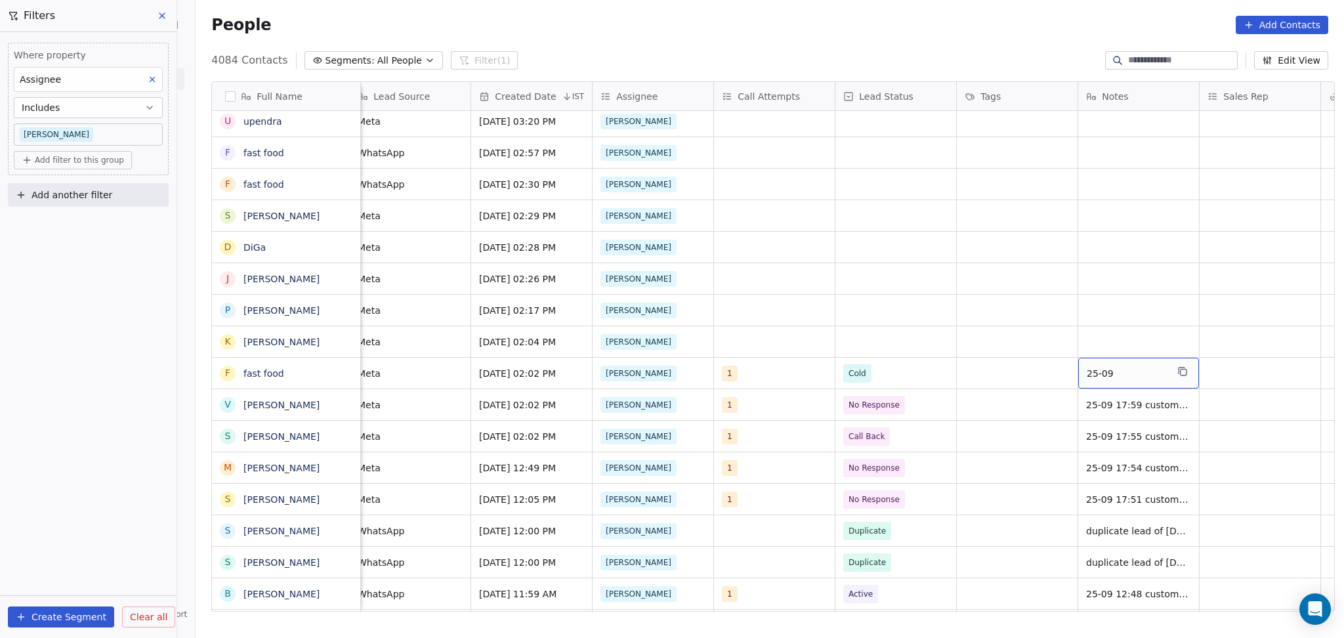
click at [1134, 377] on span "25-09" at bounding box center [1127, 373] width 80 height 13
type textarea "**********"
click at [1102, 404] on html "On2Cook India Pvt. Ltd. Contacts People Marketing Workflows Campaigns Metrics &…" at bounding box center [672, 319] width 1344 height 638
click at [1021, 377] on div "grid" at bounding box center [1017, 373] width 121 height 31
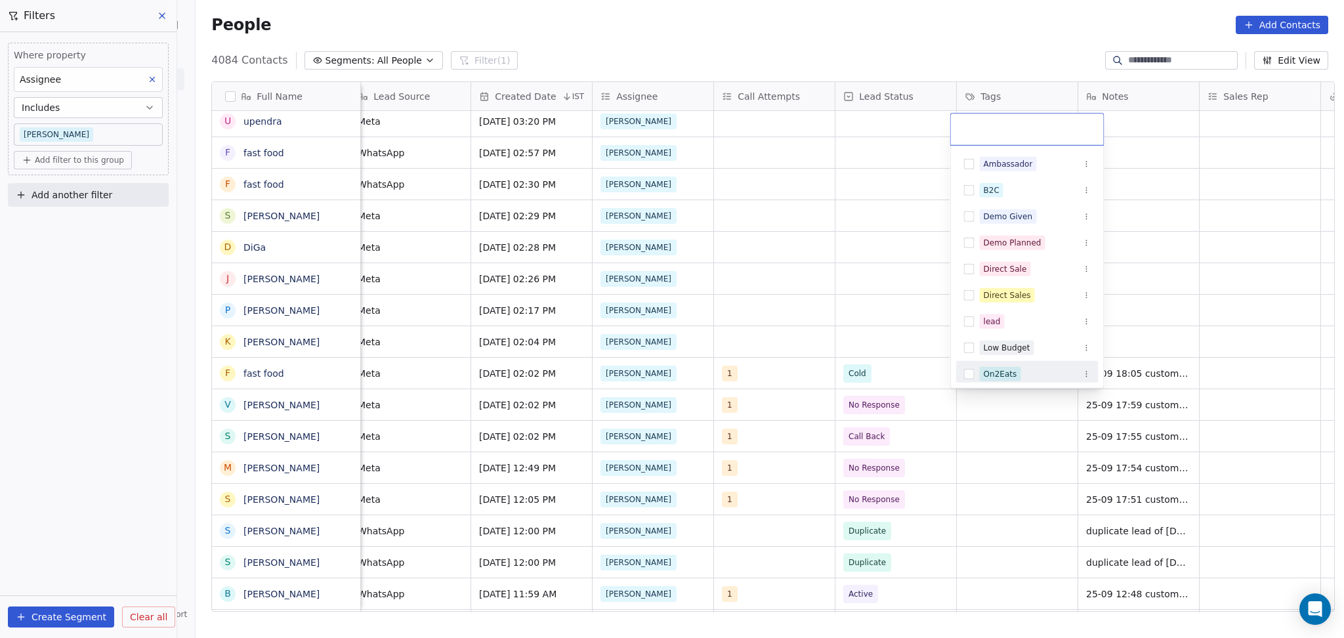
click at [1210, 385] on html "On2Cook India Pvt. Ltd. Contacts People Marketing Workflows Campaigns Metrics &…" at bounding box center [672, 319] width 1344 height 638
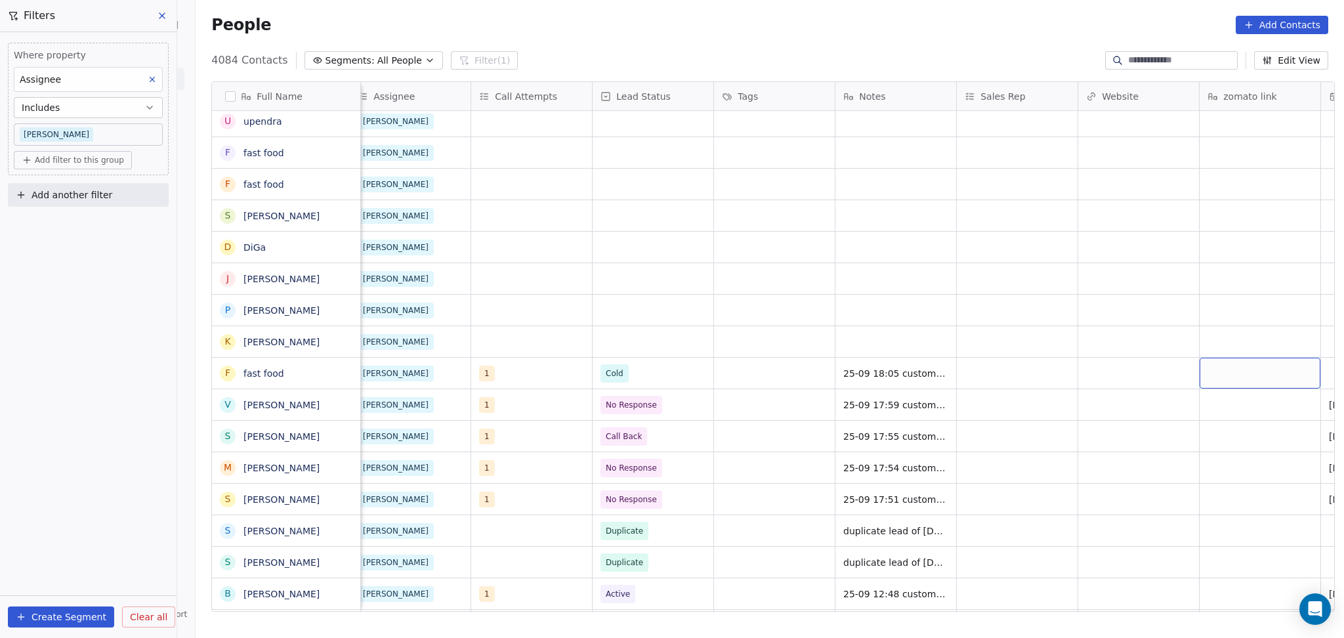
scroll to position [0, 1225]
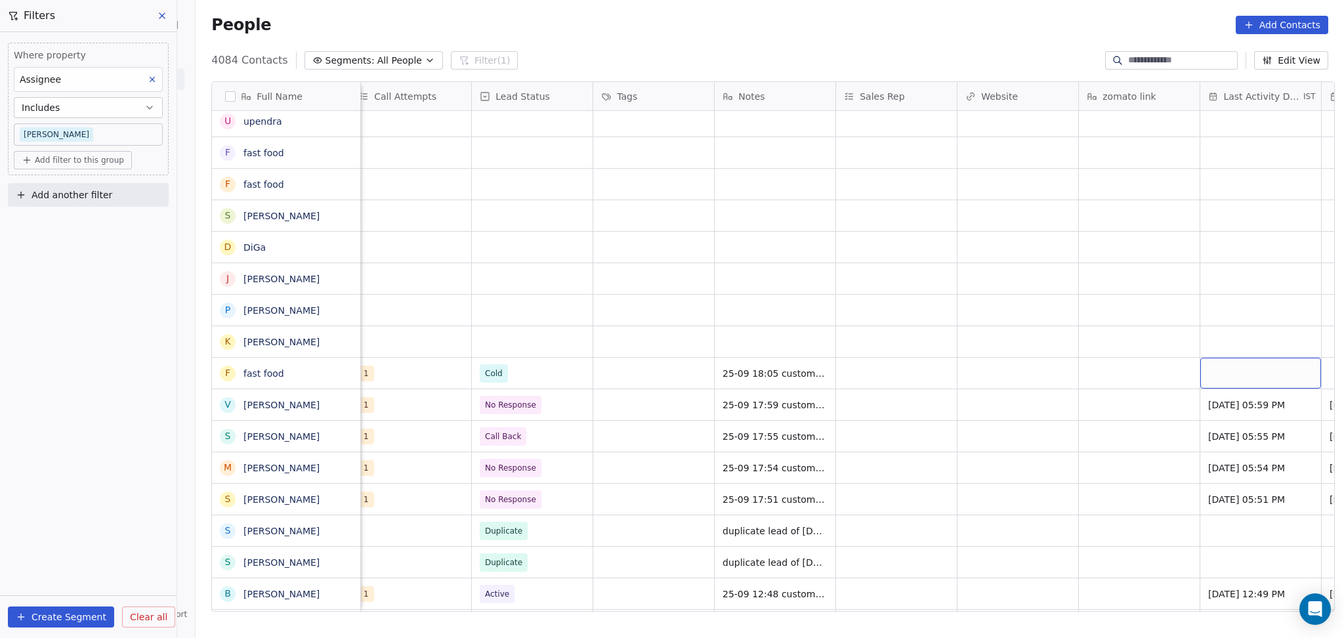
click at [1209, 366] on div "grid" at bounding box center [1261, 373] width 121 height 31
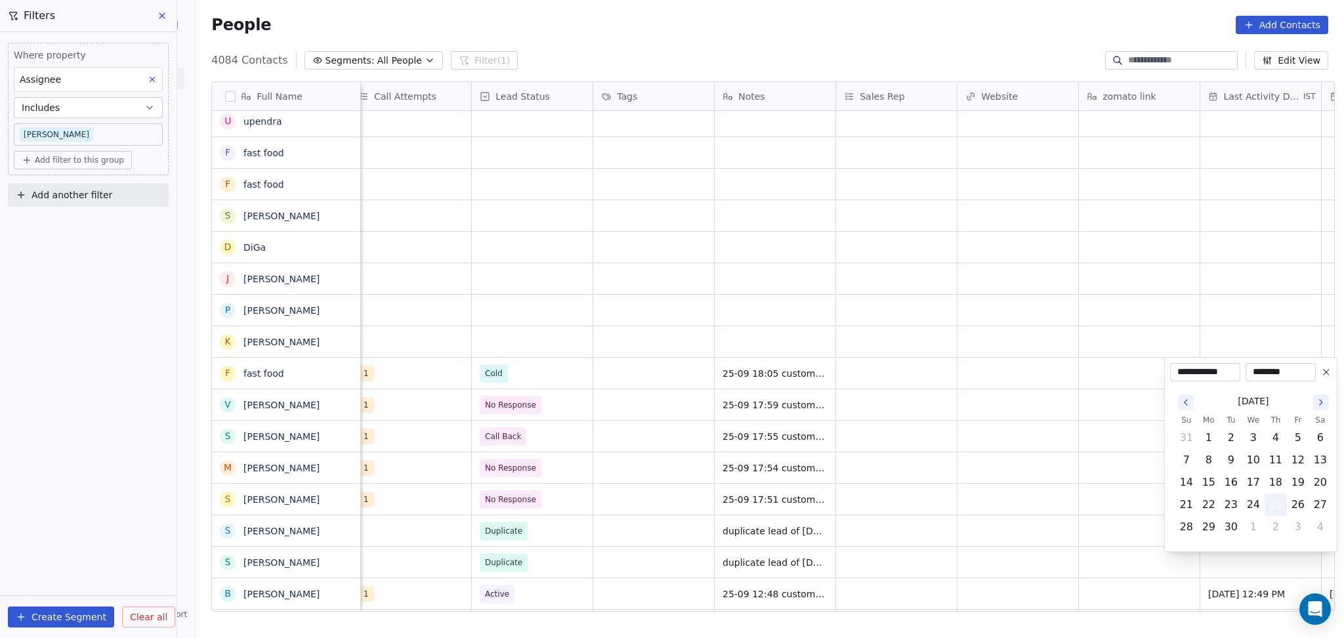
click at [1270, 509] on button "25" at bounding box center [1276, 504] width 21 height 21
click at [1124, 482] on html "On2Cook India Pvt. Ltd. Contacts People Marketing Workflows Campaigns Metrics &…" at bounding box center [672, 319] width 1344 height 638
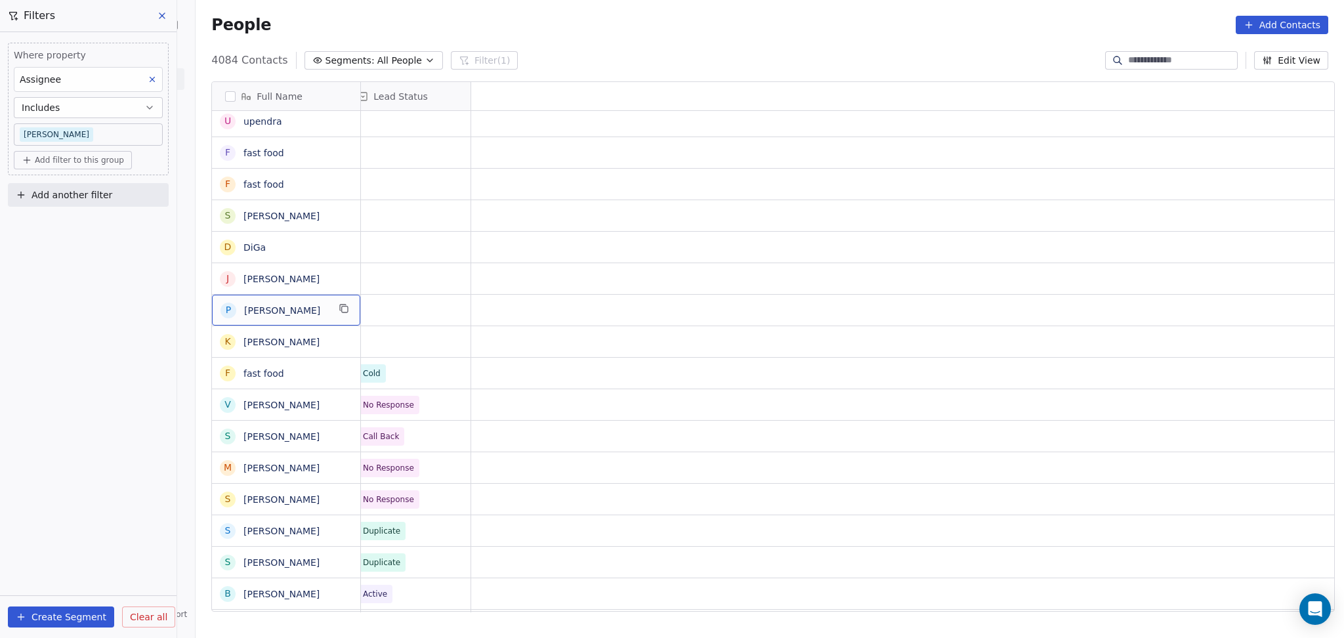
scroll to position [0, 0]
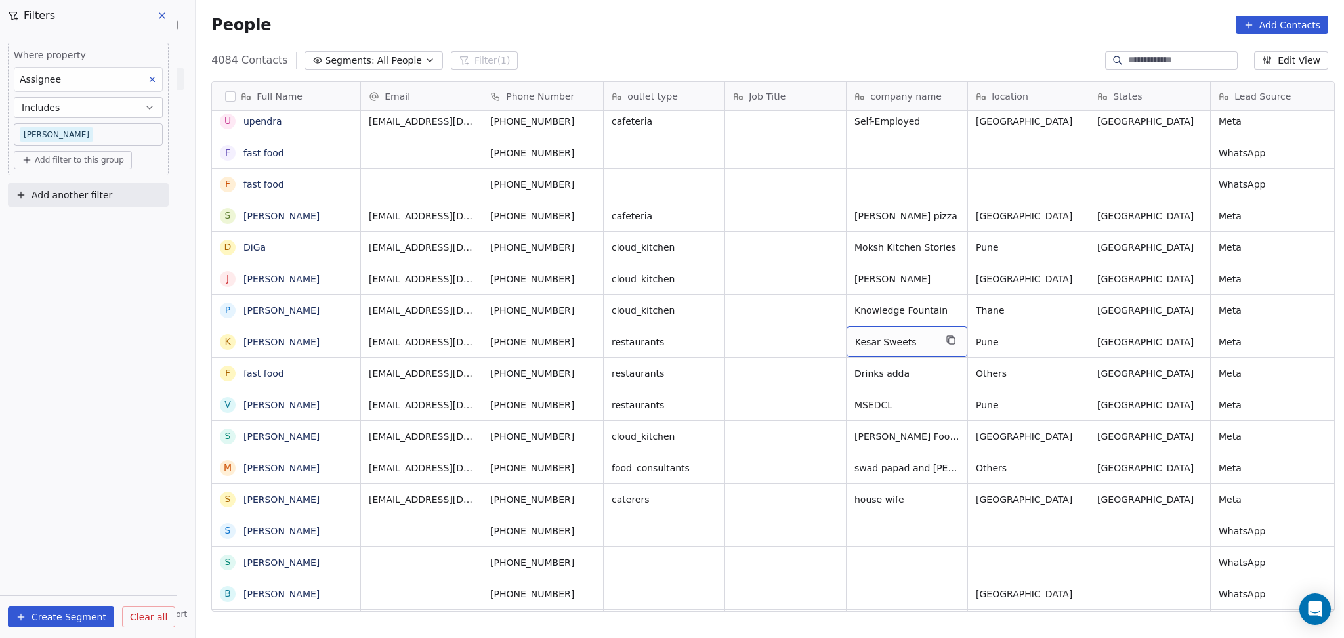
click at [952, 338] on div "Kesar Sweets" at bounding box center [907, 341] width 121 height 31
click at [943, 343] on button "grid" at bounding box center [951, 340] width 16 height 16
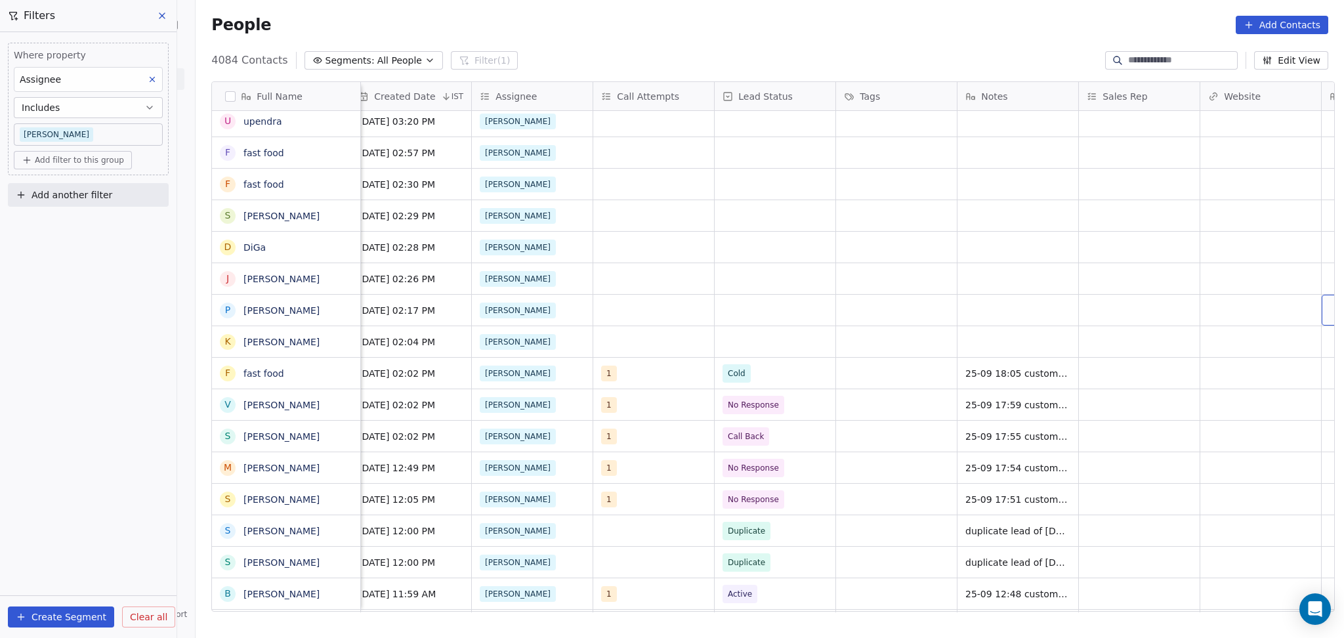
scroll to position [0, 1104]
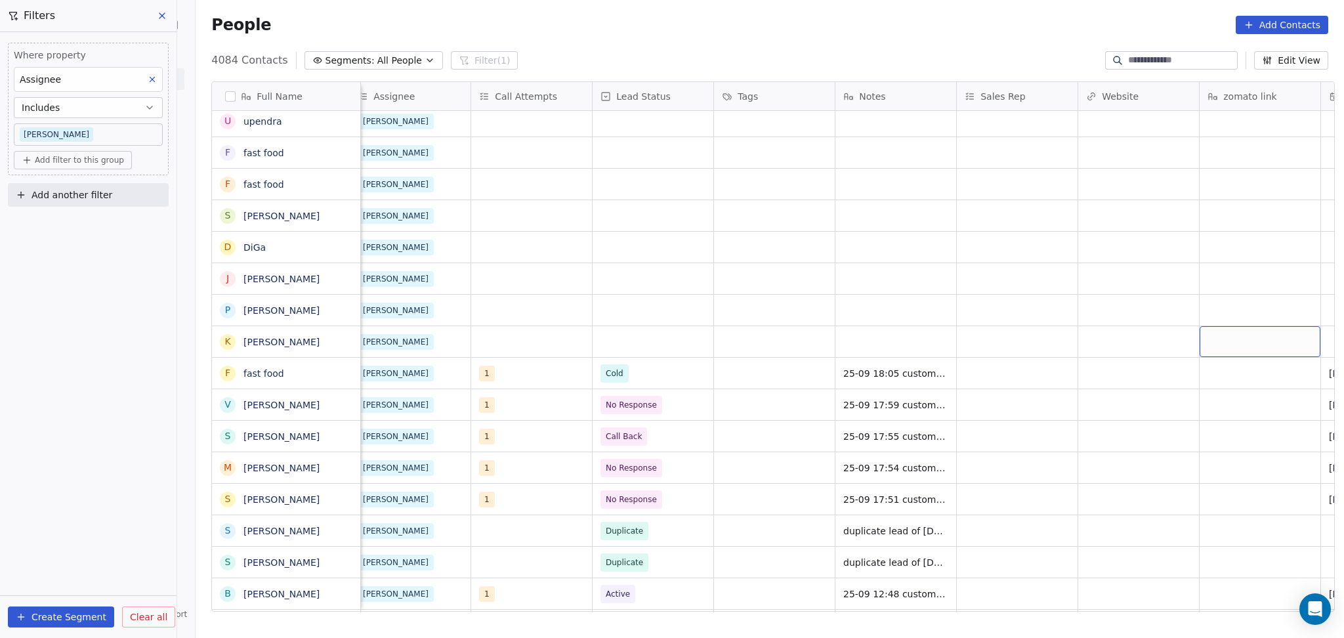
click at [1246, 332] on div "grid" at bounding box center [1260, 341] width 121 height 31
type textarea "**********"
drag, startPoint x: 1100, startPoint y: 347, endPoint x: 1044, endPoint y: 332, distance: 57.2
click at [1099, 347] on html "On2Cook India Pvt. Ltd. Contacts People Marketing Workflows Campaigns Metrics &…" at bounding box center [672, 319] width 1344 height 638
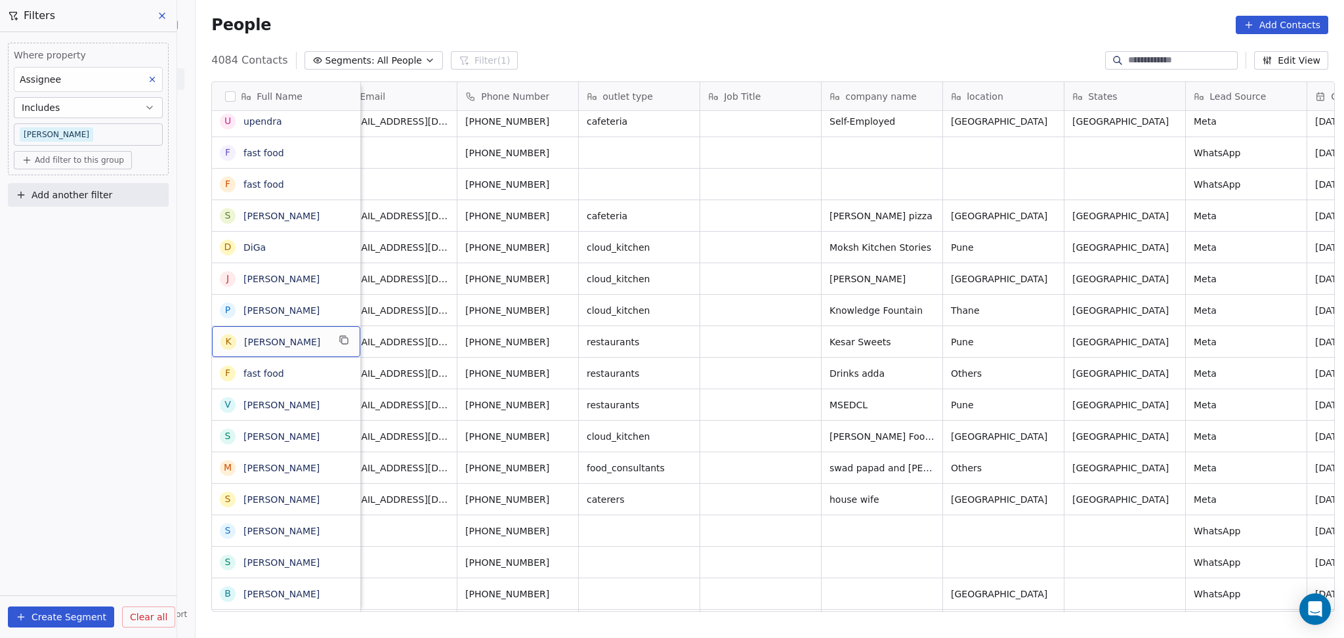
scroll to position [0, 0]
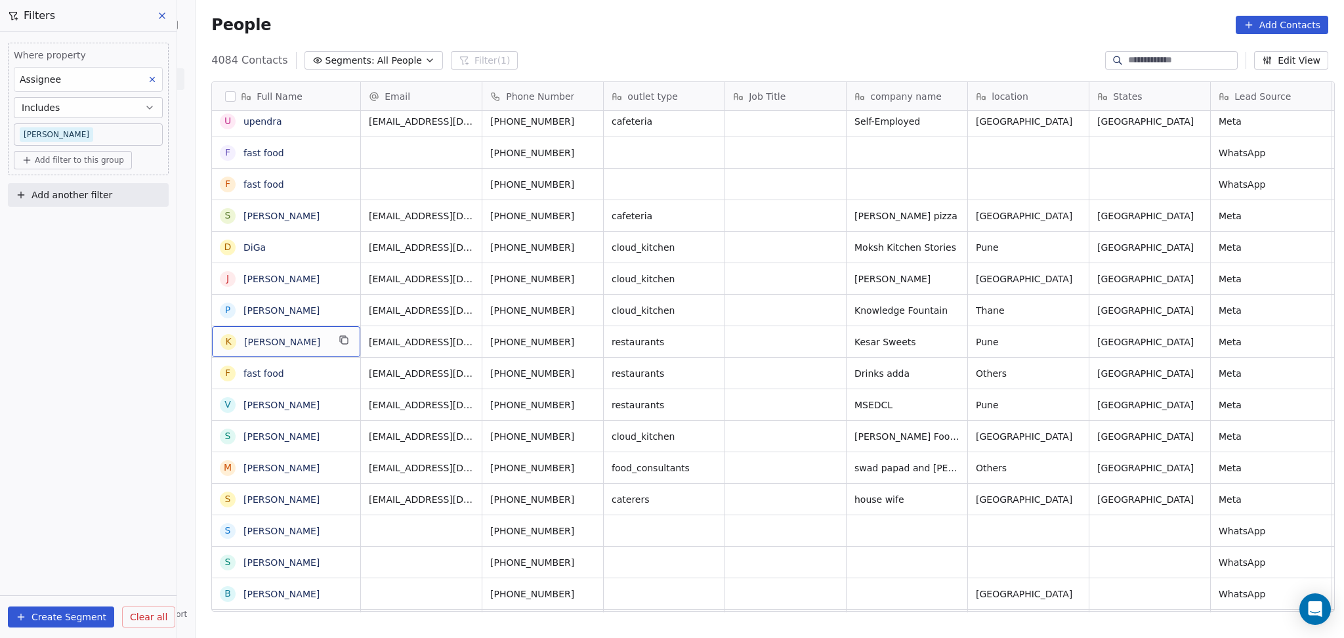
click at [349, 345] on div "K Kamlesh Choudhary" at bounding box center [286, 341] width 148 height 31
click at [343, 339] on icon "grid" at bounding box center [345, 341] width 6 height 6
click at [962, 308] on icon "grid" at bounding box center [965, 310] width 6 height 6
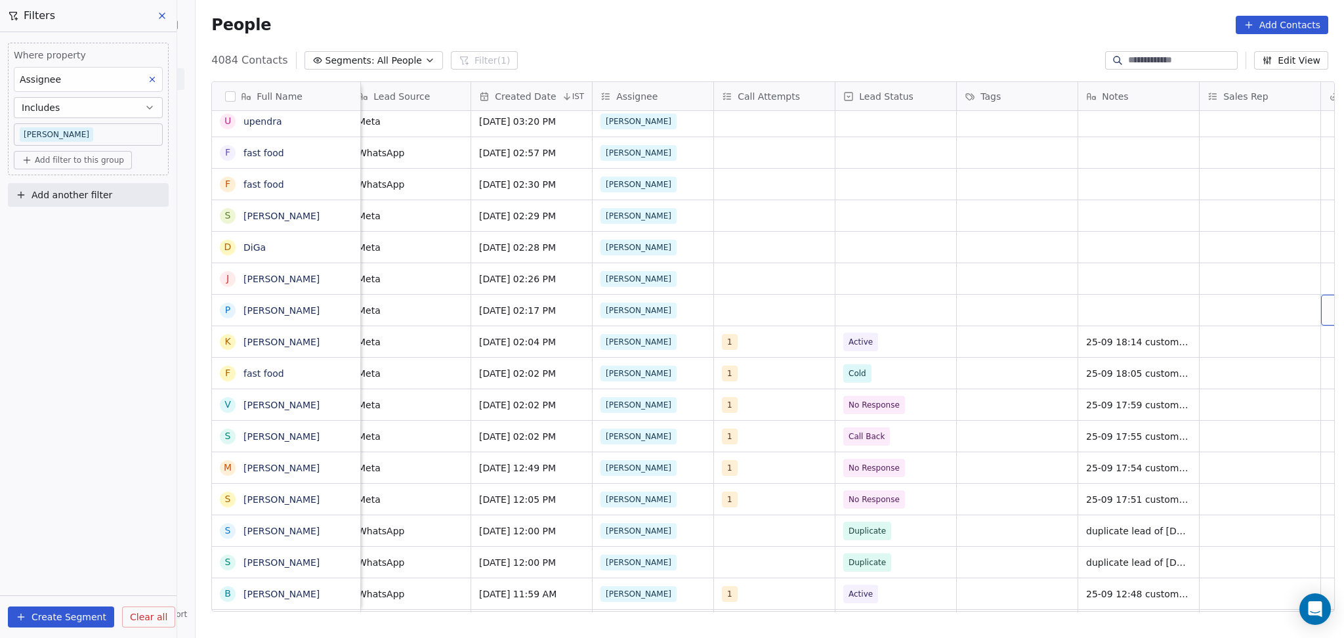
scroll to position [0, 982]
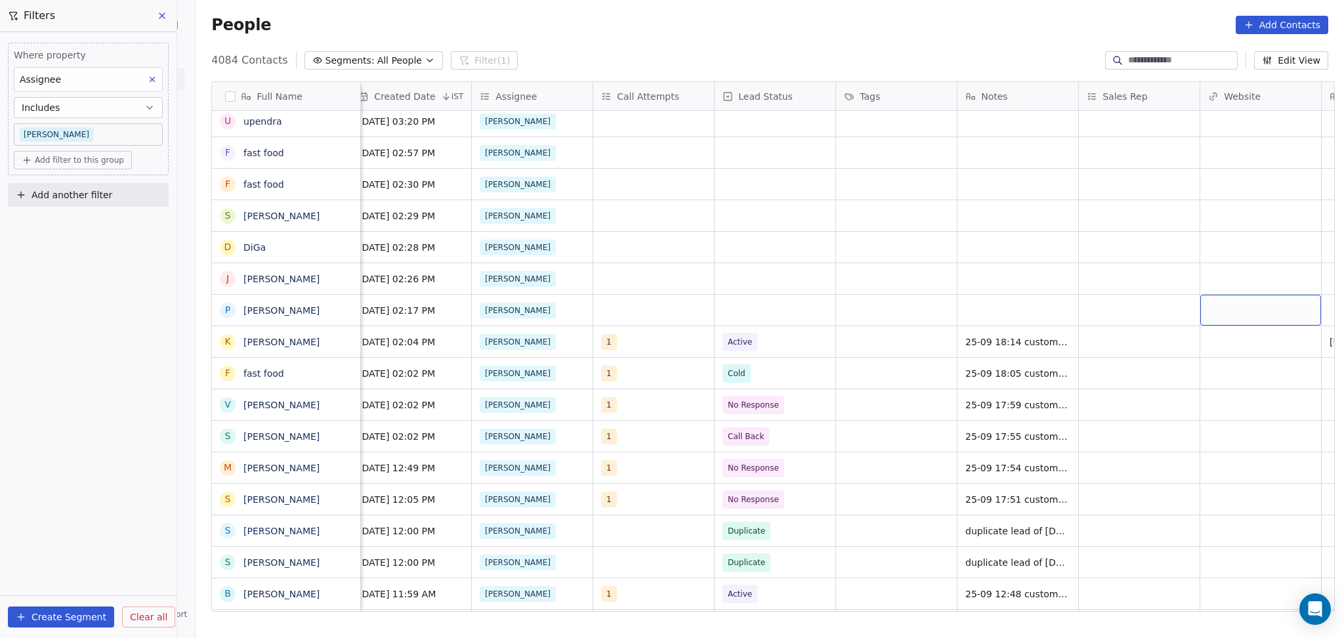
click at [1218, 311] on div "grid" at bounding box center [1261, 310] width 121 height 31
type input "**********"
click at [1111, 297] on html "On2Cook India Pvt. Ltd. Contacts People Marketing Workflows Campaigns Metrics &…" at bounding box center [672, 319] width 1344 height 638
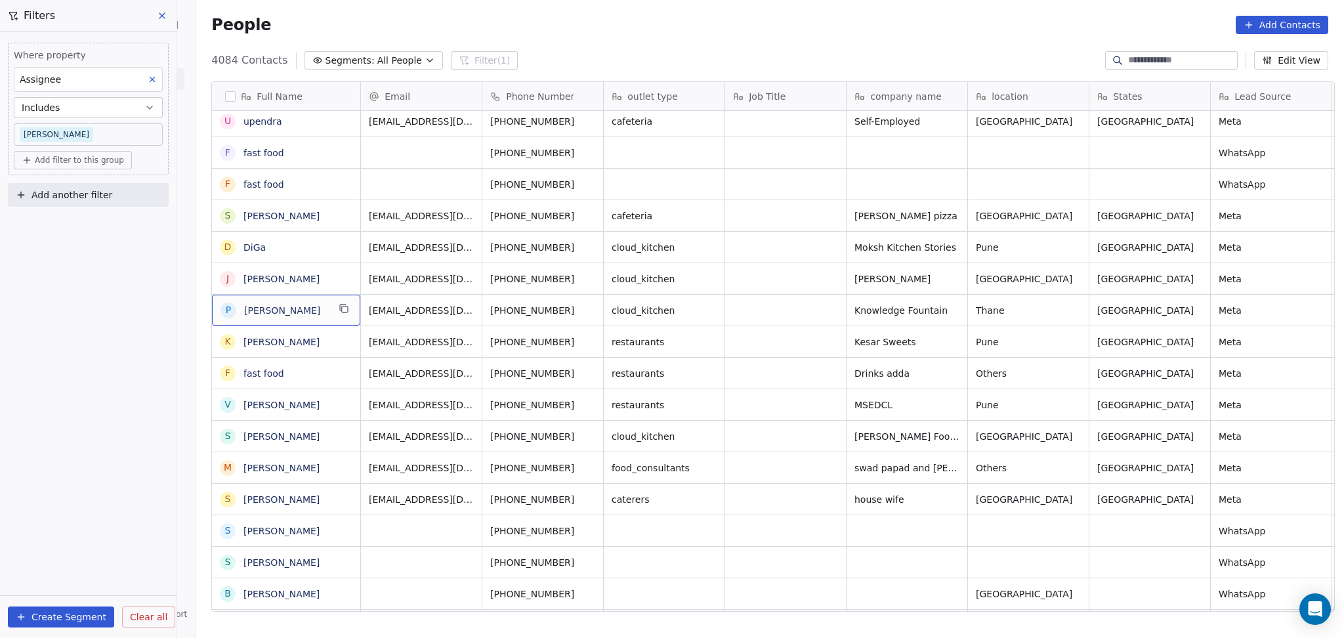
scroll to position [0, 0]
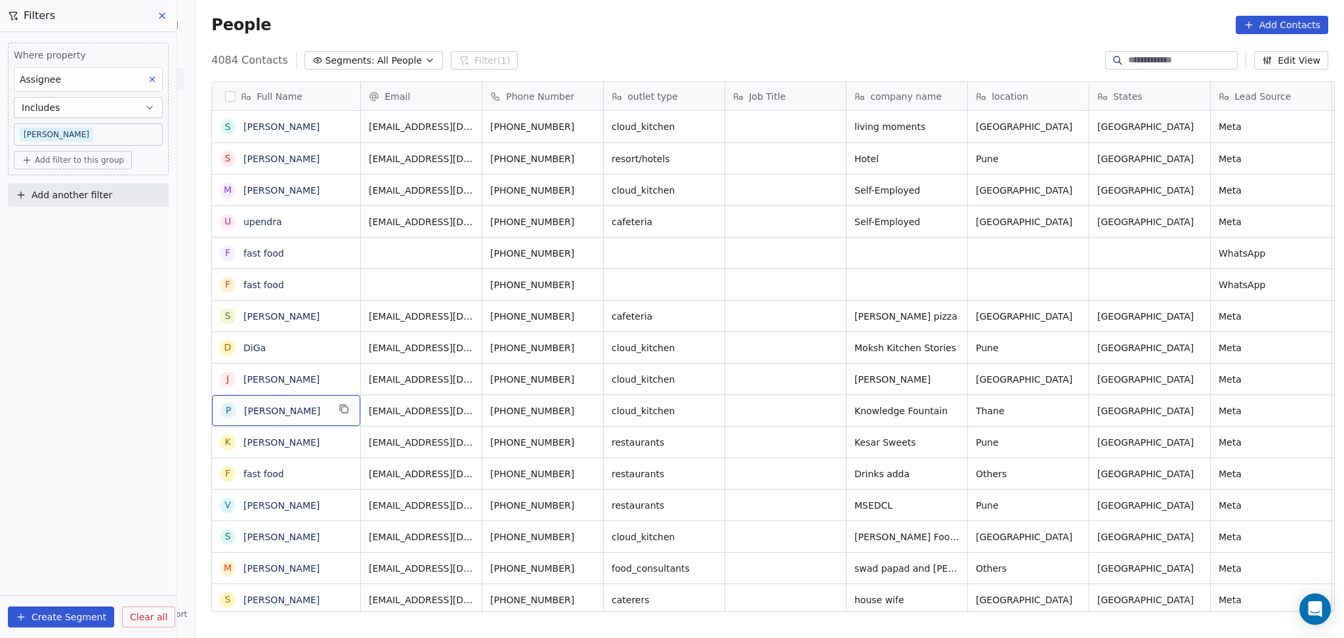
click at [349, 420] on div "P Prakash Ignatius Almeida" at bounding box center [286, 410] width 148 height 31
drag, startPoint x: 337, startPoint y: 404, endPoint x: 211, endPoint y: 408, distance: 126.7
click at [211, 408] on textarea "**********" at bounding box center [292, 416] width 171 height 41
click at [772, 412] on html "On2Cook India Pvt. Ltd. Contacts People Marketing Workflows Campaigns Metrics &…" at bounding box center [672, 319] width 1344 height 638
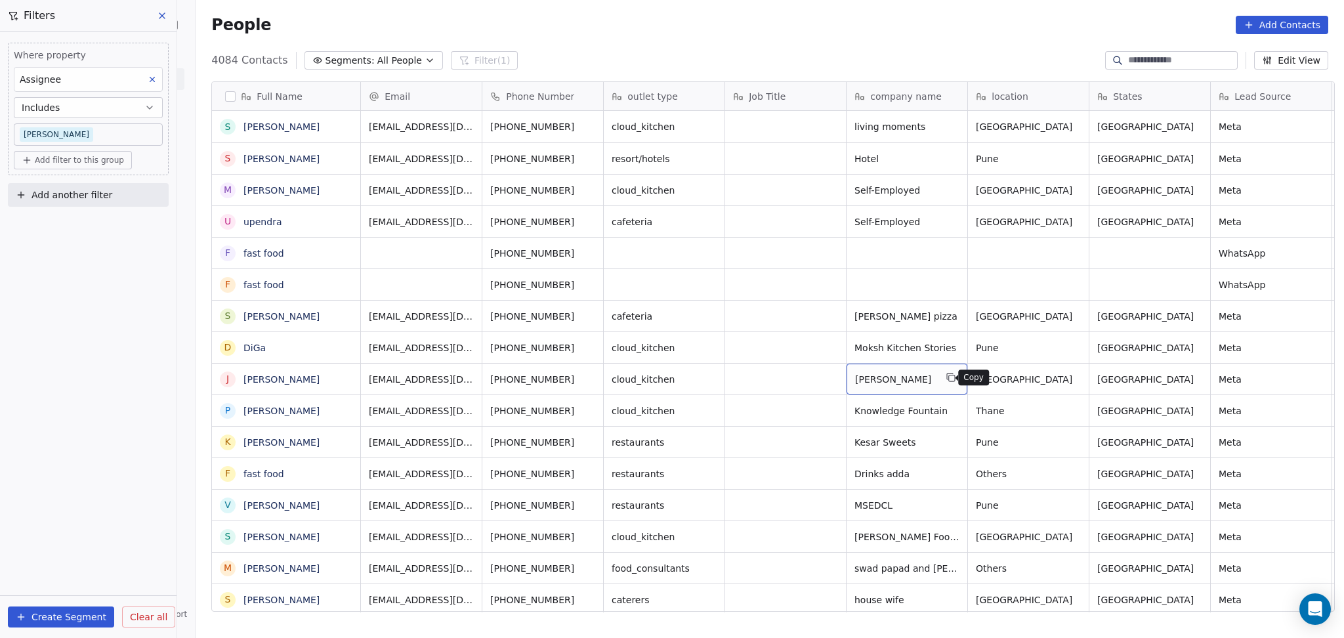
click at [949, 375] on icon "grid" at bounding box center [952, 378] width 6 height 6
click at [969, 318] on icon "grid" at bounding box center [974, 314] width 11 height 11
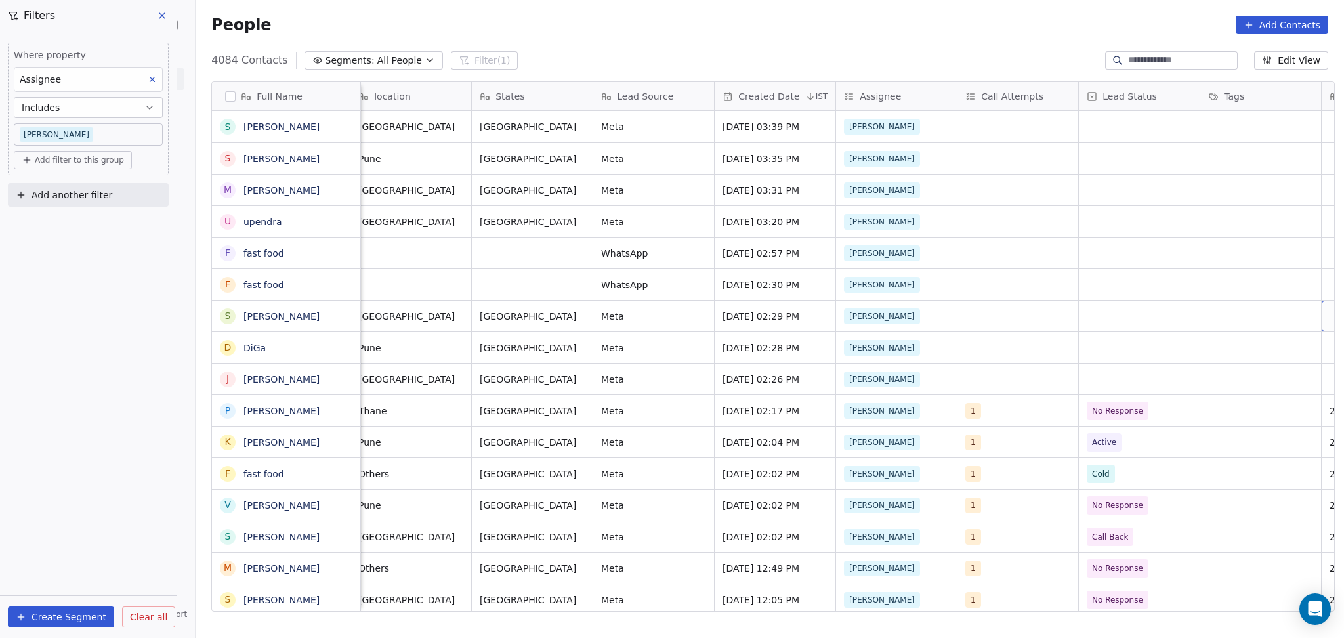
scroll to position [0, 740]
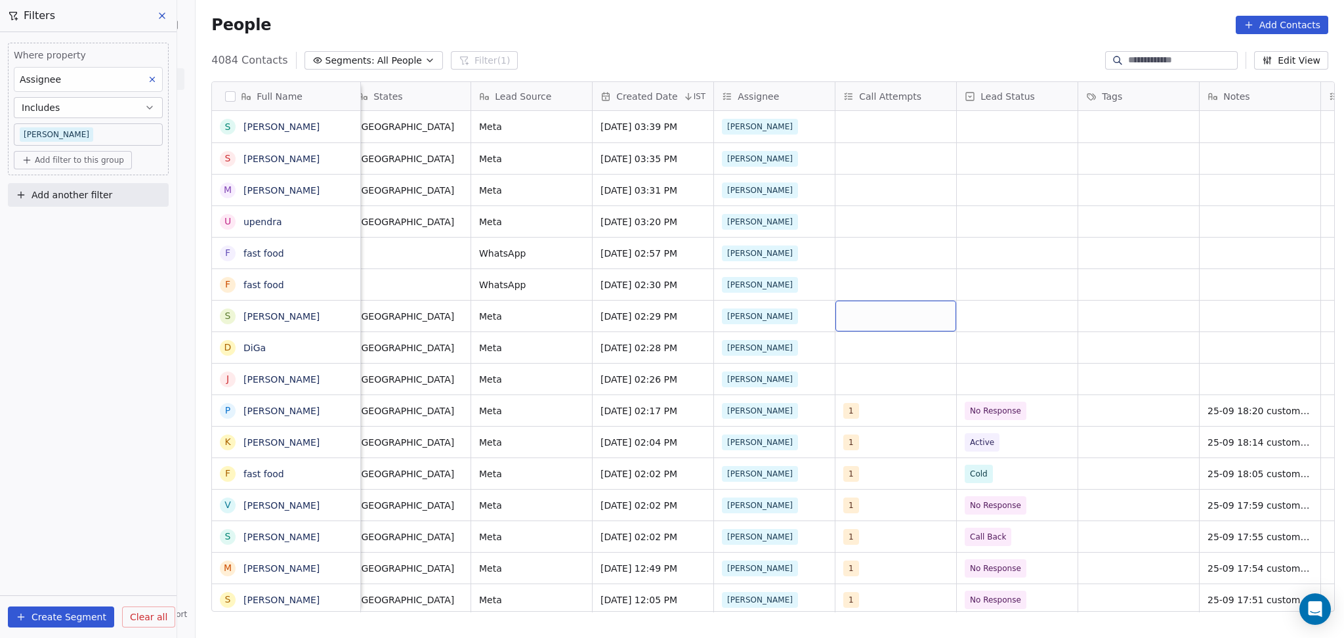
click at [855, 306] on div "grid" at bounding box center [896, 316] width 121 height 31
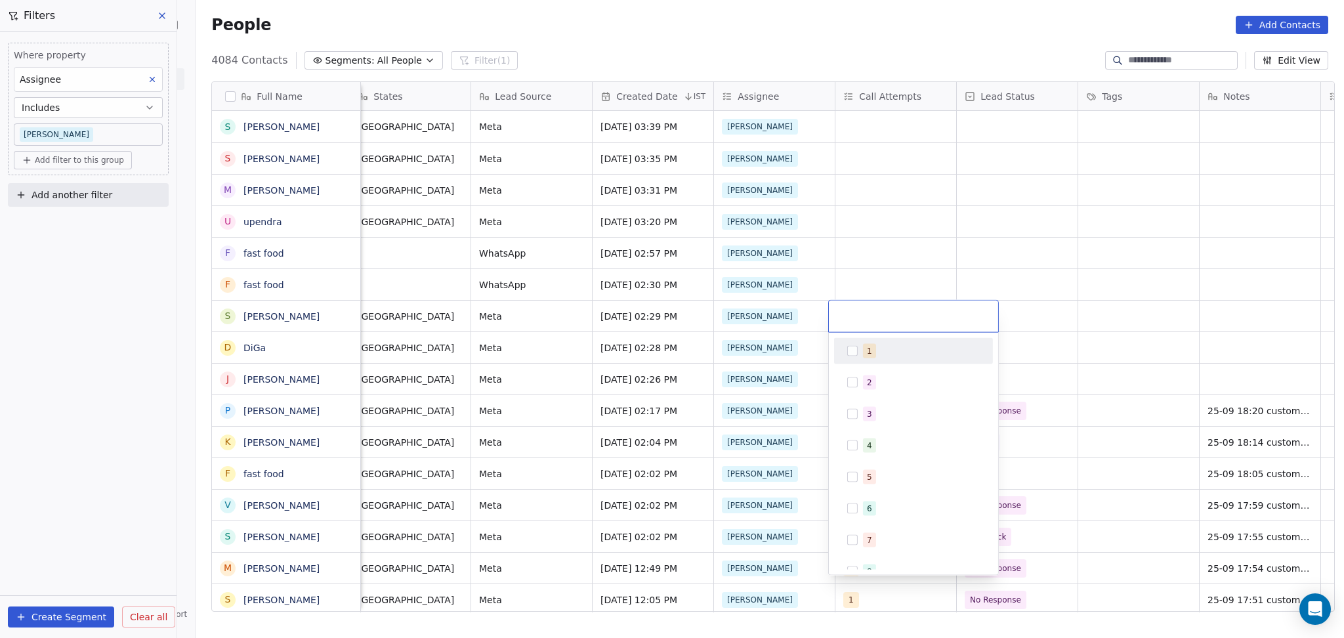
click at [880, 362] on div "1" at bounding box center [913, 351] width 159 height 26
click at [1051, 268] on html "On2Cook India Pvt. Ltd. Contacts People Marketing Workflows Campaigns Metrics &…" at bounding box center [672, 319] width 1344 height 638
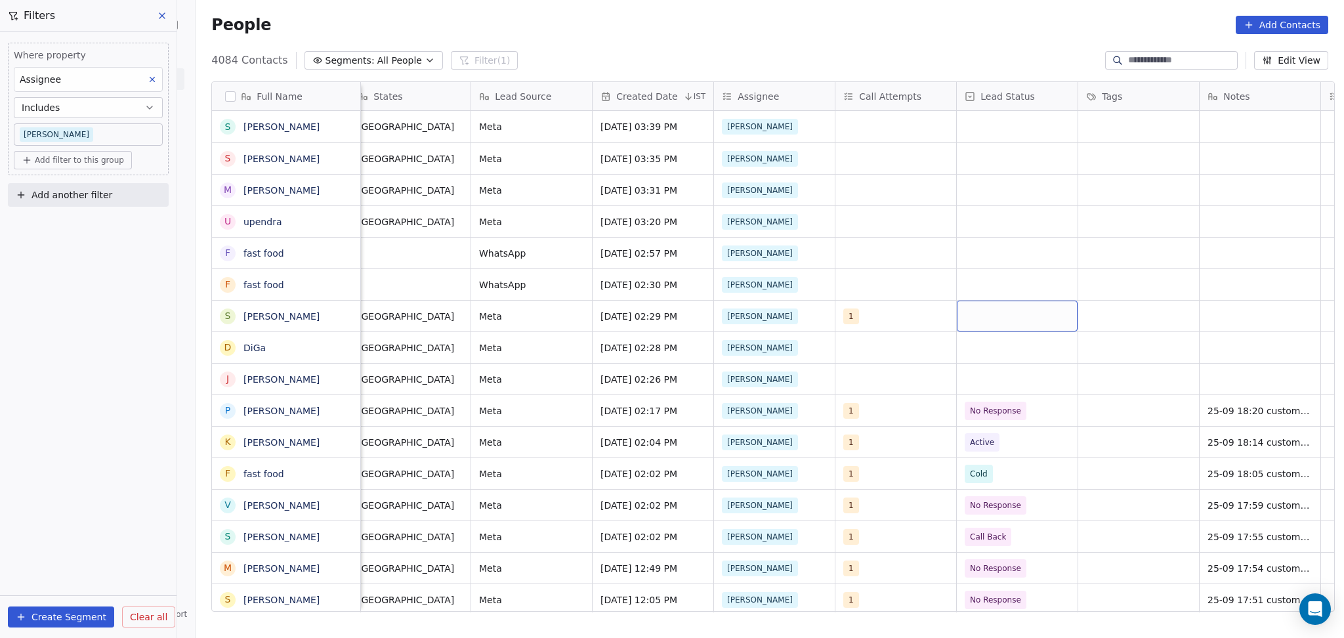
click at [1003, 314] on div "grid" at bounding box center [1017, 316] width 121 height 31
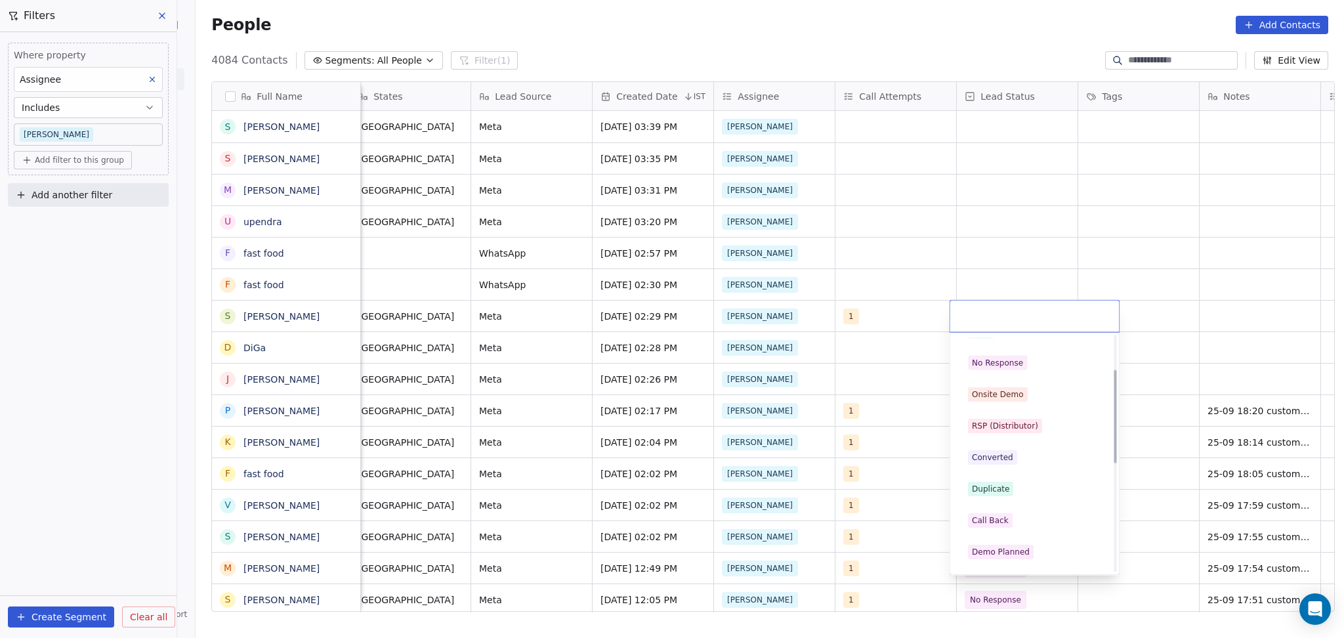
scroll to position [175, 0]
click at [1001, 453] on span "Call Back" at bounding box center [990, 460] width 45 height 14
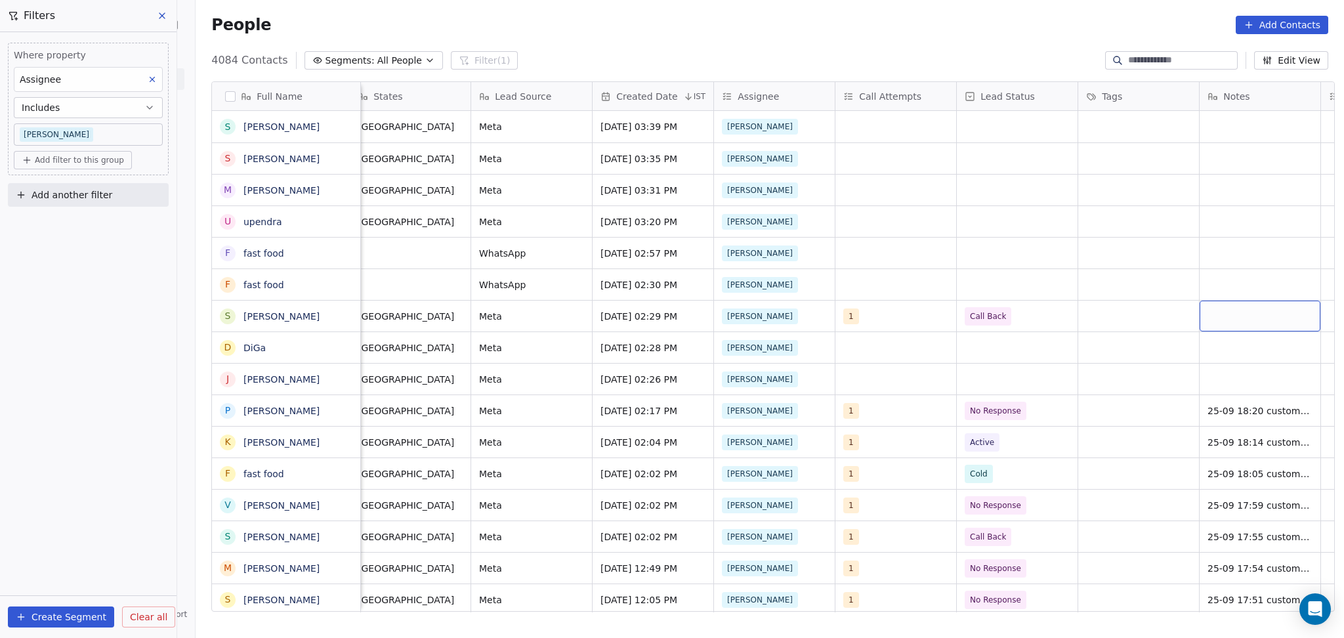
click at [1212, 315] on div "grid" at bounding box center [1260, 316] width 121 height 31
type textarea "**********"
click at [1145, 300] on html "On2Cook India Pvt. Ltd. Contacts People Marketing Workflows Campaigns Metrics &…" at bounding box center [672, 319] width 1344 height 638
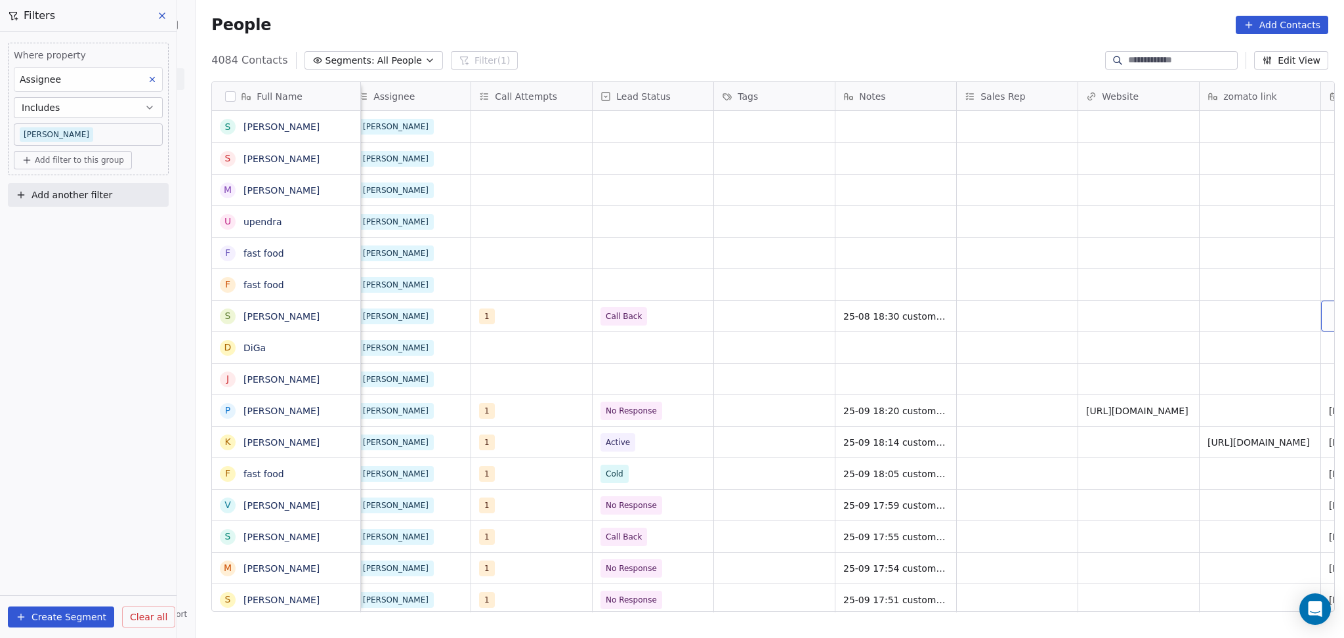
scroll to position [0, 1225]
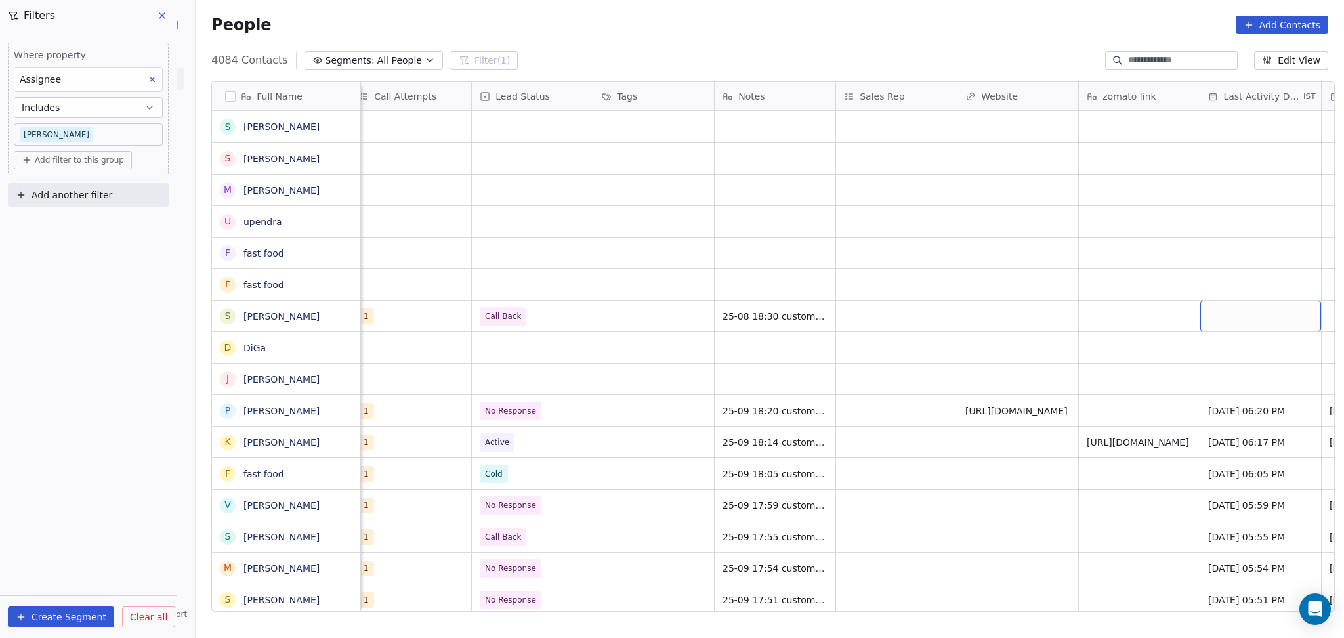
click at [1204, 309] on div "grid" at bounding box center [1261, 316] width 121 height 31
click at [1203, 309] on div "grid" at bounding box center [1261, 316] width 121 height 31
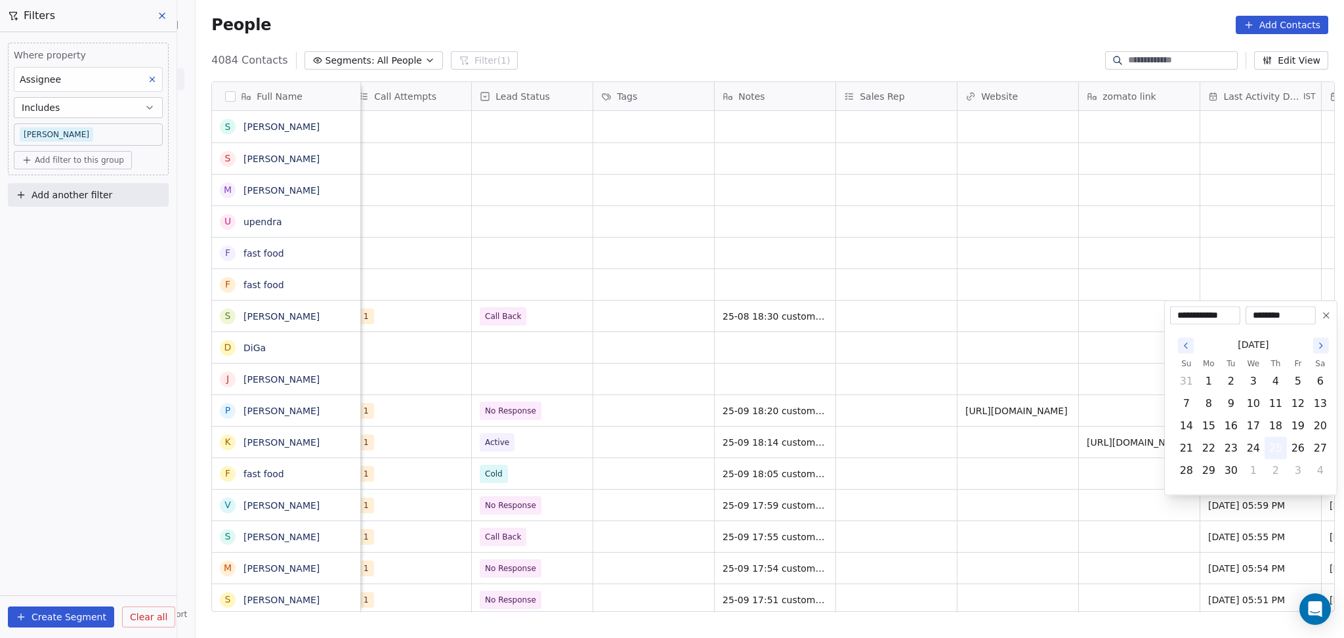
click at [1274, 448] on button "25" at bounding box center [1276, 448] width 21 height 21
click at [1127, 378] on html "On2Cook India Pvt. Ltd. Contacts People Marketing Workflows Campaigns Metrics &…" at bounding box center [672, 319] width 1344 height 638
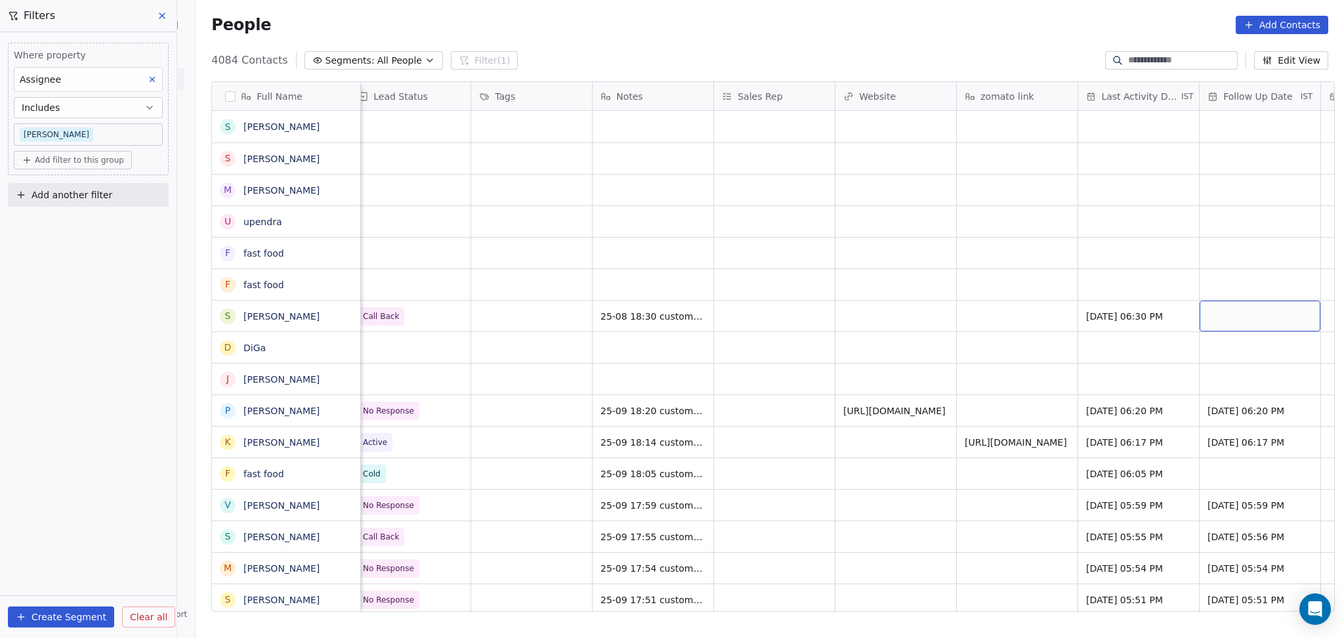
scroll to position [0, 1468]
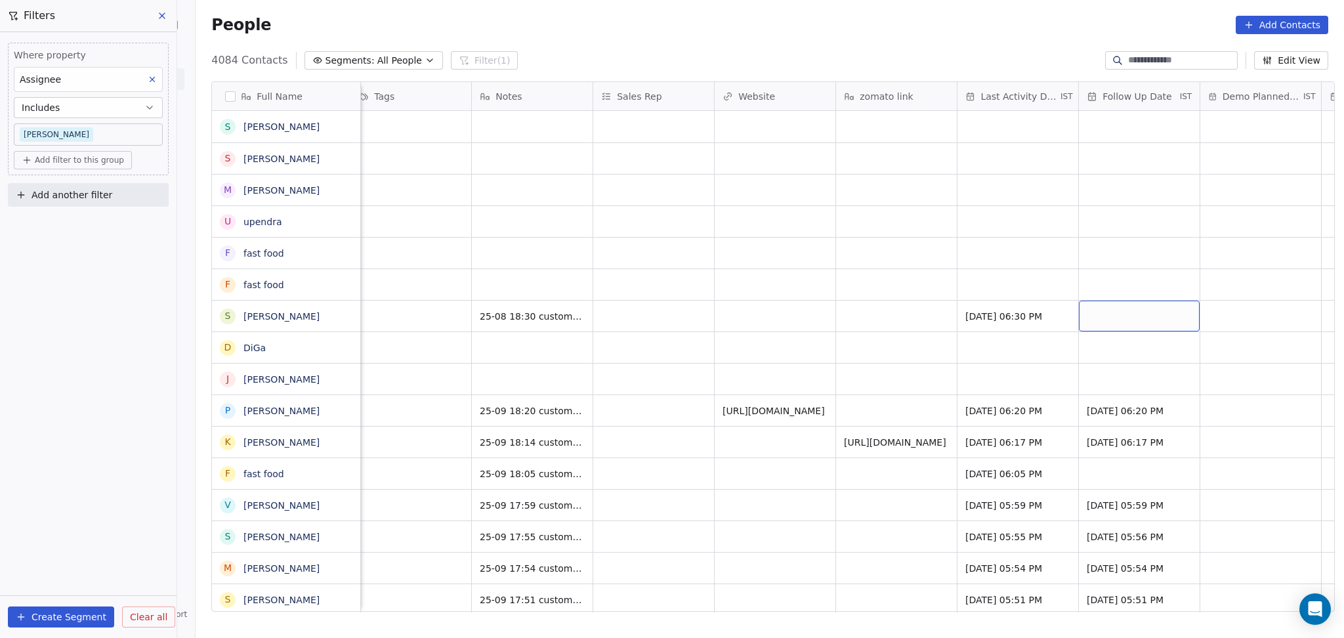
click at [1163, 313] on div "grid" at bounding box center [1139, 316] width 121 height 31
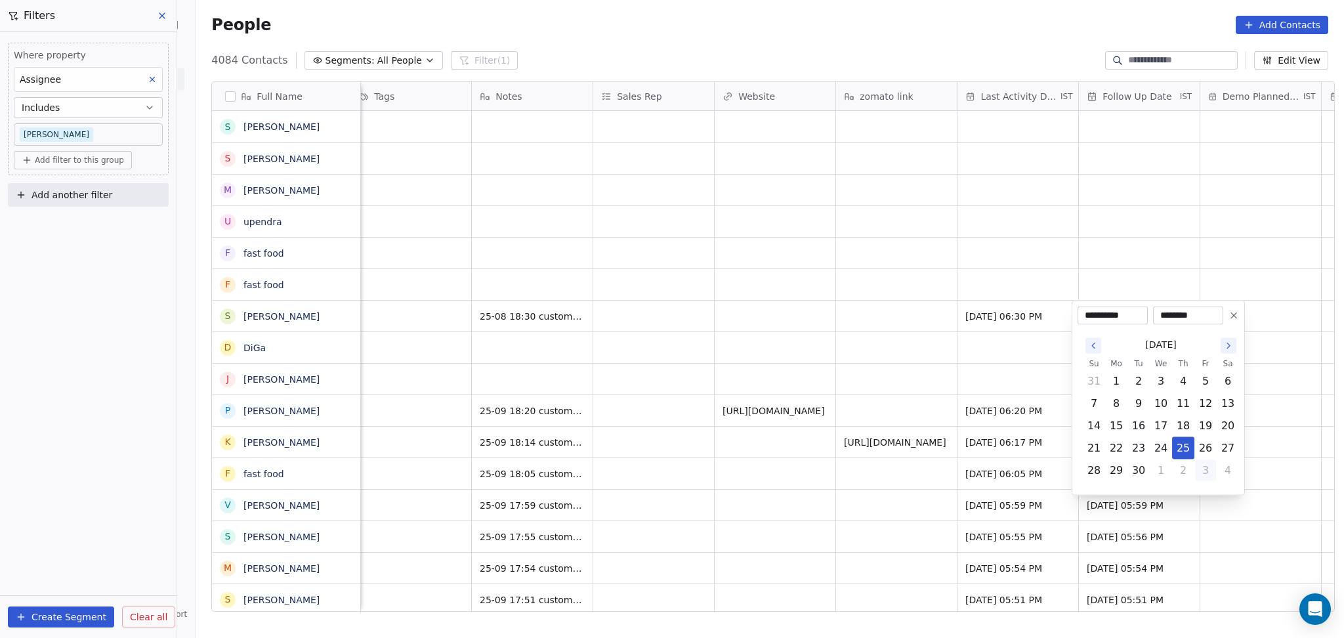
click at [1212, 473] on button "3" at bounding box center [1205, 470] width 21 height 21
type input "**********"
click at [817, 399] on html "On2Cook India Pvt. Ltd. Contacts People Marketing Workflows Campaigns Metrics &…" at bounding box center [672, 319] width 1344 height 638
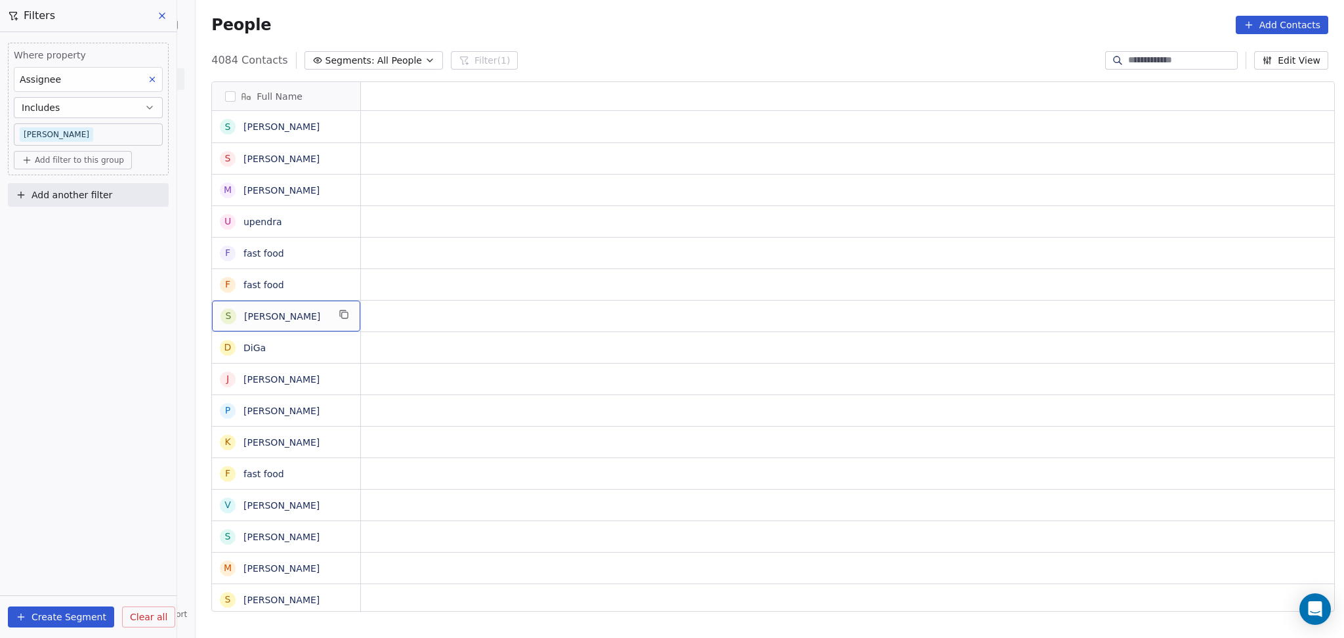
scroll to position [0, 0]
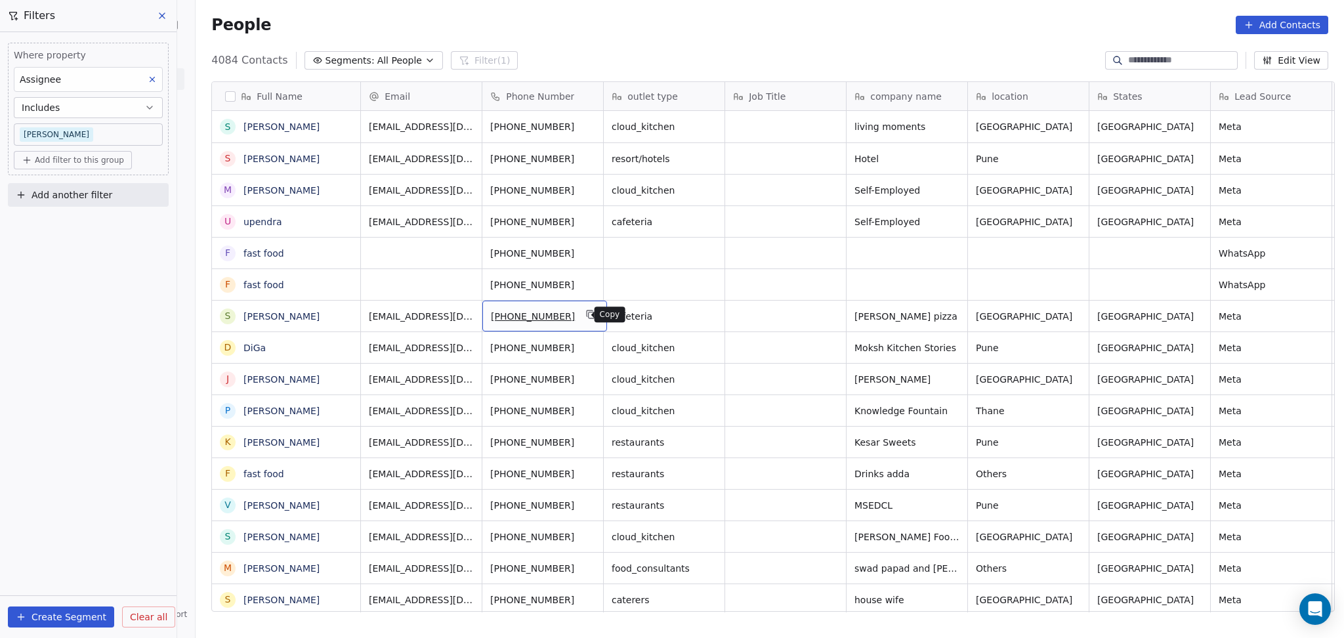
click at [587, 311] on icon "grid" at bounding box center [590, 314] width 6 height 6
click at [332, 386] on div "J Jigna Shah" at bounding box center [286, 379] width 148 height 31
click at [339, 381] on icon "grid" at bounding box center [344, 377] width 11 height 11
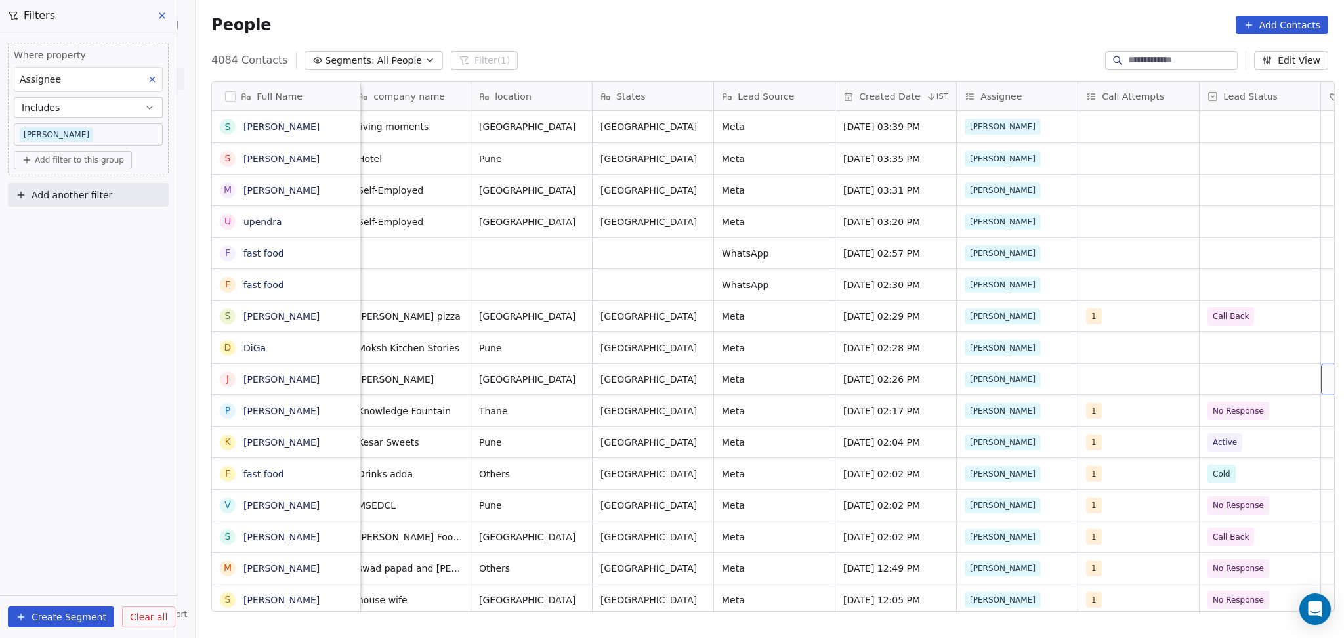
scroll to position [0, 618]
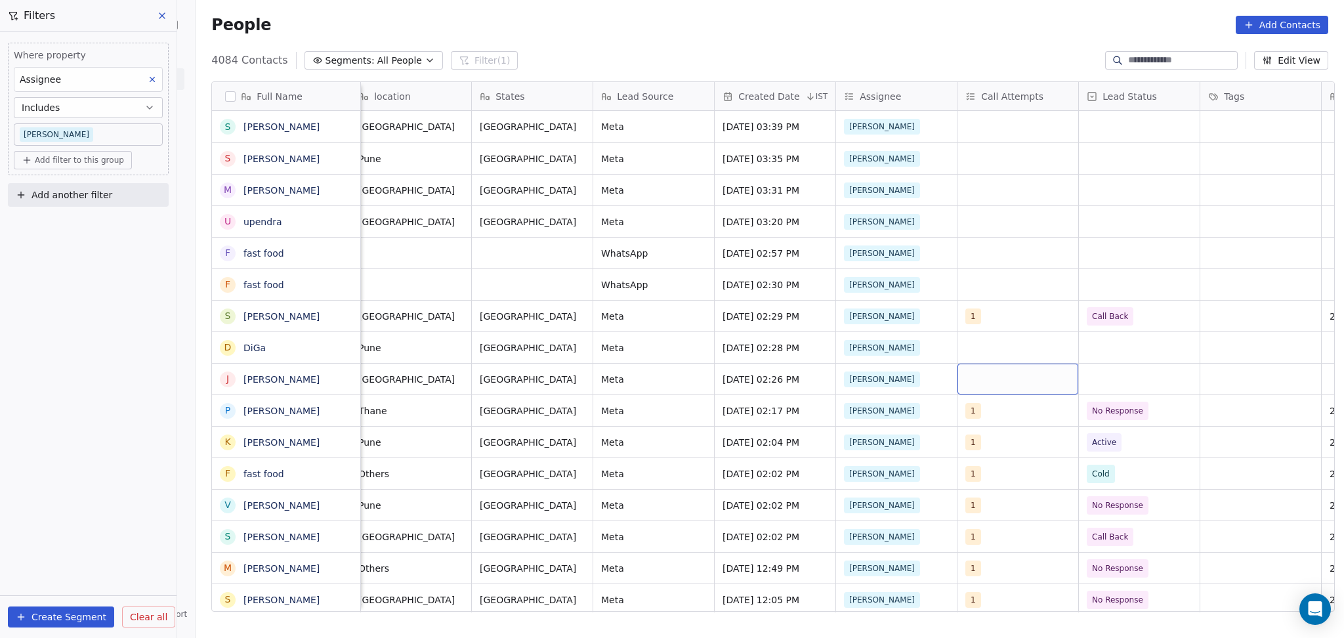
click at [978, 382] on div "grid" at bounding box center [1018, 379] width 121 height 31
click at [1010, 179] on div "1" at bounding box center [1036, 170] width 148 height 21
click at [1195, 280] on html "On2Cook India Pvt. Ltd. Contacts People Marketing Workflows Campaigns Metrics &…" at bounding box center [672, 319] width 1344 height 638
click at [1136, 385] on div "grid" at bounding box center [1139, 379] width 121 height 31
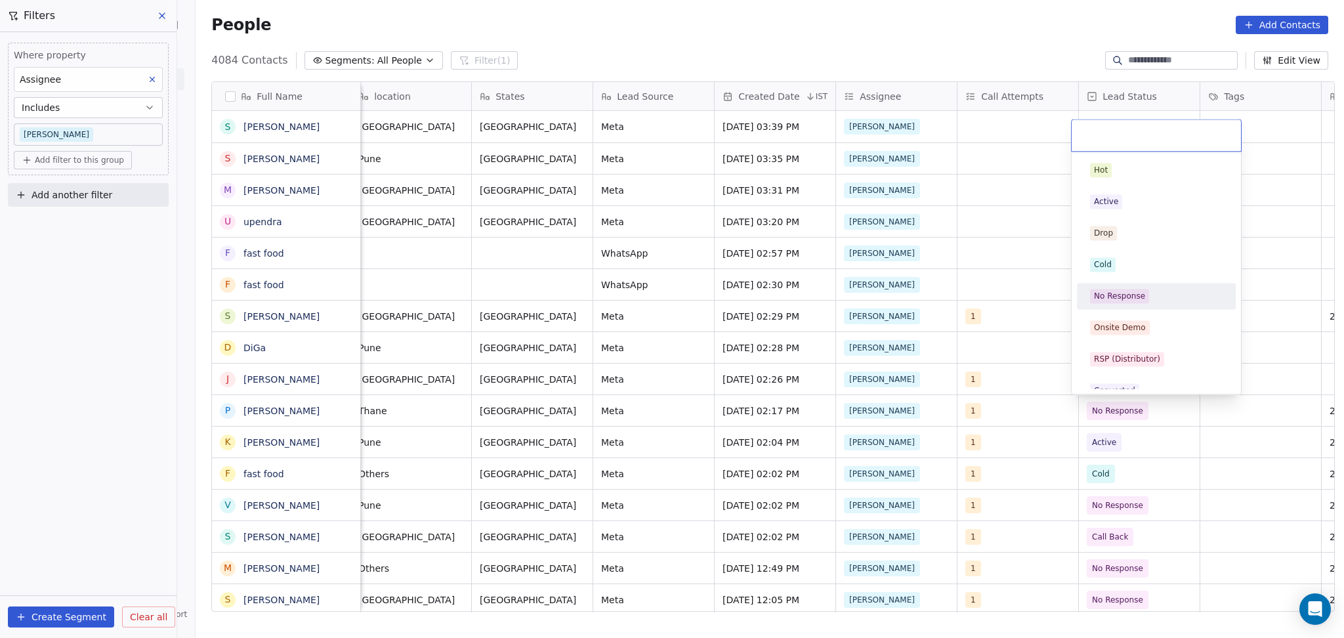
click at [1125, 296] on div "No Response" at bounding box center [1119, 296] width 51 height 12
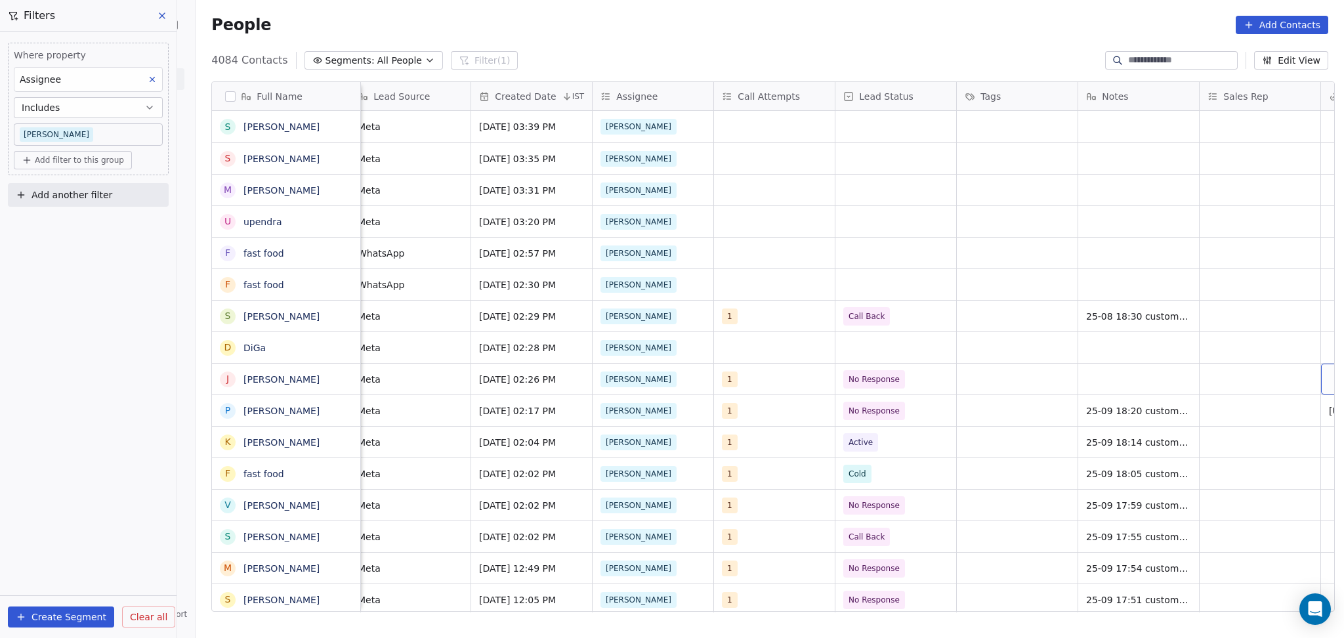
scroll to position [0, 982]
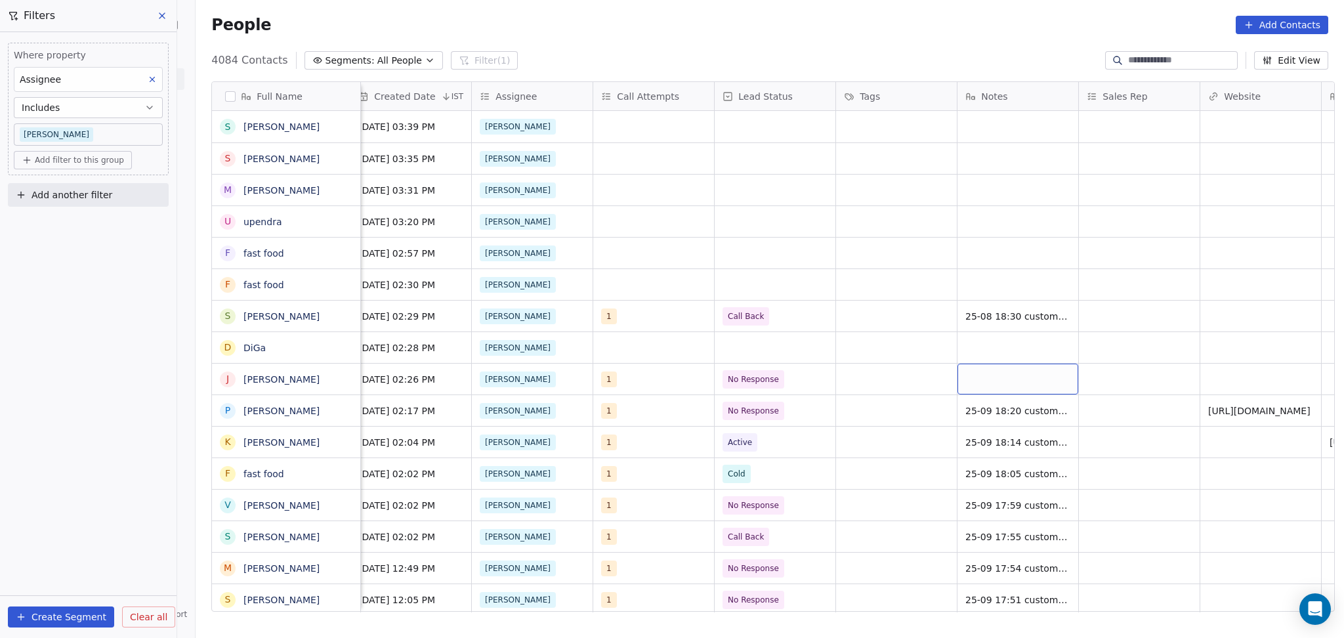
click at [974, 386] on div "grid" at bounding box center [1018, 379] width 121 height 31
click at [788, 381] on html "On2Cook India Pvt. Ltd. Contacts People Marketing Workflows Campaigns Metrics &…" at bounding box center [672, 319] width 1344 height 638
click at [768, 380] on span "No Response" at bounding box center [754, 379] width 51 height 13
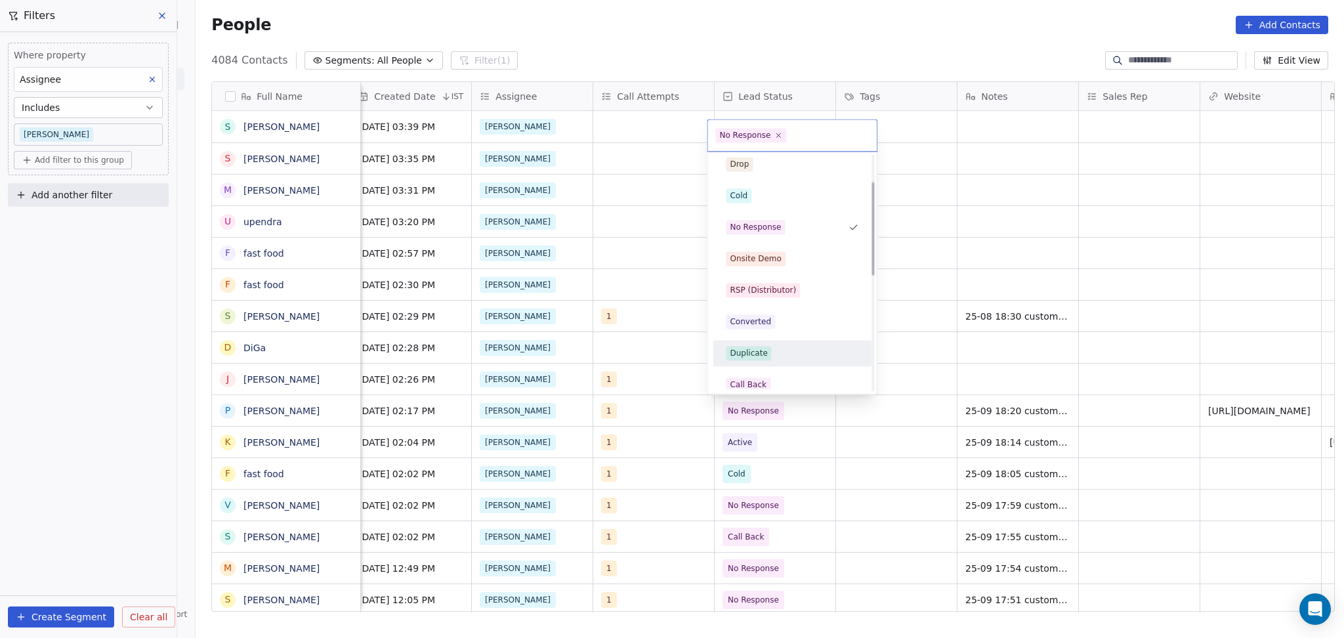
scroll to position [175, 0]
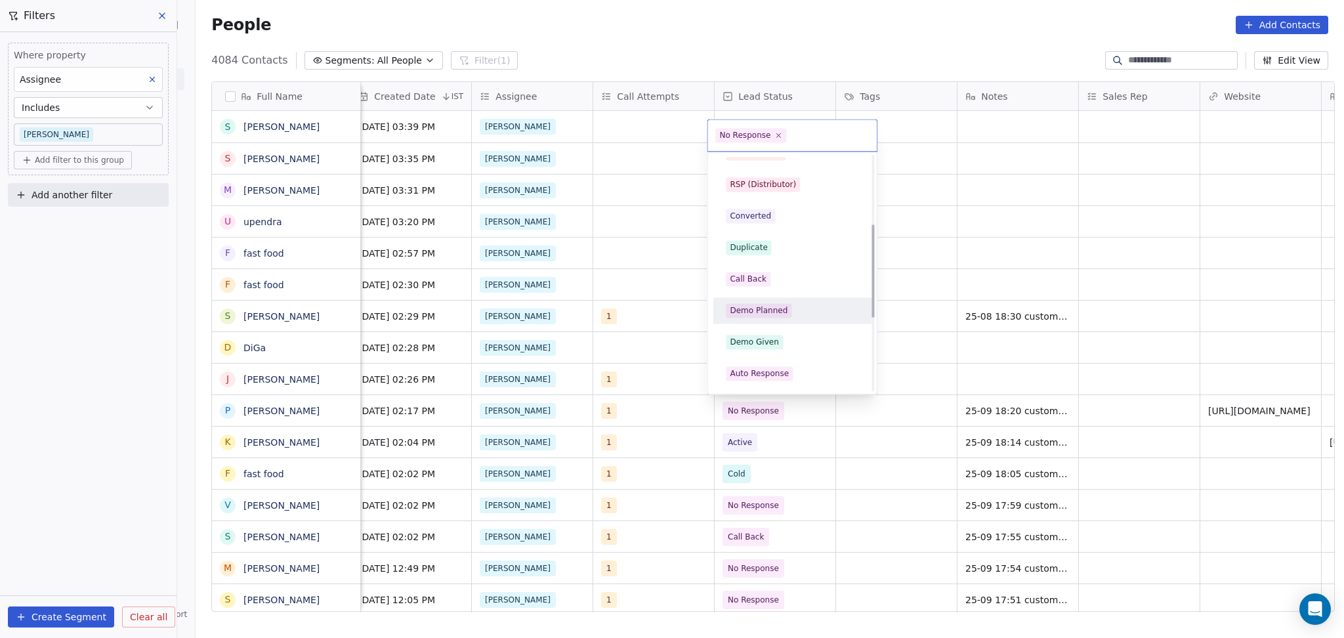
click at [754, 277] on div "Call Back" at bounding box center [748, 279] width 37 height 12
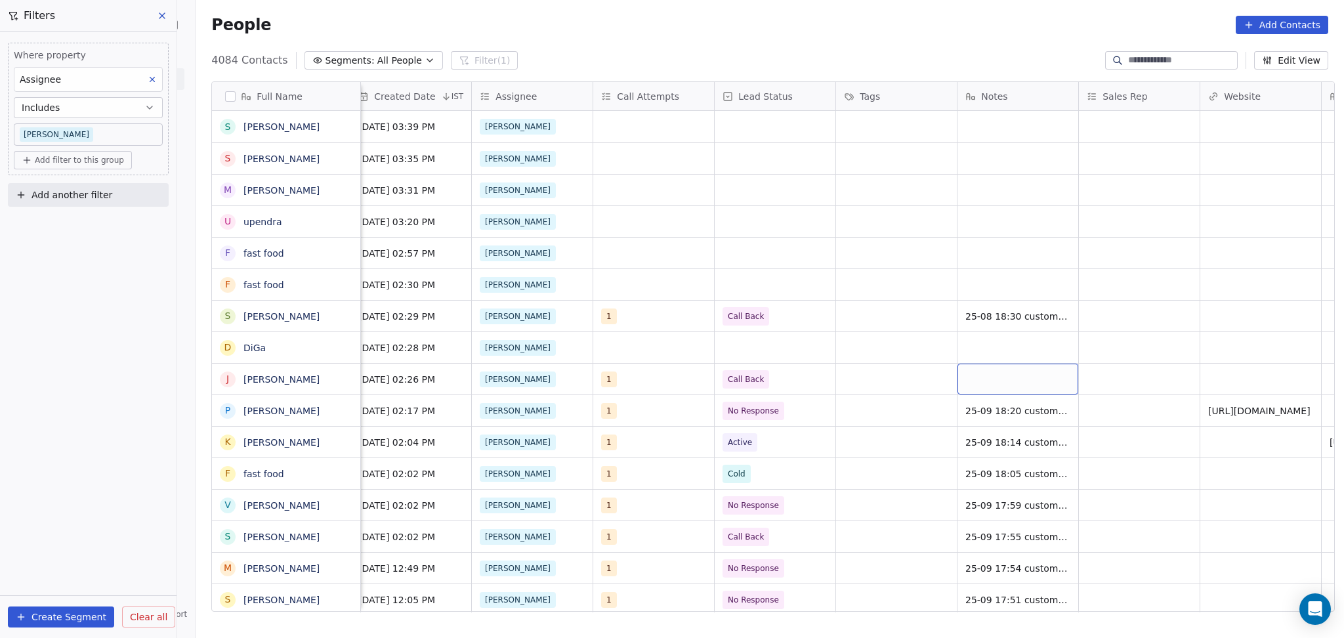
click at [1009, 379] on div "grid" at bounding box center [1018, 379] width 121 height 31
type textarea "**********"
drag, startPoint x: 1009, startPoint y: 379, endPoint x: 1097, endPoint y: 378, distance: 88.0
click at [1097, 378] on html "On2Cook India Pvt. Ltd. Contacts People Marketing Workflows Campaigns Metrics &…" at bounding box center [672, 319] width 1344 height 638
click at [1107, 375] on html "On2Cook India Pvt. Ltd. Contacts People Marketing Workflows Campaigns Metrics &…" at bounding box center [672, 319] width 1344 height 638
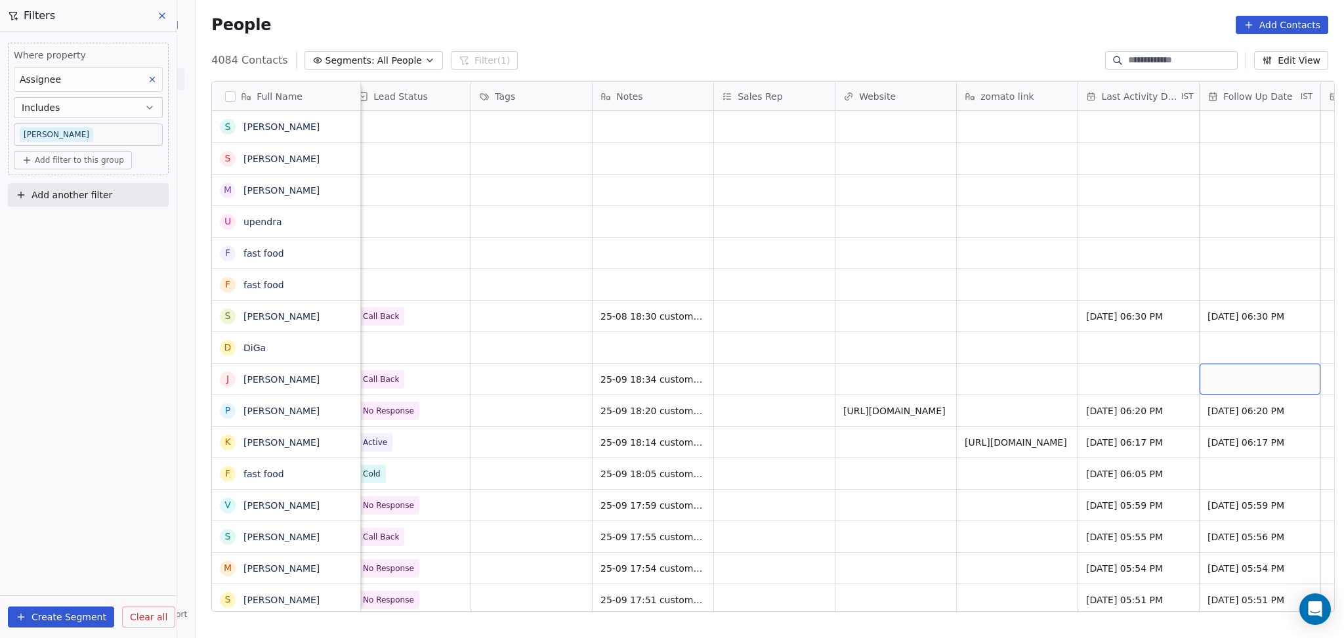
scroll to position [0, 1468]
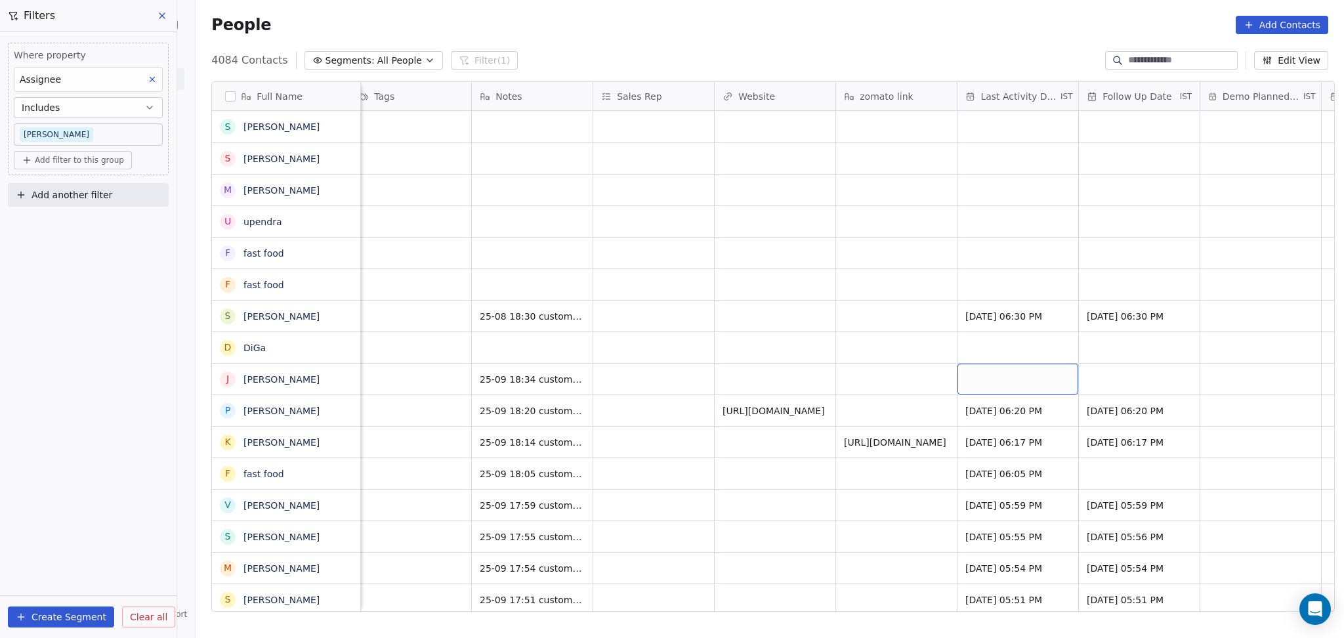
click at [1033, 377] on div "grid" at bounding box center [1018, 379] width 121 height 31
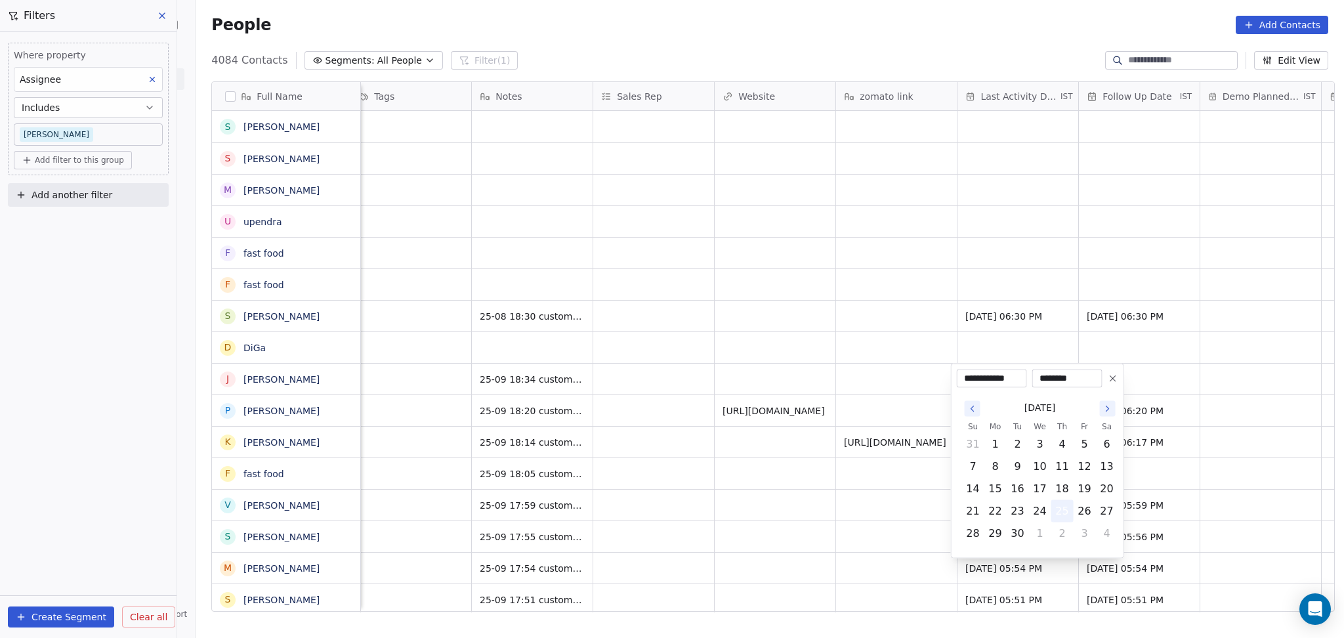
click at [1058, 513] on button "25" at bounding box center [1062, 511] width 21 height 21
click at [910, 515] on html "On2Cook India Pvt. Ltd. Contacts People Marketing Workflows Campaigns Metrics &…" at bounding box center [672, 319] width 1344 height 638
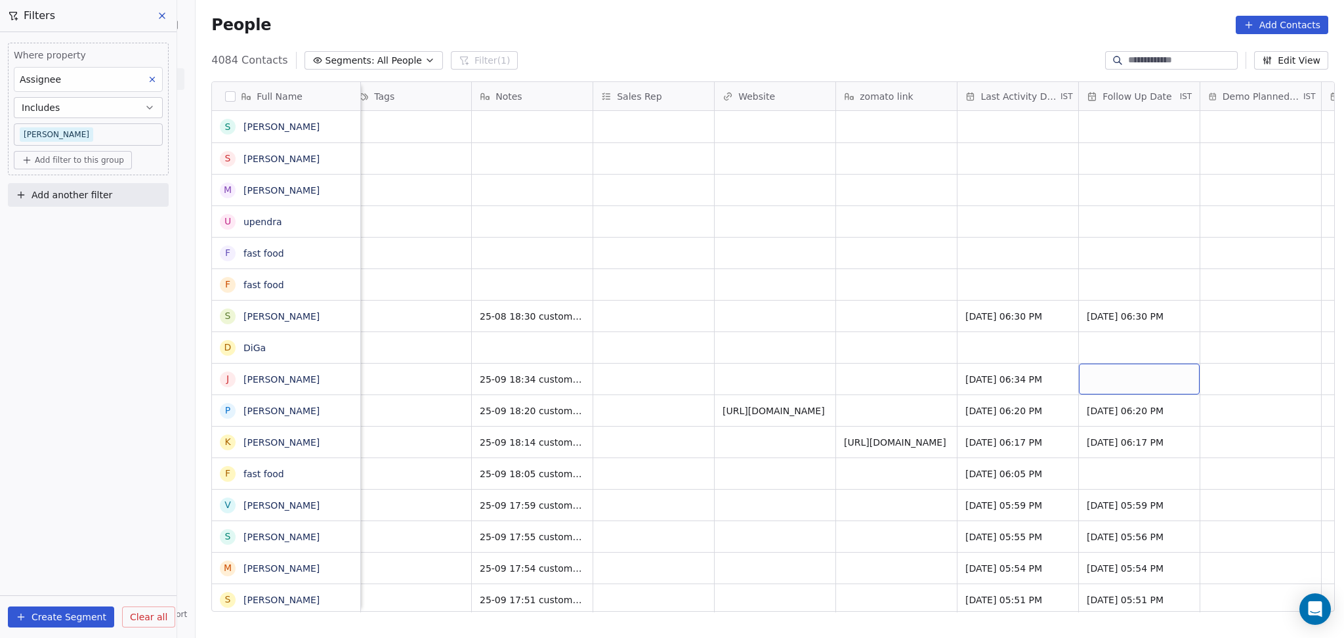
click at [1126, 372] on div "grid" at bounding box center [1139, 379] width 121 height 31
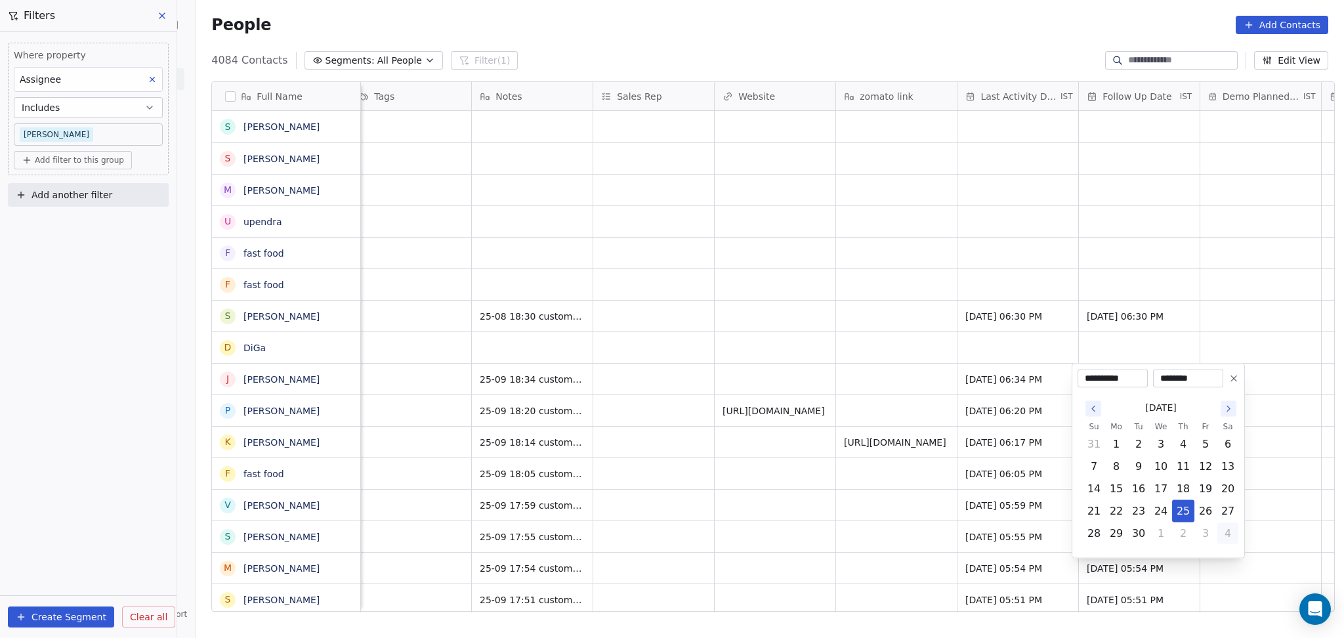
click at [1222, 533] on button "4" at bounding box center [1228, 533] width 21 height 21
click at [1204, 444] on button "3" at bounding box center [1205, 444] width 21 height 21
type input "**********"
click at [775, 460] on html "On2Cook India Pvt. Ltd. Contacts People Marketing Workflows Campaigns Metrics &…" at bounding box center [672, 319] width 1344 height 638
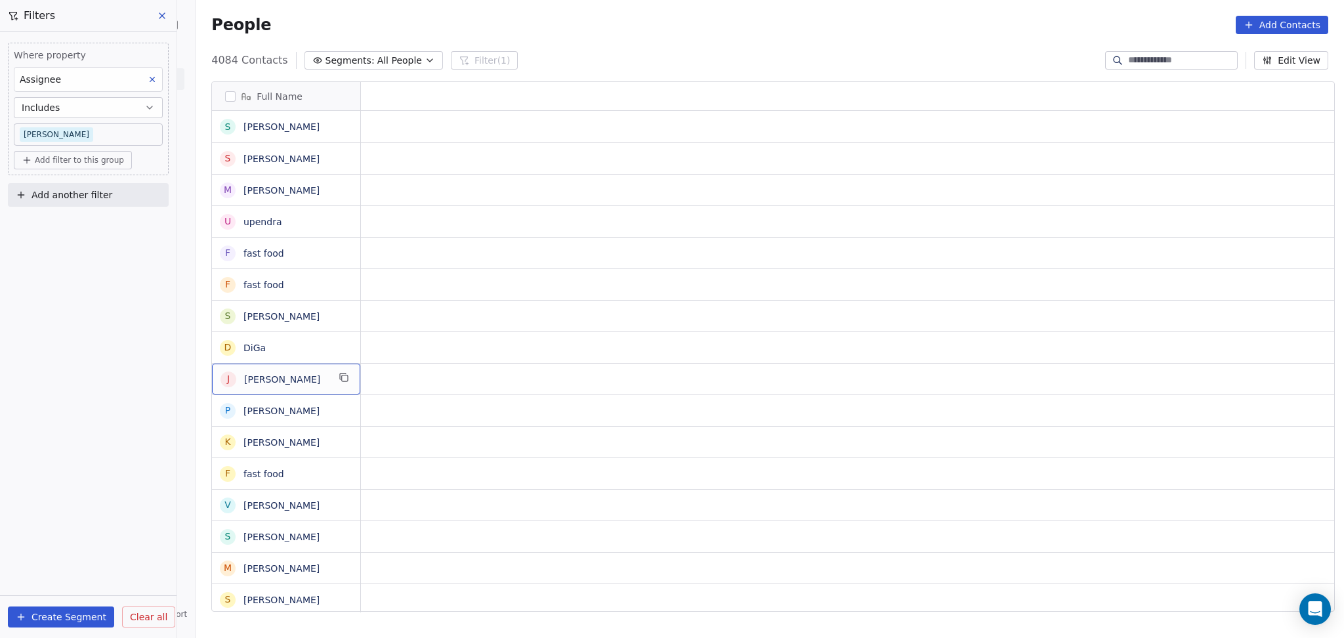
scroll to position [0, 0]
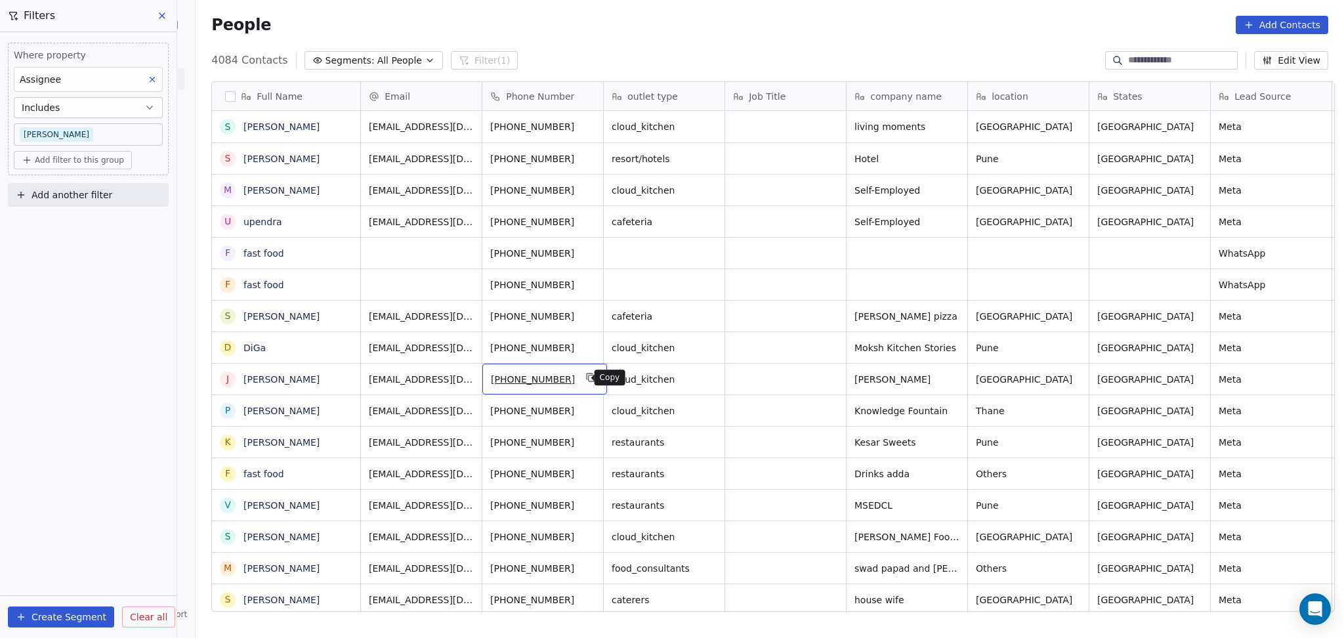
click at [589, 376] on icon "grid" at bounding box center [592, 378] width 6 height 6
click at [339, 353] on button "grid" at bounding box center [344, 346] width 16 height 16
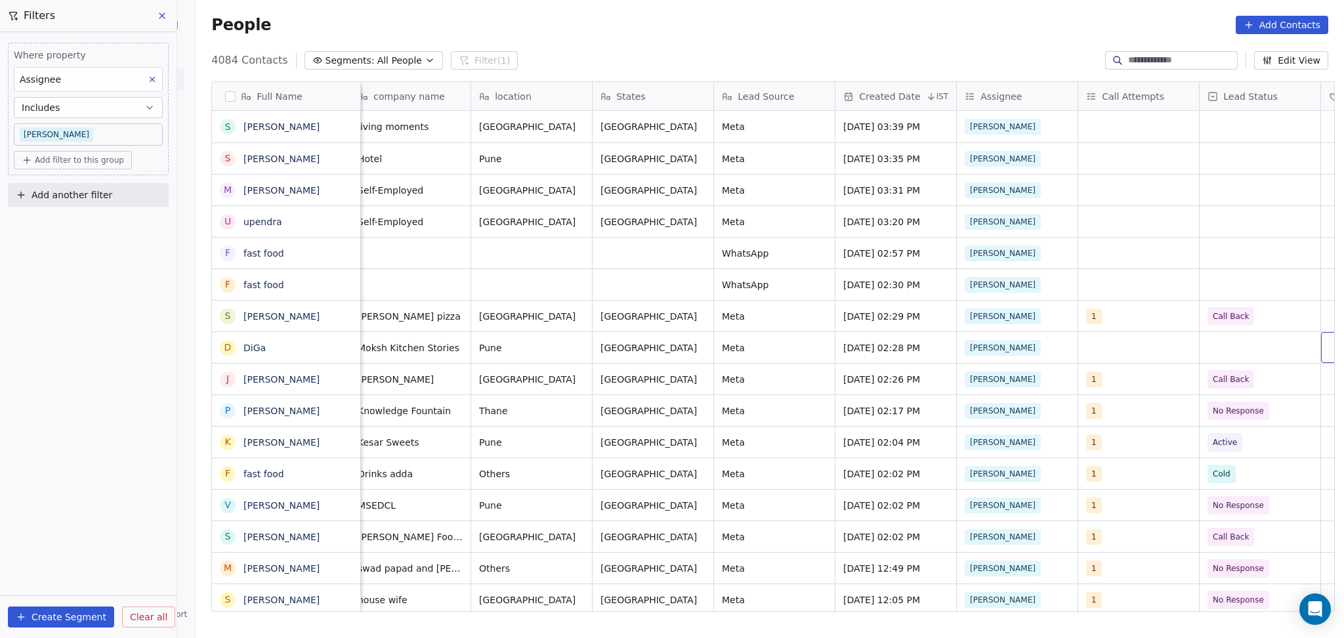
scroll to position [0, 618]
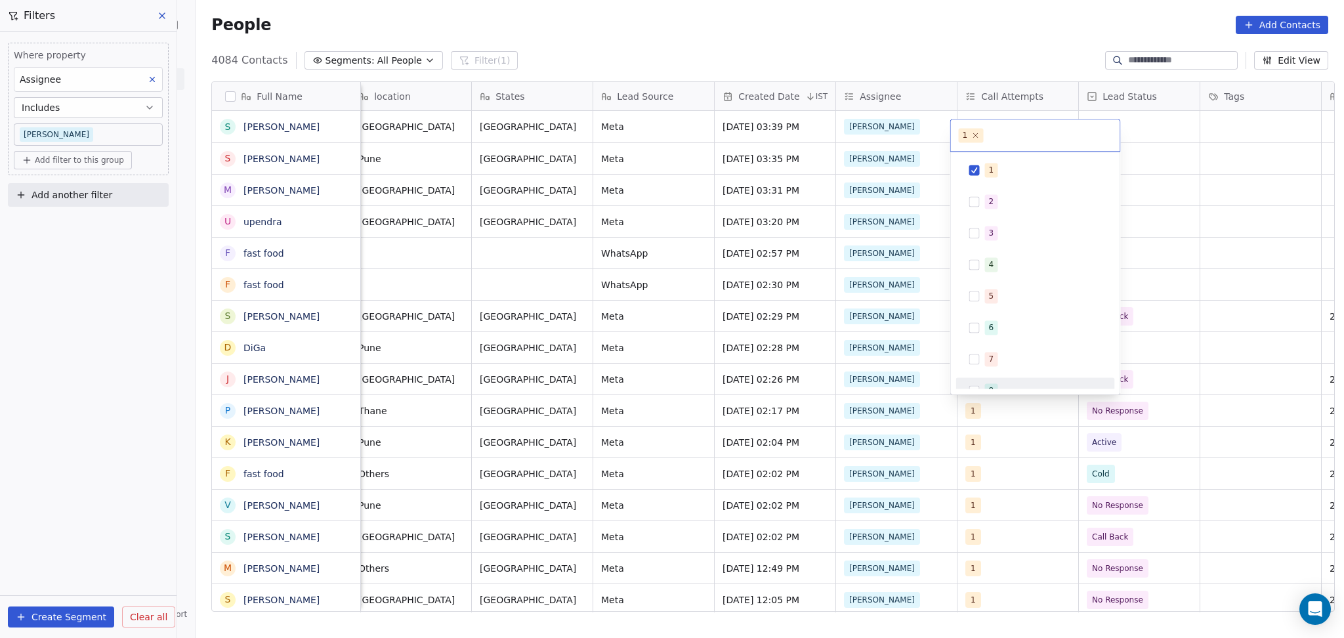
click at [1014, 456] on html "On2Cook India Pvt. Ltd. Contacts People Marketing Workflows Campaigns Metrics &…" at bounding box center [672, 319] width 1344 height 638
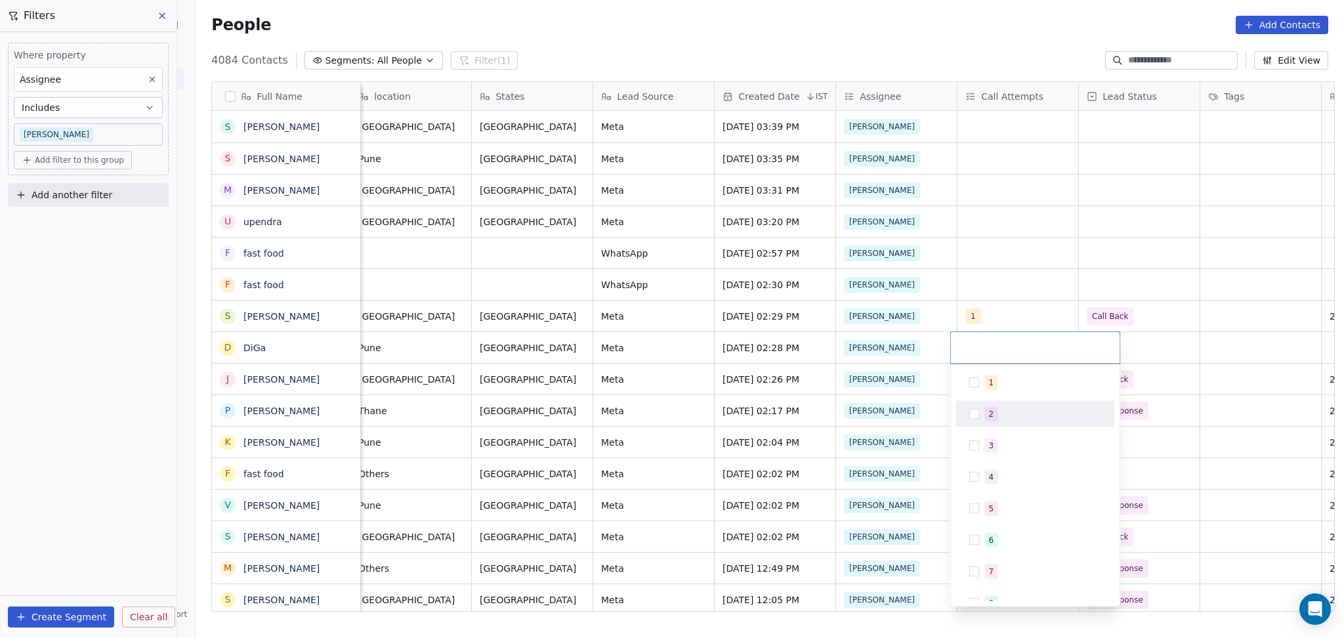
click at [975, 393] on div "1" at bounding box center [1035, 383] width 159 height 26
click at [1219, 369] on html "On2Cook India Pvt. Ltd. Contacts People Marketing Workflows Campaigns Metrics &…" at bounding box center [672, 319] width 1344 height 638
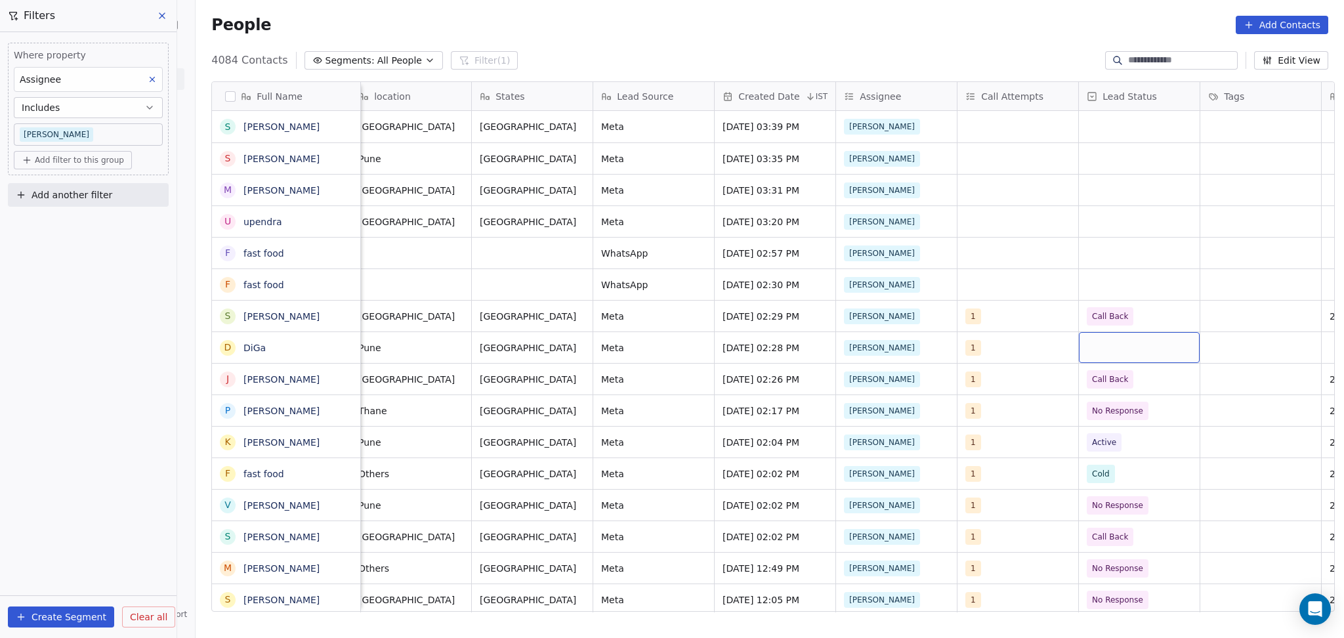
click at [1146, 347] on div "grid" at bounding box center [1139, 347] width 121 height 31
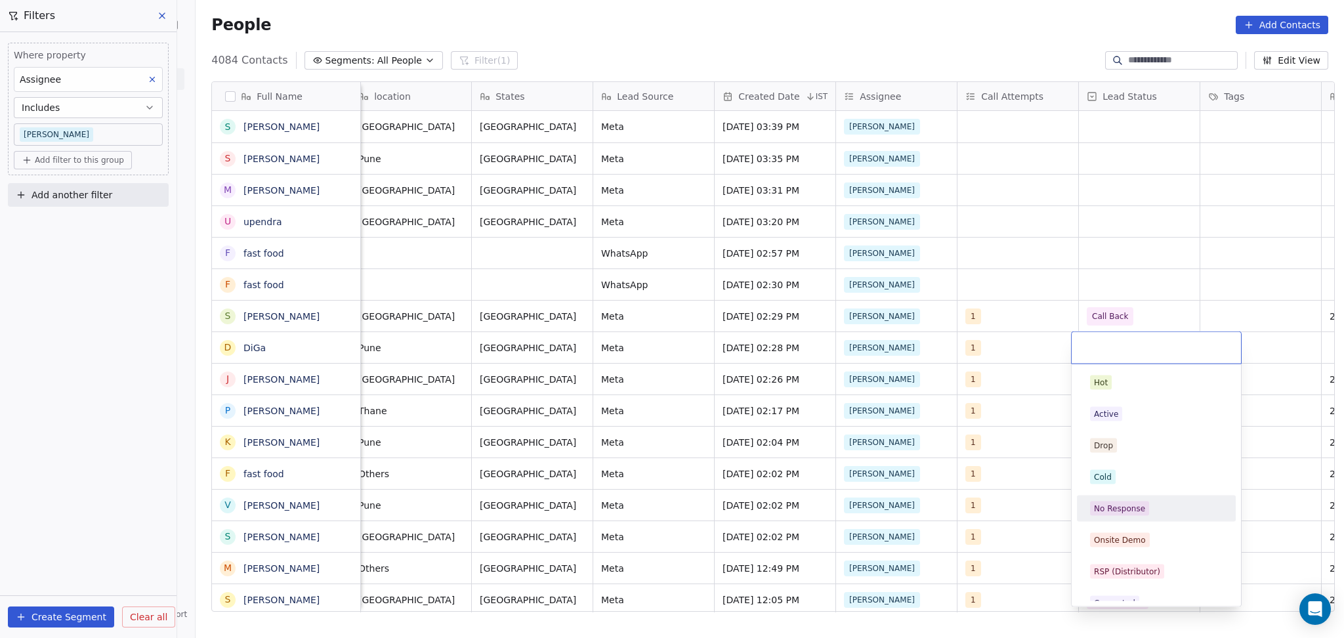
click at [1133, 519] on div "No Response" at bounding box center [1156, 508] width 148 height 21
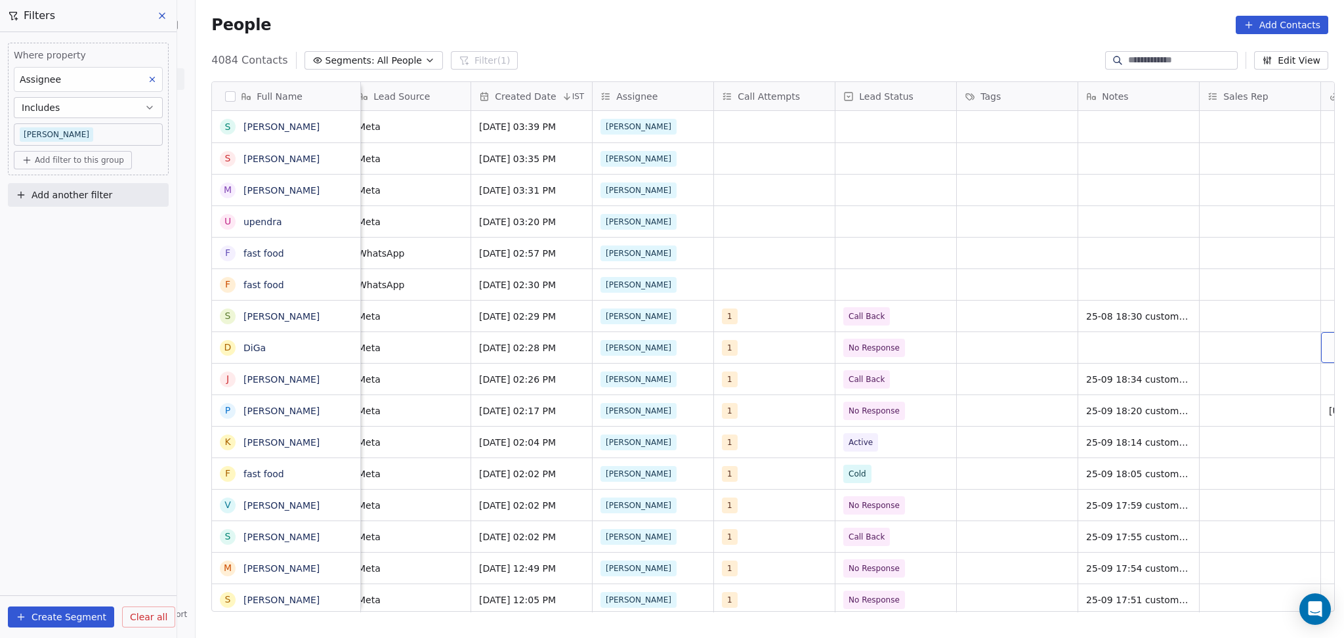
scroll to position [0, 982]
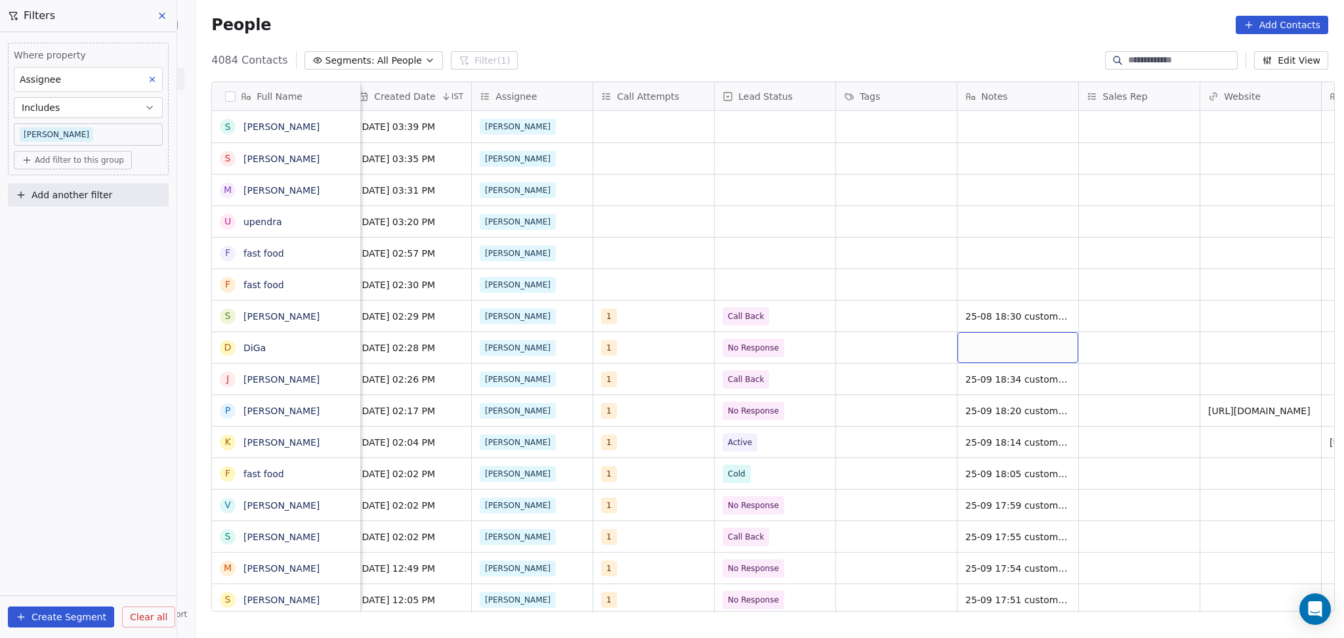
click at [995, 357] on div "grid" at bounding box center [1018, 347] width 121 height 31
type textarea "**********"
click at [1147, 353] on html "On2Cook India Pvt. Ltd. Contacts People Marketing Workflows Campaigns Metrics &…" at bounding box center [672, 319] width 1344 height 638
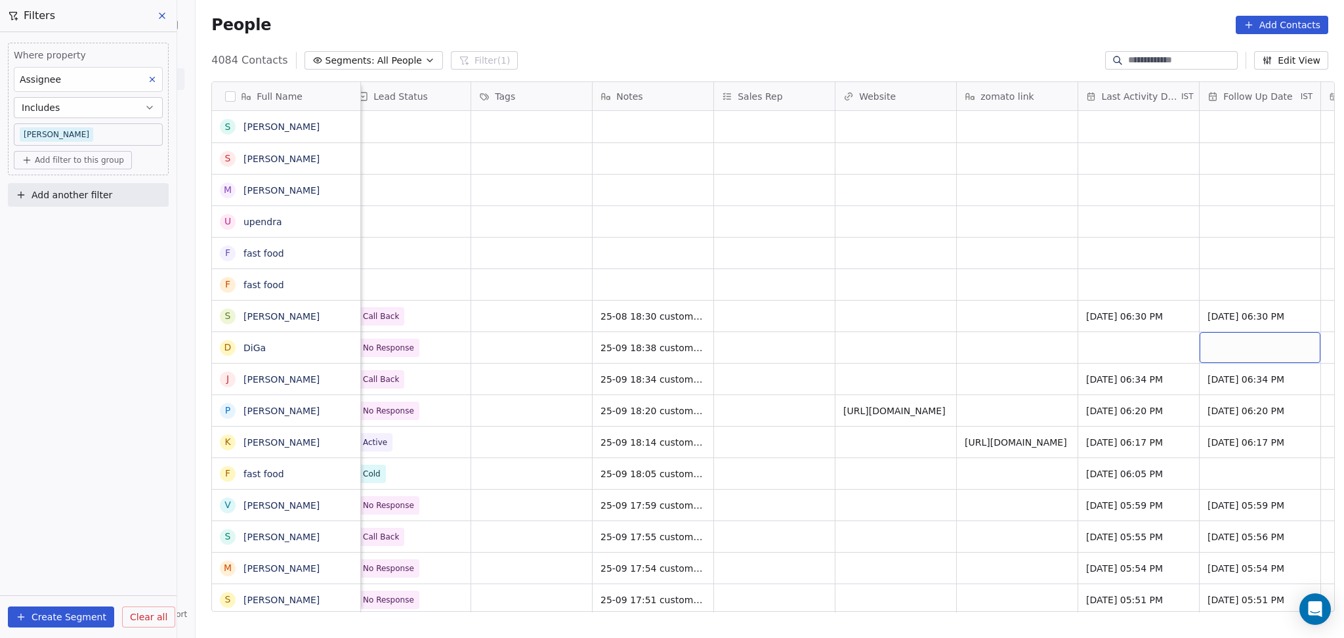
scroll to position [0, 1468]
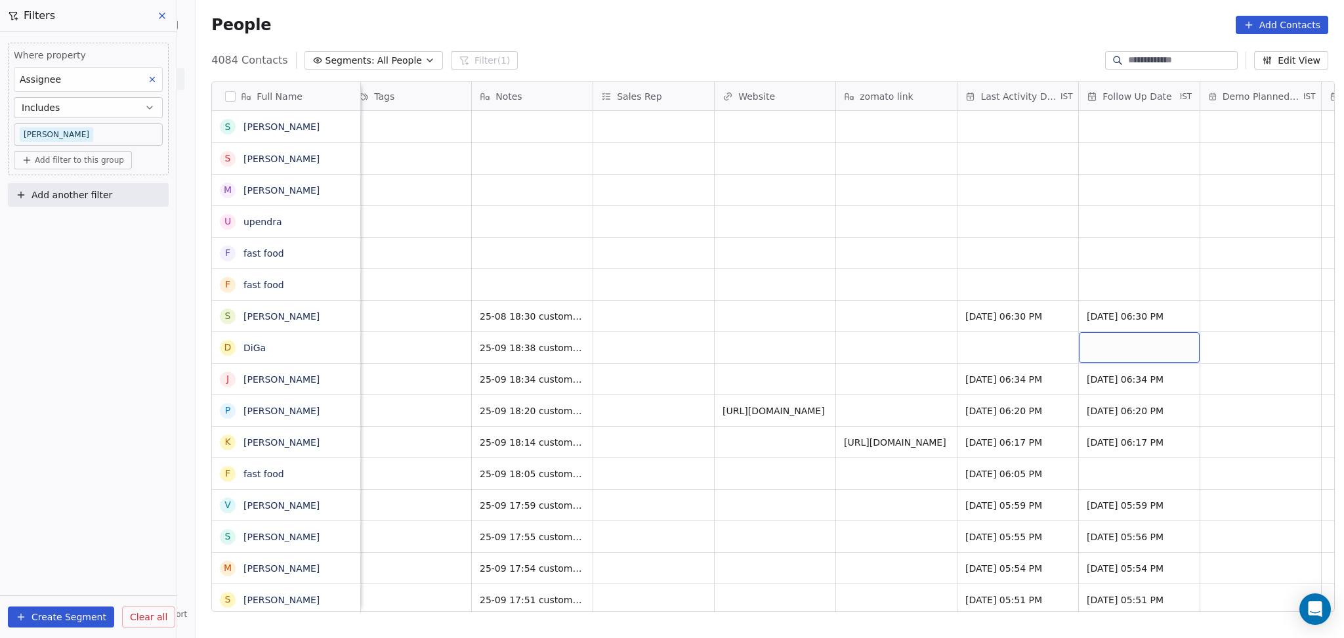
click at [1079, 352] on div "grid" at bounding box center [1139, 347] width 121 height 31
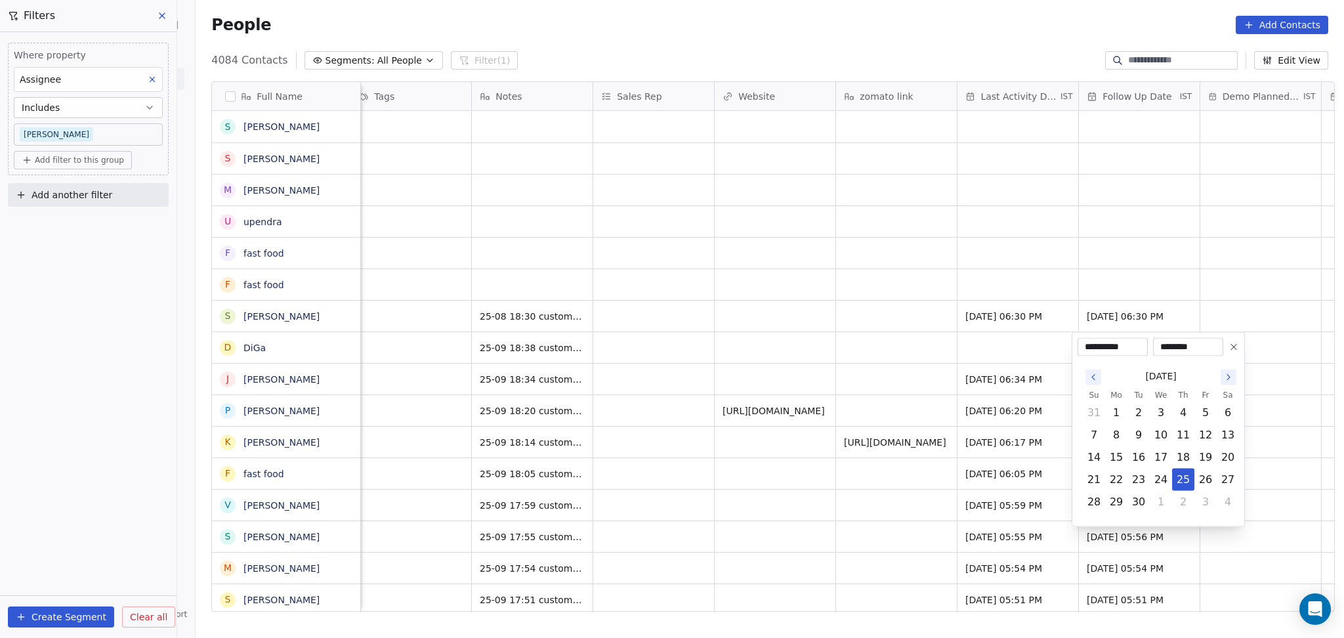
click at [998, 353] on html "On2Cook India Pvt. Ltd. Contacts People Marketing Workflows Campaigns Metrics &…" at bounding box center [672, 319] width 1344 height 638
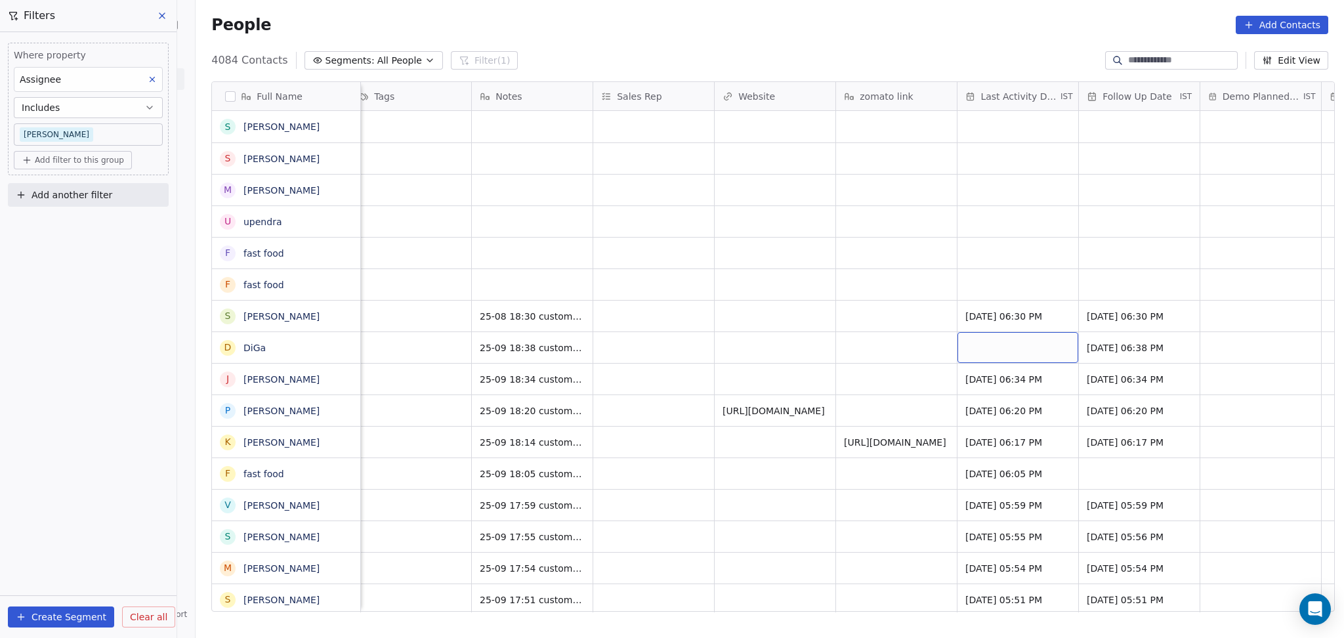
click at [998, 353] on div "grid" at bounding box center [1018, 347] width 121 height 31
drag, startPoint x: 998, startPoint y: 353, endPoint x: 983, endPoint y: 360, distance: 17.0
click at [983, 360] on div "grid" at bounding box center [1018, 347] width 121 height 31
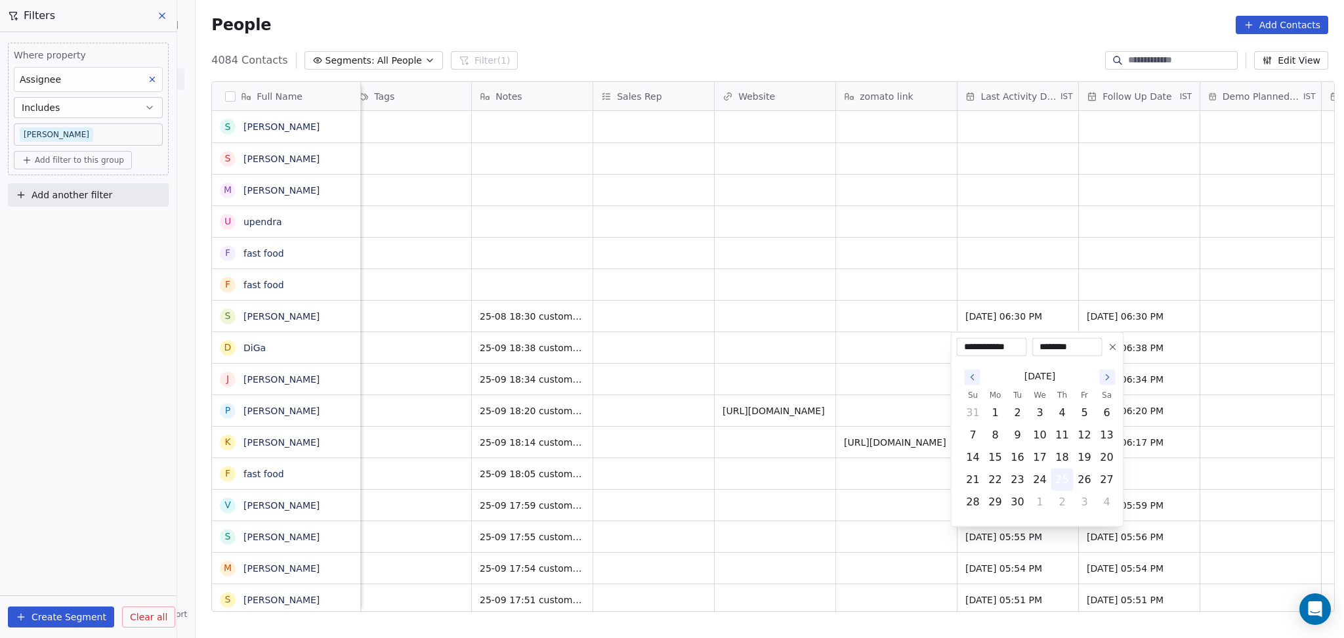
click at [1063, 481] on button "25" at bounding box center [1062, 479] width 21 height 21
click at [867, 436] on html "On2Cook India Pvt. Ltd. Contacts People Marketing Workflows Campaigns Metrics &…" at bounding box center [672, 319] width 1344 height 638
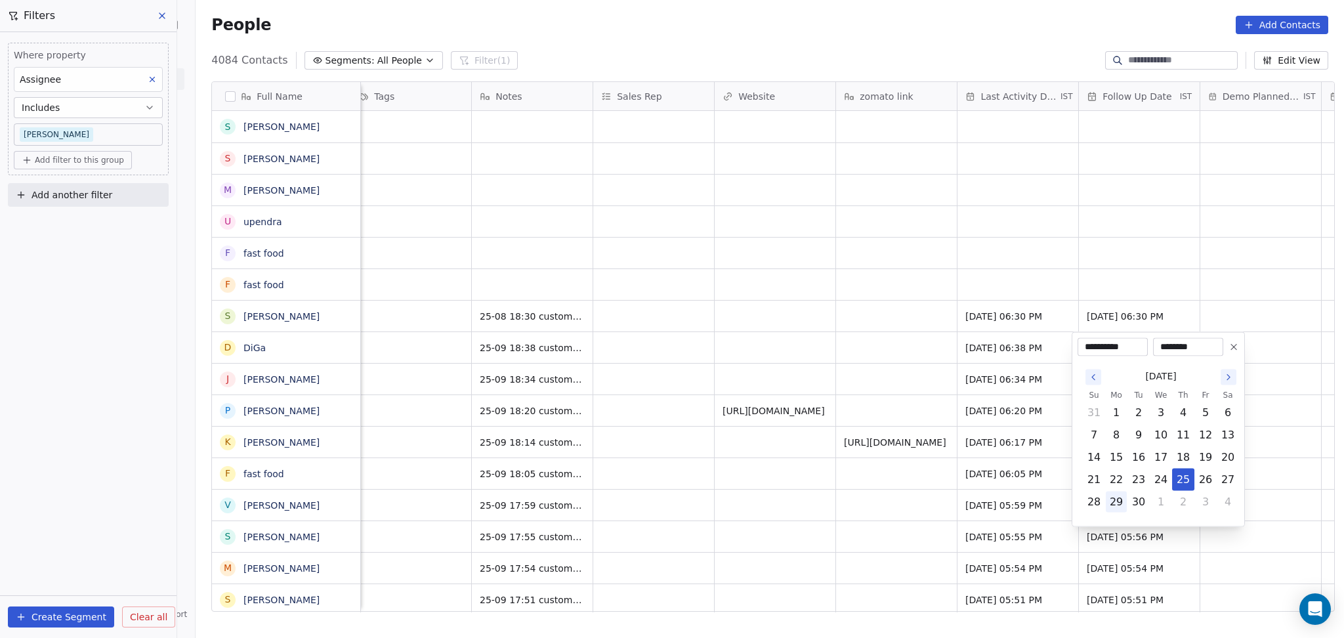
click at [1121, 498] on button "29" at bounding box center [1116, 502] width 21 height 21
type input "**********"
click at [737, 444] on html "On2Cook India Pvt. Ltd. Contacts People Marketing Workflows Campaigns Metrics &…" at bounding box center [672, 319] width 1344 height 638
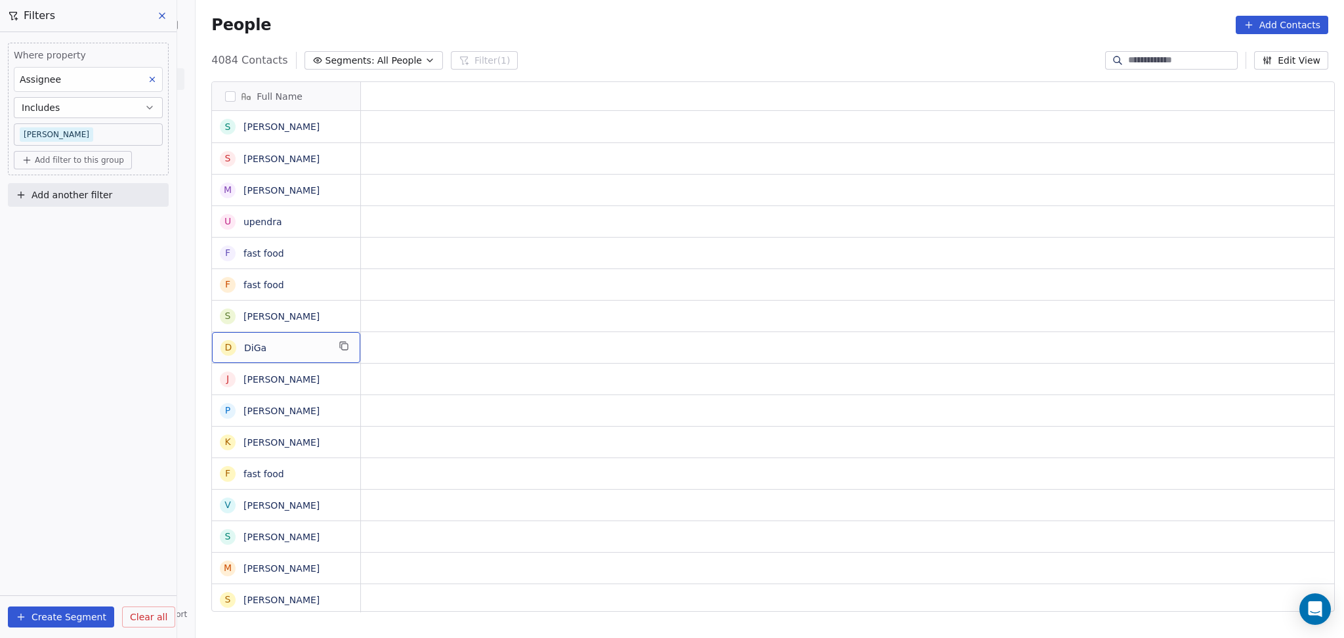
scroll to position [0, 0]
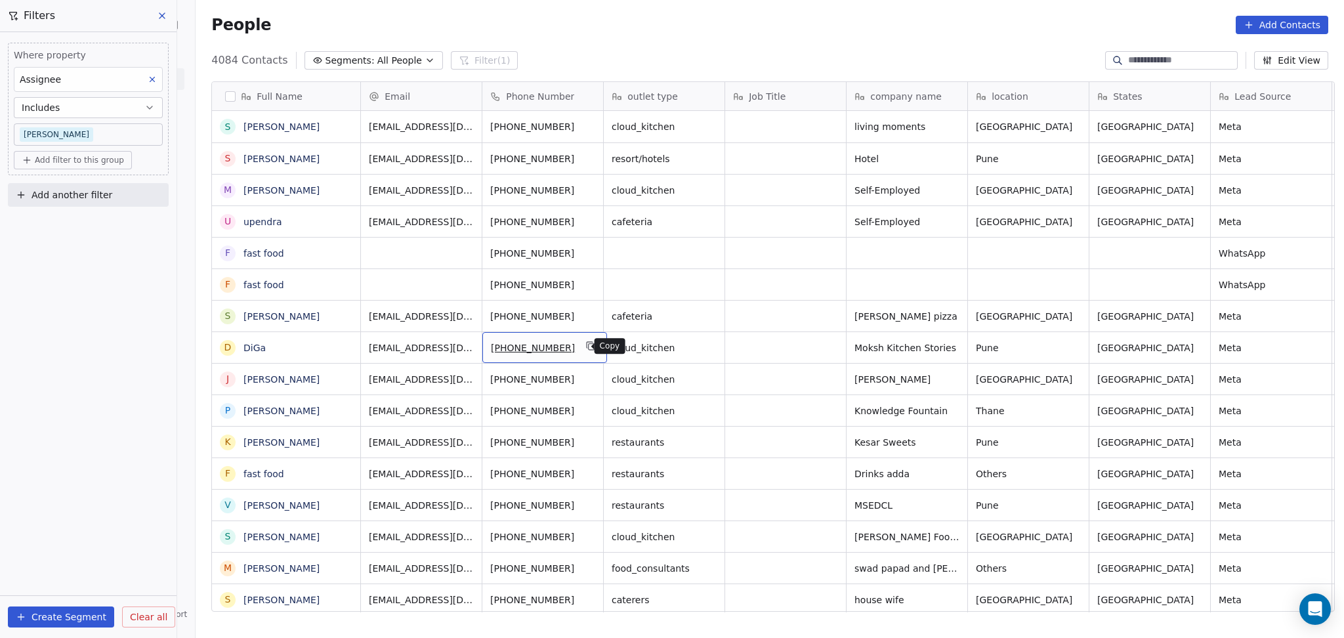
click at [586, 344] on icon "grid" at bounding box center [591, 346] width 11 height 11
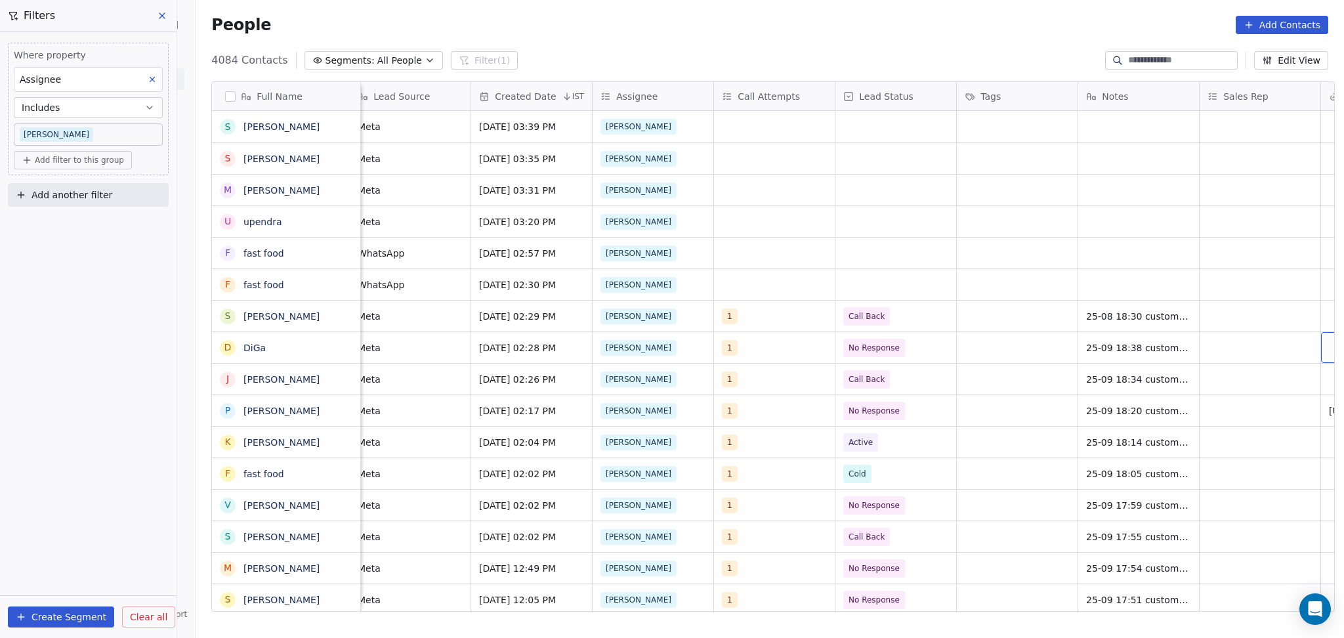
scroll to position [0, 982]
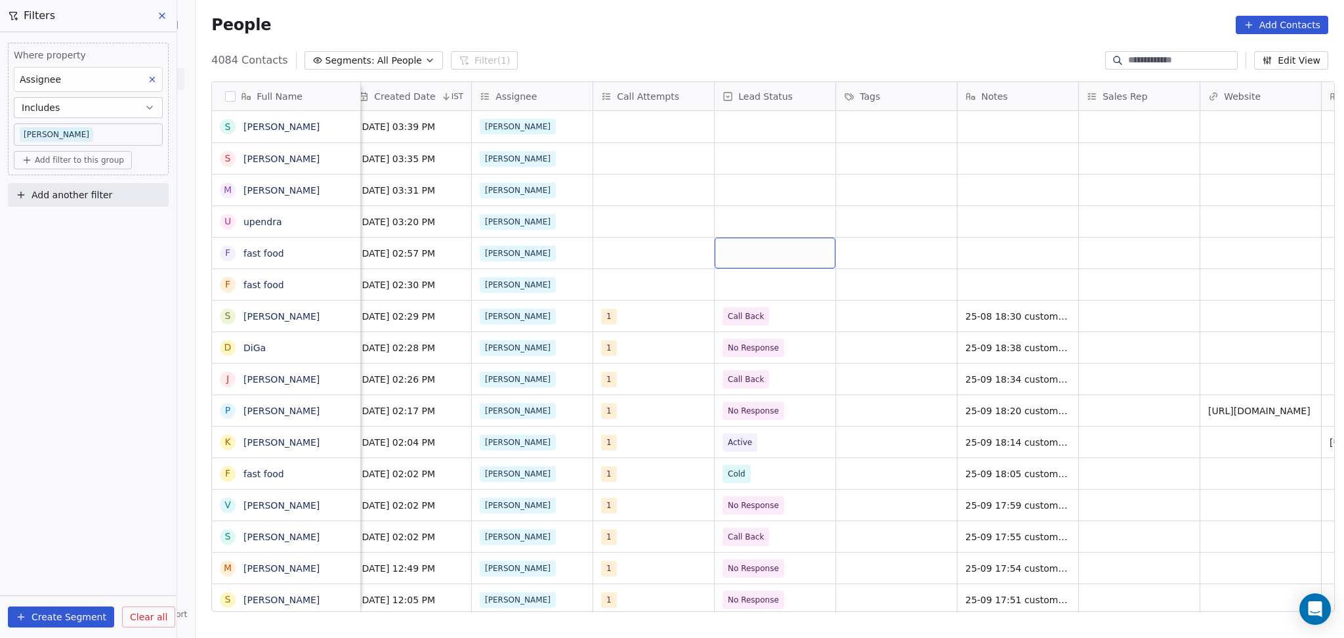
click at [757, 244] on div "grid" at bounding box center [775, 253] width 121 height 31
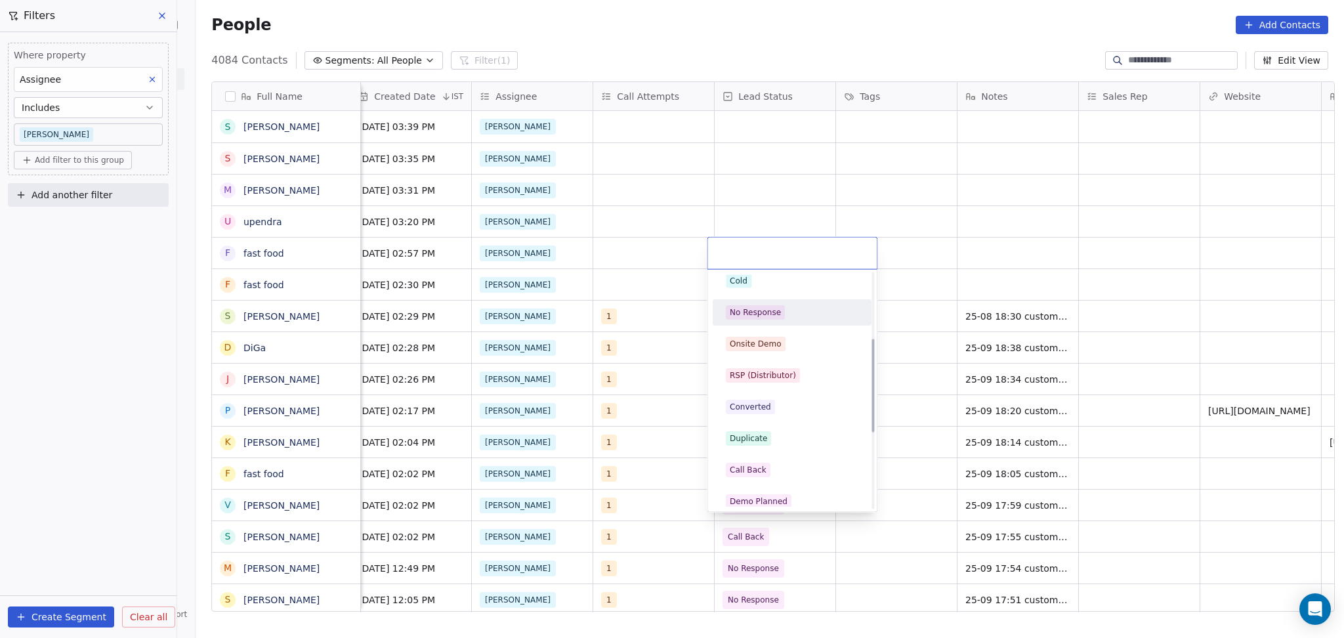
scroll to position [263, 0]
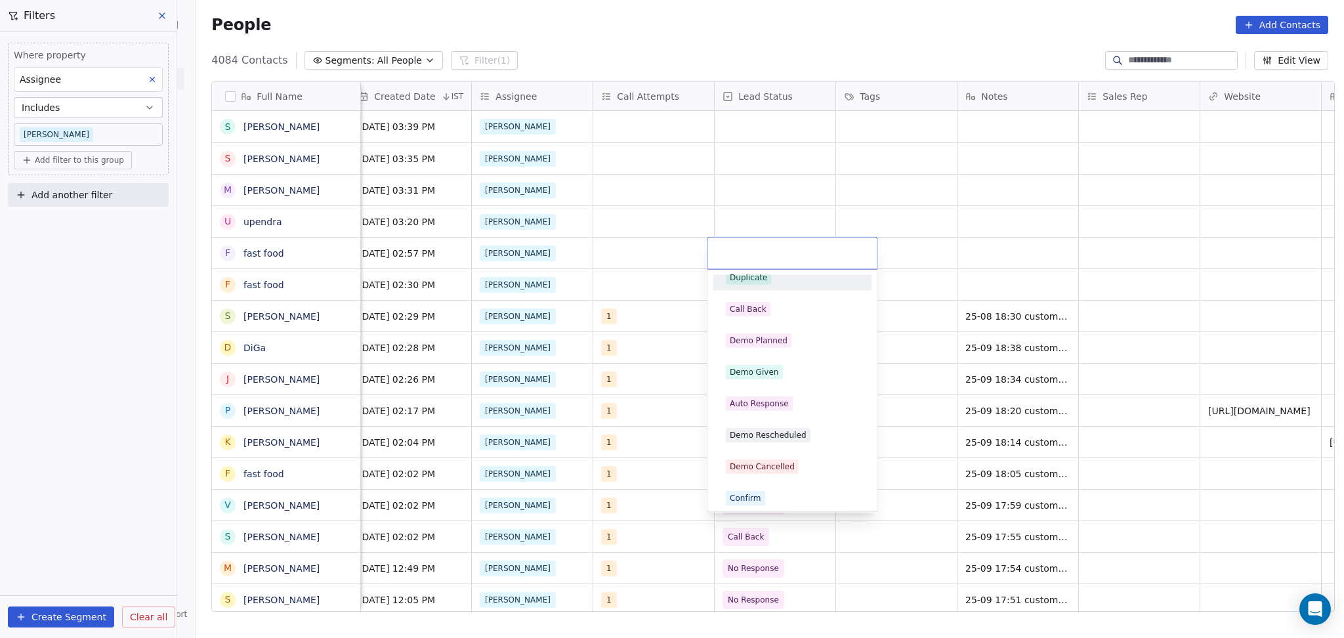
click at [771, 276] on div "Duplicate" at bounding box center [792, 277] width 133 height 14
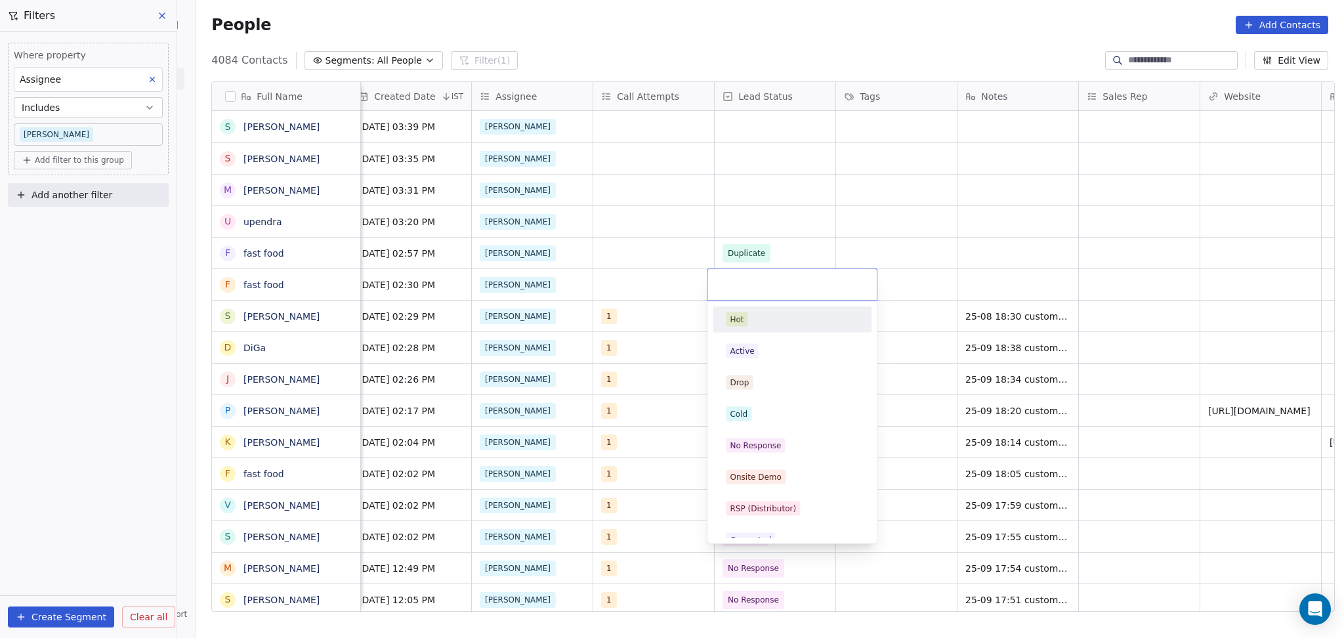
click at [744, 284] on input "text" at bounding box center [793, 285] width 154 height 14
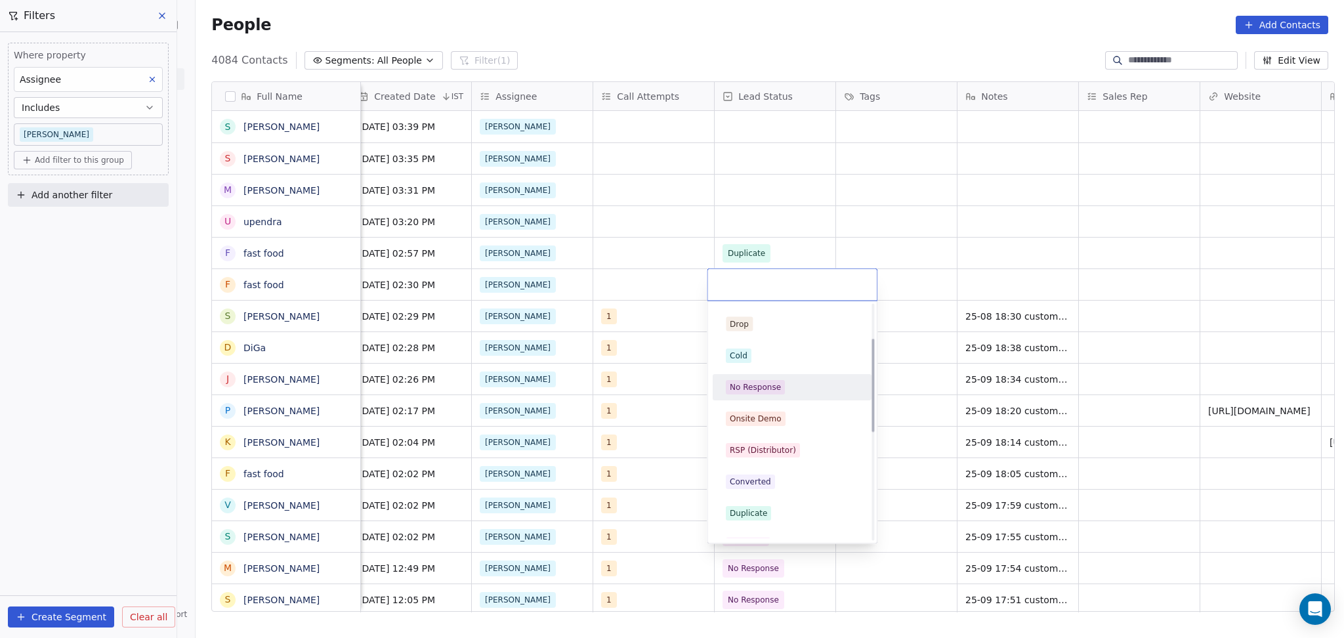
scroll to position [87, 0]
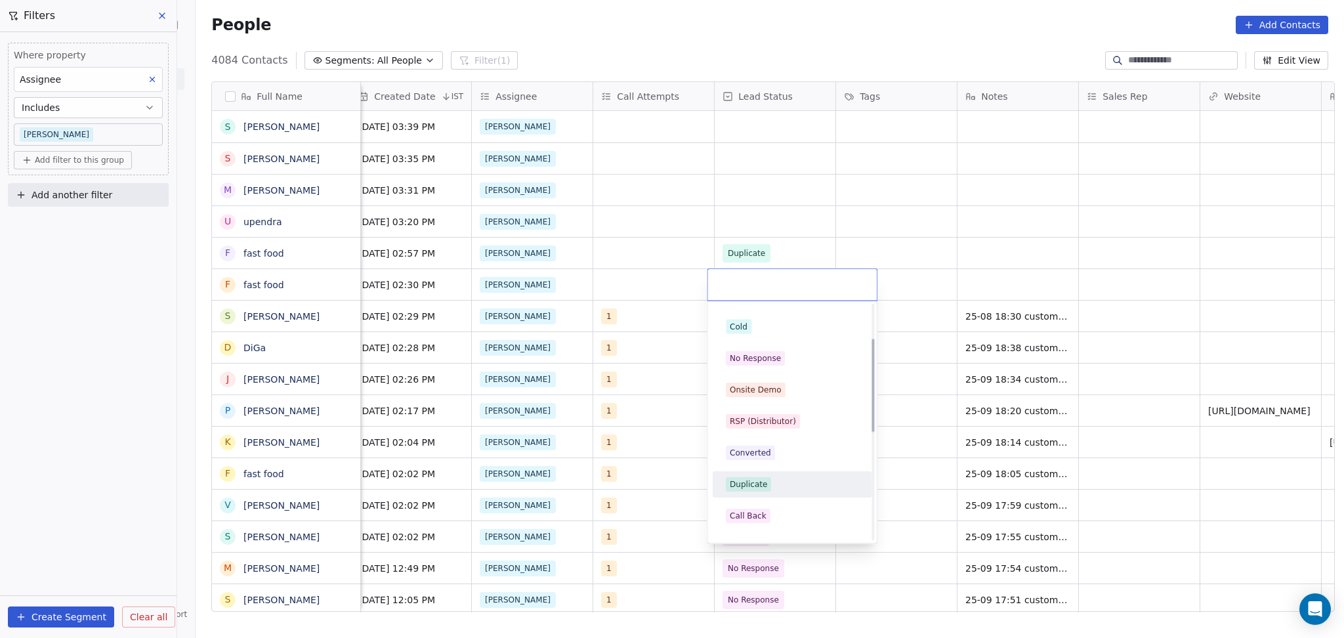
click at [769, 489] on div "Duplicate" at bounding box center [792, 484] width 133 height 14
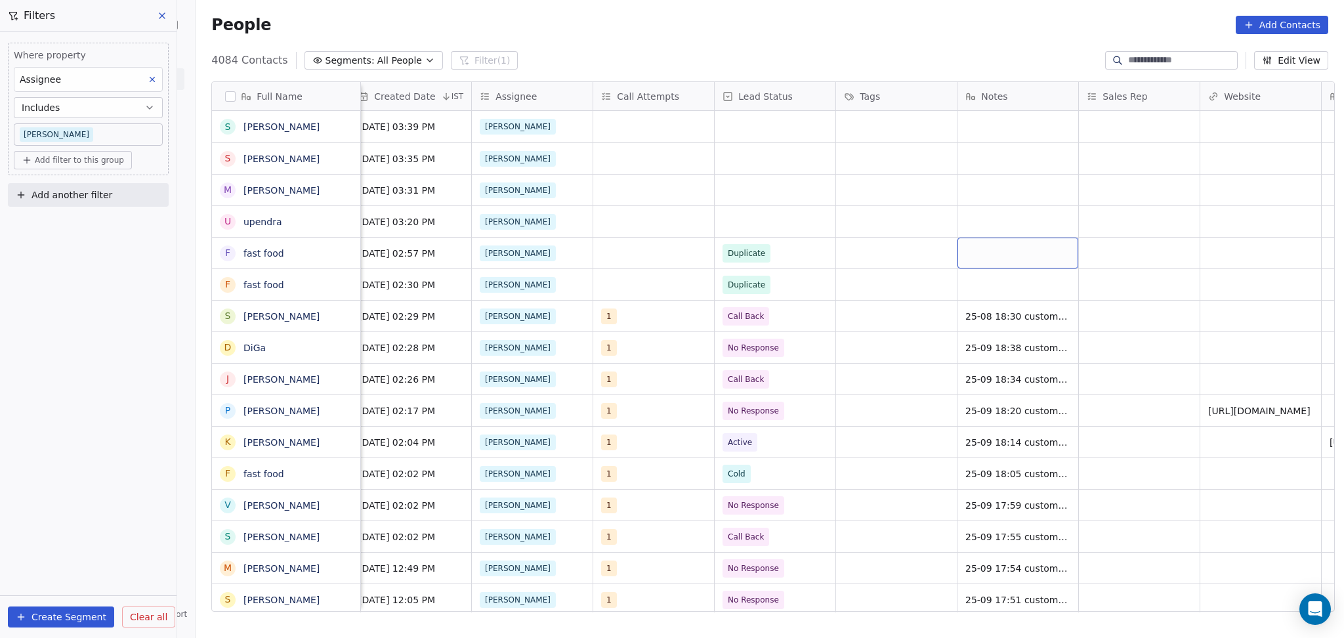
click at [989, 251] on div "grid" at bounding box center [1018, 253] width 121 height 31
type textarea "**********"
click at [937, 261] on html "On2Cook India Pvt. Ltd. Contacts People Marketing Workflows Campaigns Metrics &…" at bounding box center [672, 319] width 1344 height 638
click at [1086, 254] on div "duplicate lead of [DATE]" at bounding box center [1034, 253] width 152 height 31
click at [1088, 248] on icon "grid" at bounding box center [1093, 251] width 11 height 11
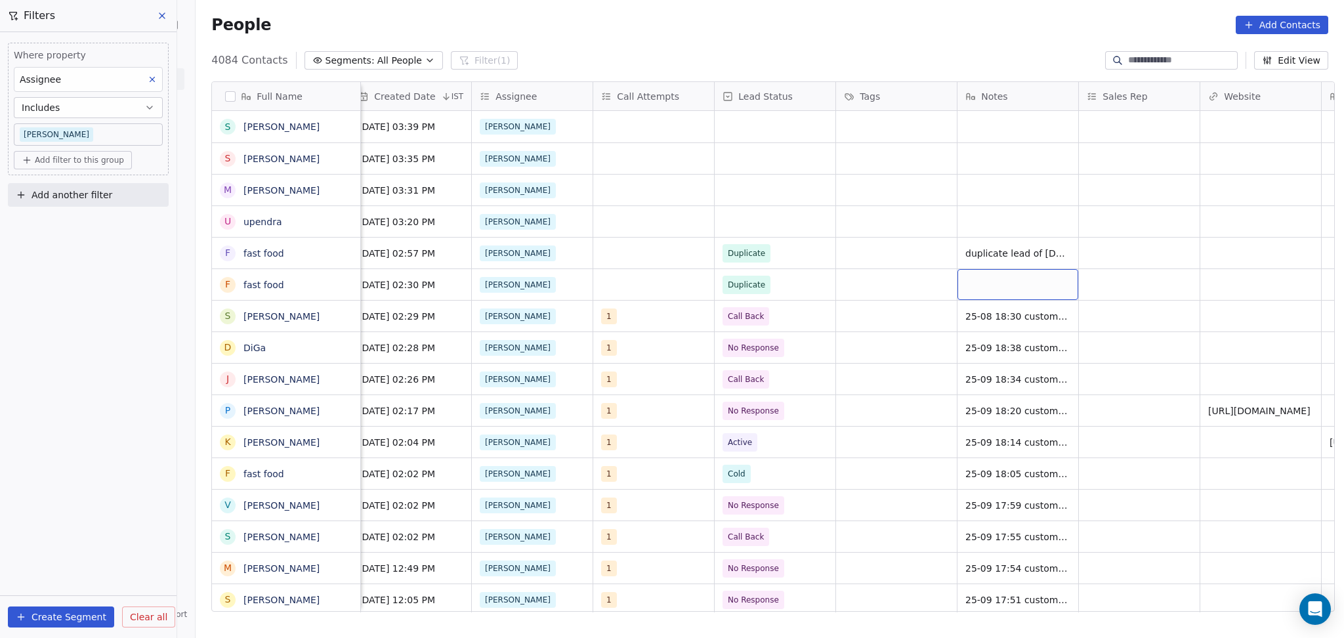
click at [1004, 291] on div "grid" at bounding box center [1018, 284] width 121 height 31
click at [739, 240] on html "On2Cook India Pvt. Ltd. Contacts People Marketing Workflows Campaigns Metrics &…" at bounding box center [672, 319] width 1344 height 638
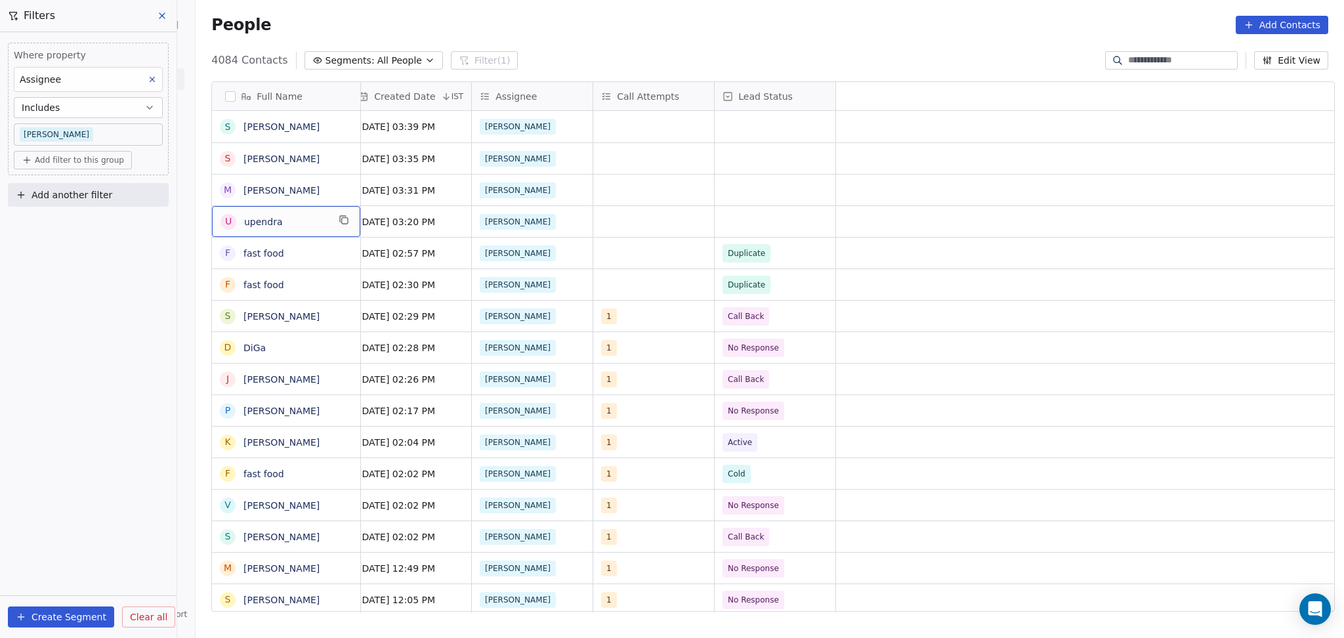
scroll to position [0, 0]
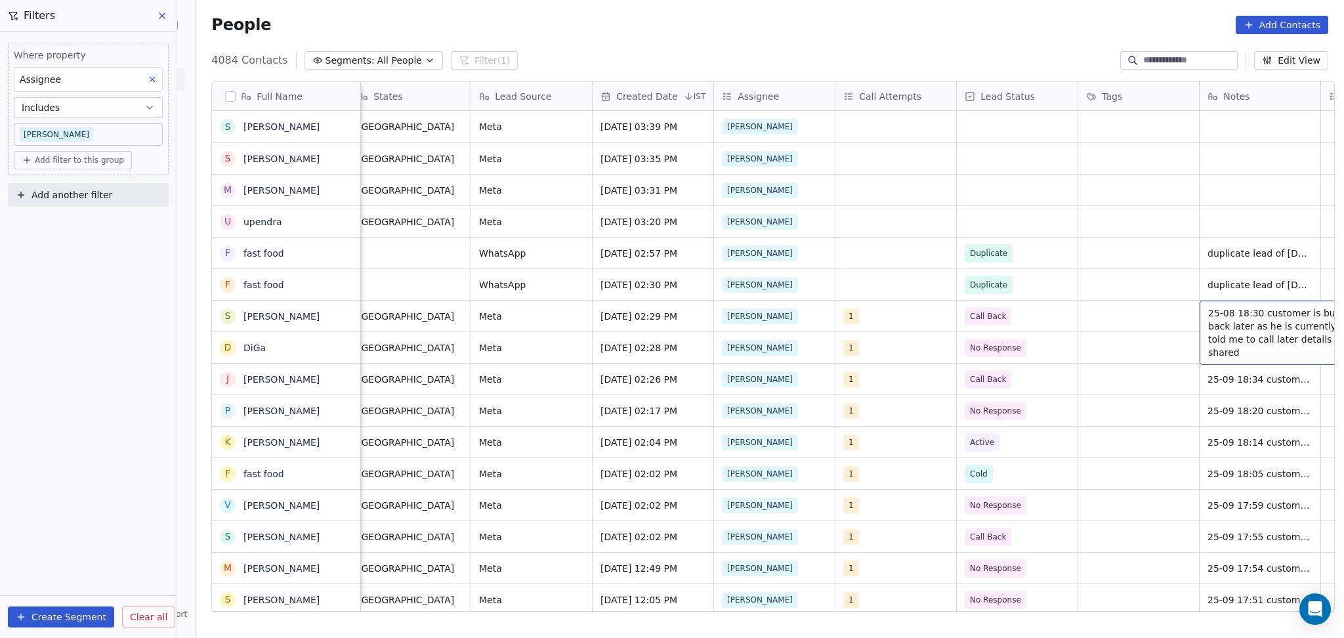
scroll to position [0, 861]
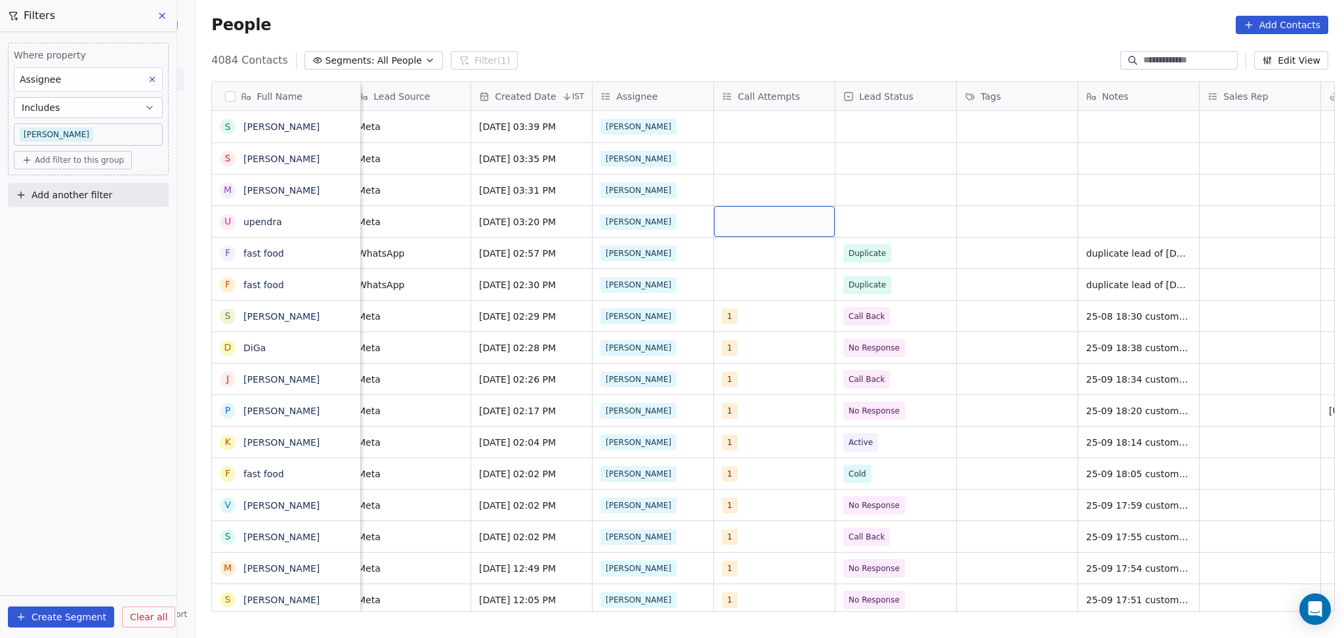
click at [737, 221] on div "grid" at bounding box center [774, 221] width 121 height 31
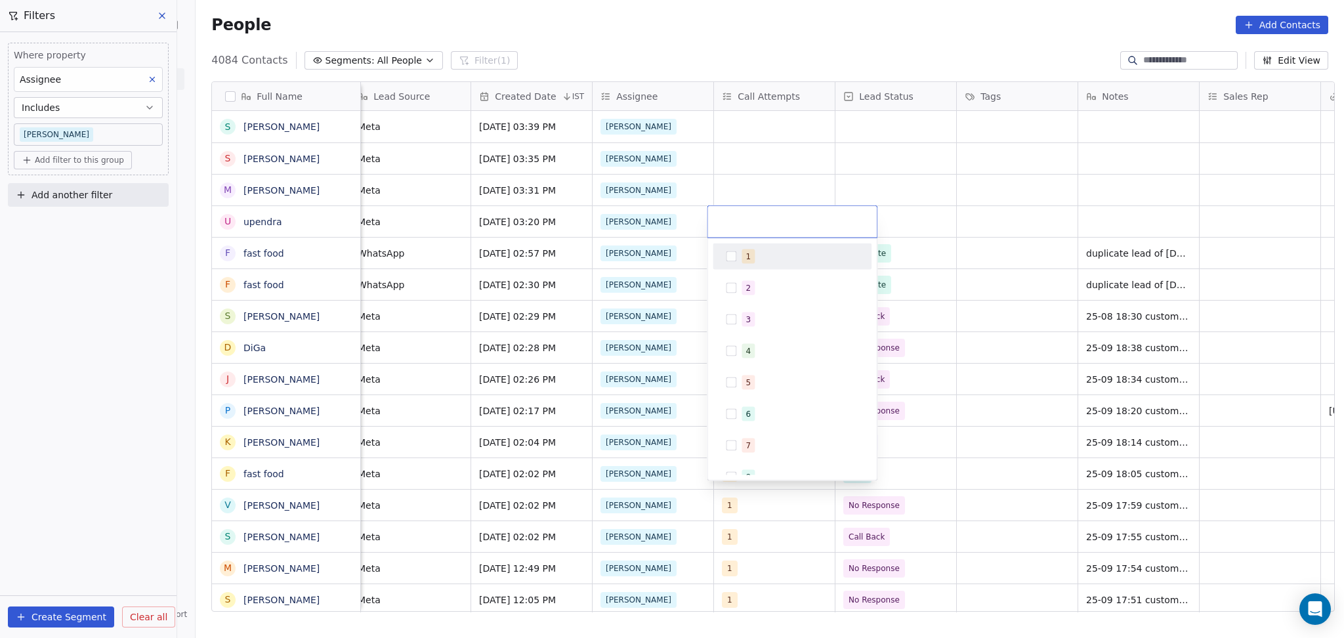
click at [736, 255] on button "Suggestions" at bounding box center [731, 256] width 11 height 11
click at [949, 230] on html "On2Cook India Pvt. Ltd. Contacts People Marketing Workflows Campaigns Metrics &…" at bounding box center [672, 319] width 1344 height 638
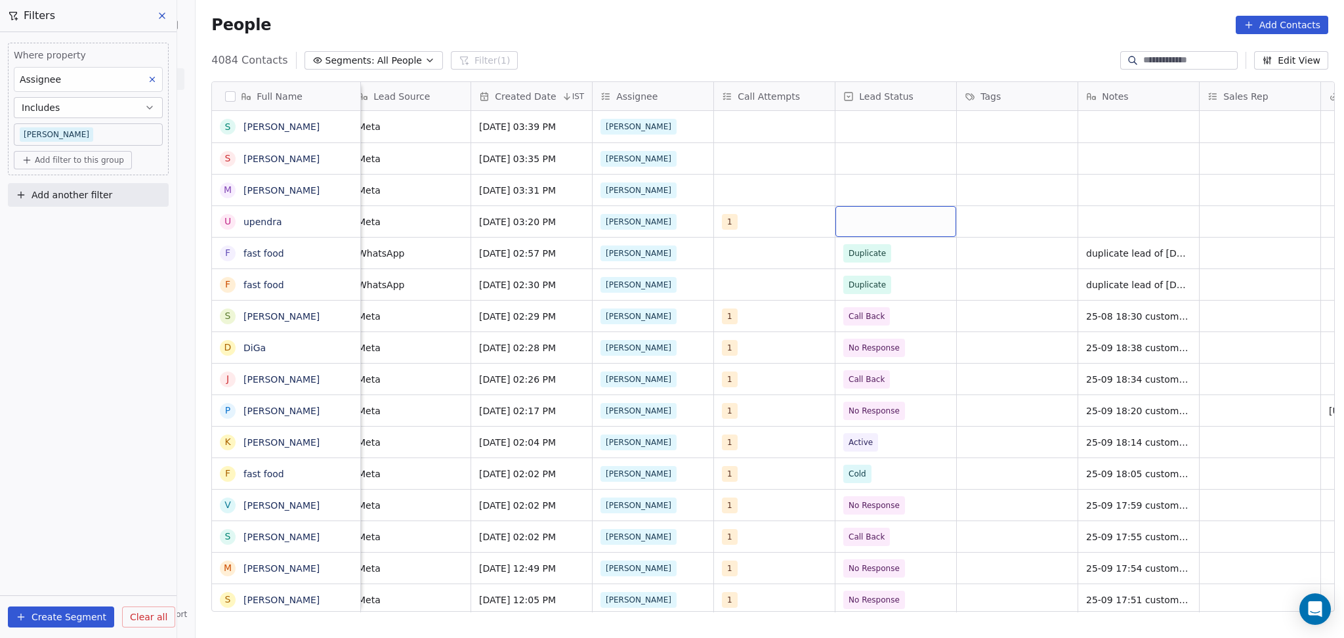
click at [888, 209] on div "grid" at bounding box center [896, 221] width 121 height 31
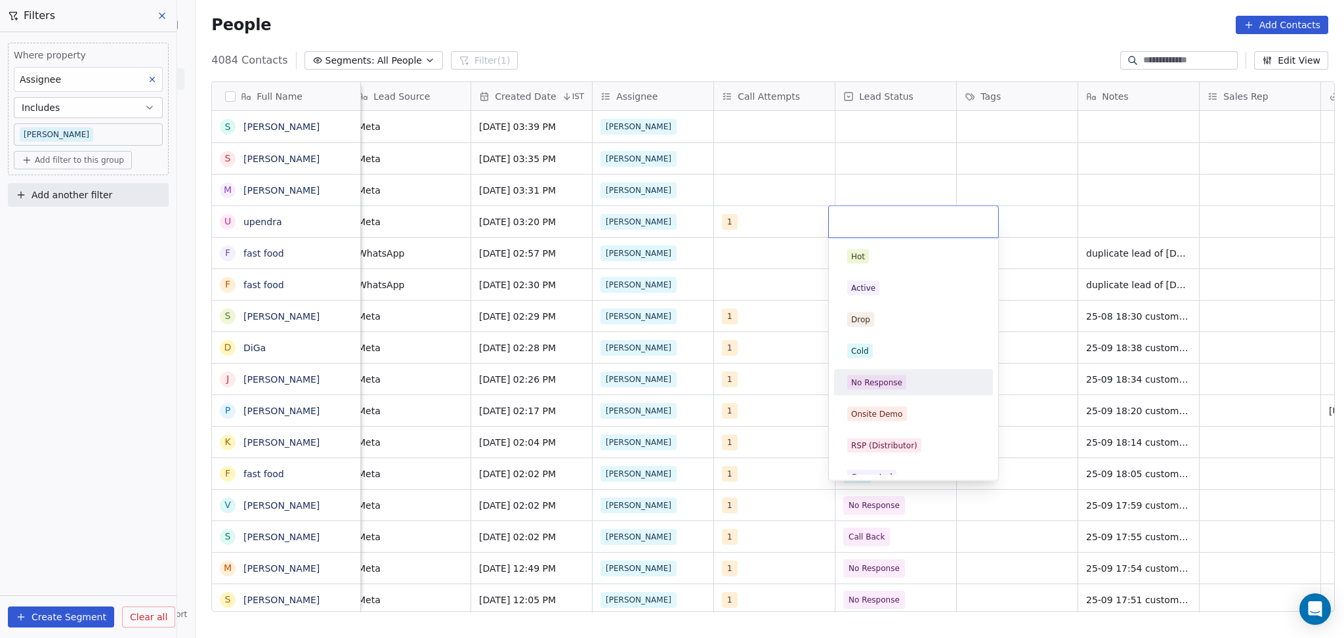
click at [881, 378] on span "No Response" at bounding box center [876, 382] width 59 height 14
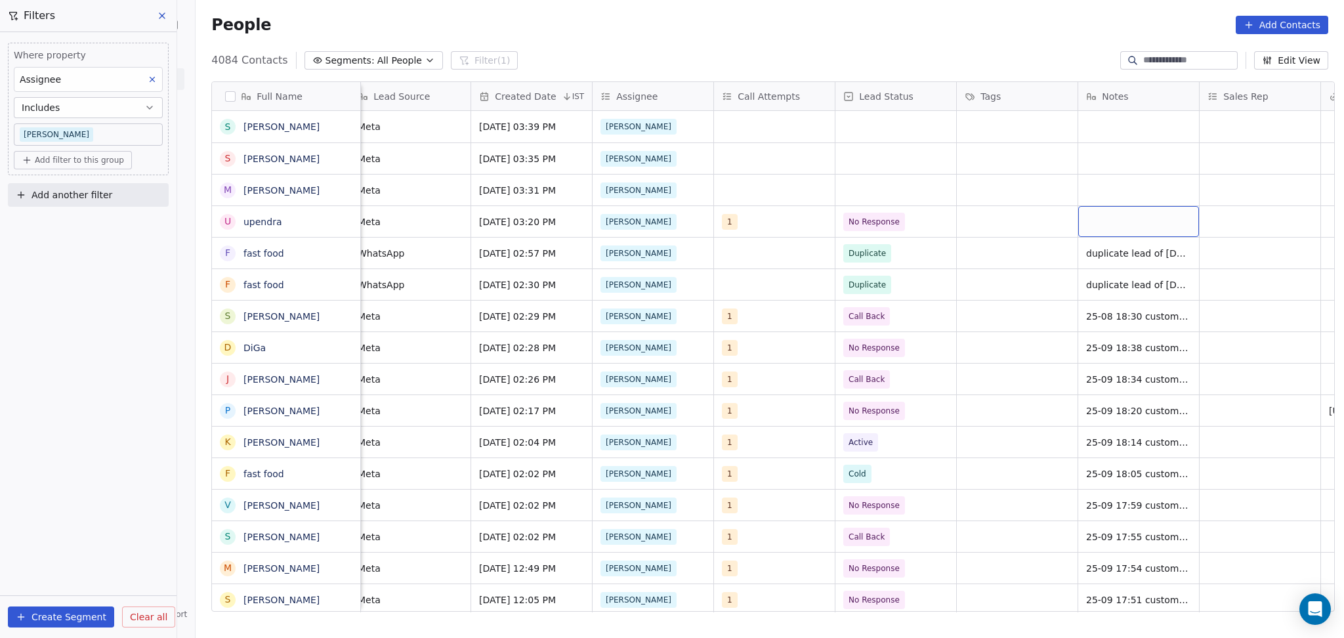
click at [1096, 207] on div "grid" at bounding box center [1139, 221] width 121 height 31
type textarea "**********"
drag, startPoint x: 986, startPoint y: 255, endPoint x: 989, endPoint y: 219, distance: 36.2
click at [986, 253] on html "On2Cook India Pvt. Ltd. Contacts People Marketing Workflows Campaigns Metrics &…" at bounding box center [672, 319] width 1344 height 638
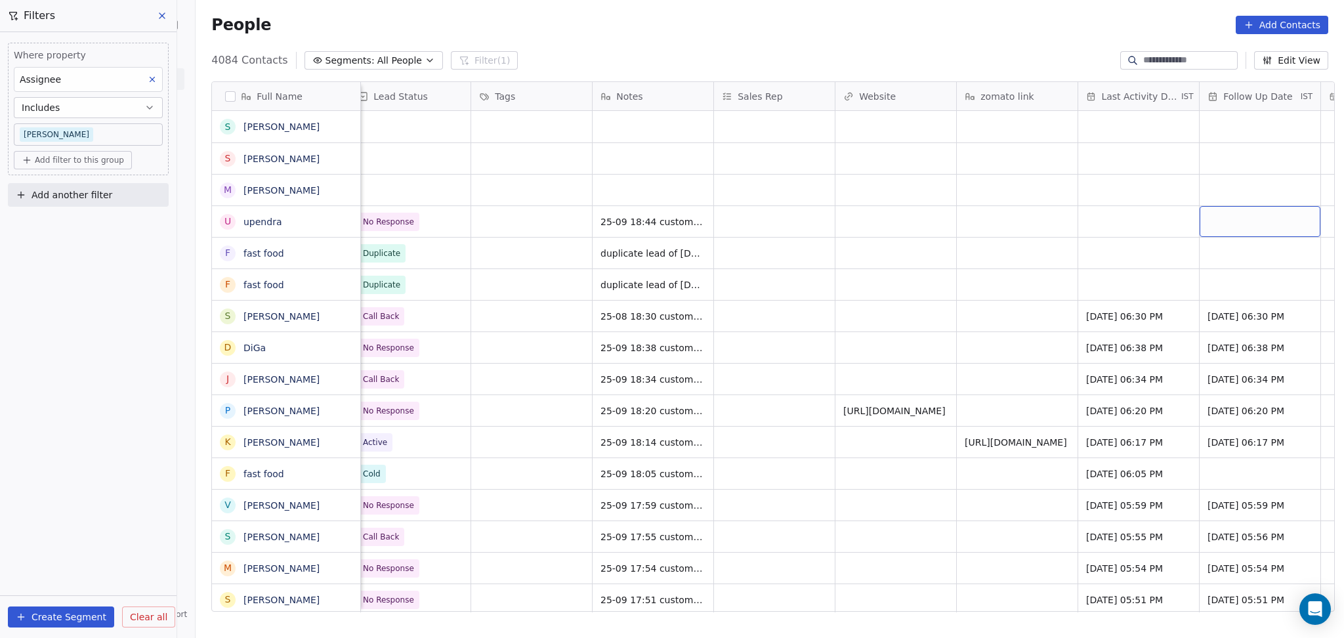
scroll to position [0, 1468]
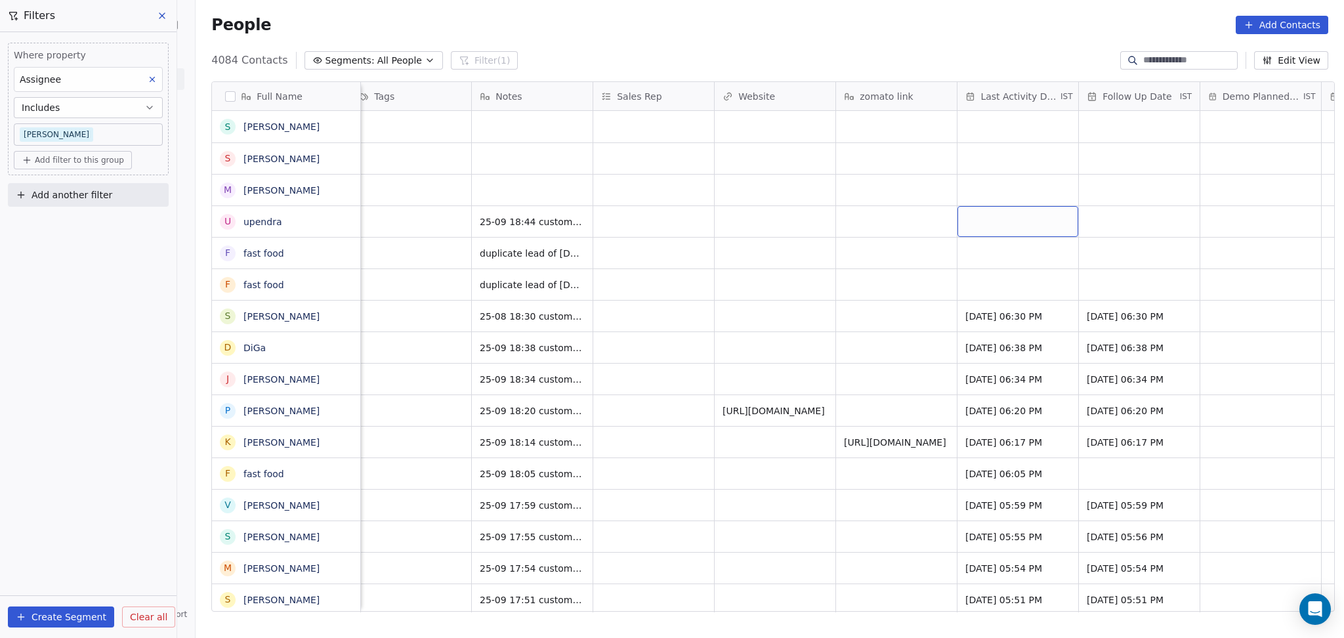
click at [1027, 225] on div "grid" at bounding box center [1018, 221] width 121 height 31
click at [1055, 355] on button "25" at bounding box center [1062, 353] width 21 height 21
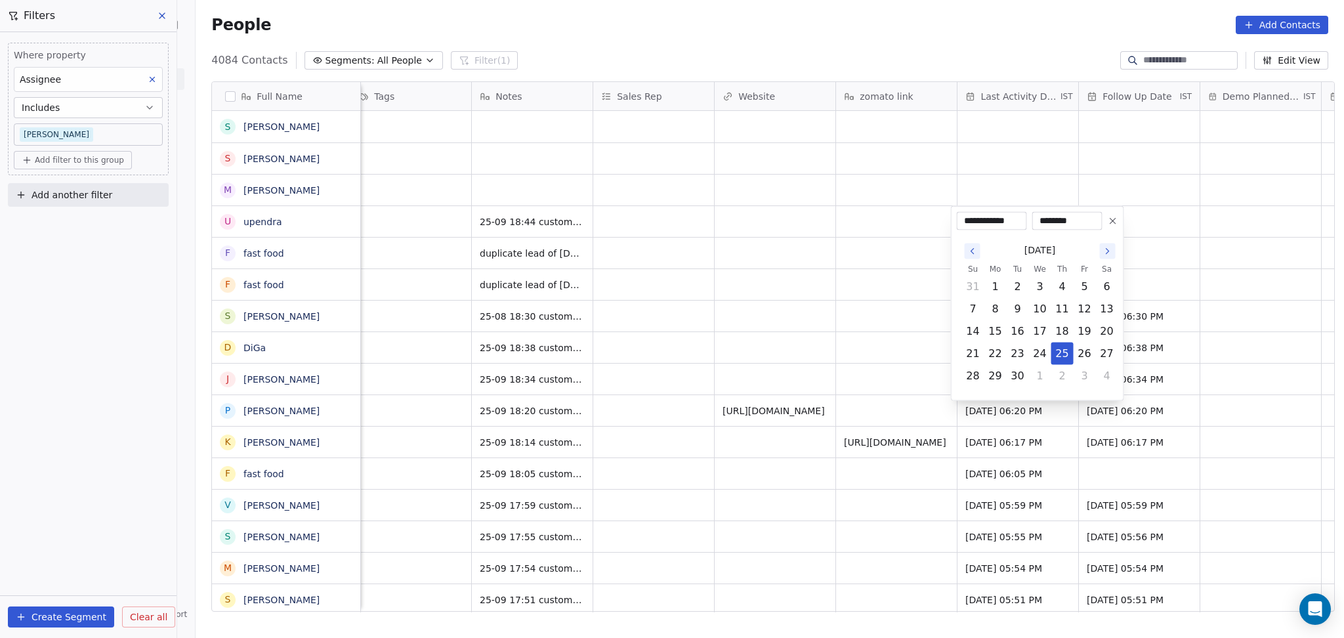
click at [794, 335] on html "On2Cook India Pvt. Ltd. Contacts People Marketing Workflows Campaigns Metrics &…" at bounding box center [672, 319] width 1344 height 638
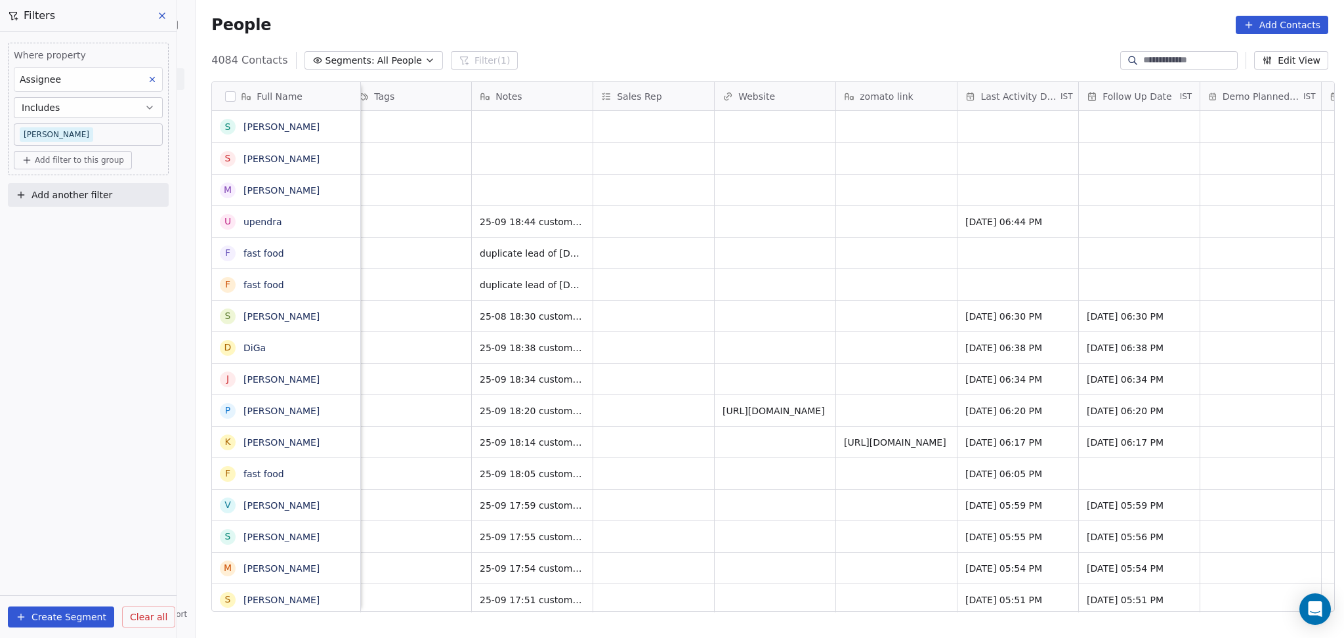
click at [1104, 205] on div "[PERSON_NAME] 1 No Response 25-09 18:44 customer didnt pickup the call details …" at bounding box center [244, 221] width 2703 height 32
click at [1099, 213] on div "grid" at bounding box center [1139, 221] width 121 height 31
click at [1135, 380] on button "30" at bounding box center [1138, 376] width 21 height 21
type input "**********"
click at [761, 236] on html "On2Cook India Pvt. Ltd. Contacts People Marketing Workflows Campaigns Metrics &…" at bounding box center [672, 319] width 1344 height 638
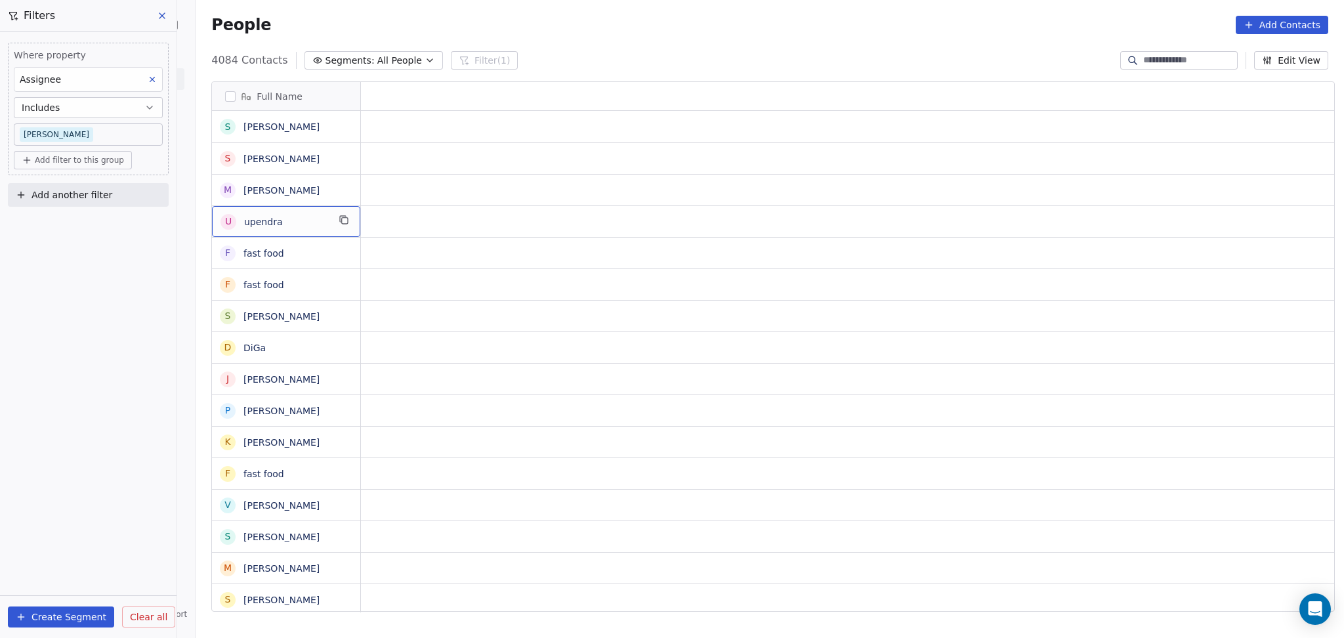
scroll to position [0, 0]
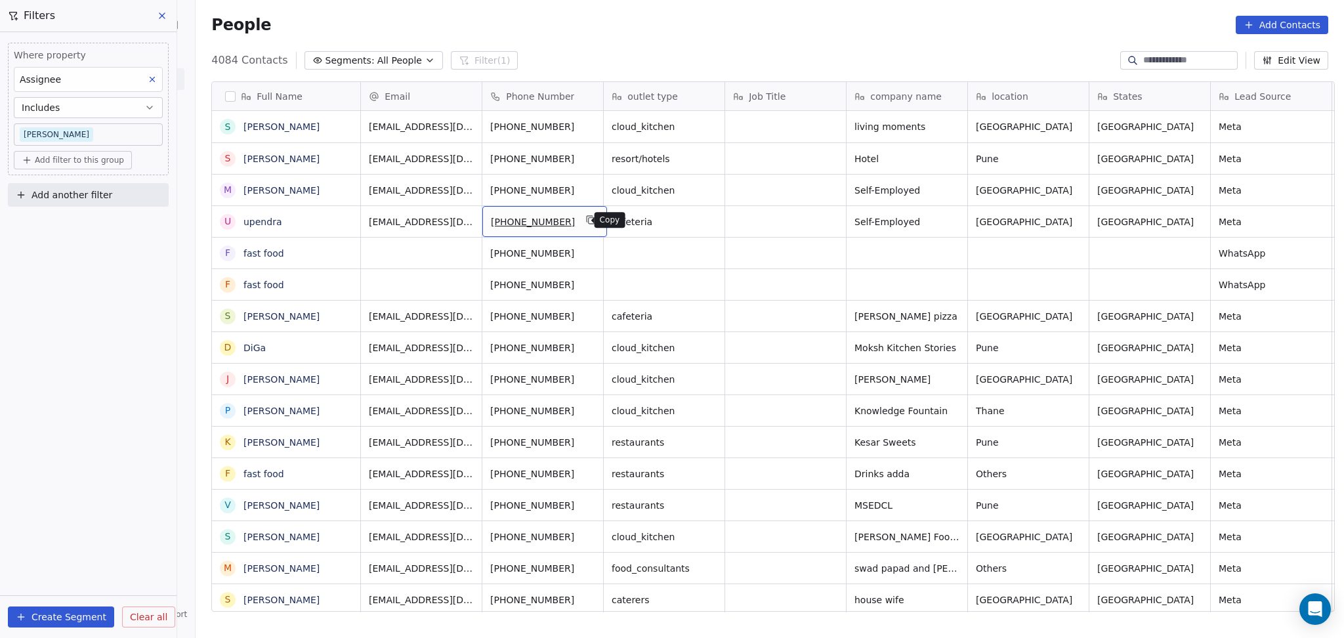
click at [586, 217] on icon "grid" at bounding box center [591, 220] width 11 height 11
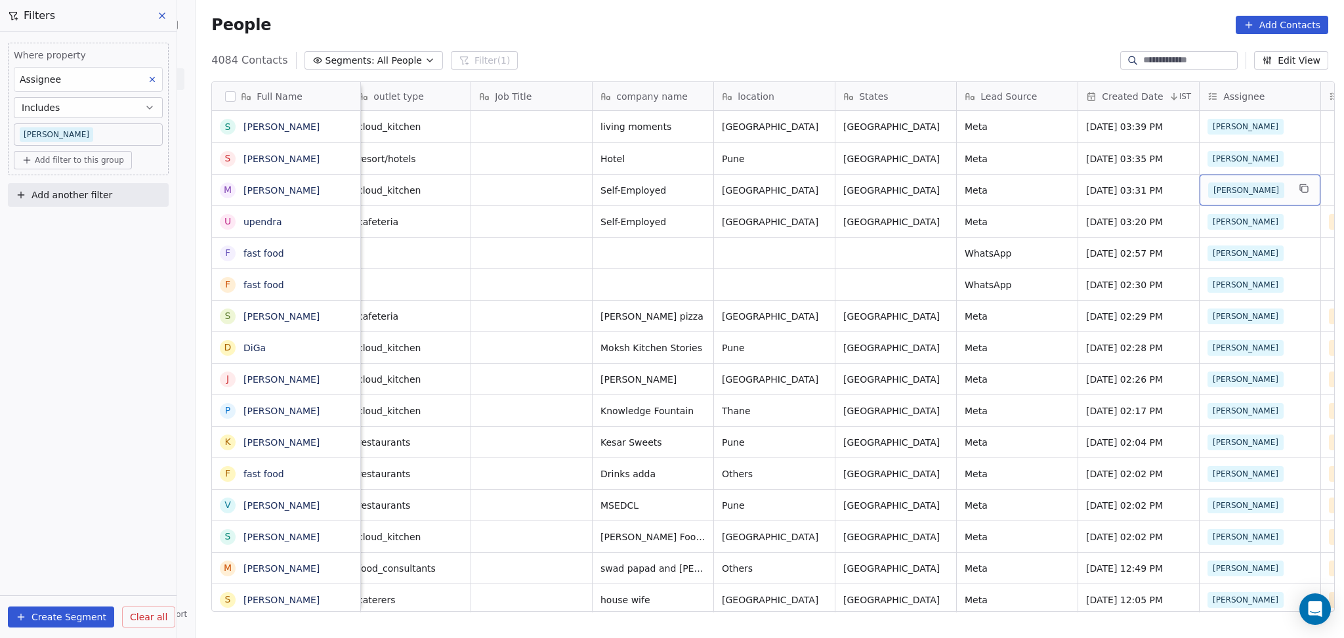
scroll to position [0, 375]
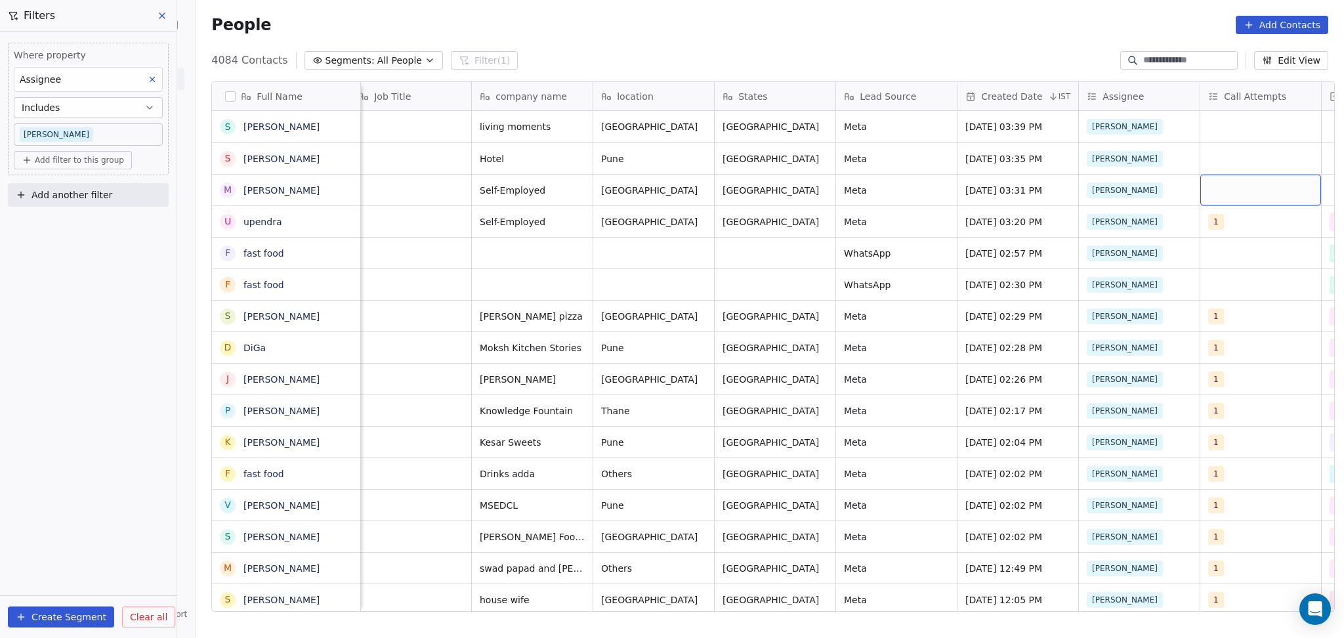
click at [1206, 188] on div "grid" at bounding box center [1261, 190] width 121 height 31
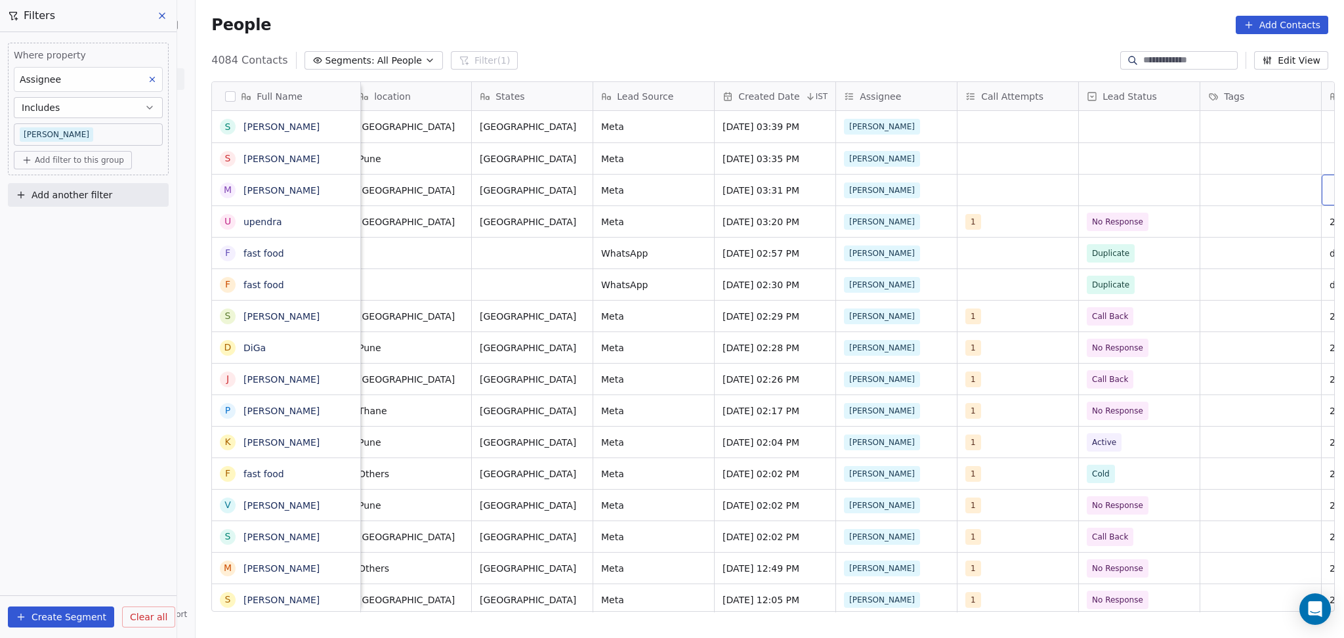
scroll to position [0, 740]
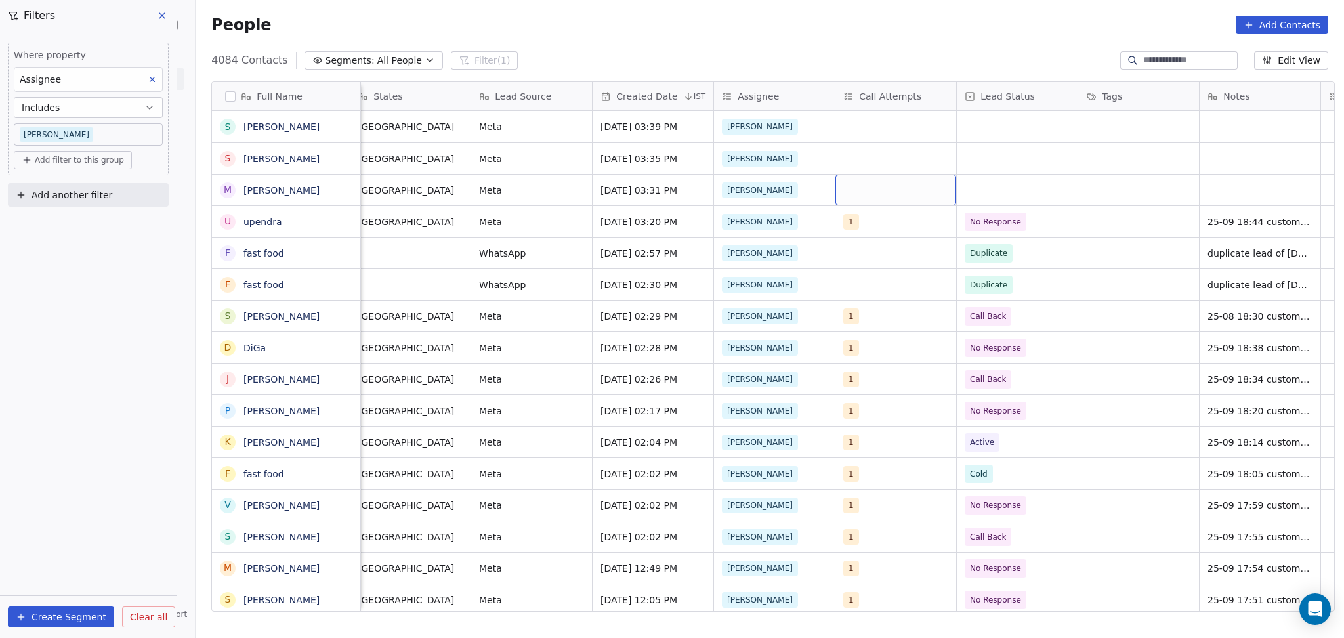
click at [849, 202] on div "grid" at bounding box center [896, 190] width 121 height 31
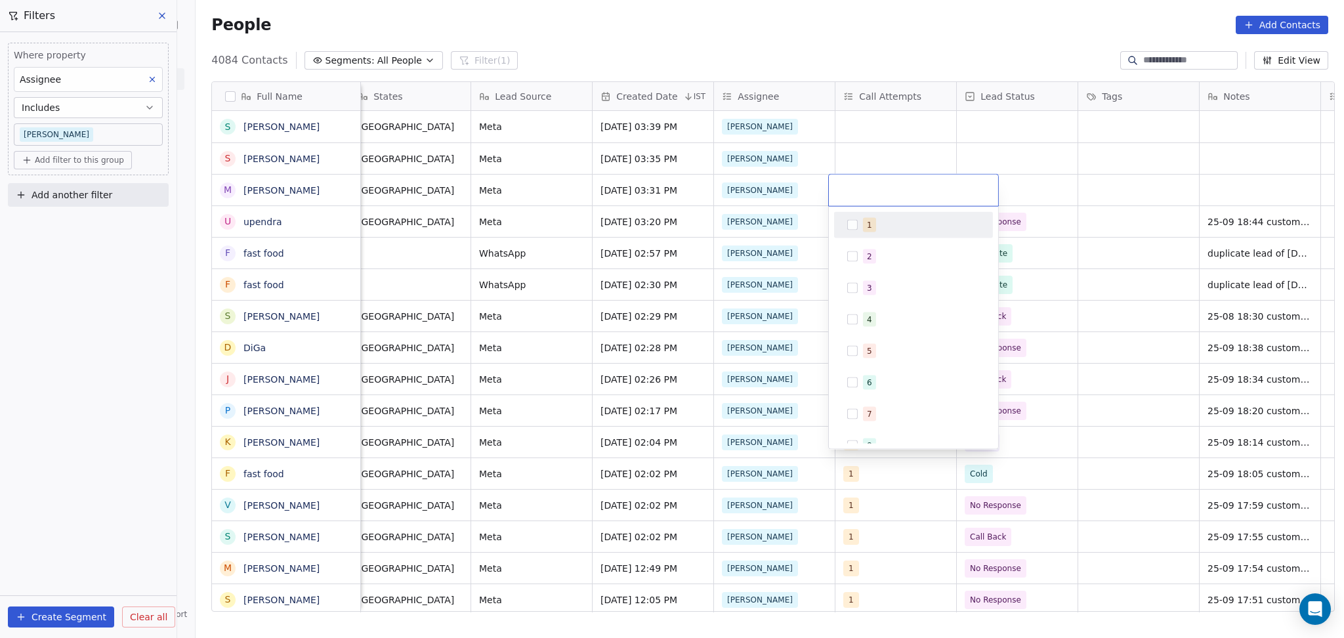
click at [868, 230] on div "1" at bounding box center [869, 225] width 5 height 12
click at [1132, 213] on html "On2Cook India Pvt. Ltd. Contacts People Marketing Workflows Campaigns Metrics &…" at bounding box center [672, 319] width 1344 height 638
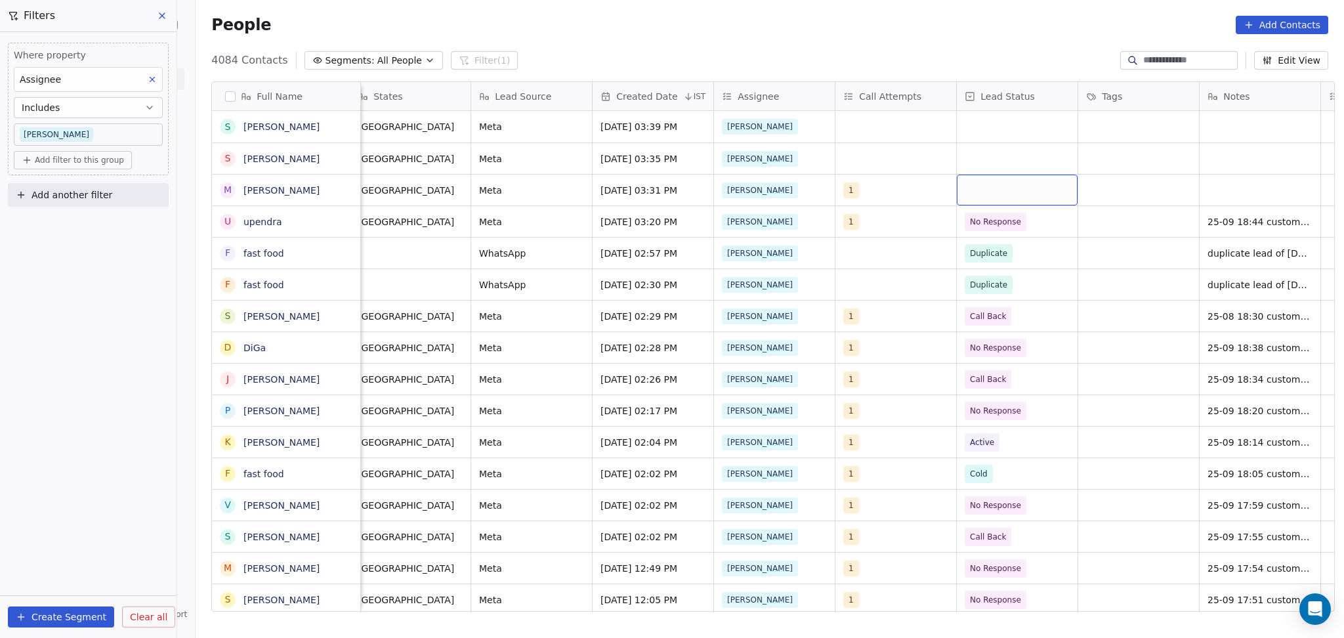
click at [1035, 190] on div "grid" at bounding box center [1017, 190] width 121 height 31
click at [1012, 247] on div "Active" at bounding box center [1034, 256] width 148 height 21
click at [1244, 180] on div "grid" at bounding box center [1260, 190] width 121 height 31
type textarea "**********"
click at [1163, 250] on html "On2Cook India Pvt. Ltd. Contacts People Marketing Workflows Campaigns Metrics &…" at bounding box center [672, 319] width 1344 height 638
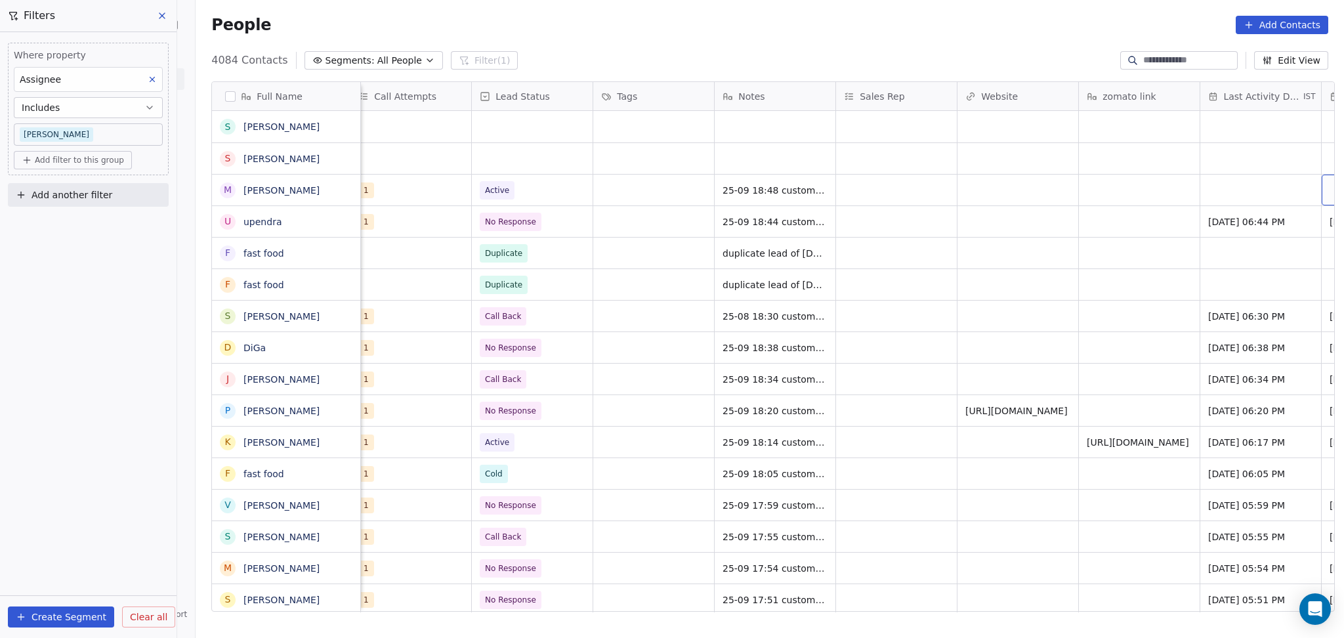
scroll to position [0, 1347]
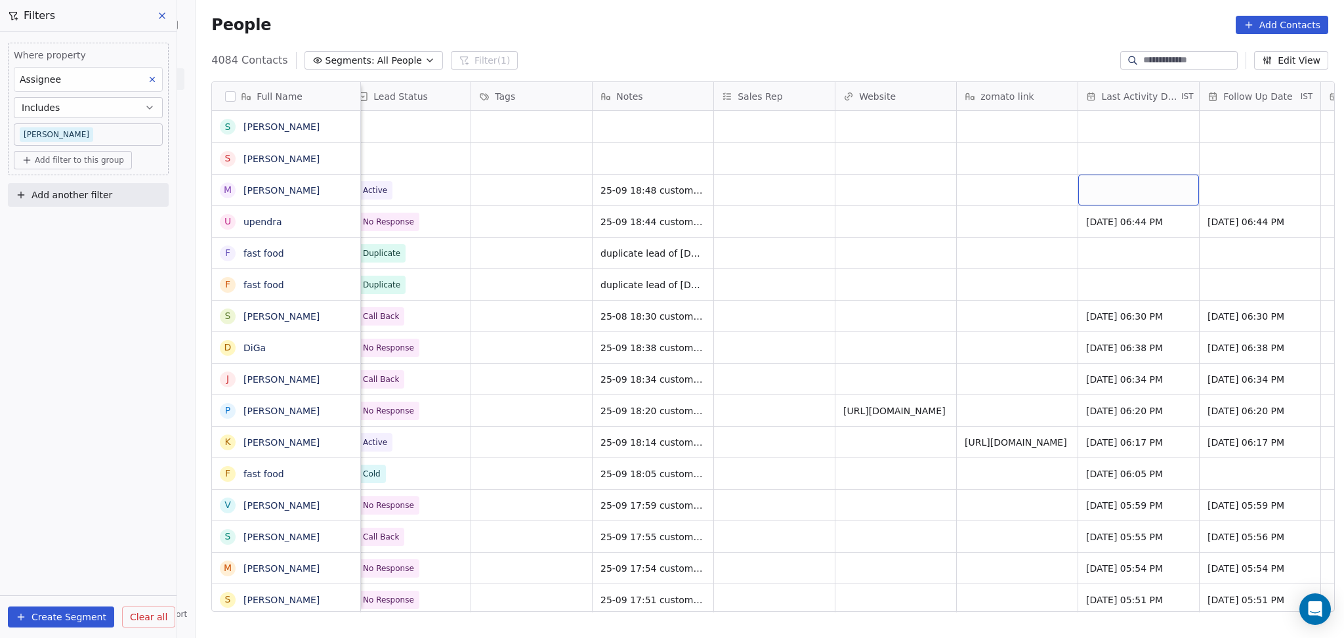
click at [1099, 178] on div "grid" at bounding box center [1139, 190] width 121 height 31
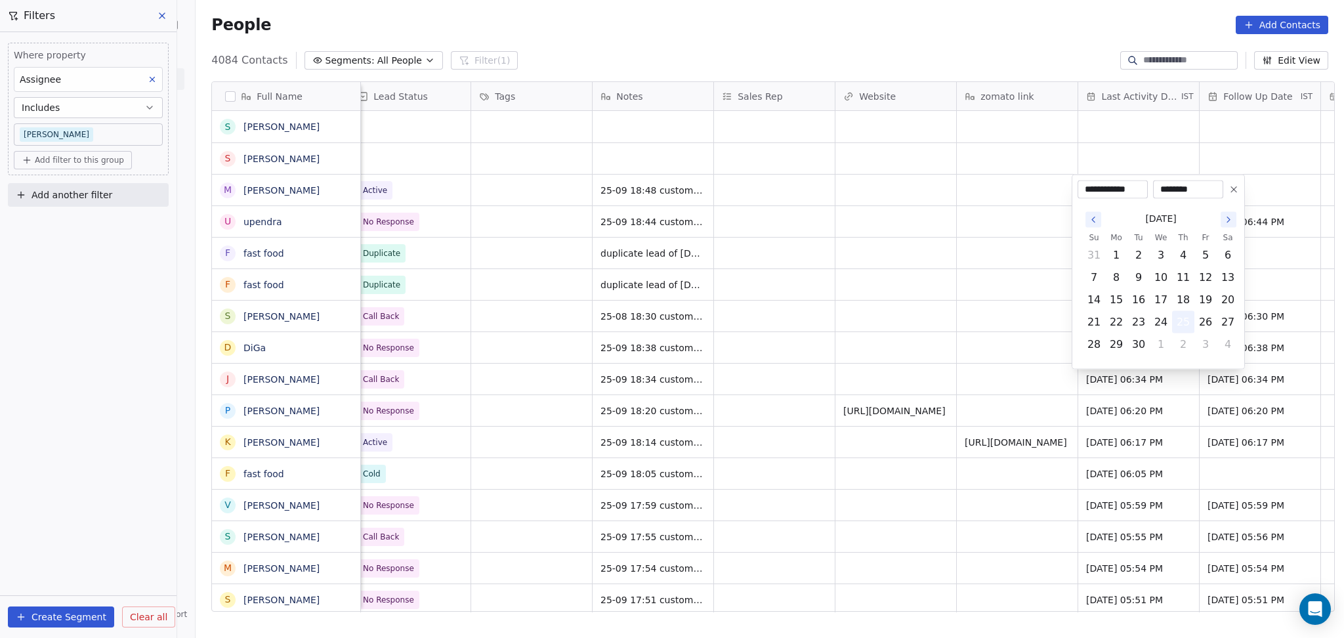
click at [1180, 322] on button "25" at bounding box center [1183, 322] width 21 height 21
click at [954, 303] on html "On2Cook India Pvt. Ltd. Contacts People Marketing Workflows Campaigns Metrics &…" at bounding box center [672, 319] width 1344 height 638
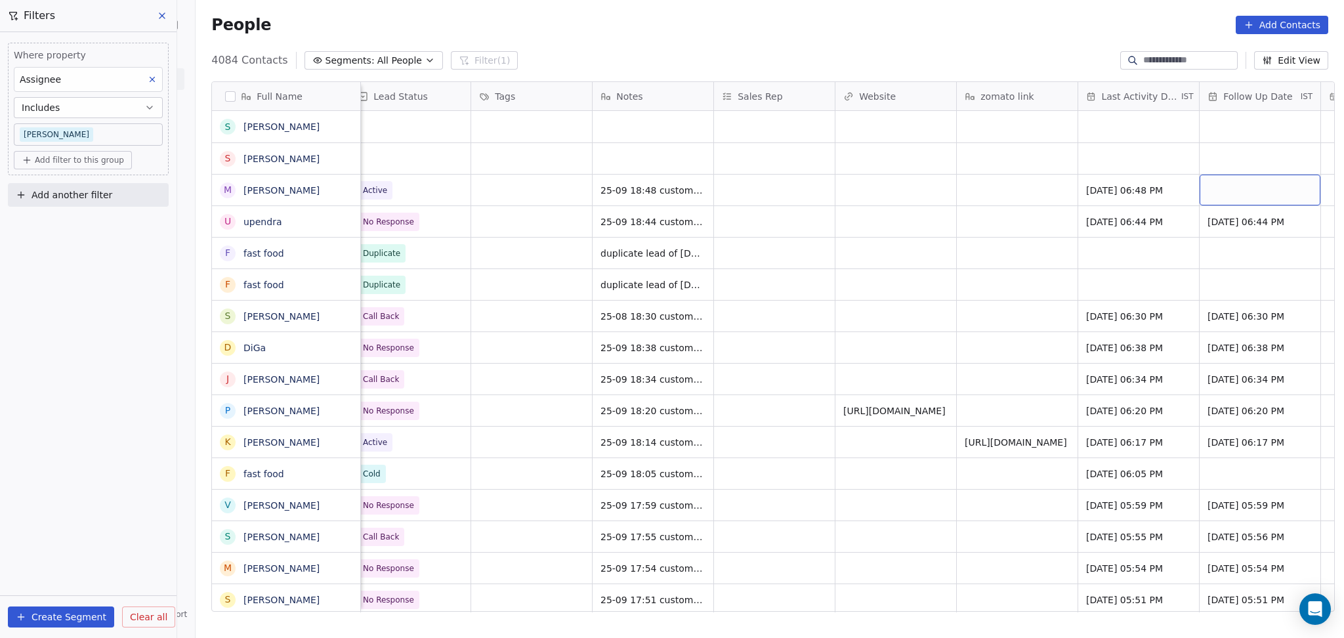
click at [1200, 184] on div "grid" at bounding box center [1260, 190] width 121 height 31
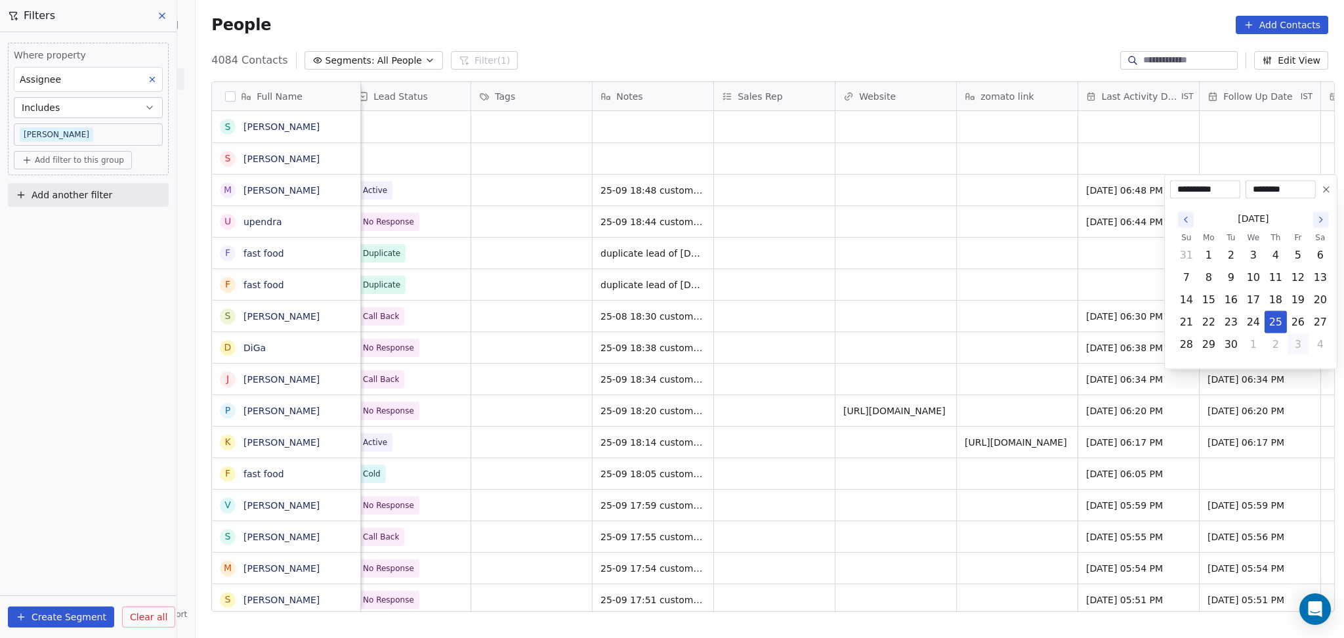
click at [1293, 345] on button "3" at bounding box center [1298, 344] width 21 height 21
type input "**********"
click at [883, 257] on html "On2Cook India Pvt. Ltd. Contacts People Marketing Workflows Campaigns Metrics &…" at bounding box center [672, 319] width 1344 height 638
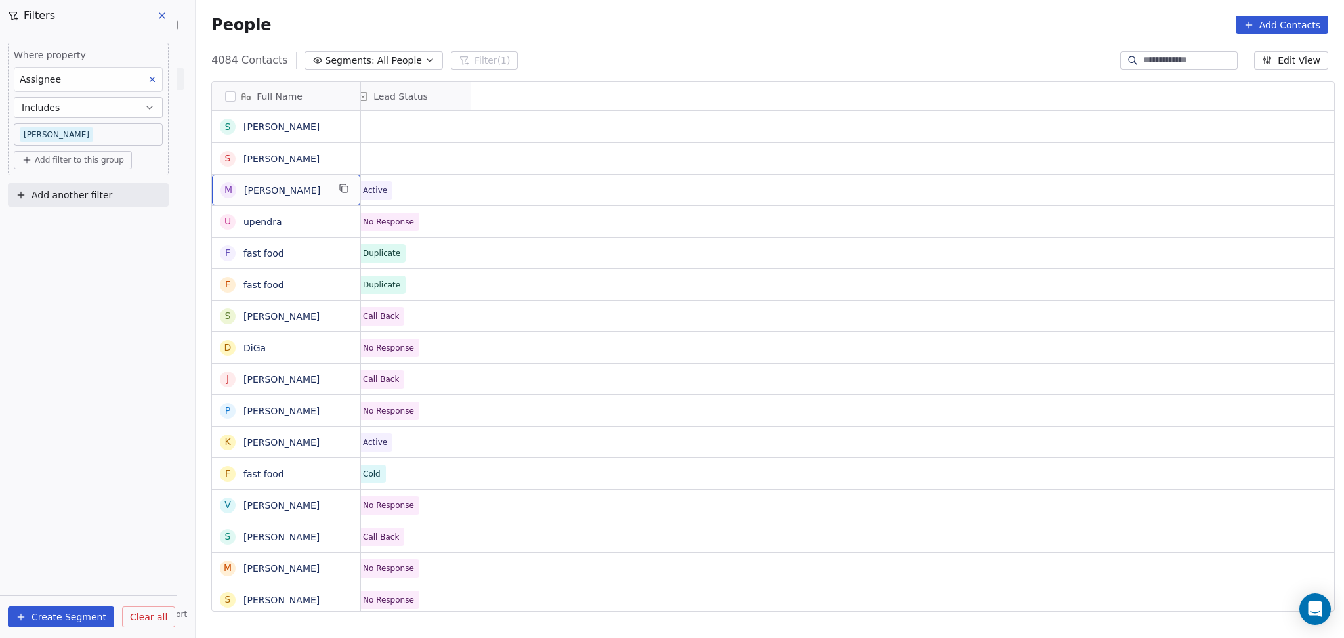
scroll to position [0, 0]
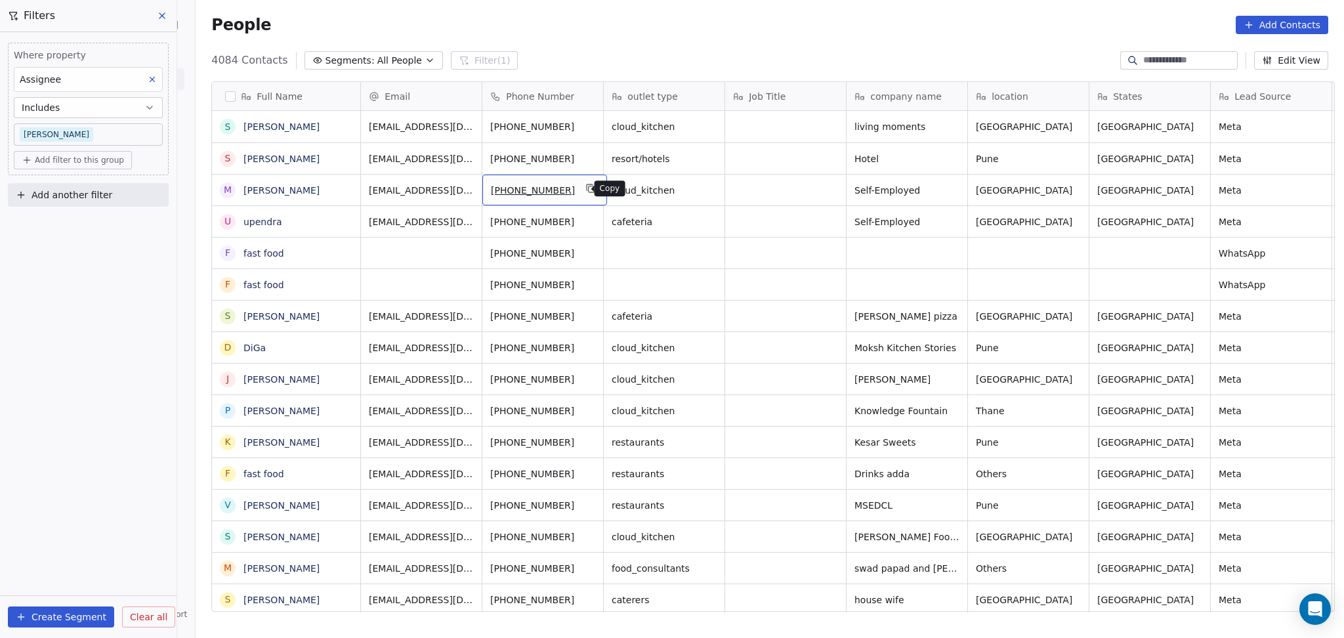
click at [589, 186] on icon "grid" at bounding box center [592, 189] width 6 height 6
click at [1138, 215] on span "[GEOGRAPHIC_DATA]" at bounding box center [1146, 221] width 96 height 13
click at [1132, 225] on span "[GEOGRAPHIC_DATA]" at bounding box center [1146, 221] width 96 height 13
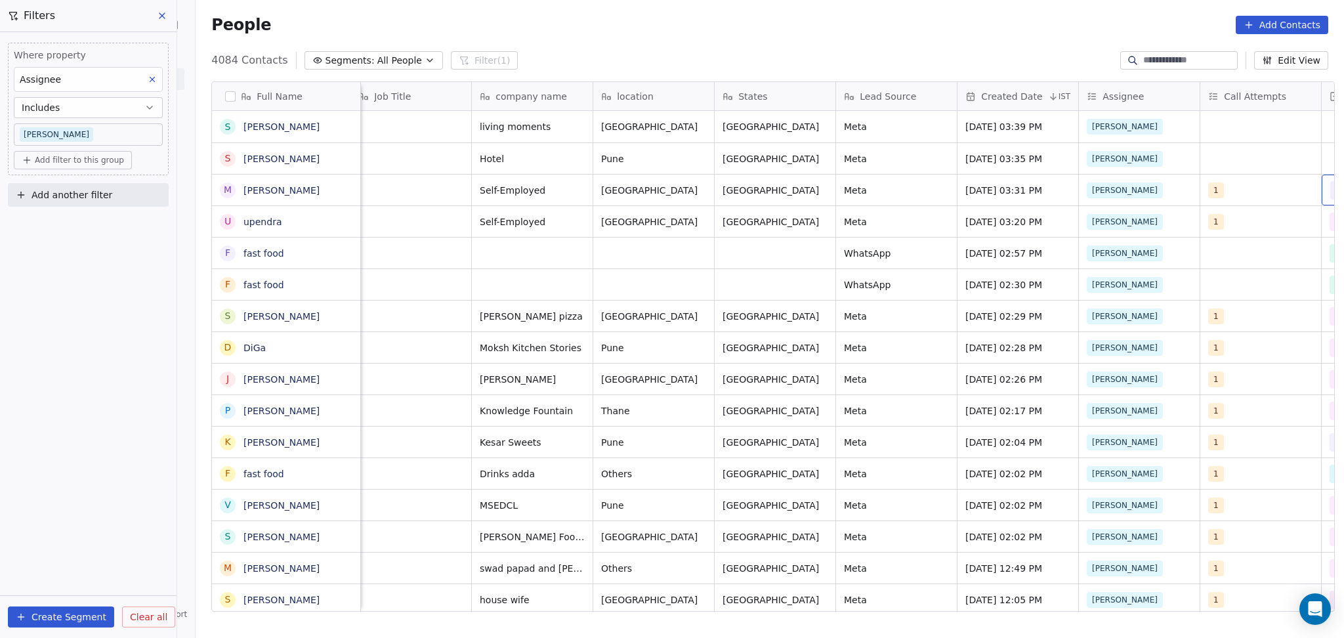
scroll to position [0, 497]
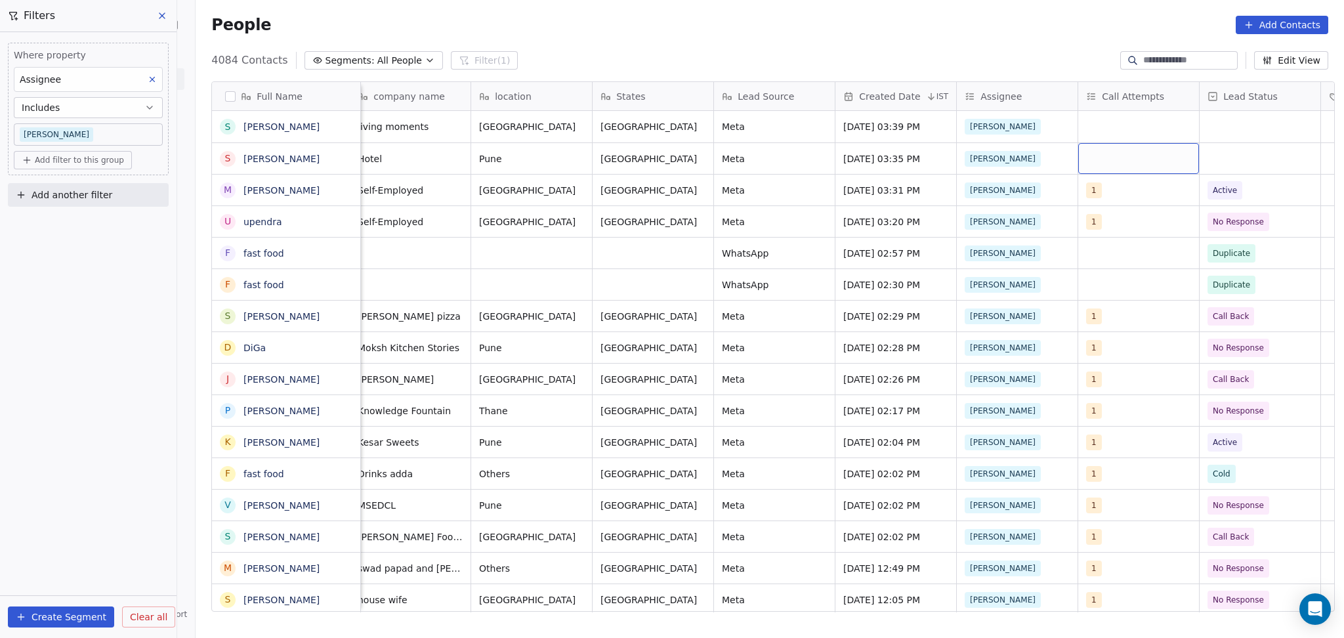
click at [1134, 164] on div "grid" at bounding box center [1139, 158] width 121 height 31
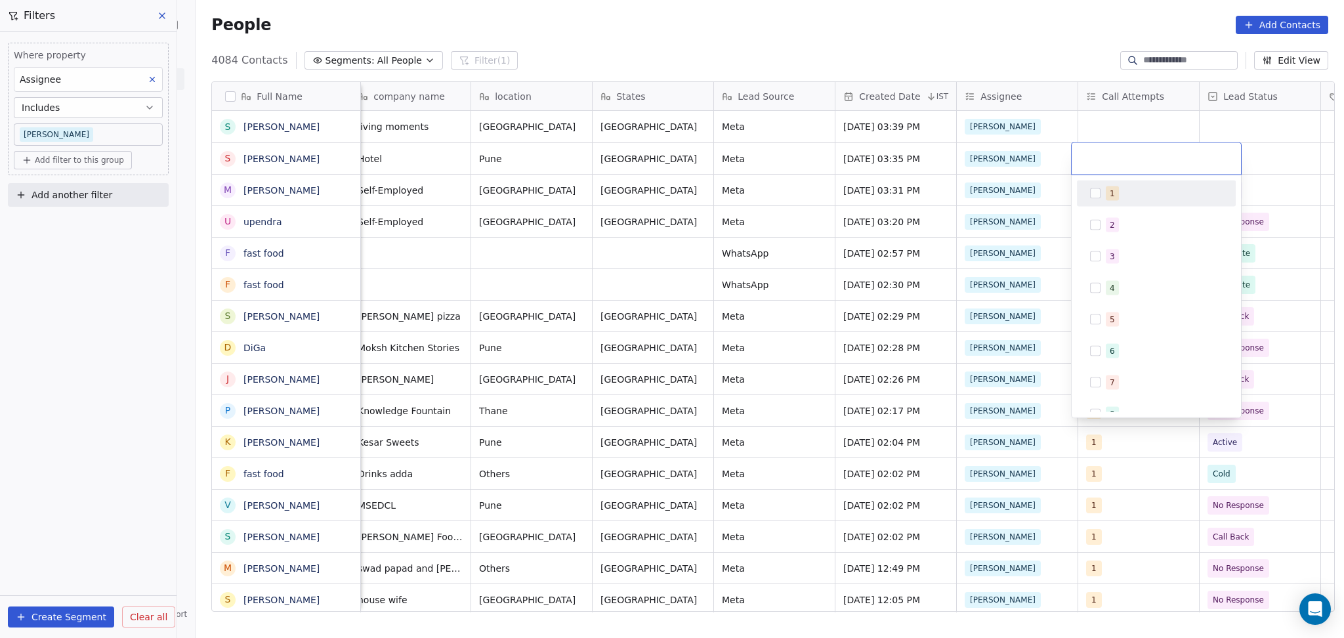
click at [1117, 195] on div "1" at bounding box center [1164, 193] width 117 height 14
click at [1027, 168] on html "On2Cook India Pvt. Ltd. Contacts People Marketing Workflows Campaigns Metrics &…" at bounding box center [672, 319] width 1344 height 638
